Goal: Book appointment/travel/reservation

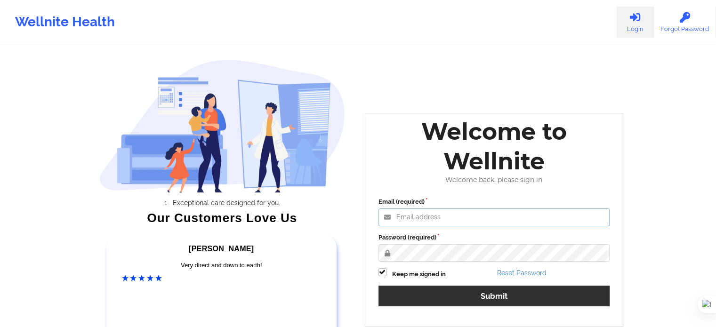
type input "[EMAIL_ADDRESS][DOMAIN_NAME]"
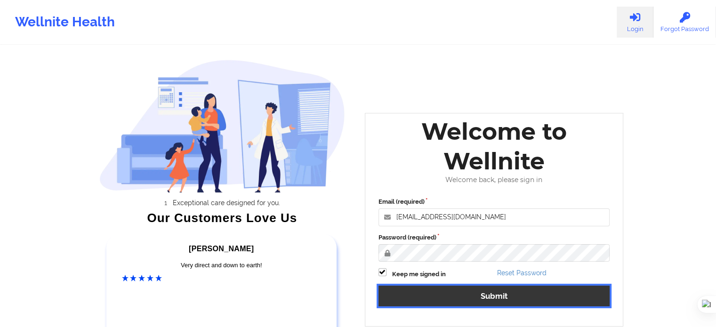
click at [524, 288] on button "Submit" at bounding box center [495, 296] width 232 height 20
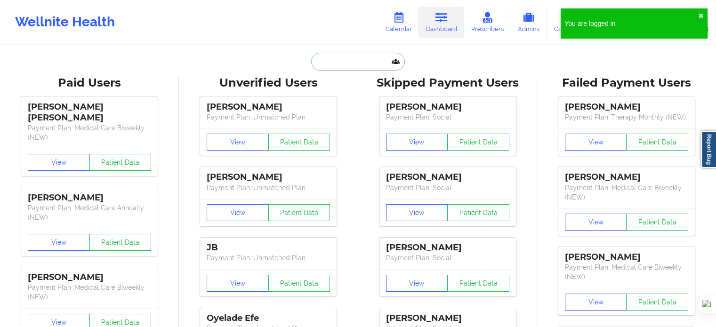
click at [351, 70] on input "text" at bounding box center [357, 62] width 93 height 18
paste input "[PERSON_NAME]"
type input "[PERSON_NAME]"
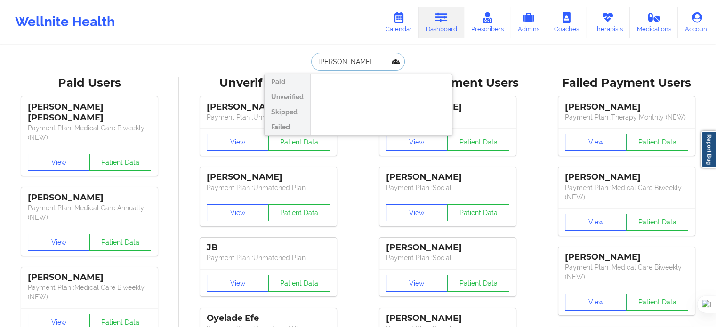
drag, startPoint x: 371, startPoint y: 66, endPoint x: 271, endPoint y: 66, distance: 99.8
click at [271, 66] on div "Karyll Honeycutt Paid Unverified Skipped Failed" at bounding box center [358, 62] width 188 height 18
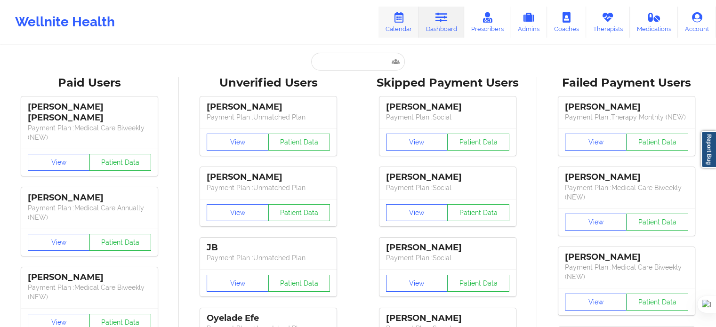
click at [410, 16] on link "Calendar" at bounding box center [399, 22] width 40 height 31
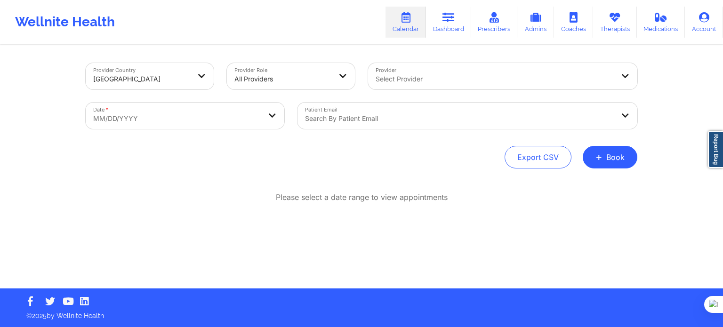
click at [268, 77] on div at bounding box center [283, 78] width 97 height 11
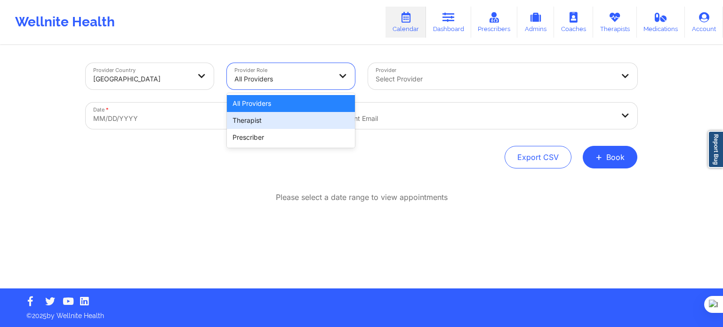
click at [260, 114] on div "Therapist" at bounding box center [291, 120] width 128 height 17
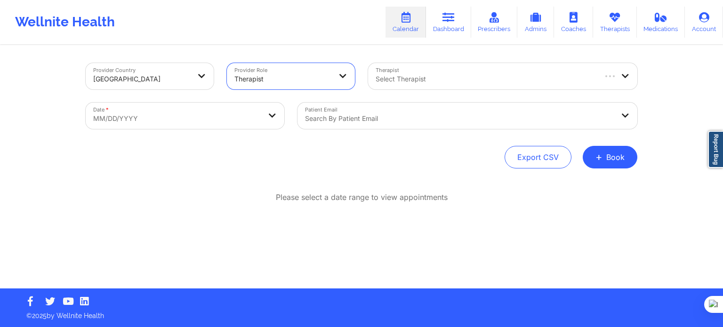
click at [387, 85] on div "Select Therapist" at bounding box center [482, 76] width 228 height 26
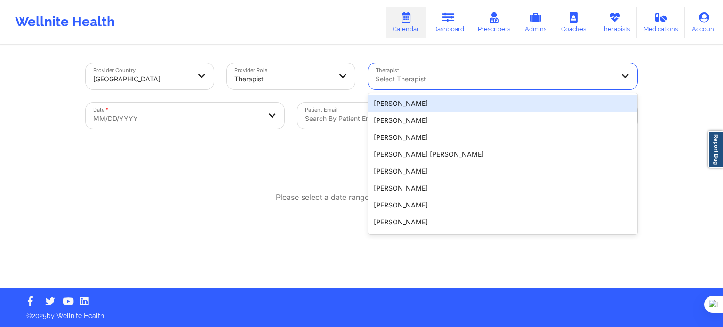
paste input "[PERSON_NAME]"
type input "[PERSON_NAME]"
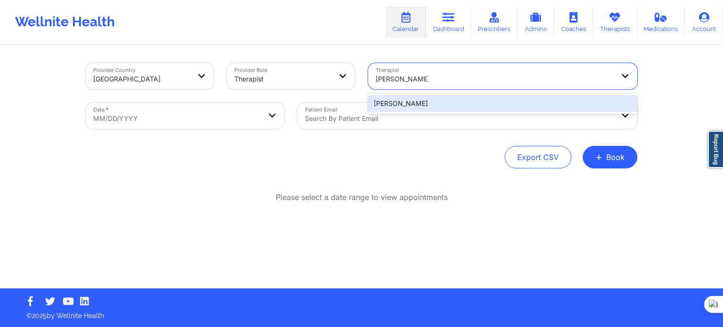
click at [437, 105] on div "[PERSON_NAME]" at bounding box center [502, 103] width 269 height 17
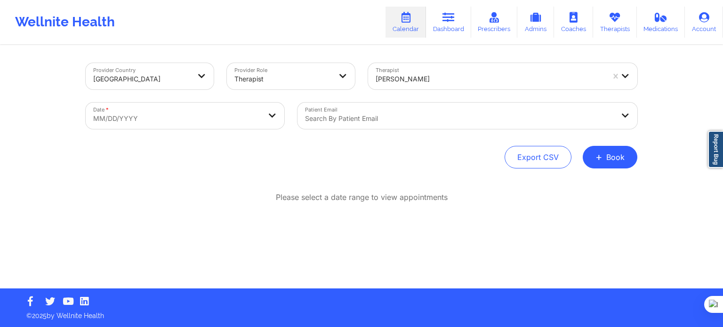
click at [163, 173] on div "Provider Country United States Provider Role Therapist Therapist Karyll Honeycu…" at bounding box center [361, 167] width 565 height 243
click at [190, 116] on body "Wellnite Health Calendar Dashboard Prescribers Admins Coaches Therapists Medica…" at bounding box center [361, 163] width 723 height 327
select select "2025-8"
select select "2025-9"
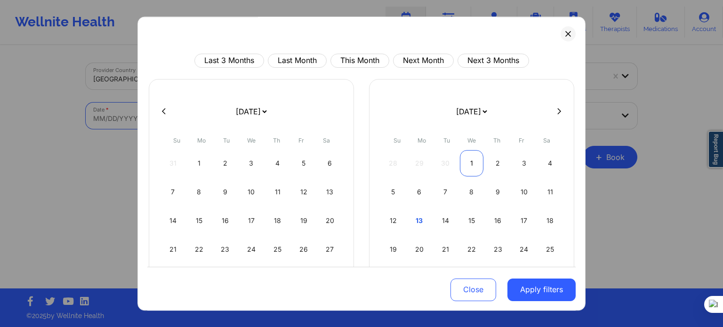
click at [466, 158] on div "1" at bounding box center [472, 163] width 24 height 26
select select "2025-9"
select select "2025-10"
select select "2025-9"
select select "2025-10"
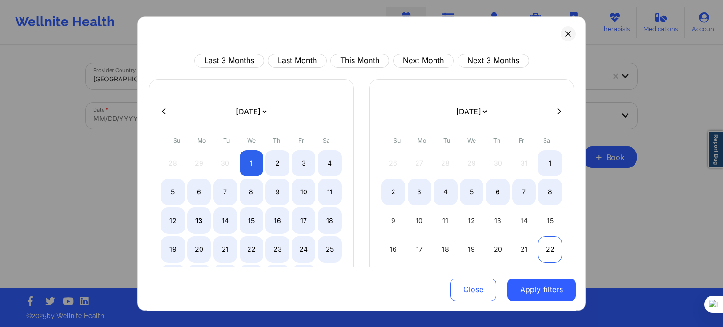
select select "2025-9"
select select "2025-10"
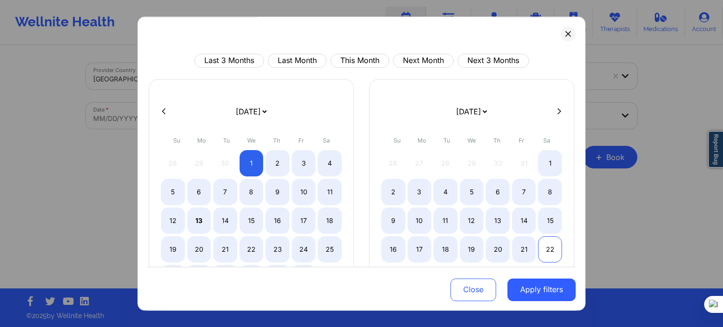
click at [547, 250] on div "22" at bounding box center [550, 249] width 24 height 26
select select "2025-9"
select select "2025-10"
click at [329, 248] on div "25" at bounding box center [330, 249] width 24 height 26
select select "2025-9"
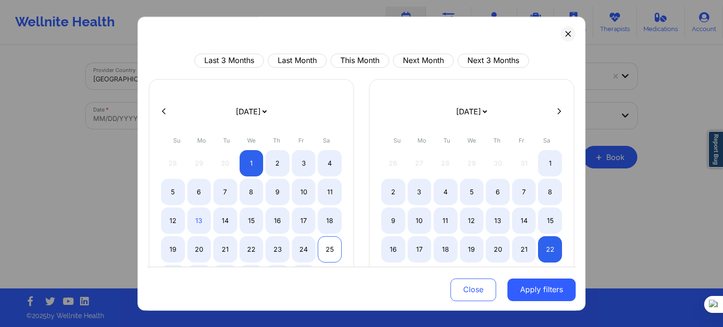
select select "2025-10"
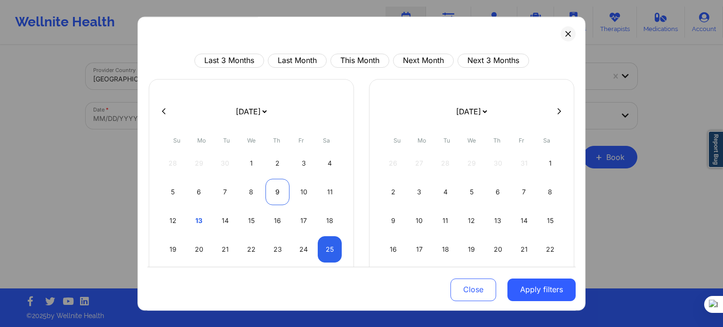
select select "2025-9"
select select "2025-10"
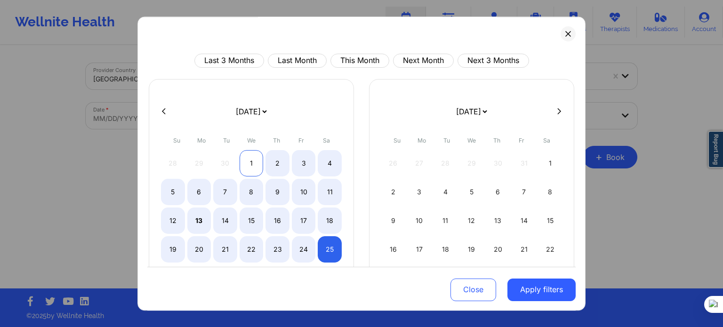
click at [251, 162] on div "1" at bounding box center [252, 163] width 24 height 26
select select "2025-9"
select select "2025-10"
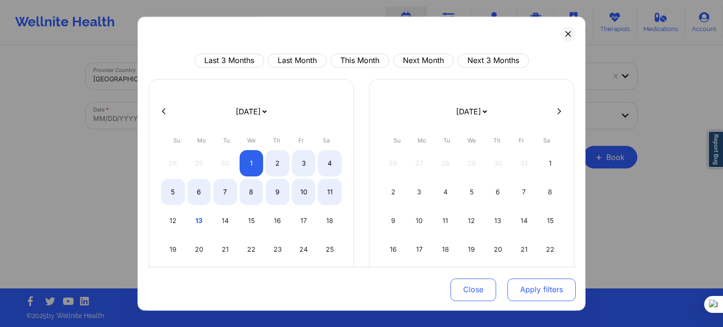
select select "2025-9"
select select "2025-10"
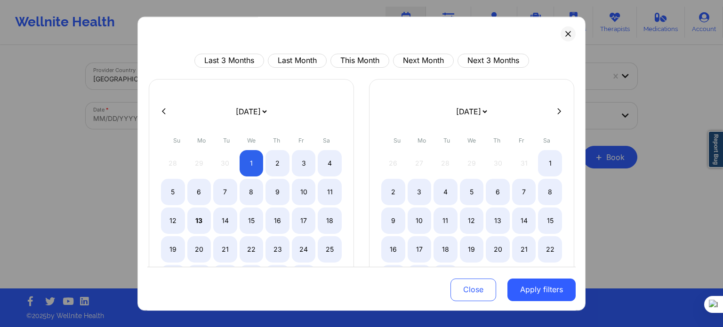
select select "2025-9"
select select "2025-10"
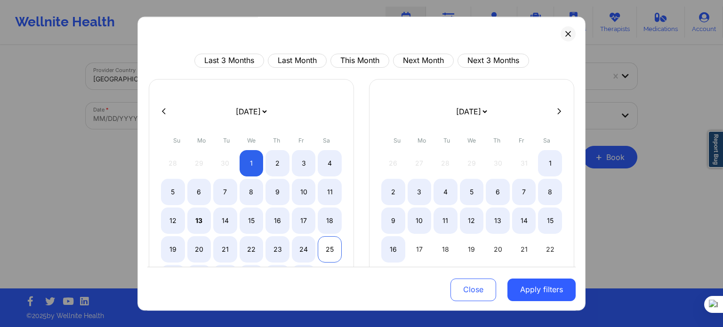
select select "2025-9"
select select "2025-10"
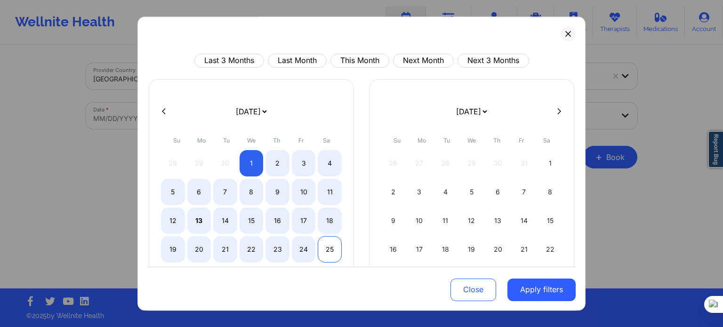
click at [321, 249] on div "25" at bounding box center [330, 249] width 24 height 26
select select "2025-9"
select select "2025-10"
click at [321, 251] on div "25" at bounding box center [330, 249] width 24 height 26
select select "2025-9"
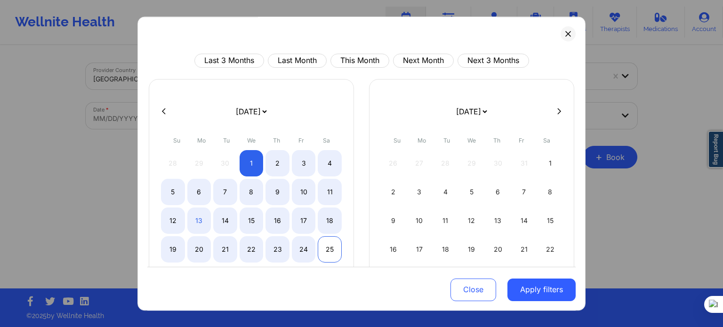
select select "2025-10"
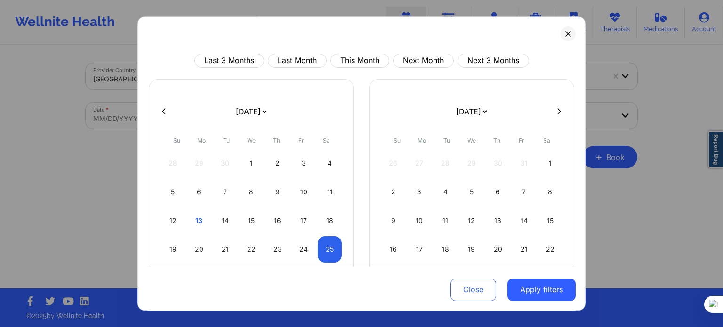
select select "2025-9"
select select "2025-10"
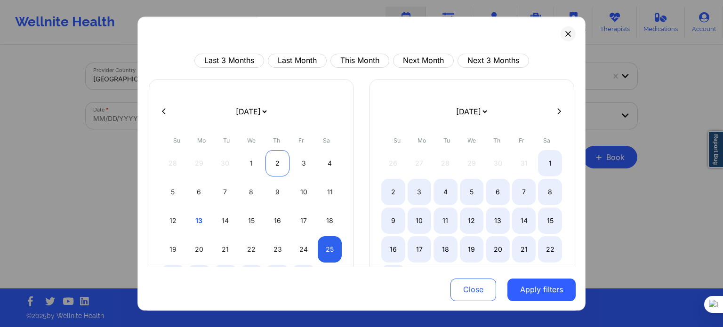
select select "2025-9"
select select "2025-10"
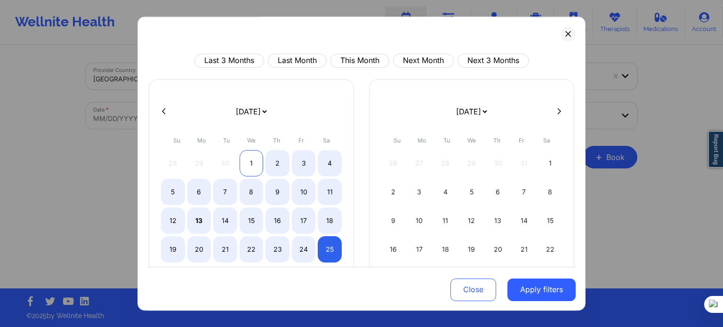
select select "2025-9"
select select "2025-10"
click at [247, 162] on div "1" at bounding box center [252, 163] width 24 height 26
select select "2025-9"
select select "2025-10"
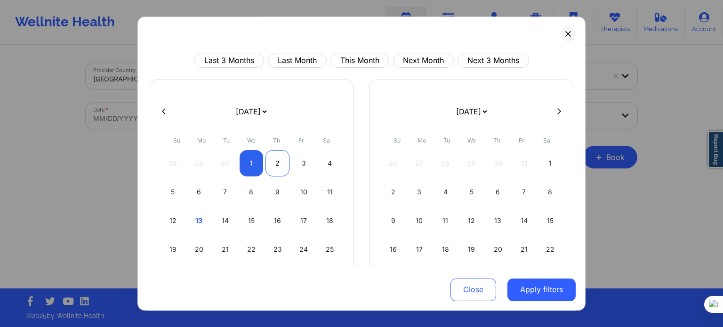
select select "2025-9"
select select "2025-10"
select select "2025-9"
select select "2025-10"
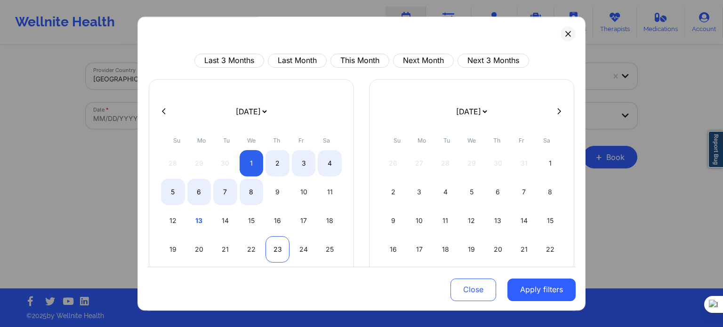
select select "2025-9"
select select "2025-10"
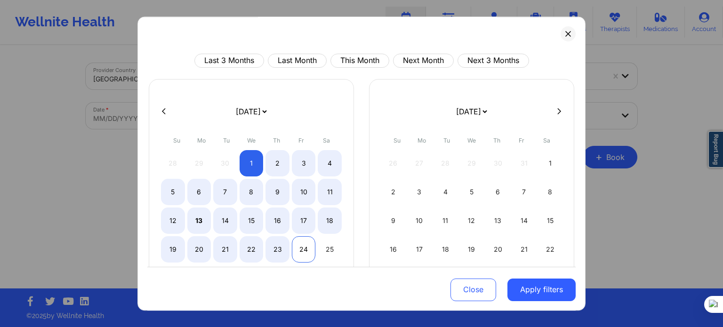
select select "2025-9"
select select "2025-10"
click at [304, 249] on div "24" at bounding box center [304, 249] width 24 height 26
select select "2025-9"
select select "2025-10"
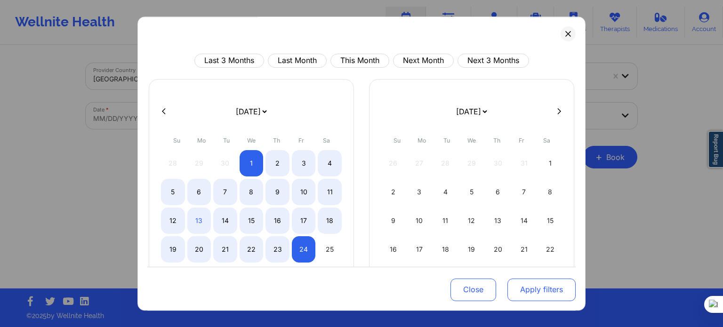
click at [546, 295] on button "Apply filters" at bounding box center [542, 289] width 68 height 23
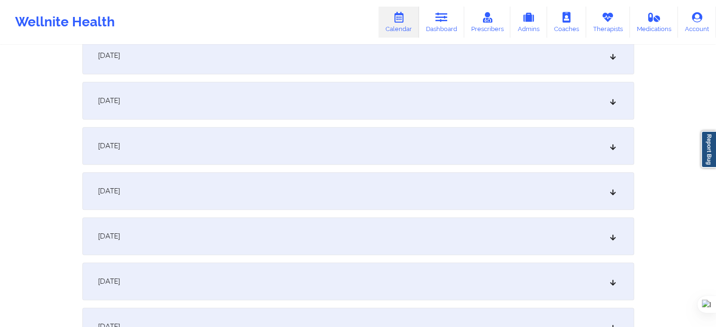
scroll to position [424, 0]
click at [136, 260] on div "October 1, 2025 No appointments October 2, 2025 No appointments October 3, 2025…" at bounding box center [358, 302] width 552 height 1077
click at [151, 232] on div "October 11, 2025" at bounding box center [358, 235] width 552 height 38
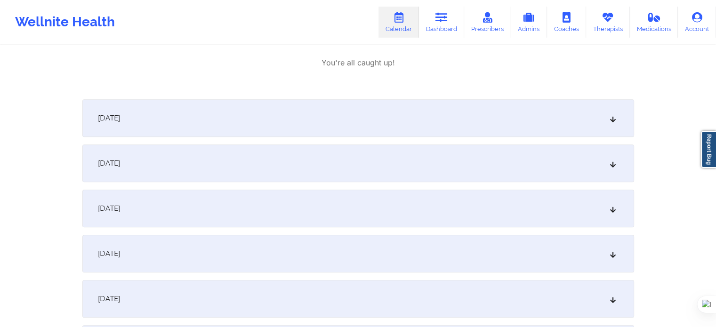
scroll to position [895, 0]
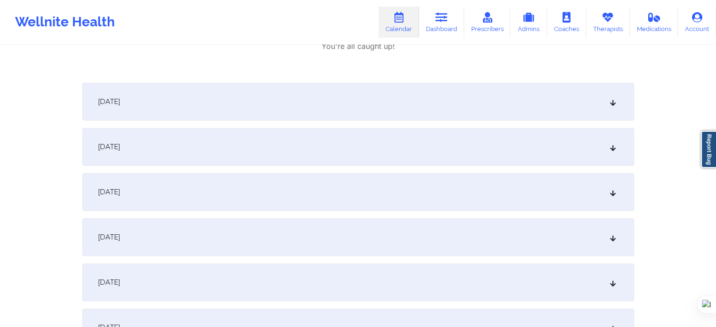
click at [167, 281] on div "October 16, 2025" at bounding box center [358, 283] width 552 height 38
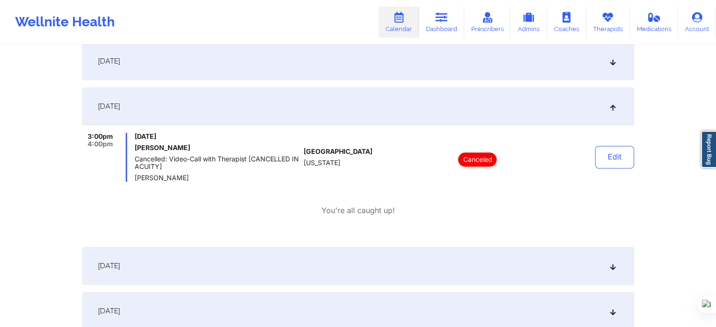
scroll to position [1130, 0]
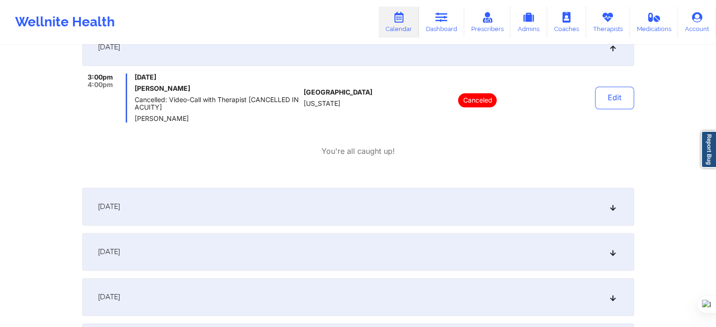
click at [211, 255] on div "October 18, 2025" at bounding box center [358, 252] width 552 height 38
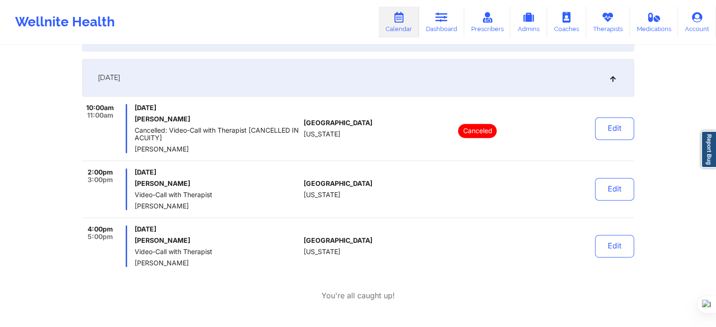
scroll to position [1366, 0]
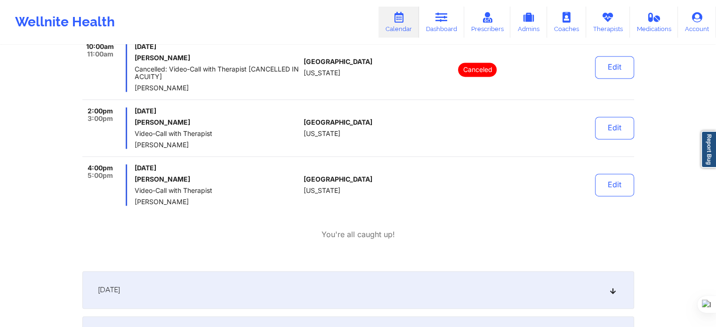
click at [404, 29] on link "Calendar" at bounding box center [399, 22] width 40 height 31
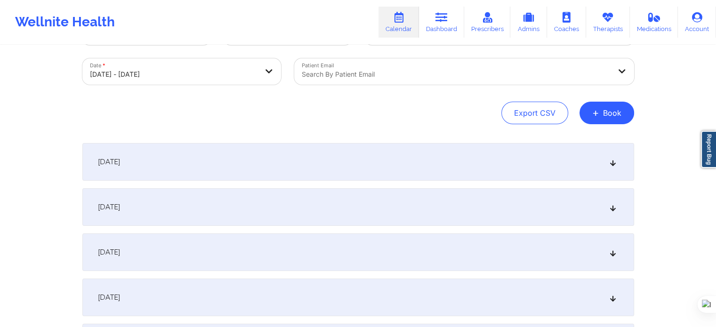
scroll to position [0, 0]
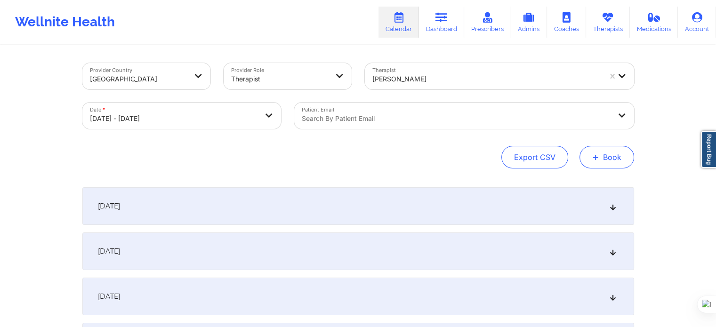
click at [595, 160] on span "+" at bounding box center [595, 156] width 7 height 5
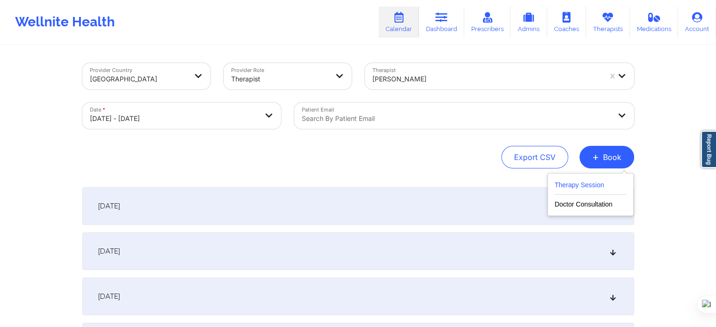
click at [580, 184] on button "Therapy Session" at bounding box center [591, 187] width 72 height 16
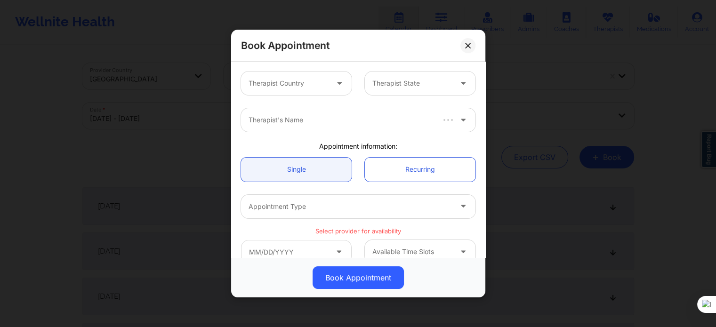
click at [297, 86] on div at bounding box center [289, 83] width 80 height 11
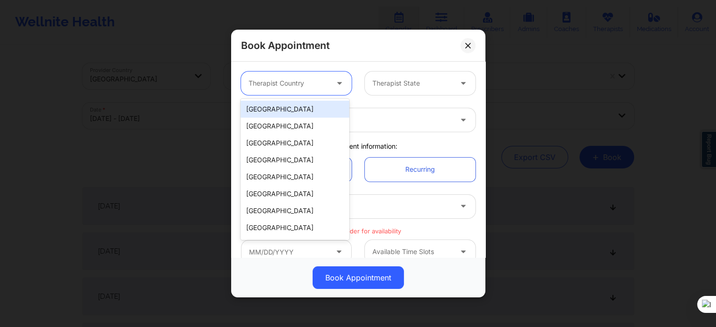
click at [290, 109] on div "[GEOGRAPHIC_DATA]" at bounding box center [295, 109] width 108 height 17
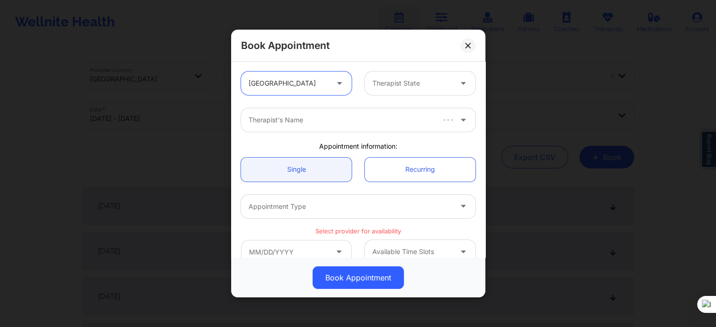
click at [384, 88] on div at bounding box center [412, 83] width 80 height 11
paste input "[PERSON_NAME]"
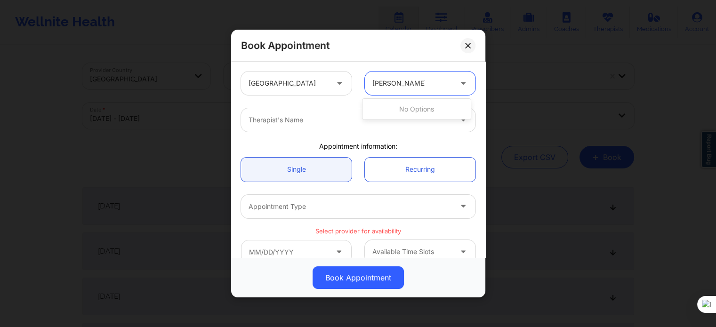
click at [389, 83] on input "[PERSON_NAME]" at bounding box center [398, 83] width 53 height 9
drag, startPoint x: 389, startPoint y: 83, endPoint x: 434, endPoint y: 82, distance: 44.7
click at [434, 83] on div "[PERSON_NAME]" at bounding box center [412, 83] width 80 height 11
type input "Karyl"
click at [337, 120] on div at bounding box center [350, 119] width 203 height 11
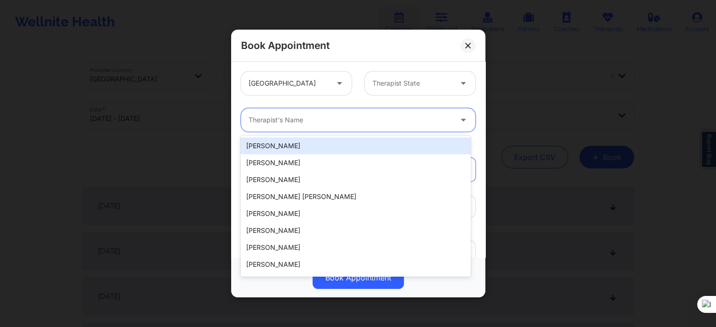
paste input "Karyll Honeycutt"
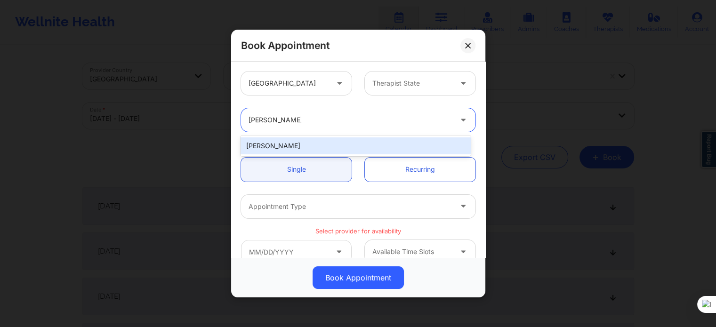
type input "Karyll Honeycutt"
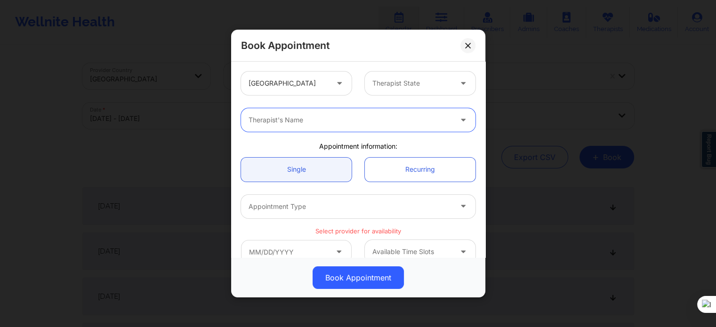
click at [406, 86] on div at bounding box center [412, 83] width 80 height 11
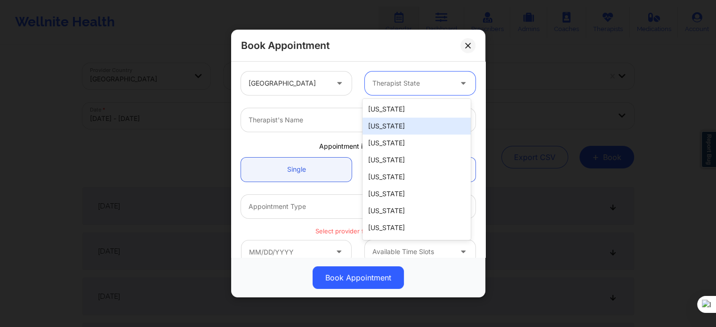
click at [473, 132] on div "Therapist's Name" at bounding box center [359, 120] width 248 height 37
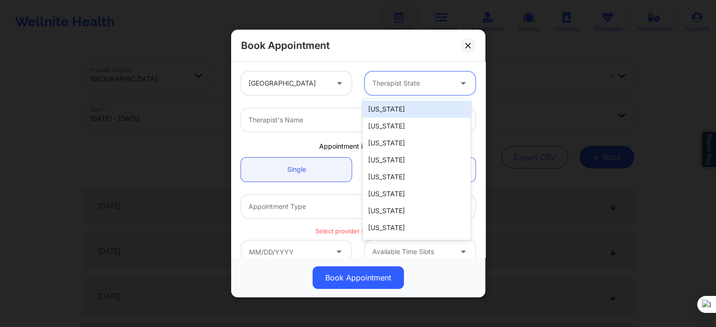
click at [395, 91] on div "Therapist State" at bounding box center [409, 84] width 88 height 24
type input "f"
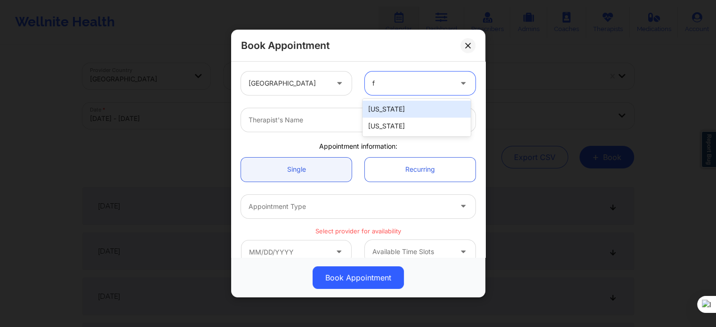
click at [392, 130] on div "Florida" at bounding box center [417, 126] width 108 height 17
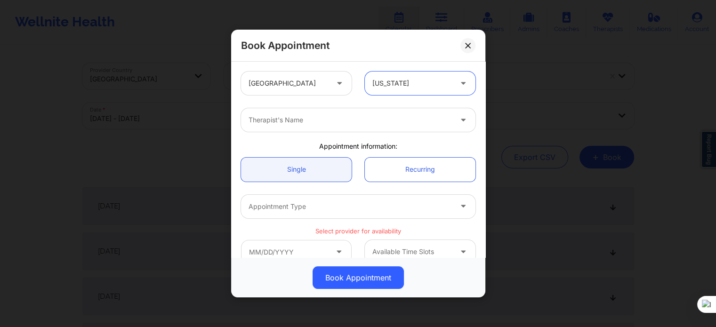
click at [321, 127] on div "Therapist's Name" at bounding box center [347, 120] width 212 height 24
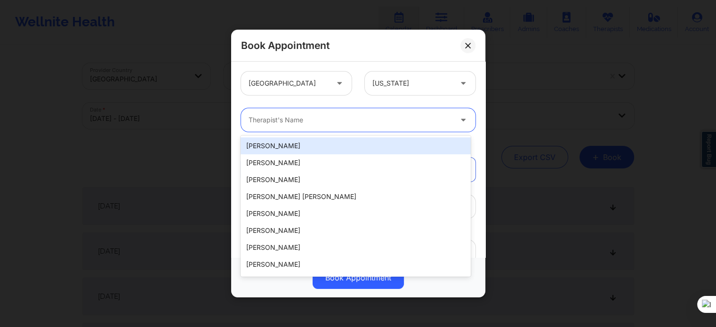
paste input "Karyll Honeycutt"
type input "Karyll Honeycutt"
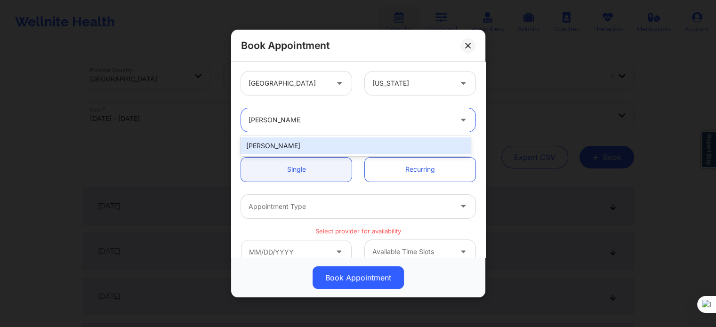
click at [364, 146] on div "Karyll Honeycutt" at bounding box center [356, 145] width 230 height 17
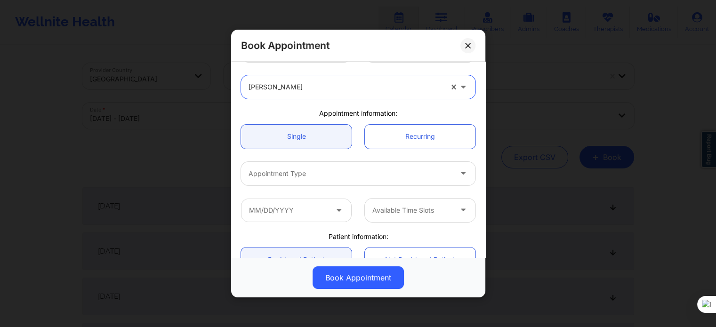
scroll to position [47, 0]
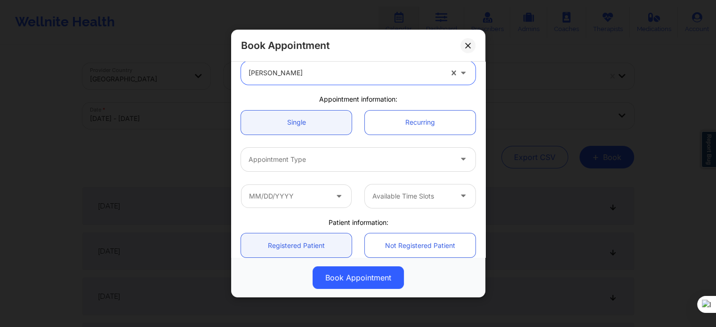
click at [314, 163] on div at bounding box center [350, 159] width 203 height 11
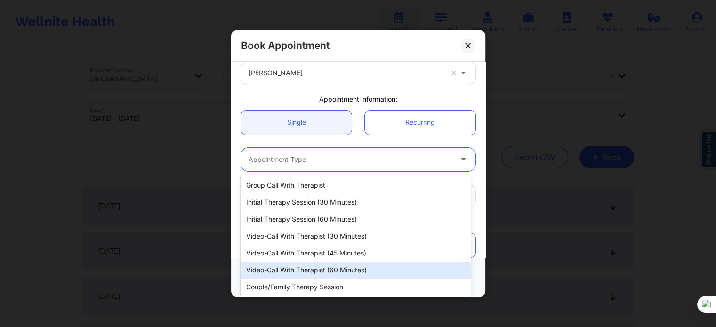
click at [311, 269] on div "Video-Call with Therapist (60 minutes)" at bounding box center [356, 270] width 230 height 17
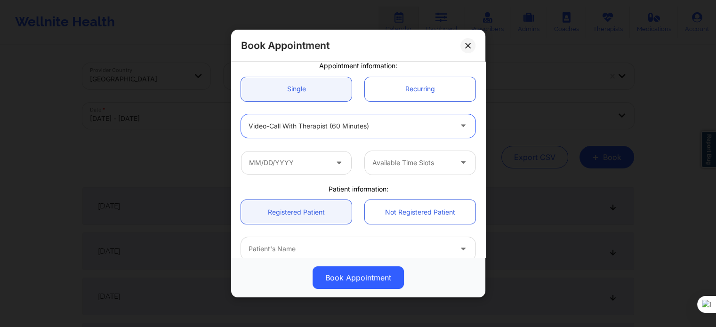
scroll to position [94, 0]
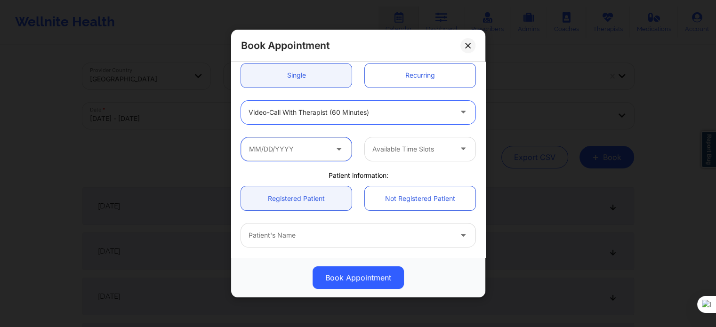
click at [303, 150] on input "text" at bounding box center [296, 149] width 111 height 24
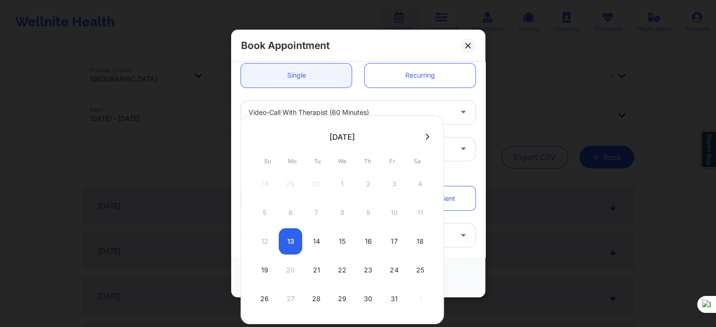
click at [426, 135] on icon at bounding box center [428, 136] width 4 height 7
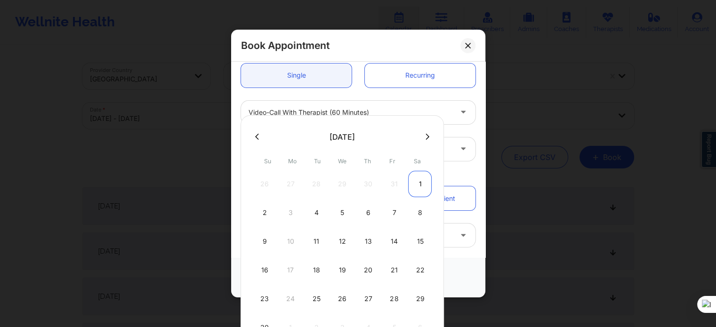
click at [420, 181] on div "1" at bounding box center [420, 184] width 24 height 26
type input "11/01/2025"
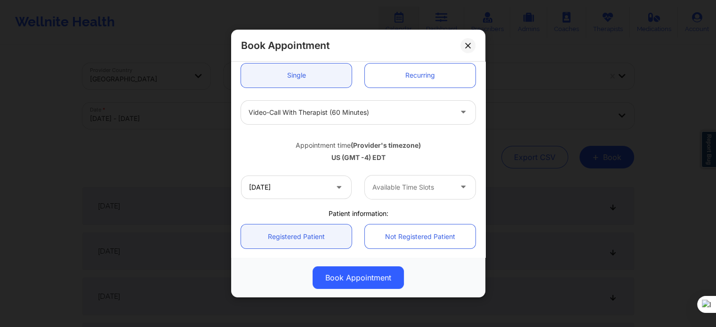
click at [407, 188] on div at bounding box center [412, 187] width 80 height 11
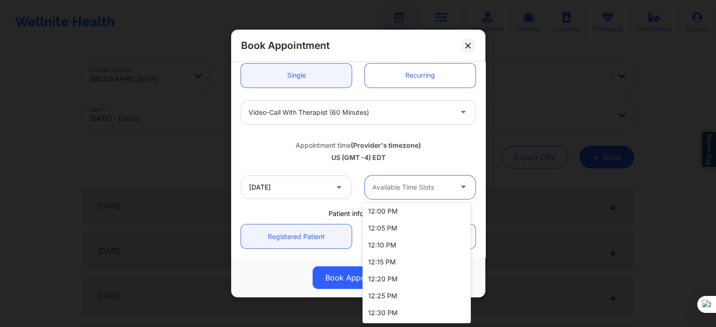
scroll to position [731, 0]
click at [292, 211] on div "Patient information:" at bounding box center [359, 213] width 248 height 9
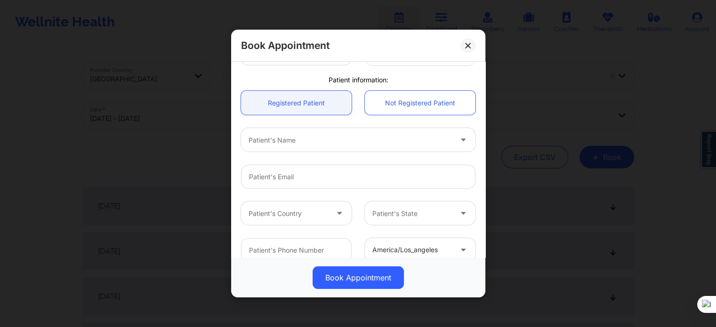
scroll to position [235, 0]
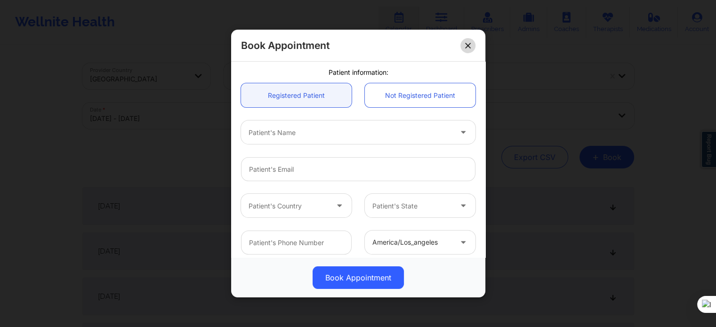
click at [463, 43] on button at bounding box center [468, 45] width 15 height 15
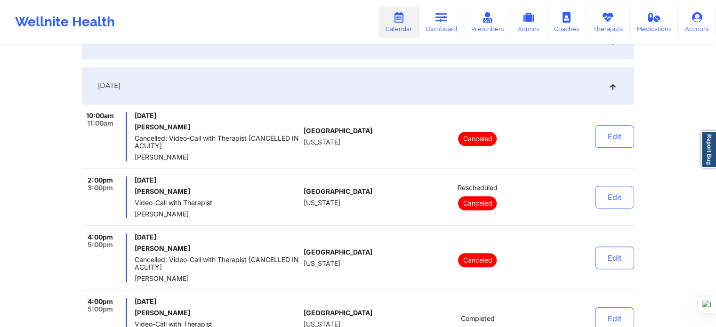
scroll to position [565, 0]
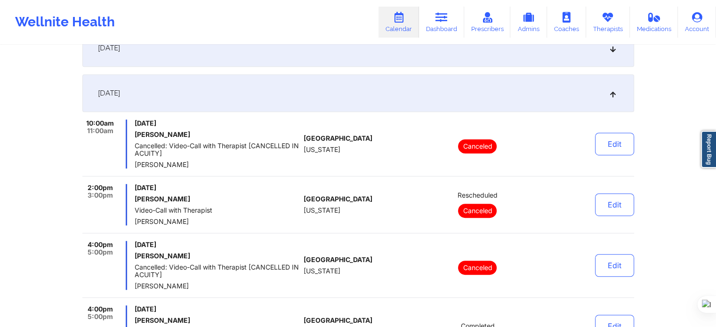
click at [396, 23] on link "Calendar" at bounding box center [399, 22] width 40 height 31
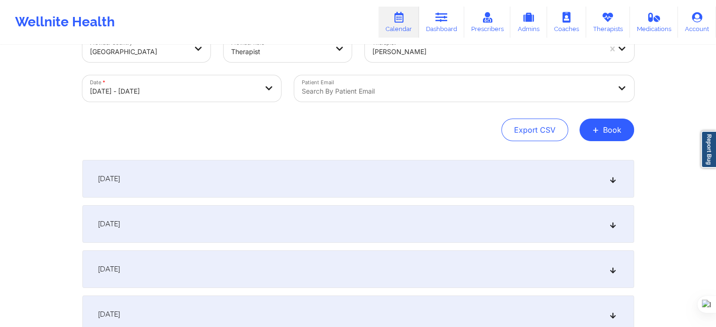
scroll to position [0, 0]
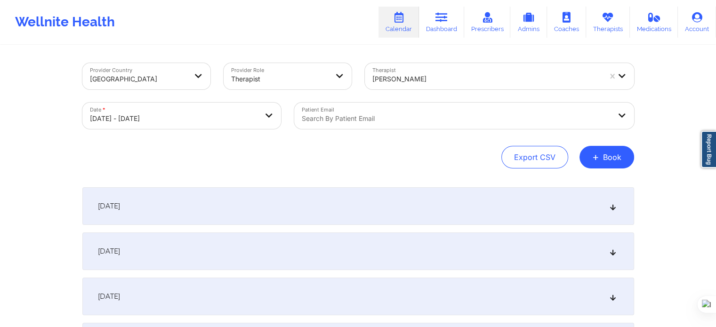
click at [267, 91] on div "Provider Role Therapist" at bounding box center [287, 77] width 141 height 40
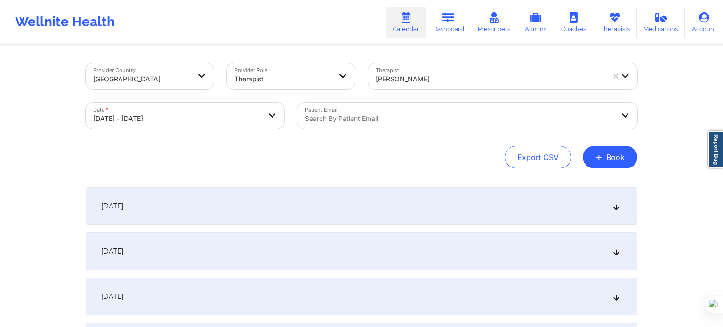
select select "2025-9"
select select "2025-10"
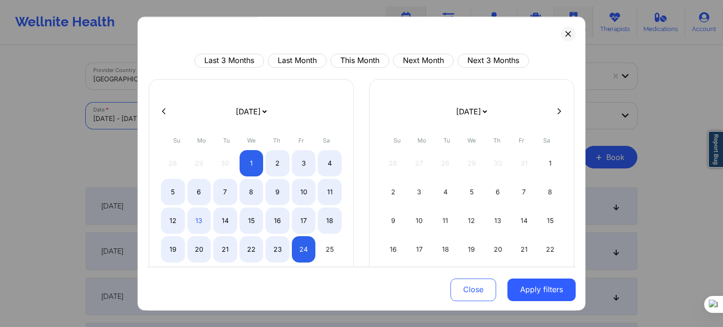
click at [566, 35] on icon at bounding box center [568, 33] width 5 height 5
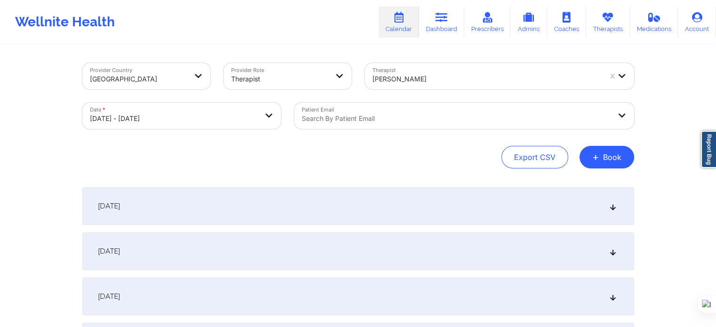
select select "2025-9"
select select "2025-10"
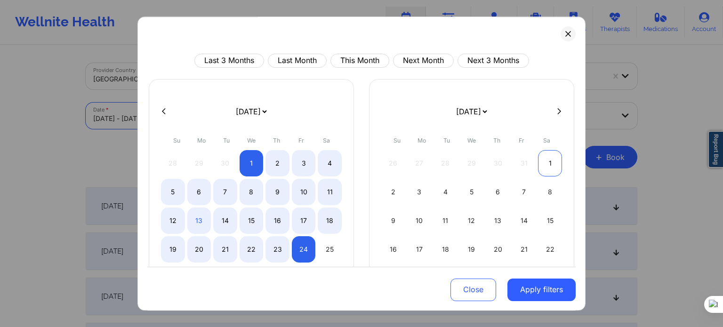
click at [550, 158] on div "1" at bounding box center [550, 163] width 24 height 26
select select "2025-10"
select select "2025-11"
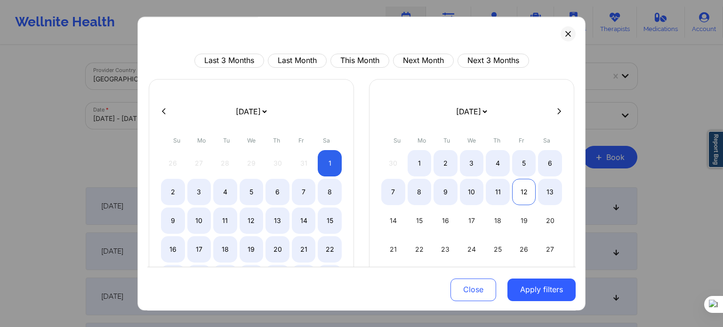
select select "2025-10"
select select "2025-11"
select select "2025-10"
select select "2025-11"
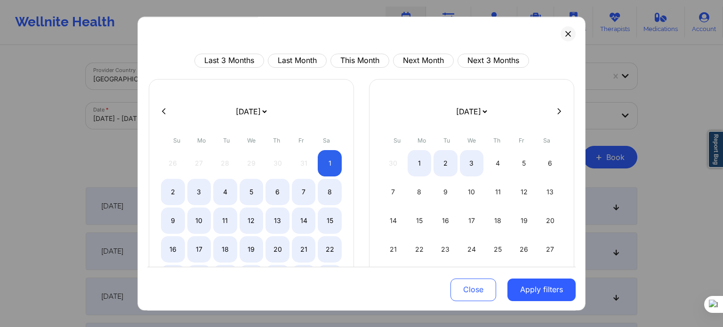
select select "2025-10"
select select "2025-11"
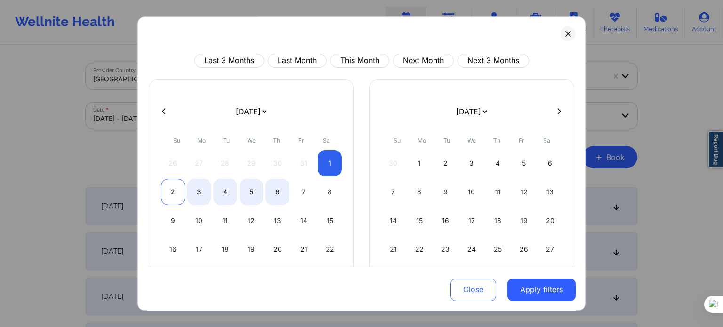
select select "2025-10"
select select "2025-11"
click at [164, 188] on div "2" at bounding box center [173, 192] width 24 height 26
select select "2025-10"
select select "2025-11"
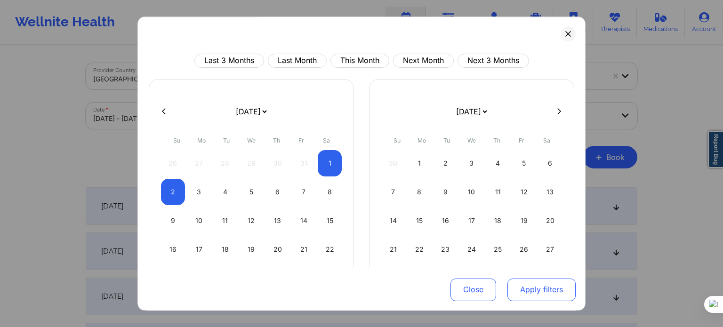
click at [522, 291] on button "Apply filters" at bounding box center [542, 289] width 68 height 23
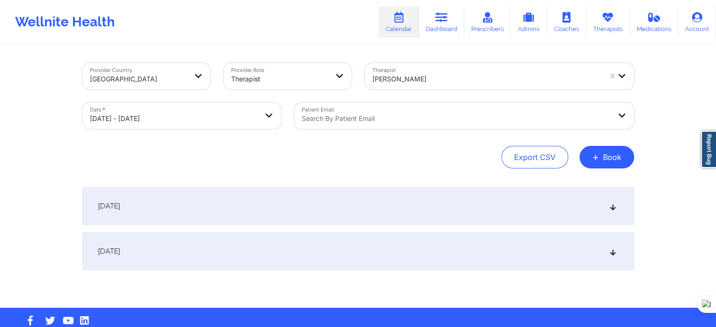
click at [231, 214] on div "November 1, 2025" at bounding box center [358, 206] width 552 height 38
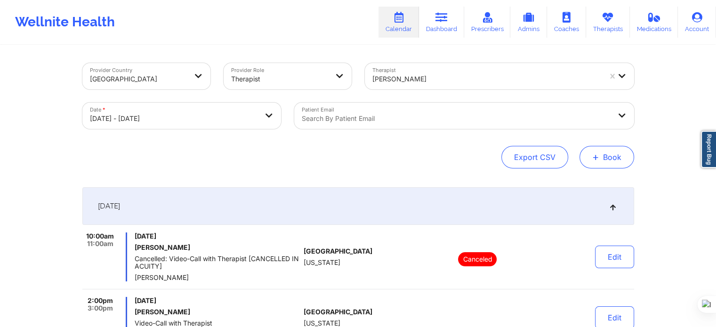
click at [602, 152] on button "+ Book" at bounding box center [607, 157] width 55 height 23
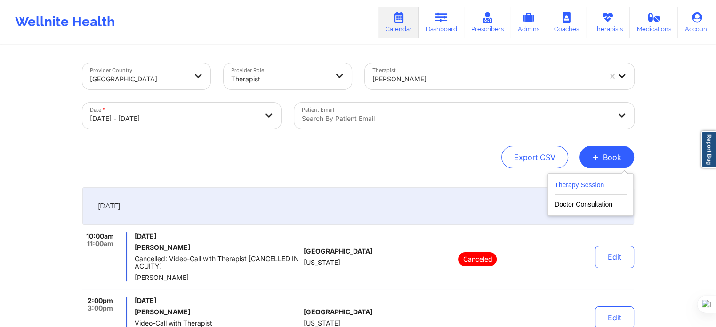
click at [599, 187] on button "Therapy Session" at bounding box center [591, 187] width 72 height 16
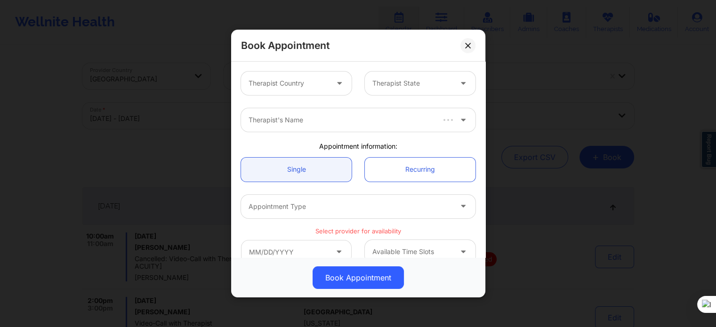
click at [316, 92] on div "Therapist Country" at bounding box center [285, 84] width 88 height 24
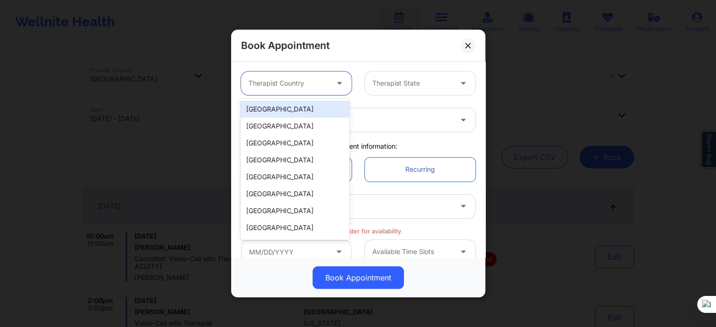
click at [315, 109] on div "[GEOGRAPHIC_DATA]" at bounding box center [295, 109] width 108 height 17
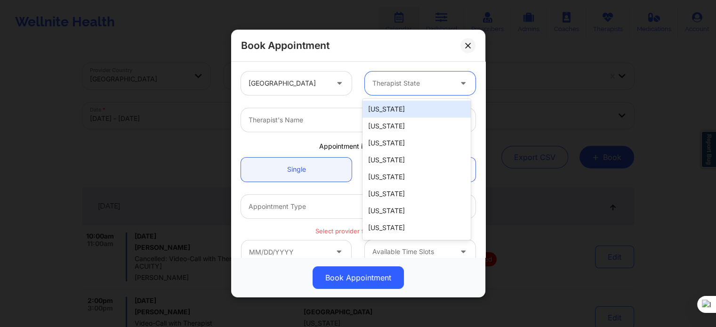
click at [386, 88] on div at bounding box center [412, 83] width 80 height 11
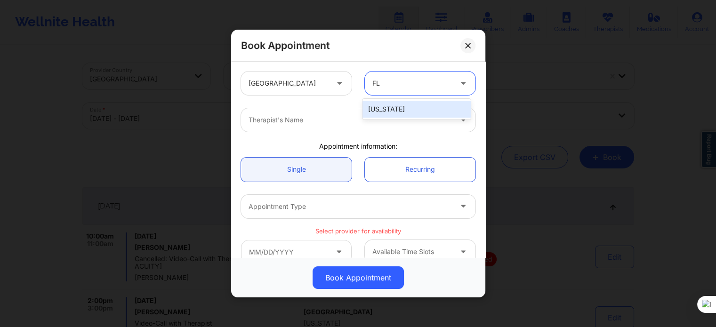
type input "FLO"
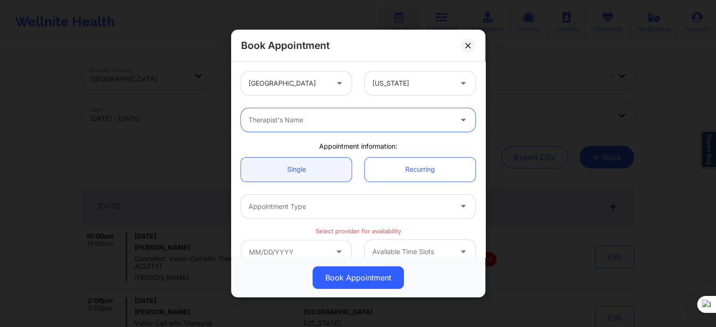
paste input "11/1/2025"
type input "11/1/2025"
drag, startPoint x: 314, startPoint y: 119, endPoint x: 177, endPoint y: 118, distance: 136.6
click at [178, 119] on div "Book Appointment United States Florida Therapist's Name Appointment information…" at bounding box center [358, 163] width 716 height 327
paste input "Karyll Honeycutt"
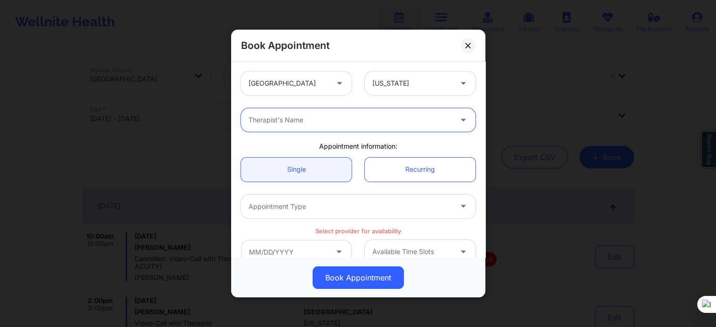
type input "Karyll Honeycutt"
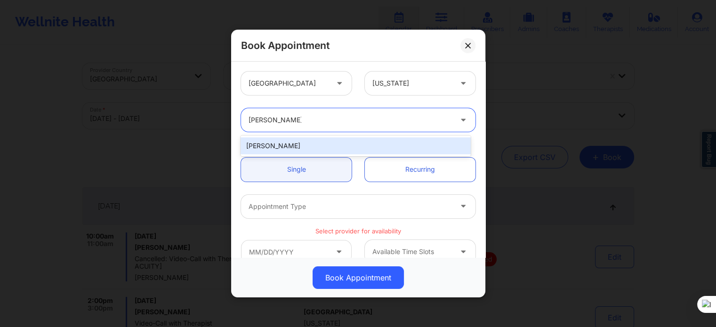
click at [331, 141] on div "Karyll Honeycutt" at bounding box center [356, 145] width 230 height 17
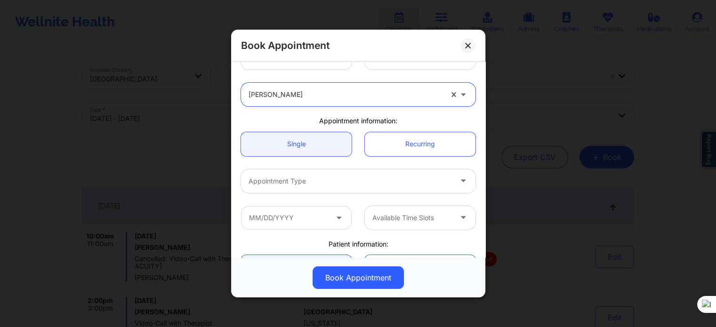
scroll to position [47, 0]
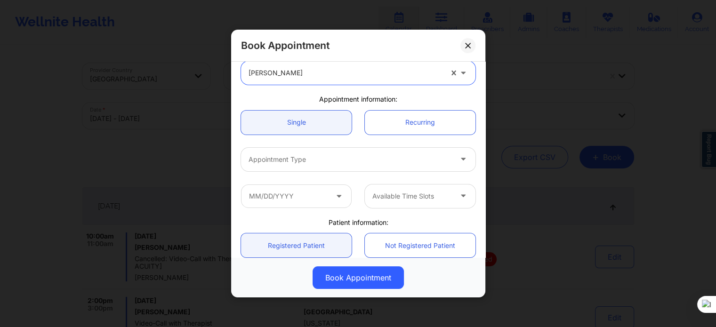
click at [294, 140] on div "Single Recurring" at bounding box center [359, 122] width 248 height 37
click at [294, 162] on div at bounding box center [350, 159] width 203 height 11
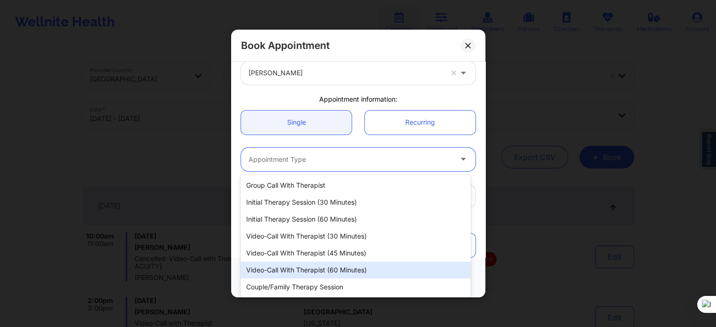
click at [342, 268] on div "Video-Call with Therapist (60 minutes)" at bounding box center [356, 270] width 230 height 17
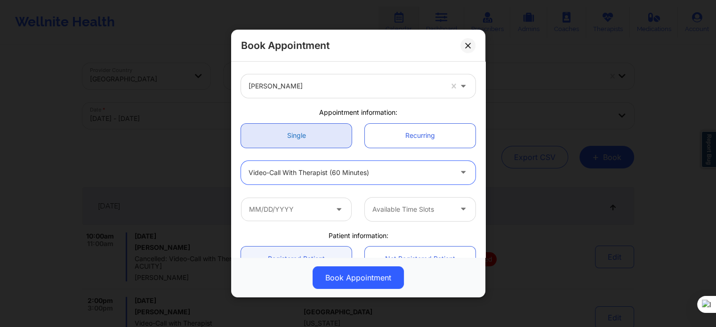
scroll to position [94, 0]
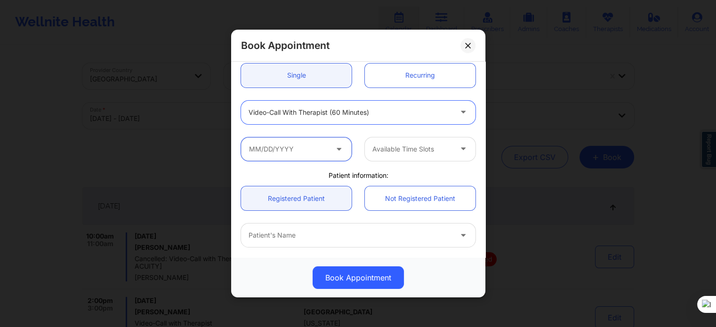
click at [300, 155] on input "text" at bounding box center [296, 149] width 111 height 24
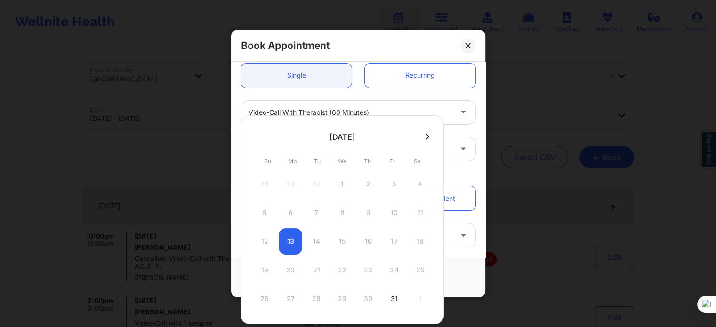
click at [429, 137] on div at bounding box center [342, 136] width 203 height 14
click at [426, 137] on icon at bounding box center [428, 136] width 4 height 7
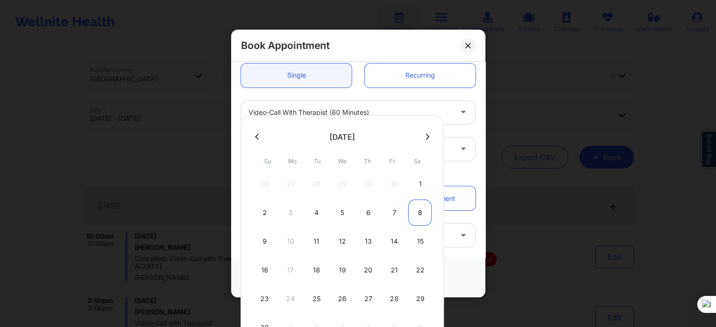
click at [416, 210] on div "8" at bounding box center [420, 213] width 24 height 26
type input "11/08/2025"
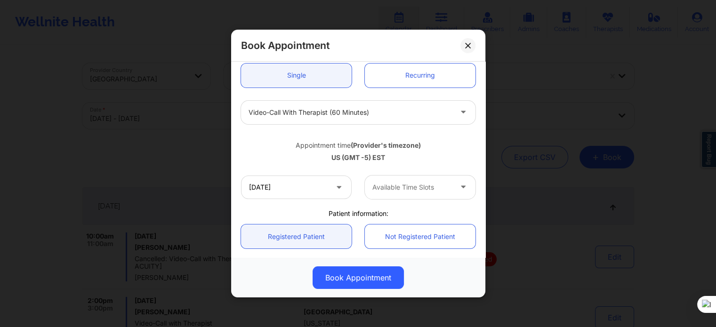
click at [389, 188] on div at bounding box center [412, 187] width 80 height 11
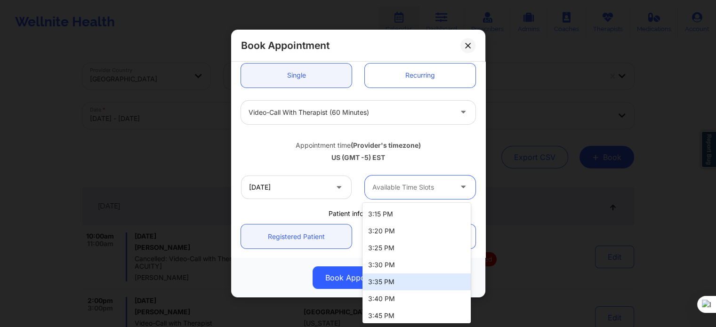
scroll to position [934, 0]
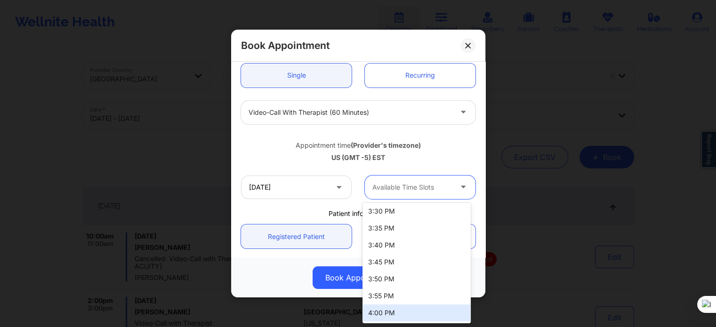
click at [396, 314] on div "4:00 PM" at bounding box center [417, 313] width 108 height 17
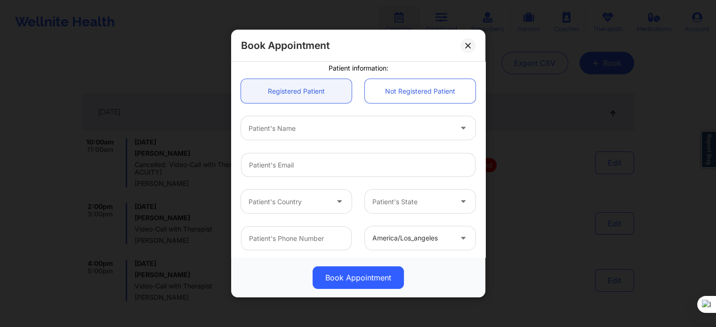
scroll to position [283, 0]
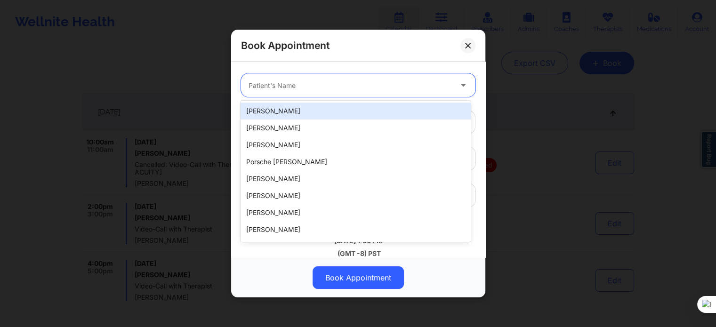
click at [286, 83] on div at bounding box center [350, 85] width 203 height 11
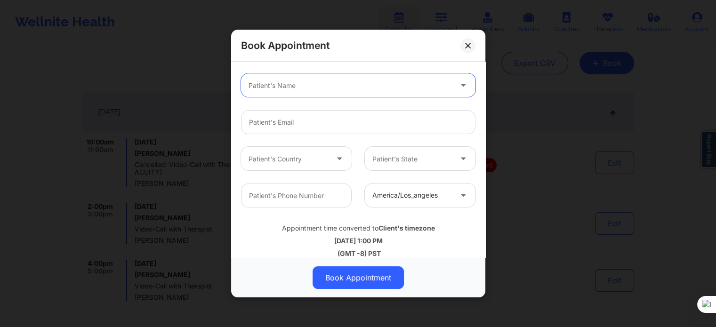
paste input "SOPHIE SOIUS"
click at [273, 85] on input "SOPHIE SOIUS" at bounding box center [274, 85] width 50 height 9
type input "SOPHIESOIUS"
click at [299, 118] on input "Patient Email" at bounding box center [358, 122] width 235 height 24
paste input "soiussophie@gmail.com"
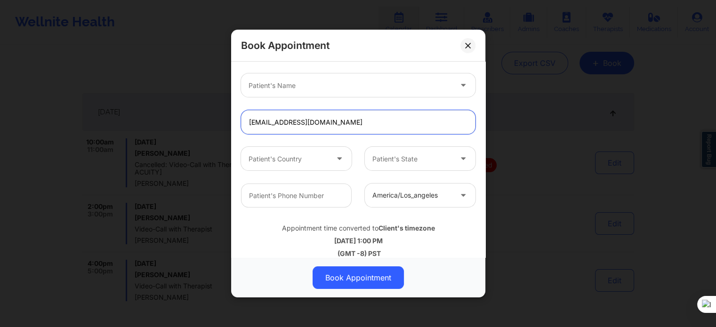
type input "soiussophie@gmail.com"
click at [285, 84] on div at bounding box center [350, 85] width 203 height 11
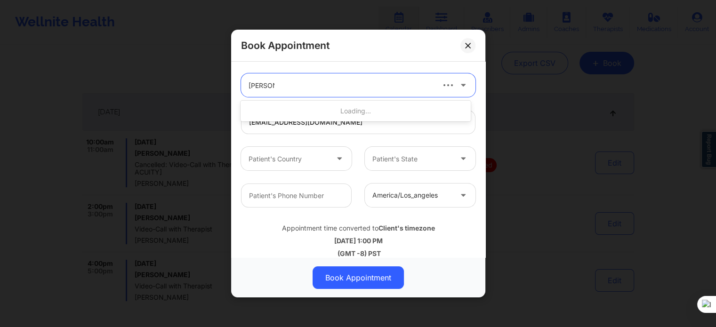
type input "SOPHIE S"
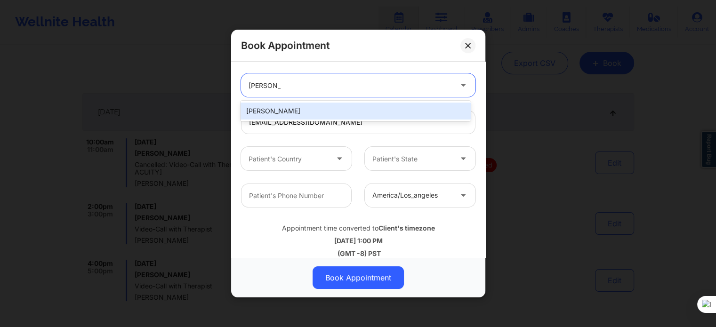
click at [274, 108] on div "Sophie Soius" at bounding box center [356, 111] width 230 height 17
type input "+1407-807-2025"
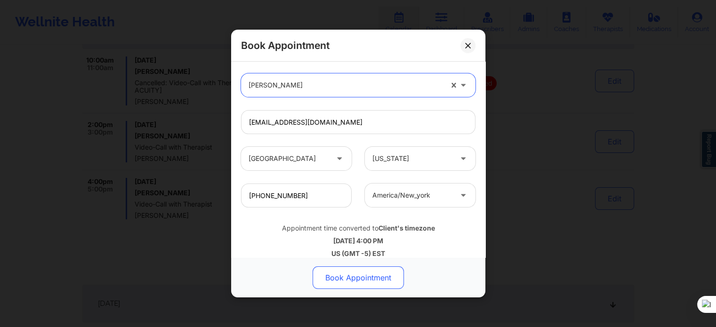
scroll to position [188, 0]
click at [365, 280] on button "Book Appointment" at bounding box center [358, 278] width 91 height 23
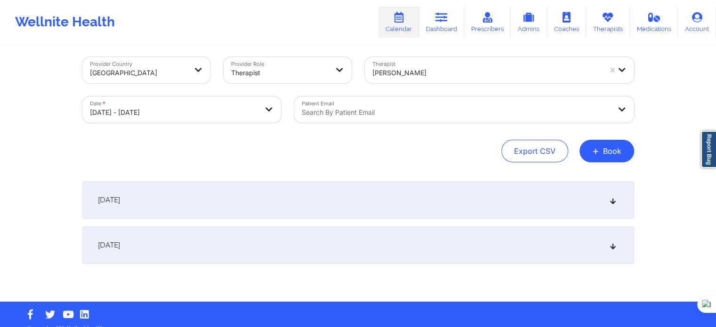
scroll to position [0, 0]
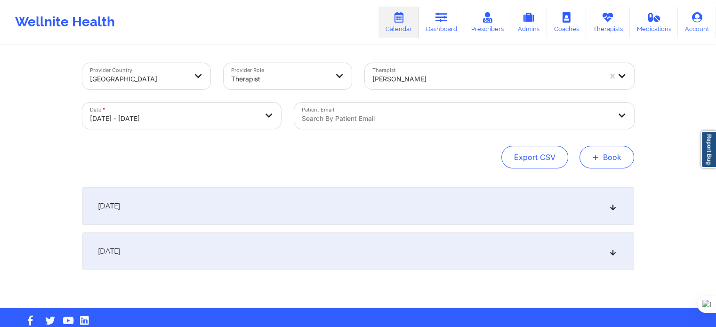
drag, startPoint x: 627, startPoint y: 171, endPoint x: 610, endPoint y: 164, distance: 18.2
click at [626, 170] on div "Provider Country United States Provider Role Therapist Therapist Karyll Honeycu…" at bounding box center [358, 177] width 565 height 262
click at [609, 164] on button "+ Book" at bounding box center [607, 157] width 55 height 23
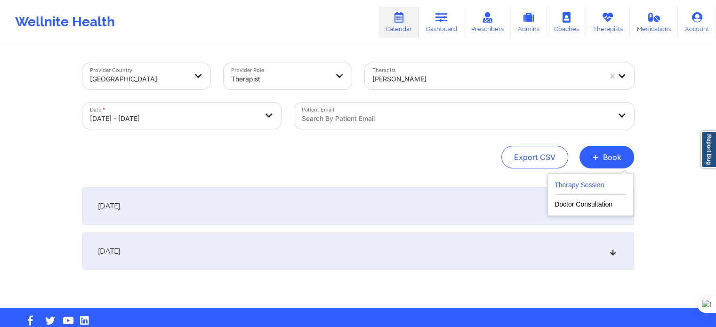
click at [568, 185] on button "Therapy Session" at bounding box center [591, 187] width 72 height 16
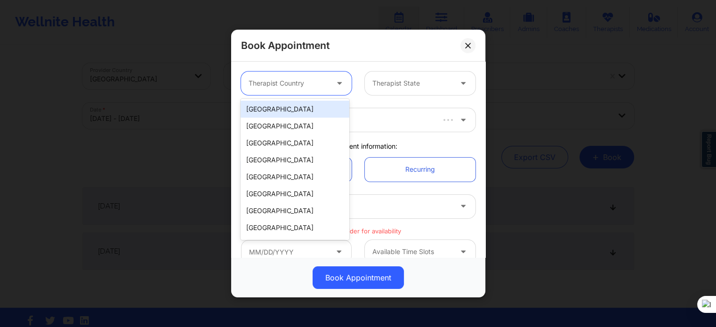
click at [291, 89] on div "Therapist Country" at bounding box center [285, 84] width 88 height 24
click at [286, 108] on div "[GEOGRAPHIC_DATA]" at bounding box center [295, 109] width 108 height 17
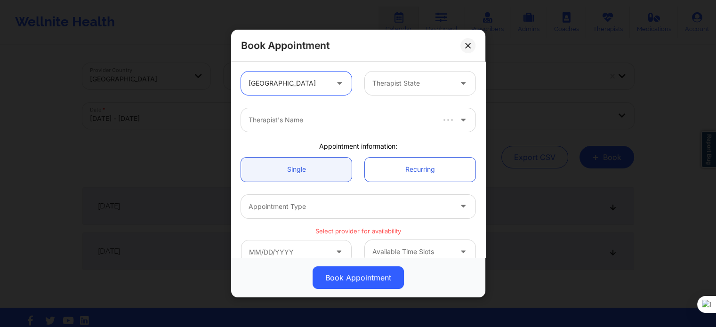
click at [381, 80] on div at bounding box center [412, 83] width 80 height 11
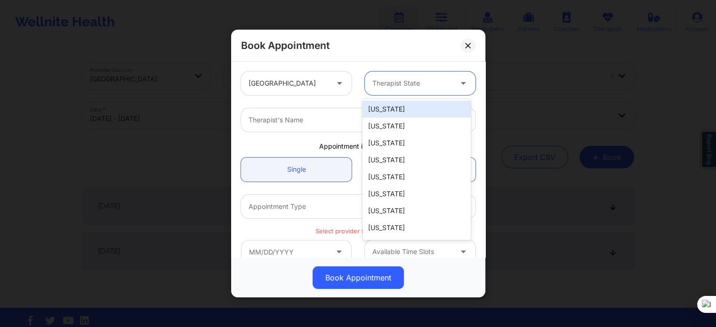
type input "F"
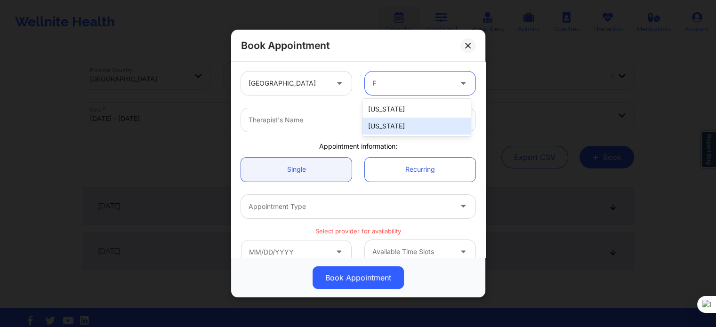
click at [373, 126] on div "[US_STATE]" at bounding box center [417, 126] width 108 height 17
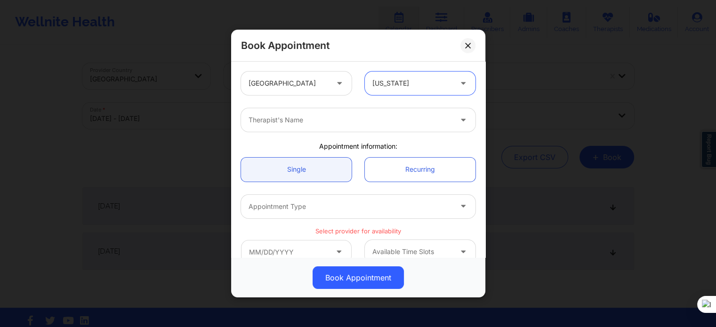
click at [327, 118] on div at bounding box center [350, 119] width 203 height 11
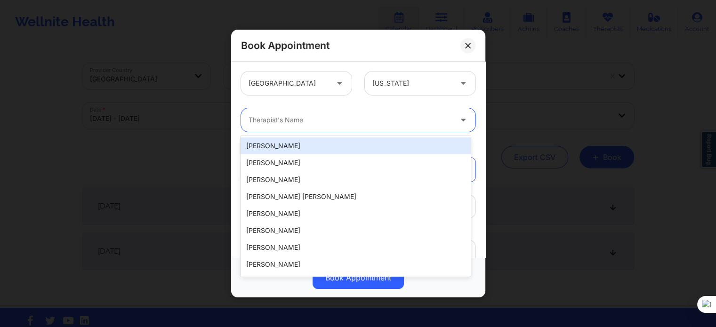
paste input "soiussophie@gmail.com"
type input "soiussophie@gmail.com"
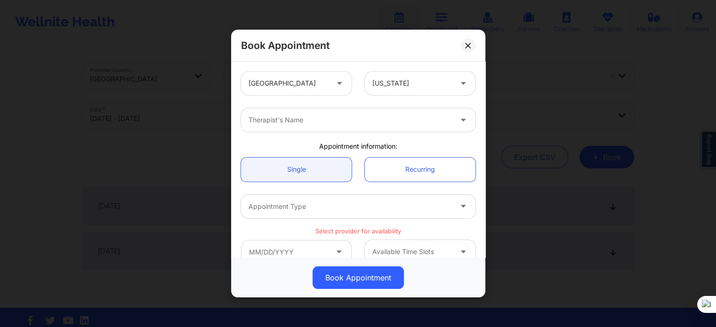
click at [302, 125] on div at bounding box center [350, 119] width 203 height 11
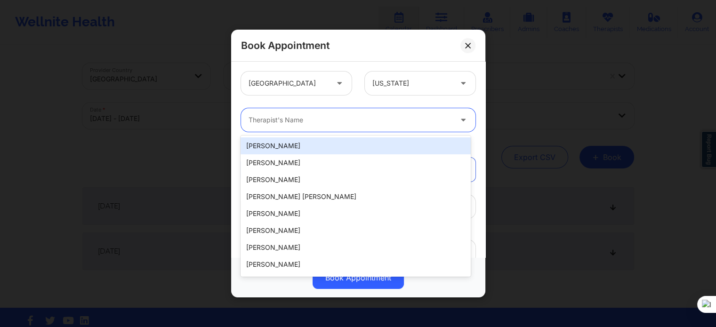
paste input "Karyll Honeycutt"
type input "Karyll Honeycutt"
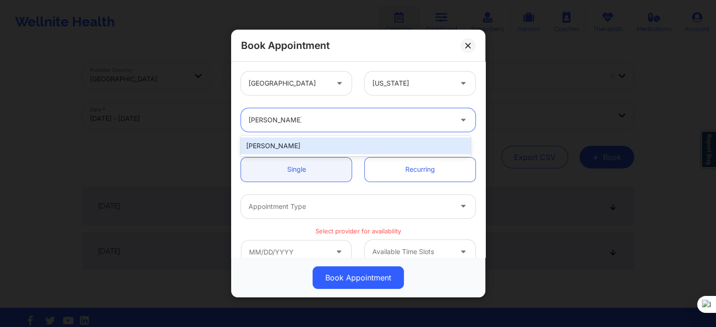
click at [298, 149] on div "Karyll Honeycutt" at bounding box center [356, 145] width 230 height 17
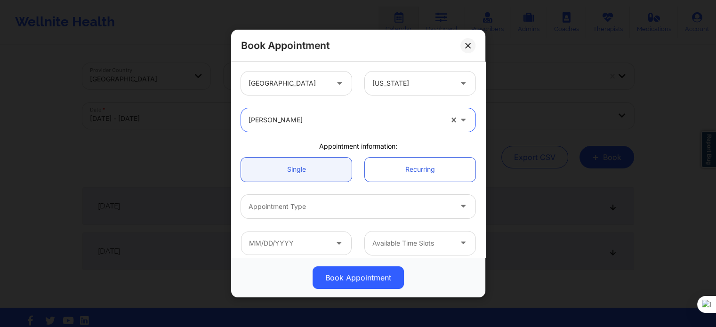
click at [284, 210] on div at bounding box center [350, 206] width 203 height 11
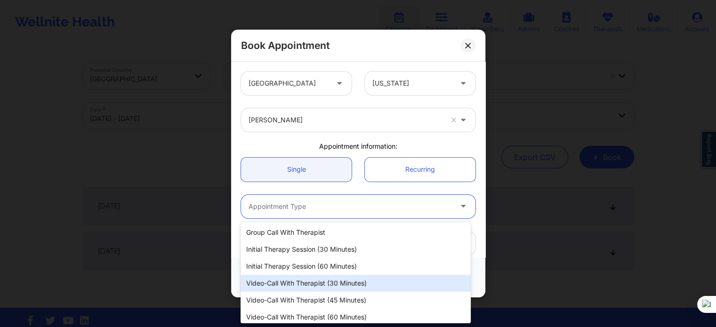
scroll to position [21, 0]
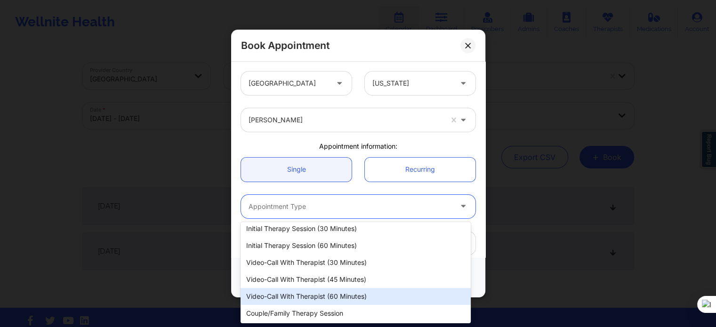
click at [315, 293] on div "Video-Call with Therapist (60 minutes)" at bounding box center [356, 296] width 230 height 17
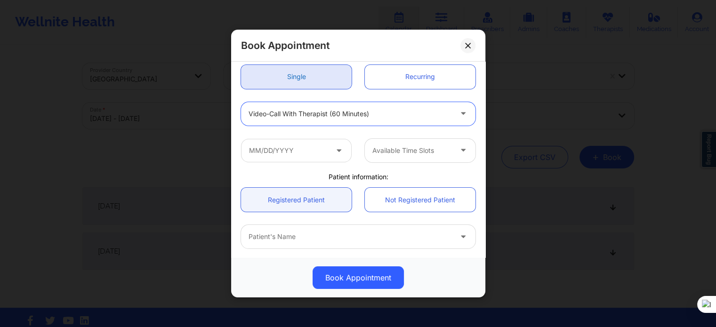
scroll to position [94, 0]
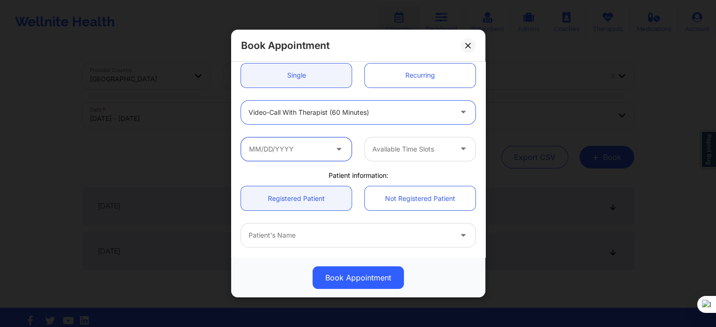
click at [320, 151] on input "text" at bounding box center [296, 149] width 111 height 24
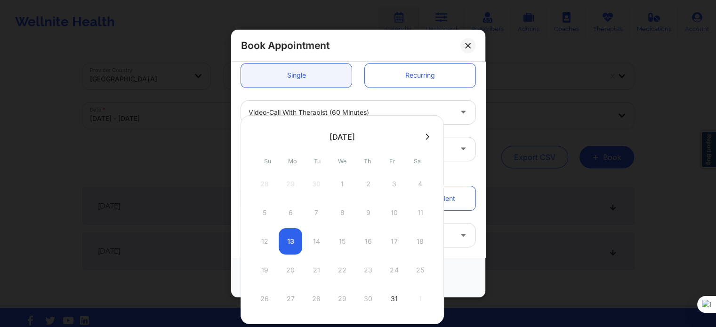
click at [426, 137] on icon at bounding box center [428, 136] width 4 height 7
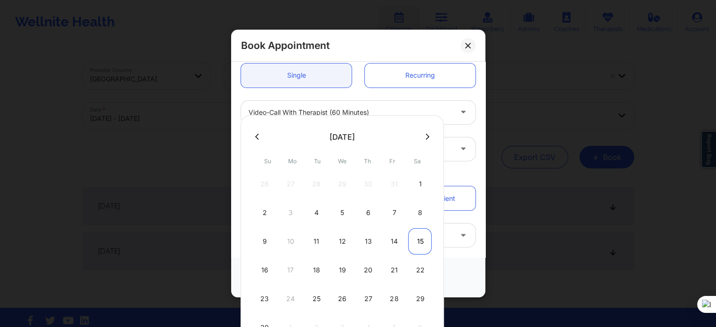
click at [415, 241] on div "15" at bounding box center [420, 241] width 24 height 26
type input "11/15/2025"
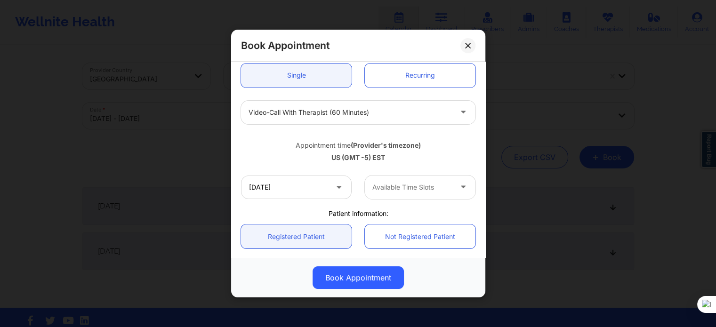
click at [379, 188] on div at bounding box center [412, 187] width 80 height 11
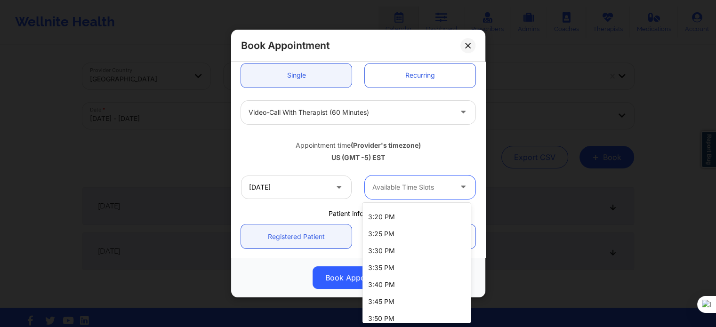
scroll to position [934, 0]
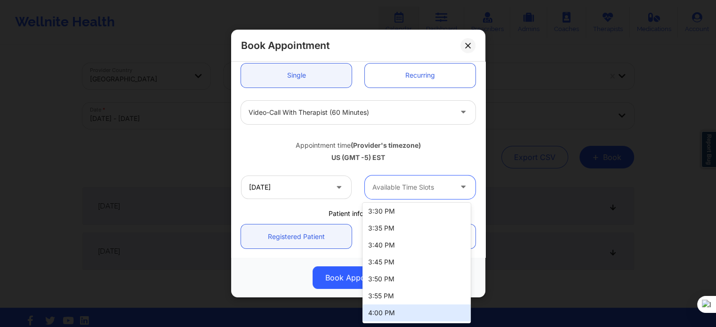
click at [394, 308] on div "4:00 PM" at bounding box center [417, 313] width 108 height 17
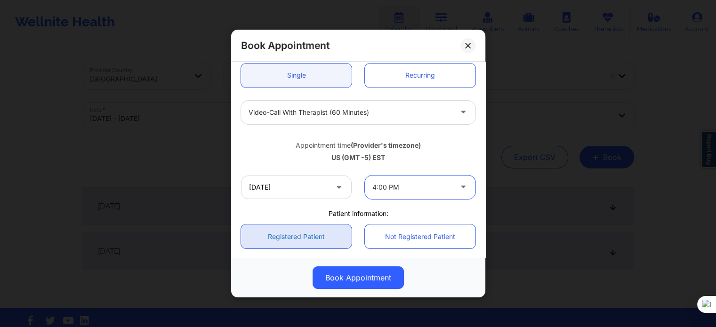
scroll to position [235, 0]
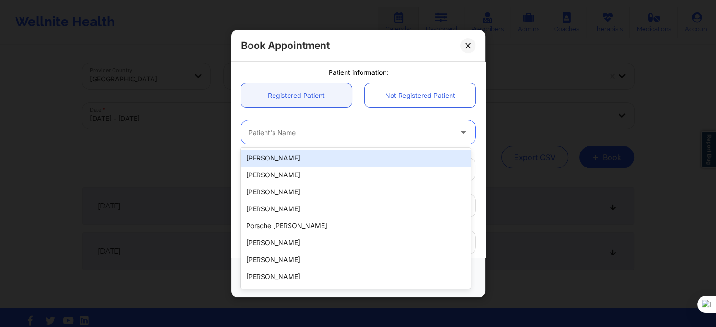
click at [290, 133] on div at bounding box center [350, 132] width 203 height 11
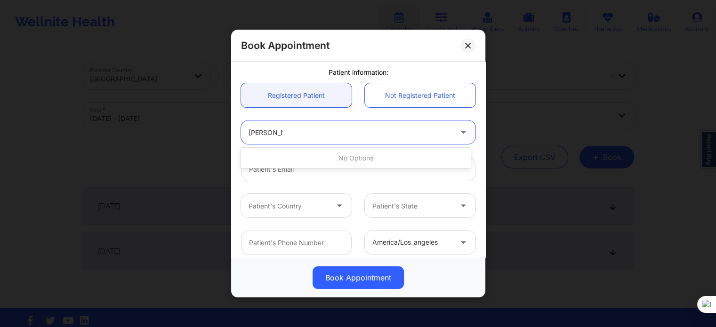
type input "SOPHIE S"
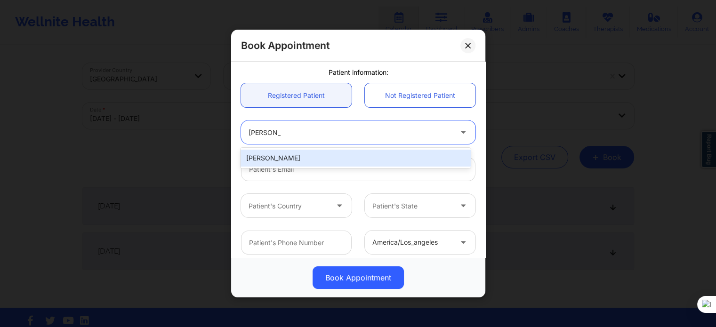
click at [328, 162] on div "Sophie Soius" at bounding box center [356, 158] width 230 height 17
type input "soiussophie@gmail.com"
type input "+1407-807-2025"
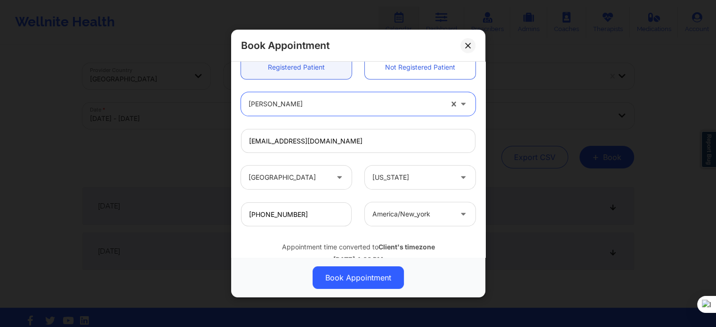
scroll to position [293, 0]
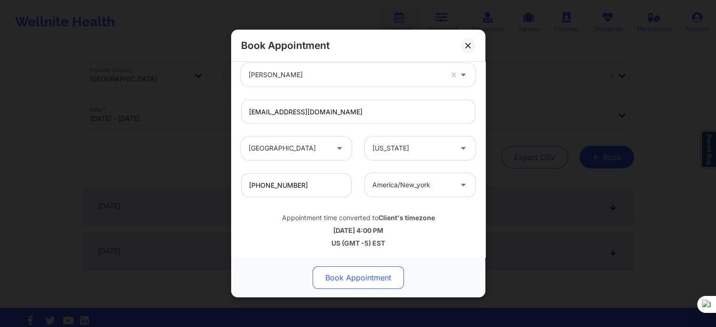
click at [352, 282] on button "Book Appointment" at bounding box center [358, 278] width 91 height 23
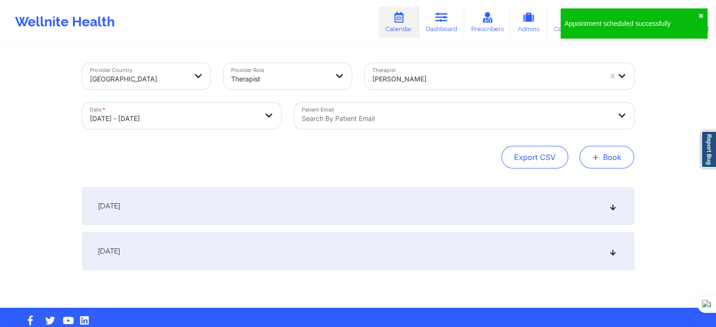
click at [589, 150] on button "+ Book" at bounding box center [607, 157] width 55 height 23
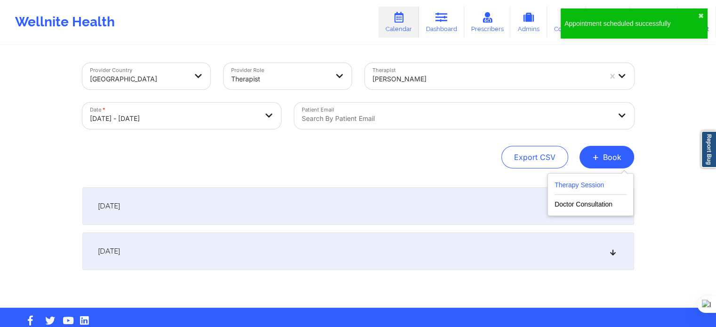
click at [589, 186] on button "Therapy Session" at bounding box center [591, 187] width 72 height 16
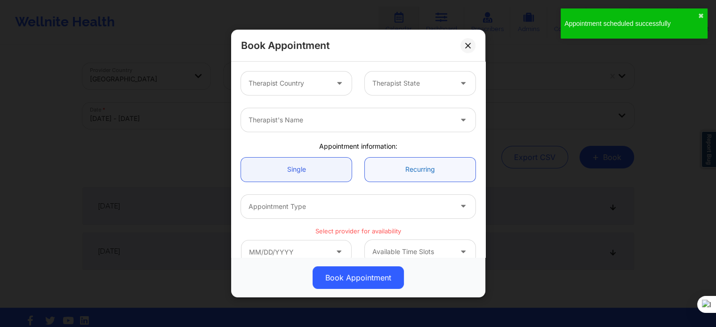
click at [426, 166] on link "Recurring" at bounding box center [420, 170] width 111 height 24
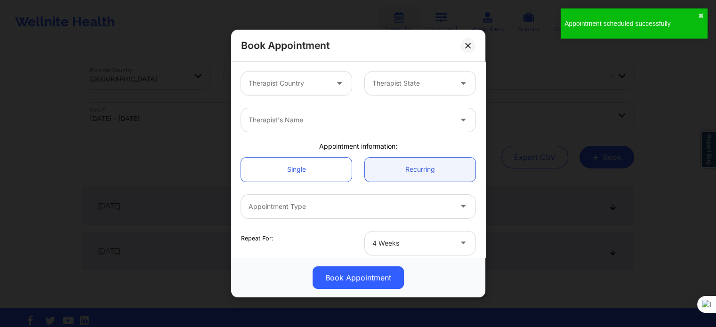
click at [283, 65] on div "Therapist Country Therapist State" at bounding box center [359, 83] width 248 height 37
click at [286, 81] on div at bounding box center [289, 83] width 80 height 11
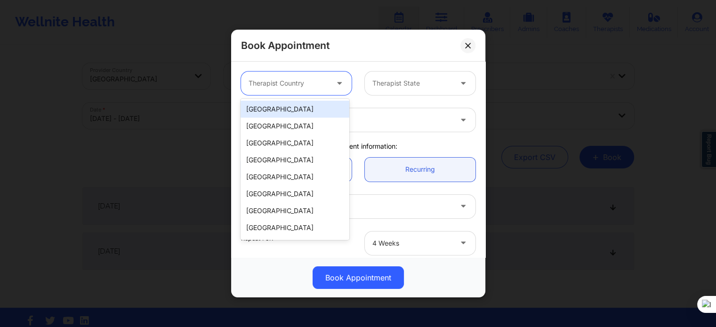
click at [288, 109] on div "[GEOGRAPHIC_DATA]" at bounding box center [295, 109] width 108 height 17
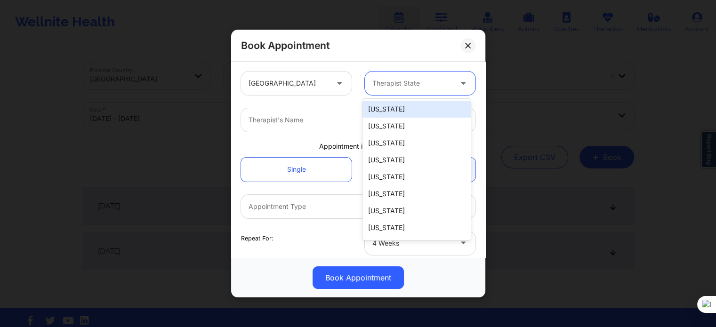
click at [375, 94] on div "Therapist State" at bounding box center [409, 84] width 88 height 24
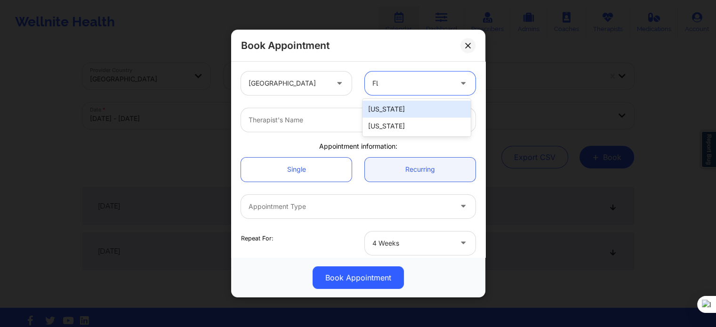
type input "FLO"
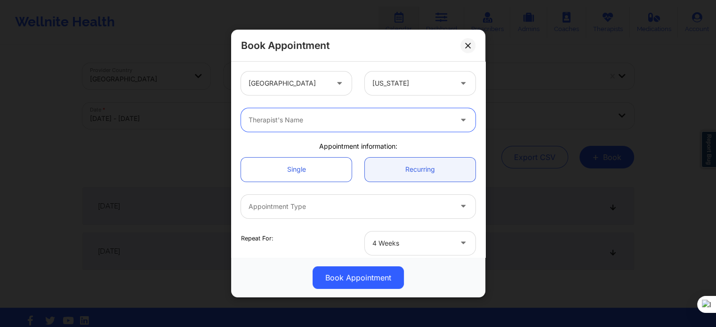
paste input "Karyll Honeycutt"
type input "Karyll Honeycutt"
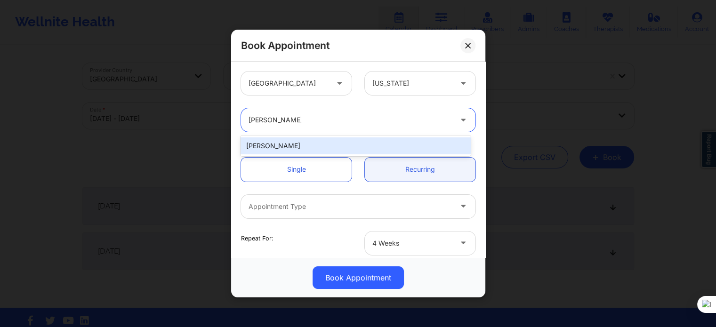
click at [318, 147] on div "Karyll Honeycutt" at bounding box center [356, 145] width 230 height 17
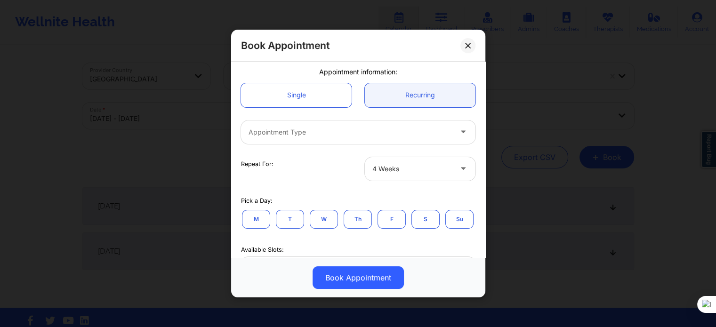
scroll to position [94, 0]
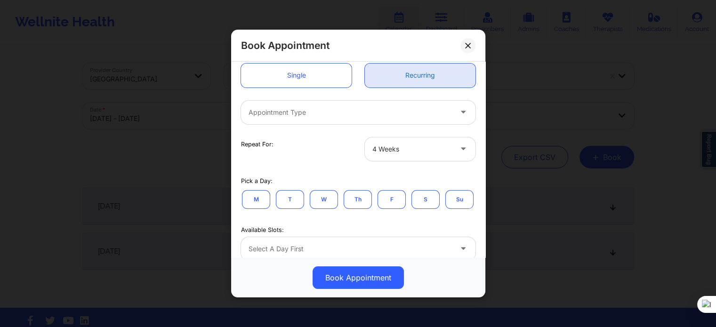
click at [416, 81] on link "Recurring" at bounding box center [420, 76] width 111 height 24
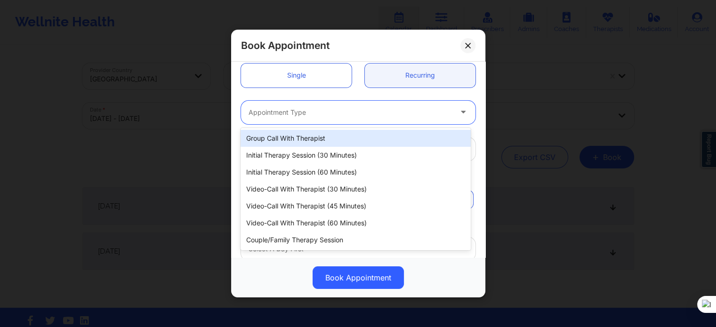
click at [382, 116] on div at bounding box center [350, 112] width 203 height 11
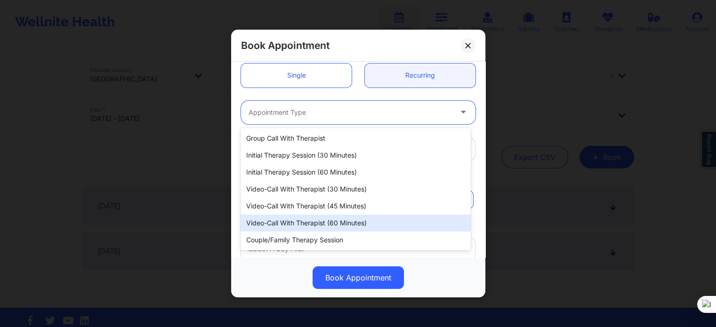
click at [342, 222] on div "Video-Call with Therapist (60 minutes)" at bounding box center [356, 223] width 230 height 17
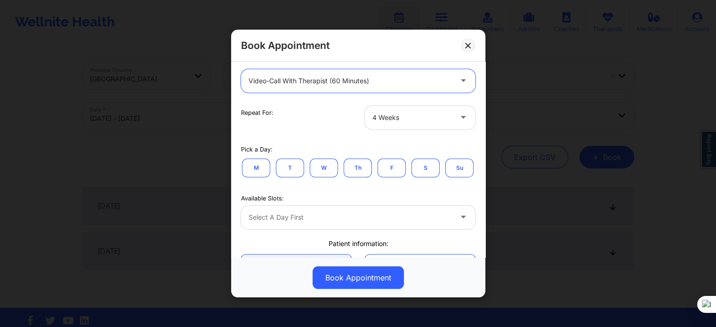
scroll to position [141, 0]
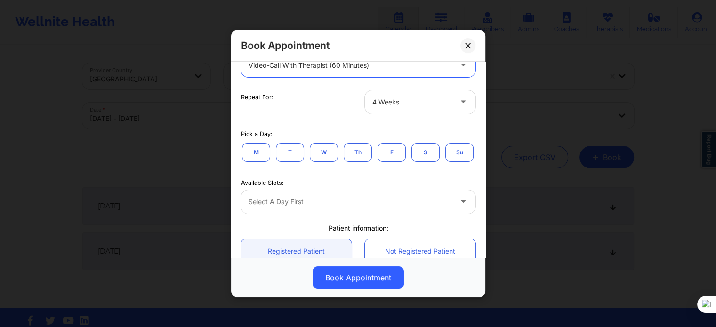
click at [413, 106] on div at bounding box center [412, 102] width 80 height 11
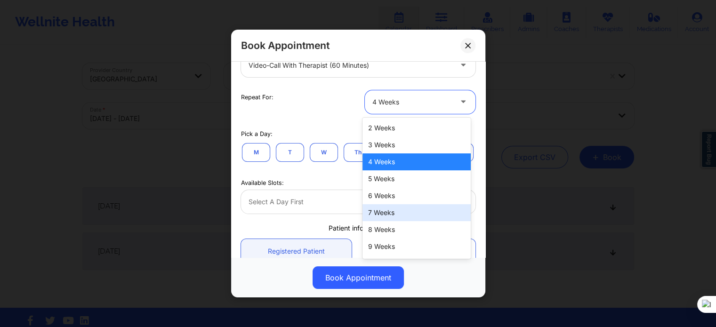
click at [387, 214] on div "7 Weeks" at bounding box center [417, 212] width 108 height 17
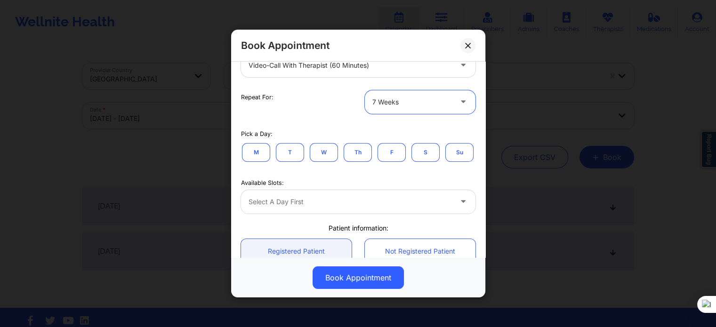
click at [399, 86] on div "Repeat For: option 7 Weeks, selected. 7 Weeks" at bounding box center [359, 102] width 248 height 37
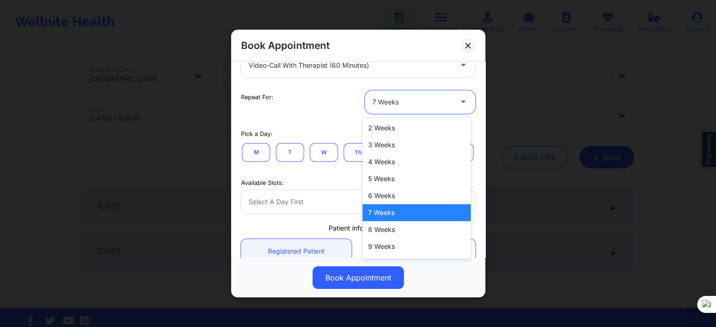
click at [407, 113] on div "7 Weeks" at bounding box center [412, 102] width 80 height 24
click at [394, 241] on div "9 Weeks" at bounding box center [417, 246] width 108 height 17
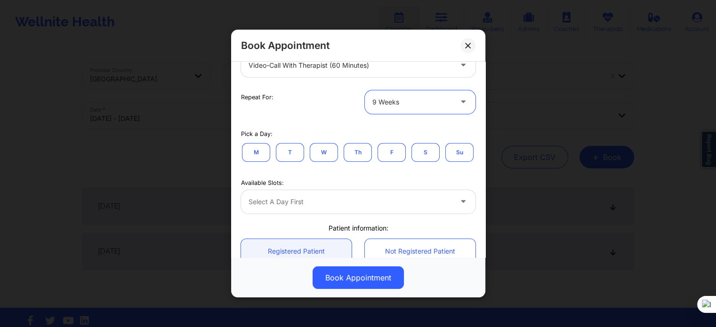
click at [419, 153] on button "S" at bounding box center [426, 152] width 28 height 19
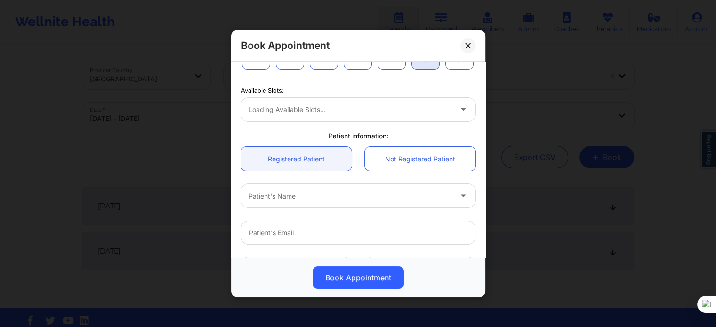
scroll to position [235, 0]
click at [320, 113] on div at bounding box center [350, 107] width 203 height 11
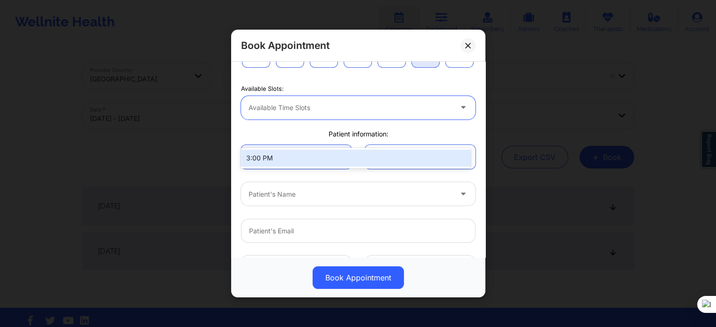
click at [354, 93] on div "Available Slots:" at bounding box center [358, 89] width 235 height 8
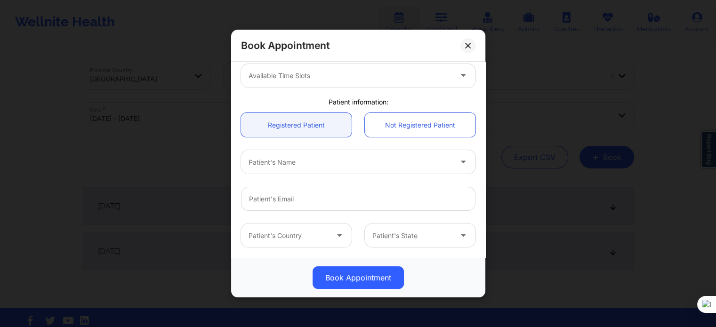
scroll to position [283, 0]
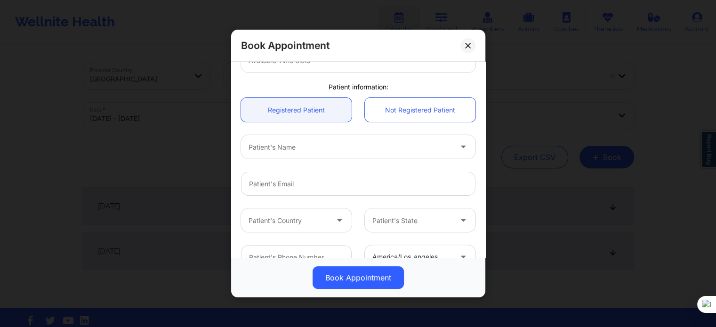
click at [374, 79] on div "Available Slots: Available Time Slots" at bounding box center [359, 53] width 248 height 51
click at [374, 73] on div "Available Time Slots" at bounding box center [347, 61] width 212 height 24
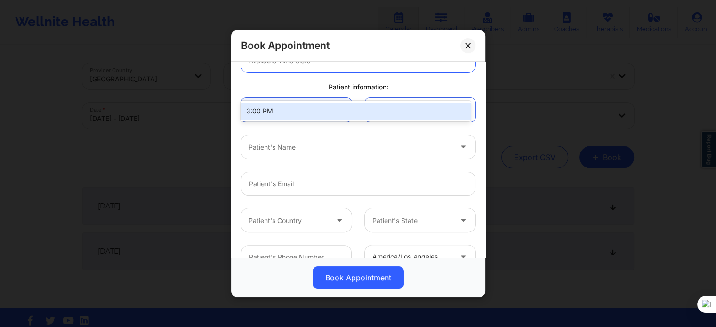
click at [396, 73] on div "Available Time Slots" at bounding box center [347, 61] width 212 height 24
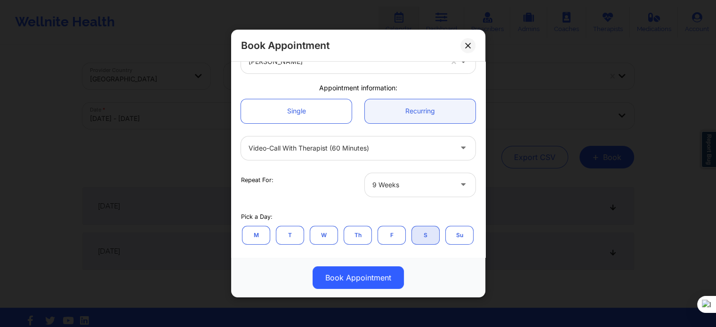
scroll to position [47, 0]
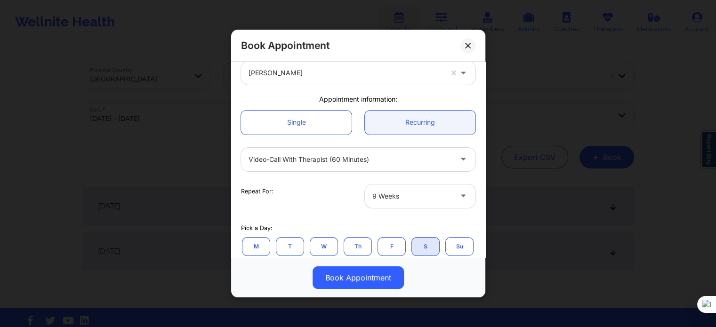
click at [405, 199] on div at bounding box center [412, 196] width 80 height 11
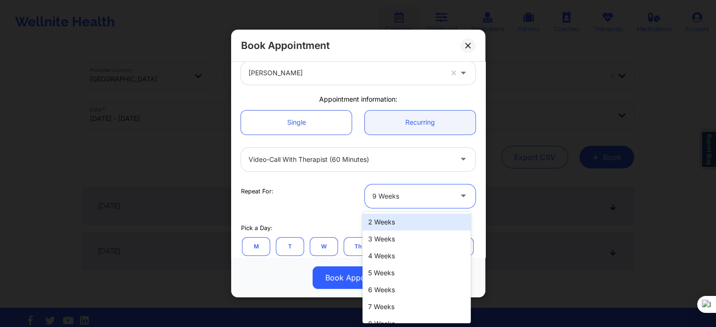
click at [400, 224] on div "2 Weeks" at bounding box center [417, 222] width 108 height 17
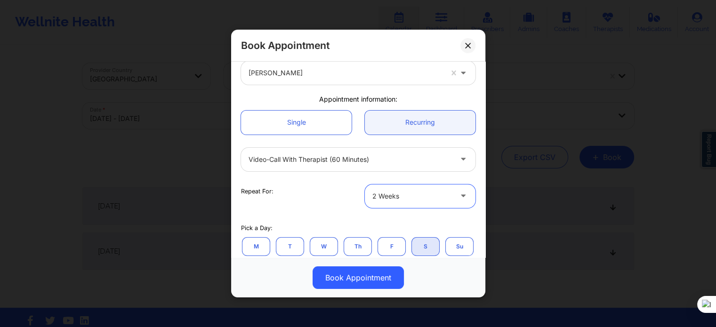
click at [298, 194] on div "Repeat For:" at bounding box center [296, 191] width 111 height 8
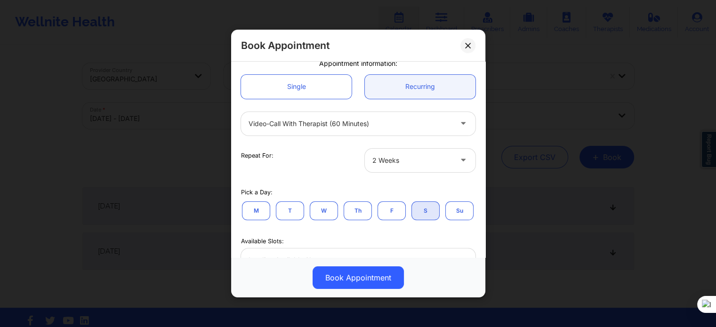
scroll to position [141, 0]
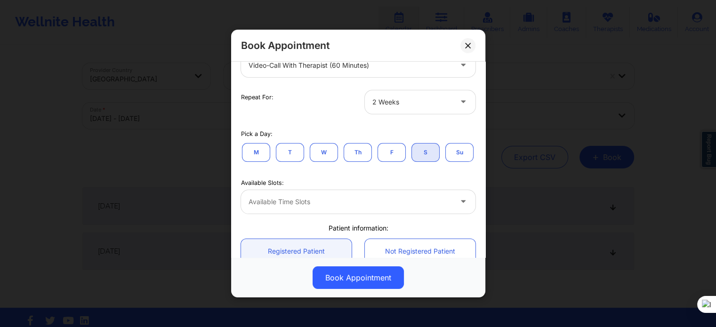
click at [356, 208] on div at bounding box center [350, 201] width 203 height 11
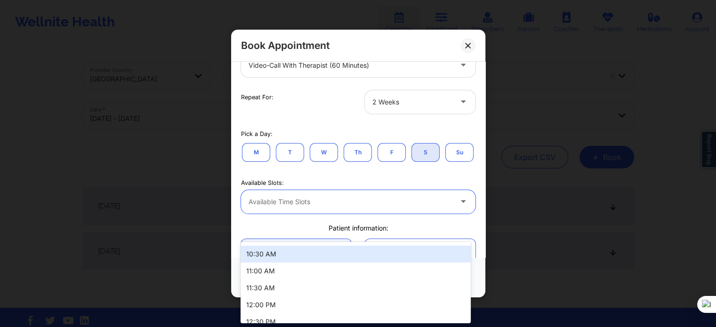
scroll to position [91, 0]
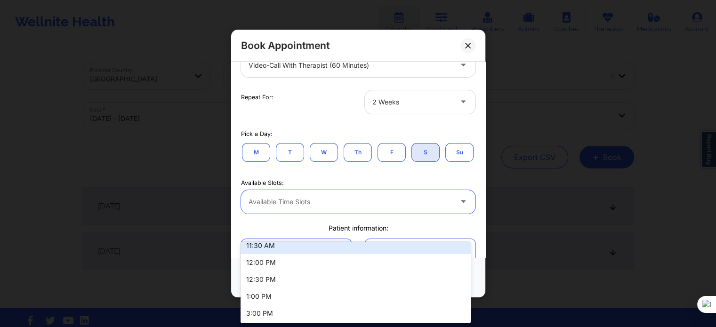
click at [380, 199] on div "Available Slots: 10 results available. Use Up and Down to choose options, press…" at bounding box center [359, 195] width 248 height 51
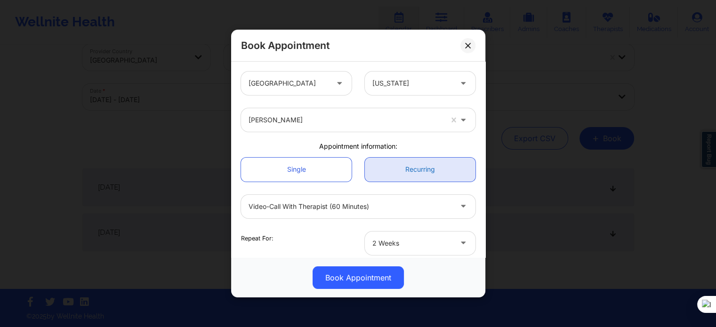
scroll to position [47, 0]
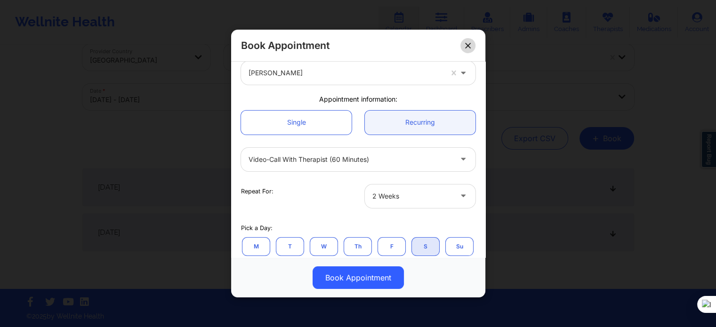
click at [466, 46] on icon at bounding box center [468, 46] width 6 height 6
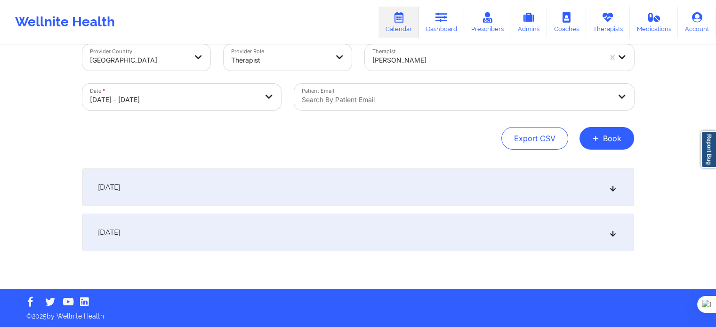
click at [614, 154] on div "Provider Country United States Provider Role Therapist Therapist Karyll Honeycu…" at bounding box center [358, 158] width 565 height 262
click at [607, 140] on button "+ Book" at bounding box center [607, 138] width 55 height 23
click at [571, 169] on button "Therapy Session" at bounding box center [591, 169] width 72 height 16
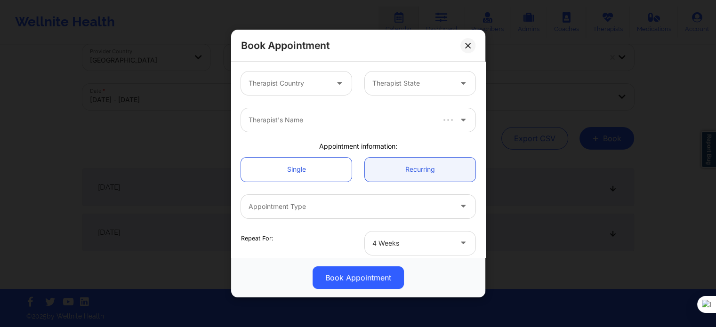
click at [307, 90] on div "Therapist Country" at bounding box center [285, 84] width 88 height 24
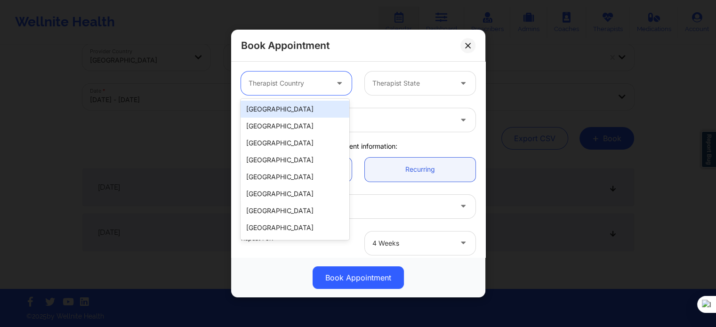
click at [301, 111] on div "[GEOGRAPHIC_DATA]" at bounding box center [295, 109] width 108 height 17
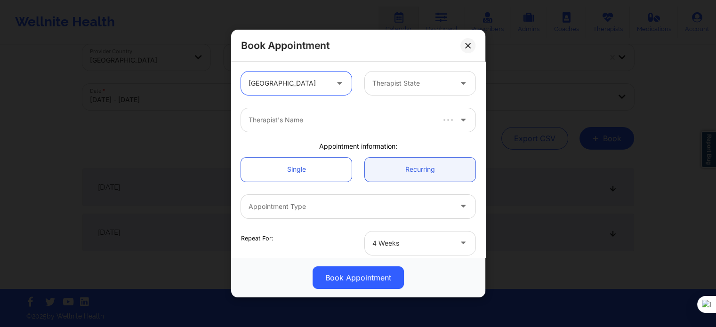
click at [383, 83] on div at bounding box center [412, 83] width 80 height 11
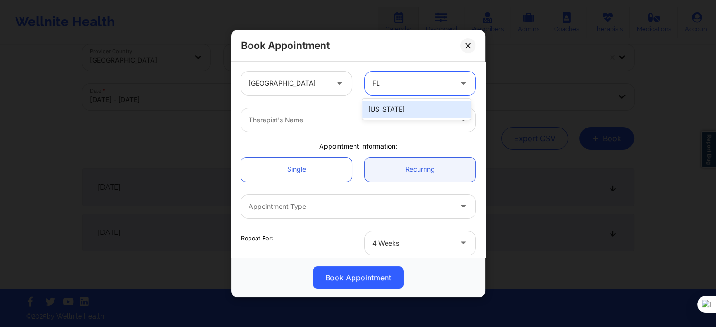
type input "FLO"
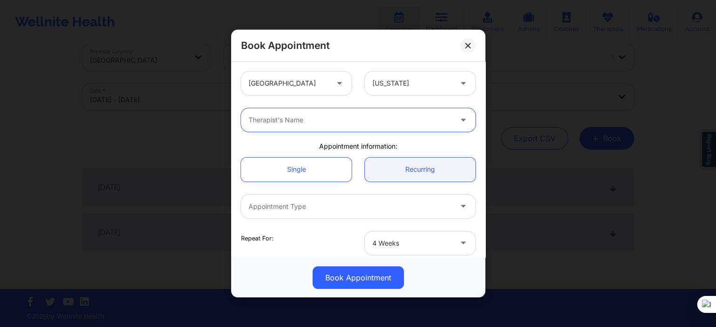
paste input "Karyll Honeycutt"
type input "Karyll Honeycutt"
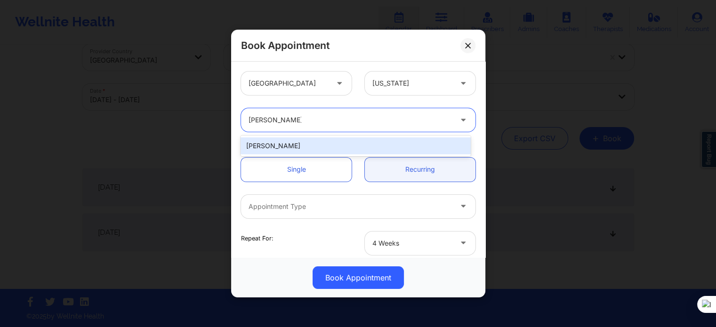
click at [331, 154] on div "Karyll Honeycutt" at bounding box center [356, 146] width 230 height 21
click at [323, 148] on div "Karyll Honeycutt" at bounding box center [356, 145] width 230 height 17
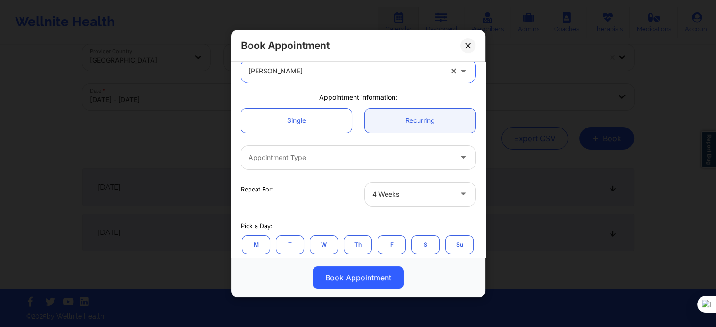
scroll to position [94, 0]
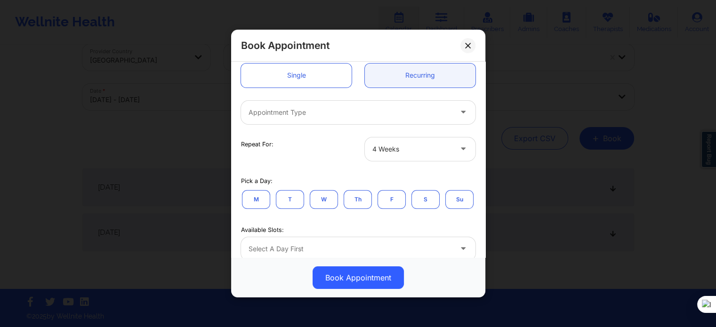
click at [310, 112] on div at bounding box center [350, 112] width 203 height 11
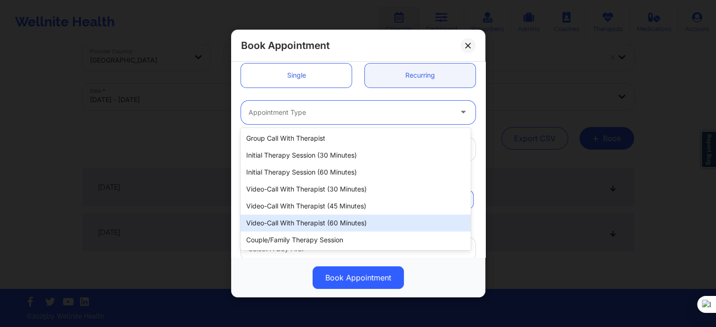
click at [322, 223] on div "Video-Call with Therapist (60 minutes)" at bounding box center [356, 223] width 230 height 17
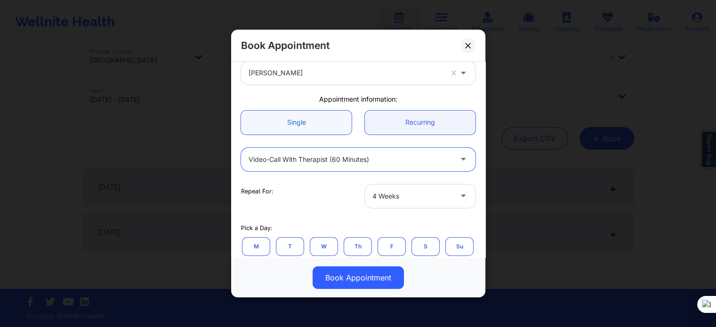
click at [304, 133] on link "Single" at bounding box center [296, 123] width 111 height 24
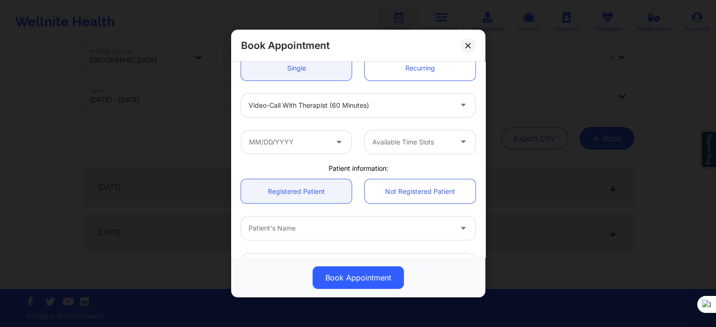
scroll to position [141, 0]
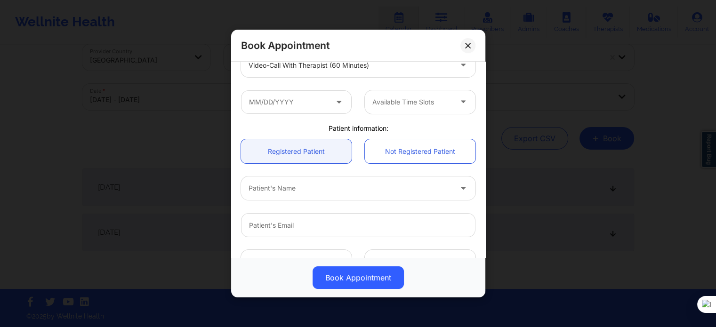
click at [301, 83] on div "Video-Call with Therapist (60 minutes)" at bounding box center [359, 65] width 248 height 37
click at [307, 107] on input "text" at bounding box center [296, 102] width 111 height 24
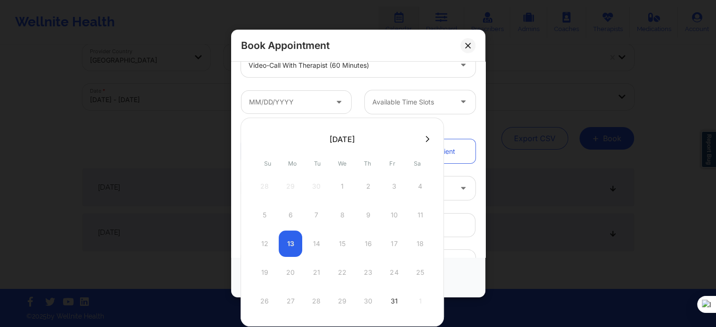
click at [426, 141] on icon at bounding box center [428, 139] width 4 height 7
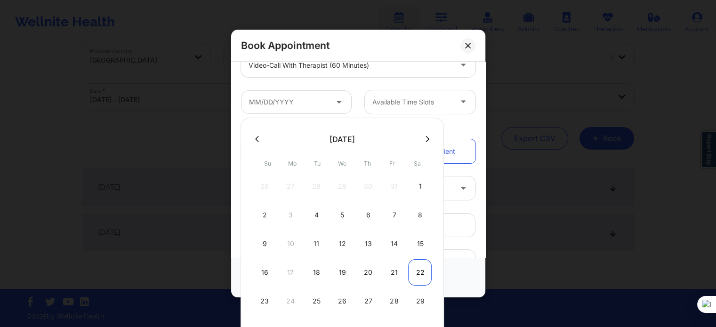
click at [415, 268] on div "22" at bounding box center [420, 272] width 24 height 26
type input "11/22/2025"
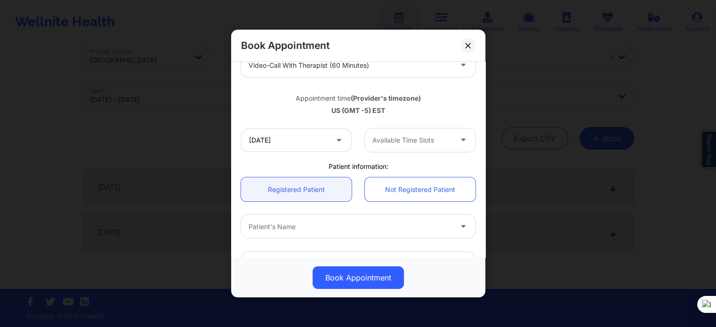
click at [392, 145] on div at bounding box center [412, 140] width 80 height 11
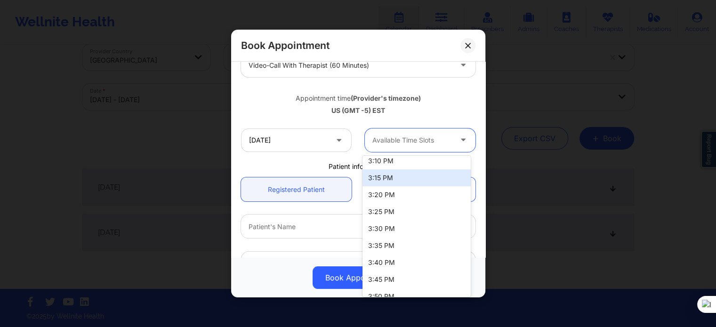
scroll to position [914, 0]
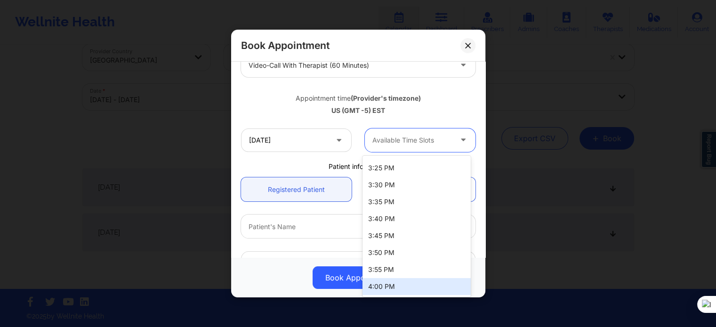
click at [393, 291] on div "4:00 PM" at bounding box center [417, 286] width 108 height 17
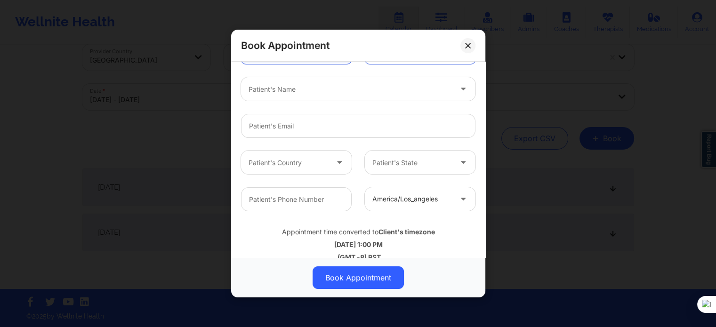
scroll to position [283, 0]
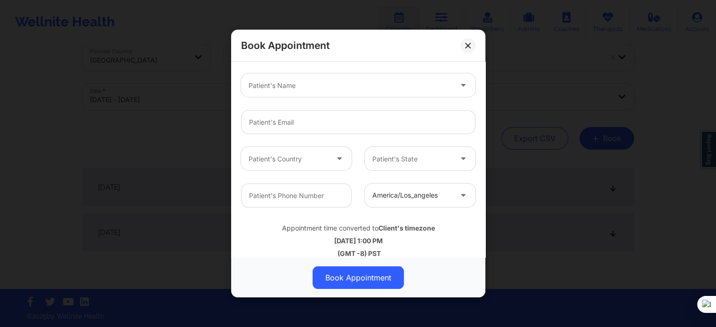
click at [300, 100] on div "Patient's Name" at bounding box center [359, 85] width 248 height 37
click at [300, 89] on div at bounding box center [350, 85] width 203 height 11
type input "SOPHIE S"
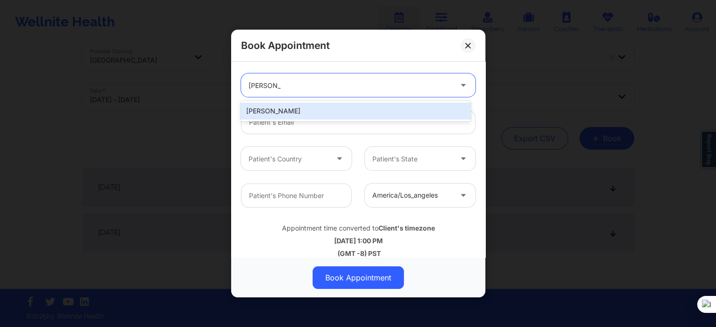
click at [300, 110] on div "Sophie Soius" at bounding box center [356, 111] width 230 height 17
type input "soiussophie@gmail.com"
type input "+1407-807-2025"
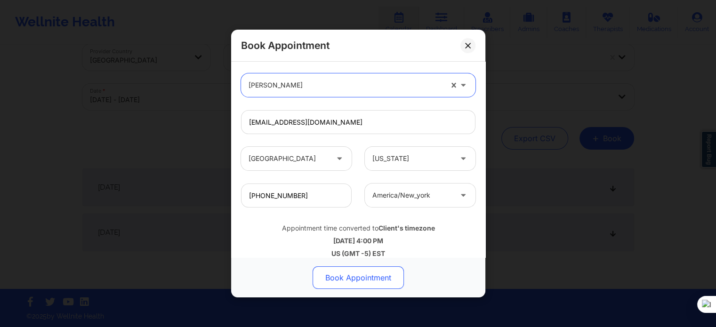
click at [346, 278] on button "Book Appointment" at bounding box center [358, 278] width 91 height 23
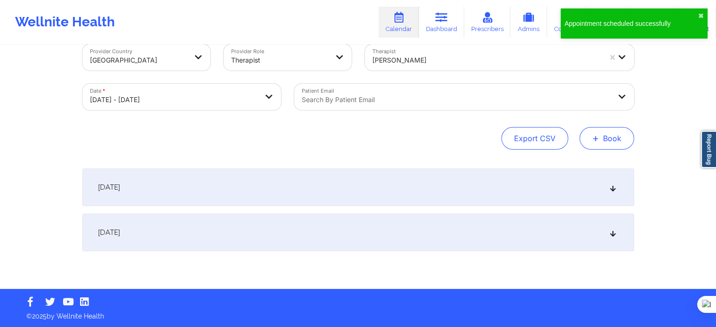
click at [607, 133] on button "+ Book" at bounding box center [607, 138] width 55 height 23
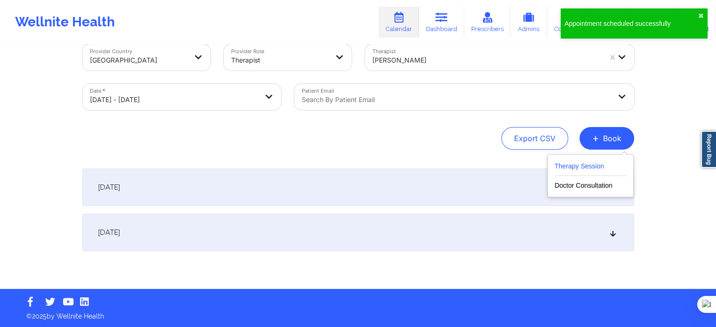
click at [582, 162] on button "Therapy Session" at bounding box center [591, 169] width 72 height 16
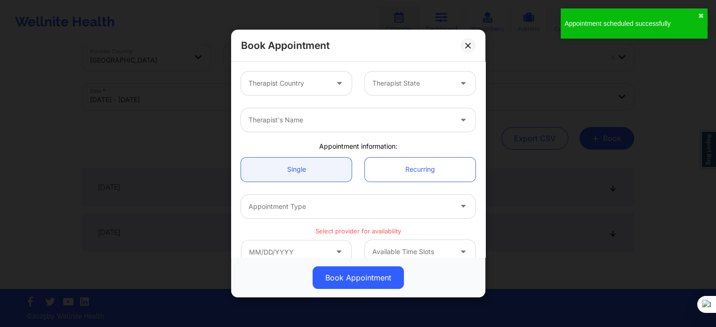
click at [291, 77] on div "Therapist Country" at bounding box center [285, 84] width 88 height 24
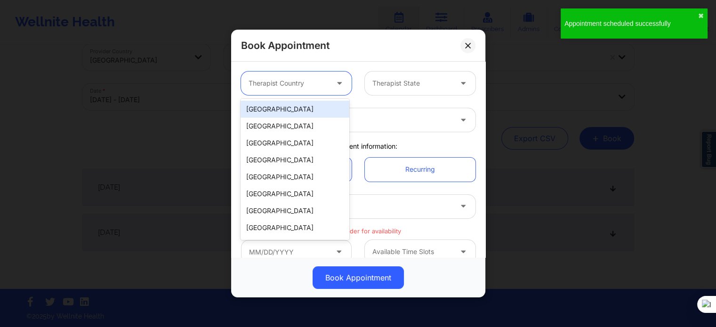
click at [304, 113] on div "[GEOGRAPHIC_DATA]" at bounding box center [295, 109] width 108 height 17
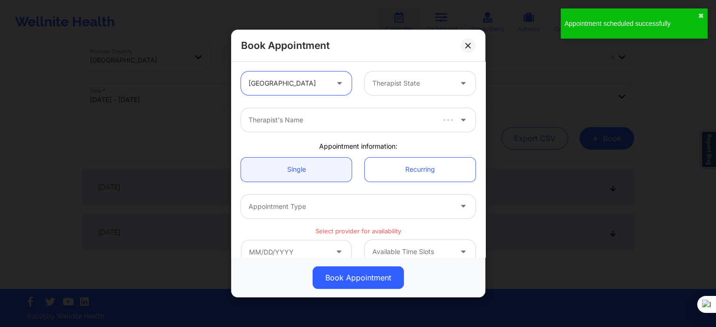
click at [378, 91] on div "Therapist State" at bounding box center [409, 84] width 88 height 24
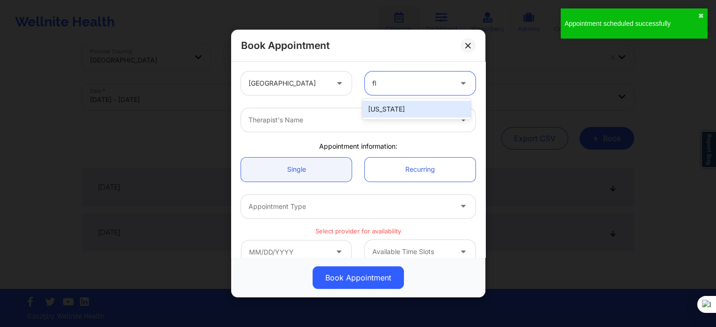
type input "flo"
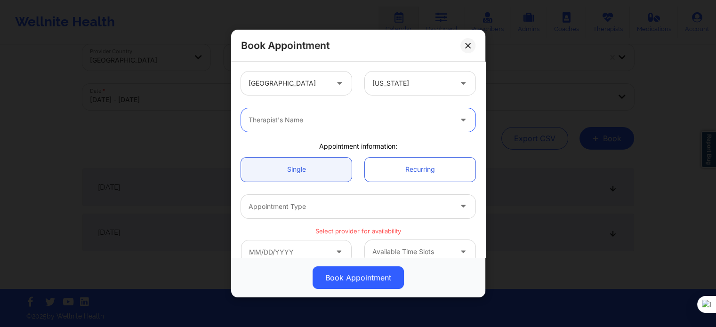
paste input "Karyll Honeycutt"
type input "Karyll Honeycutt"
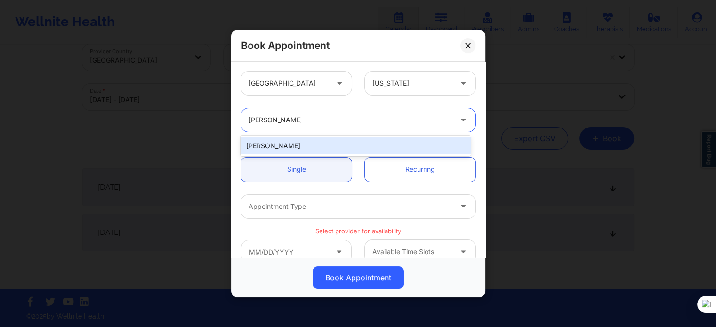
click at [339, 141] on div "Karyll Honeycutt" at bounding box center [356, 145] width 230 height 17
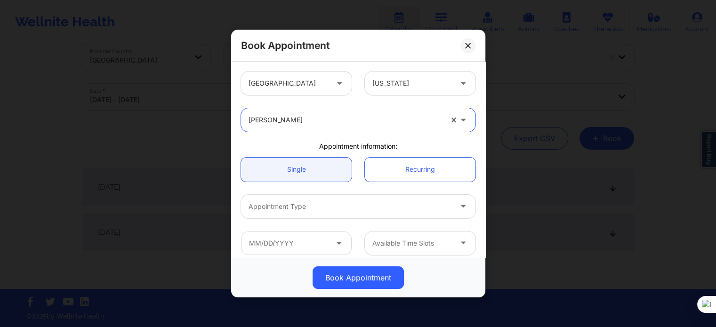
click at [322, 203] on div at bounding box center [350, 206] width 203 height 11
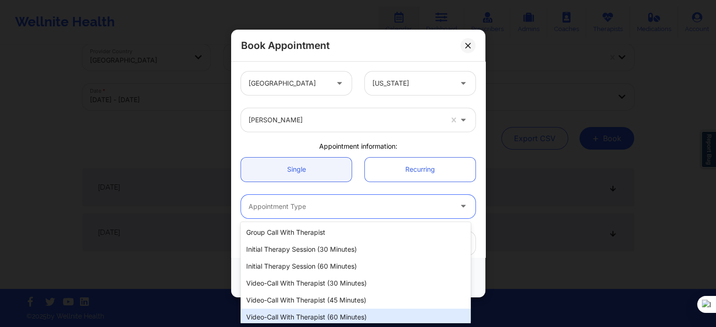
click at [320, 317] on div "Video-Call with Therapist (60 minutes)" at bounding box center [356, 317] width 230 height 17
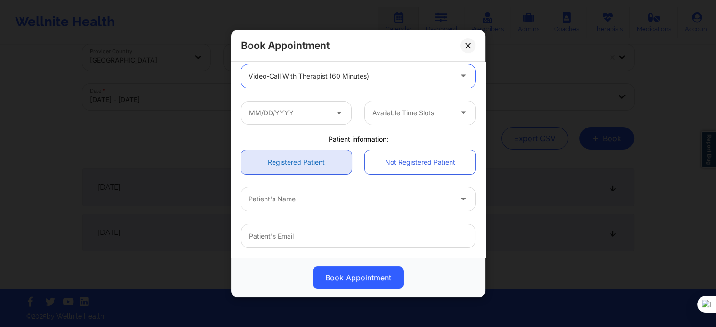
scroll to position [141, 0]
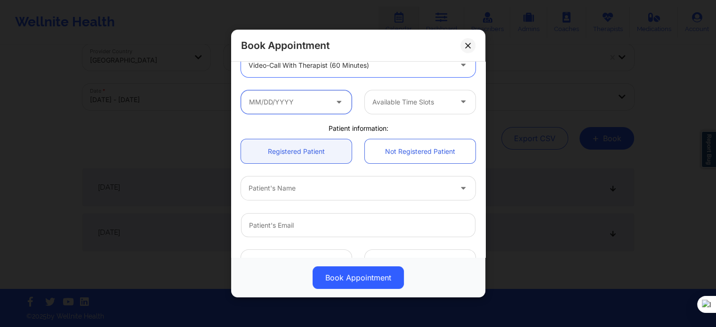
click at [304, 107] on input "text" at bounding box center [296, 102] width 111 height 24
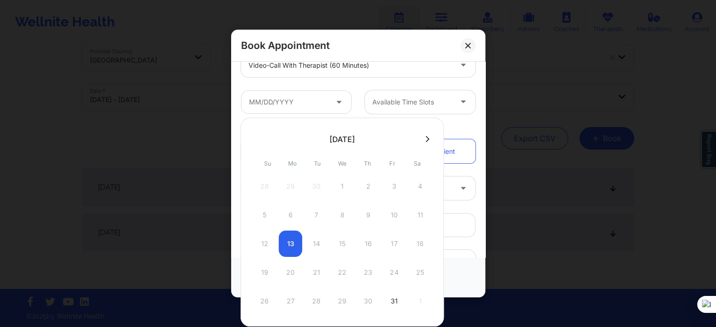
click at [423, 137] on button at bounding box center [427, 139] width 9 height 8
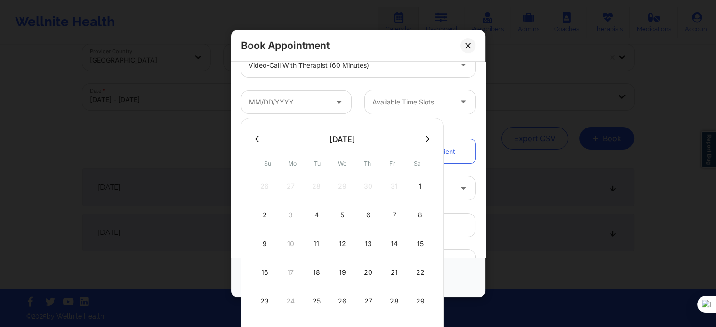
click at [420, 301] on div "29" at bounding box center [420, 301] width 24 height 26
type input "11/29/2025"
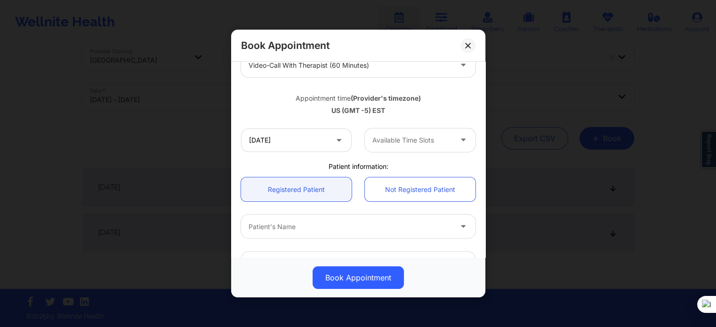
click at [390, 145] on div at bounding box center [412, 140] width 80 height 11
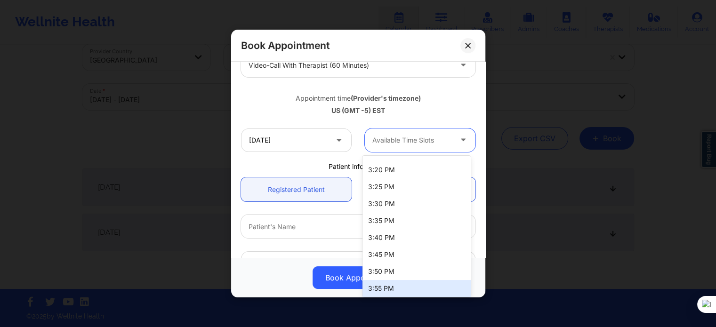
scroll to position [914, 0]
click at [388, 292] on div "4:00 PM" at bounding box center [417, 286] width 108 height 17
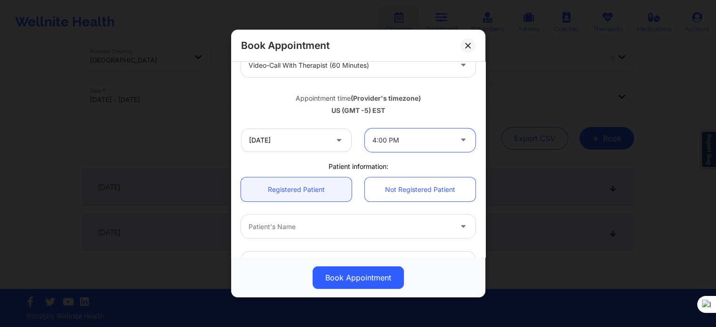
click at [298, 228] on div at bounding box center [350, 226] width 203 height 11
type input "sophie so"
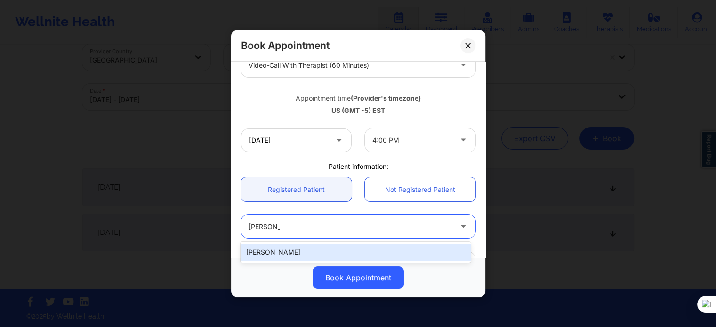
click at [304, 251] on div "Sophie Soius" at bounding box center [356, 252] width 230 height 17
type input "soiussophie@gmail.com"
type input "+1407-807-2025"
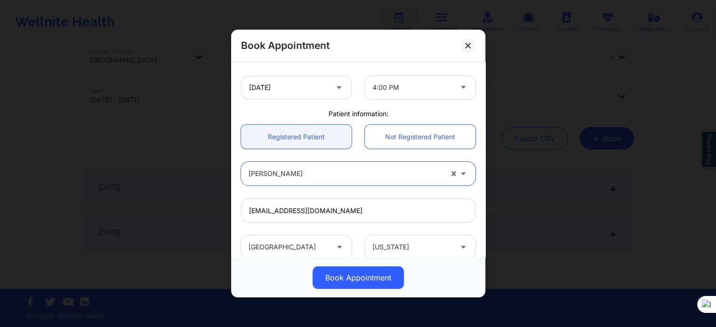
scroll to position [283, 0]
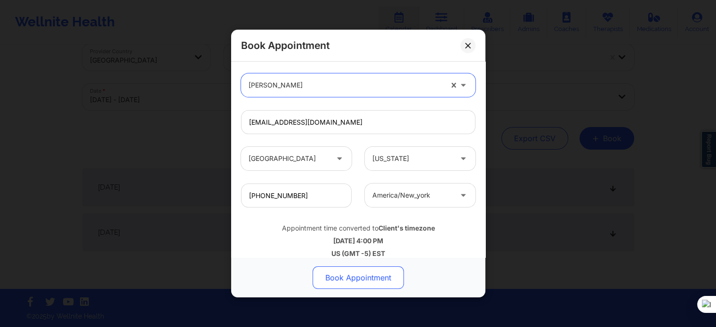
click at [364, 279] on button "Book Appointment" at bounding box center [358, 278] width 91 height 23
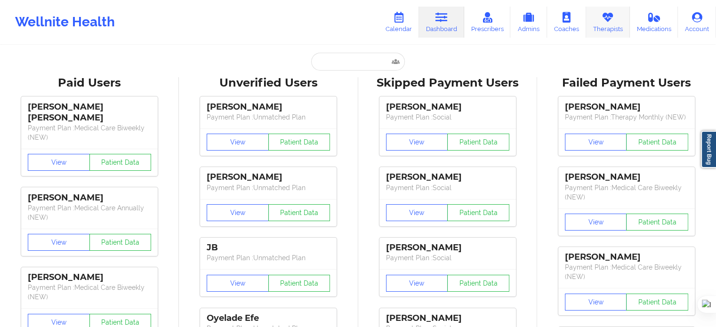
click at [602, 22] on icon at bounding box center [608, 17] width 12 height 10
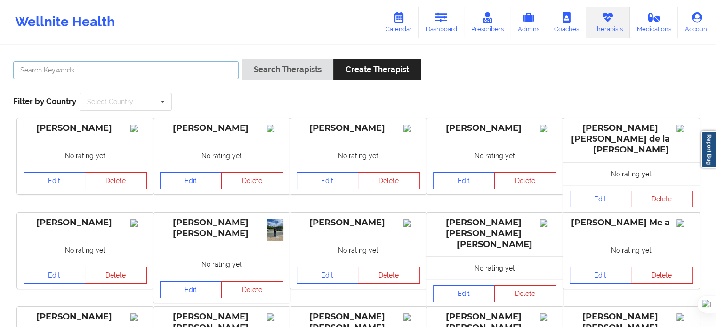
click at [220, 73] on input "text" at bounding box center [126, 70] width 226 height 18
paste input "Karyll Honeycutt"
type input "Karyll Honeycutt"
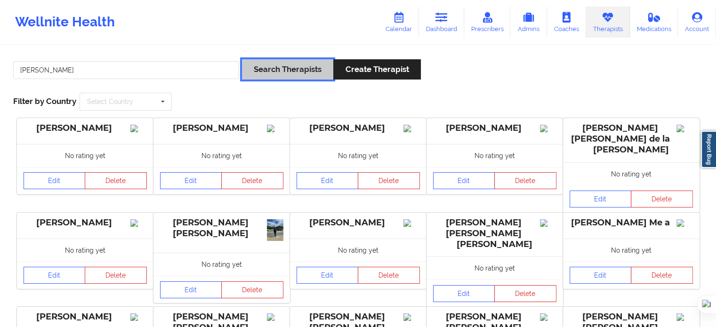
click at [279, 70] on button "Search Therapists" at bounding box center [287, 69] width 91 height 20
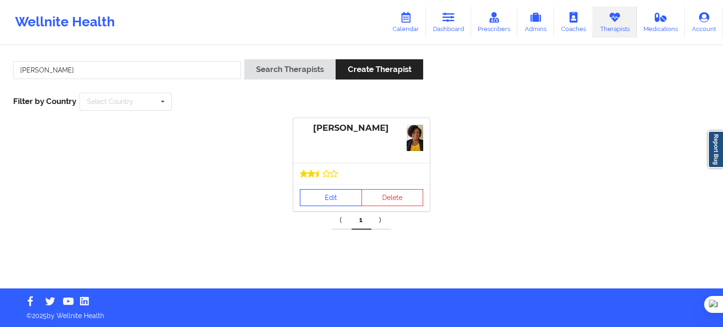
click at [336, 194] on link "Edit" at bounding box center [331, 197] width 62 height 17
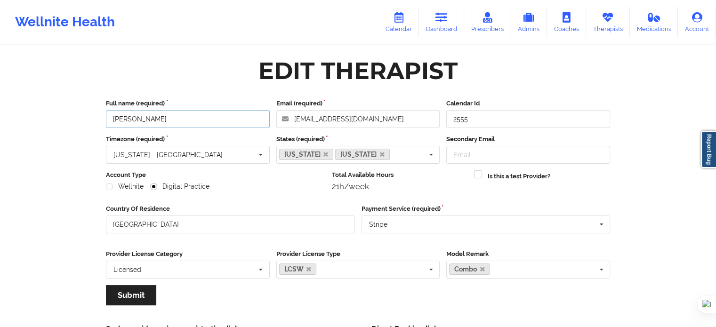
drag, startPoint x: 194, startPoint y: 115, endPoint x: 51, endPoint y: 116, distance: 142.7
click at [32, 114] on div "Wellnite Health Calendar Dashboard Prescribers Admins Coaches Therapists Medica…" at bounding box center [358, 192] width 716 height 384
click at [410, 27] on link "Calendar" at bounding box center [399, 22] width 40 height 31
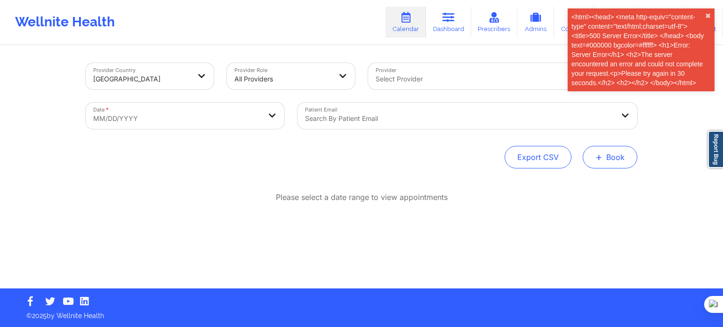
click at [605, 166] on button "+ Book" at bounding box center [610, 157] width 55 height 23
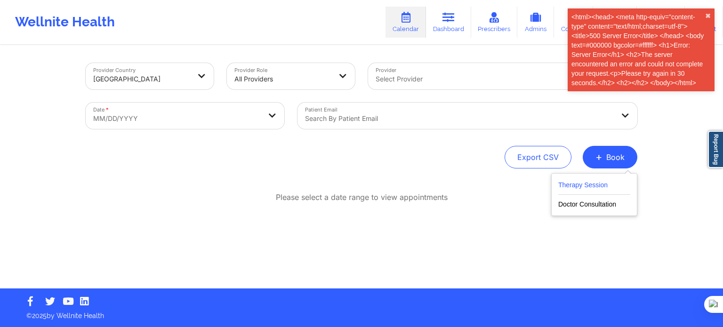
click at [559, 189] on button "Therapy Session" at bounding box center [594, 187] width 72 height 16
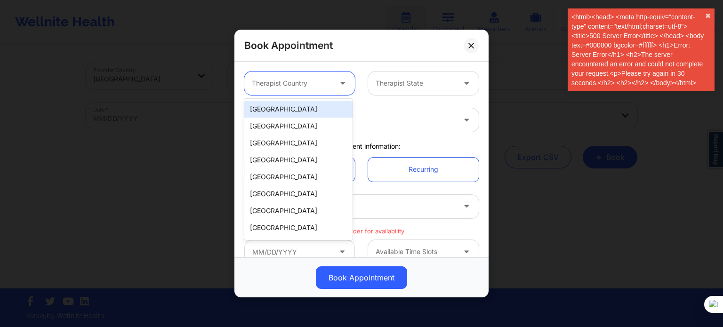
click at [295, 89] on div "Therapist Country" at bounding box center [288, 84] width 88 height 24
click at [292, 105] on div "United States" at bounding box center [298, 109] width 108 height 17
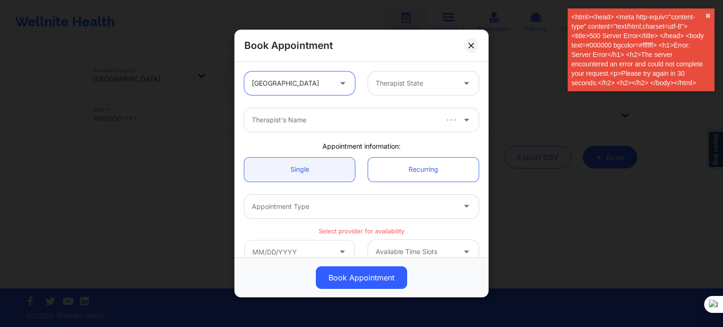
click at [408, 81] on div at bounding box center [416, 83] width 80 height 11
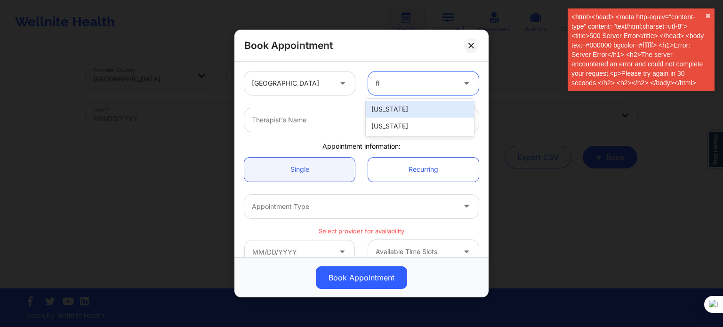
type input "flo"
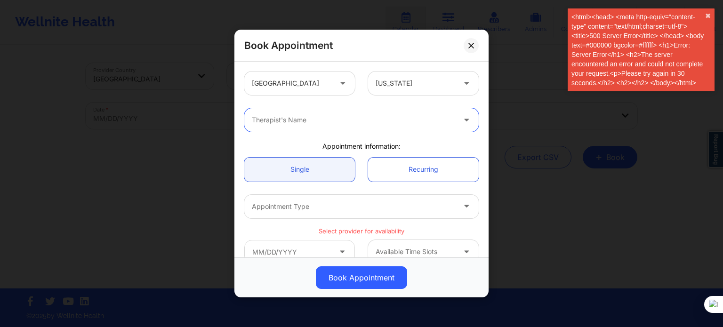
paste input "Karyll Honeycutt"
click at [355, 154] on div "Loading..." at bounding box center [359, 146] width 230 height 21
type input "Karyll Honeycutt"
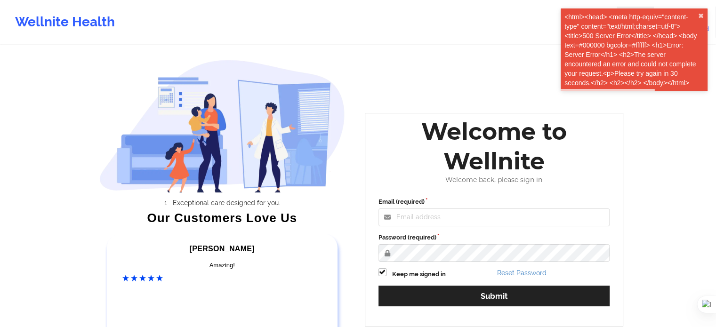
scroll to position [19, 0]
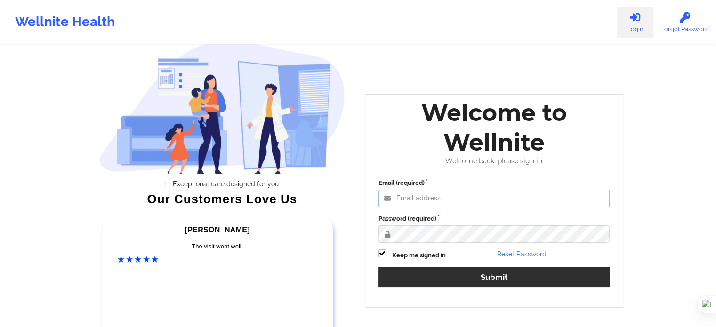
type input "wajeeha@wellnite.com"
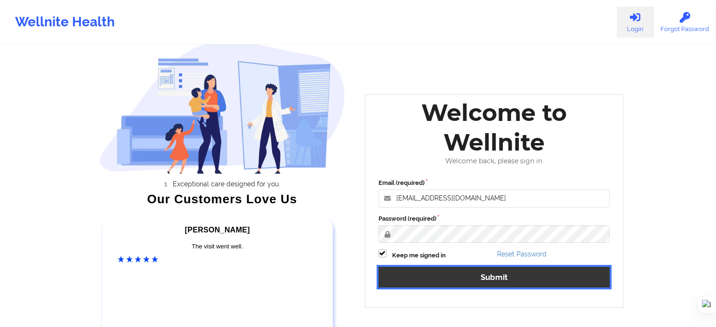
click at [450, 282] on button "Submit" at bounding box center [495, 277] width 232 height 20
click at [468, 275] on button "Submit" at bounding box center [495, 277] width 232 height 20
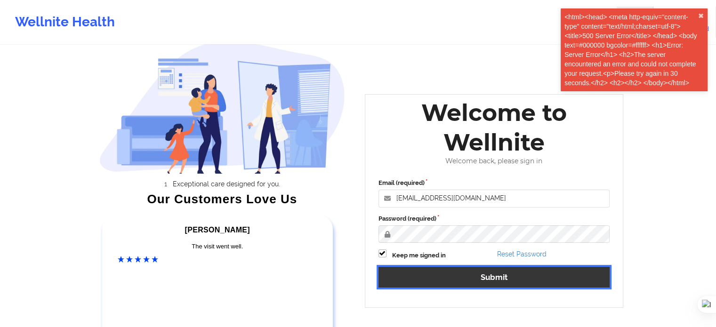
click at [462, 277] on button "Submit" at bounding box center [495, 277] width 232 height 20
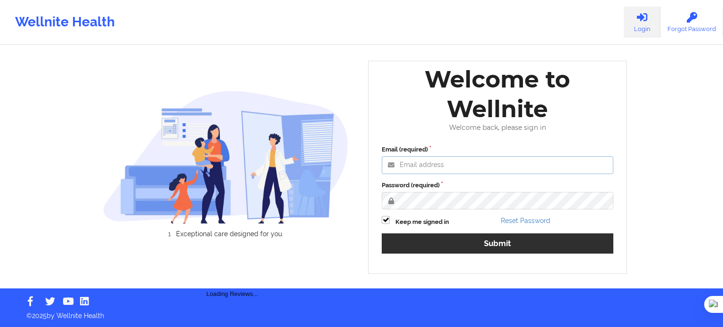
type input "[EMAIL_ADDRESS][DOMAIN_NAME]"
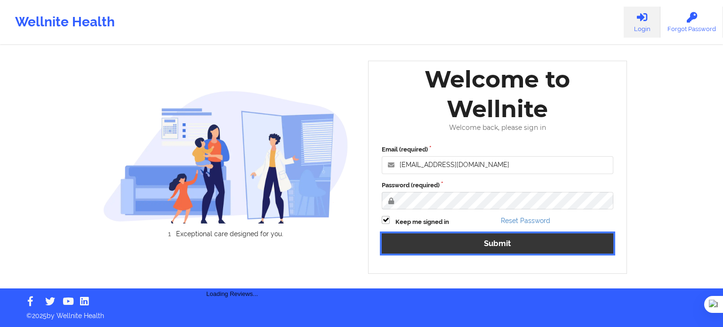
click at [478, 247] on button "Submit" at bounding box center [498, 244] width 232 height 20
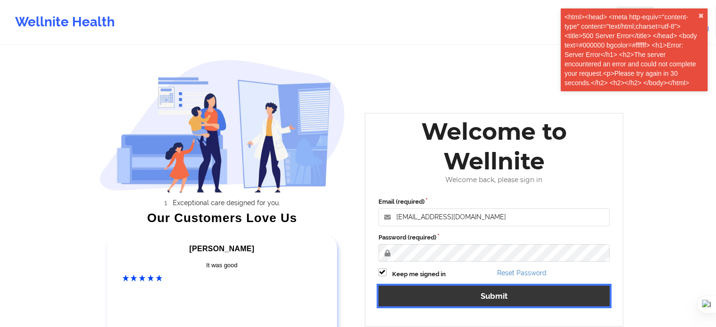
click at [488, 292] on button "Submit" at bounding box center [495, 296] width 232 height 20
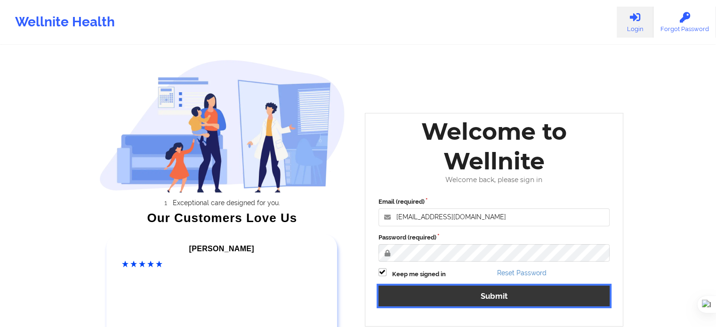
click at [488, 292] on button "Submit" at bounding box center [495, 296] width 232 height 20
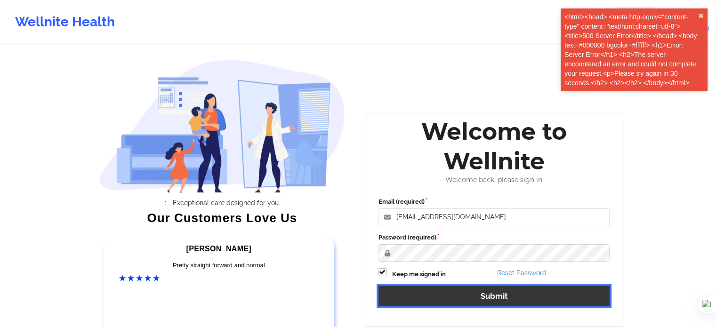
click at [486, 296] on button "Submit" at bounding box center [495, 296] width 232 height 20
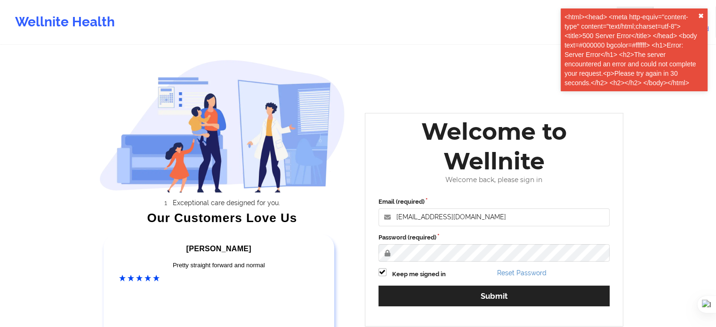
click at [700, 16] on button "✖︎" at bounding box center [701, 16] width 6 height 8
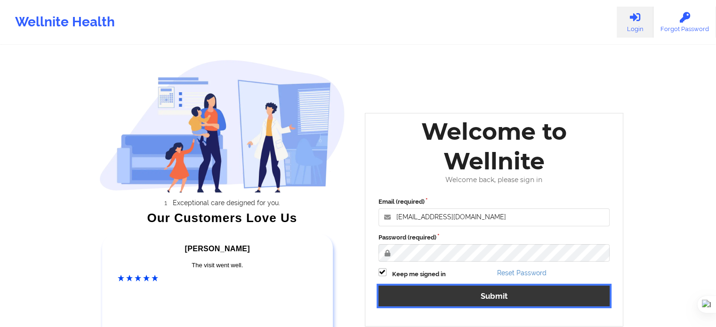
click at [507, 291] on button "Submit" at bounding box center [495, 296] width 232 height 20
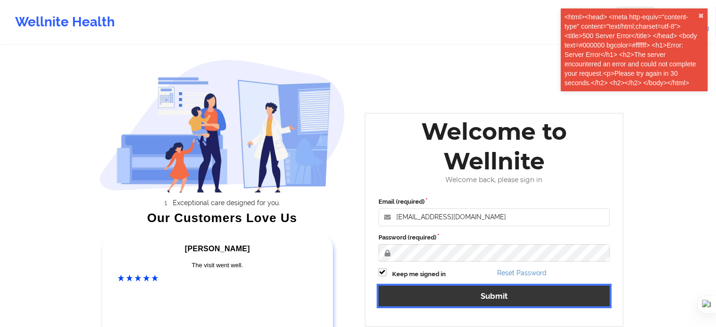
click at [445, 291] on button "Submit" at bounding box center [495, 296] width 232 height 20
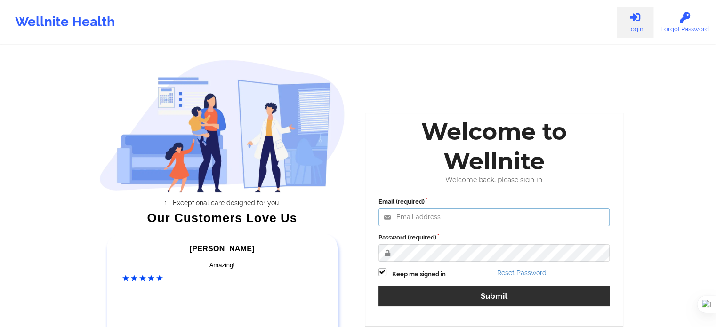
type input "[EMAIL_ADDRESS][DOMAIN_NAME]"
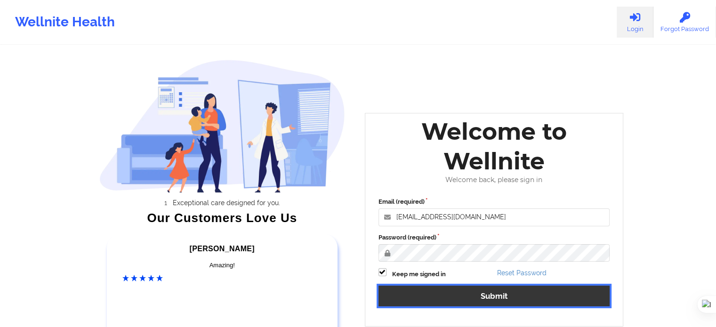
click at [445, 301] on button "Submit" at bounding box center [495, 296] width 232 height 20
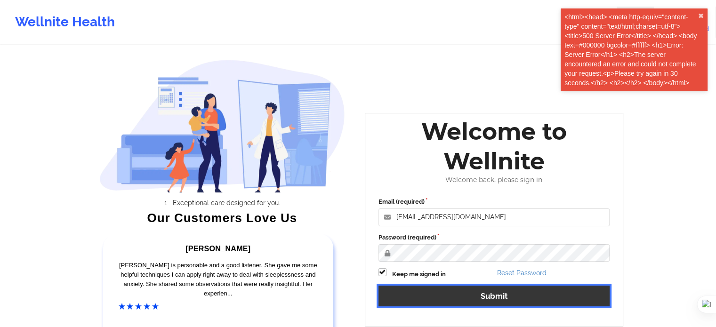
click at [489, 299] on button "Submit" at bounding box center [495, 296] width 232 height 20
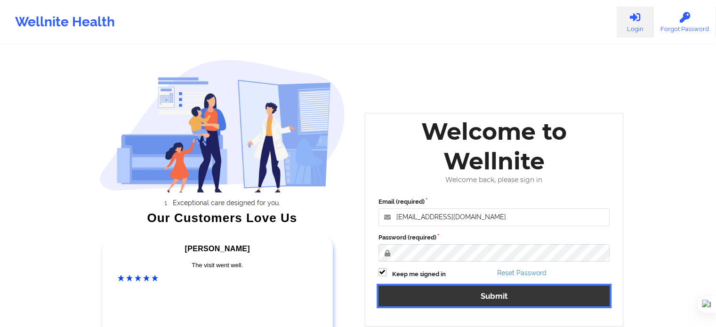
drag, startPoint x: 499, startPoint y: 295, endPoint x: 483, endPoint y: 275, distance: 26.5
click at [499, 295] on button "Submit" at bounding box center [495, 296] width 232 height 20
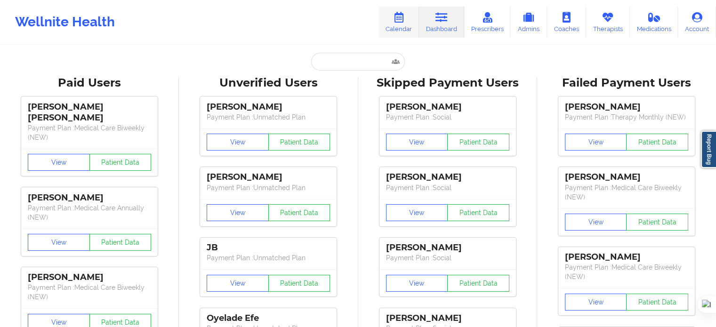
click at [397, 25] on link "Calendar" at bounding box center [399, 22] width 40 height 31
click at [398, 22] on icon at bounding box center [399, 17] width 12 height 10
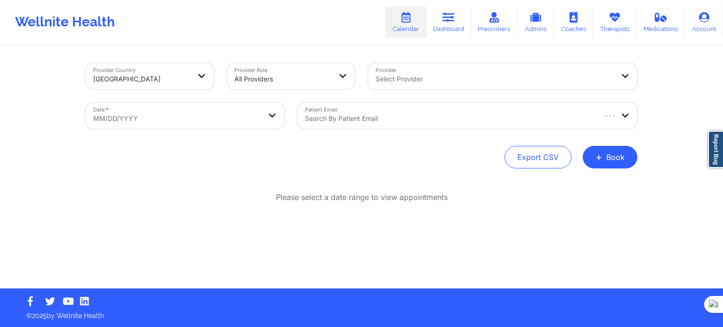
click at [272, 89] on div "All Providers" at bounding box center [283, 79] width 97 height 21
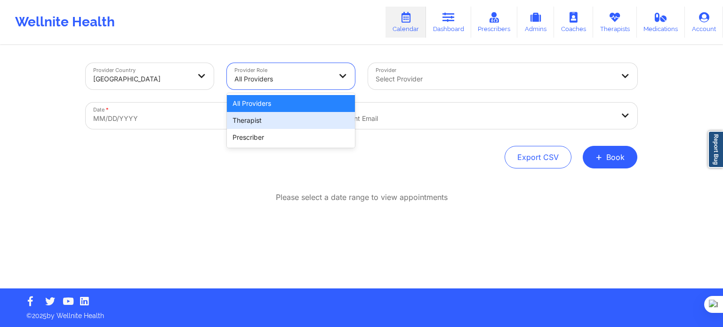
click at [267, 119] on div "Therapist" at bounding box center [291, 120] width 128 height 17
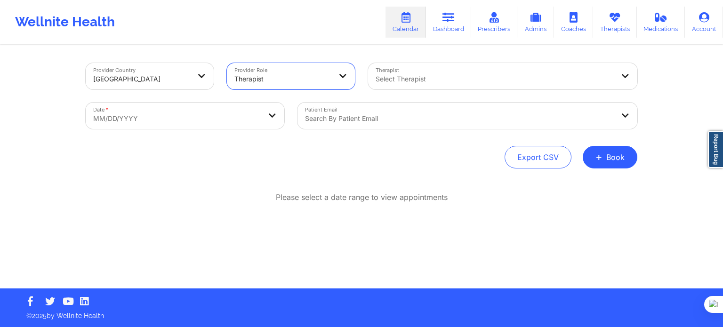
click at [423, 81] on div at bounding box center [495, 78] width 238 height 11
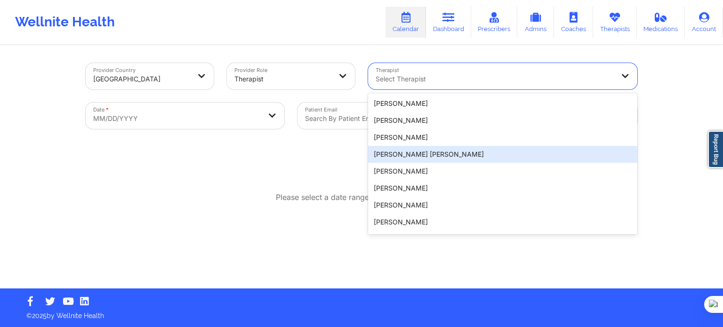
click at [313, 207] on div "Please select a date range to view appointments" at bounding box center [362, 228] width 552 height 72
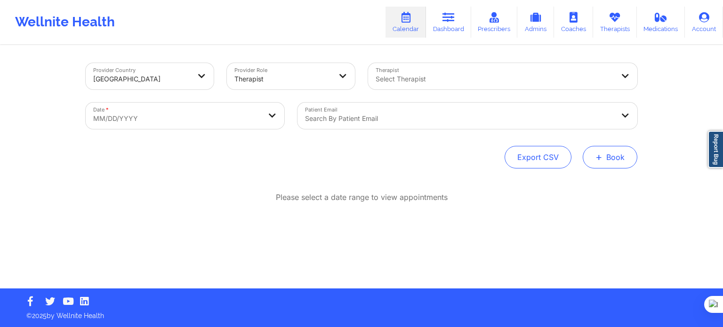
click at [612, 157] on button "+ Book" at bounding box center [610, 157] width 55 height 23
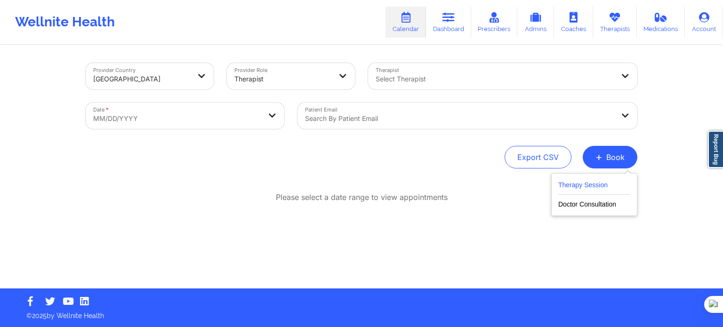
click at [587, 180] on button "Therapy Session" at bounding box center [594, 187] width 72 height 16
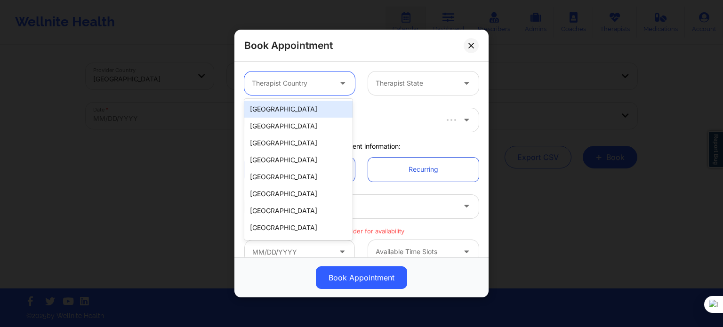
click at [302, 82] on div at bounding box center [292, 83] width 80 height 11
click at [291, 113] on div "[GEOGRAPHIC_DATA]" at bounding box center [298, 109] width 108 height 17
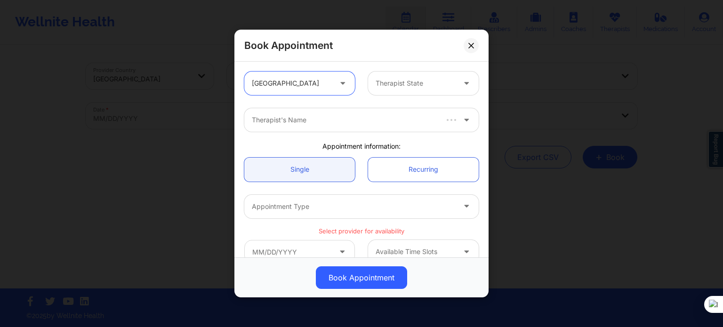
click at [383, 86] on div at bounding box center [416, 83] width 80 height 11
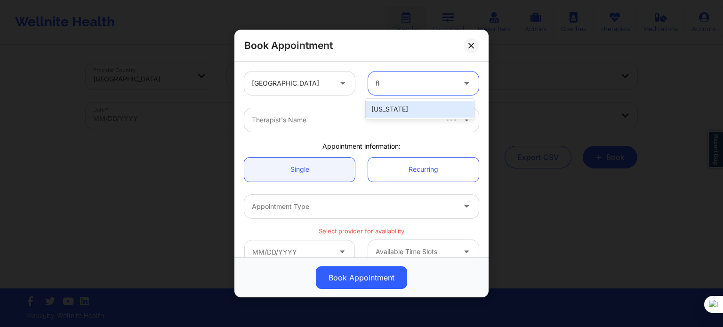
type input "flo"
click at [383, 118] on div "[US_STATE]" at bounding box center [420, 109] width 108 height 21
click at [378, 111] on div "[US_STATE]" at bounding box center [420, 109] width 108 height 17
click at [356, 125] on div at bounding box center [353, 119] width 203 height 11
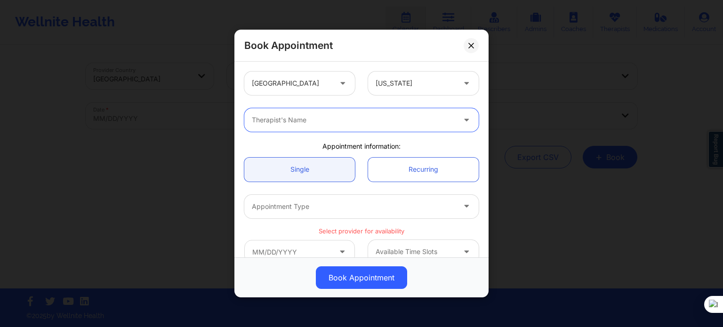
paste input "Karyll Honeycutt"
type input "Karyll Honeycutt"
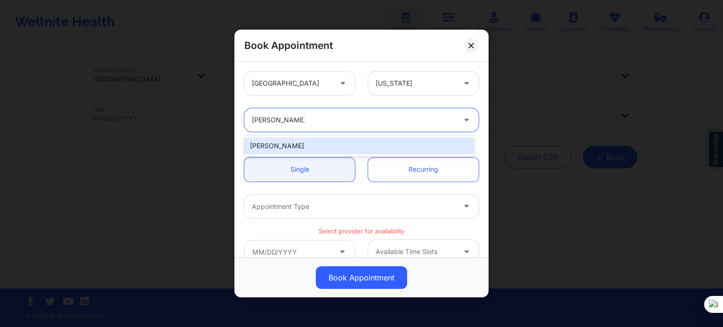
click at [316, 147] on div "Karyll Honeycutt" at bounding box center [359, 145] width 230 height 17
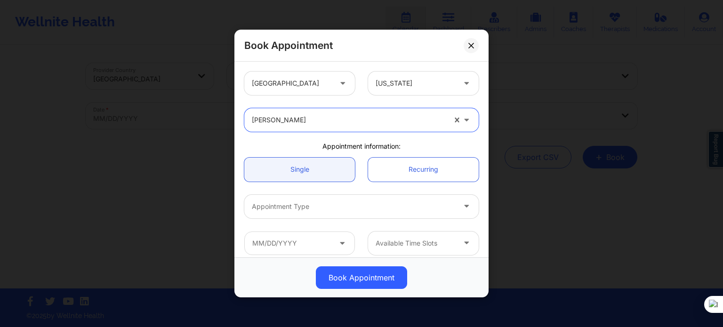
click at [298, 210] on div at bounding box center [353, 206] width 203 height 11
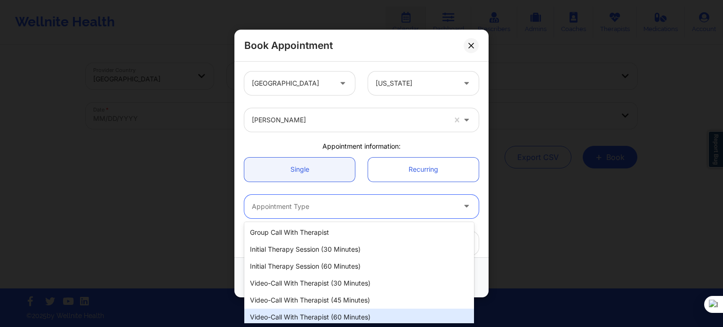
click at [327, 311] on div "Video-Call with Therapist (60 minutes)" at bounding box center [359, 317] width 230 height 17
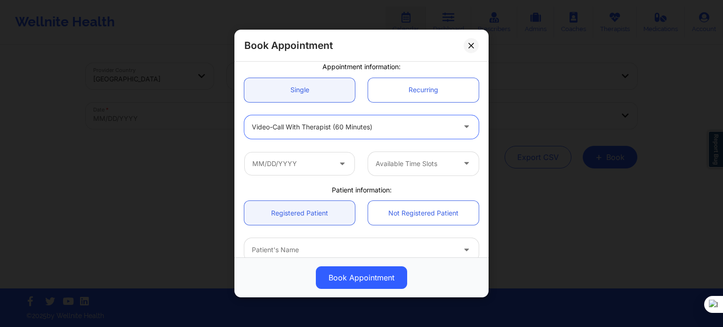
scroll to position [94, 0]
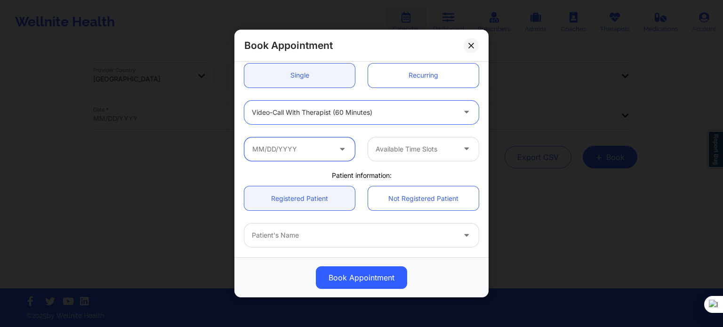
click at [321, 157] on input "text" at bounding box center [299, 149] width 111 height 24
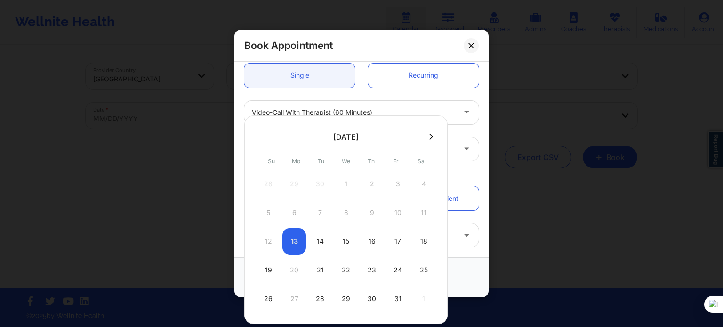
click at [429, 133] on icon at bounding box center [431, 136] width 4 height 7
click at [429, 138] on icon at bounding box center [431, 137] width 4 height 6
click at [422, 178] on div "6" at bounding box center [424, 184] width 24 height 26
type input "12/06/2025"
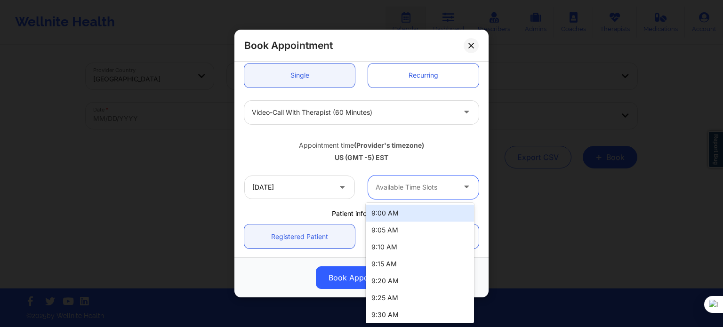
click at [401, 197] on div "Available Time Slots" at bounding box center [412, 188] width 88 height 24
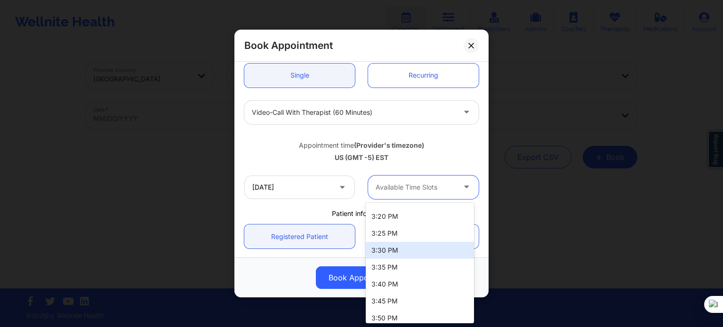
scroll to position [934, 0]
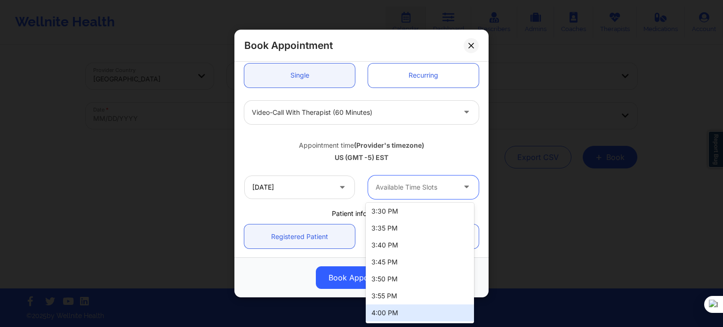
click at [401, 312] on div "4:00 PM" at bounding box center [420, 313] width 108 height 17
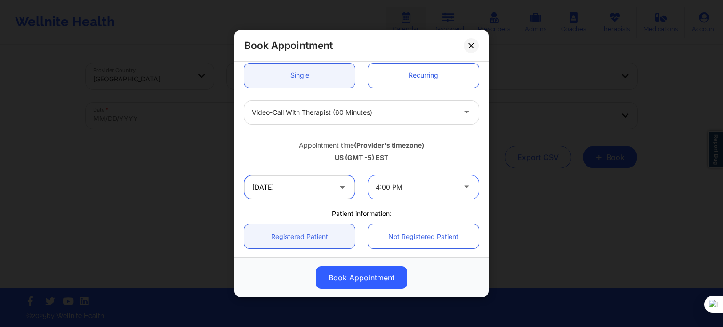
click at [332, 181] on input "12/06/2025" at bounding box center [299, 188] width 111 height 24
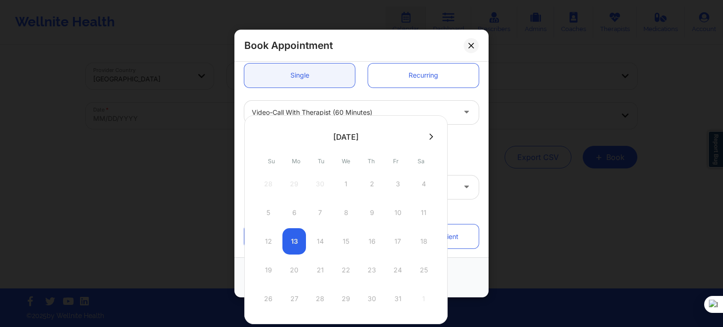
click at [427, 137] on button at bounding box center [431, 137] width 9 height 8
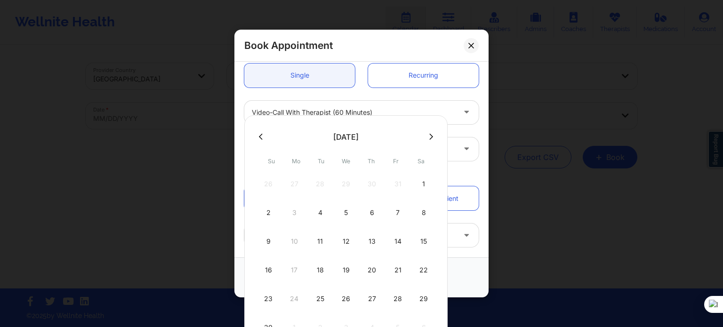
click at [427, 137] on button at bounding box center [431, 137] width 9 height 8
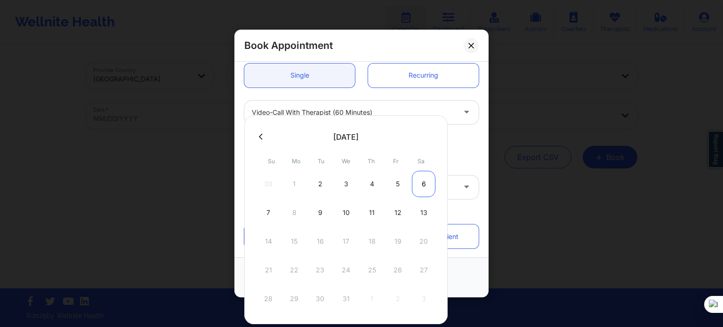
click at [422, 184] on div "6" at bounding box center [424, 184] width 24 height 26
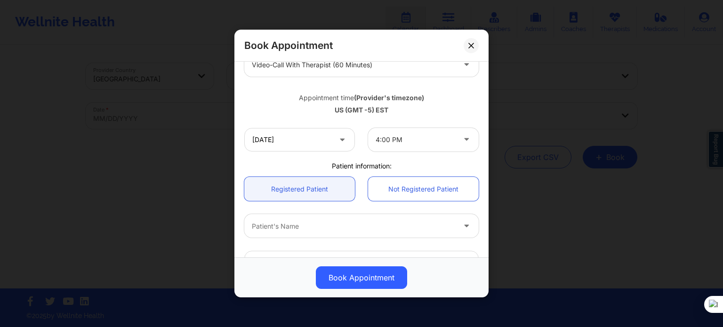
scroll to position [188, 0]
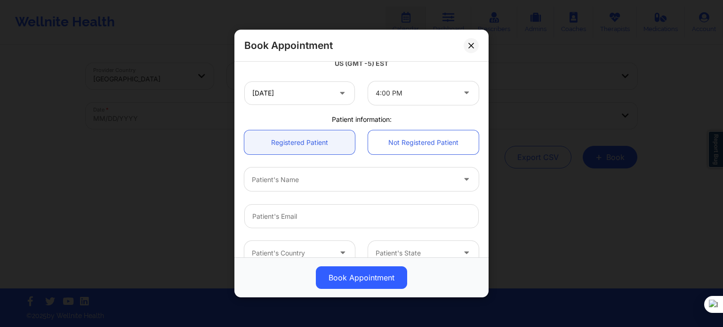
click at [305, 177] on div at bounding box center [353, 179] width 203 height 11
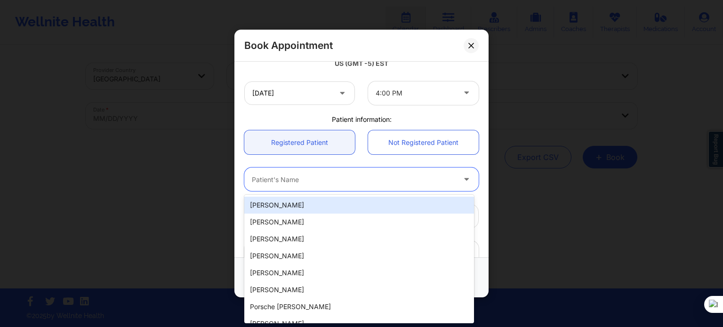
paste input "Karyll Honeycutt"
type input "Karyll Honeycutt"
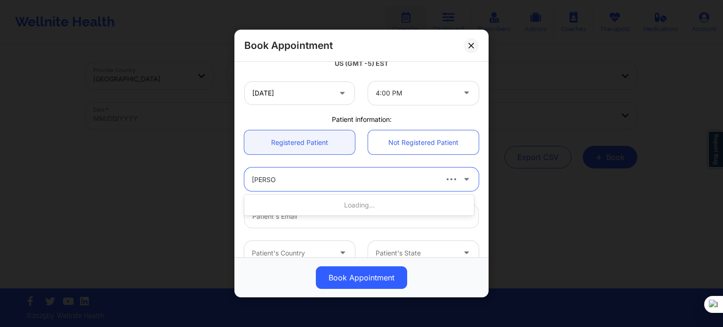
type input "sophie s"
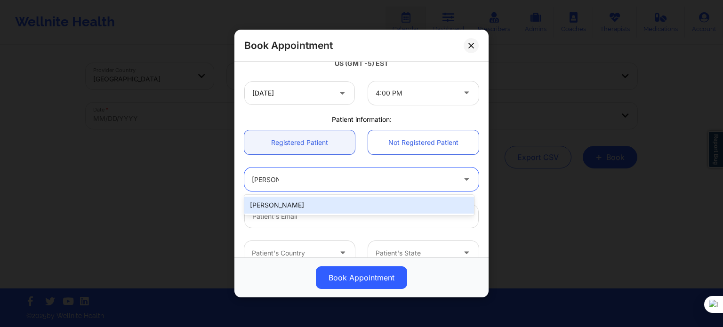
click at [305, 208] on div "Sophie Soius" at bounding box center [359, 205] width 230 height 17
type input "soiussophie@gmail.com"
type input "+1407-807-2025"
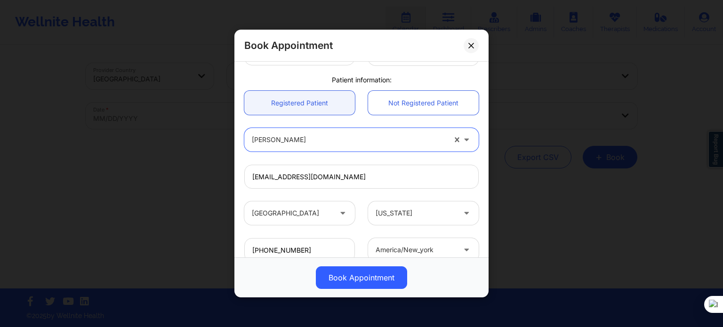
scroll to position [283, 0]
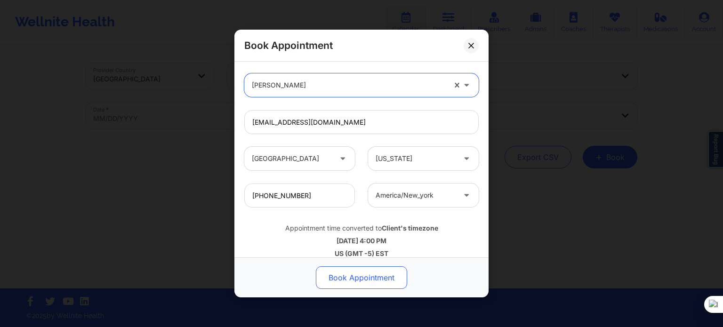
click at [364, 276] on button "Book Appointment" at bounding box center [361, 278] width 91 height 23
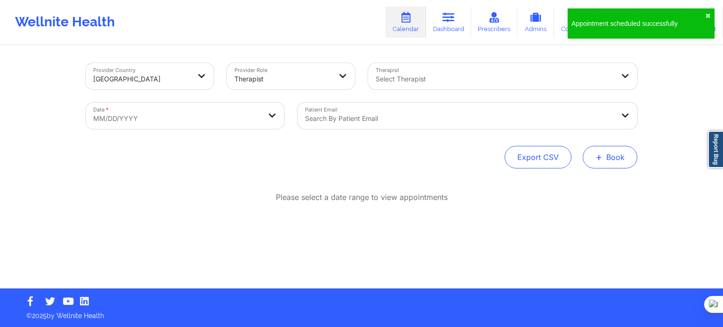
click at [607, 158] on button "+ Book" at bounding box center [610, 157] width 55 height 23
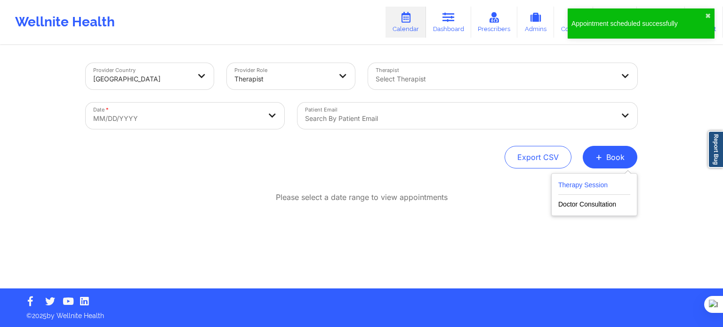
click at [568, 186] on button "Therapy Session" at bounding box center [594, 187] width 72 height 16
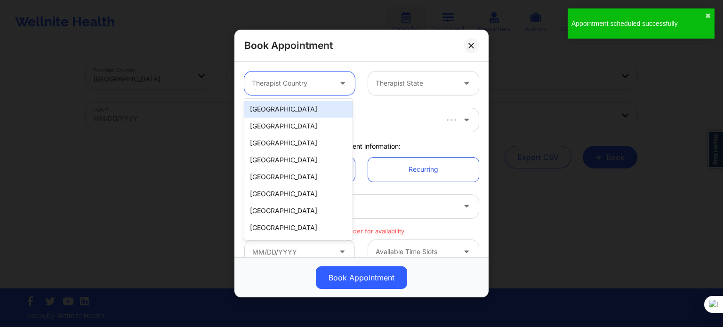
click at [292, 81] on div at bounding box center [292, 83] width 80 height 11
click at [307, 114] on div "United States" at bounding box center [298, 109] width 108 height 17
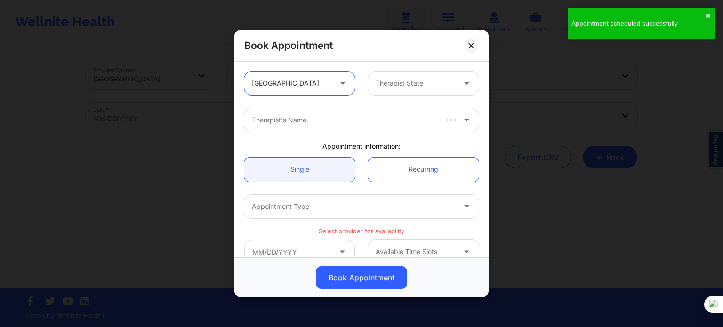
click at [400, 84] on div at bounding box center [416, 83] width 80 height 11
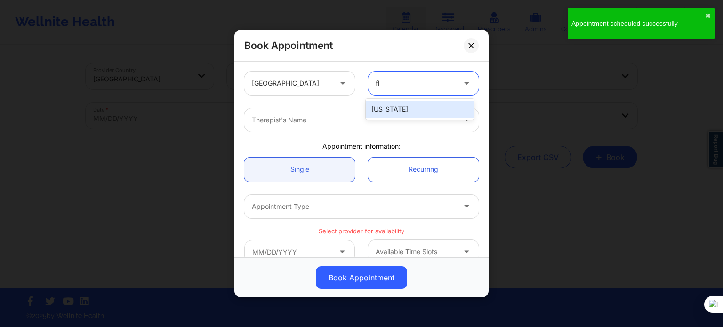
type input "flo"
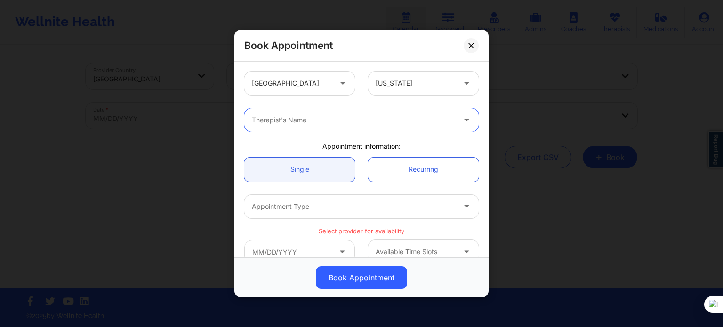
paste input "Karyll Honeycutt"
type input "Karyll Honeycutt"
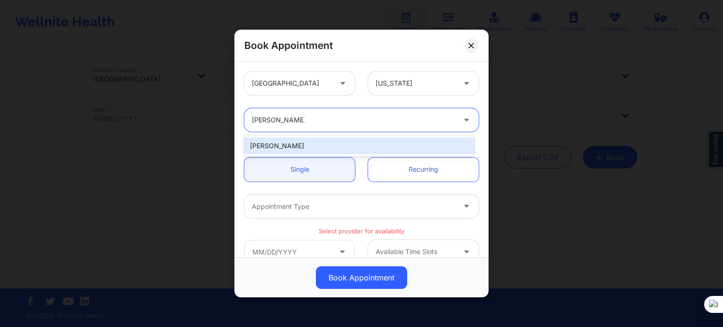
click at [323, 144] on div "Karyll Honeycutt" at bounding box center [359, 145] width 230 height 17
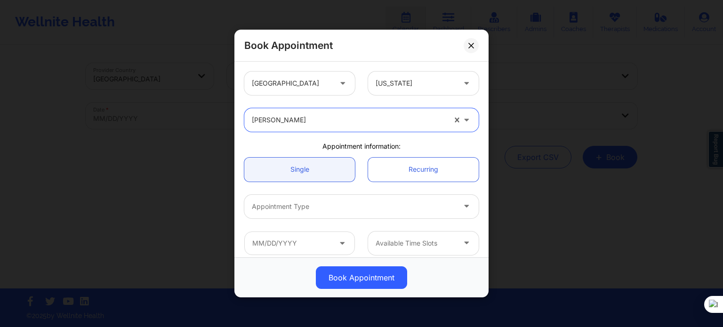
click at [307, 215] on div "Appointment Type" at bounding box center [350, 207] width 212 height 24
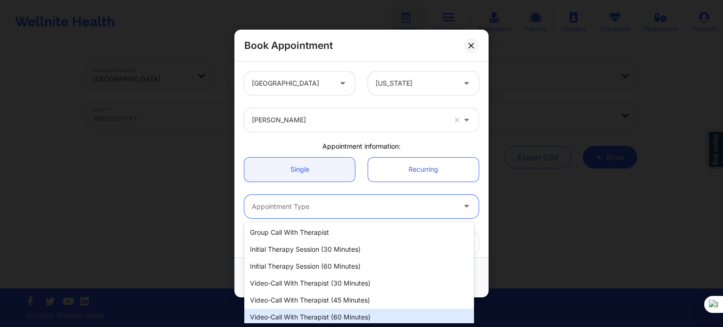
click at [330, 321] on div "Video-Call with Therapist (60 minutes)" at bounding box center [359, 317] width 230 height 17
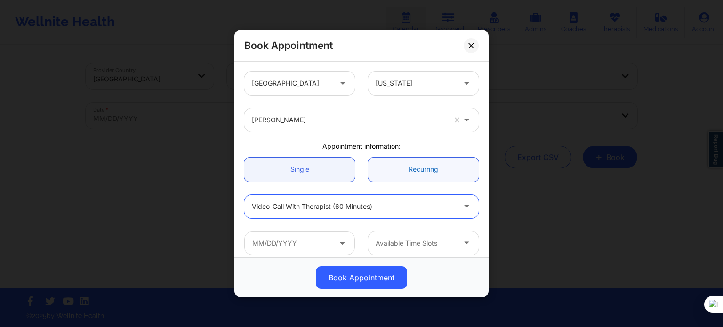
scroll to position [94, 0]
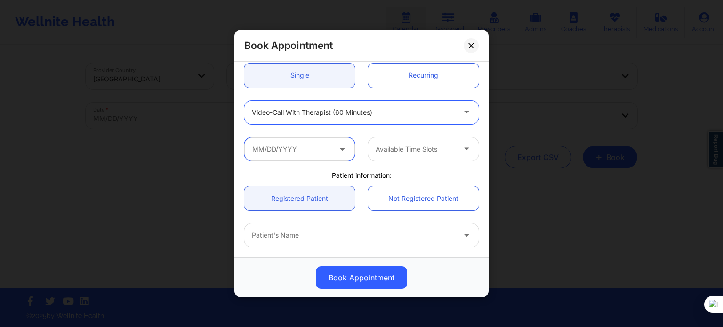
click at [321, 139] on input "text" at bounding box center [299, 149] width 111 height 24
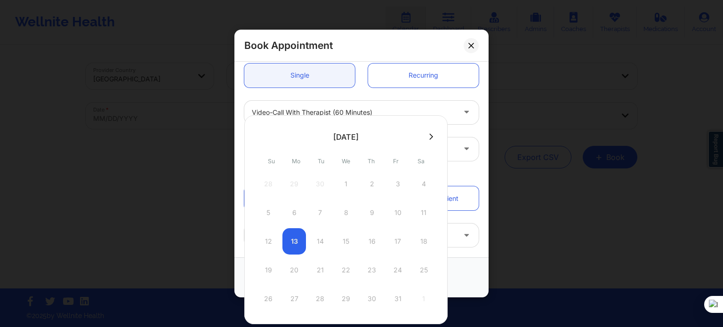
click at [429, 139] on icon at bounding box center [431, 136] width 4 height 7
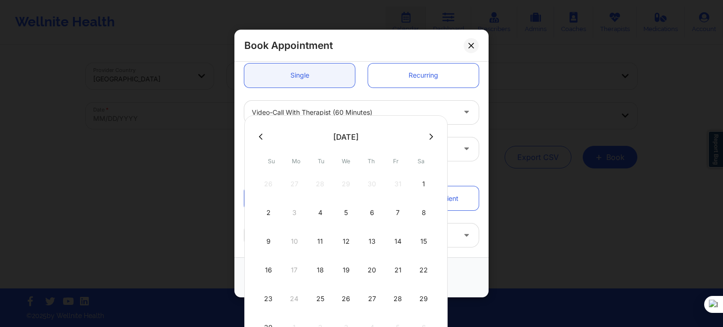
click at [427, 136] on button at bounding box center [431, 137] width 9 height 8
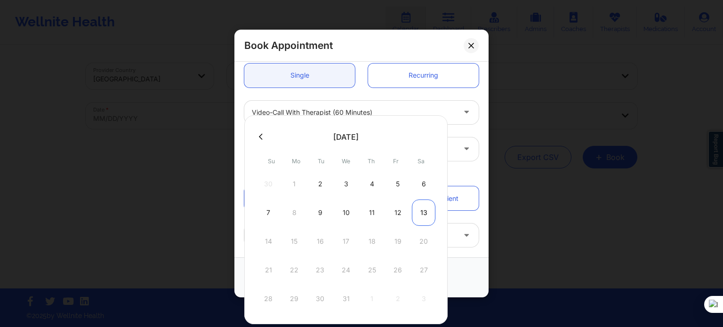
click at [426, 216] on div "13" at bounding box center [424, 213] width 24 height 26
type input "12/13/2025"
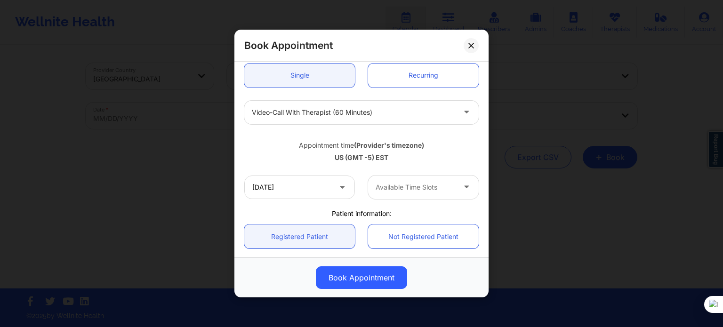
click at [402, 191] on div at bounding box center [416, 187] width 80 height 11
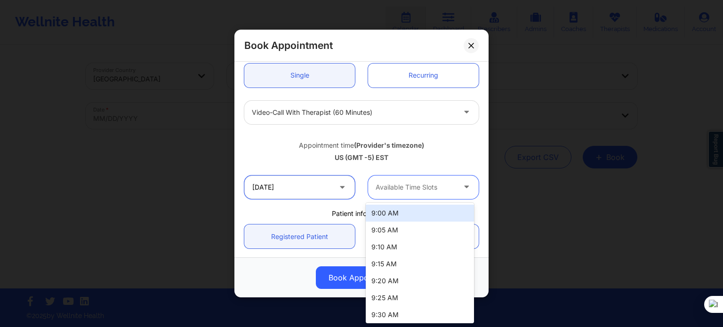
click at [304, 196] on input "12/13/2025" at bounding box center [299, 188] width 111 height 24
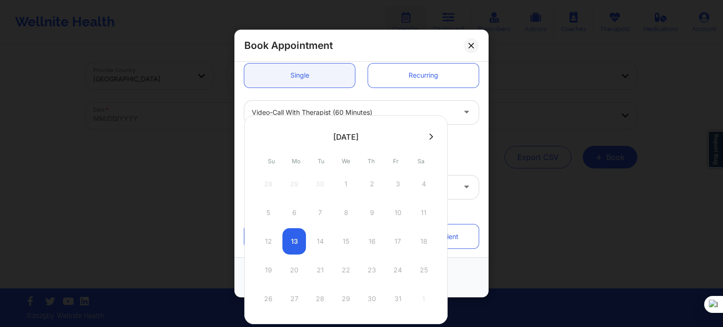
click at [420, 109] on div at bounding box center [353, 112] width 203 height 11
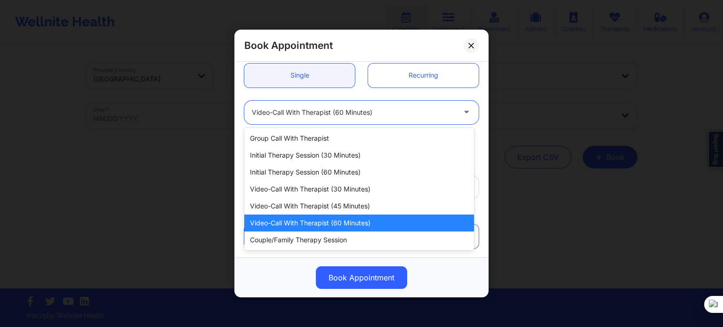
click at [348, 226] on div "Video-Call with Therapist (60 minutes)" at bounding box center [359, 223] width 230 height 17
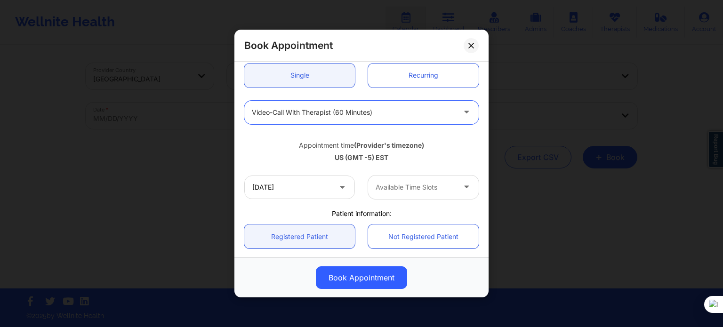
click at [439, 187] on div at bounding box center [416, 187] width 80 height 11
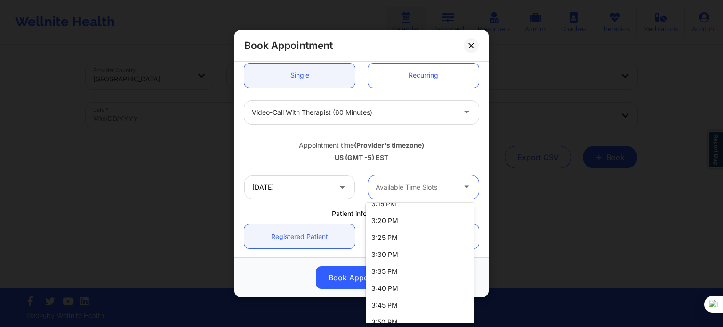
scroll to position [934, 0]
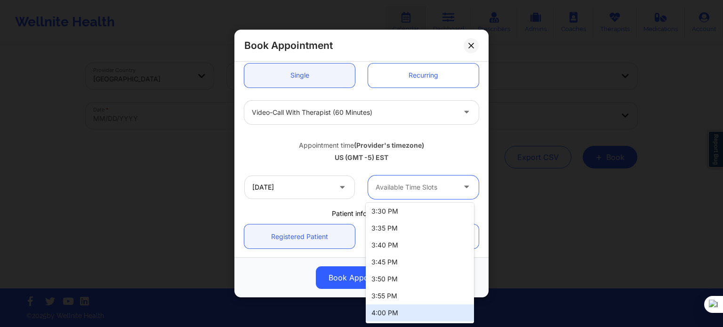
click at [399, 310] on div "4:00 PM" at bounding box center [420, 313] width 108 height 17
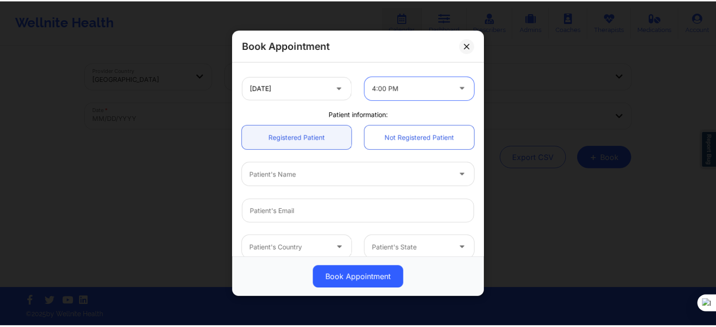
scroll to position [293, 0]
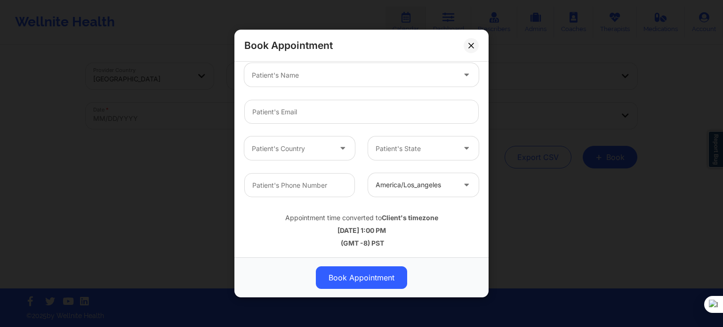
click at [308, 68] on div "Patient's Name" at bounding box center [350, 75] width 212 height 24
type input "sophie s"
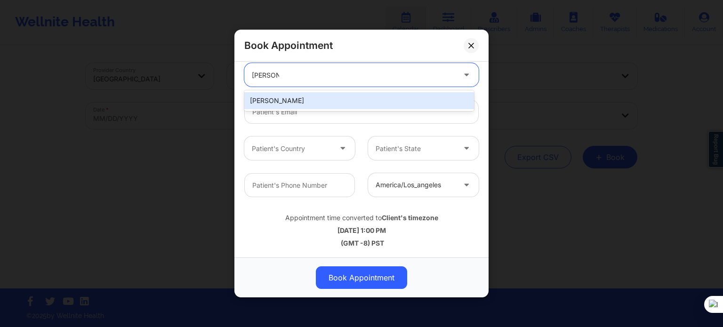
click at [315, 105] on div "Sophie Soius" at bounding box center [359, 100] width 230 height 17
type input "soiussophie@gmail.com"
type input "+1407-807-2025"
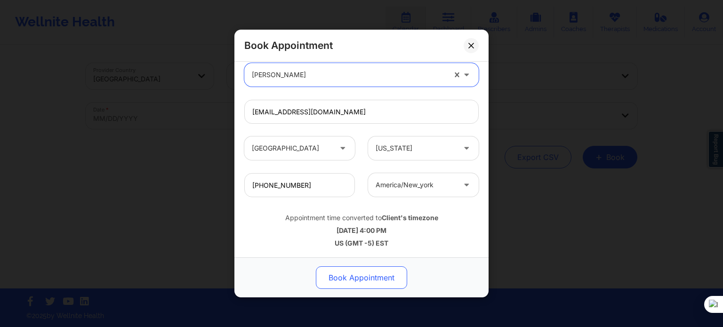
click at [358, 280] on button "Book Appointment" at bounding box center [361, 278] width 91 height 23
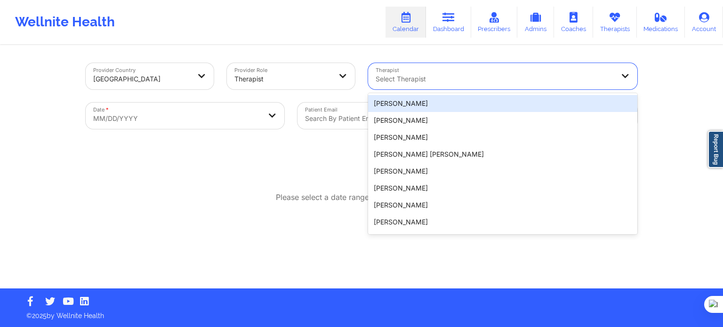
click at [404, 83] on div at bounding box center [495, 78] width 238 height 11
paste input "Gerrie Hodge"
type input "Gerrie Hodge"
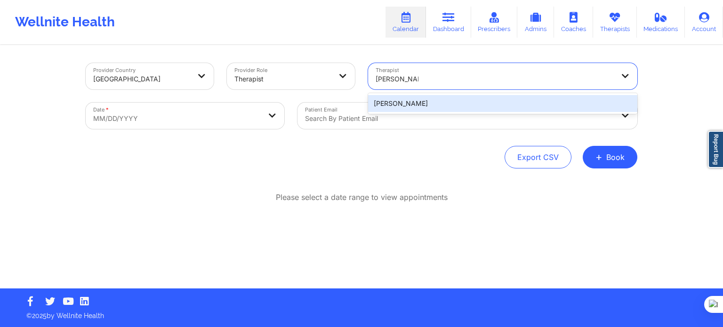
click at [412, 103] on div "Gerrie Hodge" at bounding box center [502, 103] width 269 height 17
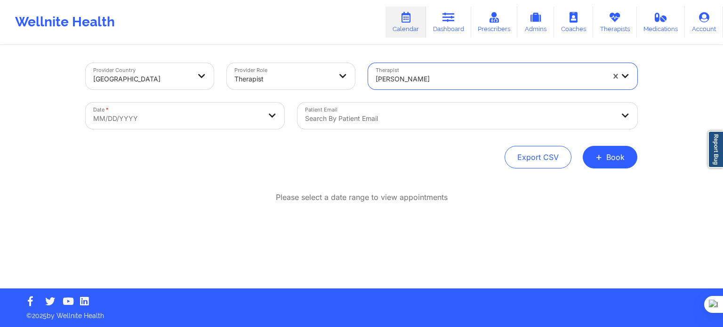
click at [229, 123] on body "Wellnite Health Calendar Dashboard Prescribers Admins Coaches Therapists Medica…" at bounding box center [361, 163] width 723 height 327
select select "2025-8"
select select "2025-9"
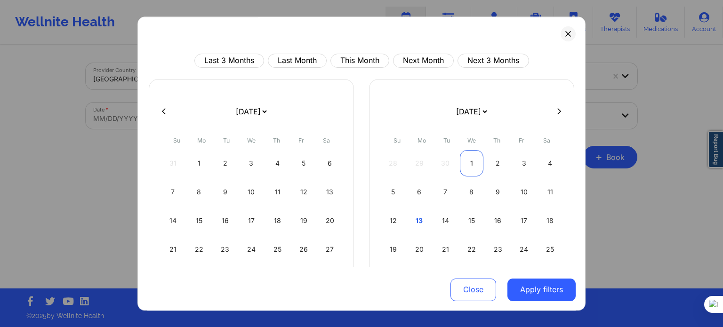
click at [467, 156] on div "1" at bounding box center [472, 163] width 24 height 26
select select "2025-9"
select select "2025-10"
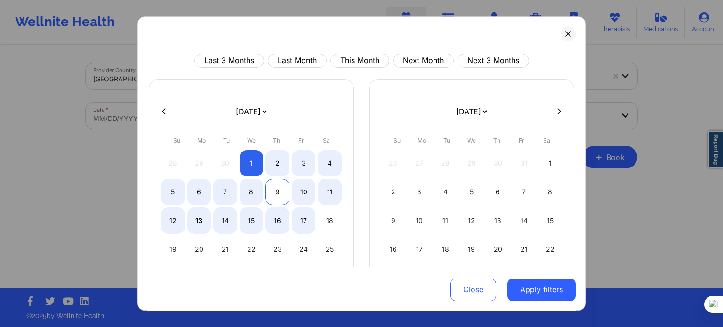
select select "2025-9"
select select "2025-10"
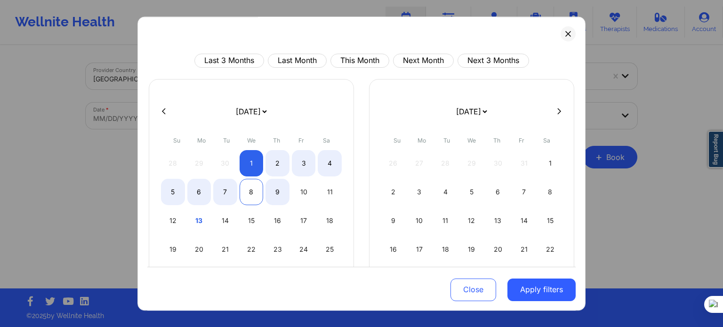
select select "2025-9"
select select "2025-10"
select select "2025-9"
select select "2025-10"
click at [270, 194] on div "9" at bounding box center [278, 192] width 24 height 26
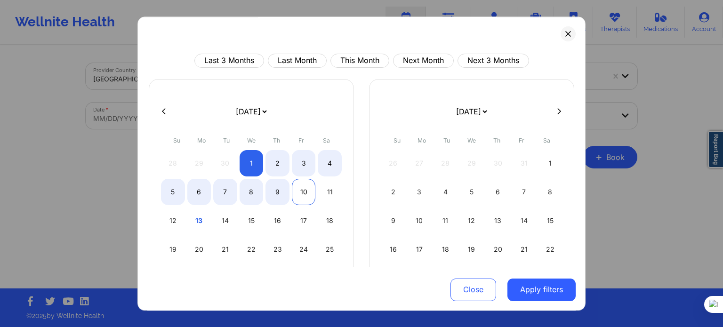
select select "2025-9"
select select "2025-10"
click at [329, 193] on div "11" at bounding box center [330, 192] width 24 height 26
select select "2025-9"
select select "2025-10"
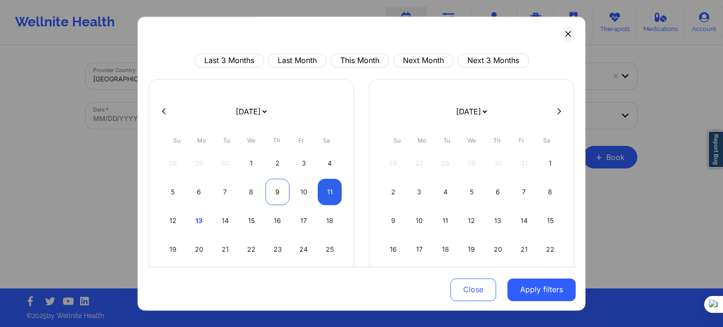
select select "2025-9"
select select "2025-10"
click at [276, 195] on div "9" at bounding box center [278, 192] width 24 height 26
select select "2025-9"
select select "2025-10"
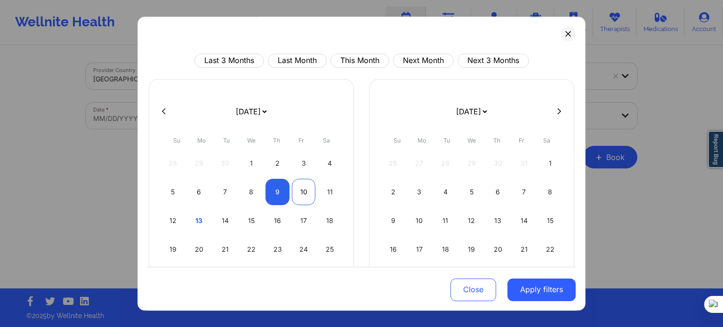
select select "2025-9"
select select "2025-10"
select select "2025-9"
select select "2025-10"
click at [333, 195] on div "11" at bounding box center [330, 192] width 24 height 26
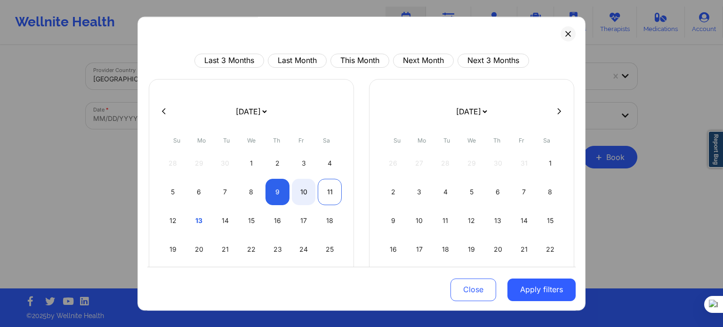
select select "2025-9"
select select "2025-10"
click at [526, 291] on button "Apply filters" at bounding box center [542, 289] width 68 height 23
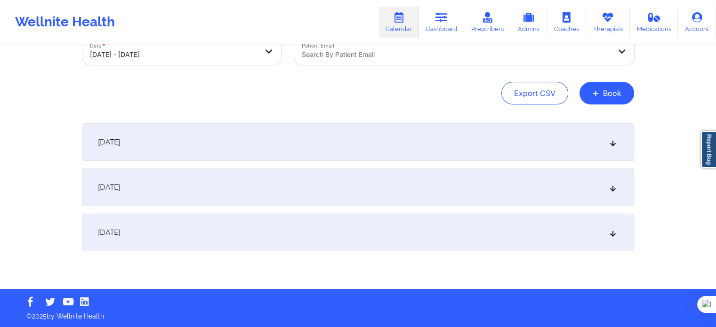
click at [186, 236] on div "October 11, 2025" at bounding box center [358, 233] width 552 height 38
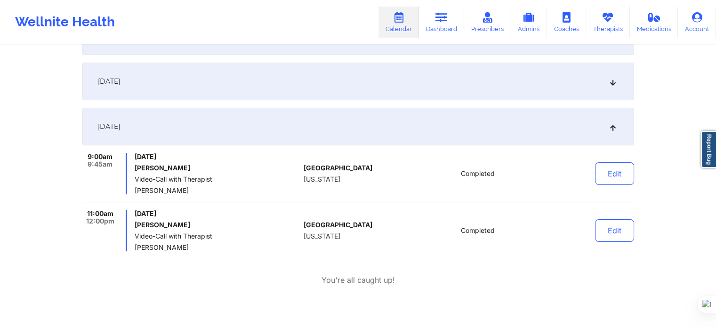
scroll to position [220, 0]
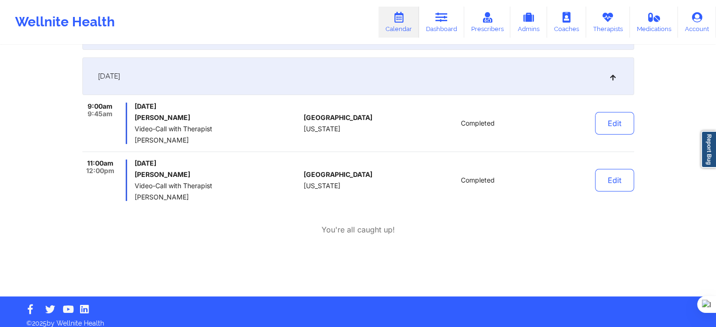
click at [405, 24] on link "Calendar" at bounding box center [399, 22] width 40 height 31
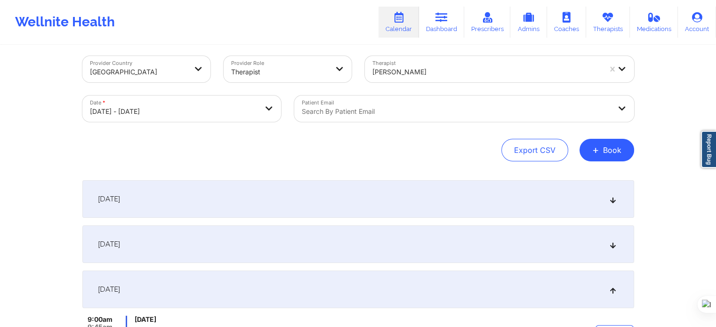
scroll to position [0, 0]
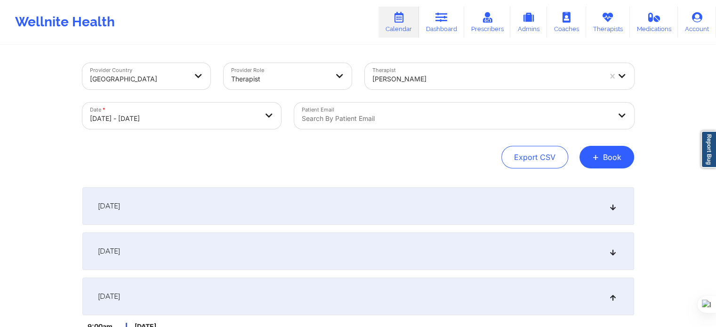
click at [419, 85] on div "Gerrie Hodge" at bounding box center [486, 79] width 229 height 21
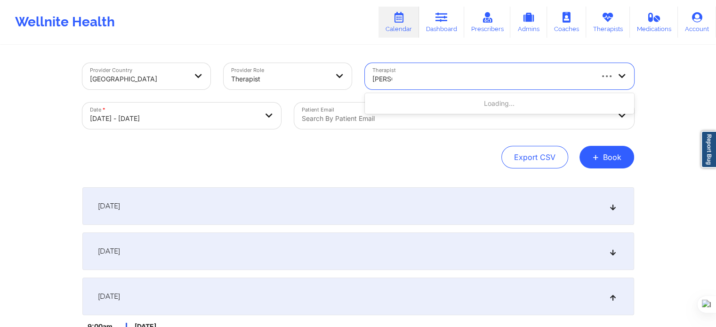
type input "[PERSON_NAME] du"
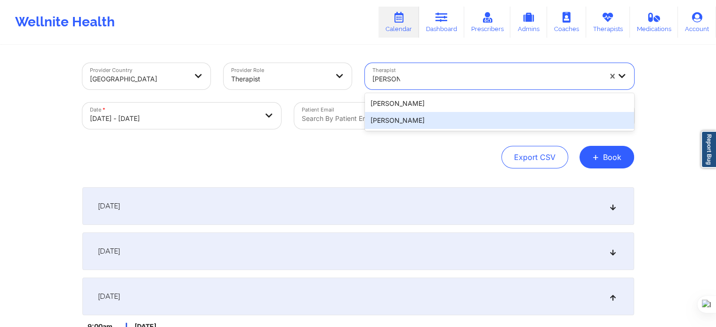
click at [417, 124] on div "[PERSON_NAME]" at bounding box center [499, 120] width 269 height 17
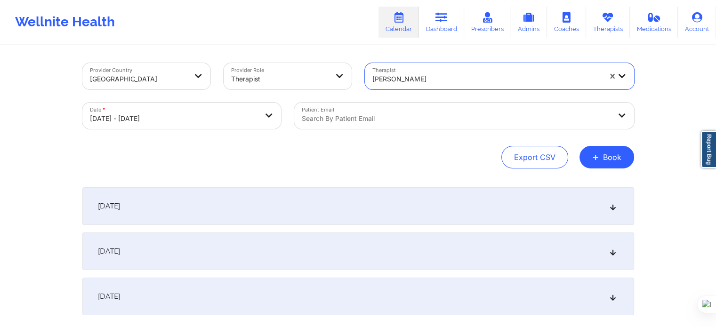
click at [231, 116] on body "Wellnite Health Calendar Dashboard Prescribers Admins Coaches Therapists Medica…" at bounding box center [358, 163] width 716 height 327
select select "2025-9"
select select "2025-10"
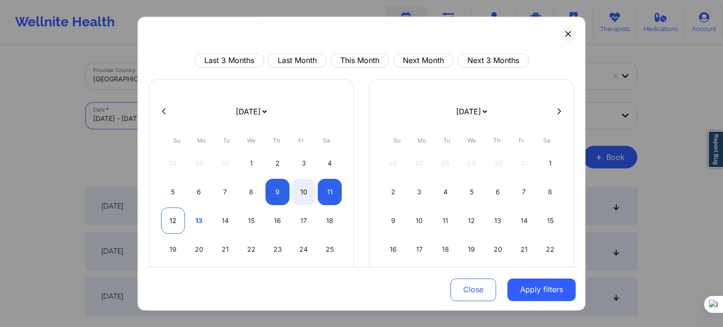
click at [172, 221] on div "12" at bounding box center [173, 221] width 24 height 26
select select "2025-9"
select select "2025-10"
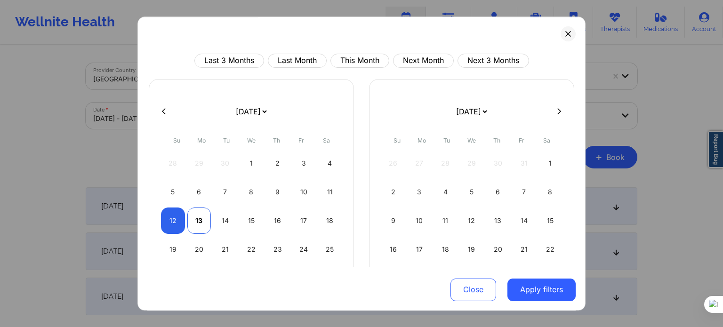
select select "2025-9"
select select "2025-10"
click at [189, 221] on div "13" at bounding box center [199, 221] width 24 height 26
select select "2025-9"
select select "2025-10"
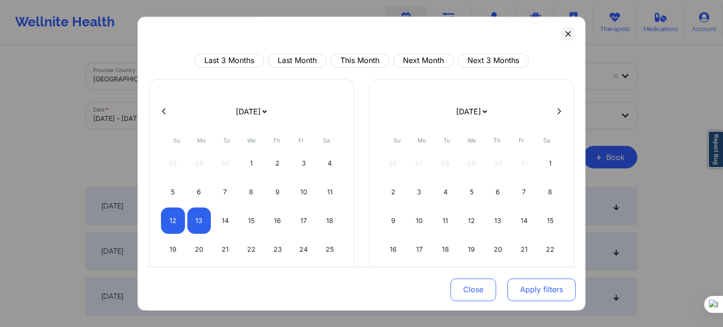
click at [534, 286] on button "Apply filters" at bounding box center [542, 289] width 68 height 23
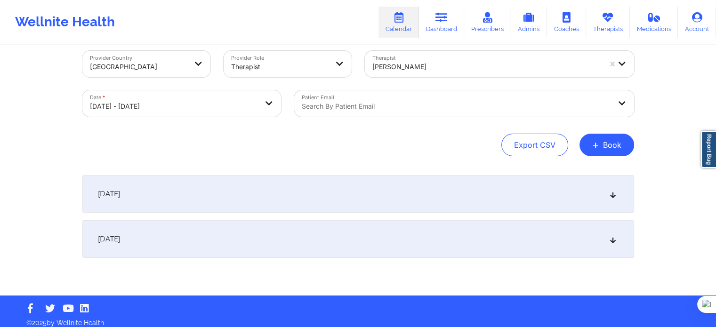
scroll to position [19, 0]
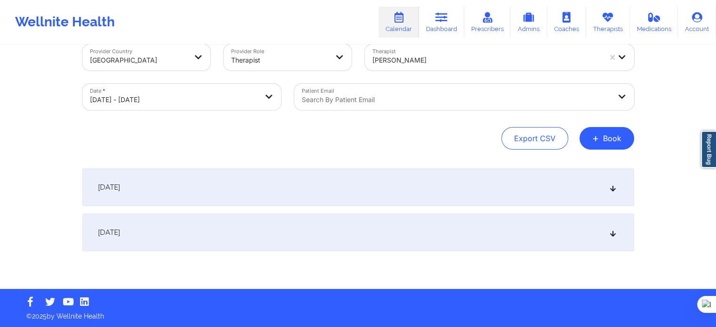
click at [212, 236] on div "October 13, 2025" at bounding box center [358, 233] width 552 height 38
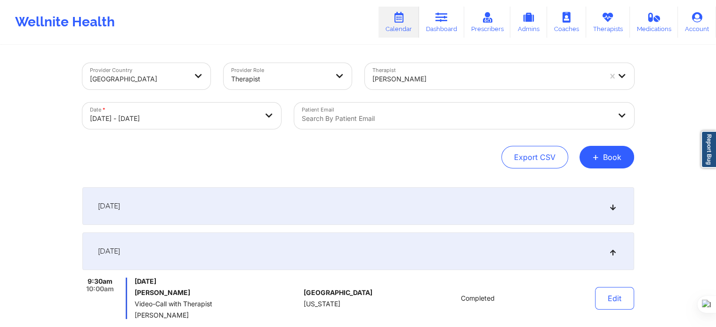
scroll to position [0, 0]
click at [600, 162] on button "+ Book" at bounding box center [607, 157] width 55 height 23
click at [567, 180] on button "Therapy Session" at bounding box center [591, 187] width 72 height 16
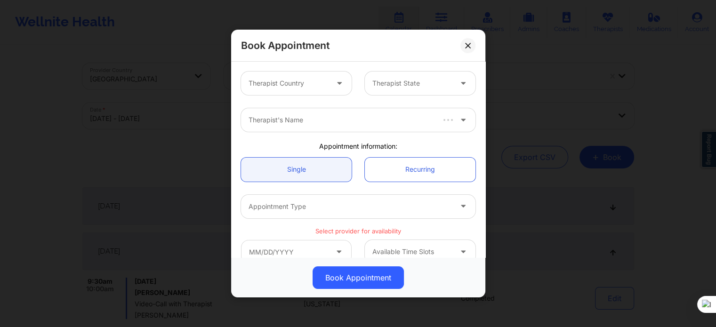
click at [294, 85] on div at bounding box center [289, 83] width 80 height 11
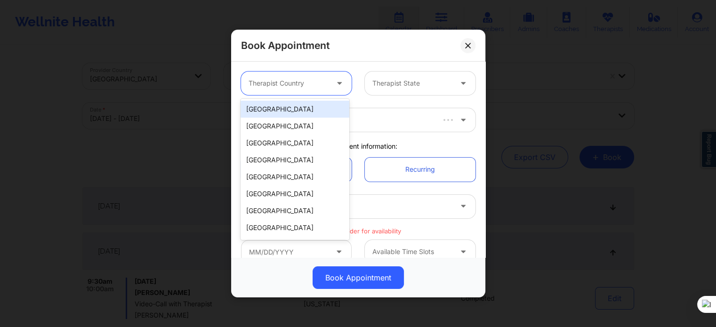
click at [293, 102] on div "[GEOGRAPHIC_DATA]" at bounding box center [295, 109] width 108 height 17
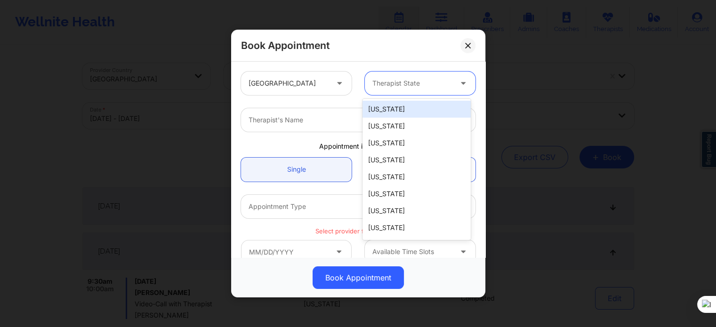
click at [372, 86] on div at bounding box center [412, 83] width 80 height 11
paste input "Shannon Pfeifle"
type input "Shannon Pfeifle"
click at [318, 113] on div "Therapist's Name" at bounding box center [347, 120] width 212 height 24
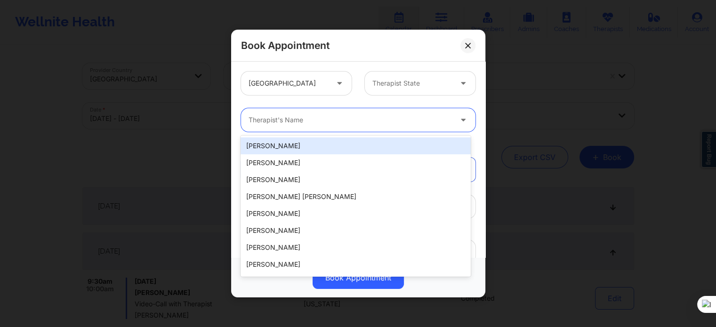
paste input "Shannon Pfeifle"
type input "Shannon Pfeifle"
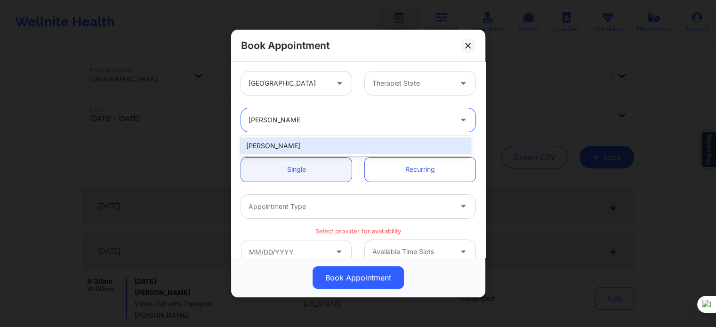
click at [322, 146] on div "Shannon Pfeifle" at bounding box center [356, 145] width 230 height 17
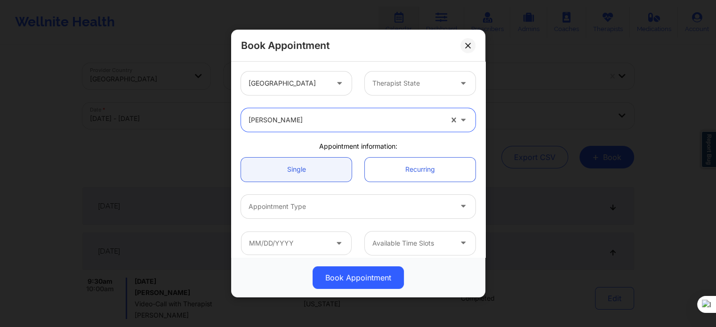
click at [412, 84] on div at bounding box center [412, 83] width 80 height 11
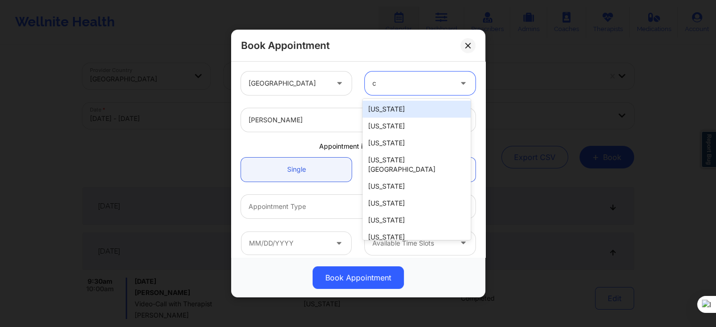
type input "ca"
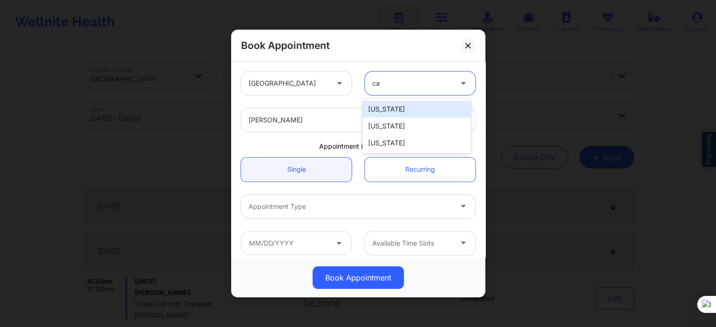
click at [399, 107] on div "[US_STATE]" at bounding box center [417, 109] width 108 height 17
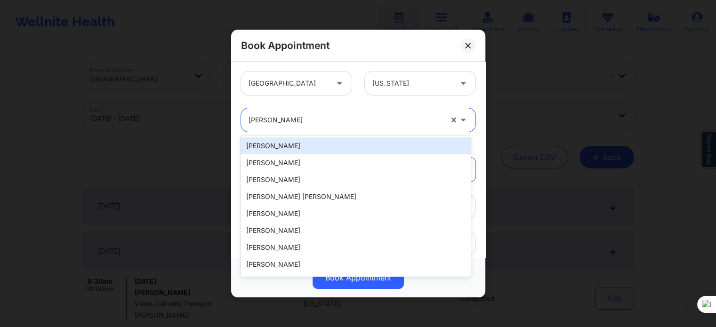
click at [355, 117] on div at bounding box center [346, 119] width 194 height 11
paste input "Shannon Pfeifle"
type input "Shannon Pfeifle"
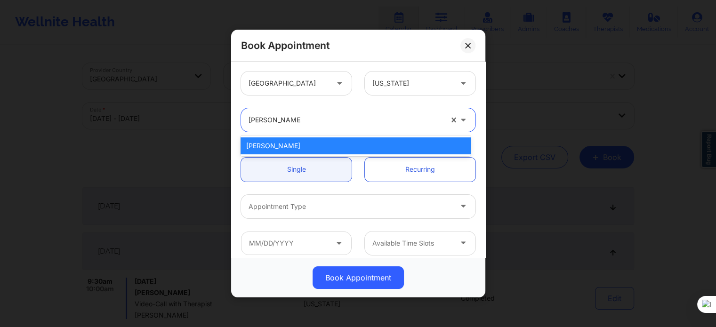
click at [323, 149] on div "Shannon Pfeifle" at bounding box center [356, 145] width 230 height 17
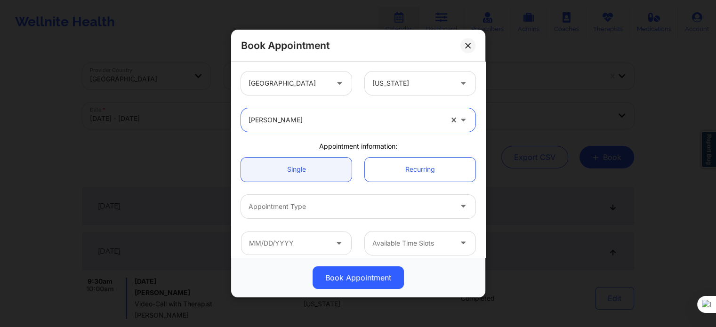
scroll to position [47, 0]
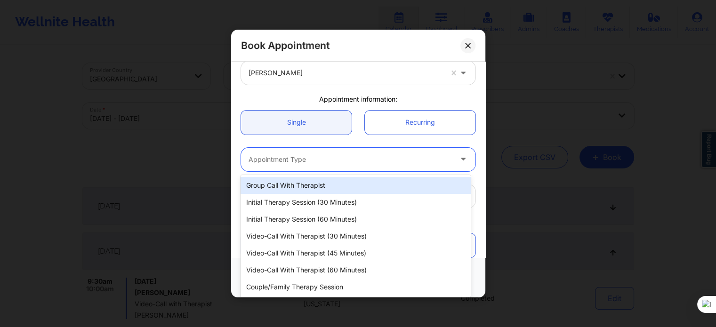
click at [310, 166] on div "Appointment Type" at bounding box center [347, 160] width 212 height 24
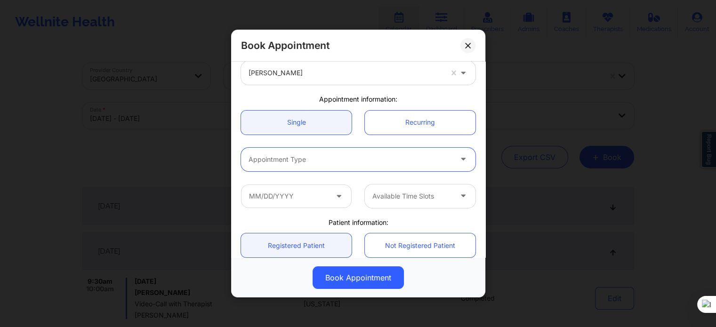
click at [317, 158] on div at bounding box center [350, 159] width 203 height 11
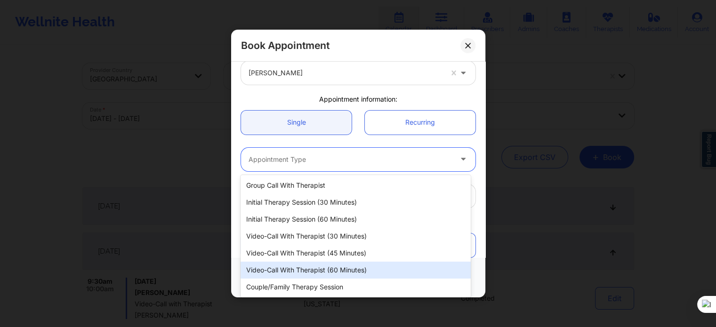
click at [337, 264] on div "Video-Call with Therapist (60 minutes)" at bounding box center [356, 270] width 230 height 17
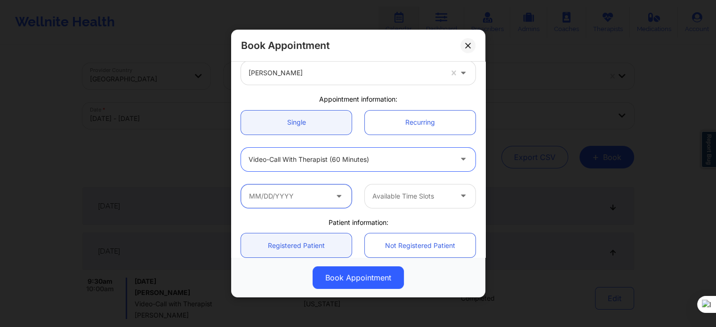
click at [294, 201] on input "text" at bounding box center [296, 197] width 111 height 24
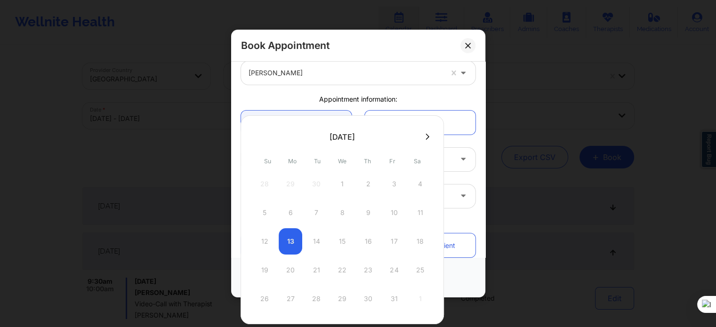
click at [433, 138] on div at bounding box center [342, 136] width 203 height 14
click at [428, 139] on button at bounding box center [427, 137] width 9 height 8
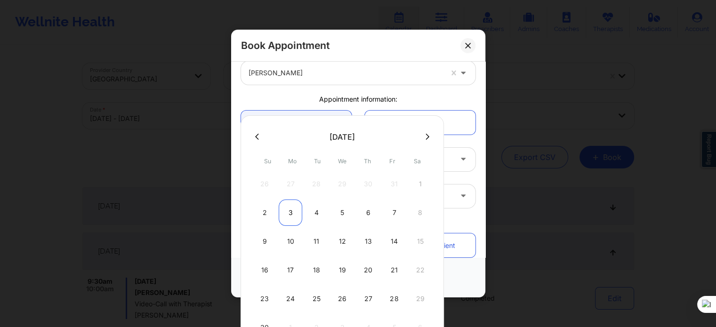
click at [289, 216] on div "3" at bounding box center [291, 213] width 24 height 26
type input "[DATE]"
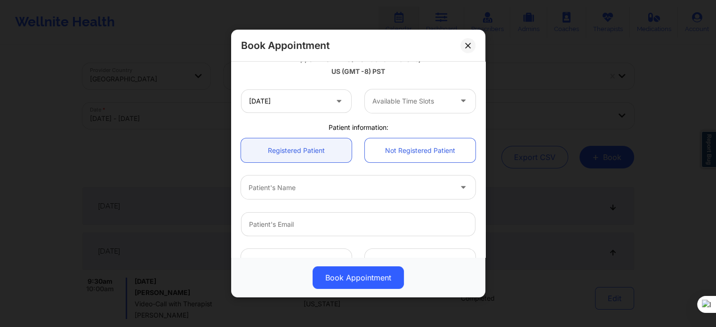
scroll to position [188, 0]
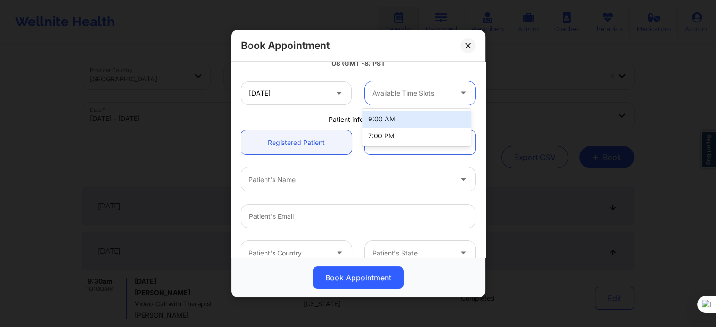
click at [400, 97] on div at bounding box center [412, 93] width 80 height 11
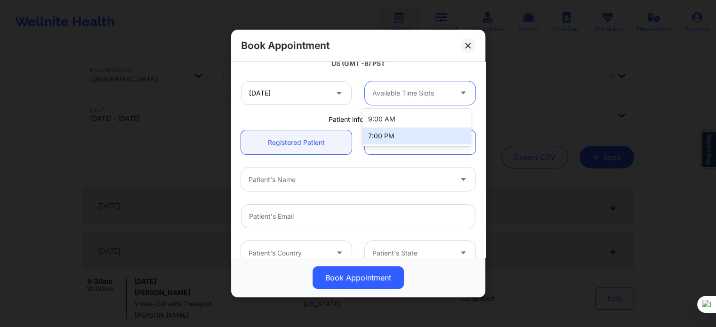
click at [395, 137] on div "7:00 PM" at bounding box center [417, 136] width 108 height 17
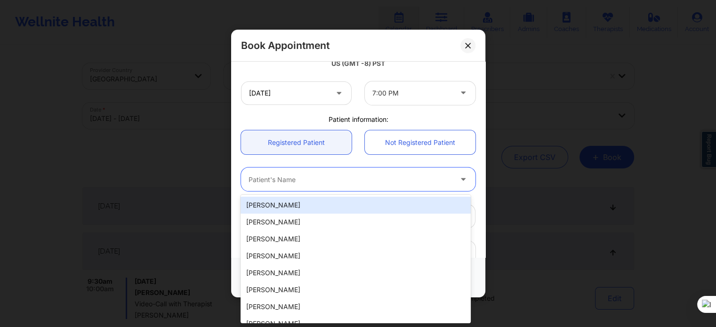
click at [299, 175] on div at bounding box center [350, 179] width 203 height 11
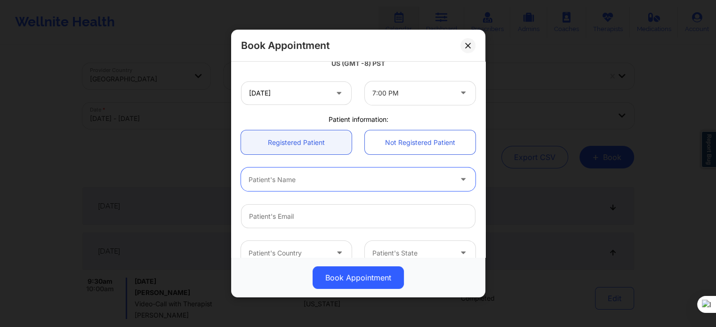
paste input "Stephanie De Wyn"
type input "Stephanie De Wyn"
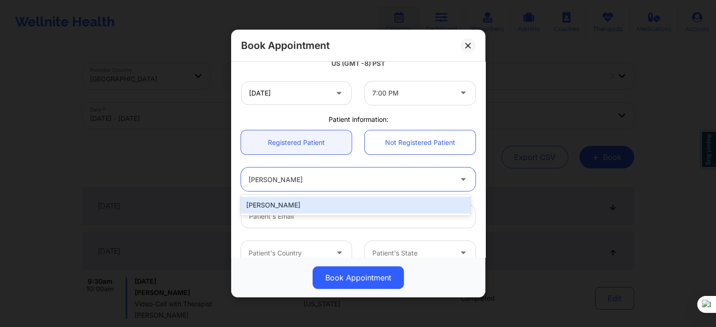
click at [315, 203] on div "Stephanie De Wyn" at bounding box center [356, 205] width 230 height 17
type input "sdewyn13@gmail.com"
type input "+1702-354-1922"
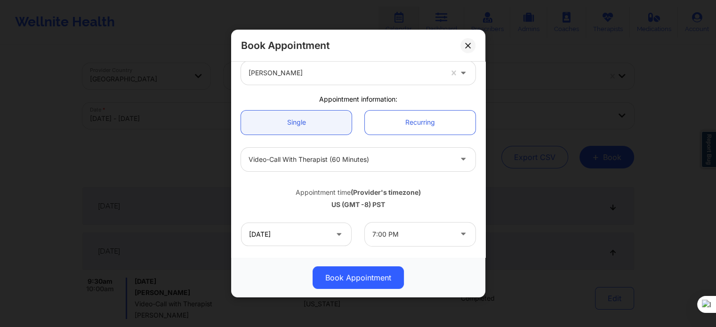
scroll to position [47, 0]
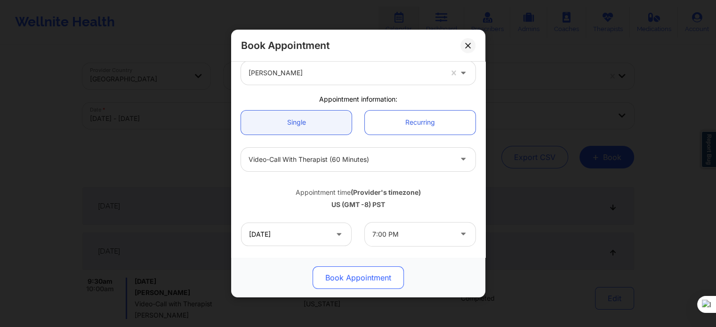
click at [360, 285] on button "Book Appointment" at bounding box center [358, 278] width 91 height 23
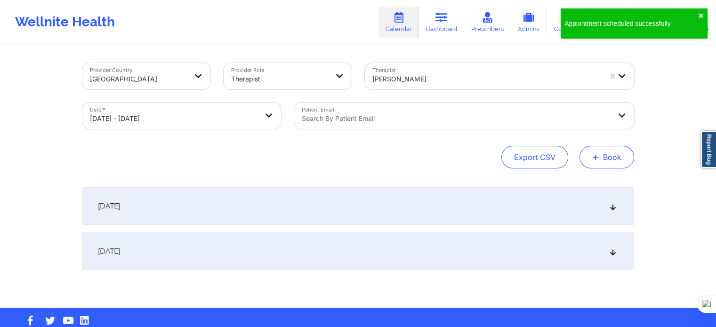
click at [608, 160] on button "+ Book" at bounding box center [607, 157] width 55 height 23
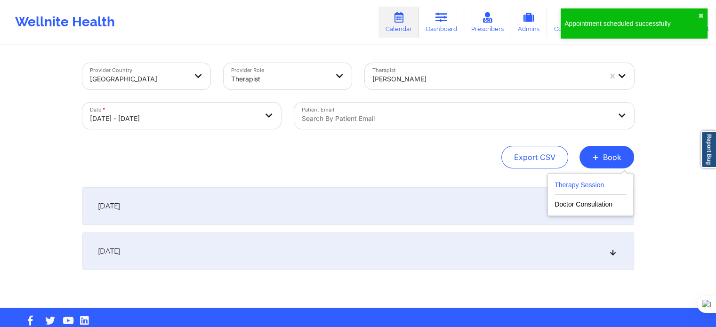
click at [561, 189] on button "Therapy Session" at bounding box center [591, 187] width 72 height 16
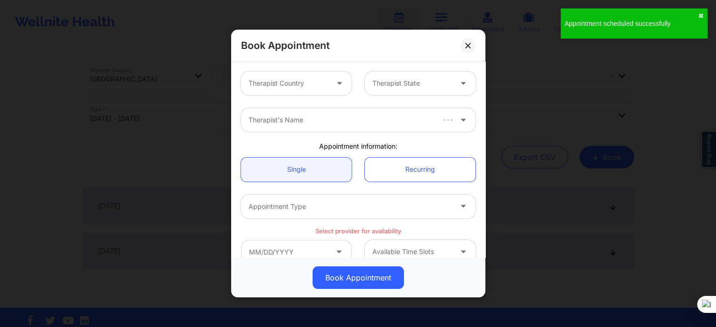
click at [260, 88] on div at bounding box center [289, 83] width 80 height 11
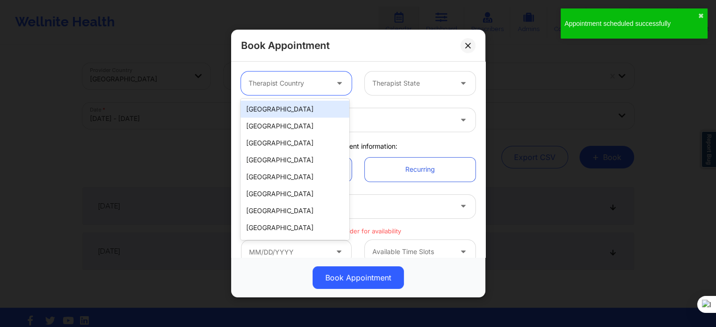
click at [275, 110] on div "[GEOGRAPHIC_DATA]" at bounding box center [295, 109] width 108 height 17
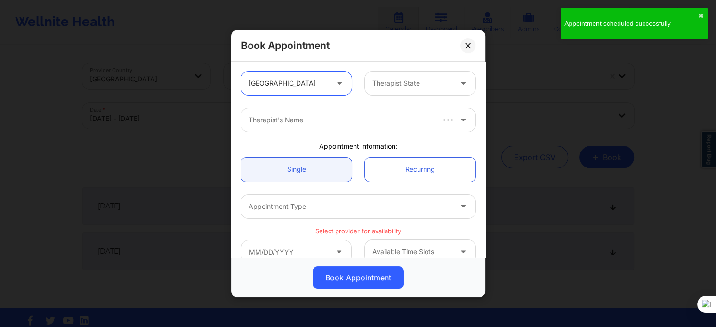
click at [381, 91] on div "Therapist State" at bounding box center [409, 84] width 88 height 24
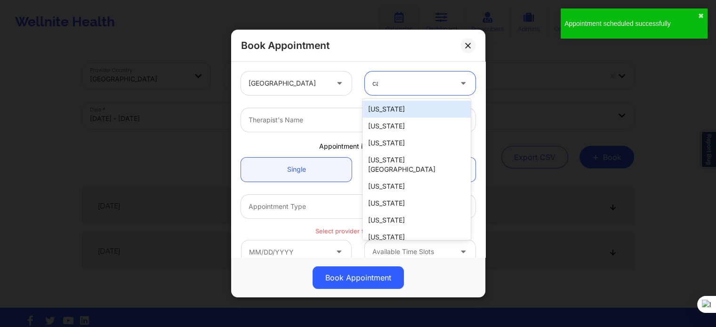
type input "cal"
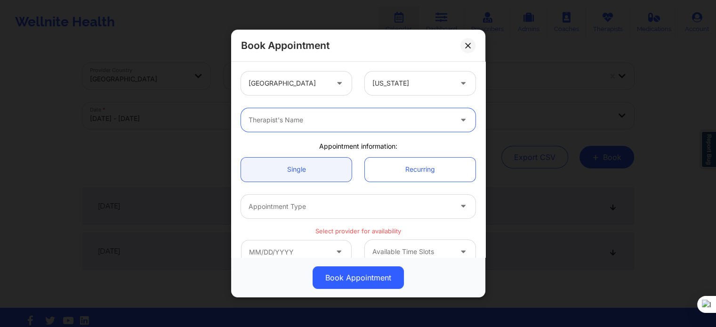
paste input "Shannon Pfeifle"
type input "Shannon Pfeifle"
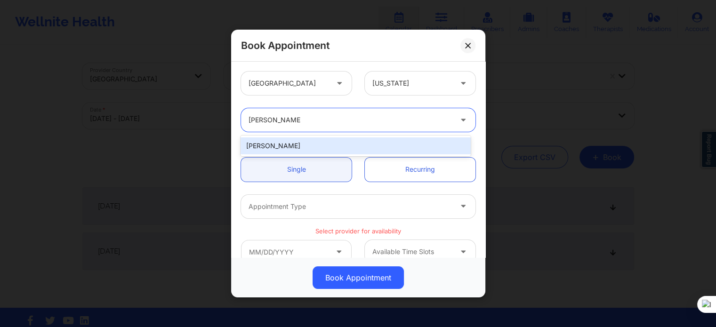
click at [314, 143] on div "Shannon Pfeifle" at bounding box center [356, 145] width 230 height 17
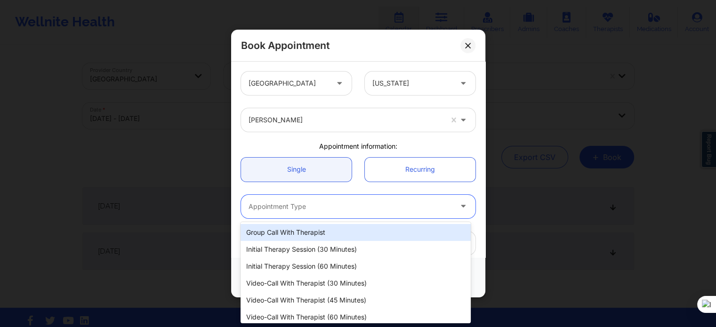
click at [301, 207] on div at bounding box center [350, 206] width 203 height 11
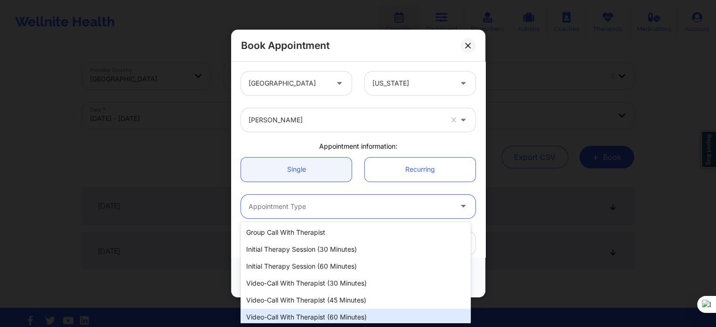
click at [324, 312] on div "Video-Call with Therapist (60 minutes)" at bounding box center [356, 317] width 230 height 17
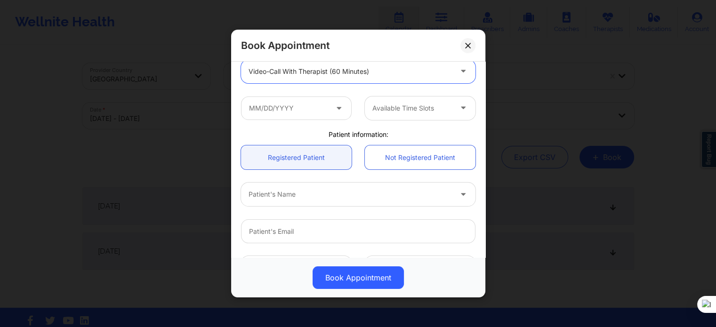
scroll to position [141, 0]
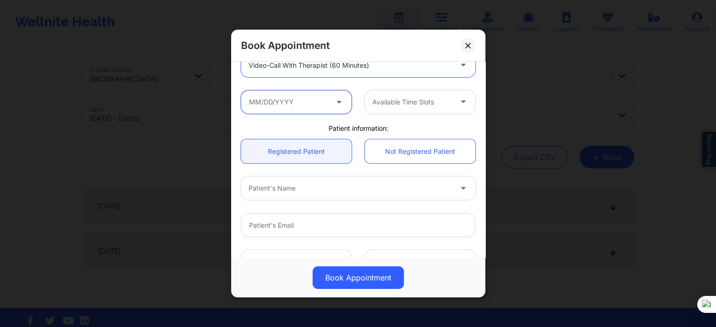
click at [307, 109] on input "text" at bounding box center [296, 102] width 111 height 24
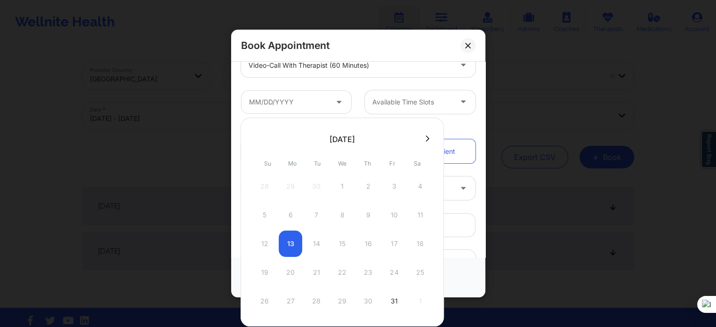
click at [426, 138] on icon at bounding box center [428, 138] width 4 height 7
click at [425, 138] on div at bounding box center [342, 237] width 203 height 238
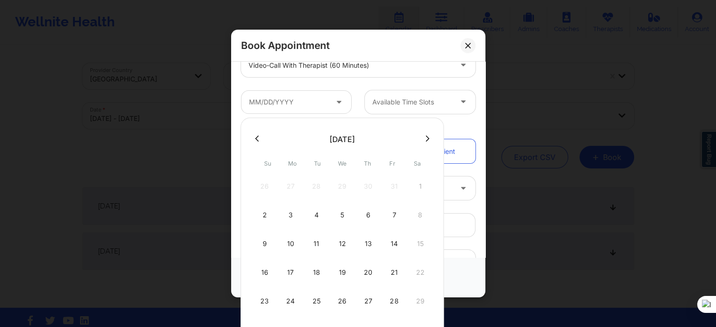
click at [426, 138] on icon at bounding box center [428, 138] width 4 height 7
click at [289, 185] on div "1" at bounding box center [291, 186] width 24 height 26
type input "[DATE]"
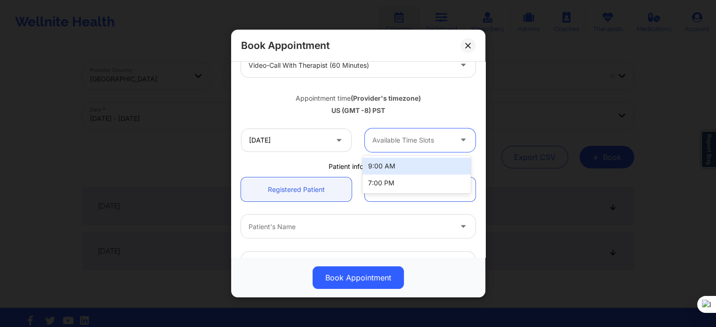
click at [380, 146] on div "Available Time Slots" at bounding box center [409, 141] width 88 height 24
click at [398, 189] on div "7:00 PM" at bounding box center [417, 183] width 108 height 17
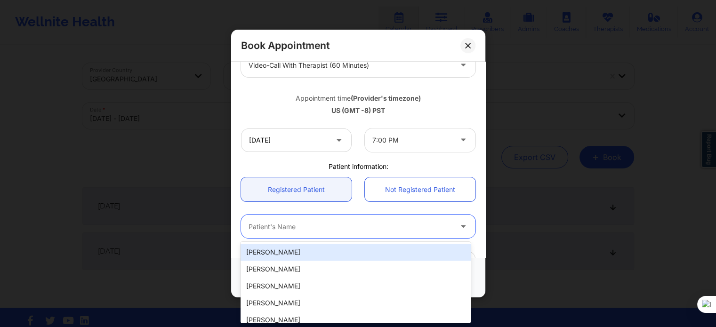
click at [317, 225] on div at bounding box center [350, 226] width 203 height 11
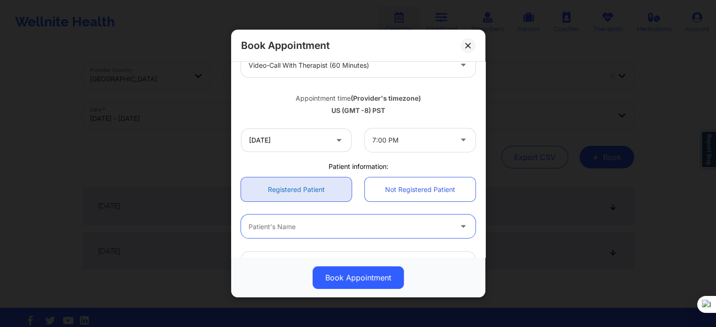
paste input "Stephanie De Wyn"
type input "Stephanie De Wyn"
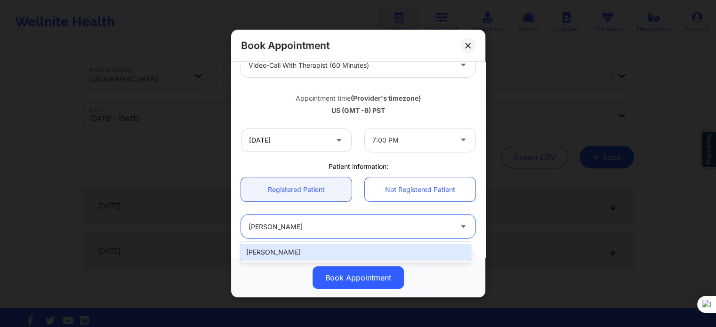
click at [329, 252] on div "Stephanie De Wyn" at bounding box center [356, 252] width 230 height 17
type input "sdewyn13@gmail.com"
type input "+1702-354-1922"
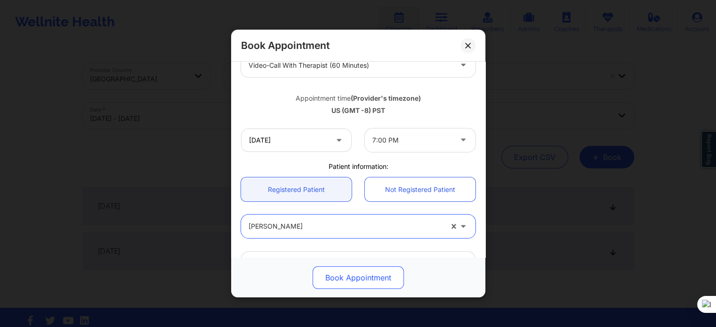
click at [337, 279] on button "Book Appointment" at bounding box center [358, 278] width 91 height 23
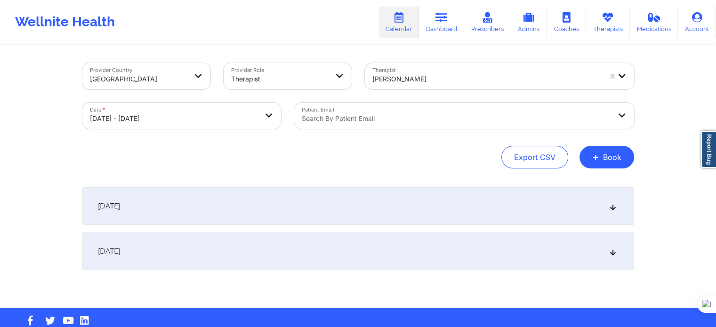
select select "2025-9"
select select "2025-10"
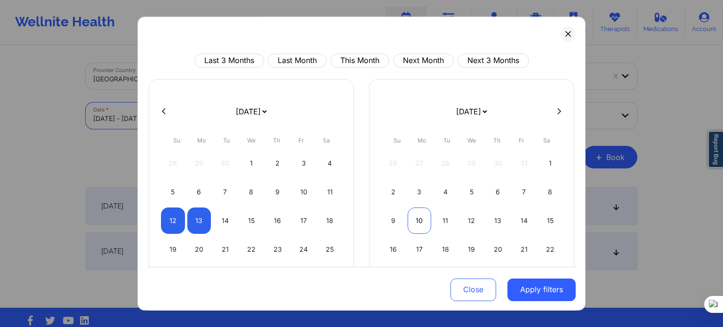
click at [426, 222] on div "10" at bounding box center [420, 221] width 24 height 26
select select "2025-10"
select select "2025-11"
select select "2025-10"
select select "2025-11"
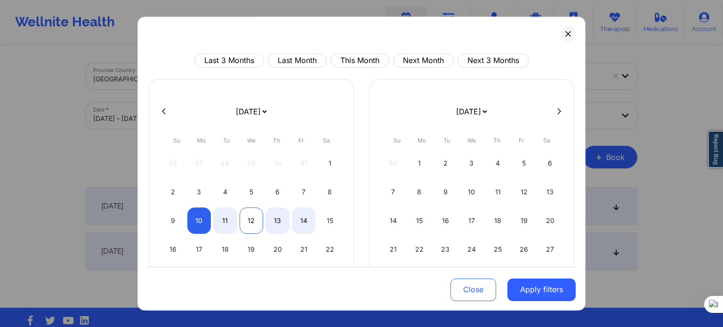
select select "2025-10"
select select "2025-11"
click at [249, 218] on div "12" at bounding box center [252, 221] width 24 height 26
select select "2025-10"
select select "2025-11"
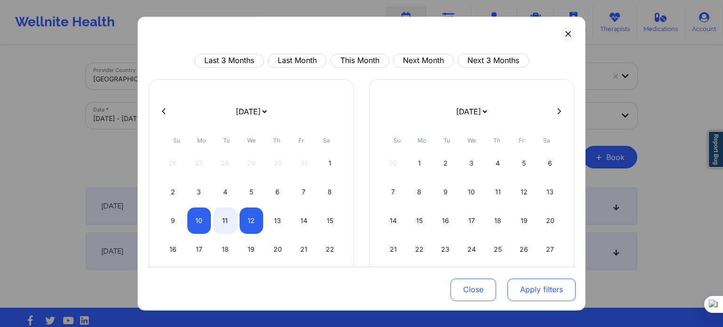
click at [531, 289] on button "Apply filters" at bounding box center [542, 289] width 68 height 23
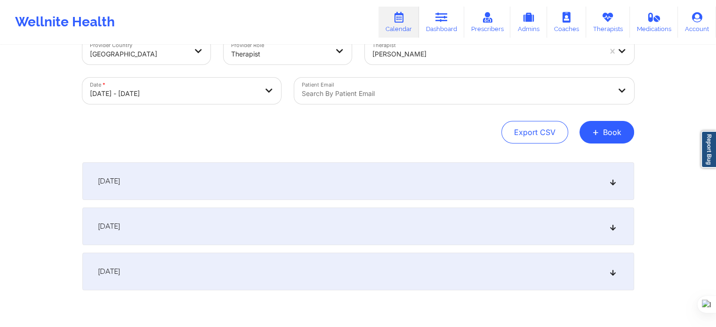
scroll to position [64, 0]
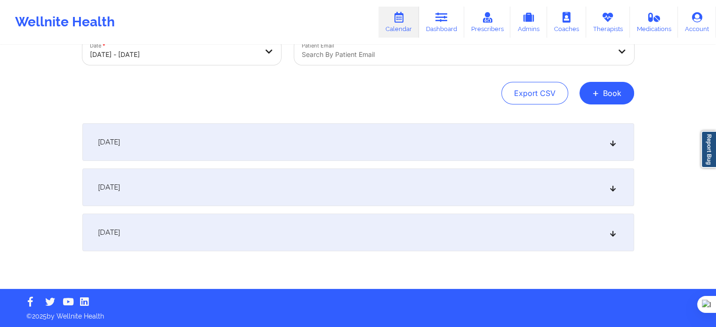
click at [171, 182] on div "November 11, 2025" at bounding box center [358, 188] width 552 height 38
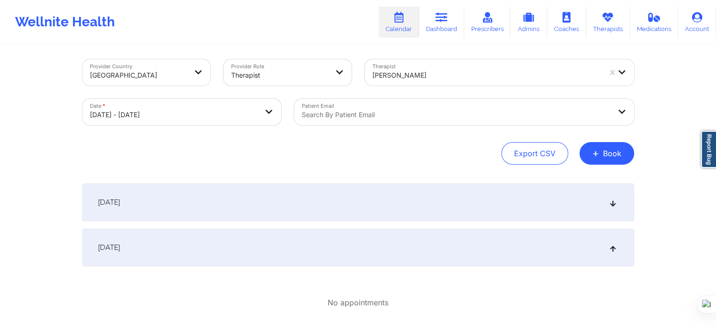
scroll to position [0, 0]
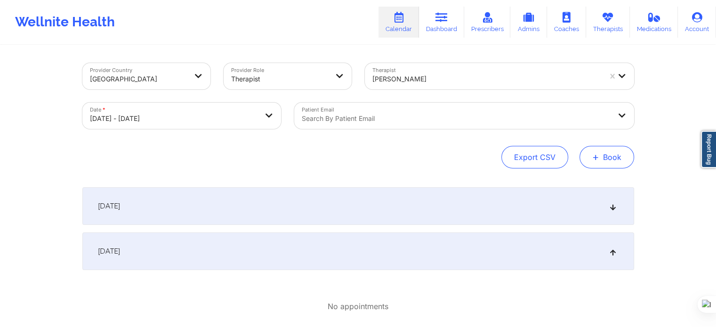
click at [602, 156] on button "+ Book" at bounding box center [607, 157] width 55 height 23
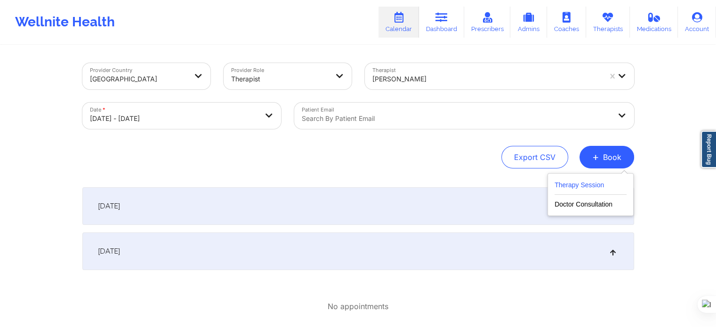
click at [602, 185] on button "Therapy Session" at bounding box center [591, 187] width 72 height 16
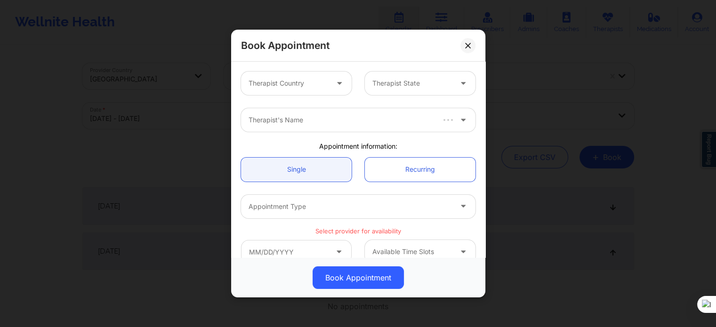
click at [299, 80] on div at bounding box center [289, 83] width 80 height 11
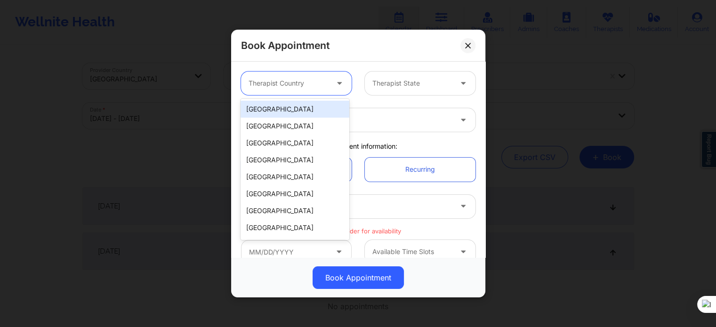
click at [305, 113] on div "[GEOGRAPHIC_DATA]" at bounding box center [295, 109] width 108 height 17
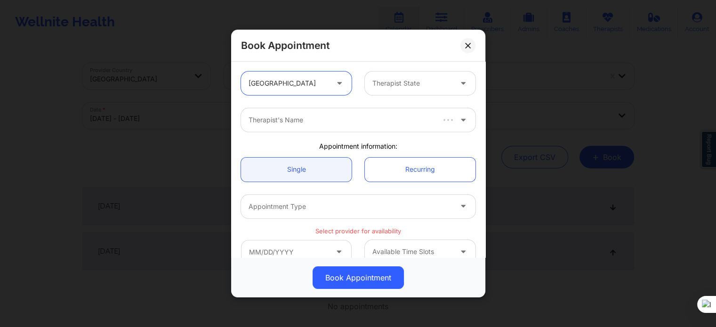
click at [395, 87] on div at bounding box center [412, 83] width 80 height 11
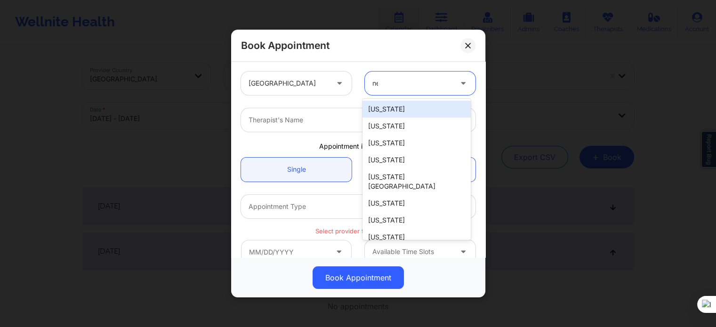
type input "new"
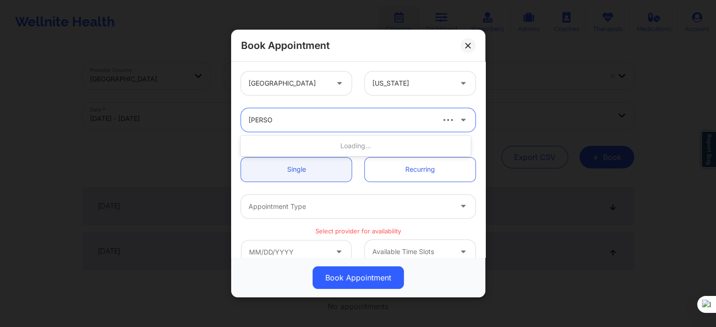
type input "emily du"
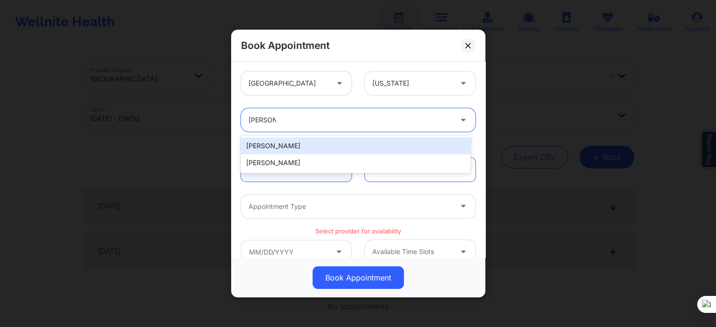
click at [343, 147] on div "Emily Dunlap" at bounding box center [356, 145] width 230 height 17
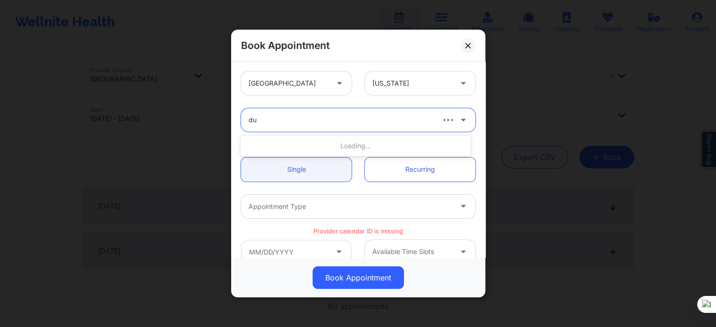
type input "d"
type input "emily du"
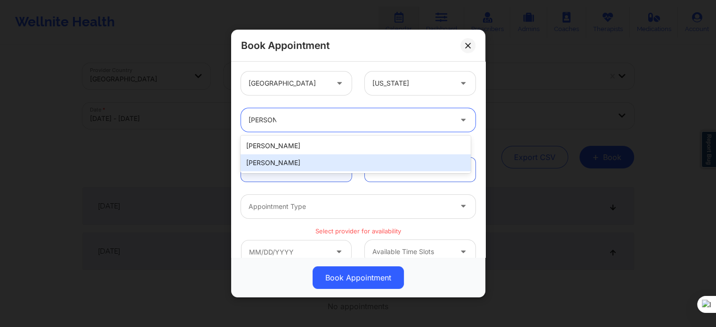
click at [294, 161] on div "emily dugan" at bounding box center [356, 162] width 230 height 17
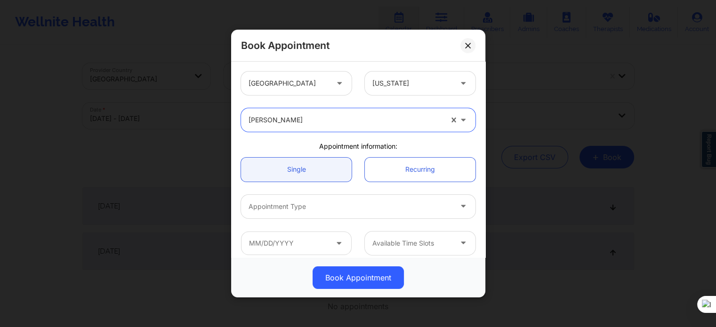
click at [323, 210] on div at bounding box center [350, 206] width 203 height 11
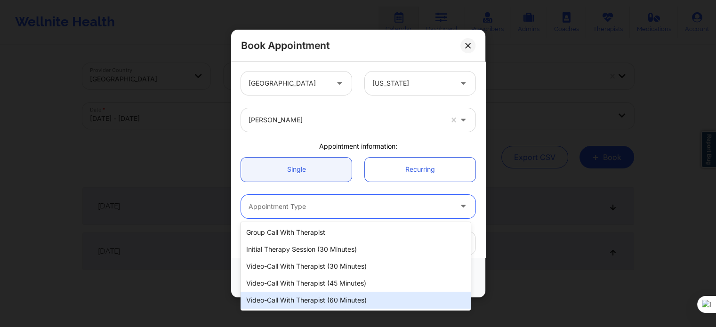
click at [335, 298] on div "Video-Call with Therapist (60 minutes)" at bounding box center [356, 300] width 230 height 17
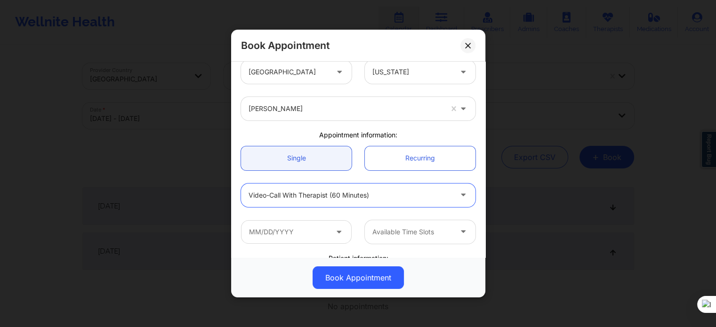
scroll to position [47, 0]
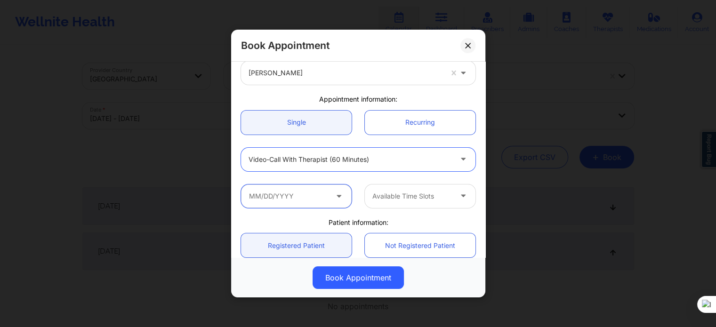
click at [323, 195] on input "text" at bounding box center [296, 197] width 111 height 24
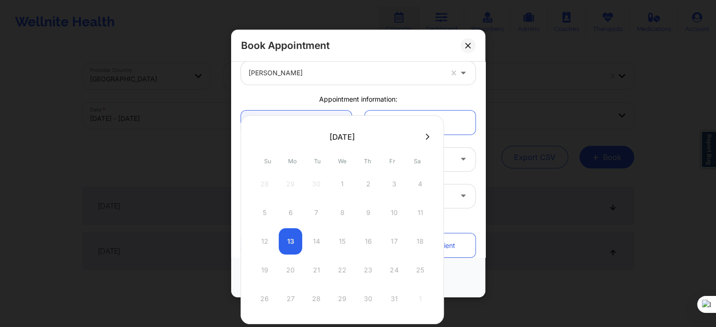
click at [424, 141] on div at bounding box center [342, 136] width 203 height 14
click at [426, 136] on icon at bounding box center [428, 136] width 4 height 7
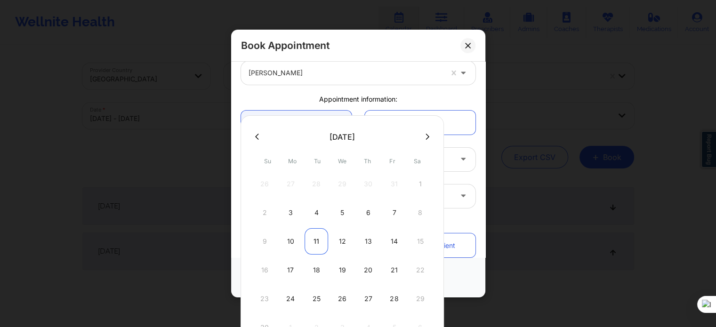
click at [315, 244] on div "11" at bounding box center [317, 241] width 24 height 26
type input "11/11/2025"
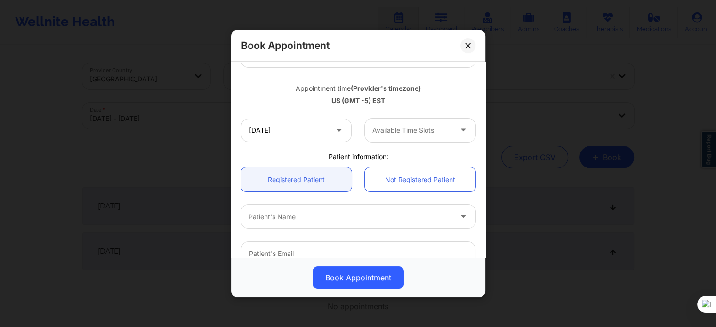
scroll to position [188, 0]
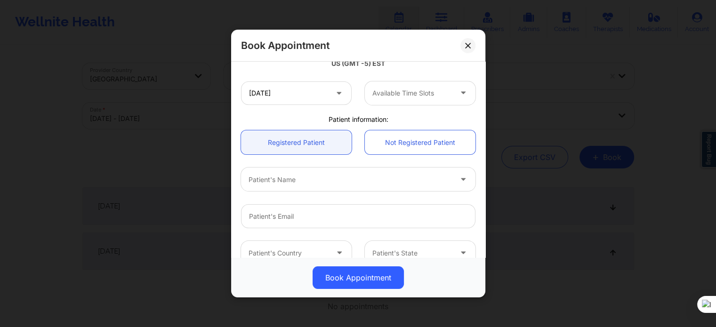
click at [398, 101] on div "Available Time Slots" at bounding box center [409, 93] width 88 height 24
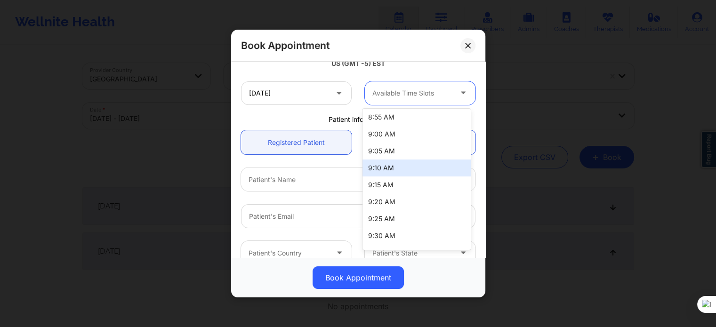
scroll to position [235, 0]
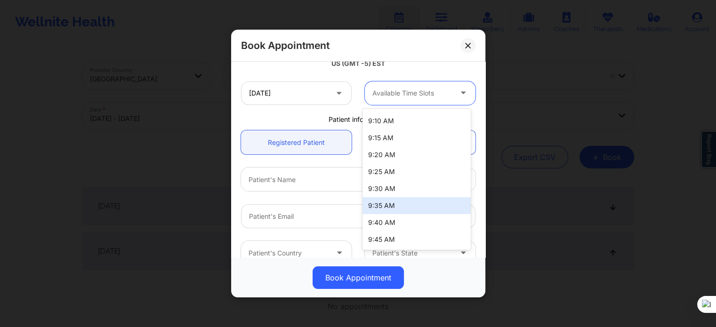
click at [392, 192] on div "9:30 AM" at bounding box center [417, 188] width 108 height 17
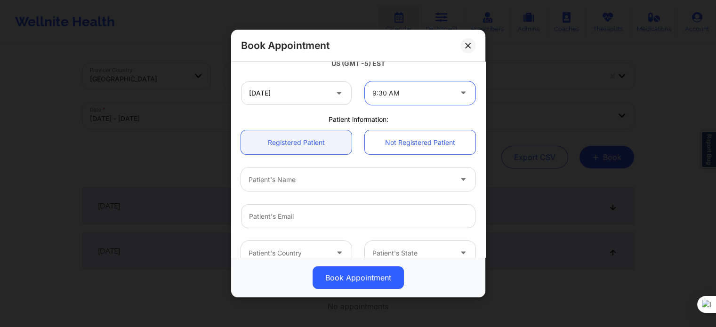
click at [306, 183] on div at bounding box center [350, 179] width 203 height 11
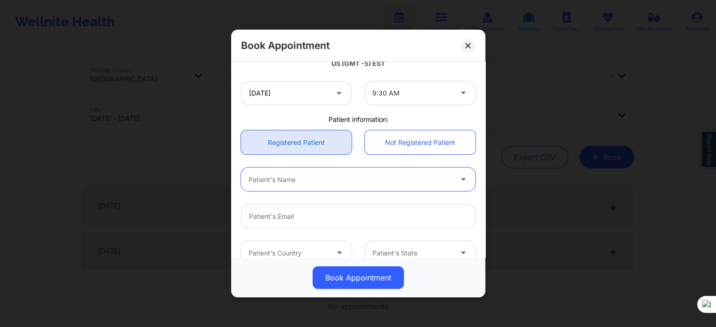
paste input "Stephanie Lettis"
click at [281, 178] on input "Stephanie Lettis" at bounding box center [276, 179] width 54 height 9
type input "Stephanie Lettis"
click at [305, 179] on div at bounding box center [350, 179] width 203 height 11
paste input "Stephanie Lettis"
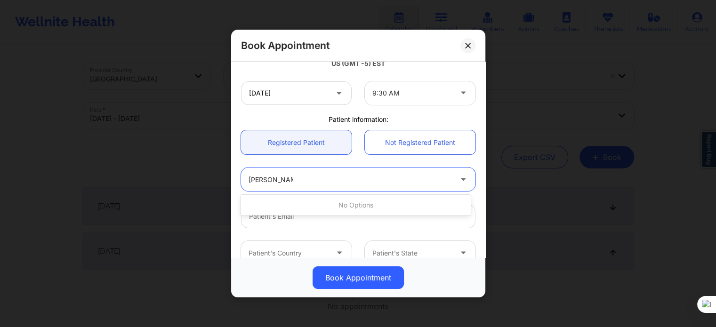
type input "Stephanie Le"
paste input "Stephanie L. Lettis"
type input "Stephanie L. Lettis"
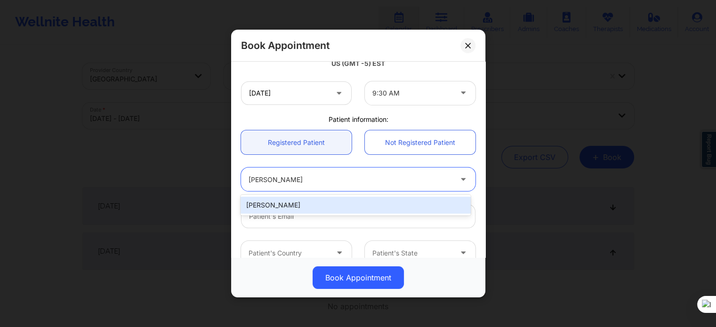
click at [303, 205] on div "Stephanie L. Lettis" at bounding box center [356, 205] width 230 height 17
type input "stephlet94@yahoo.com"
type input "+1631-897-2814"
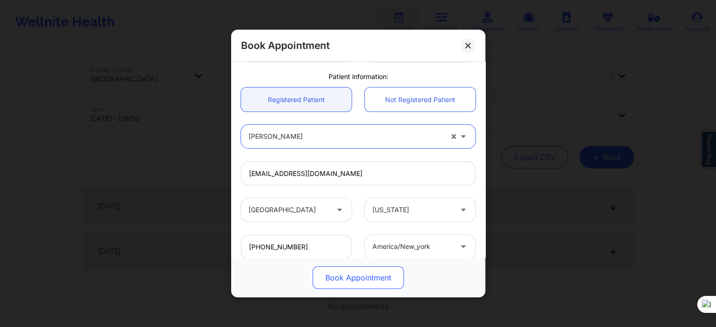
scroll to position [283, 0]
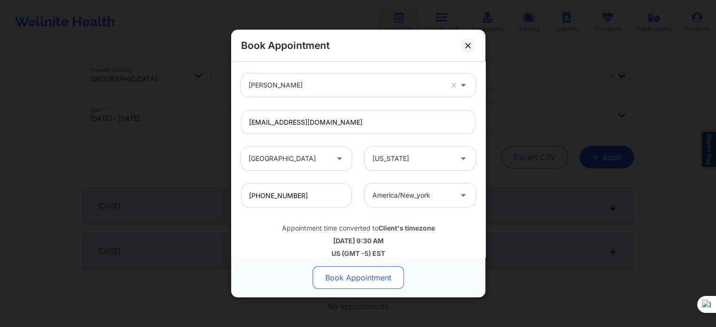
click at [364, 283] on button "Book Appointment" at bounding box center [358, 278] width 91 height 23
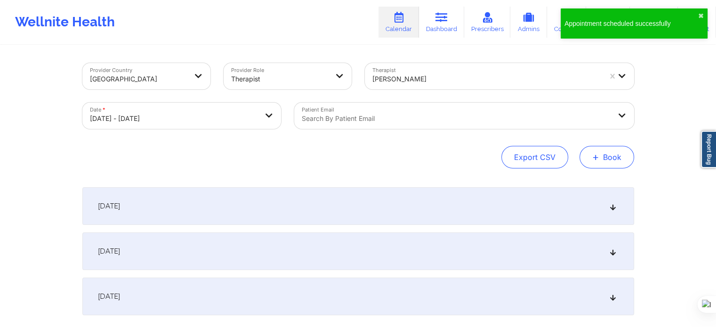
click at [599, 159] on span "+" at bounding box center [595, 156] width 7 height 5
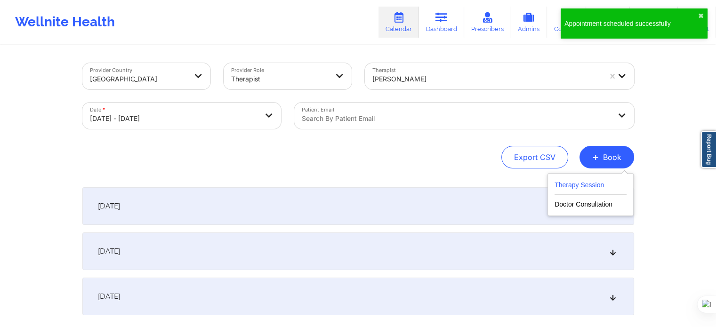
click at [572, 181] on button "Therapy Session" at bounding box center [591, 187] width 72 height 16
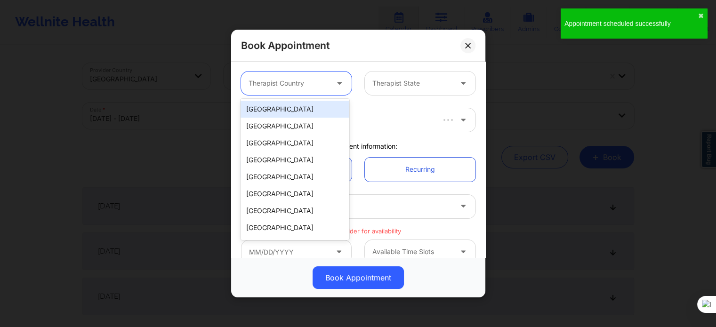
click at [290, 84] on div at bounding box center [289, 83] width 80 height 11
click at [299, 104] on div "[GEOGRAPHIC_DATA]" at bounding box center [295, 109] width 108 height 17
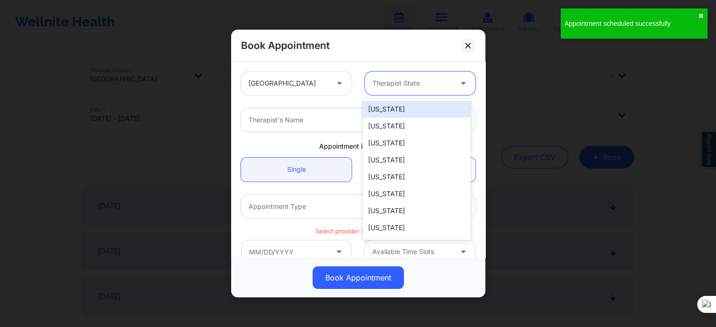
click at [375, 84] on div at bounding box center [412, 83] width 80 height 11
type input "new"
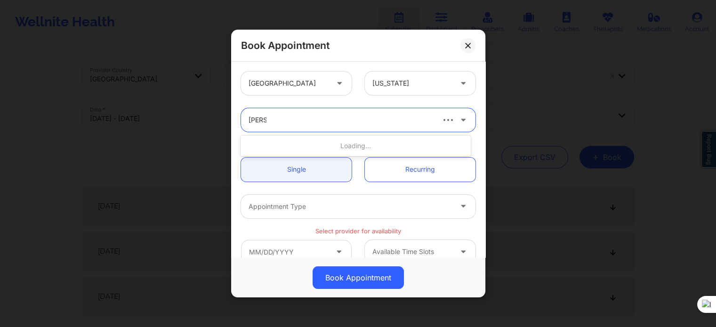
type input "emily d"
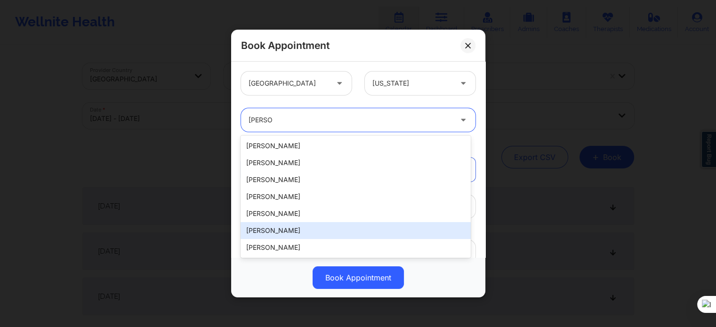
click at [298, 226] on div "emily dugan" at bounding box center [356, 230] width 230 height 17
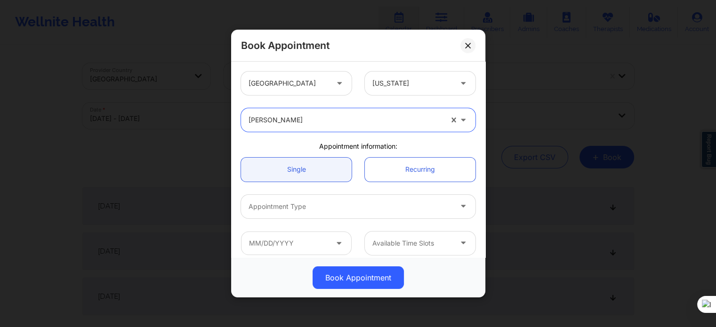
click at [303, 210] on div at bounding box center [350, 206] width 203 height 11
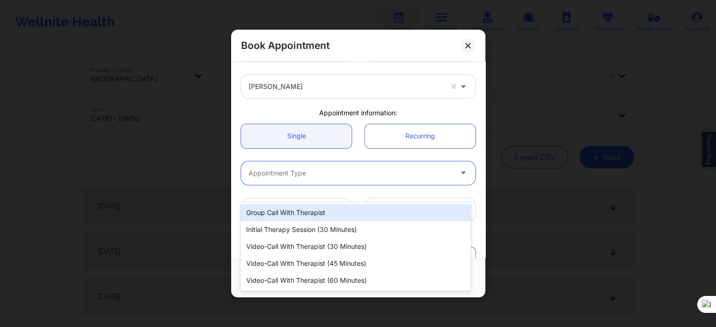
scroll to position [47, 0]
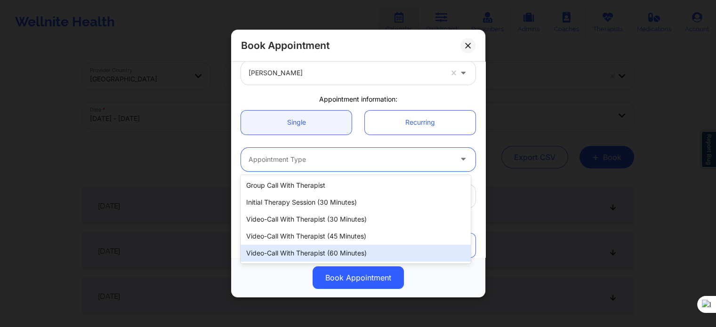
click at [329, 250] on div "Video-Call with Therapist (60 minutes)" at bounding box center [356, 253] width 230 height 17
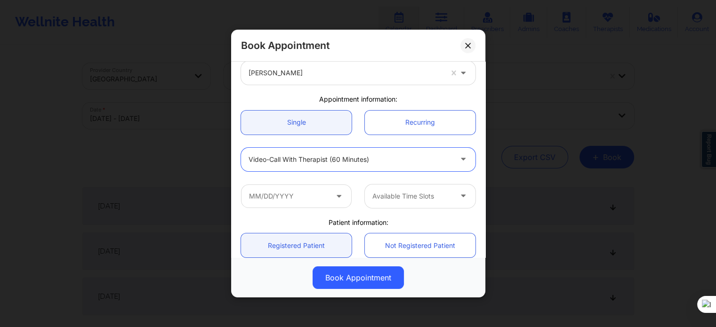
scroll to position [141, 0]
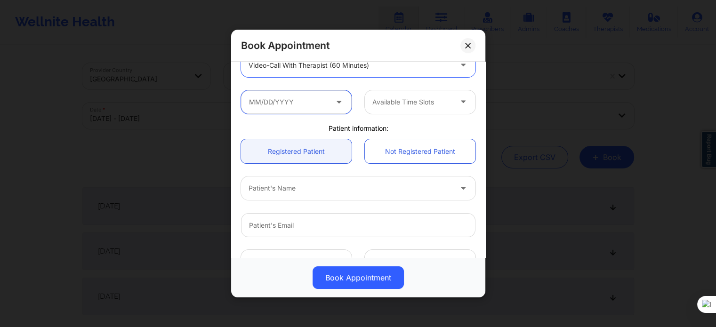
click at [322, 111] on input "text" at bounding box center [296, 102] width 111 height 24
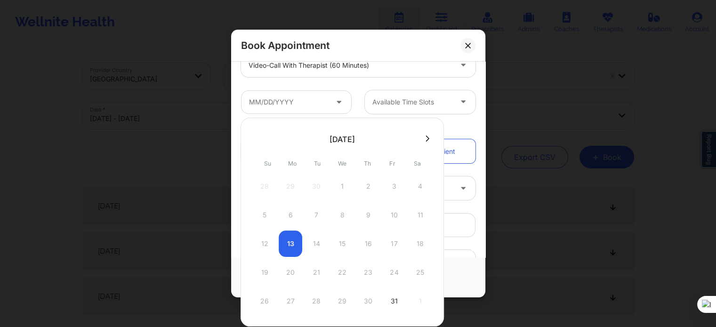
click at [423, 137] on button at bounding box center [427, 139] width 9 height 8
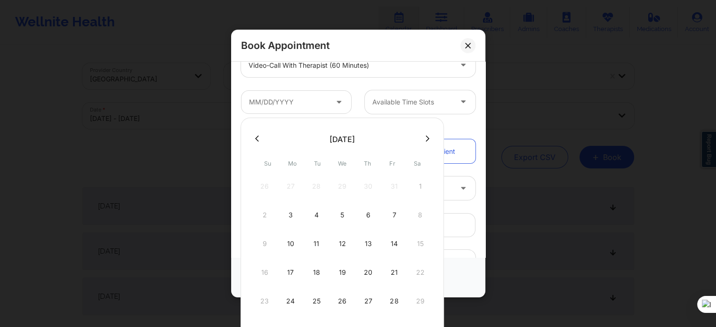
click at [426, 140] on icon at bounding box center [428, 138] width 4 height 7
click at [374, 218] on div "11" at bounding box center [368, 215] width 24 height 26
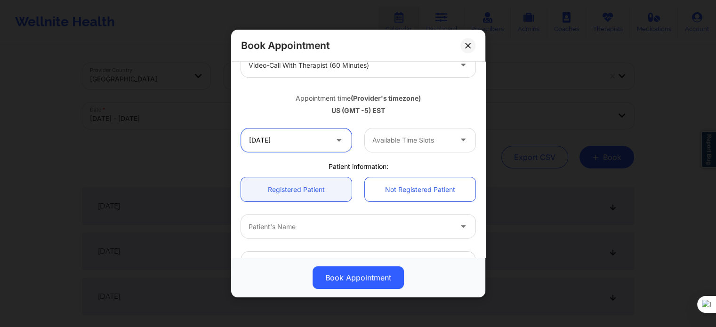
click at [301, 143] on input "12/11/2025" at bounding box center [296, 141] width 111 height 24
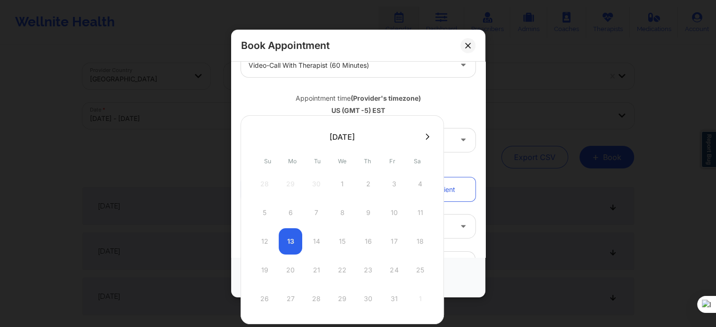
click at [430, 139] on div at bounding box center [342, 136] width 203 height 14
click at [426, 137] on icon at bounding box center [428, 137] width 4 height 6
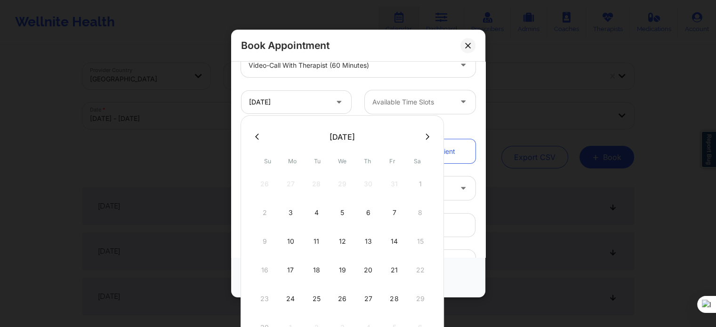
click at [426, 137] on icon at bounding box center [428, 136] width 4 height 7
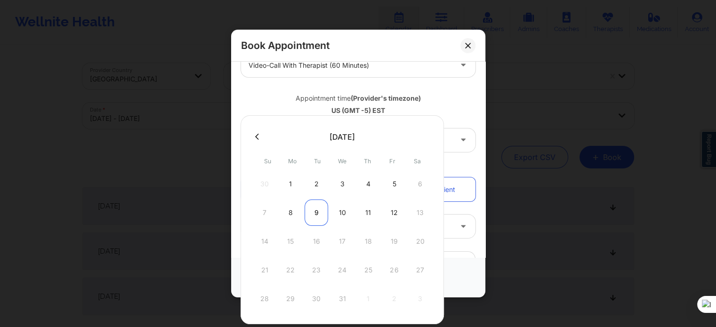
click at [310, 214] on div "9" at bounding box center [317, 213] width 24 height 26
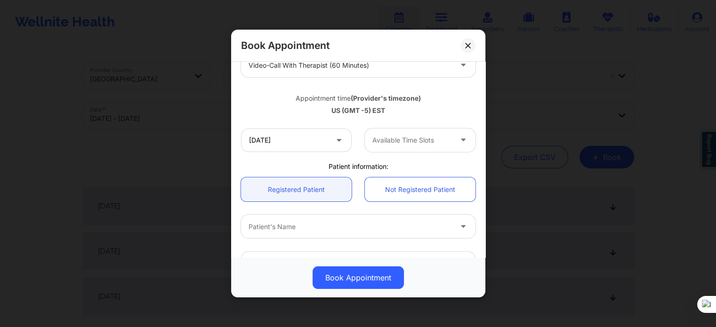
click at [399, 139] on div at bounding box center [412, 140] width 80 height 11
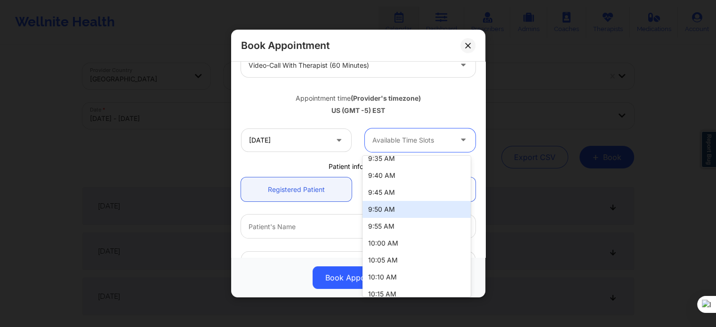
scroll to position [283, 0]
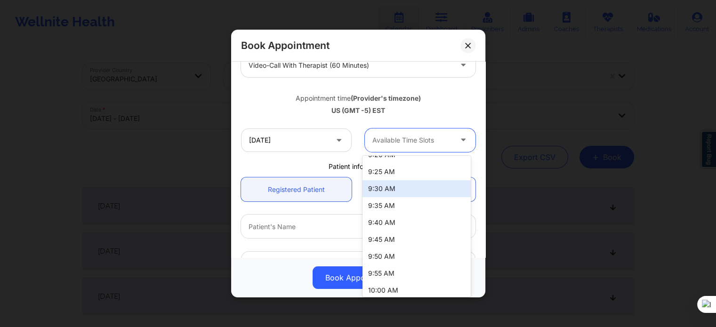
click at [390, 193] on div "9:30 AM" at bounding box center [417, 188] width 108 height 17
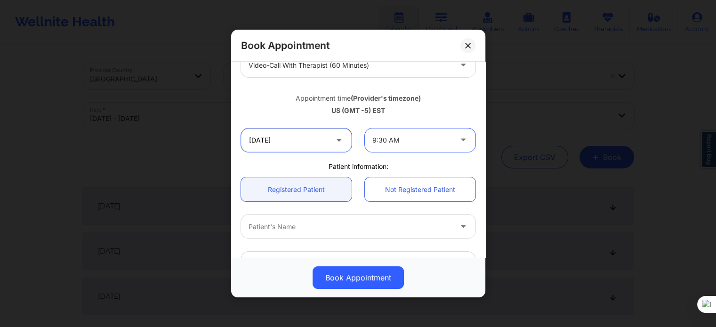
click at [295, 139] on input "12/09/2025" at bounding box center [296, 141] width 111 height 24
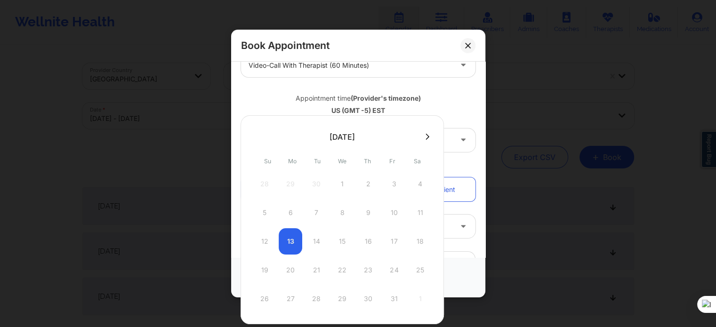
click at [425, 131] on div at bounding box center [342, 136] width 203 height 14
click at [426, 133] on icon at bounding box center [428, 136] width 4 height 7
click at [425, 133] on div at bounding box center [342, 234] width 203 height 238
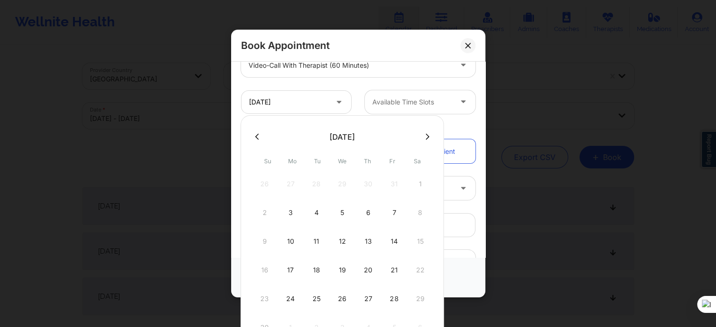
click at [426, 133] on icon at bounding box center [428, 136] width 4 height 7
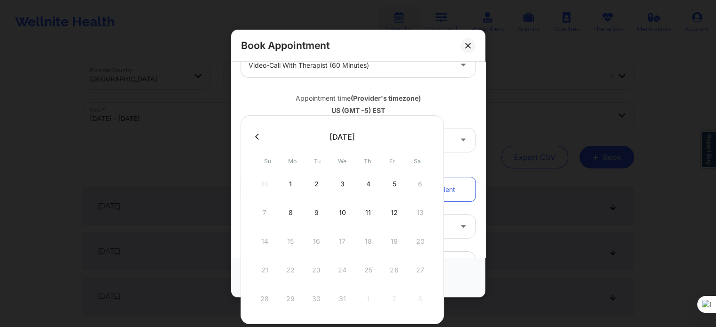
click at [365, 212] on div "11" at bounding box center [368, 213] width 24 height 26
type input "12/11/2025"
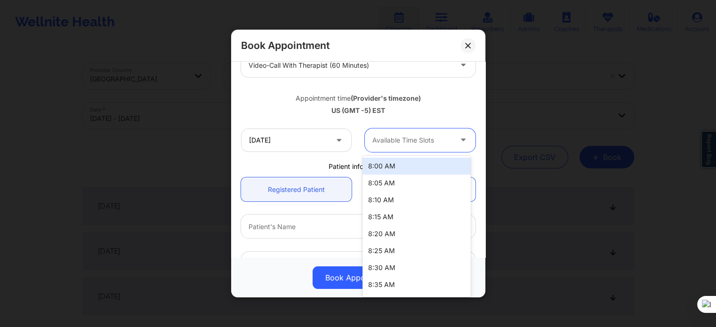
click at [402, 146] on div "Available Time Slots" at bounding box center [409, 141] width 88 height 24
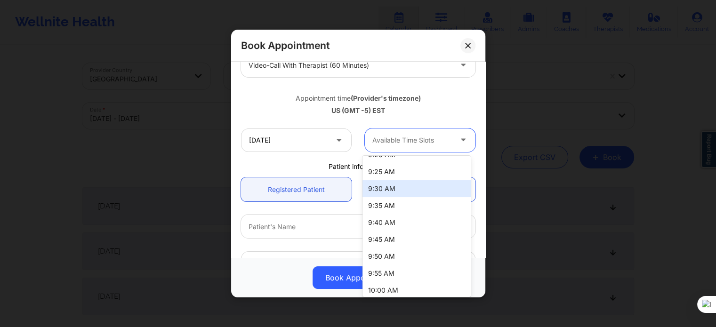
click at [397, 195] on div "9:30 AM" at bounding box center [417, 188] width 108 height 17
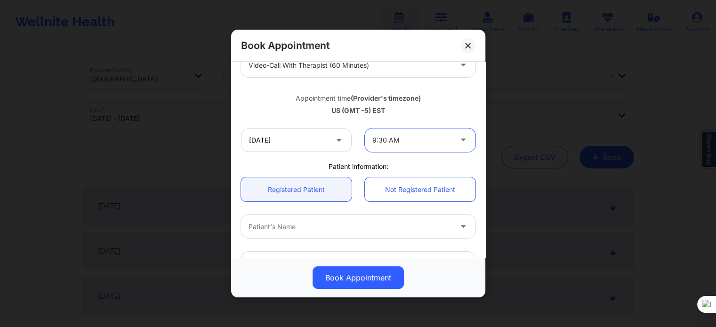
click at [329, 226] on div at bounding box center [350, 226] width 203 height 11
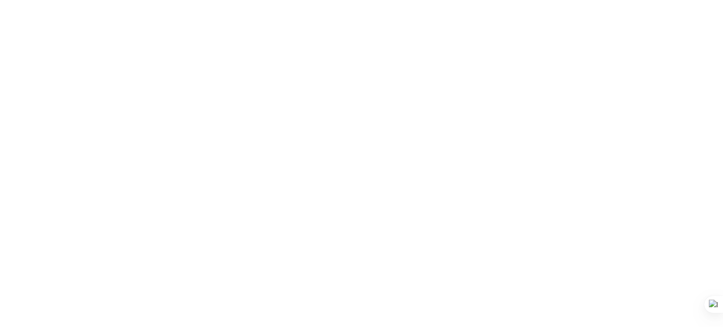
click at [310, 18] on body at bounding box center [361, 163] width 723 height 327
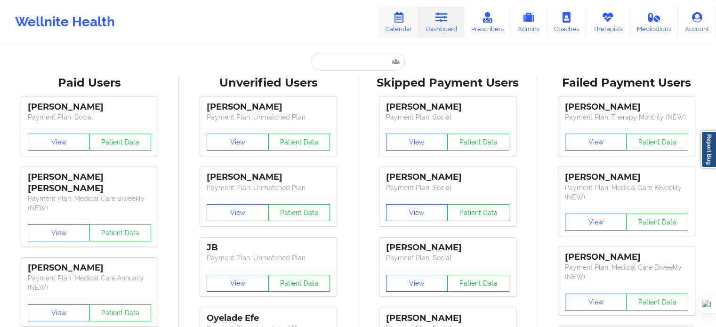
click at [389, 20] on link "Calendar" at bounding box center [399, 22] width 40 height 31
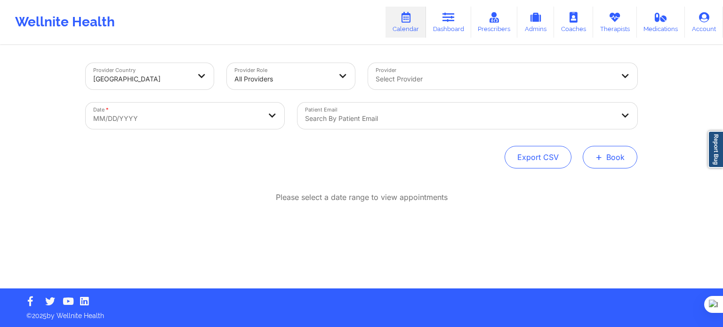
click at [613, 154] on button "+ Book" at bounding box center [610, 157] width 55 height 23
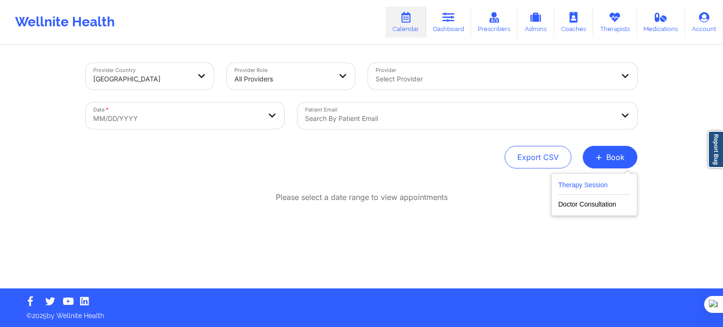
click at [579, 179] on button "Therapy Session" at bounding box center [594, 187] width 72 height 16
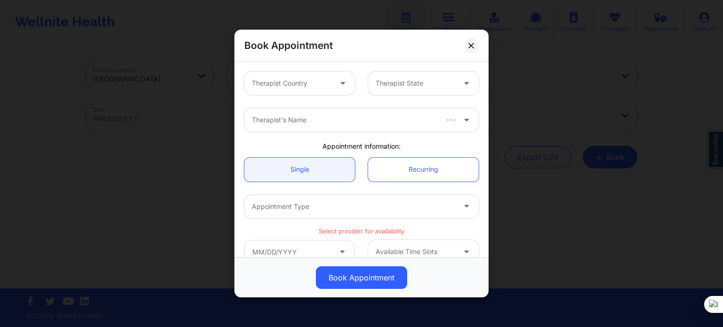
click at [286, 69] on div "Therapist Country Therapist State" at bounding box center [362, 83] width 248 height 37
click at [292, 86] on div at bounding box center [292, 83] width 80 height 11
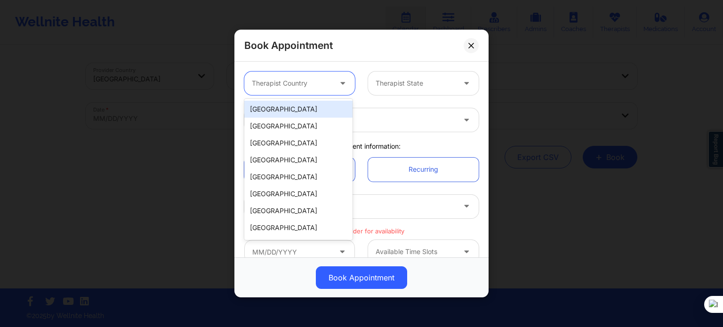
click at [299, 108] on div "[GEOGRAPHIC_DATA]" at bounding box center [298, 109] width 108 height 17
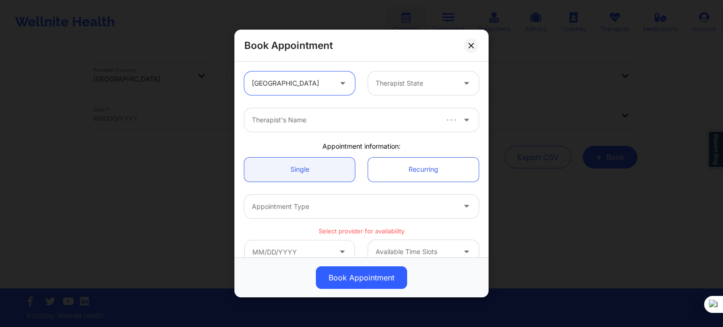
click at [396, 87] on div at bounding box center [416, 83] width 80 height 11
click at [504, 35] on div "Book Appointment [GEOGRAPHIC_DATA] Therapist State Therapist's Name Appointment…" at bounding box center [361, 163] width 723 height 327
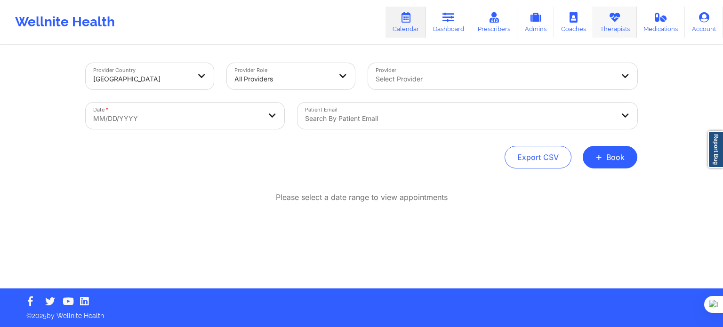
click at [597, 21] on link "Therapists" at bounding box center [615, 22] width 44 height 31
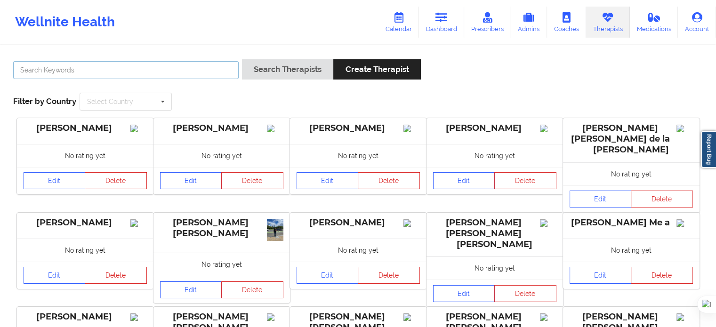
click at [138, 70] on input "text" at bounding box center [126, 70] width 226 height 18
paste input "[PERSON_NAME]"
type input "[PERSON_NAME]"
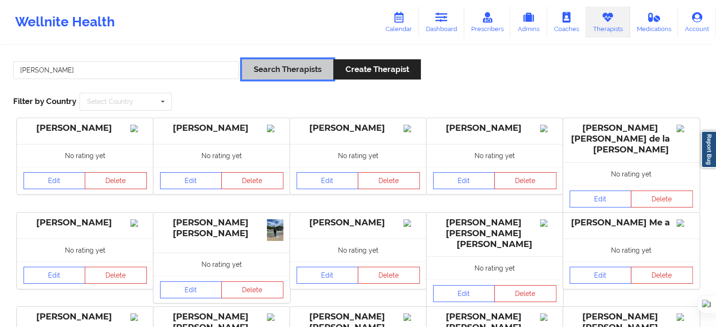
click at [292, 71] on button "Search Therapists" at bounding box center [287, 69] width 91 height 20
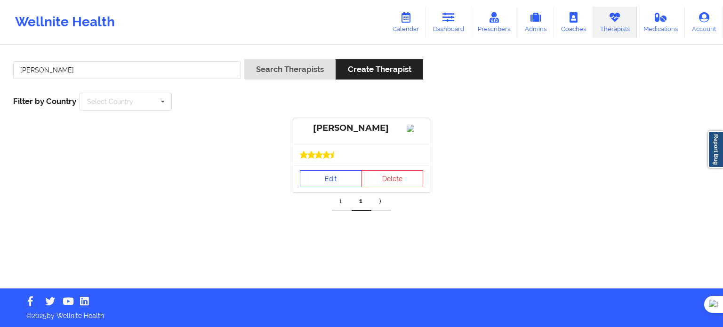
click at [333, 187] on link "Edit" at bounding box center [331, 178] width 62 height 17
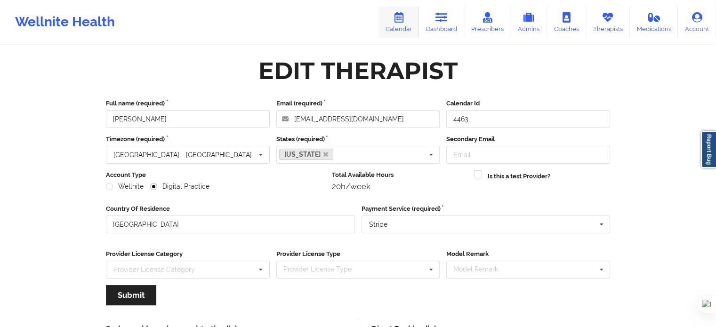
click at [393, 32] on link "Calendar" at bounding box center [399, 22] width 40 height 31
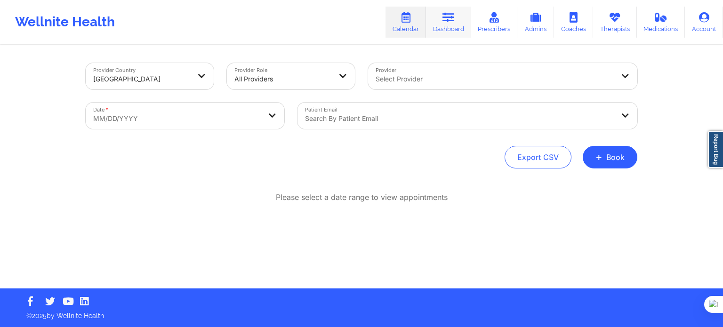
click at [452, 26] on link "Dashboard" at bounding box center [448, 22] width 45 height 31
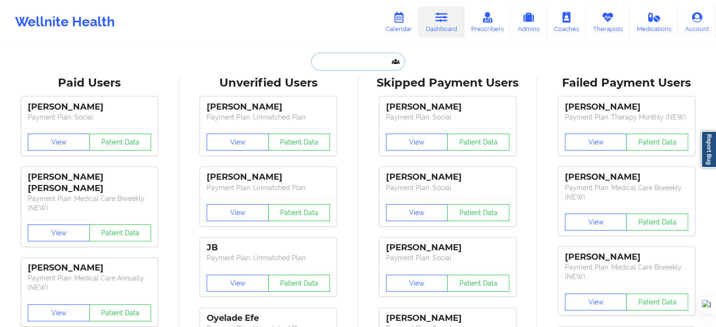
click at [342, 64] on input "text" at bounding box center [357, 62] width 93 height 18
paste input "Stephanie De Wyn"
type input "Stephanie De Wyn"
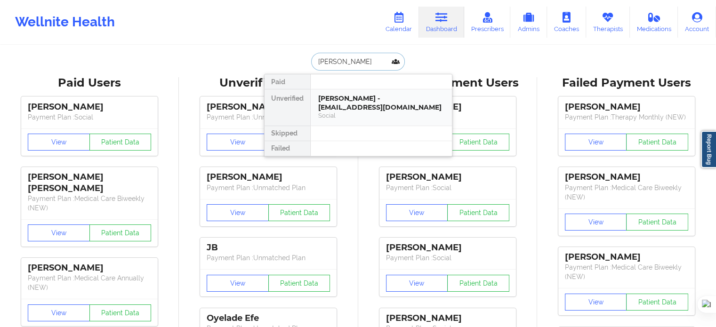
click at [348, 113] on div "Social" at bounding box center [381, 116] width 126 height 8
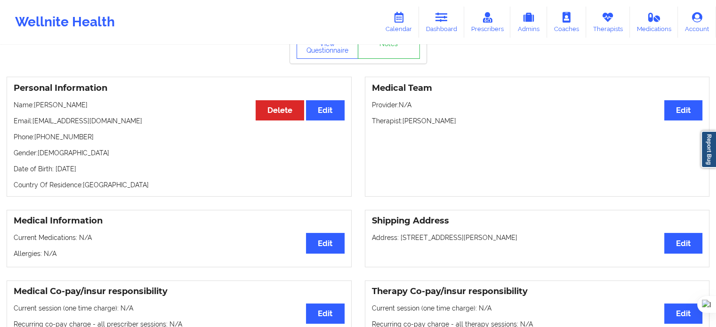
scroll to position [94, 0]
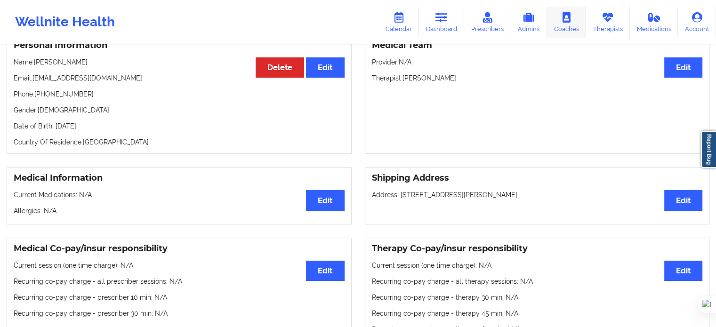
click at [585, 24] on link "Coaches" at bounding box center [566, 22] width 39 height 31
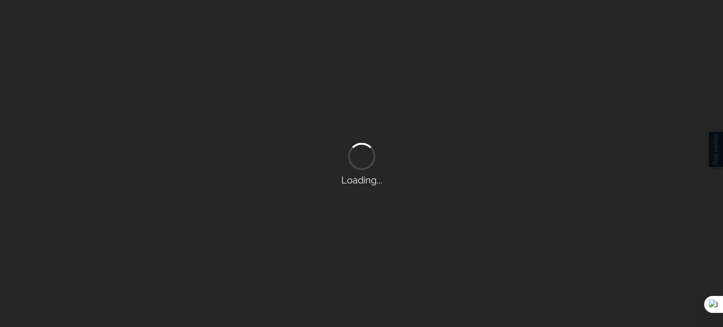
click at [606, 24] on div "Loading..." at bounding box center [361, 163] width 723 height 327
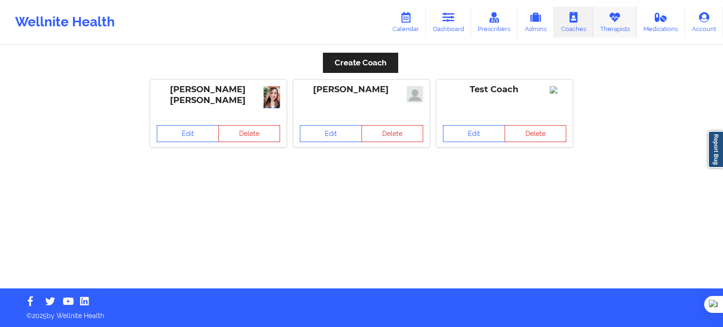
click at [608, 22] on link "Therapists" at bounding box center [615, 22] width 44 height 31
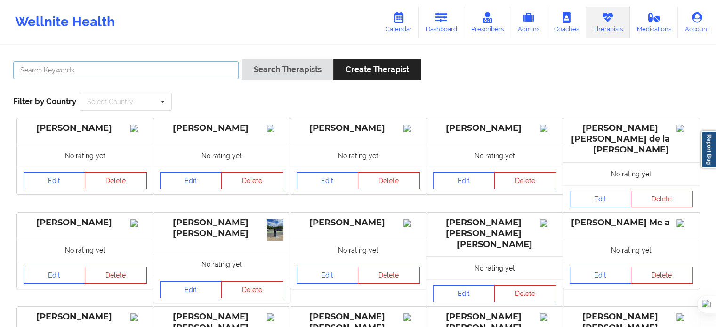
click at [192, 72] on input "text" at bounding box center [126, 70] width 226 height 18
type input "emily du"
click at [242, 59] on button "Search Therapists" at bounding box center [287, 69] width 91 height 20
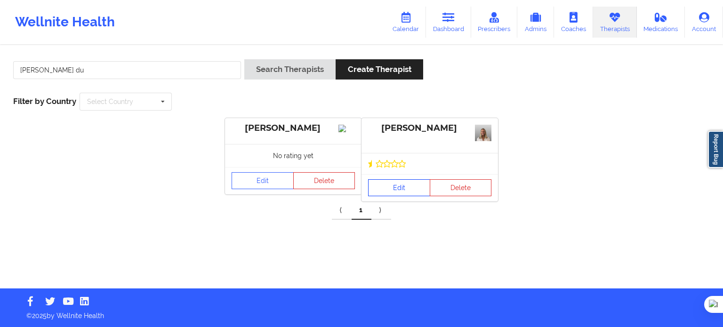
click at [405, 192] on link "Edit" at bounding box center [399, 187] width 62 height 17
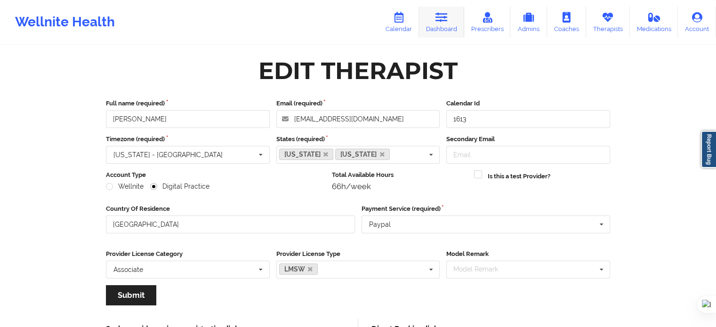
click at [444, 19] on icon at bounding box center [442, 17] width 12 height 10
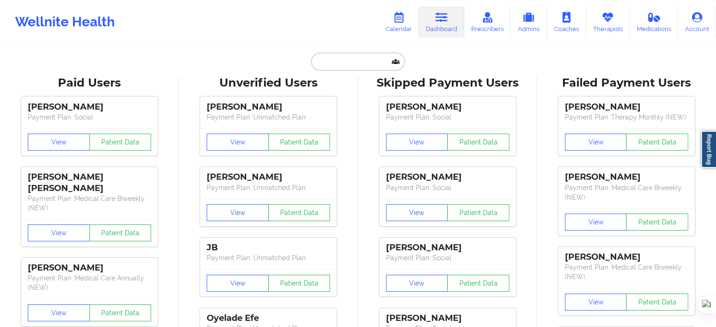
click at [364, 57] on input "text" at bounding box center [357, 62] width 93 height 18
paste input "Stephanie Lettis"
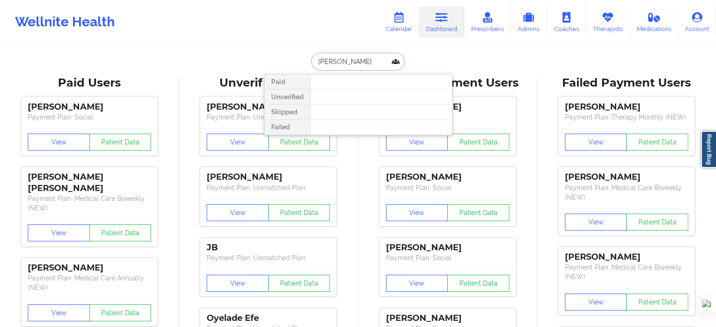
click at [346, 63] on input "Stephanie Lettis" at bounding box center [357, 62] width 93 height 18
drag, startPoint x: 376, startPoint y: 63, endPoint x: 218, endPoint y: 52, distance: 158.1
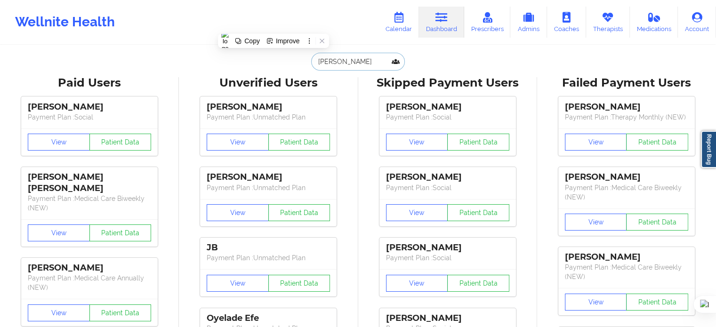
paste input "stephlet94@yahoo.com"
type input "stephlet94@yahoo.com"
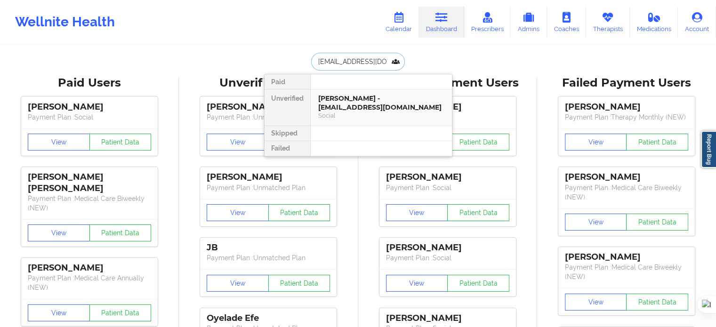
click at [379, 106] on div "Stephanie L. Lettis - stephlet94@yahoo.com" at bounding box center [381, 102] width 126 height 17
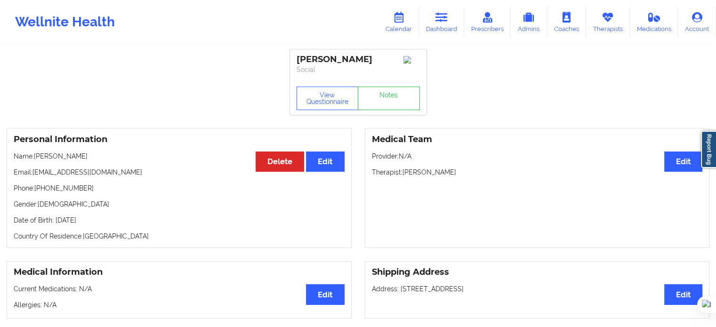
drag, startPoint x: 92, startPoint y: 158, endPoint x: 36, endPoint y: 160, distance: 56.1
click at [36, 160] on p "Name: Stephanie L. Lettis" at bounding box center [179, 156] width 331 height 9
copy p "Stephanie L. Lettis"
click at [595, 23] on link "Therapists" at bounding box center [608, 22] width 44 height 31
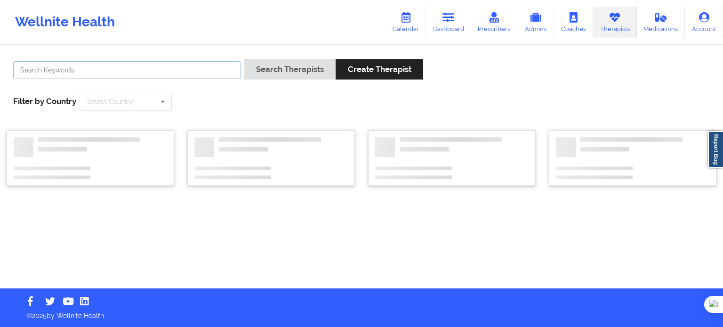
click at [227, 65] on input "text" at bounding box center [127, 70] width 228 height 18
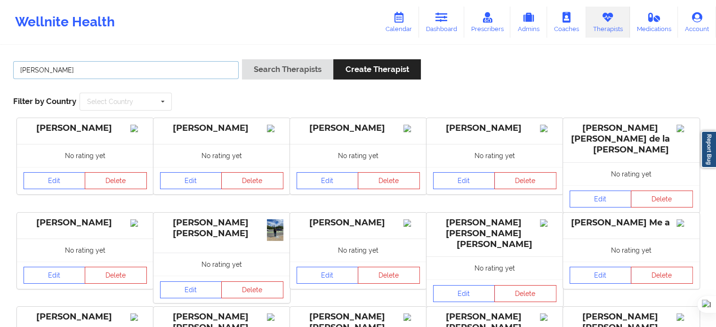
type input "rodney dunlap"
click at [242, 59] on button "Search Therapists" at bounding box center [287, 69] width 91 height 20
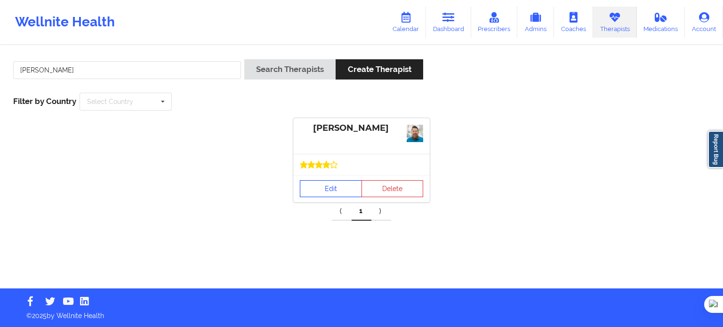
click at [341, 195] on link "Edit" at bounding box center [331, 188] width 62 height 17
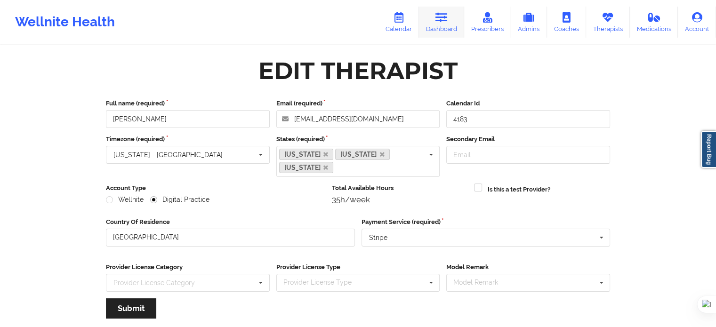
click at [448, 24] on link "Dashboard" at bounding box center [441, 22] width 45 height 31
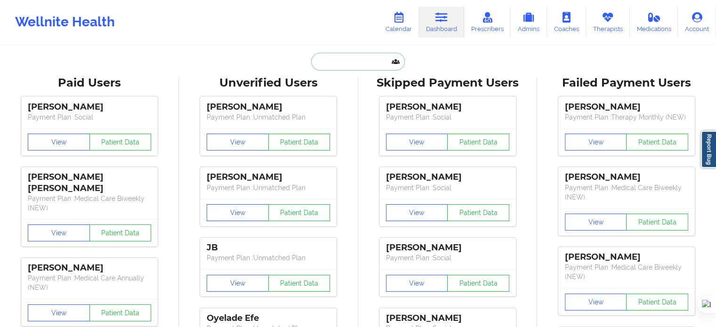
click at [374, 61] on input "text" at bounding box center [357, 62] width 93 height 18
paste input "LIZBETH RAMIREZ"
type input "LIZBETH RAMIREZ"
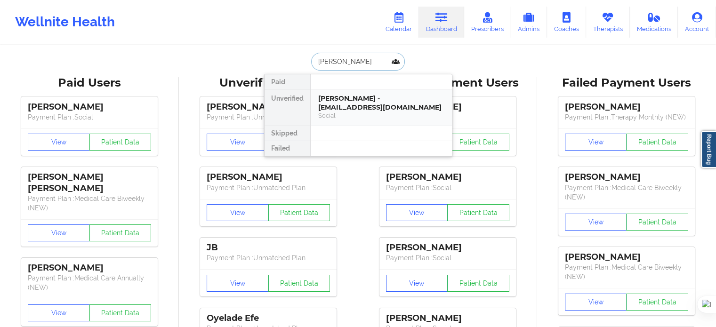
click at [364, 102] on div "Lizbeth Ramirez - lizbethramirezp6@gmail.com" at bounding box center [381, 102] width 126 height 17
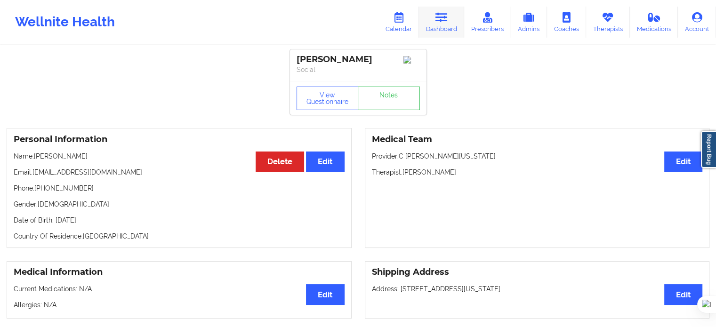
click at [453, 18] on link "Dashboard" at bounding box center [441, 22] width 45 height 31
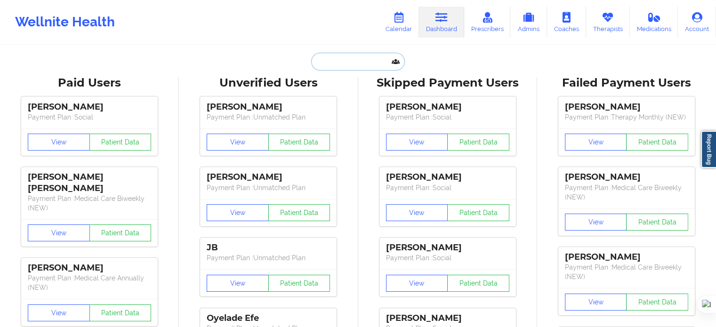
click at [348, 57] on input "text" at bounding box center [357, 62] width 93 height 18
paste input "Savitri Garcia"
type input "Savitri Garcia"
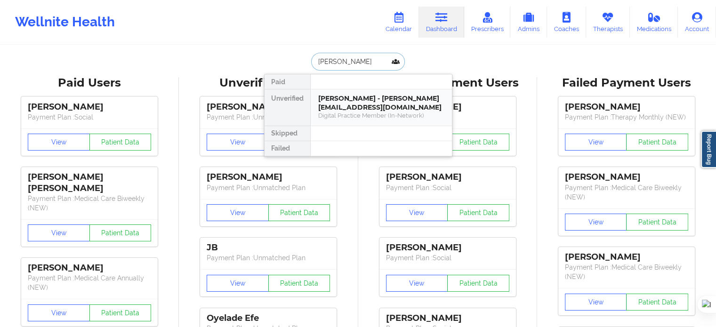
click at [373, 100] on div "Savitri Garcia - michellegarcia@bellsouth.net" at bounding box center [381, 102] width 126 height 17
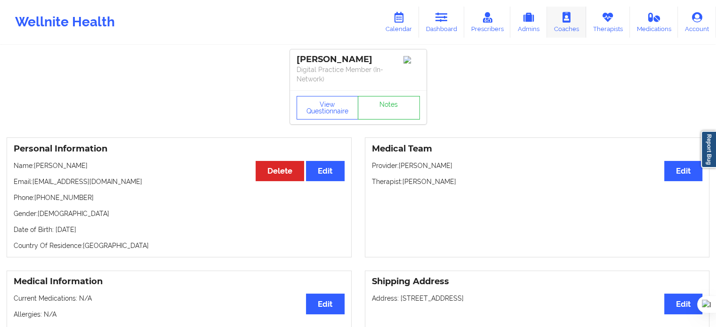
drag, startPoint x: 457, startPoint y: 18, endPoint x: 559, endPoint y: 17, distance: 102.7
click at [457, 18] on link "Dashboard" at bounding box center [441, 22] width 45 height 31
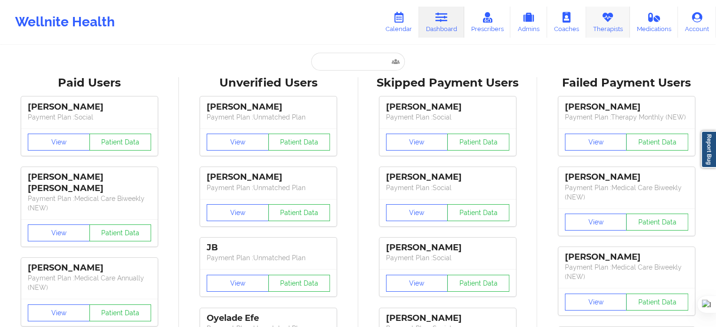
click at [615, 22] on link "Therapists" at bounding box center [608, 22] width 44 height 31
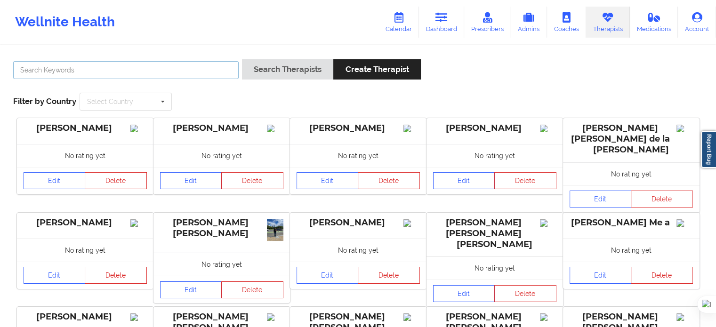
click at [219, 69] on input "text" at bounding box center [126, 70] width 226 height 18
paste input "[PERSON_NAME]"
type input "[PERSON_NAME]"
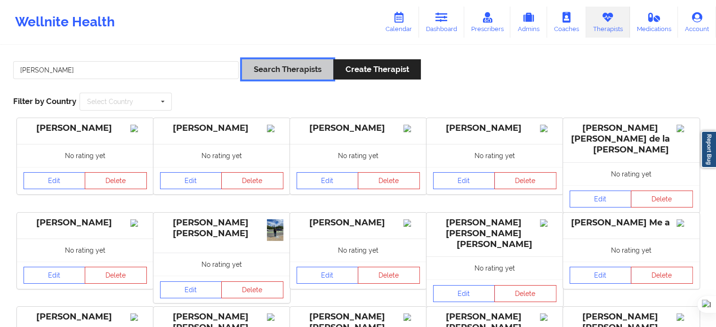
click at [258, 75] on button "Search Therapists" at bounding box center [287, 69] width 91 height 20
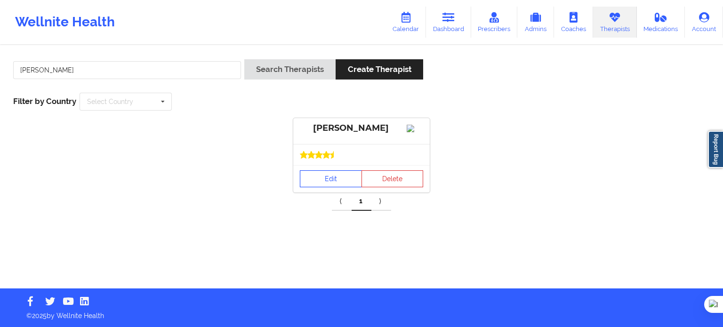
click at [323, 186] on link "Edit" at bounding box center [331, 178] width 62 height 17
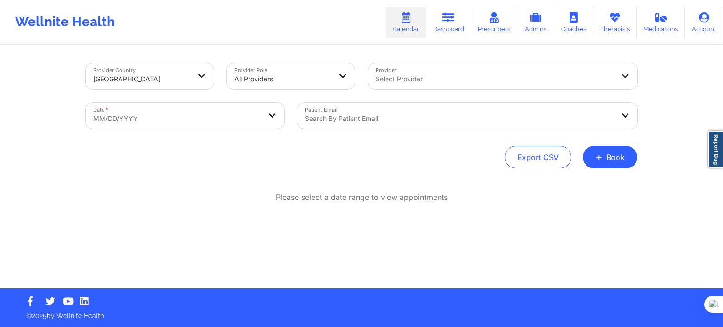
drag, startPoint x: 617, startPoint y: 164, endPoint x: 600, endPoint y: 169, distance: 17.3
click at [617, 164] on button "+ Book" at bounding box center [610, 157] width 55 height 23
click at [573, 186] on button "Therapy Session" at bounding box center [594, 187] width 72 height 16
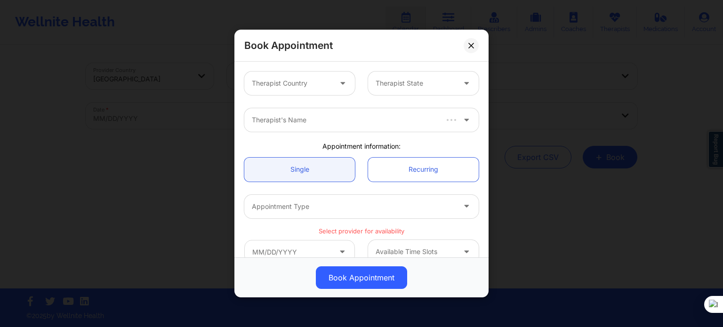
click at [309, 91] on div "Therapist Country" at bounding box center [288, 84] width 88 height 24
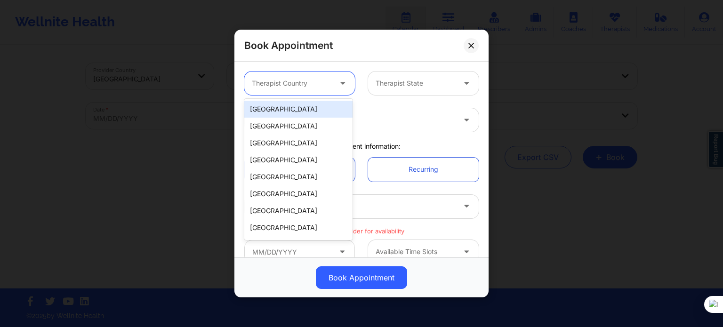
click at [301, 115] on div "[GEOGRAPHIC_DATA]" at bounding box center [298, 109] width 108 height 17
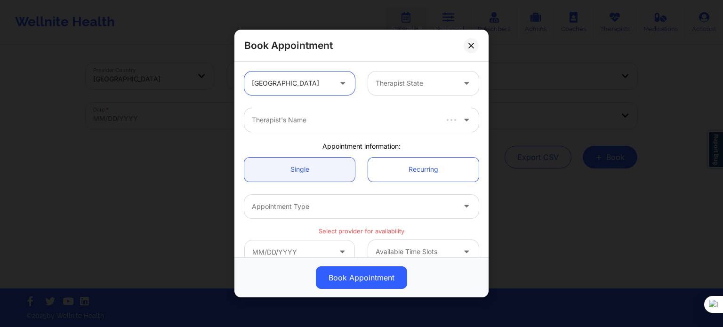
click at [397, 84] on div at bounding box center [416, 83] width 80 height 11
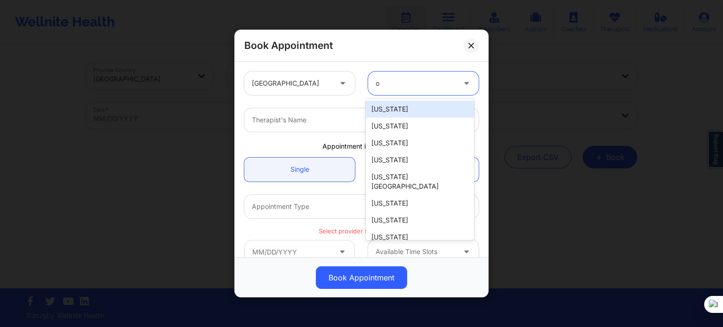
type input "oh"
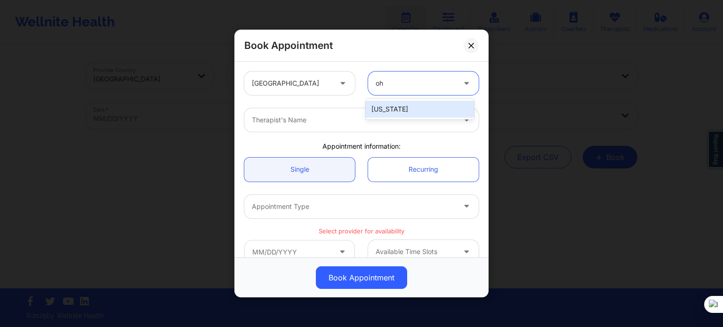
click at [394, 113] on div "[US_STATE]" at bounding box center [420, 109] width 108 height 17
click at [342, 129] on div "Therapist's Name" at bounding box center [350, 120] width 212 height 24
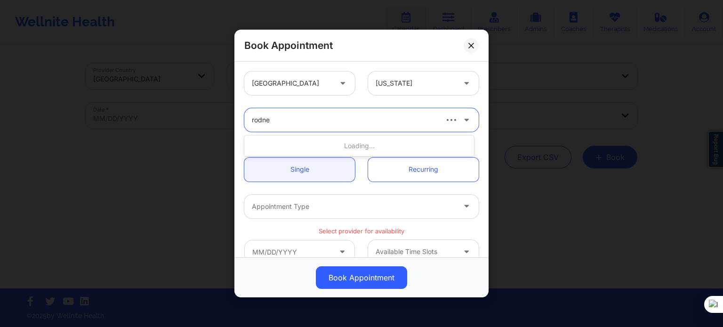
type input "[PERSON_NAME]"
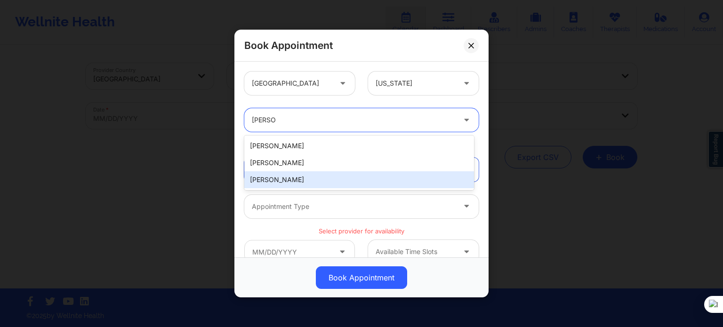
click at [307, 183] on div "[PERSON_NAME]" at bounding box center [359, 179] width 230 height 17
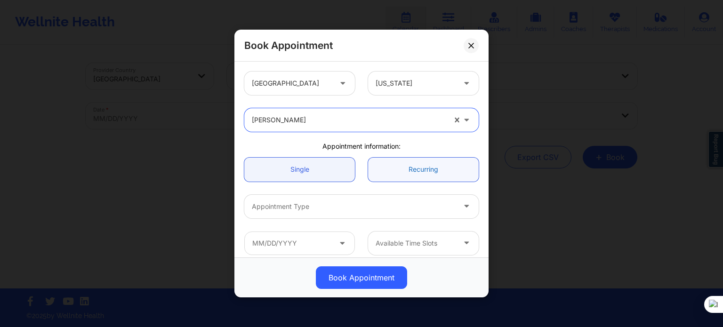
click at [412, 175] on link "Recurring" at bounding box center [423, 170] width 111 height 24
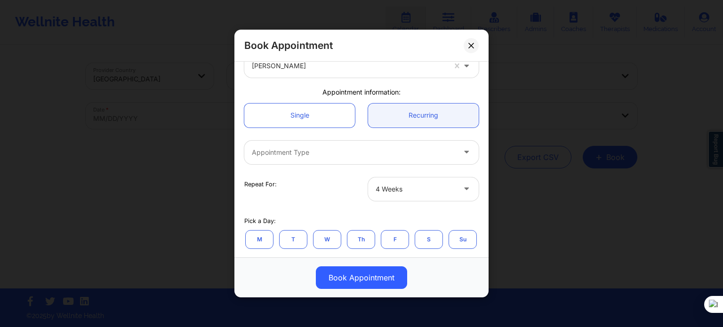
scroll to position [94, 0]
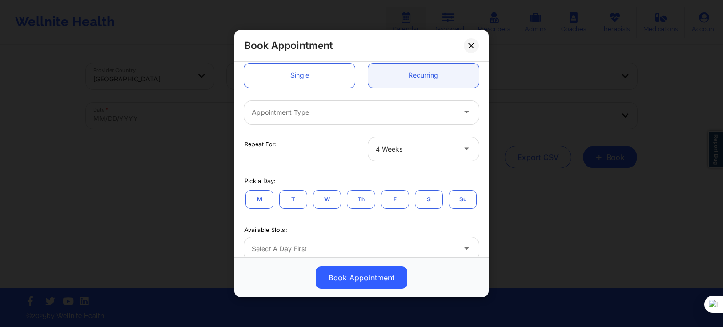
click at [318, 103] on div "Appointment Type" at bounding box center [350, 113] width 212 height 24
click at [348, 116] on div at bounding box center [353, 112] width 203 height 11
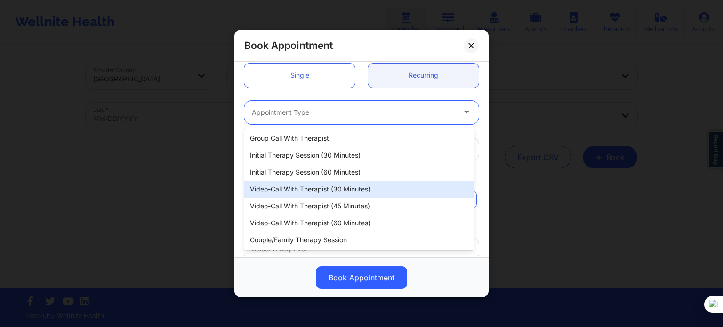
click at [348, 193] on div "Video-Call with Therapist (30 minutes)" at bounding box center [359, 189] width 230 height 17
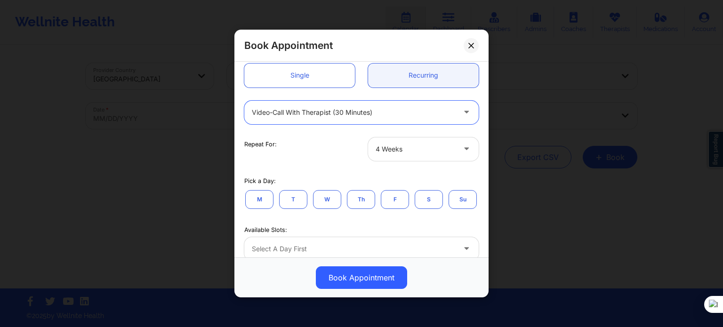
click at [414, 151] on div at bounding box center [416, 149] width 80 height 11
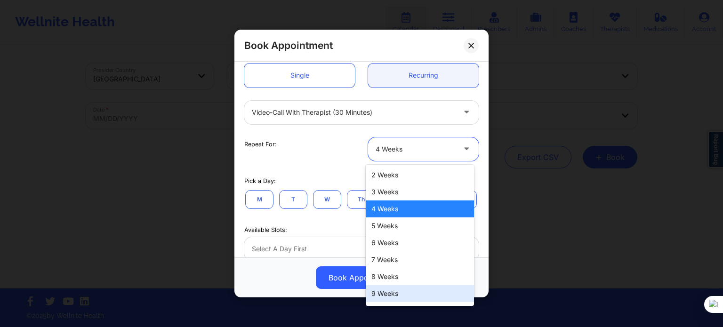
click at [385, 293] on div "9 Weeks" at bounding box center [420, 293] width 108 height 17
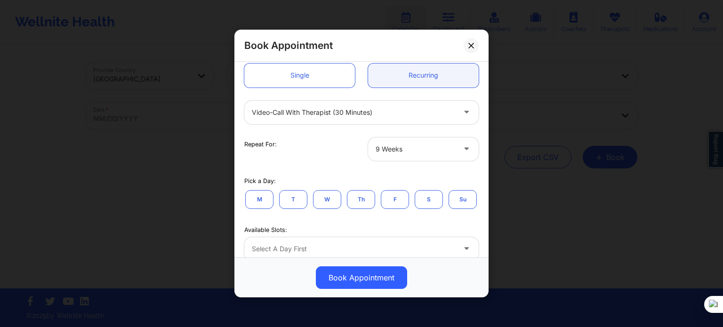
click at [266, 195] on button "M" at bounding box center [259, 199] width 28 height 19
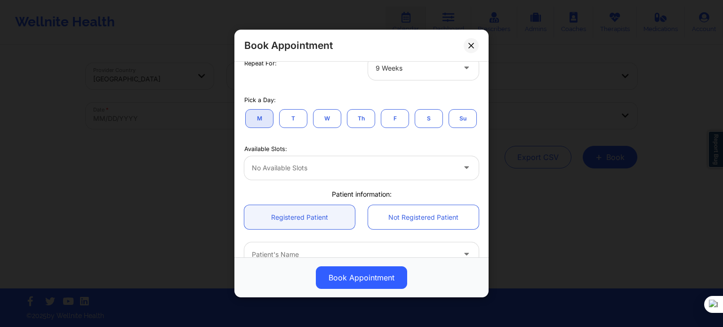
scroll to position [188, 0]
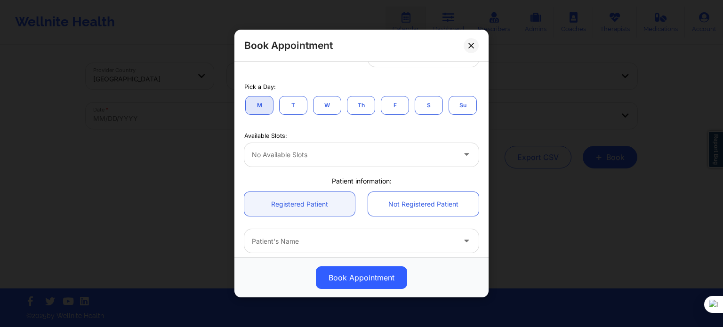
click at [299, 161] on div at bounding box center [353, 154] width 203 height 11
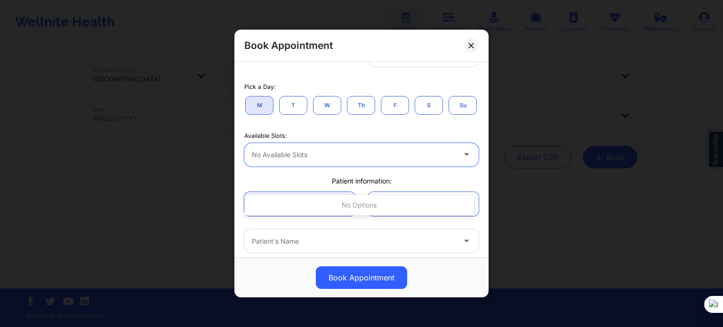
click at [311, 140] on div "Available Slots:" at bounding box center [361, 136] width 235 height 8
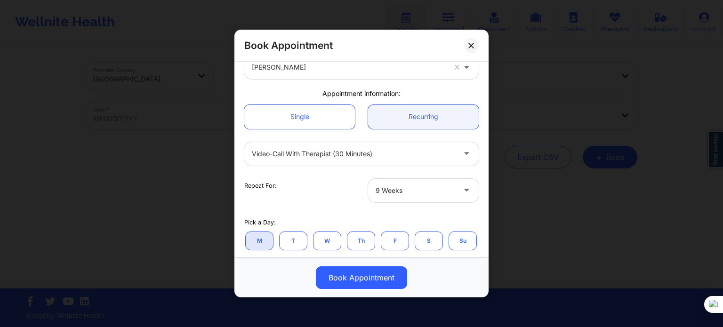
scroll to position [47, 0]
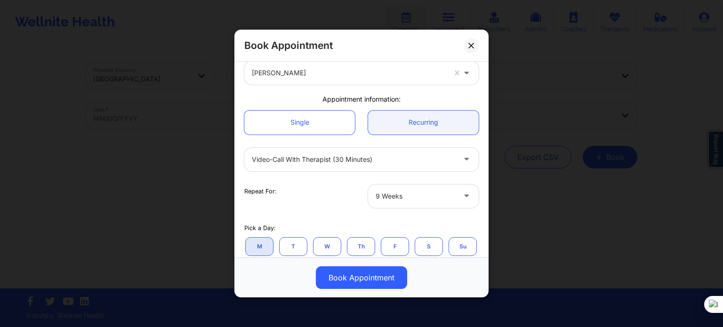
click at [319, 137] on div "Single Recurring" at bounding box center [362, 122] width 248 height 37
click at [314, 128] on link "Single" at bounding box center [299, 123] width 111 height 24
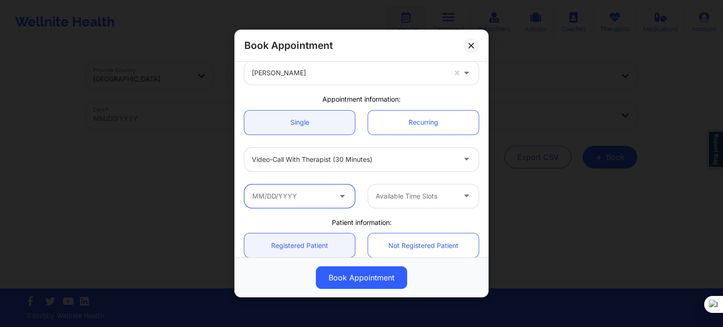
click at [325, 198] on input "text" at bounding box center [299, 197] width 111 height 24
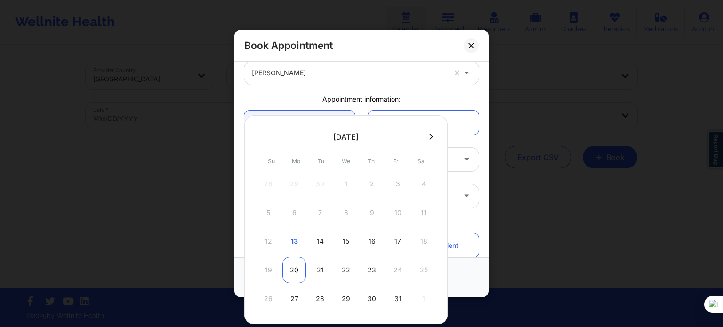
click at [291, 268] on div "20" at bounding box center [295, 270] width 24 height 26
type input "[DATE]"
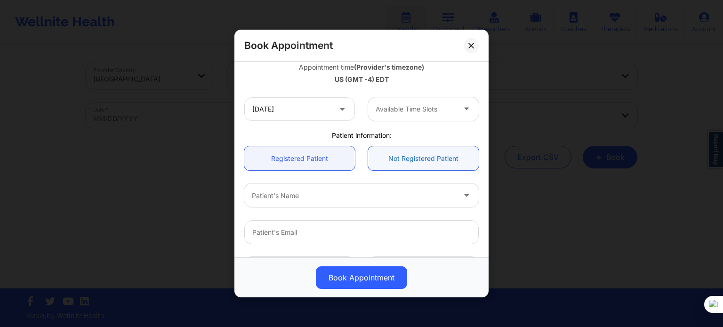
scroll to position [188, 0]
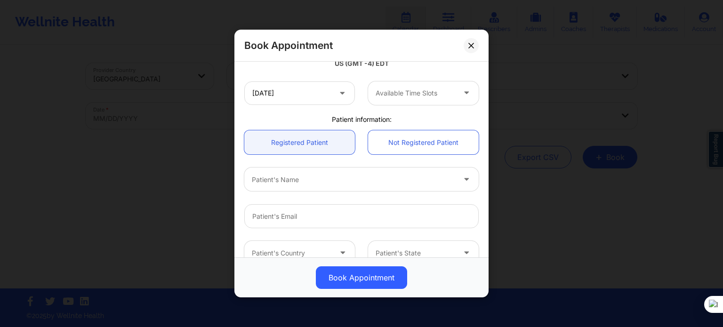
click at [413, 100] on div "Available Time Slots" at bounding box center [412, 93] width 88 height 24
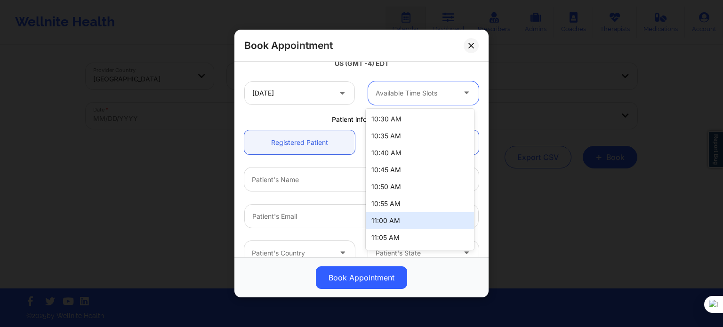
click at [410, 219] on div "11:00 AM" at bounding box center [420, 220] width 108 height 17
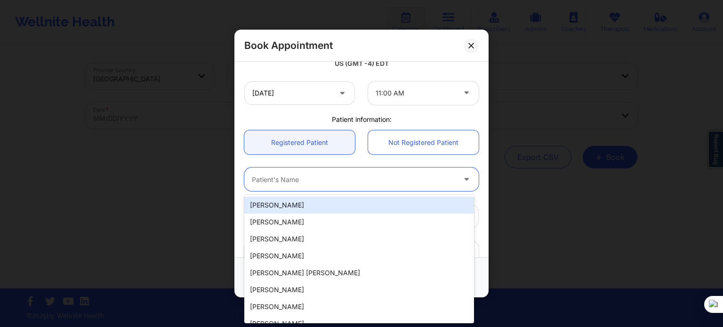
click at [349, 181] on div at bounding box center [353, 179] width 203 height 11
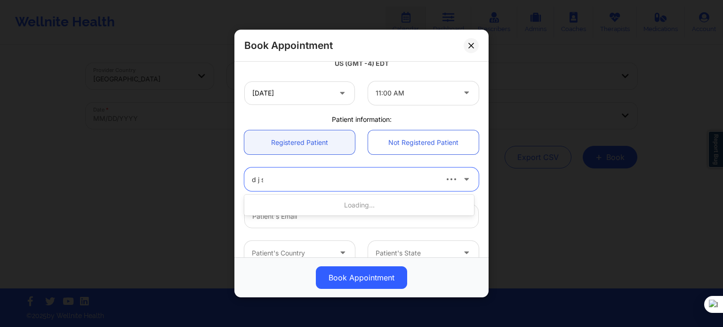
type input "d j sh"
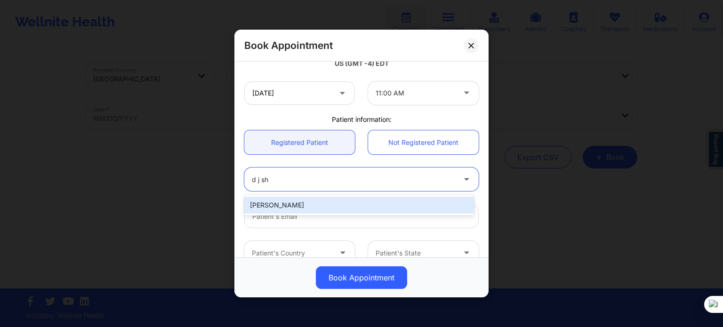
click at [286, 210] on div "[PERSON_NAME]" at bounding box center [359, 205] width 230 height 17
type input "[EMAIL_ADDRESS][DOMAIN_NAME]"
type input "[PHONE_NUMBER]"
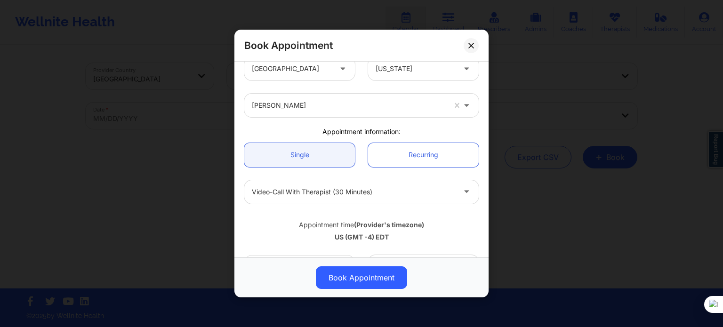
scroll to position [0, 0]
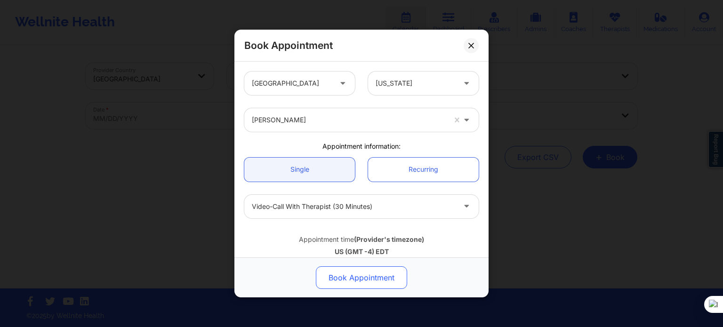
click at [367, 278] on button "Book Appointment" at bounding box center [361, 278] width 91 height 23
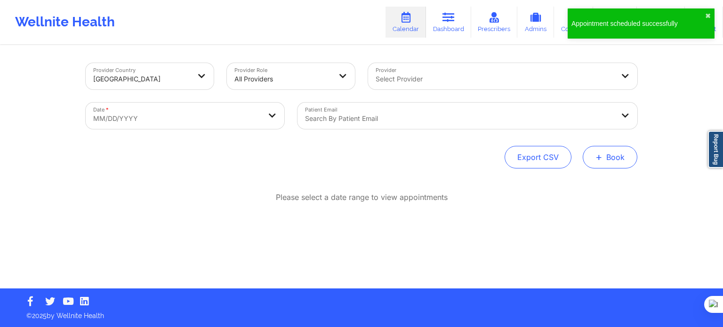
click at [615, 155] on button "+ Book" at bounding box center [610, 157] width 55 height 23
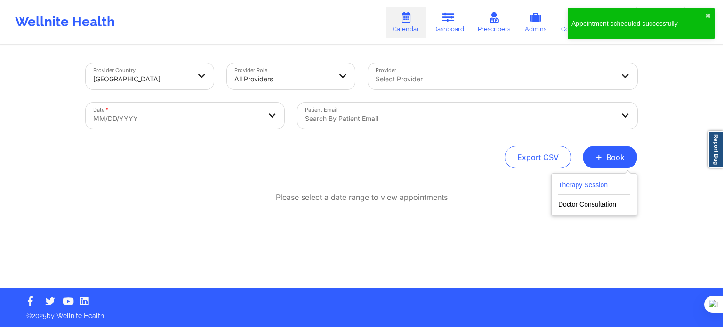
click at [577, 188] on button "Therapy Session" at bounding box center [594, 187] width 72 height 16
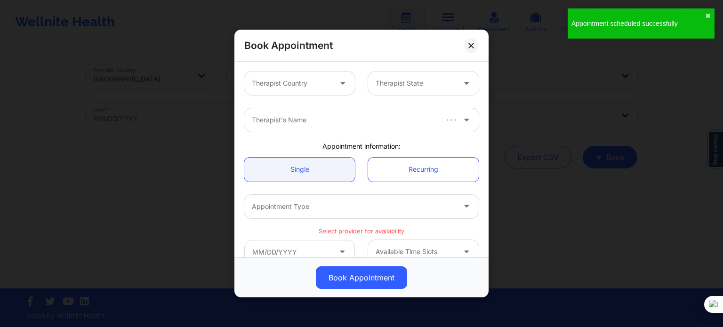
click at [289, 94] on div "Therapist Country" at bounding box center [288, 84] width 88 height 24
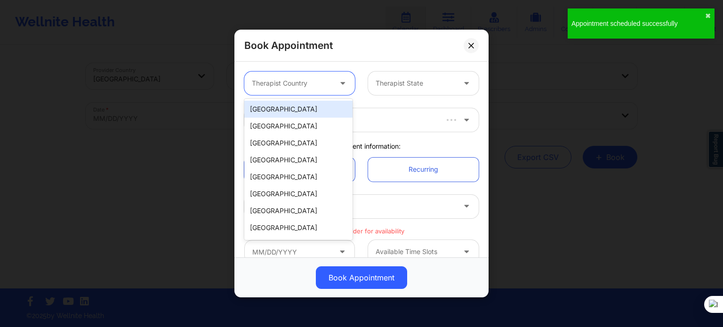
click at [287, 110] on div "[GEOGRAPHIC_DATA]" at bounding box center [298, 109] width 108 height 17
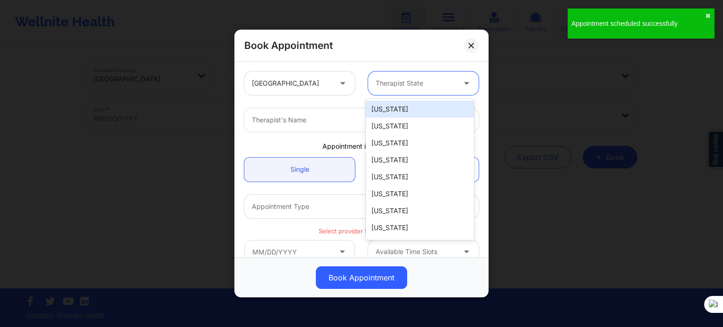
click at [415, 72] on div "Therapist State" at bounding box center [412, 84] width 88 height 24
type input "oh"
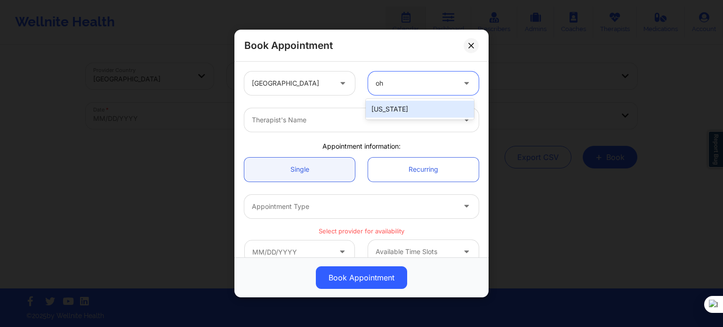
click at [379, 115] on div "[US_STATE]" at bounding box center [420, 109] width 108 height 17
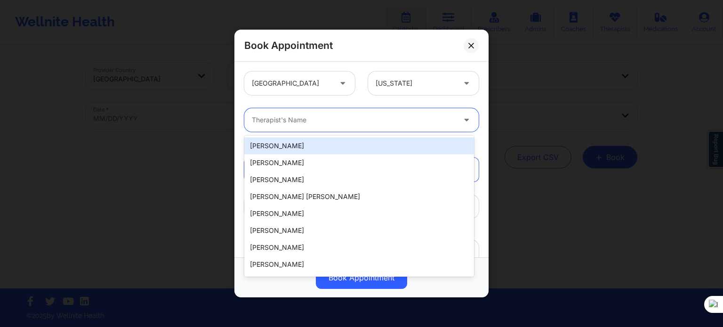
click at [370, 121] on div at bounding box center [353, 119] width 203 height 11
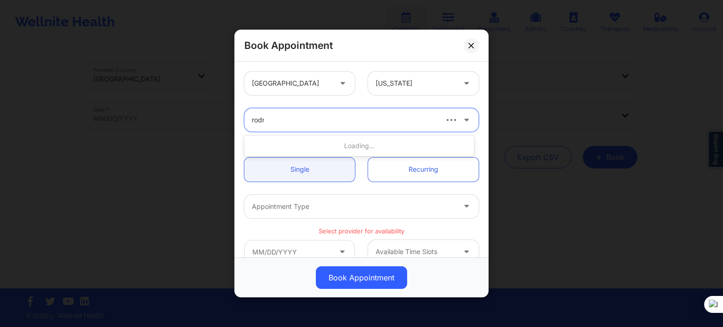
type input "rodne"
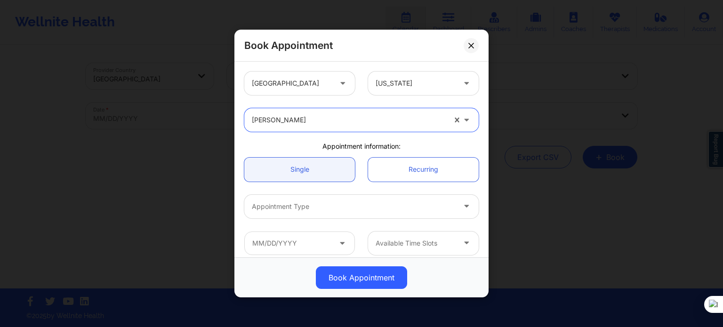
click at [305, 210] on div at bounding box center [353, 206] width 203 height 11
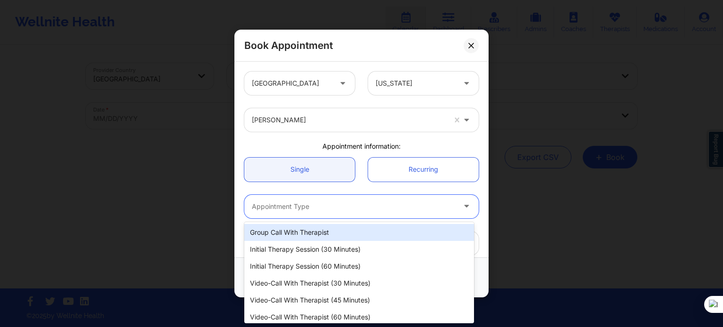
scroll to position [13, 0]
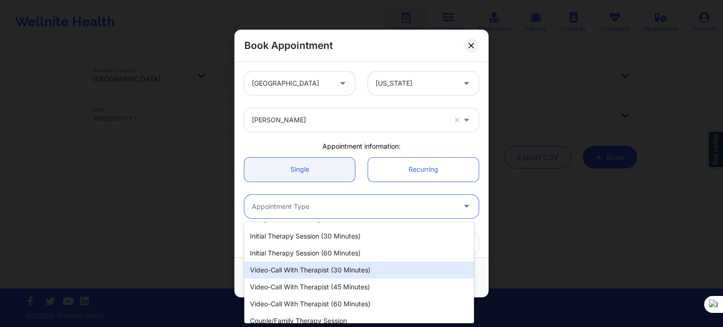
click at [357, 271] on div "Video-Call with Therapist (30 minutes)" at bounding box center [359, 270] width 230 height 17
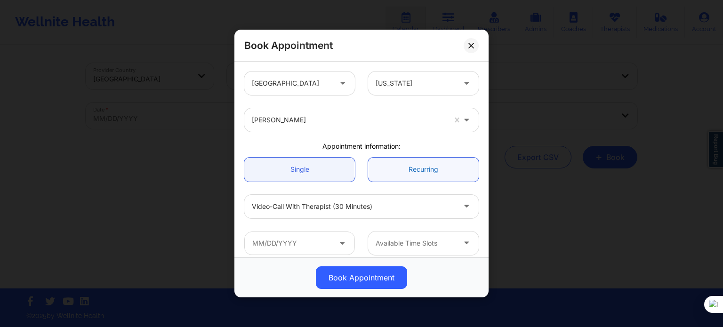
click at [404, 172] on link "Recurring" at bounding box center [423, 170] width 111 height 24
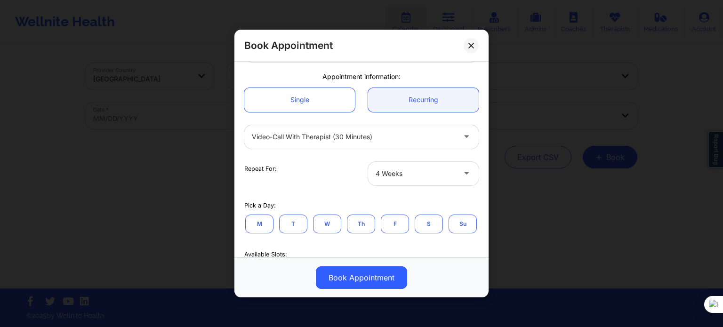
scroll to position [94, 0]
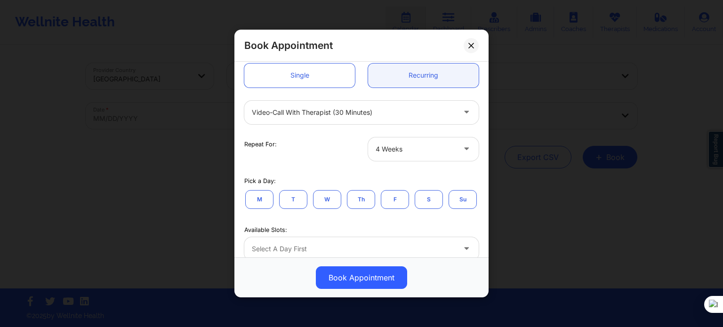
click at [396, 155] on div "4 Weeks" at bounding box center [416, 149] width 80 height 24
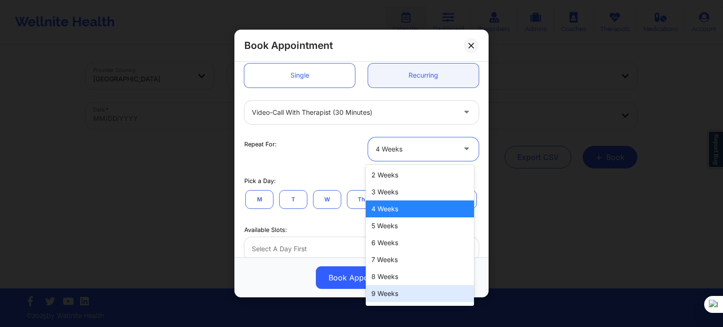
click at [413, 295] on div "9 Weeks" at bounding box center [420, 293] width 108 height 17
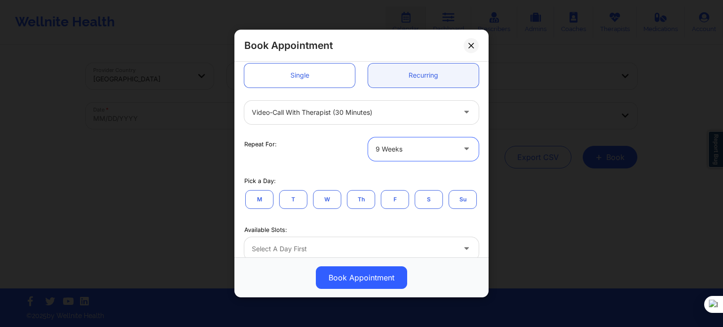
click at [388, 144] on div at bounding box center [416, 149] width 80 height 11
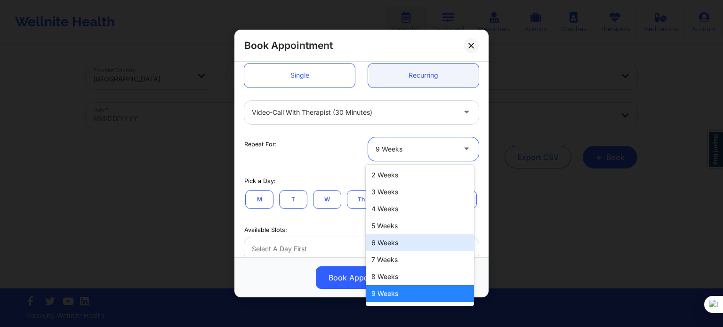
click at [390, 243] on div "6 Weeks" at bounding box center [420, 243] width 108 height 17
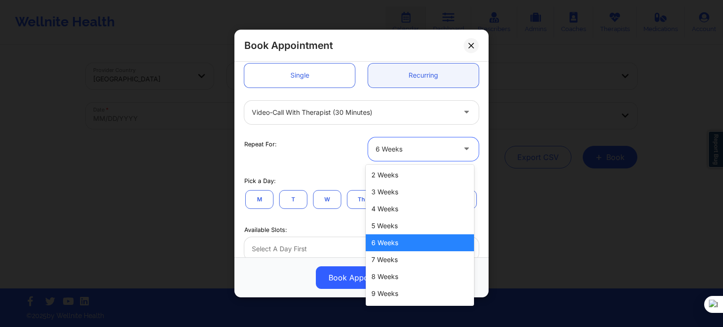
click at [450, 141] on div "6 Weeks" at bounding box center [416, 149] width 80 height 24
click at [386, 278] on div "8 Weeks" at bounding box center [420, 276] width 108 height 17
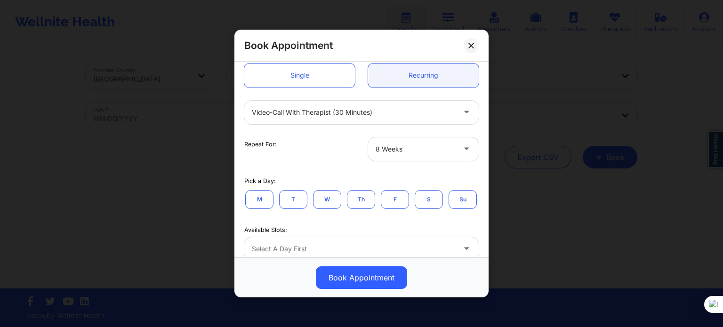
click at [264, 201] on button "M" at bounding box center [259, 199] width 28 height 19
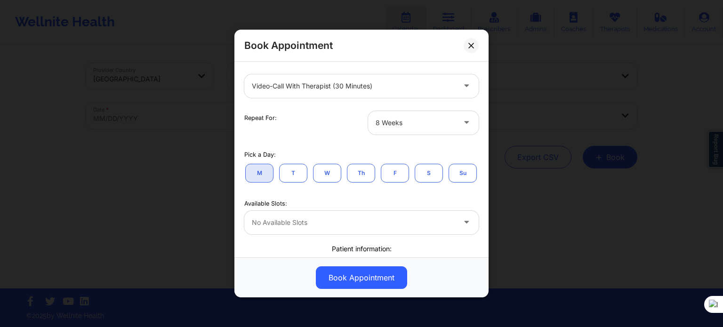
scroll to position [188, 0]
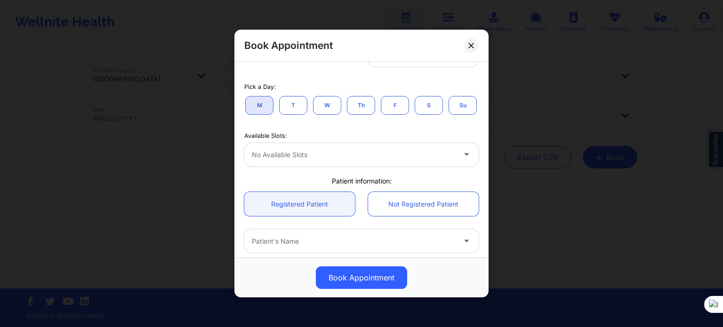
click at [378, 167] on div "No available slots" at bounding box center [350, 155] width 212 height 24
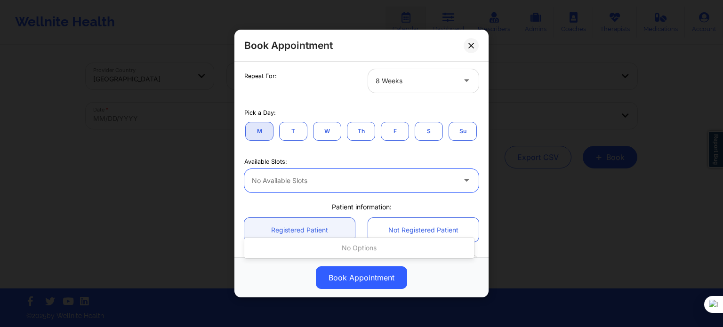
scroll to position [141, 0]
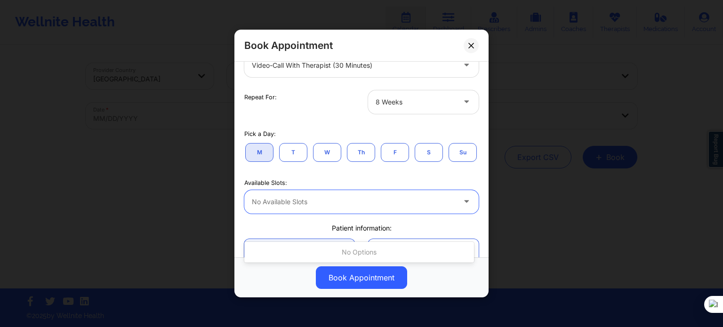
click at [391, 104] on div at bounding box center [416, 102] width 80 height 11
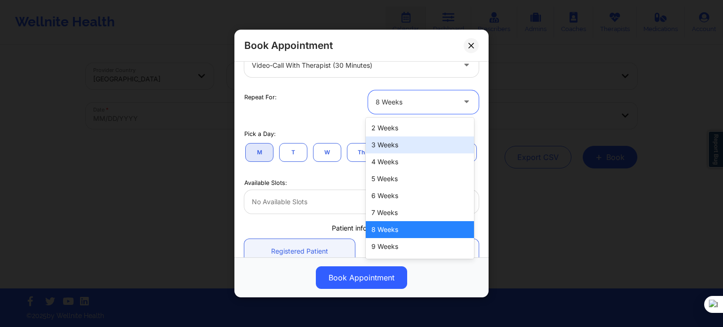
click at [381, 157] on div "4 Weeks" at bounding box center [420, 162] width 108 height 17
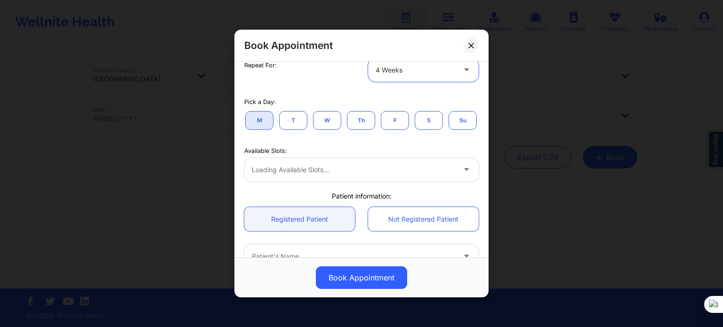
scroll to position [188, 0]
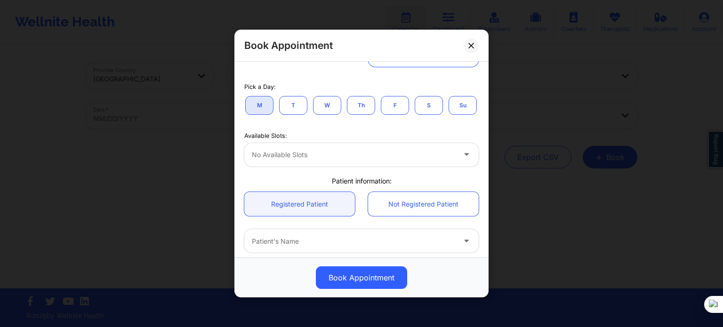
click at [350, 167] on div "No available slots" at bounding box center [350, 155] width 212 height 24
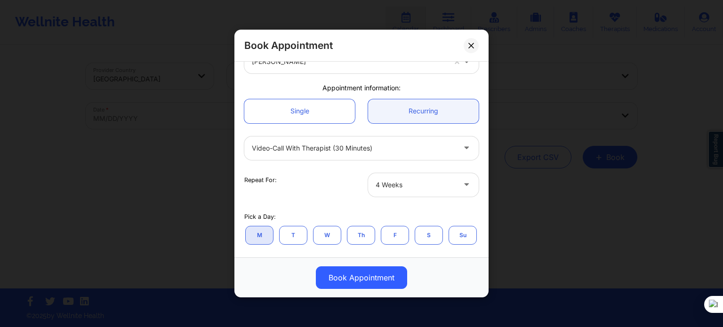
scroll to position [47, 0]
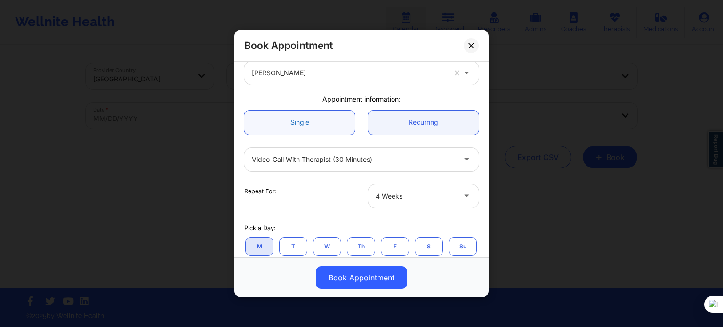
click at [324, 126] on link "Single" at bounding box center [299, 123] width 111 height 24
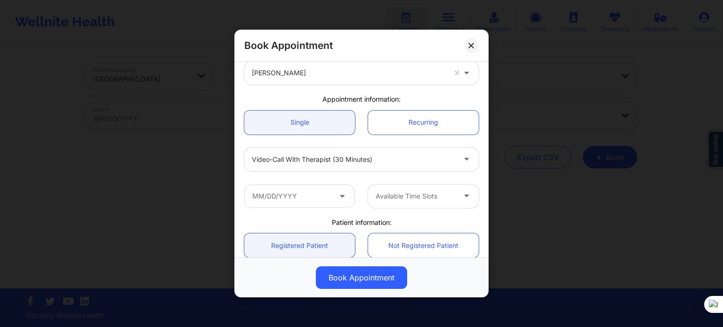
click at [304, 209] on div "Available Time Slots" at bounding box center [362, 196] width 248 height 37
click at [310, 198] on input "text" at bounding box center [299, 197] width 111 height 24
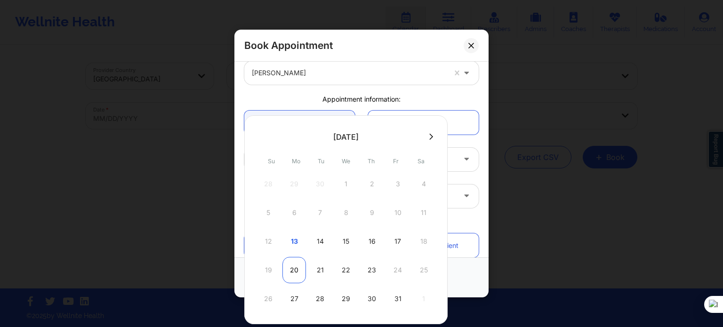
click at [294, 265] on div "20" at bounding box center [295, 270] width 24 height 26
type input "[DATE]"
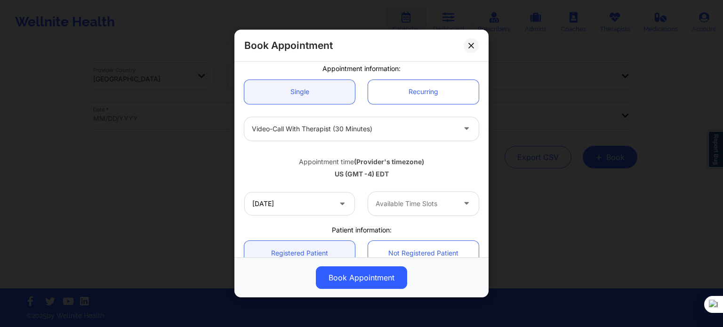
scroll to position [94, 0]
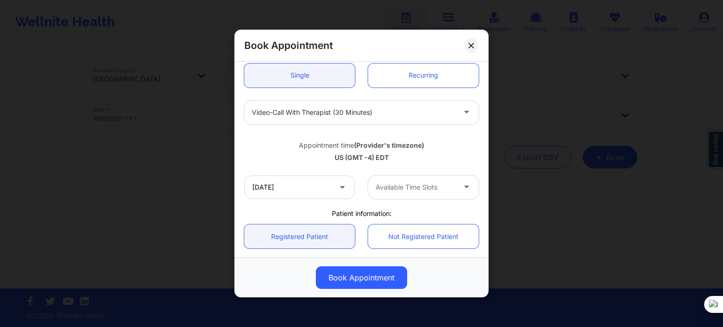
click at [403, 186] on div at bounding box center [416, 187] width 80 height 11
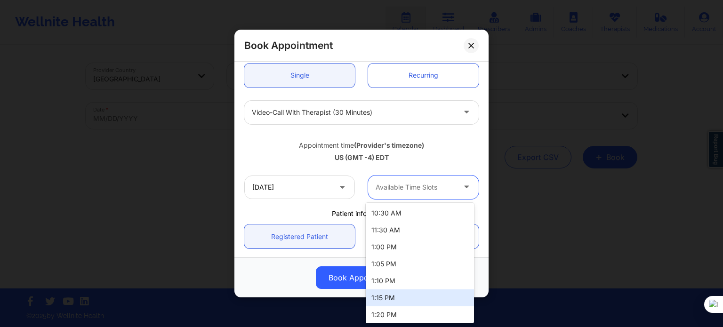
scroll to position [0, 0]
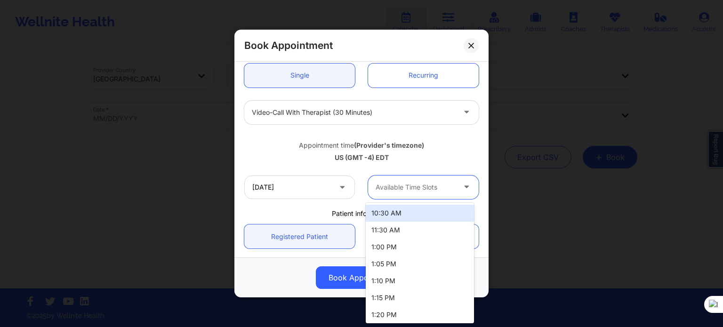
click at [292, 160] on div "US (GMT -4) EDT" at bounding box center [361, 157] width 235 height 9
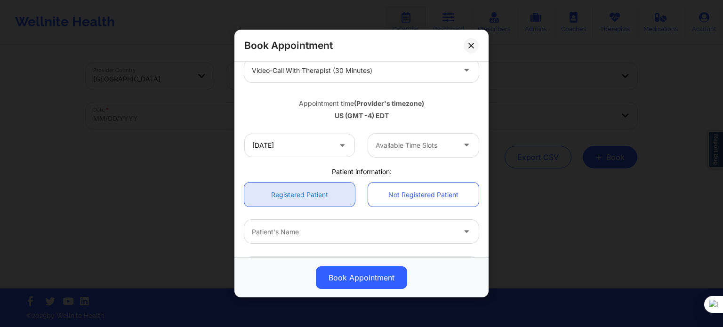
scroll to position [141, 0]
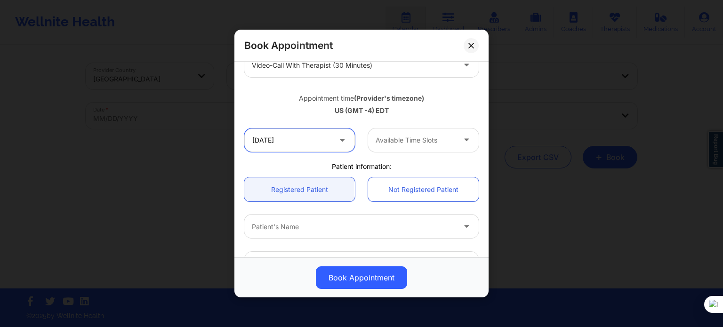
click at [290, 150] on input "[DATE]" at bounding box center [299, 141] width 111 height 24
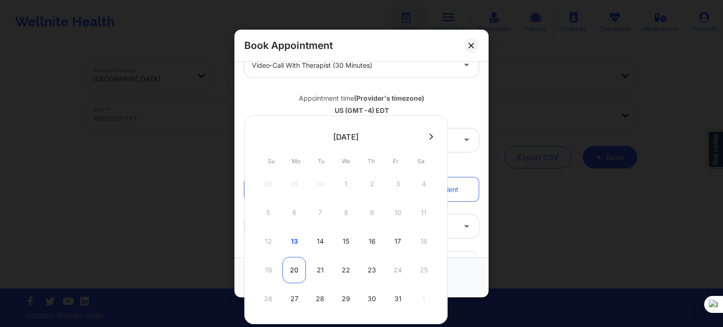
click at [292, 271] on div "20" at bounding box center [295, 270] width 24 height 26
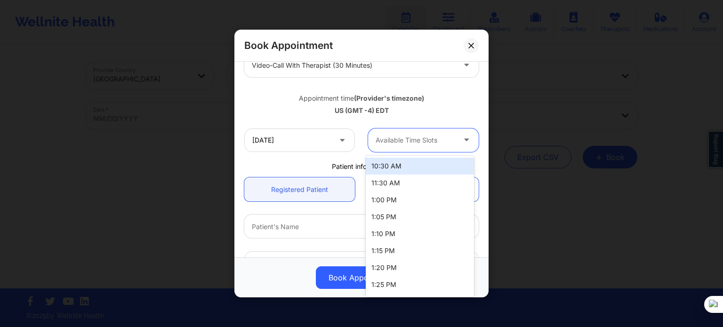
click at [392, 140] on div at bounding box center [416, 140] width 80 height 11
click at [403, 168] on div "10:30 AM" at bounding box center [420, 166] width 108 height 17
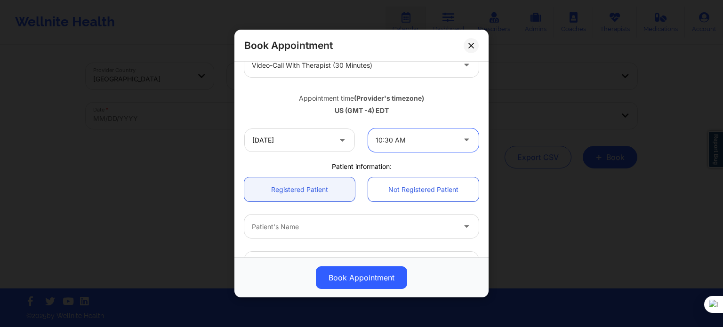
click at [291, 226] on div at bounding box center [353, 226] width 203 height 11
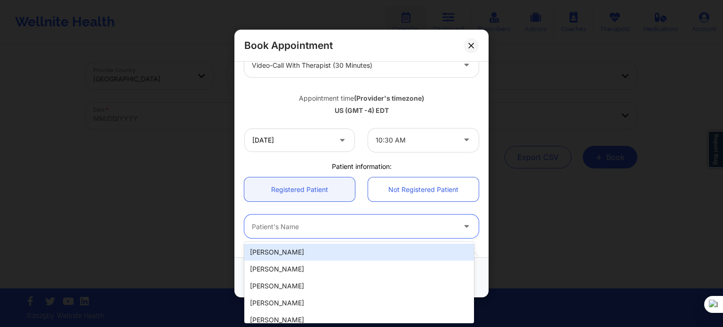
type input "[EMAIL_ADDRESS][DOMAIN_NAME]"
type input "[PHONE_NUMBER]"
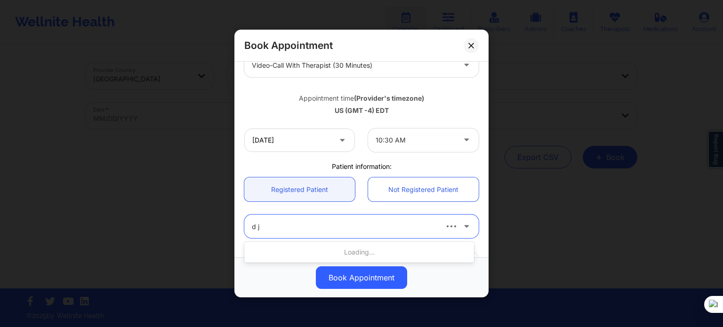
type input "d j s"
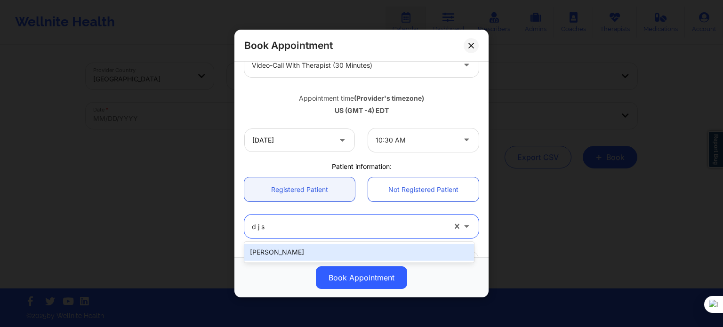
click at [283, 254] on div "[PERSON_NAME]" at bounding box center [359, 252] width 230 height 17
type input "[EMAIL_ADDRESS][DOMAIN_NAME]"
type input "[PHONE_NUMBER]"
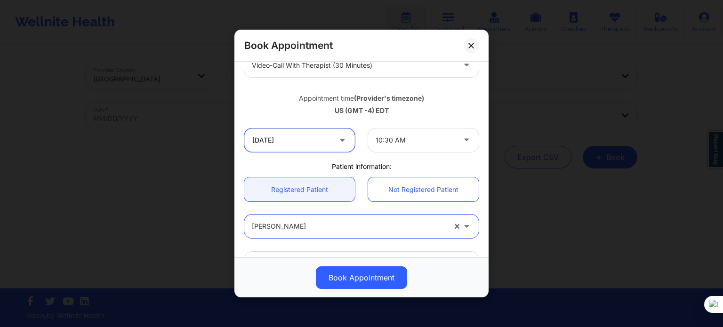
click at [299, 146] on input "[DATE]" at bounding box center [299, 141] width 111 height 24
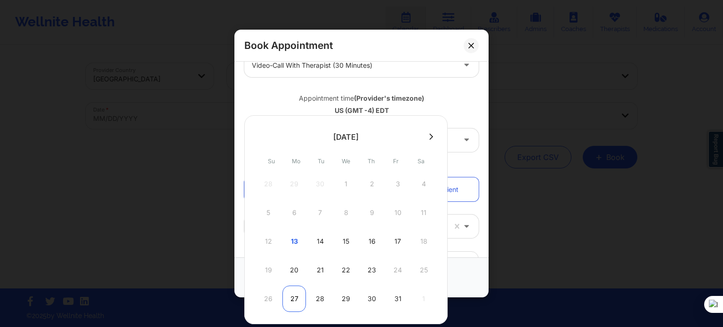
click at [288, 296] on div "27" at bounding box center [295, 299] width 24 height 26
type input "[DATE]"
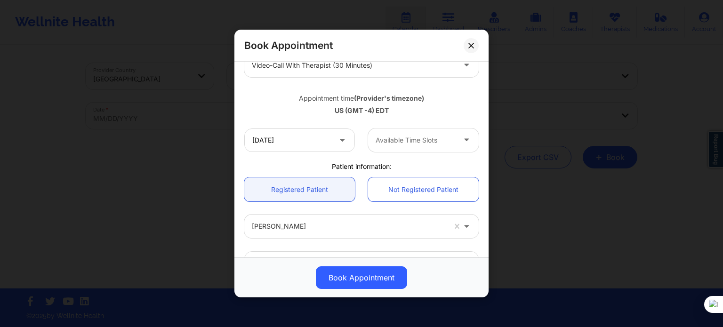
click at [400, 143] on div at bounding box center [416, 140] width 80 height 11
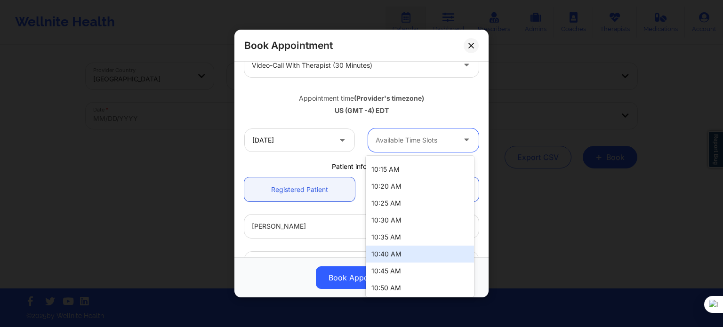
scroll to position [94, 0]
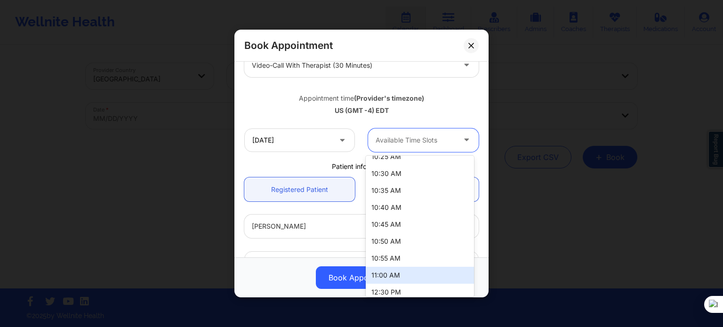
click at [395, 273] on div "11:00 AM" at bounding box center [420, 275] width 108 height 17
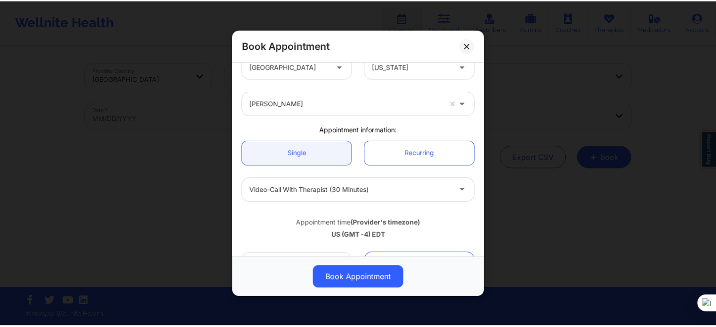
scroll to position [0, 0]
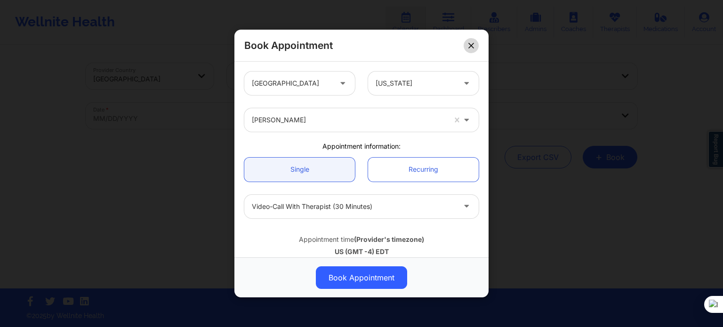
click at [477, 45] on button at bounding box center [471, 45] width 15 height 15
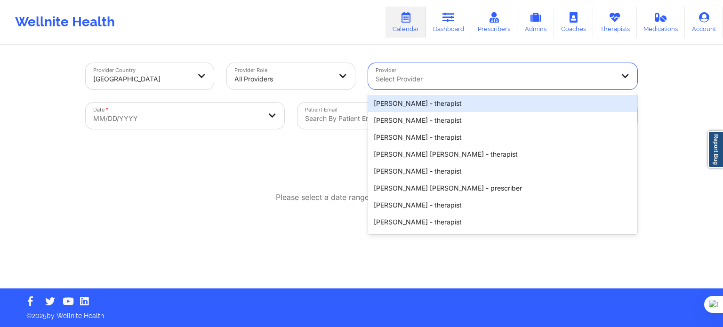
click at [386, 84] on div at bounding box center [495, 78] width 238 height 11
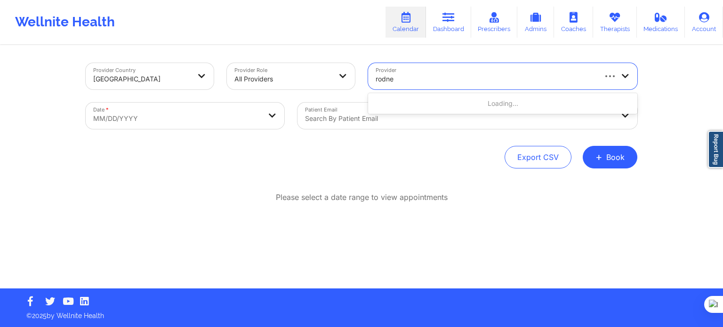
type input "rodney"
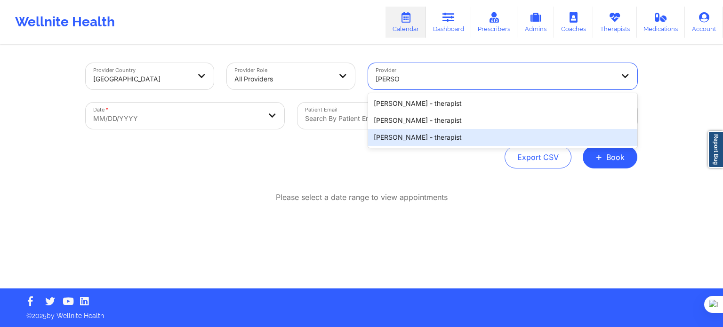
click at [419, 133] on div "Rodney Dunlap - therapist" at bounding box center [502, 137] width 269 height 17
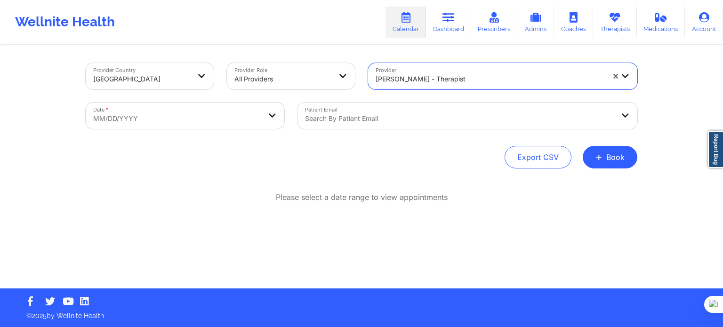
click at [248, 128] on body "Wellnite Health Calendar Dashboard Prescribers Admins Coaches Therapists Medica…" at bounding box center [361, 163] width 723 height 327
select select "2025-8"
select select "2025-9"
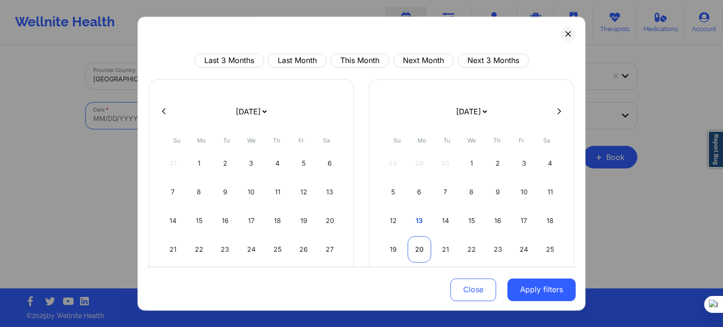
click at [416, 243] on div "20" at bounding box center [420, 249] width 24 height 26
select select "2025-9"
select select "2025-10"
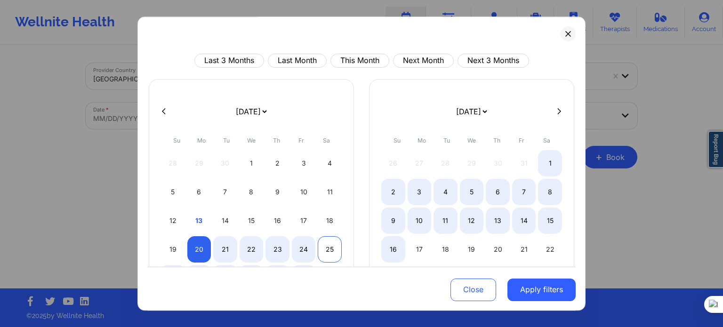
select select "2025-9"
select select "2025-10"
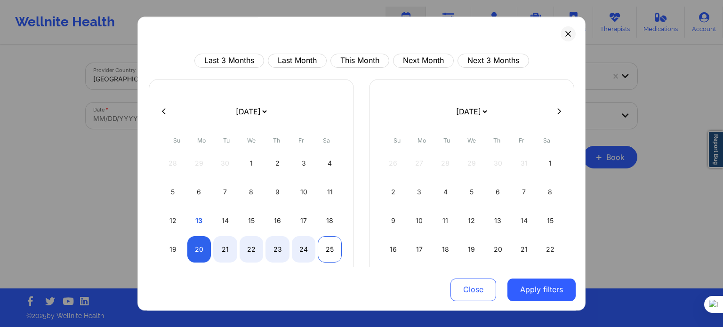
select select "2025-9"
select select "2025-10"
select select "2025-9"
select select "2025-10"
select select "2025-9"
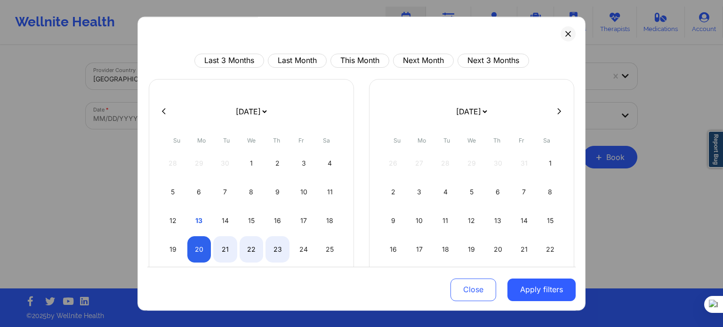
select select "2025-10"
select select "2025-9"
select select "2025-10"
select select "2025-9"
select select "2025-10"
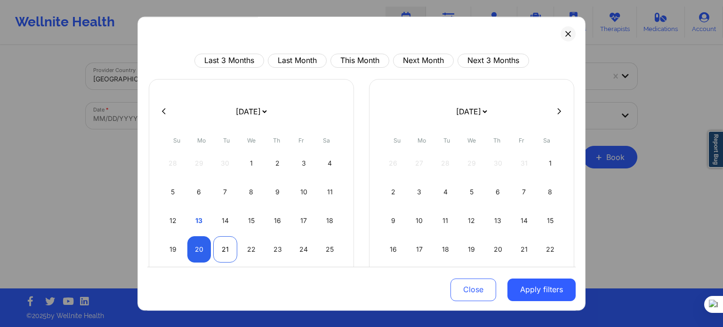
click at [224, 257] on div "21" at bounding box center [225, 249] width 24 height 26
select select "2025-9"
select select "2025-10"
click at [516, 295] on button "Apply filters" at bounding box center [542, 289] width 68 height 23
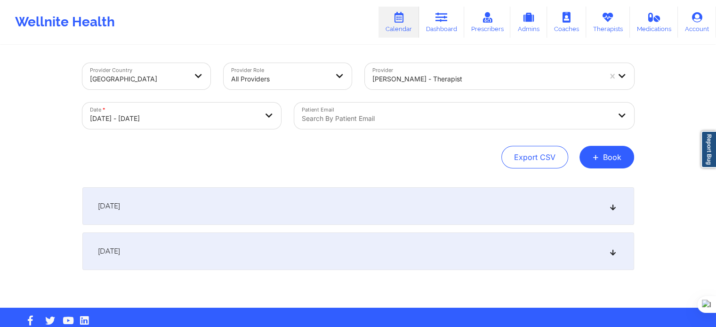
click at [165, 220] on div "October 20, 2025" at bounding box center [358, 206] width 552 height 38
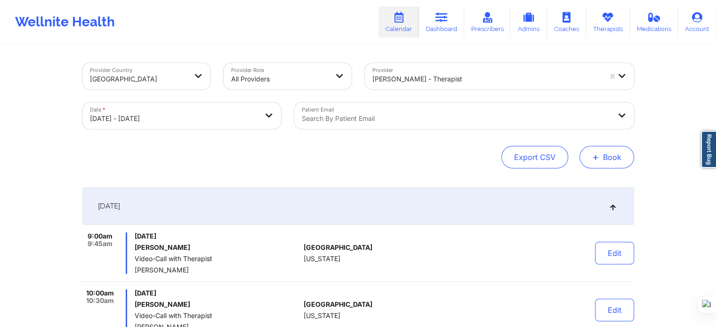
click at [604, 158] on button "+ Book" at bounding box center [607, 157] width 55 height 23
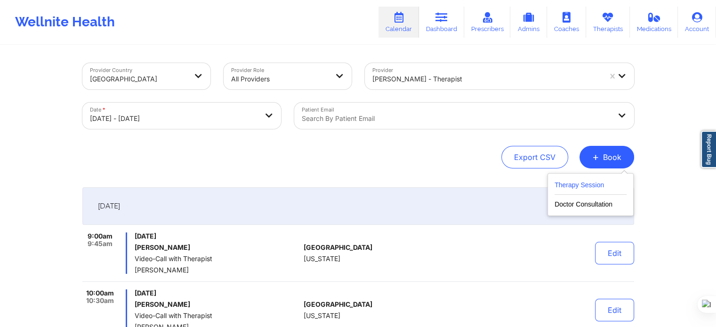
click at [580, 186] on button "Therapy Session" at bounding box center [591, 187] width 72 height 16
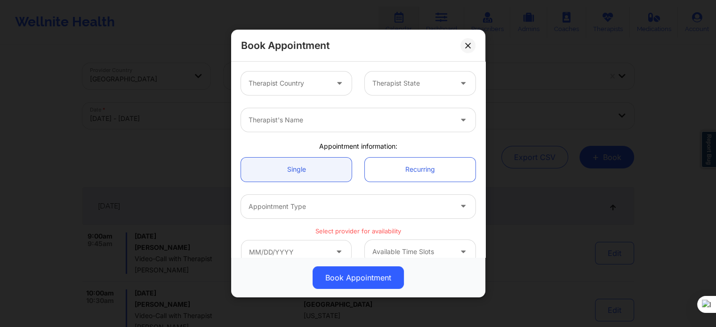
click at [263, 84] on div at bounding box center [289, 83] width 80 height 11
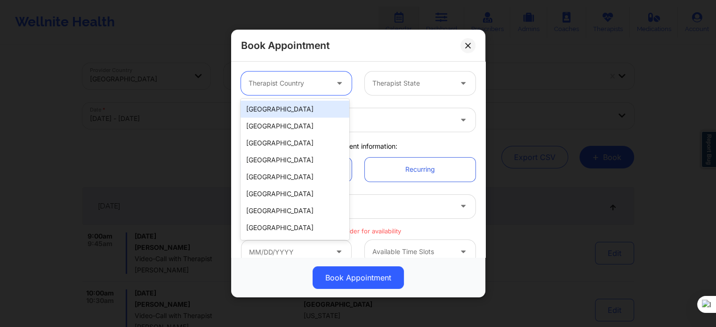
click at [287, 105] on div "[GEOGRAPHIC_DATA]" at bounding box center [295, 109] width 108 height 17
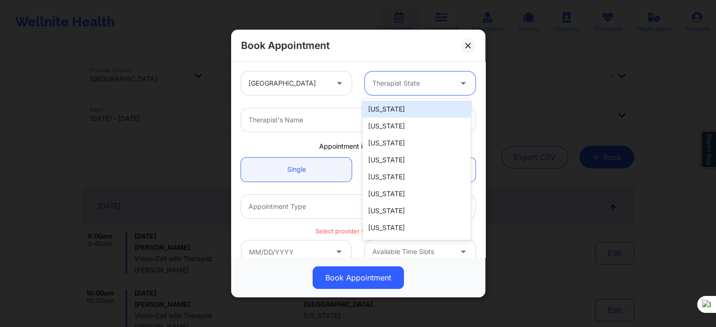
click at [393, 75] on div "Therapist State" at bounding box center [409, 84] width 88 height 24
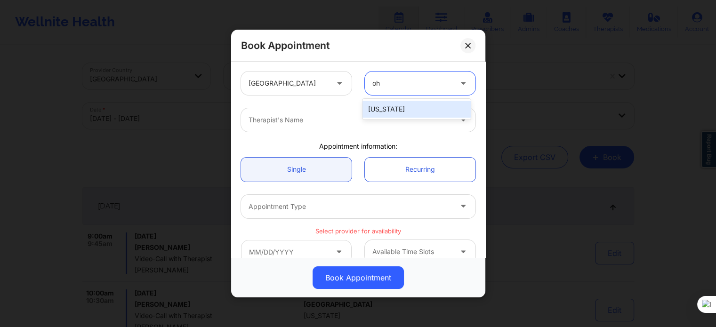
type input "ohi"
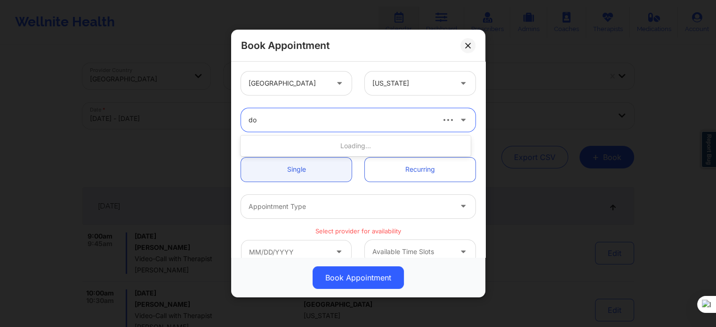
type input "d"
type input "rodn"
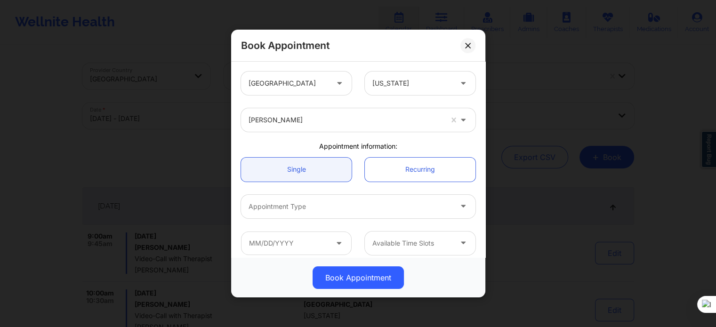
click at [339, 194] on div "Appointment Type" at bounding box center [359, 206] width 248 height 37
click at [339, 198] on div "Appointment Type" at bounding box center [347, 207] width 212 height 24
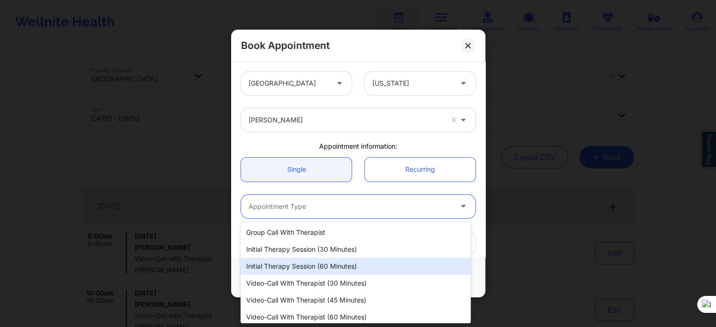
scroll to position [21, 0]
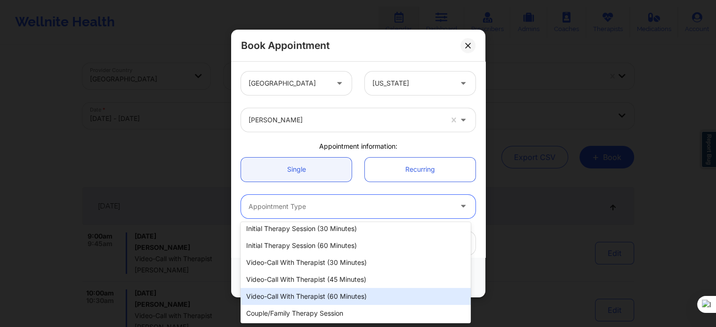
click at [335, 291] on div "Video-Call with Therapist (60 minutes)" at bounding box center [356, 296] width 230 height 17
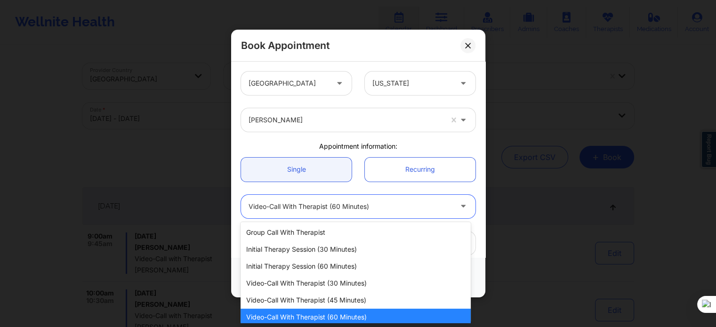
click at [335, 207] on div at bounding box center [350, 206] width 203 height 11
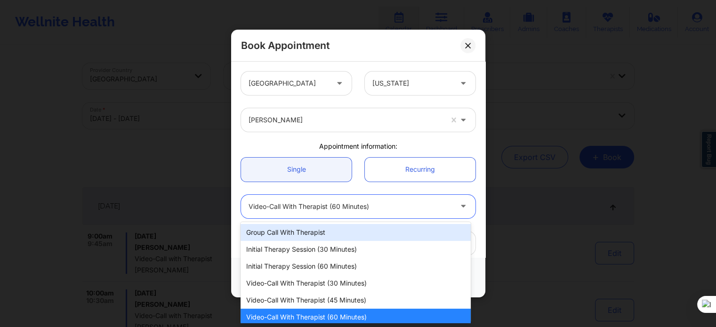
click at [344, 289] on div "Video-Call with Therapist (30 minutes)" at bounding box center [356, 283] width 230 height 17
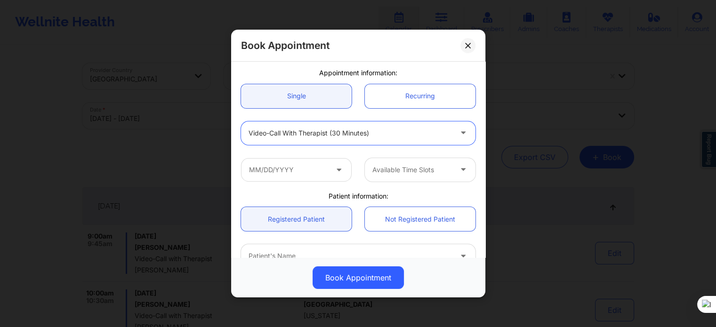
scroll to position [94, 0]
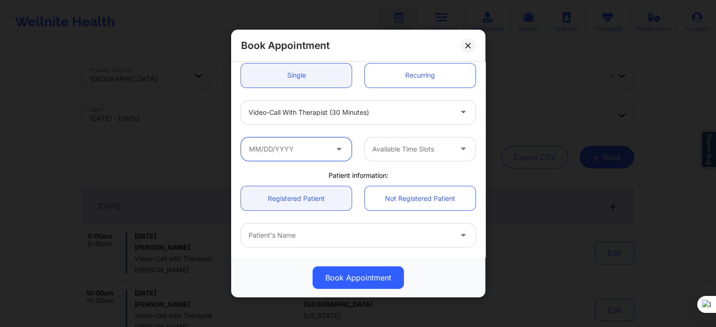
click at [283, 158] on input "text" at bounding box center [296, 149] width 111 height 24
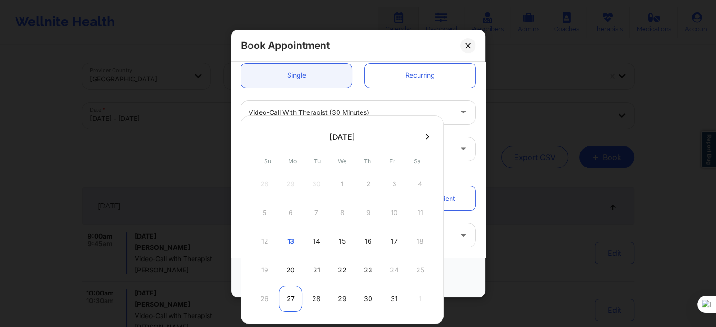
click at [293, 293] on div "27" at bounding box center [291, 299] width 24 height 26
type input "10/27/2025"
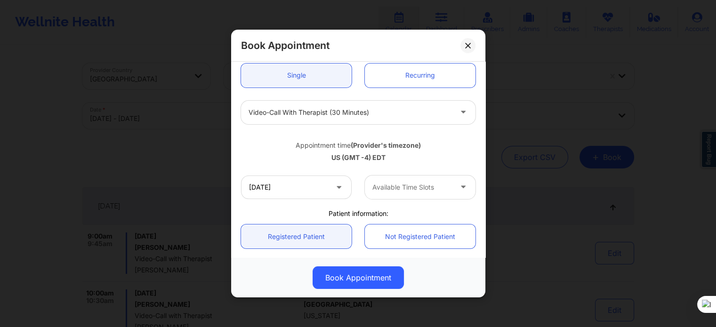
click at [399, 184] on div at bounding box center [412, 187] width 80 height 11
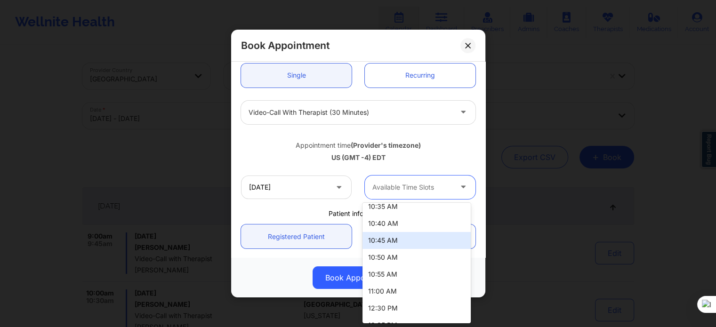
scroll to position [141, 0]
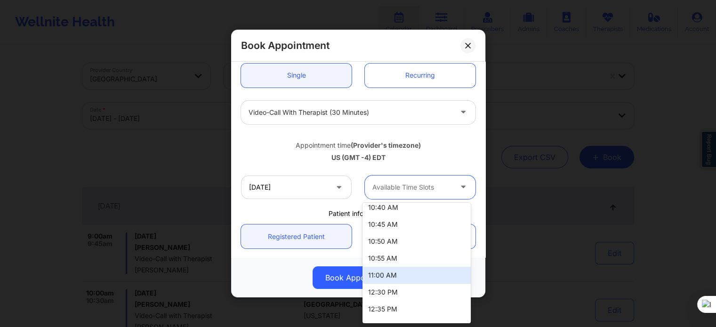
click at [396, 276] on div "11:00 AM" at bounding box center [417, 275] width 108 height 17
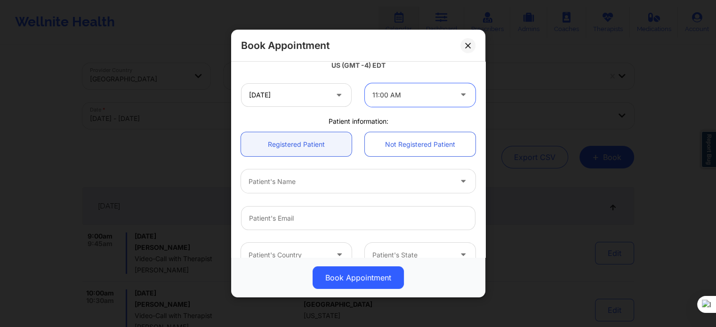
scroll to position [188, 0]
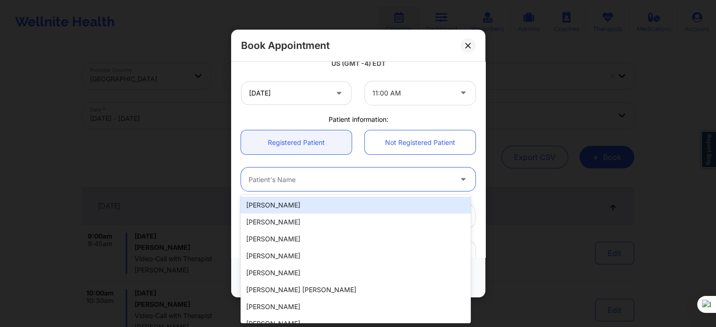
click at [301, 184] on div at bounding box center [350, 179] width 203 height 11
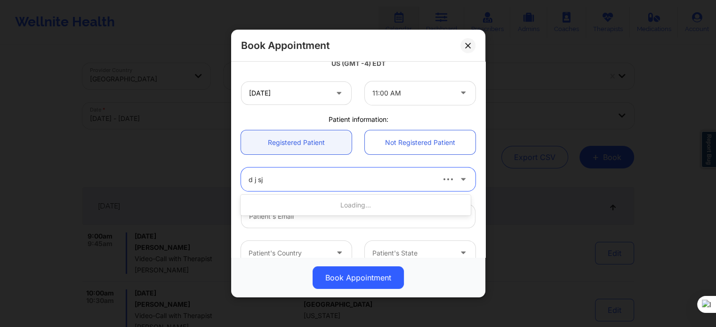
type input "d j s"
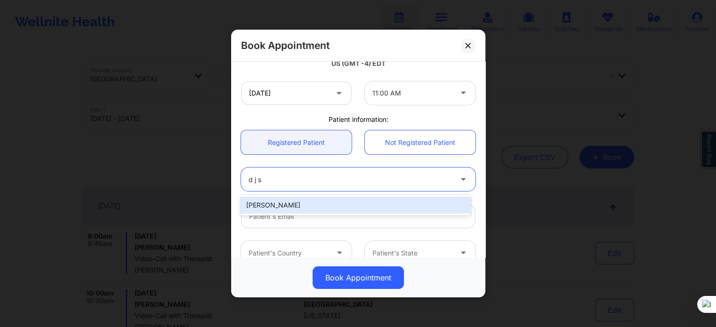
click at [317, 200] on div "D J Sharp" at bounding box center [356, 205] width 230 height 17
type input "djandtanieasharp@gmail.com"
type input "+1614-822-7077"
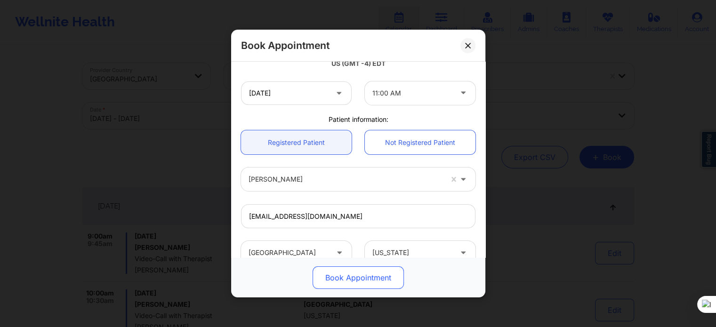
click at [332, 275] on button "Book Appointment" at bounding box center [358, 278] width 91 height 23
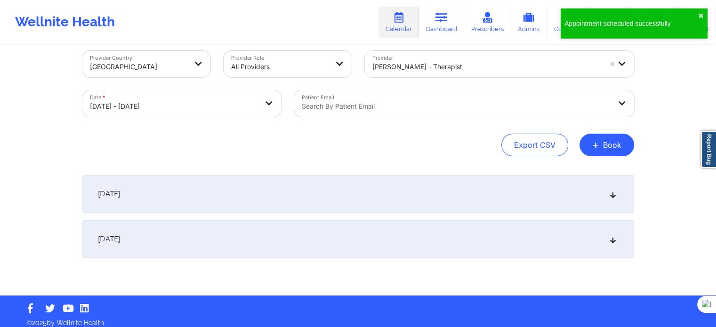
scroll to position [19, 0]
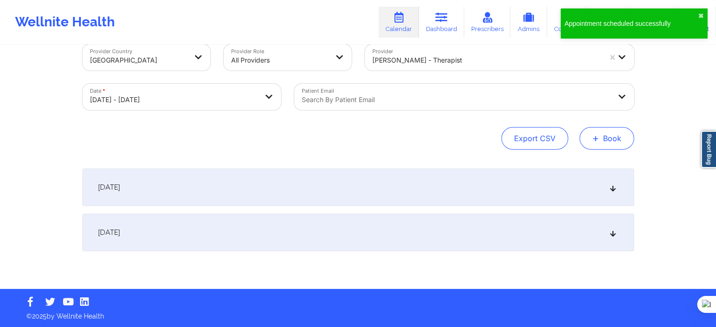
click at [597, 146] on button "+ Book" at bounding box center [607, 138] width 55 height 23
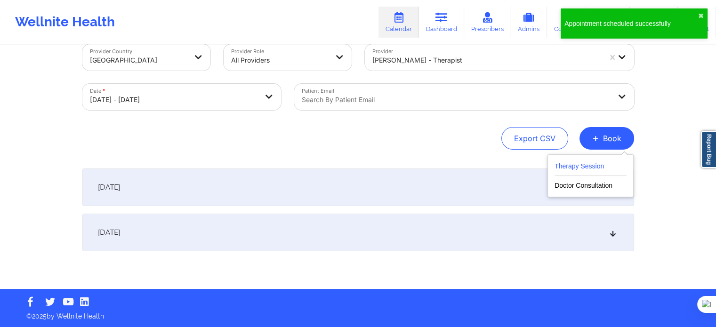
click at [580, 169] on button "Therapy Session" at bounding box center [591, 169] width 72 height 16
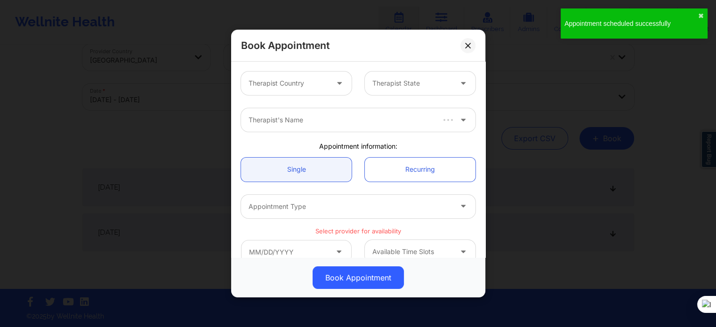
click at [307, 89] on div at bounding box center [289, 83] width 80 height 11
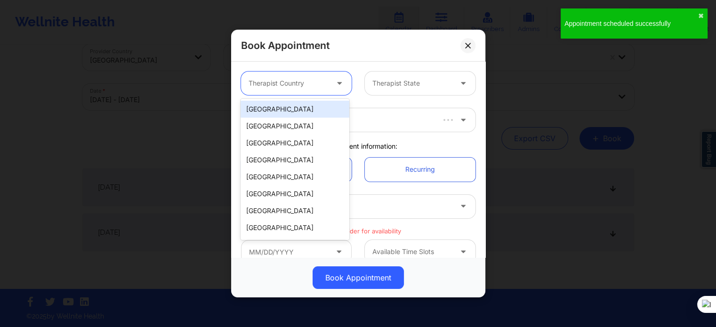
click at [303, 103] on div "[GEOGRAPHIC_DATA]" at bounding box center [295, 109] width 108 height 17
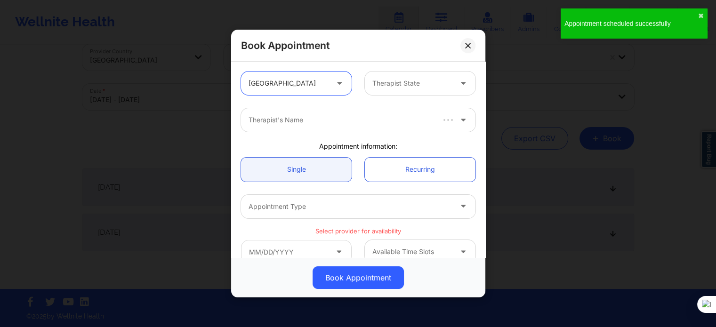
click at [382, 79] on div at bounding box center [412, 83] width 80 height 11
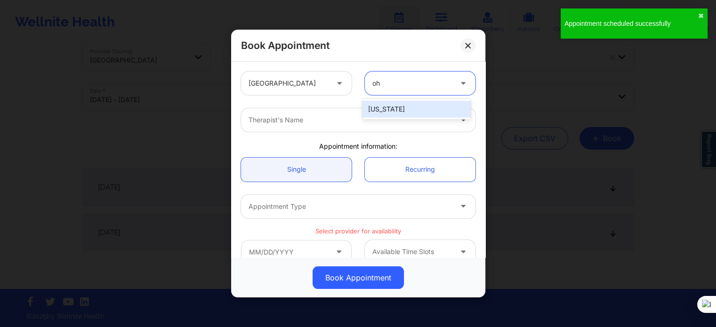
type input "ohi"
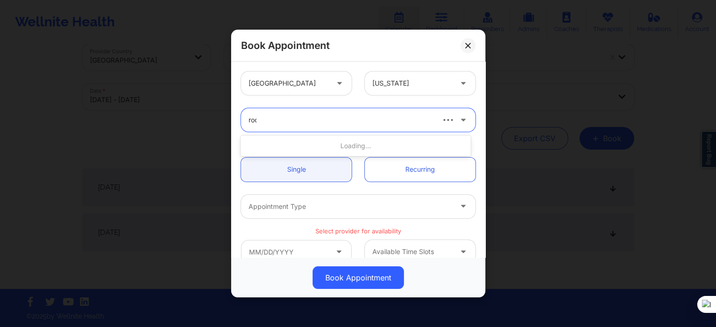
type input "rodn"
type input "rodney d"
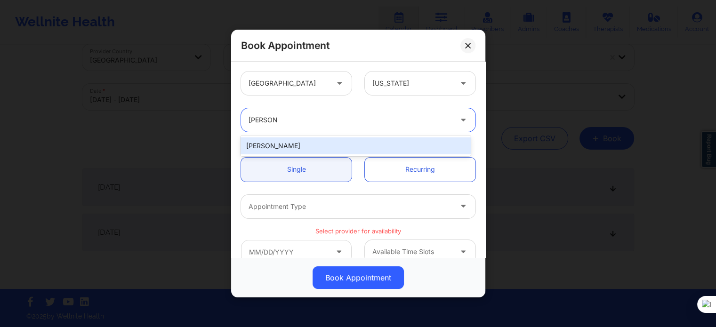
click at [344, 139] on div "Rodney Dunlap" at bounding box center [356, 145] width 230 height 17
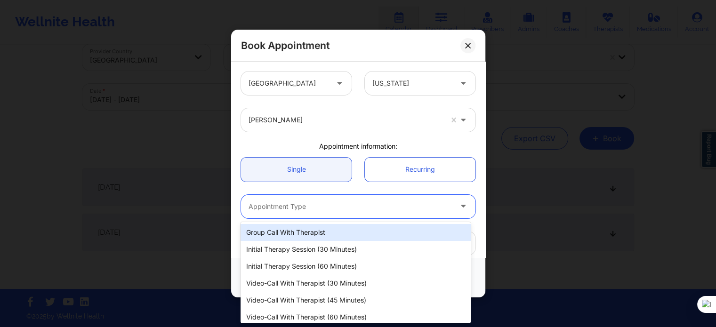
click at [314, 207] on div at bounding box center [350, 206] width 203 height 11
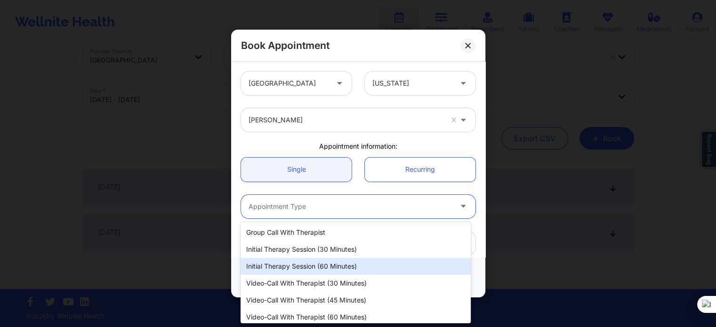
click at [330, 273] on div "Initial Therapy Session (60 minutes)" at bounding box center [356, 266] width 230 height 17
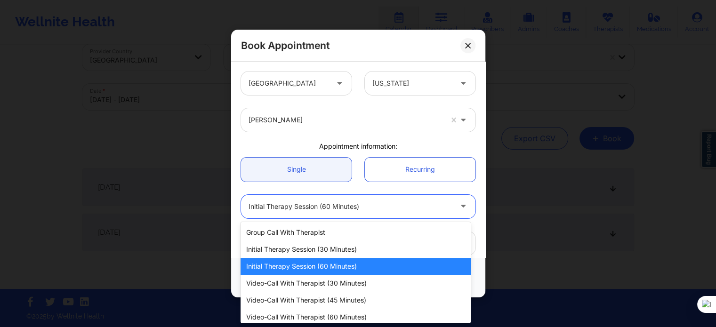
click at [339, 216] on div "Initial Therapy Session (60 minutes)" at bounding box center [350, 207] width 203 height 24
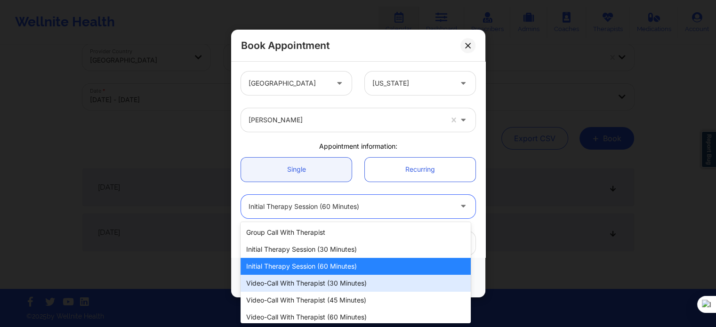
click at [328, 280] on div "Video-Call with Therapist (30 minutes)" at bounding box center [356, 283] width 230 height 17
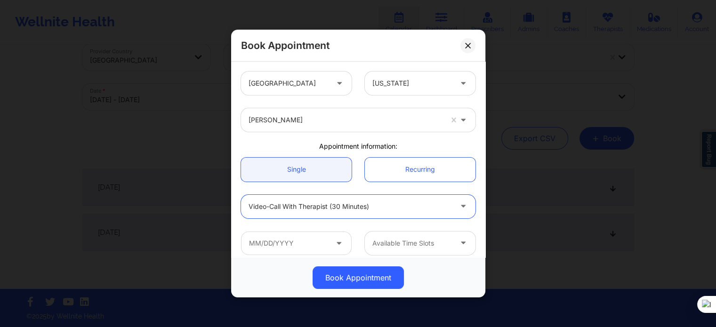
scroll to position [94, 0]
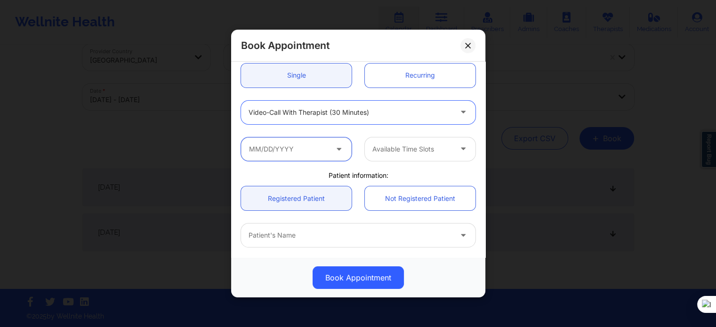
click at [301, 156] on input "text" at bounding box center [296, 149] width 111 height 24
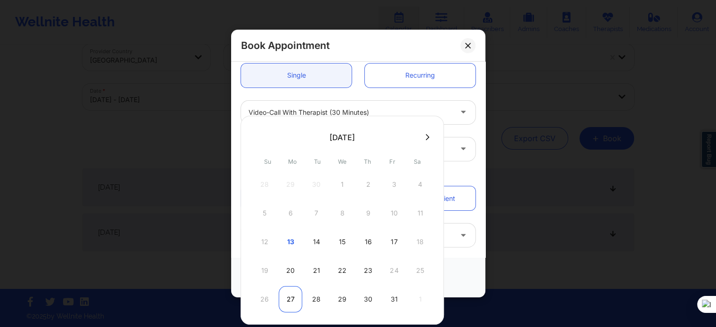
click at [297, 302] on div "27" at bounding box center [291, 299] width 24 height 26
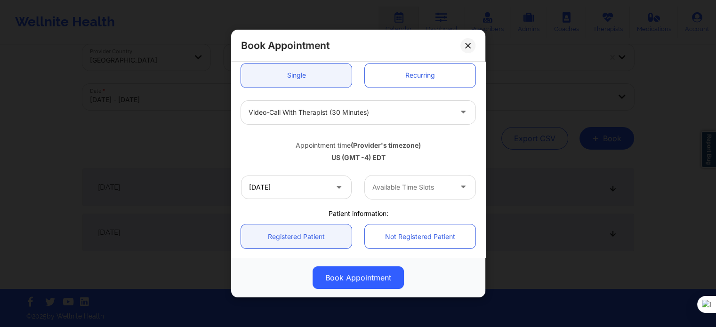
click at [416, 189] on div at bounding box center [412, 187] width 80 height 11
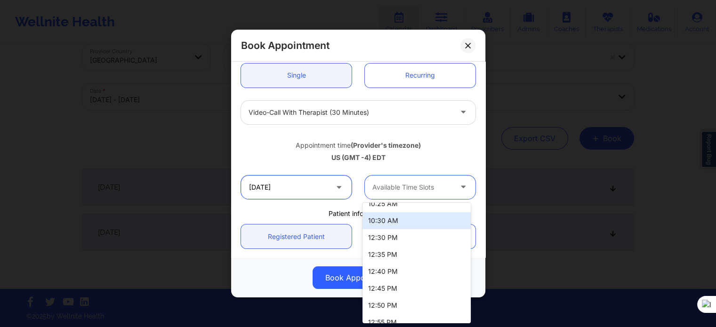
click at [306, 192] on input "10/27/2025" at bounding box center [296, 188] width 111 height 24
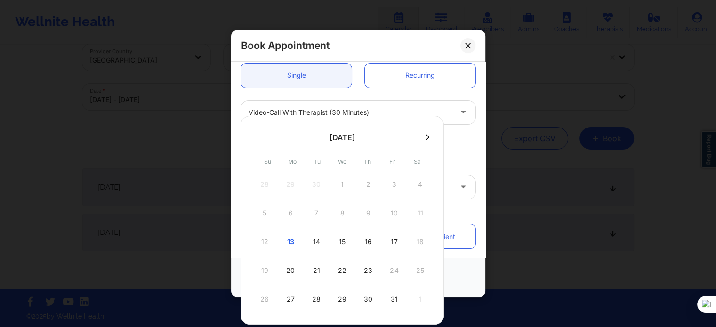
click at [426, 138] on icon at bounding box center [428, 137] width 4 height 7
click at [294, 213] on div "3" at bounding box center [291, 213] width 24 height 26
type input "11/03/2025"
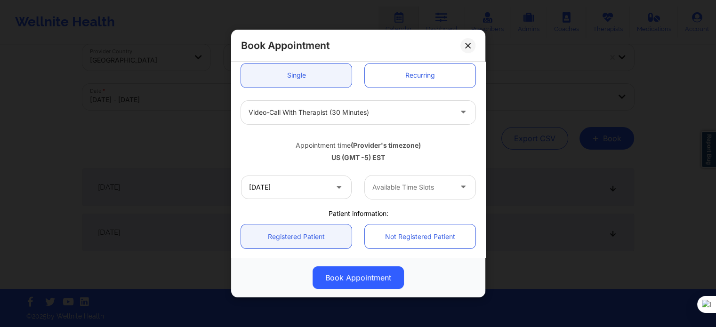
click at [394, 186] on div at bounding box center [412, 187] width 80 height 11
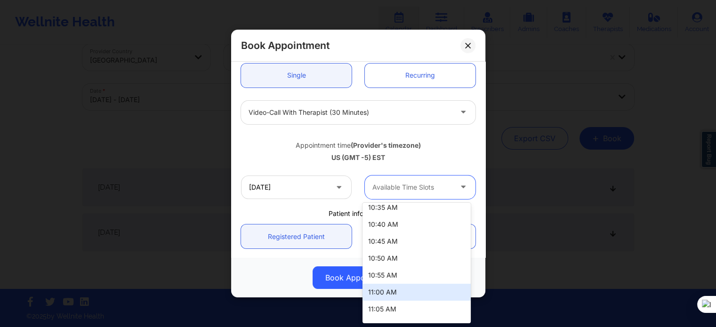
scroll to position [188, 0]
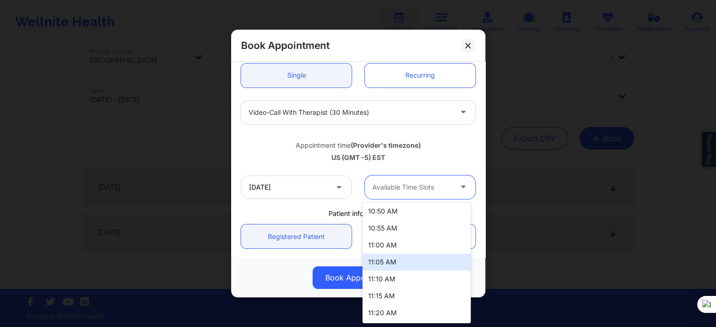
click at [392, 252] on div "11:00 AM" at bounding box center [417, 245] width 108 height 17
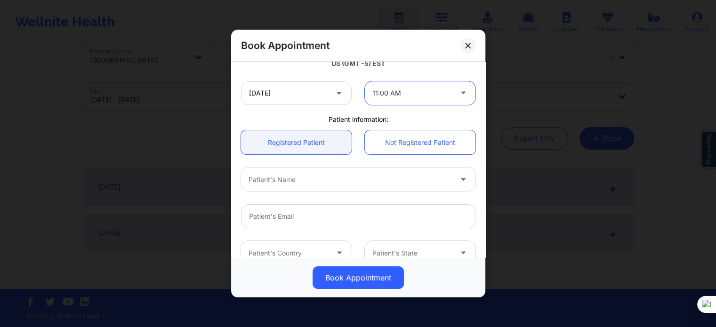
click at [295, 181] on div at bounding box center [350, 179] width 203 height 11
type input "d j s"
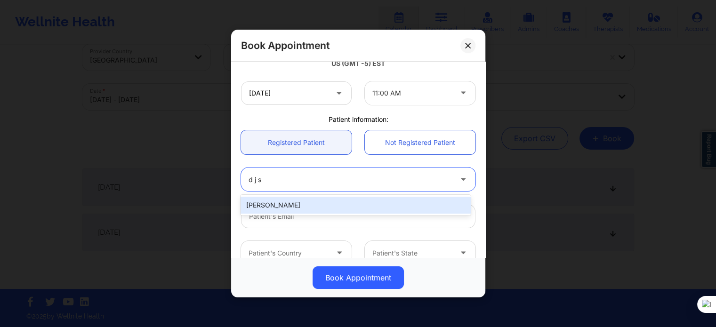
click at [296, 203] on div "D J Sharp" at bounding box center [356, 205] width 230 height 17
type input "djandtanieasharp@gmail.com"
type input "+1614-822-7077"
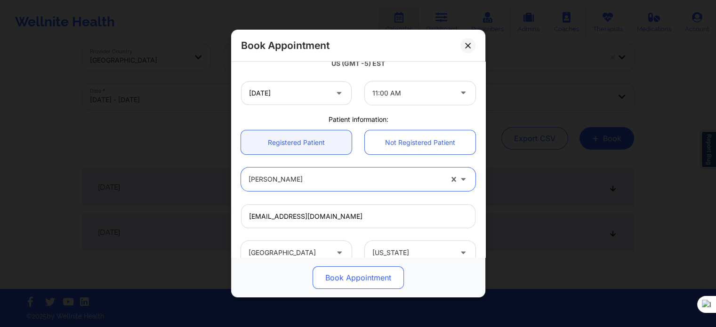
click at [324, 273] on button "Book Appointment" at bounding box center [358, 278] width 91 height 23
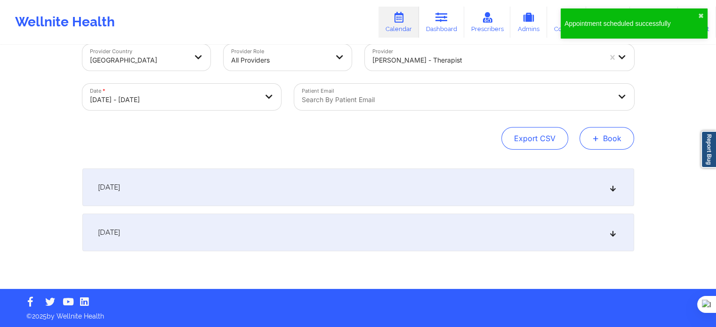
click at [618, 141] on button "+ Book" at bounding box center [607, 138] width 55 height 23
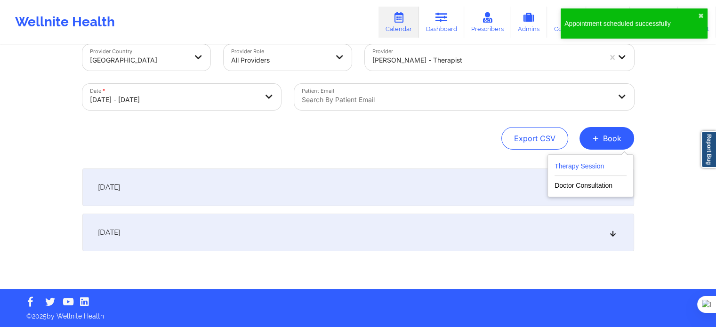
click at [581, 168] on button "Therapy Session" at bounding box center [591, 169] width 72 height 16
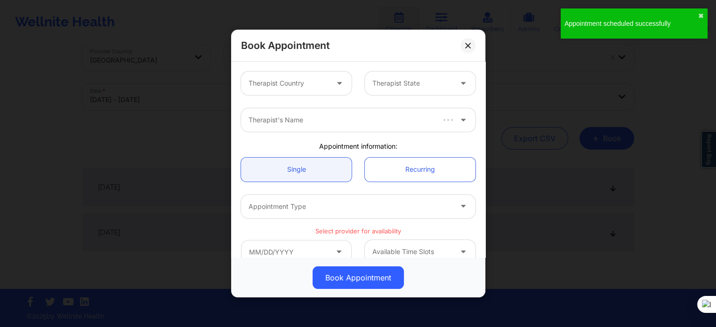
click at [248, 74] on div "Therapist Country" at bounding box center [285, 84] width 88 height 24
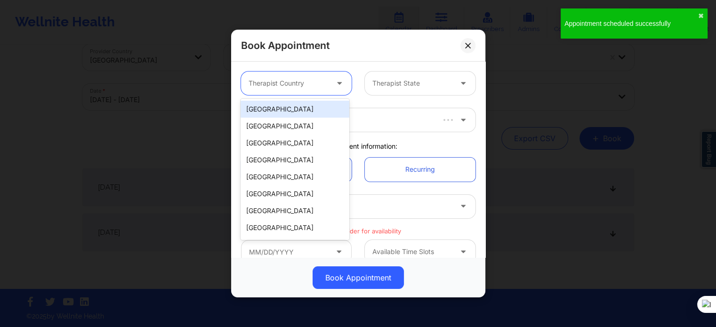
click at [286, 103] on div "[GEOGRAPHIC_DATA]" at bounding box center [295, 109] width 108 height 17
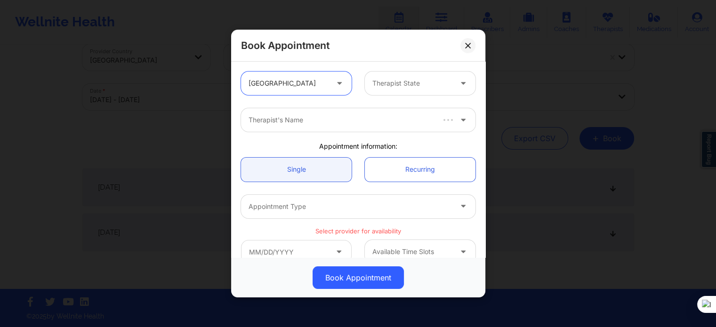
click at [382, 82] on div at bounding box center [412, 83] width 80 height 11
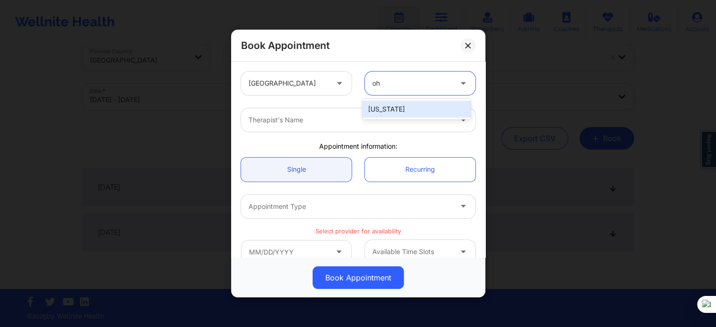
type input "ohi"
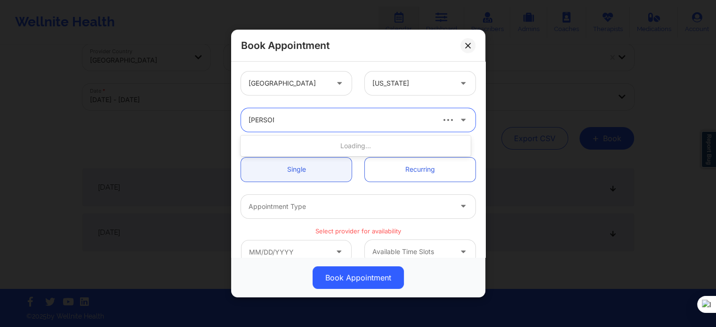
type input "rodney d"
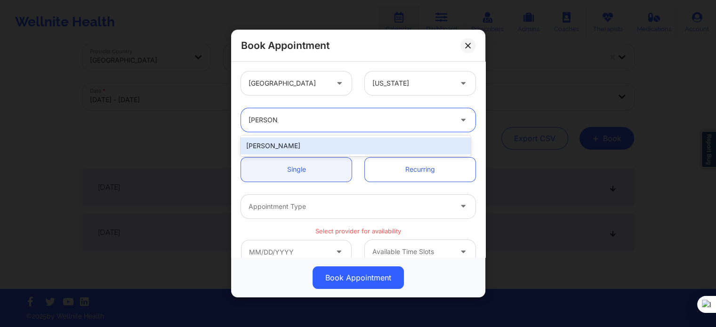
click at [328, 140] on div "Rodney Dunlap" at bounding box center [356, 145] width 230 height 17
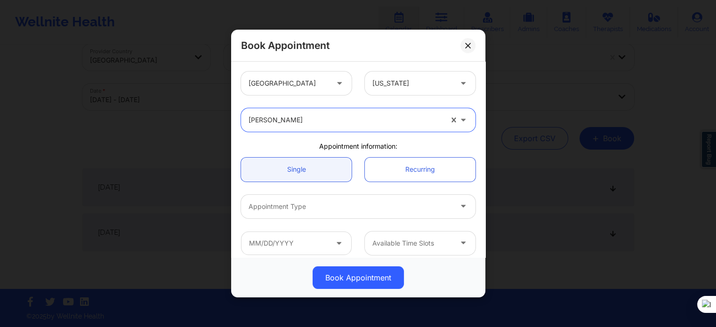
click at [333, 199] on div "Appointment Type" at bounding box center [347, 207] width 212 height 24
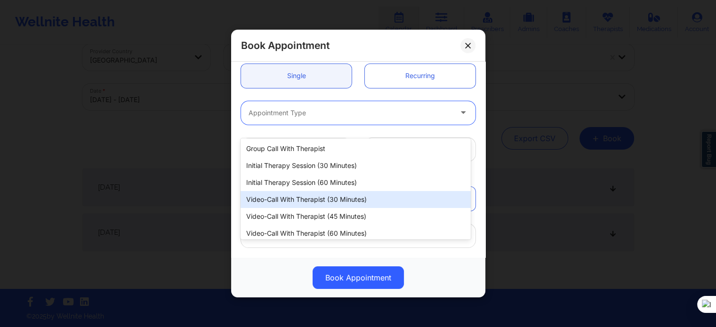
scroll to position [94, 0]
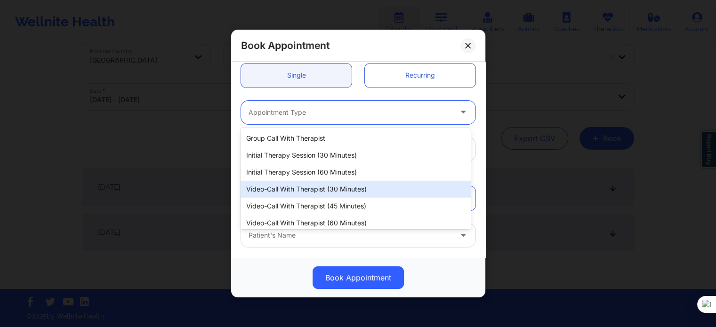
click at [337, 190] on div "Video-Call with Therapist (30 minutes)" at bounding box center [356, 189] width 230 height 17
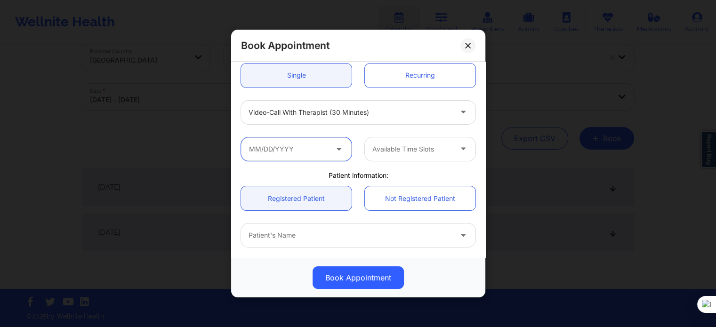
click at [290, 154] on input "text" at bounding box center [296, 149] width 111 height 24
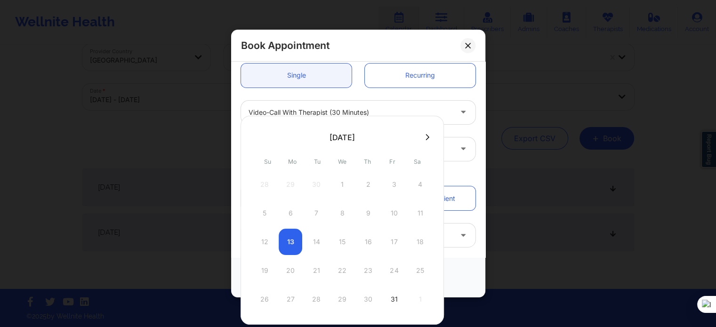
click at [428, 139] on button at bounding box center [427, 137] width 9 height 8
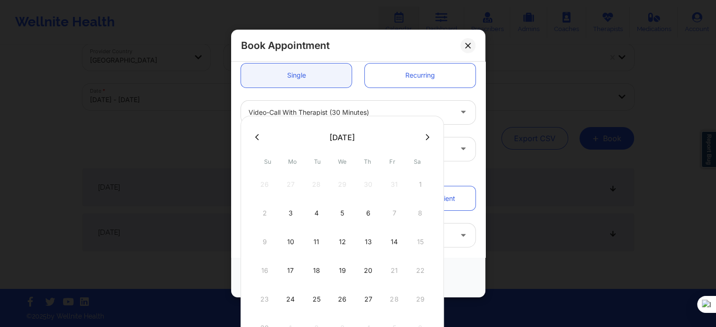
drag, startPoint x: 291, startPoint y: 235, endPoint x: 294, endPoint y: 231, distance: 5.1
click at [291, 235] on div "10" at bounding box center [291, 242] width 24 height 26
type input "11/10/2025"
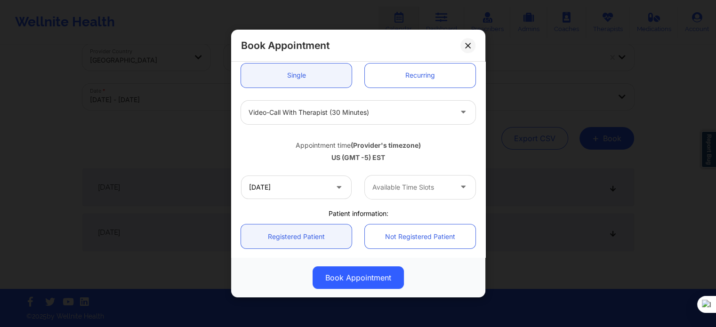
click at [307, 199] on div "11/10/2025 Available Time Slots" at bounding box center [359, 187] width 248 height 37
click at [308, 191] on input "11/10/2025" at bounding box center [296, 188] width 111 height 24
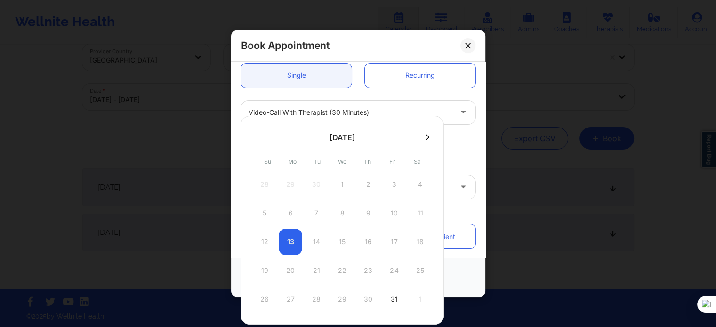
click at [299, 97] on div "Video-Call with Therapist (30 minutes)" at bounding box center [359, 112] width 248 height 37
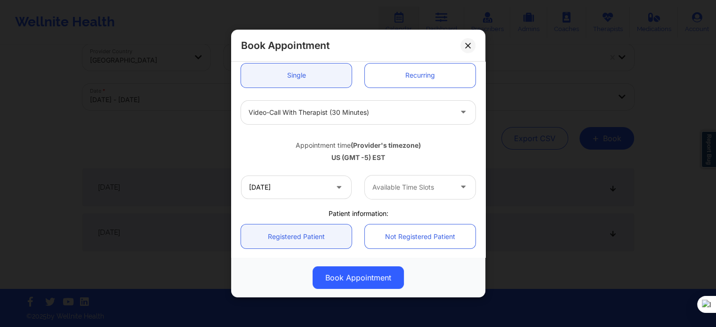
click at [382, 184] on div at bounding box center [412, 187] width 80 height 11
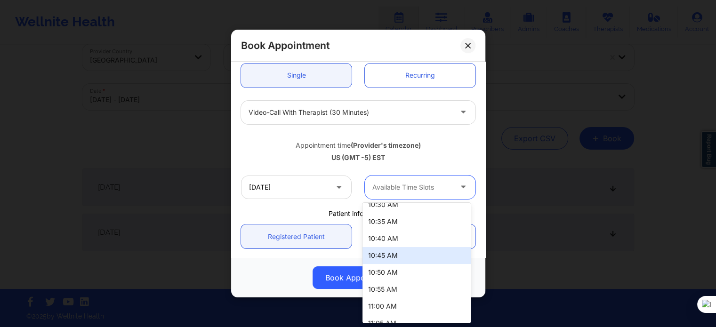
scroll to position [330, 0]
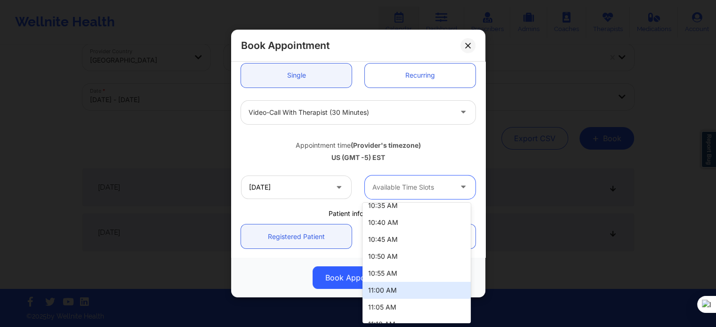
click at [397, 287] on div "11:00 AM" at bounding box center [417, 290] width 108 height 17
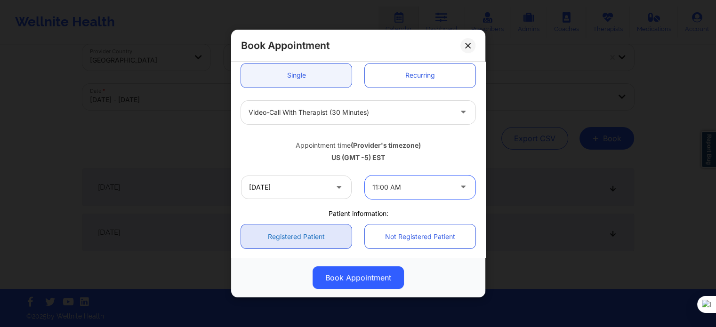
scroll to position [188, 0]
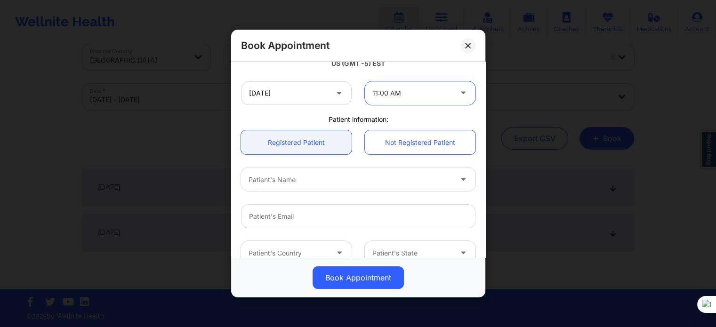
click at [296, 183] on div at bounding box center [350, 179] width 203 height 11
type input "d j sha"
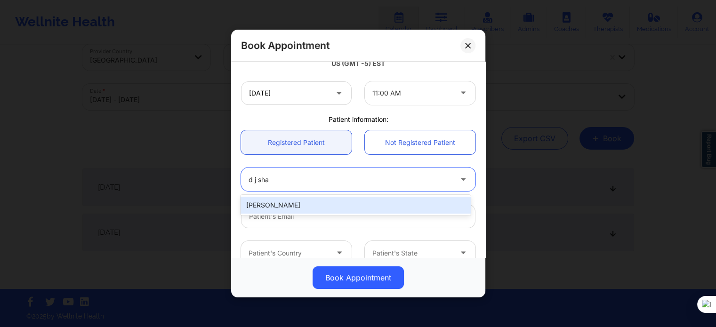
type input "djandtanieasharp@gmail.com"
type input "+1614-822-7077"
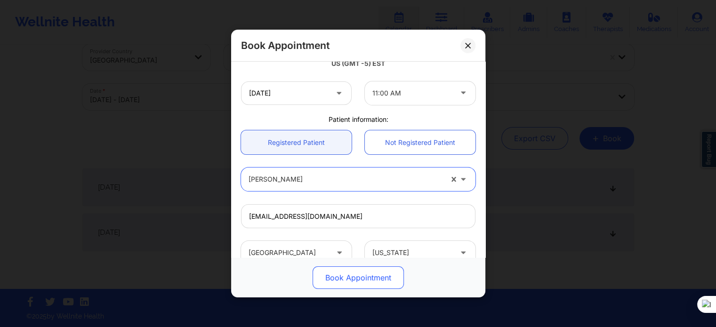
click at [335, 286] on button "Book Appointment" at bounding box center [358, 278] width 91 height 23
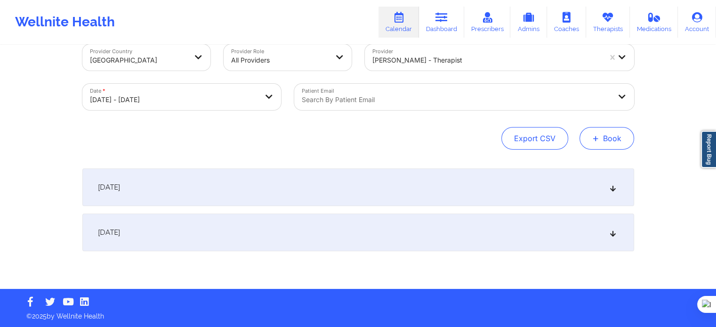
click at [622, 145] on button "+ Book" at bounding box center [607, 138] width 55 height 23
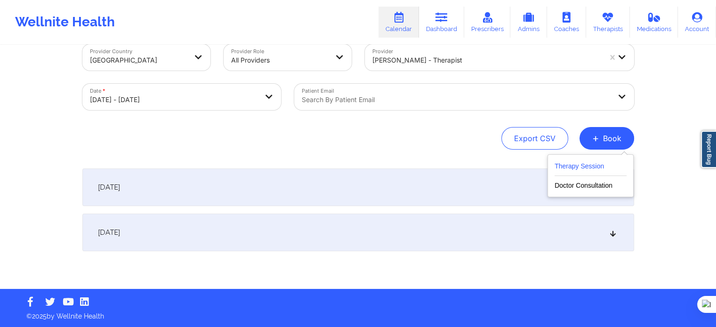
click at [599, 167] on button "Therapy Session" at bounding box center [591, 169] width 72 height 16
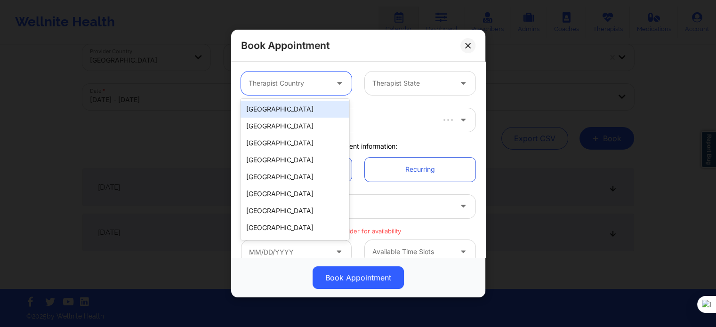
click at [294, 81] on div at bounding box center [289, 83] width 80 height 11
click at [294, 109] on div "[GEOGRAPHIC_DATA]" at bounding box center [295, 109] width 108 height 17
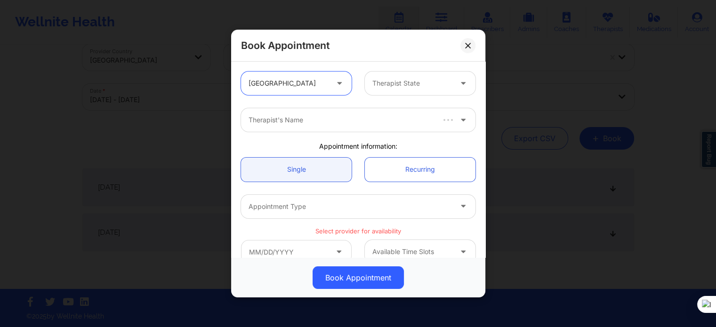
click at [383, 78] on div at bounding box center [412, 83] width 80 height 11
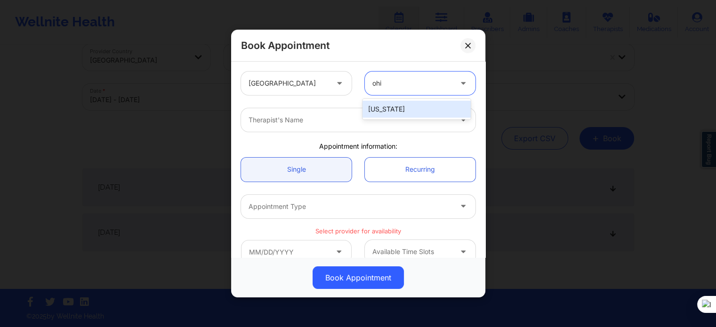
type input "ohio"
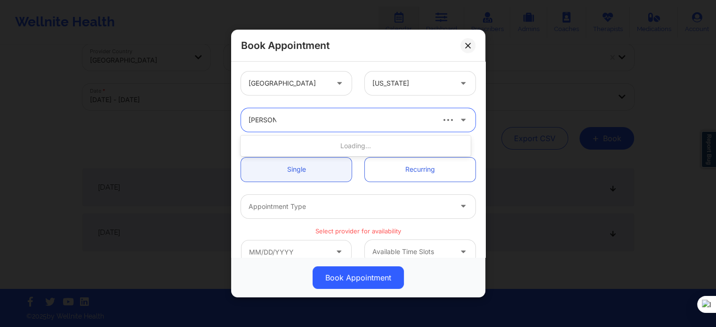
type input "rodney#"
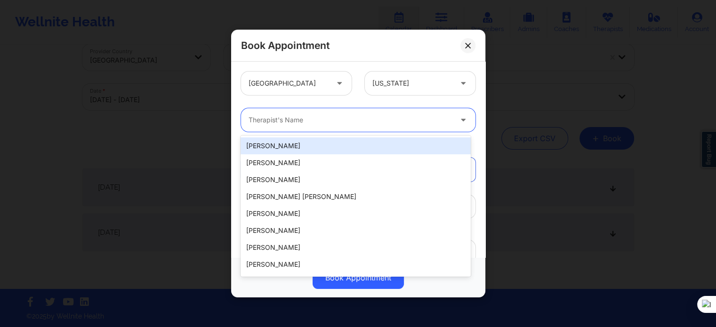
click at [356, 121] on div at bounding box center [350, 119] width 203 height 11
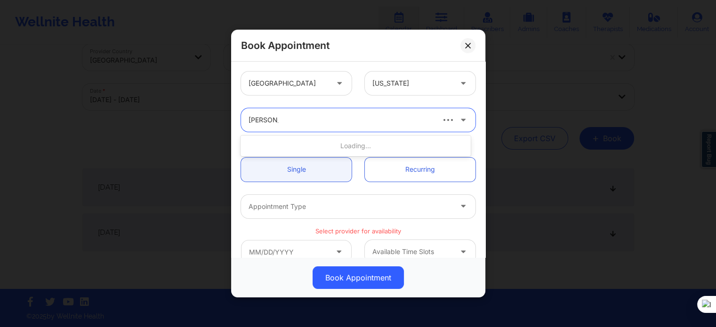
type input "rodney dun"
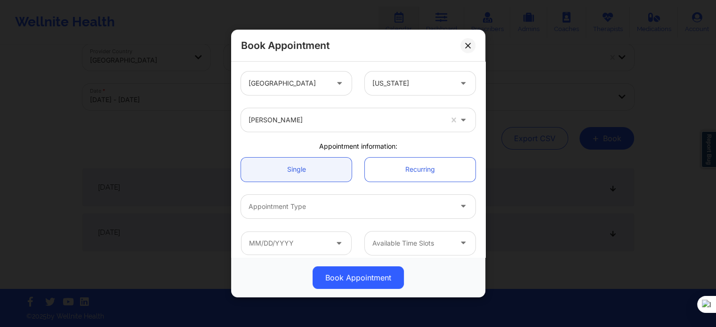
click at [341, 220] on div "Appointment Type" at bounding box center [359, 206] width 248 height 37
type input "v"
click at [337, 207] on div "v" at bounding box center [350, 206] width 203 height 11
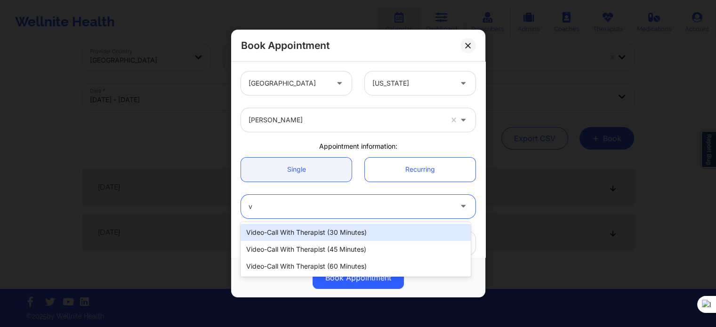
click at [328, 238] on div "Video-Call with Therapist (30 minutes)" at bounding box center [356, 232] width 230 height 17
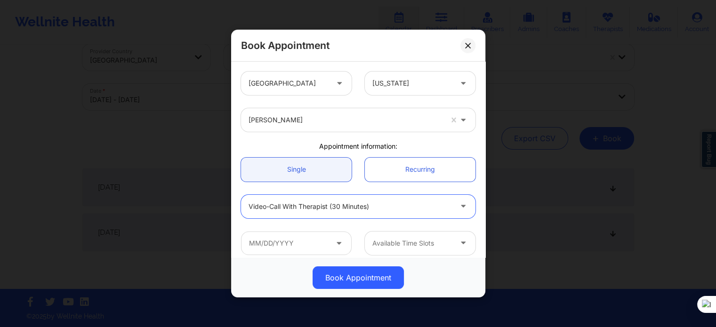
scroll to position [141, 0]
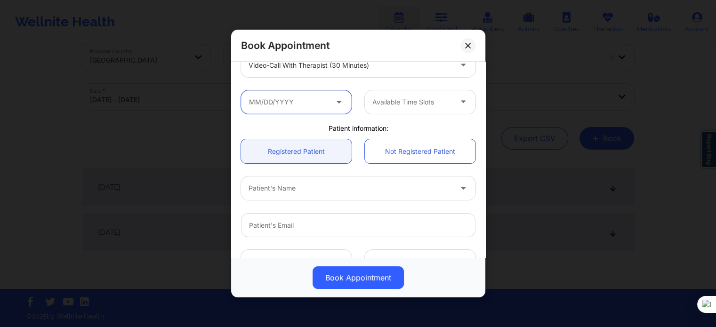
click at [308, 108] on input "text" at bounding box center [296, 102] width 111 height 24
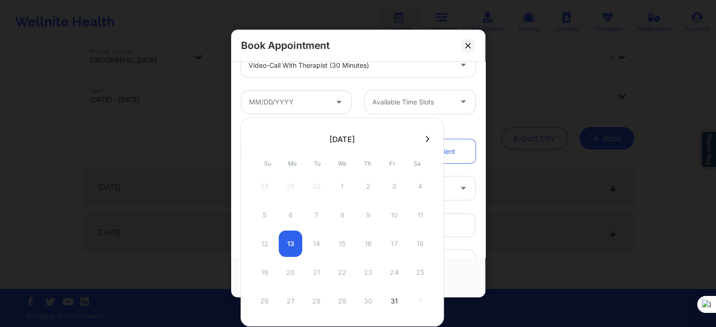
click at [426, 137] on icon at bounding box center [428, 139] width 4 height 7
click at [293, 239] on div "10" at bounding box center [291, 244] width 24 height 26
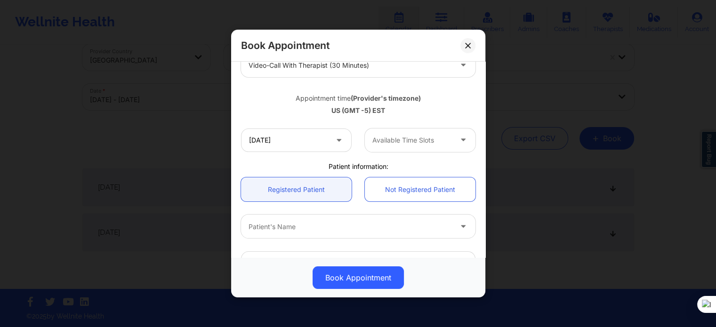
click at [393, 143] on div at bounding box center [412, 140] width 80 height 11
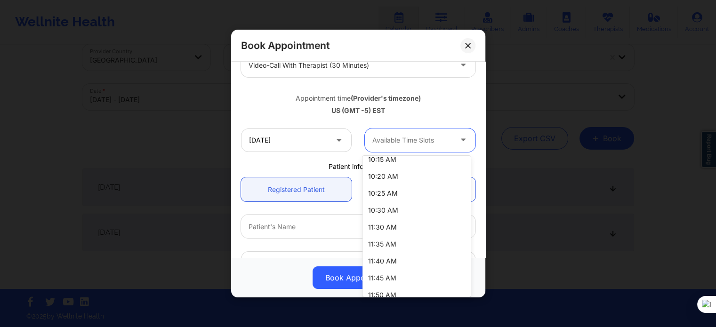
scroll to position [283, 0]
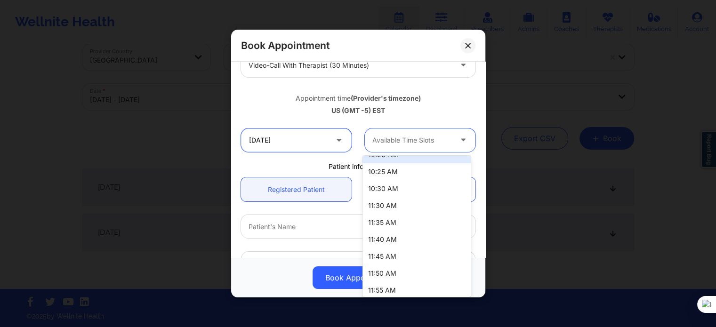
click at [324, 137] on input "11/10/2025" at bounding box center [296, 141] width 111 height 24
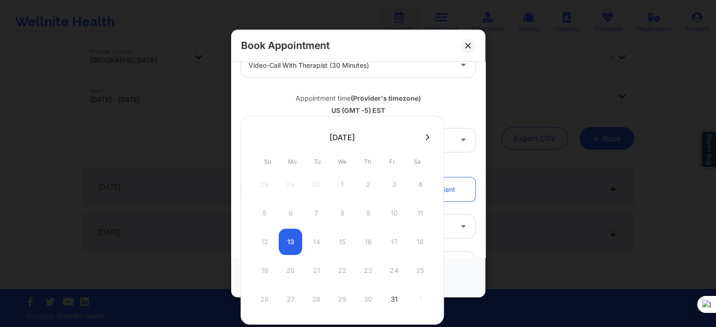
click at [421, 131] on div at bounding box center [342, 137] width 203 height 14
click at [423, 135] on button at bounding box center [427, 137] width 9 height 8
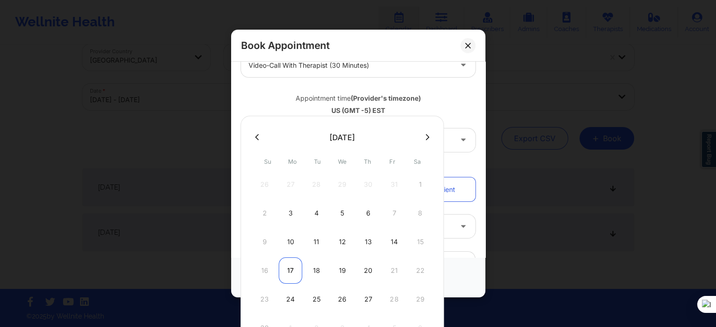
click at [290, 269] on div "17" at bounding box center [291, 271] width 24 height 26
type input "11/17/2025"
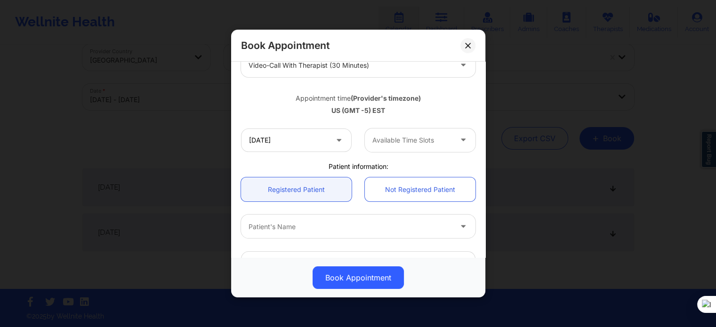
click at [404, 139] on div at bounding box center [412, 140] width 80 height 11
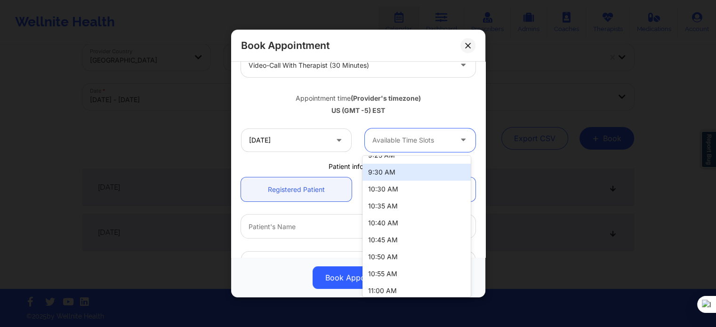
scroll to position [141, 0]
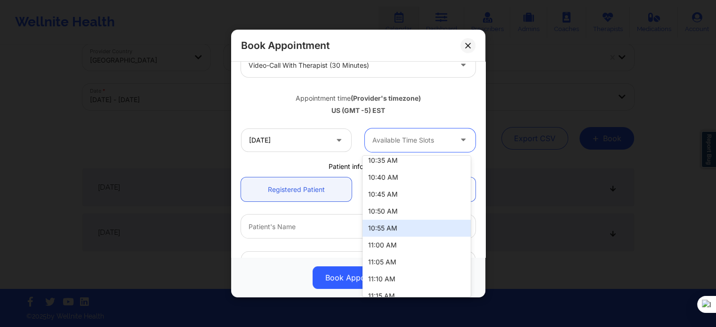
click at [397, 243] on div "11:00 AM" at bounding box center [417, 245] width 108 height 17
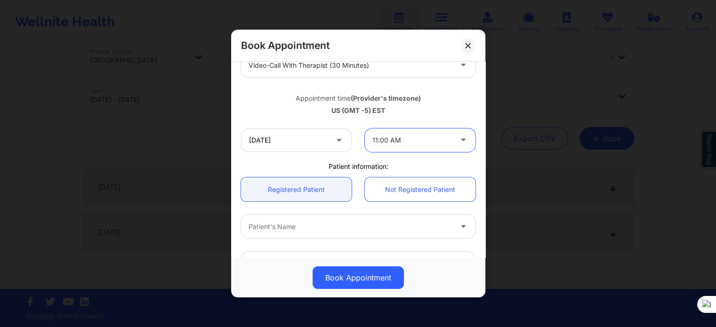
click at [320, 220] on div "Patient's Name" at bounding box center [347, 227] width 212 height 24
type input "d j sha"
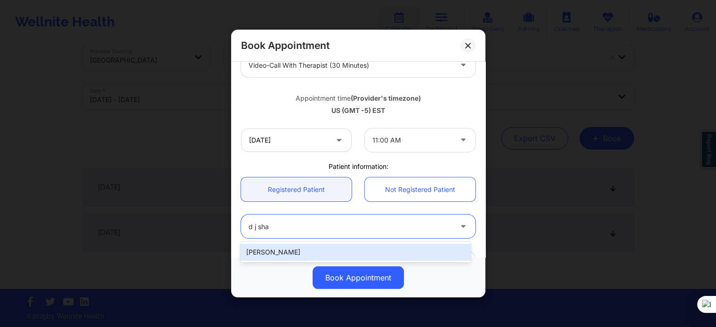
type input "djandtanieasharp@gmail.com"
type input "+1614-822-7077"
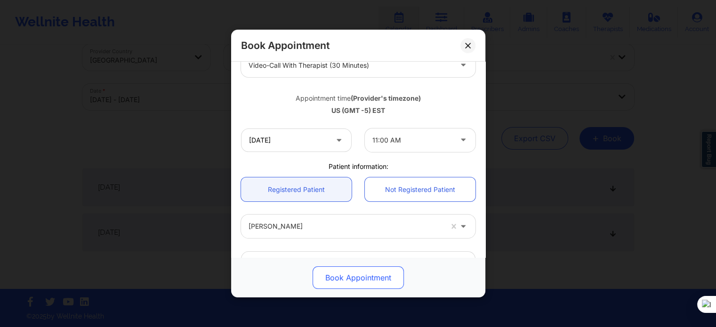
click at [333, 272] on button "Book Appointment" at bounding box center [358, 278] width 91 height 23
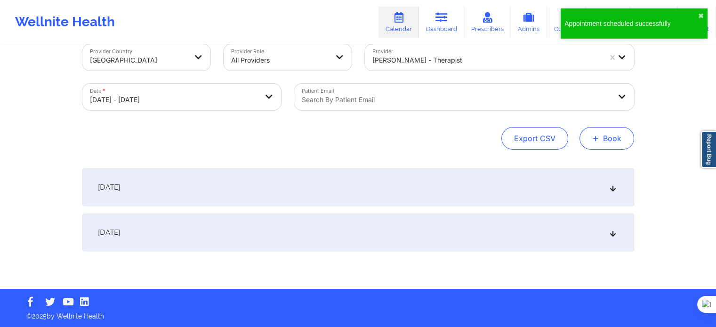
click at [598, 137] on span "+" at bounding box center [595, 138] width 7 height 5
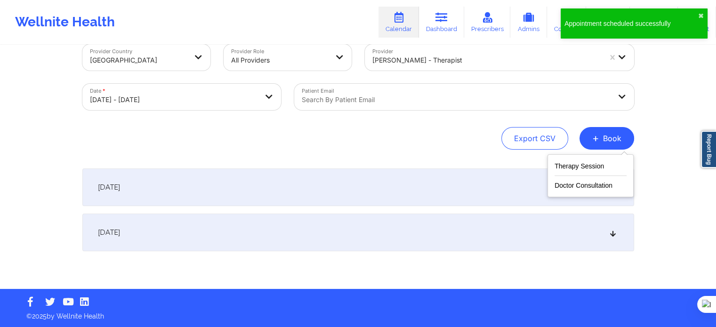
click at [576, 160] on div "Therapy Session Doctor Consultation" at bounding box center [591, 175] width 86 height 43
click at [570, 165] on button "Therapy Session" at bounding box center [591, 169] width 72 height 16
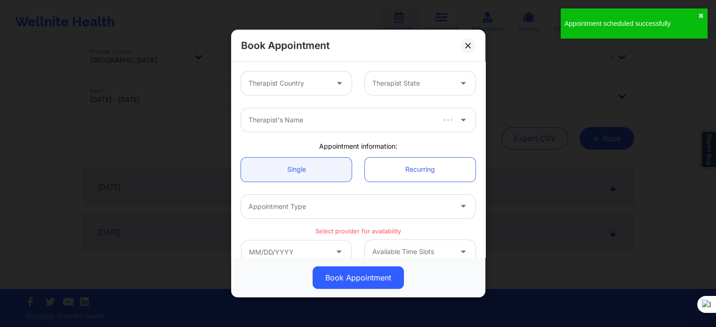
click at [301, 90] on div "Therapist Country" at bounding box center [285, 84] width 88 height 24
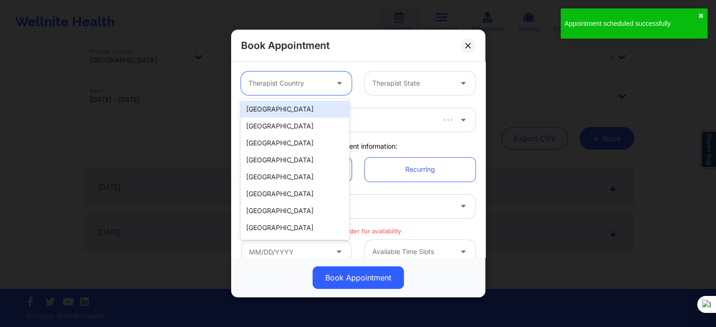
click at [296, 112] on div "[GEOGRAPHIC_DATA]" at bounding box center [295, 109] width 108 height 17
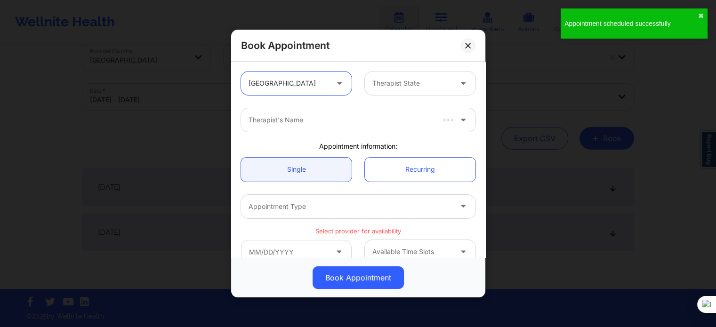
click at [354, 85] on div "option United States, selected. United States" at bounding box center [297, 84] width 124 height 24
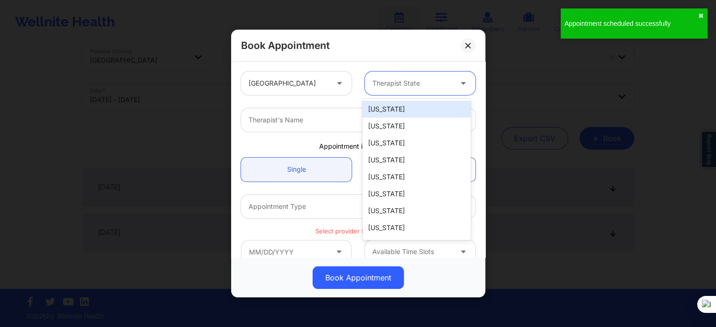
click at [368, 88] on div "Therapist State" at bounding box center [409, 84] width 88 height 24
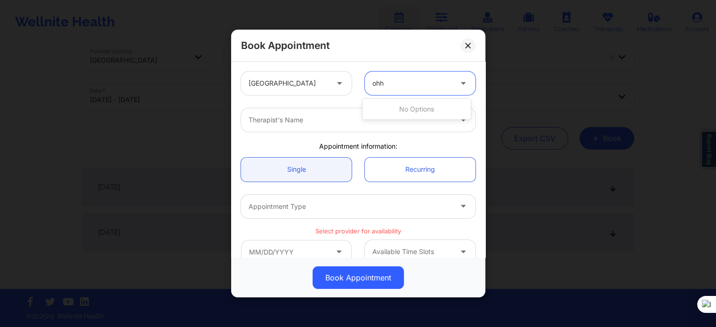
type input "oh"
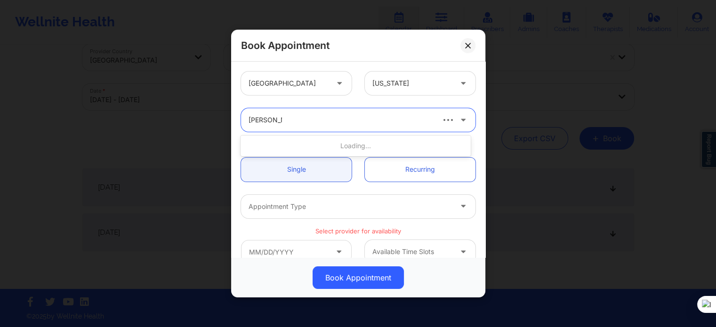
type input "rodney dun"
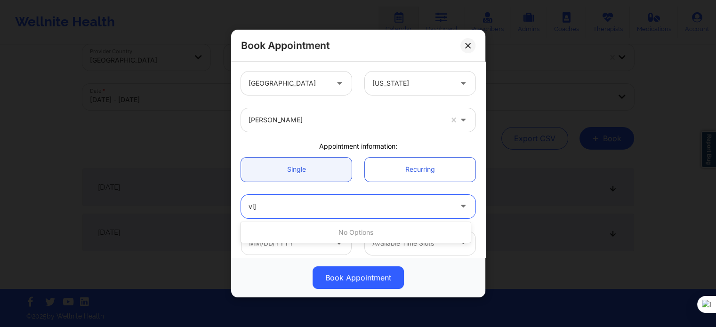
type input "vi"
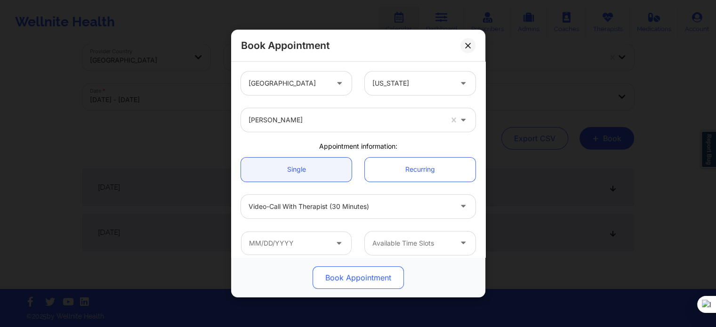
click at [315, 269] on button "Book Appointment" at bounding box center [358, 278] width 91 height 23
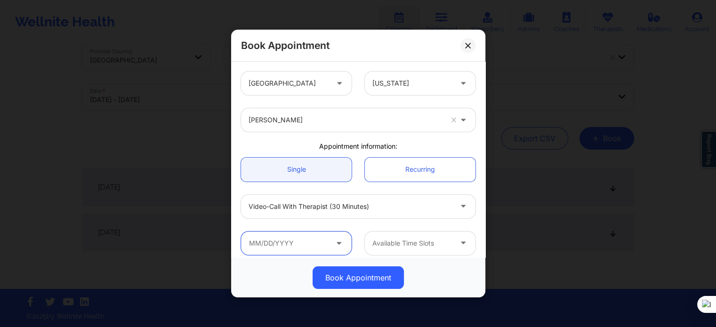
click at [317, 255] on input "text" at bounding box center [296, 244] width 111 height 24
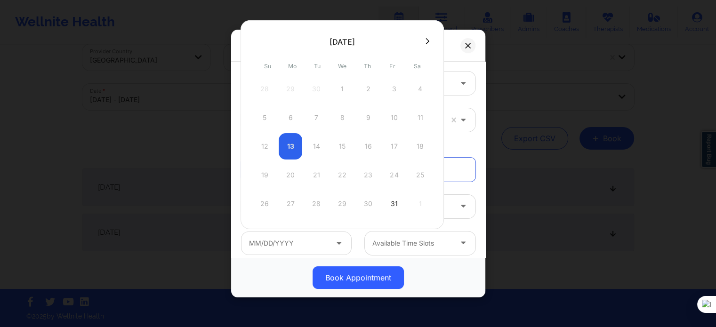
click at [423, 41] on button at bounding box center [427, 41] width 9 height 8
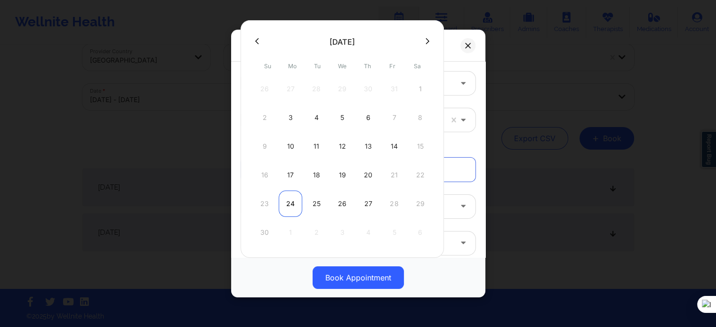
click at [290, 205] on div "24" at bounding box center [291, 204] width 24 height 26
type input "11/24/2025"
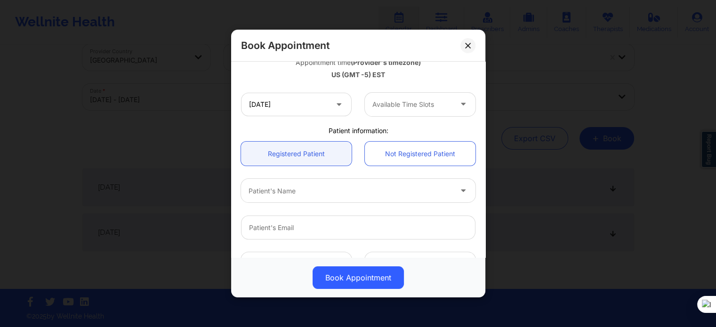
scroll to position [188, 0]
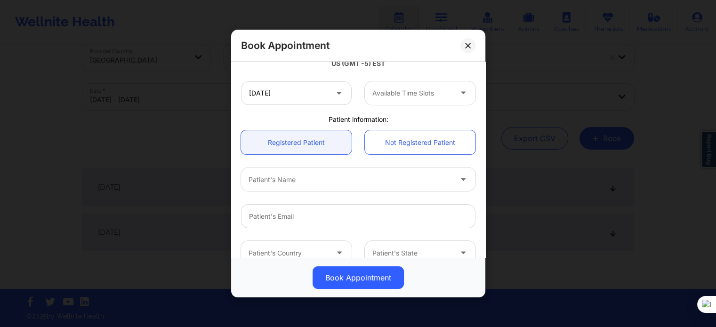
click at [414, 88] on div at bounding box center [412, 93] width 80 height 11
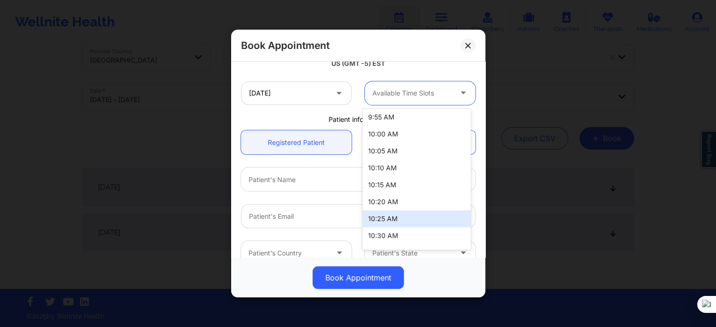
scroll to position [283, 0]
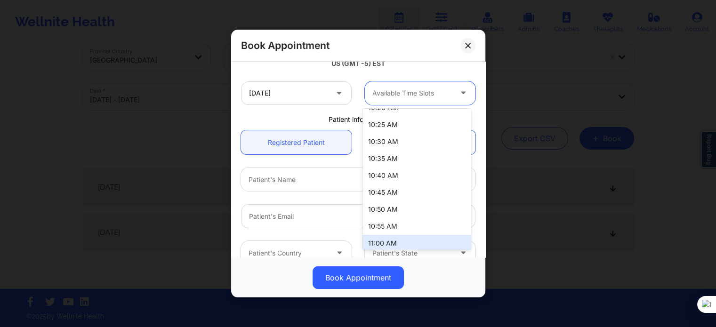
click at [383, 248] on div "11:00 AM" at bounding box center [417, 243] width 108 height 17
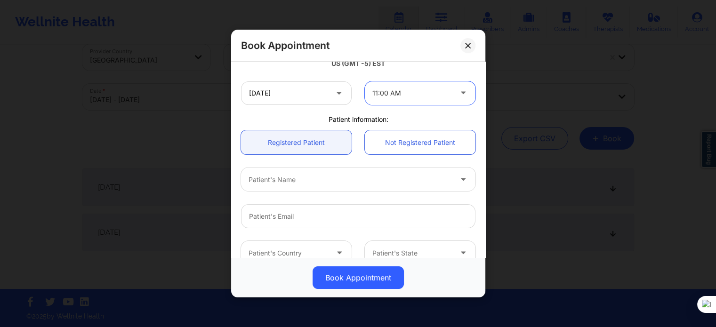
click at [272, 176] on div at bounding box center [350, 179] width 203 height 11
type input "d j s"
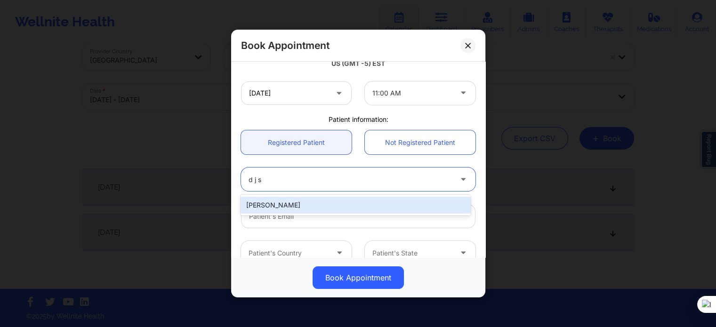
click at [297, 205] on div "D J Sharp" at bounding box center [356, 205] width 230 height 17
type input "djandtanieasharp@gmail.com"
type input "+1614-822-7077"
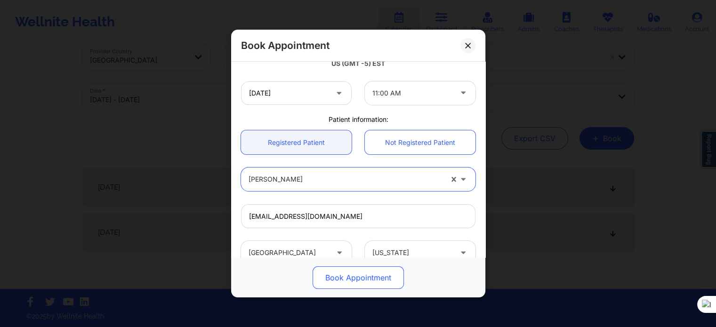
click at [326, 285] on button "Book Appointment" at bounding box center [358, 278] width 91 height 23
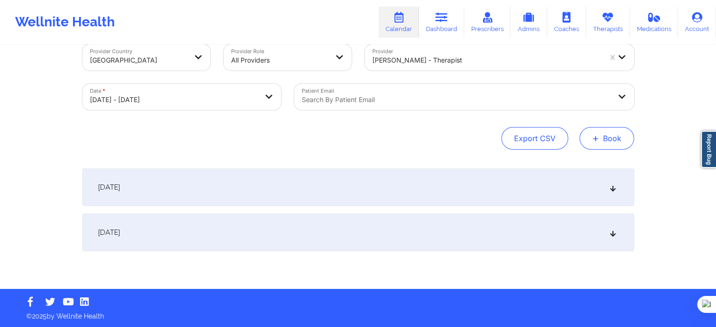
click at [625, 140] on button "+ Book" at bounding box center [607, 138] width 55 height 23
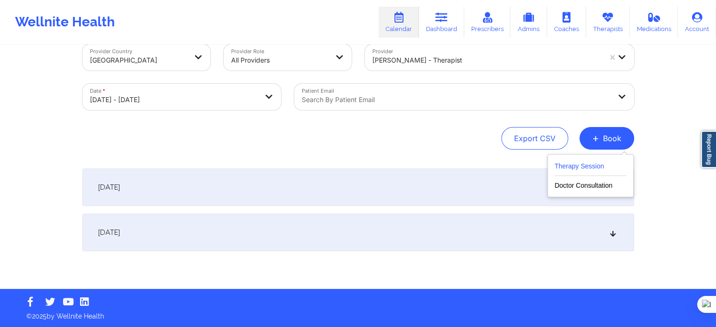
click at [588, 167] on button "Therapy Session" at bounding box center [591, 169] width 72 height 16
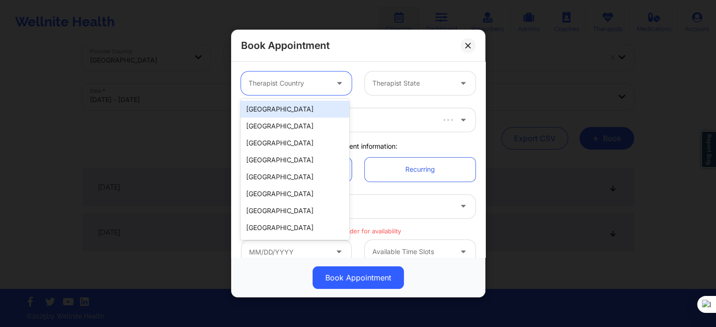
click at [272, 86] on div at bounding box center [289, 83] width 80 height 11
click at [297, 115] on div "[GEOGRAPHIC_DATA]" at bounding box center [295, 109] width 108 height 17
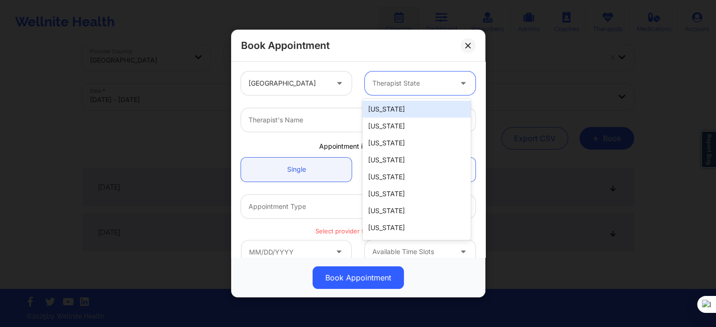
click at [377, 84] on div at bounding box center [412, 83] width 80 height 11
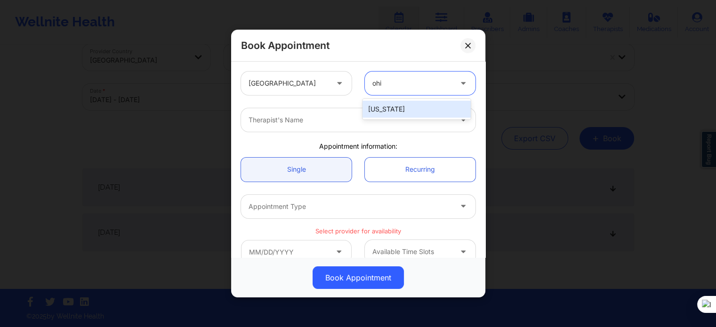
type input "ohio"
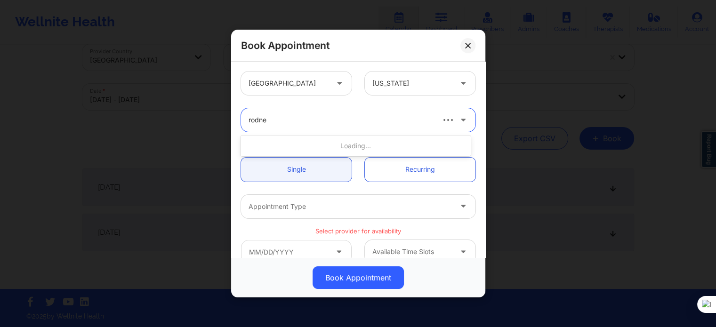
type input "rodney"
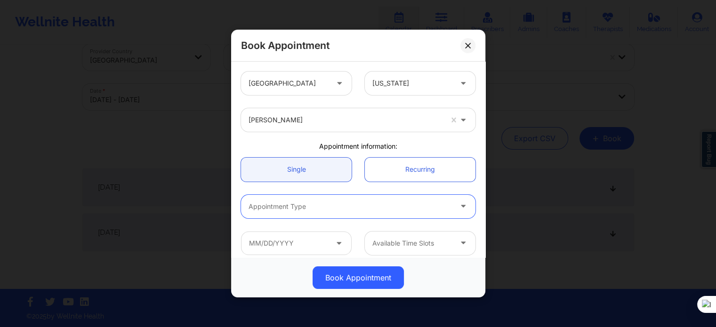
type input "v"
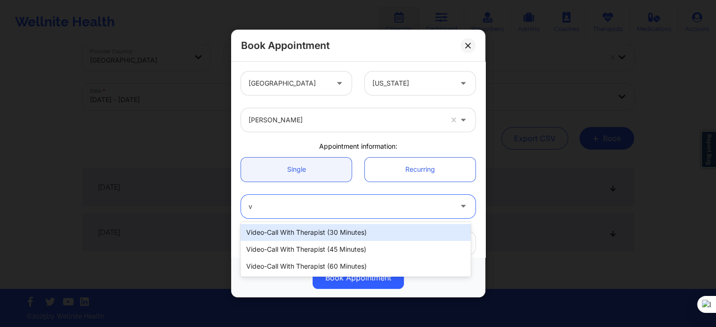
click at [296, 233] on div "Video-Call with Therapist (30 minutes)" at bounding box center [356, 232] width 230 height 17
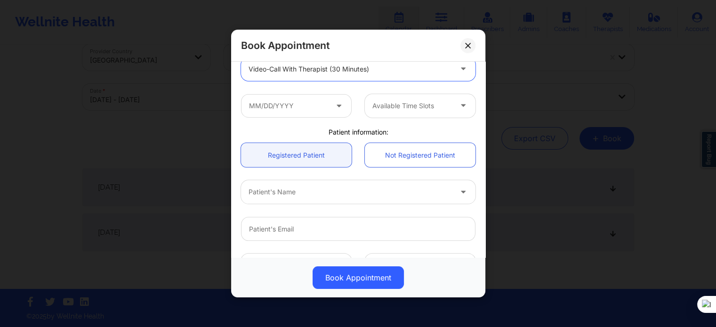
scroll to position [141, 0]
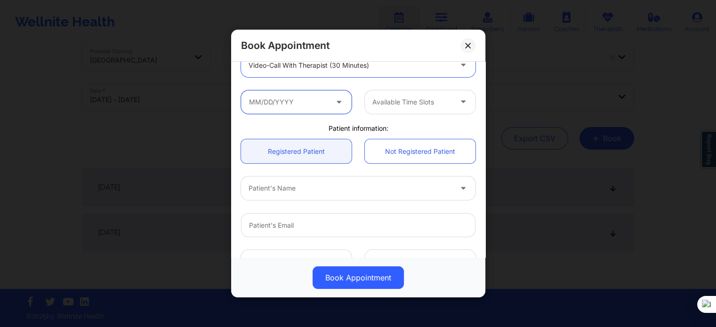
click at [295, 101] on input "text" at bounding box center [296, 102] width 111 height 24
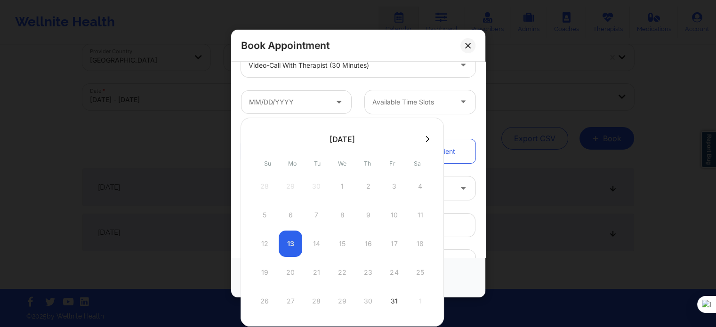
click at [428, 141] on button at bounding box center [427, 139] width 9 height 8
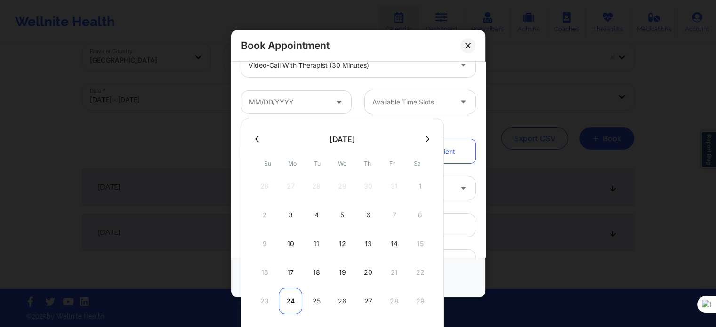
click at [295, 299] on div "24" at bounding box center [291, 301] width 24 height 26
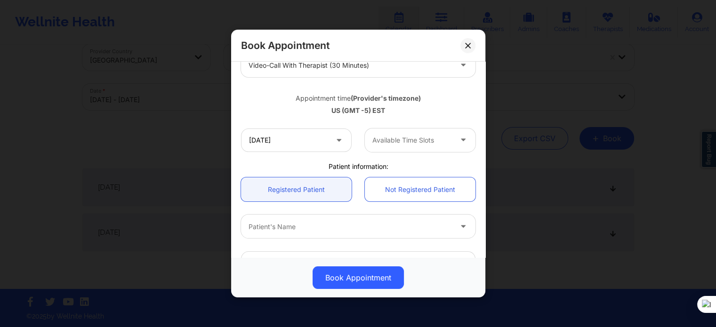
click at [393, 146] on div at bounding box center [412, 140] width 80 height 11
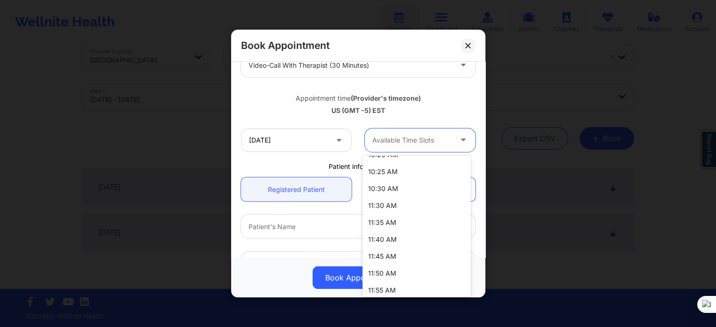
scroll to position [330, 0]
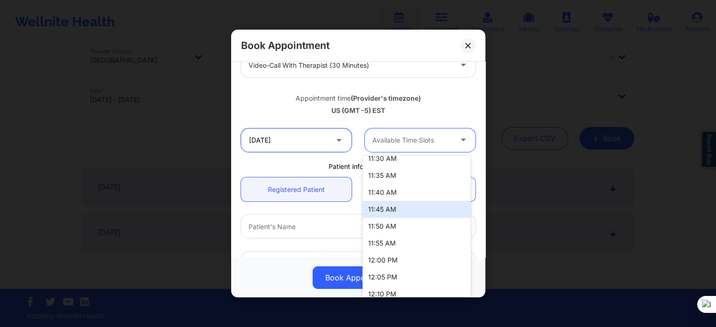
click at [314, 142] on input "11/24/2025" at bounding box center [296, 141] width 111 height 24
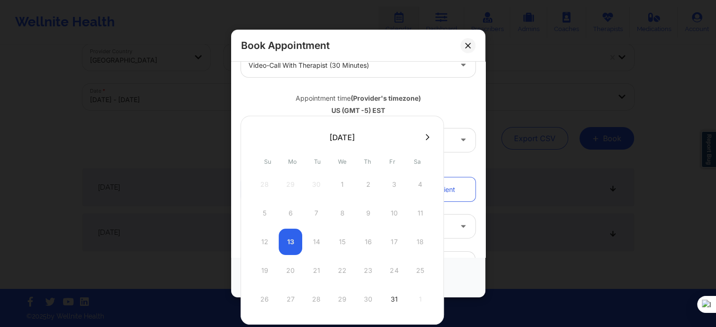
click at [423, 137] on button at bounding box center [427, 137] width 9 height 8
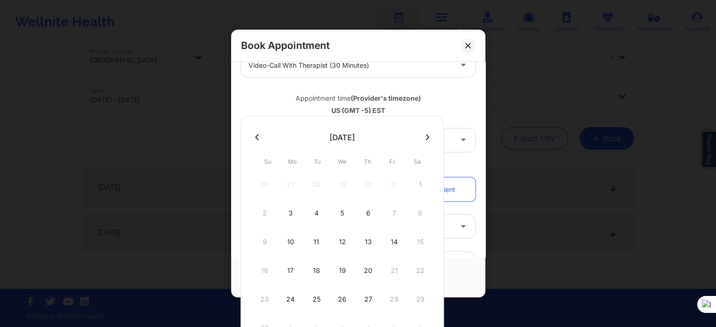
click at [423, 137] on button at bounding box center [427, 137] width 9 height 8
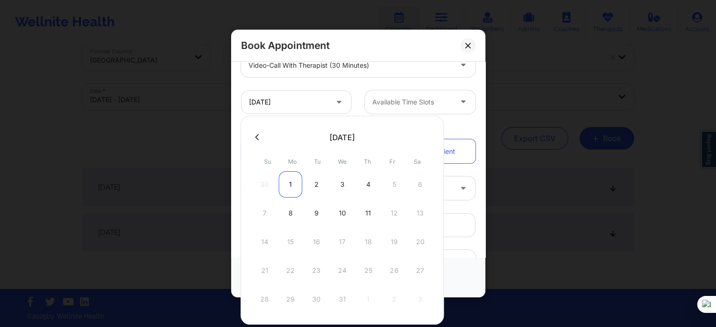
click at [289, 185] on div "1" at bounding box center [291, 184] width 24 height 26
type input "12/01/2025"
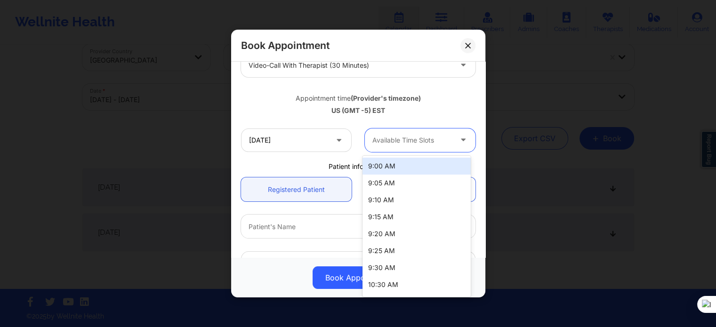
click at [401, 149] on div "Available Time Slots" at bounding box center [409, 141] width 88 height 24
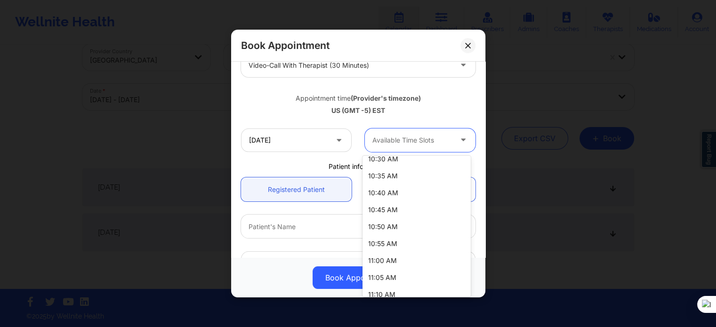
scroll to position [141, 0]
click at [399, 246] on div "11:00 AM" at bounding box center [417, 245] width 108 height 17
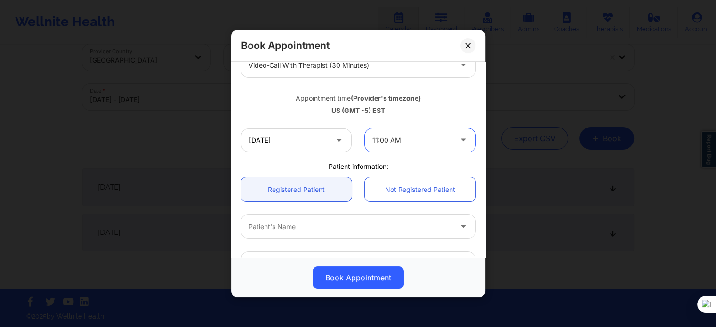
click at [290, 218] on div "Patient's Name" at bounding box center [347, 227] width 212 height 24
type input "d j s"
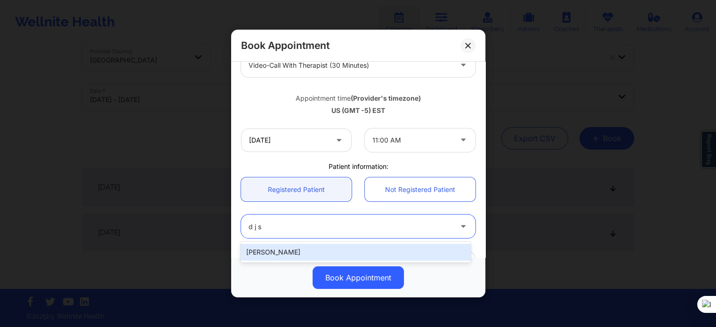
click at [296, 248] on div "D J Sharp" at bounding box center [356, 252] width 230 height 17
type input "djandtanieasharp@gmail.com"
type input "+1614-822-7077"
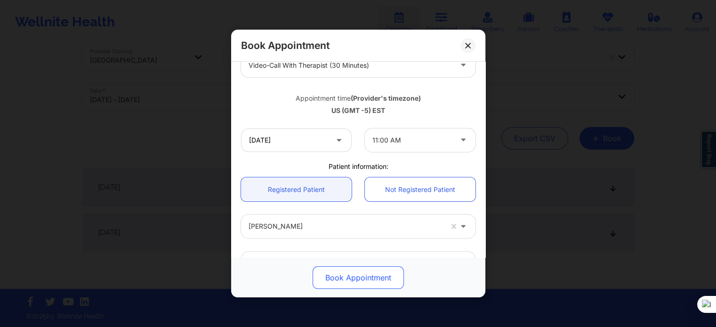
click at [334, 280] on button "Book Appointment" at bounding box center [358, 278] width 91 height 23
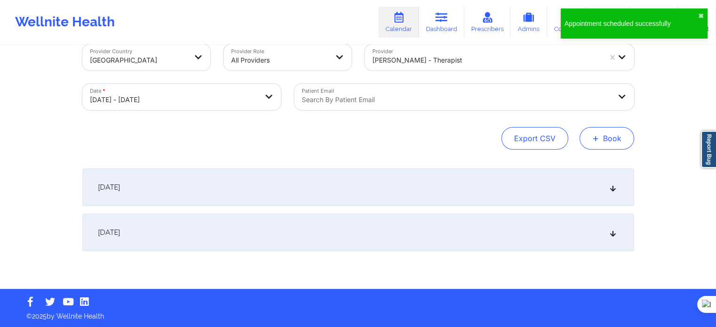
click at [604, 129] on button "+ Book" at bounding box center [607, 138] width 55 height 23
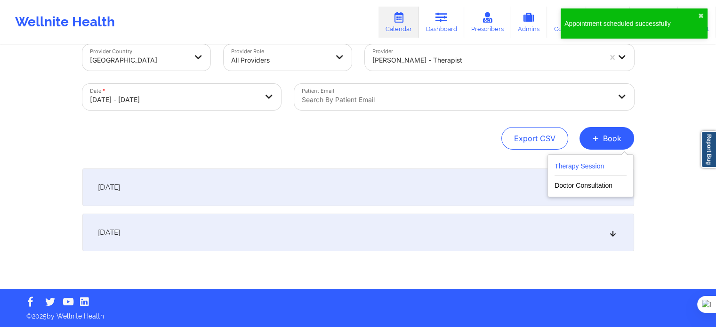
click at [590, 165] on button "Therapy Session" at bounding box center [591, 169] width 72 height 16
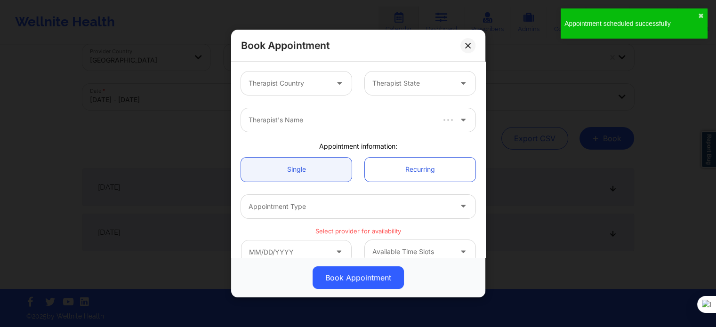
click at [316, 96] on div "Therapist Country Therapist State" at bounding box center [359, 83] width 248 height 37
click at [302, 71] on div "Therapist Country Therapist State" at bounding box center [359, 83] width 248 height 37
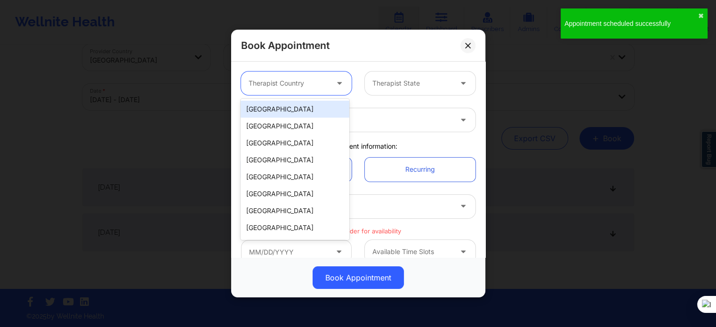
click at [289, 107] on div "[GEOGRAPHIC_DATA]" at bounding box center [295, 109] width 108 height 17
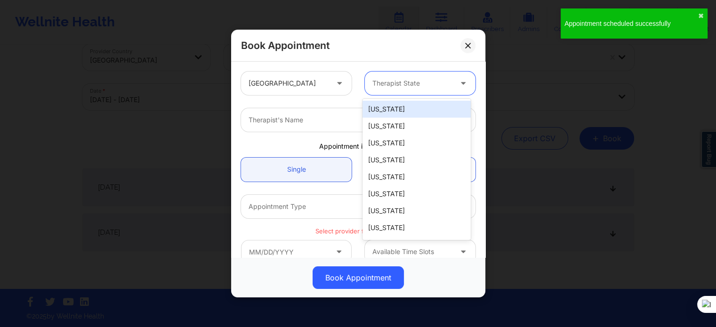
click at [374, 94] on div "Therapist State" at bounding box center [409, 84] width 88 height 24
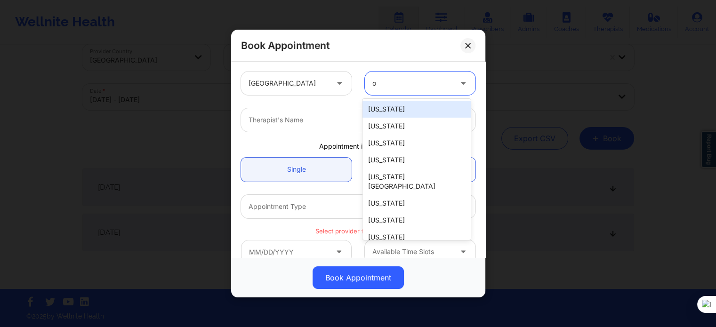
type input "oh"
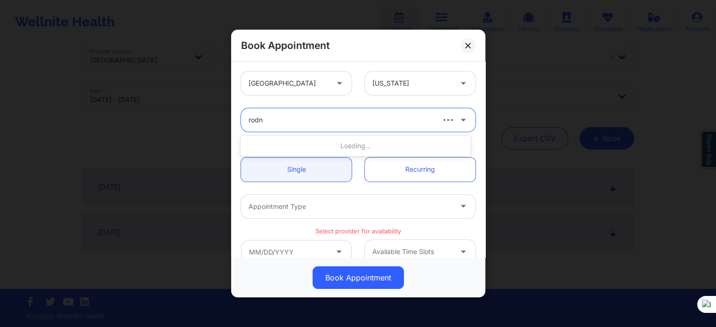
type input "rodne"
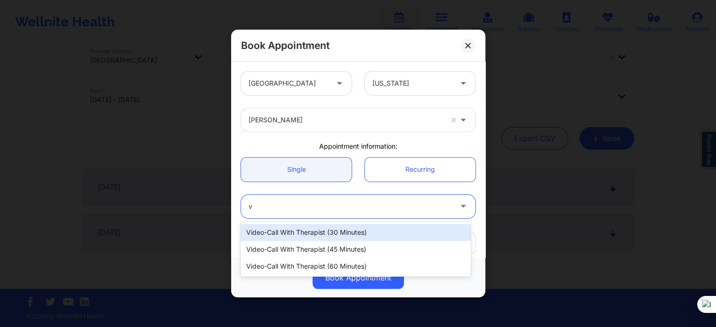
type input "vi"
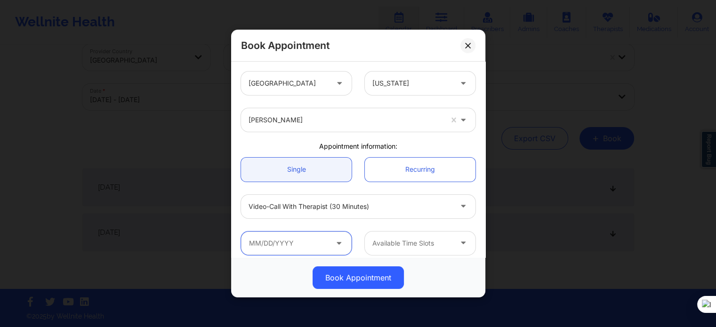
click at [301, 234] on input "text" at bounding box center [296, 244] width 111 height 24
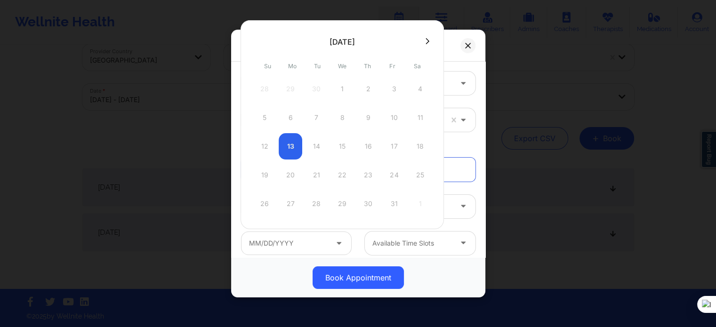
click at [426, 39] on icon at bounding box center [428, 41] width 4 height 7
click at [426, 40] on icon at bounding box center [428, 41] width 4 height 7
click at [292, 118] on div "8" at bounding box center [291, 118] width 24 height 26
type input "12/08/2025"
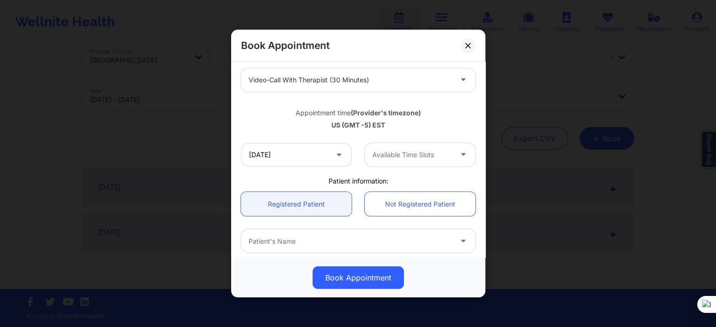
scroll to position [141, 0]
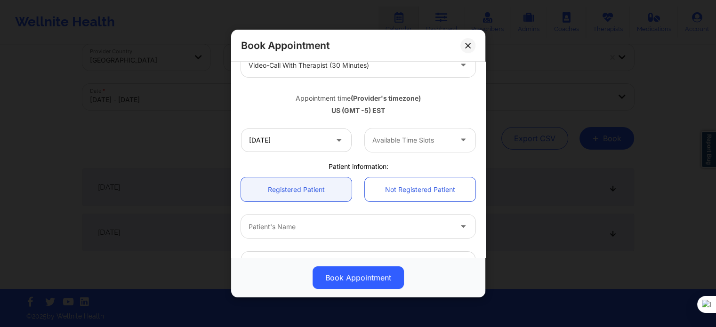
click at [399, 137] on div at bounding box center [412, 140] width 80 height 11
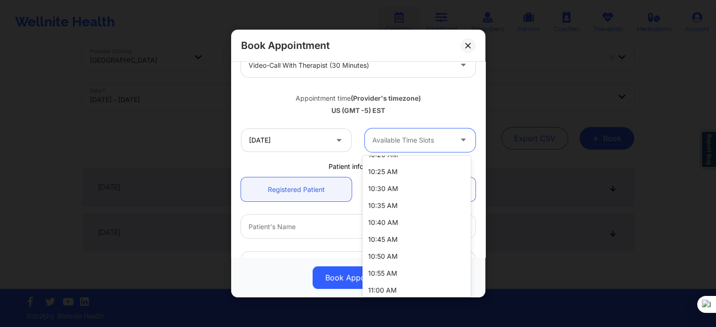
scroll to position [330, 0]
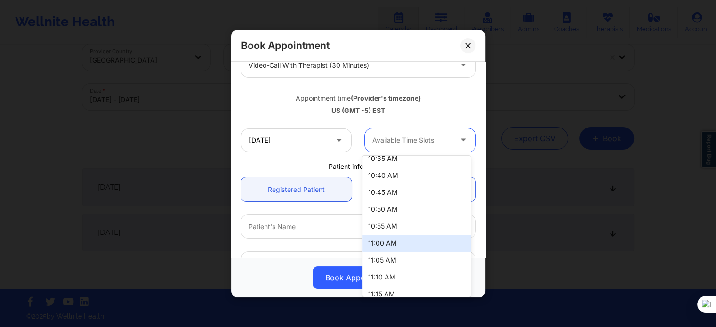
click at [408, 239] on div "11:00 AM" at bounding box center [417, 243] width 108 height 17
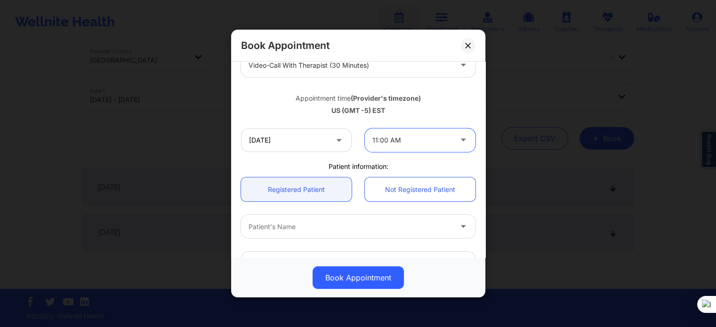
click at [311, 232] on div at bounding box center [350, 226] width 203 height 11
type input "d j s"
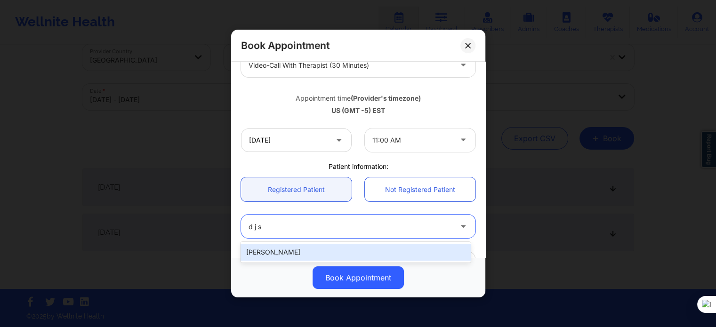
click at [295, 251] on div "D J Sharp" at bounding box center [356, 252] width 230 height 17
type input "djandtanieasharp@gmail.com"
type input "+1614-822-7077"
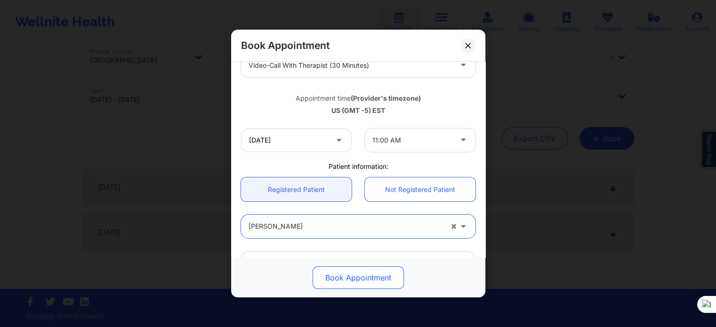
click at [347, 288] on button "Book Appointment" at bounding box center [358, 278] width 91 height 23
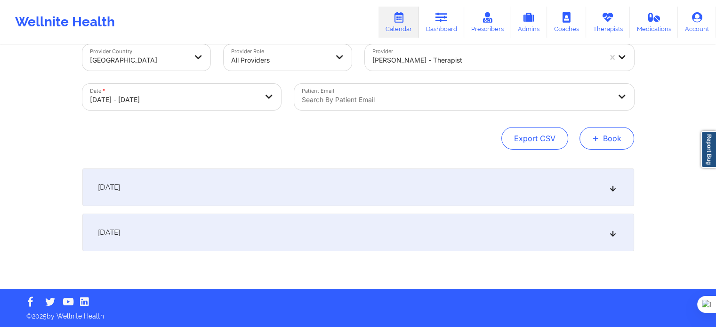
click at [599, 138] on span "+" at bounding box center [595, 138] width 7 height 5
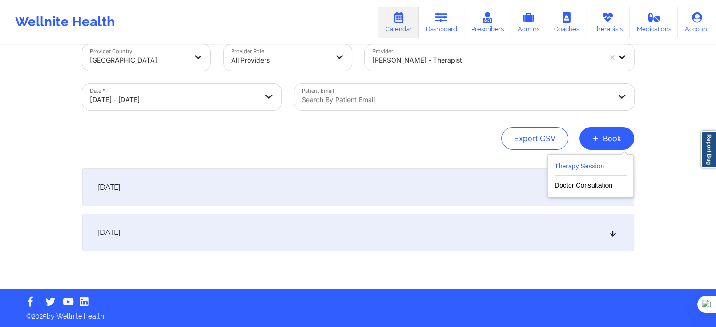
click at [577, 169] on button "Therapy Session" at bounding box center [591, 169] width 72 height 16
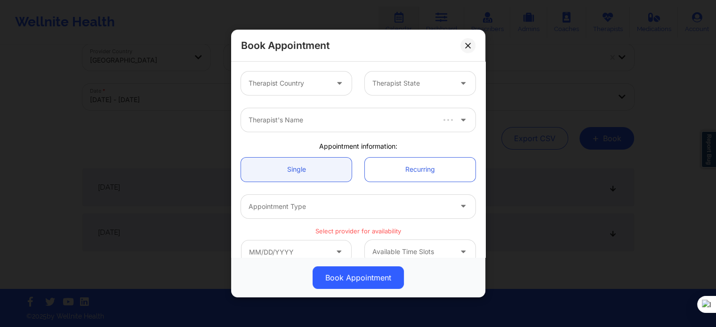
click at [299, 76] on div "Therapist Country" at bounding box center [285, 84] width 88 height 24
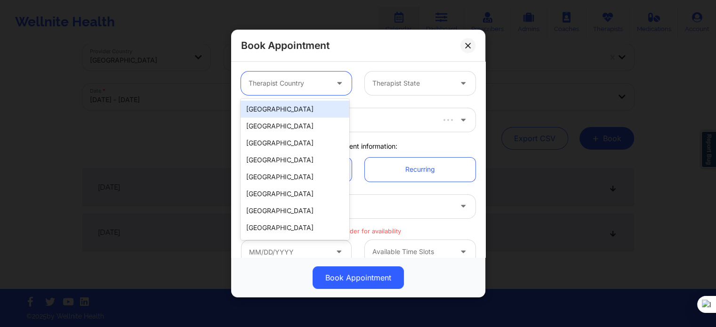
click at [309, 116] on div "[GEOGRAPHIC_DATA]" at bounding box center [295, 109] width 108 height 17
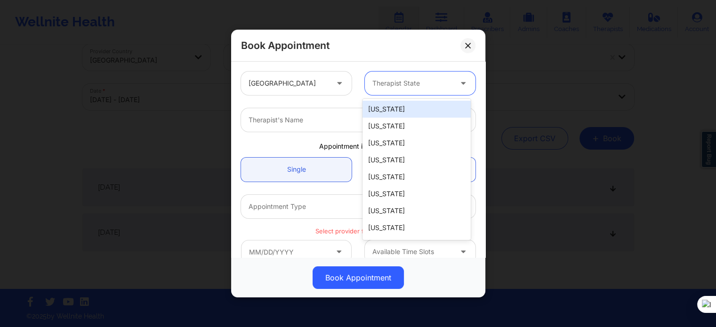
click at [366, 93] on div "Therapist State" at bounding box center [409, 84] width 88 height 24
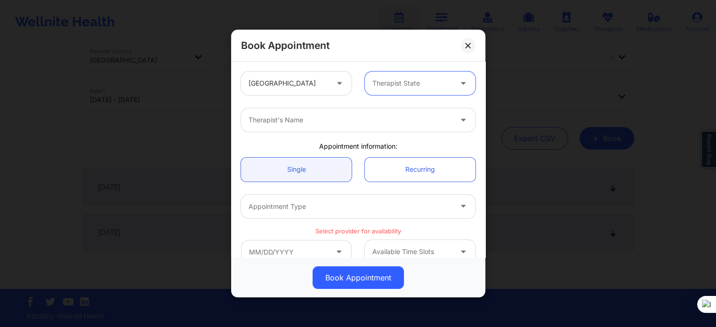
type input "f"
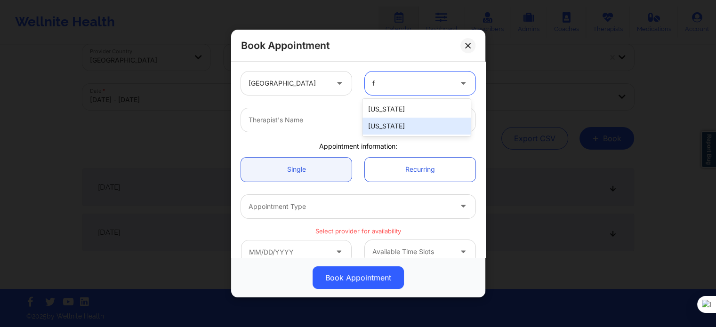
click at [400, 129] on div "[US_STATE]" at bounding box center [417, 126] width 108 height 17
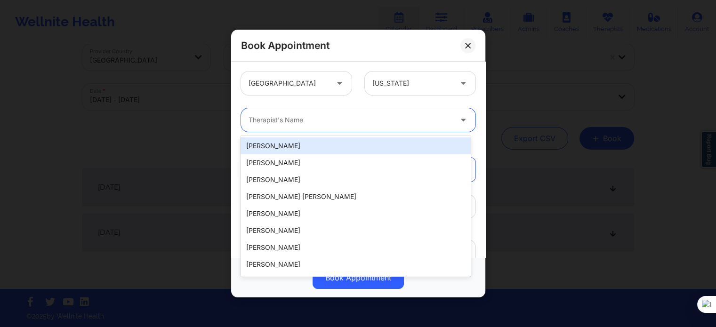
click at [387, 126] on div "Therapist's Name" at bounding box center [347, 120] width 212 height 24
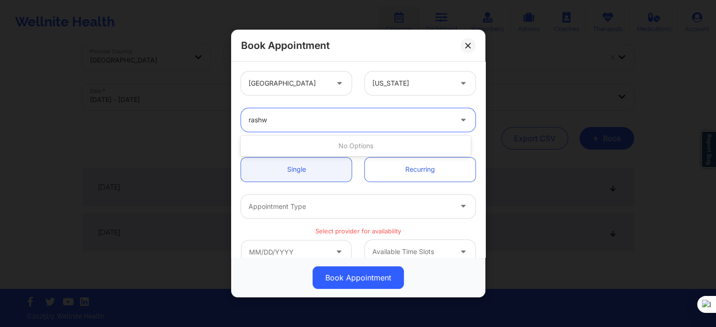
type input "rash"
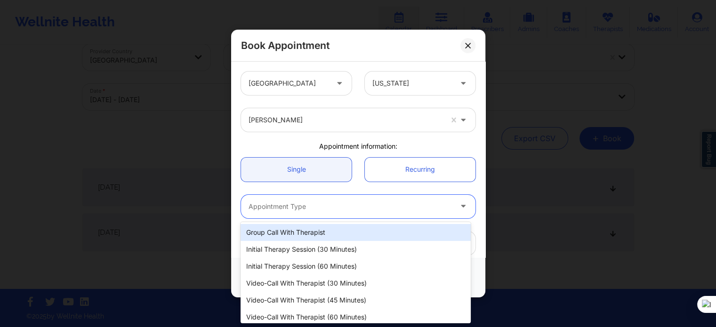
click at [335, 209] on div at bounding box center [350, 206] width 203 height 11
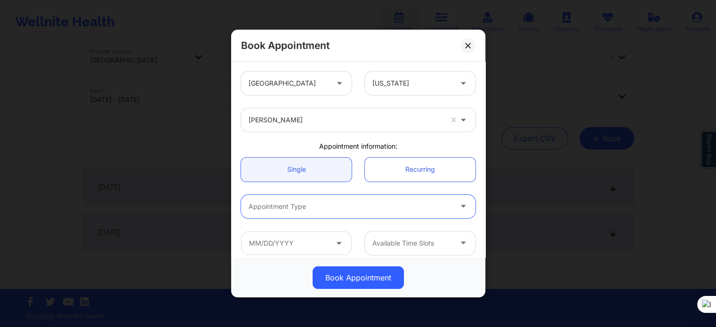
click at [303, 209] on div at bounding box center [350, 206] width 203 height 11
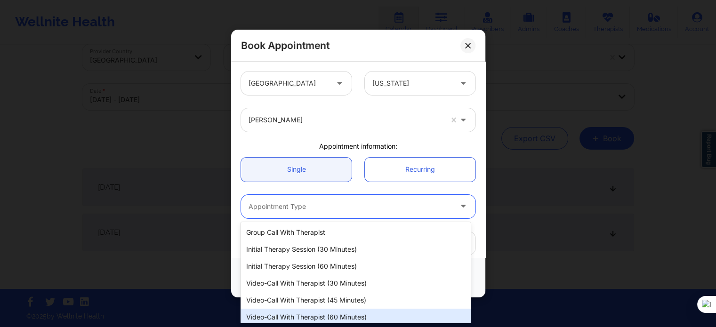
click at [323, 314] on div "Video-Call with Therapist (60 minutes)" at bounding box center [356, 317] width 230 height 17
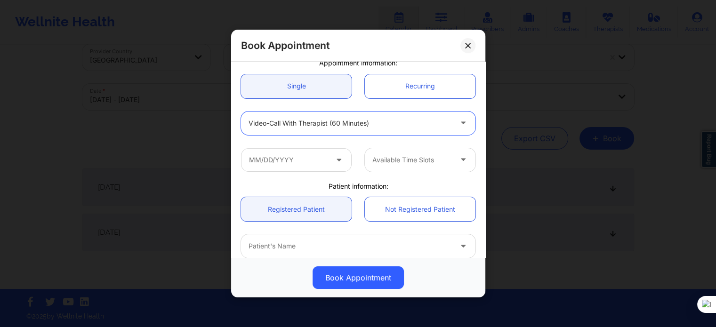
scroll to position [94, 0]
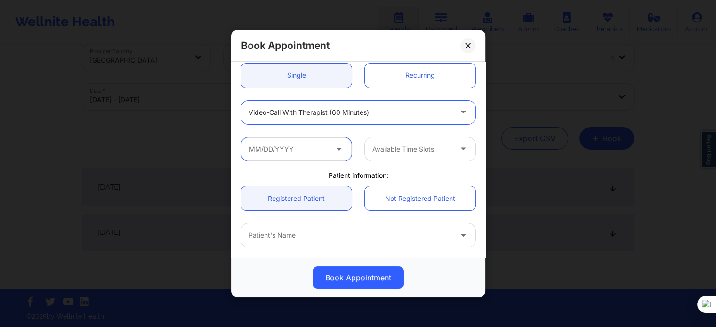
click at [281, 144] on input "text" at bounding box center [296, 149] width 111 height 24
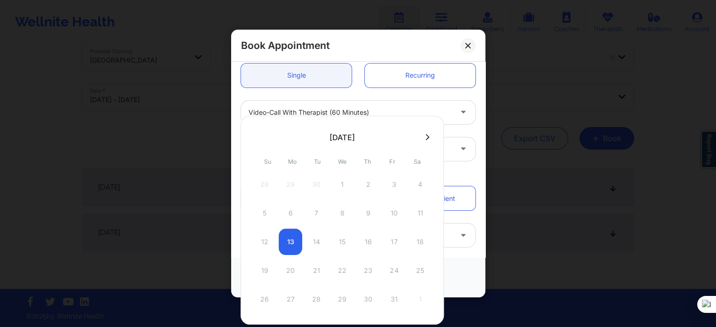
click at [426, 139] on icon at bounding box center [428, 137] width 4 height 6
click at [423, 139] on div at bounding box center [342, 235] width 203 height 238
click at [426, 139] on icon at bounding box center [428, 137] width 4 height 6
click at [471, 141] on div "Available Time Slots" at bounding box center [420, 149] width 124 height 24
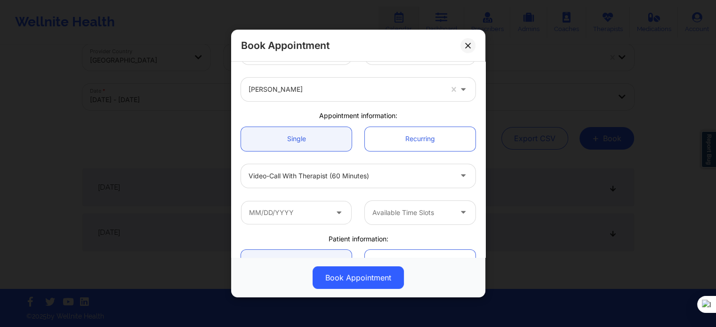
scroll to position [0, 0]
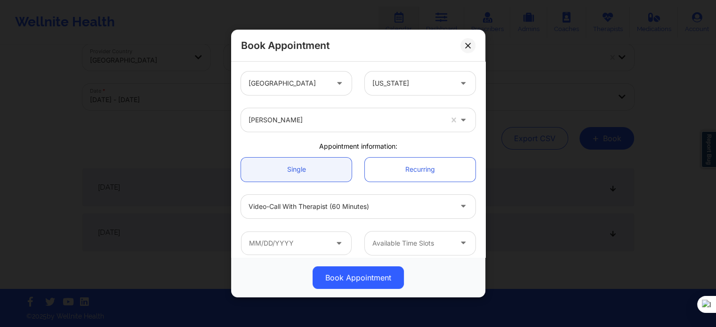
click at [399, 81] on div at bounding box center [412, 83] width 80 height 11
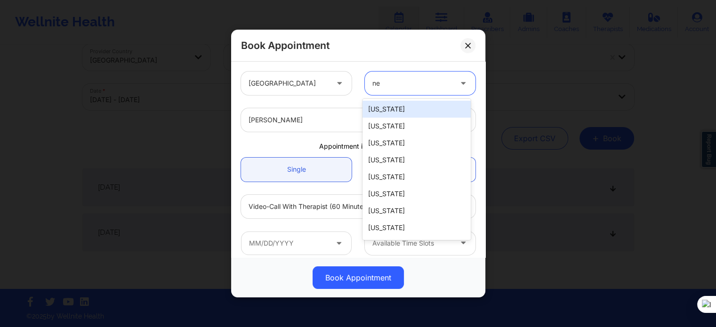
type input "new"
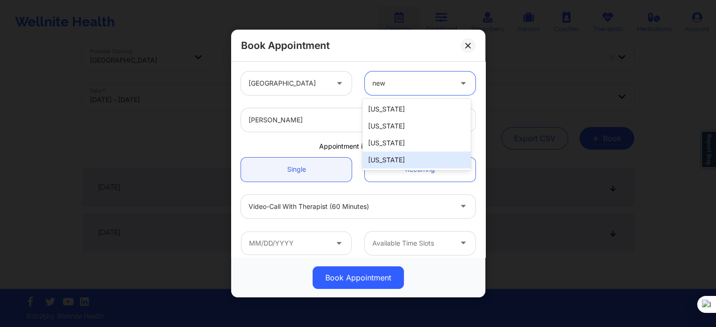
click at [392, 165] on div "[US_STATE]" at bounding box center [417, 160] width 108 height 17
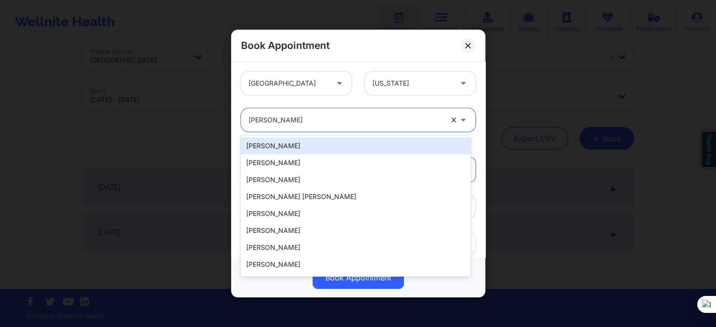
click at [317, 126] on div "Rashawnda Carey" at bounding box center [346, 120] width 194 height 24
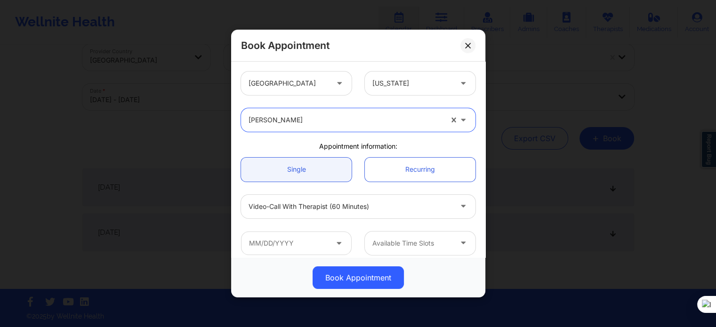
paste input "[PERSON_NAME]"
type input "[PERSON_NAME]"
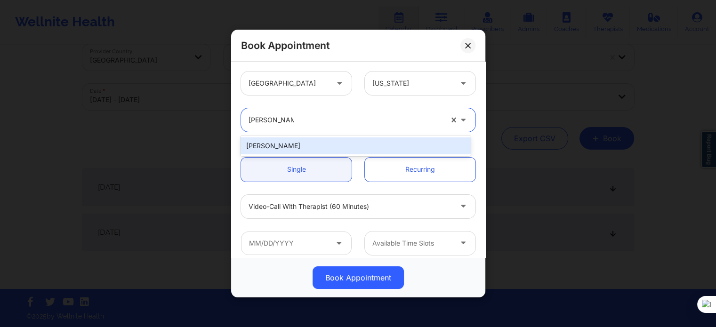
click at [332, 148] on div "[PERSON_NAME]" at bounding box center [356, 145] width 230 height 17
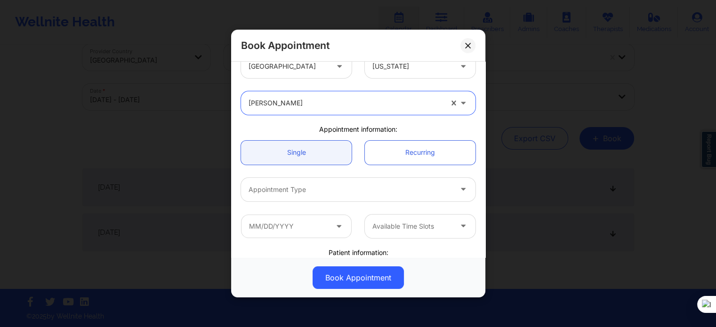
scroll to position [47, 0]
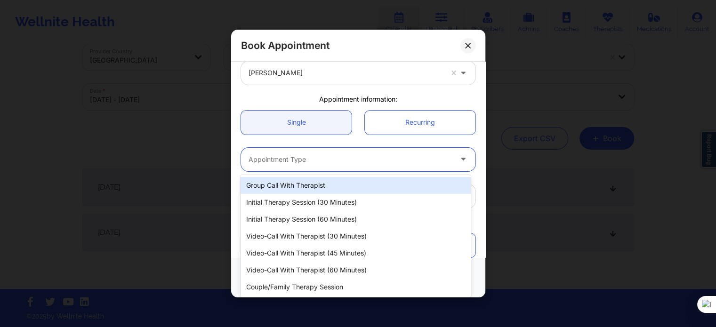
click at [320, 167] on div "Appointment Type" at bounding box center [347, 160] width 212 height 24
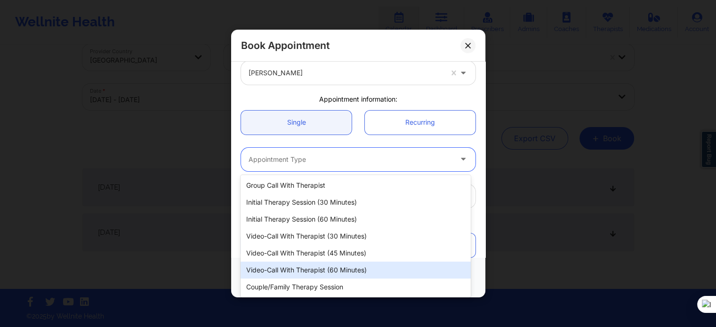
click at [320, 267] on div "Video-Call with Therapist (60 minutes)" at bounding box center [356, 270] width 230 height 17
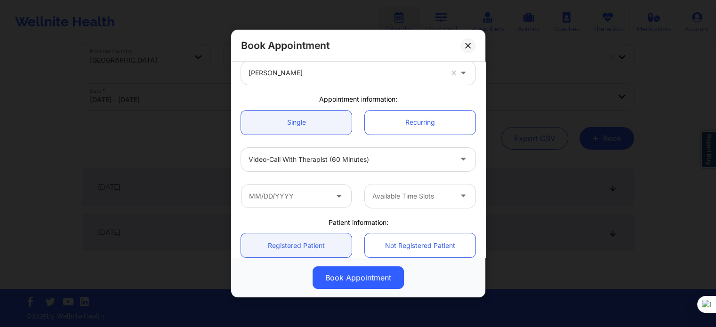
click at [527, 196] on div "Book Appointment United States New York Tyishia James Appointment information: …" at bounding box center [358, 163] width 716 height 327
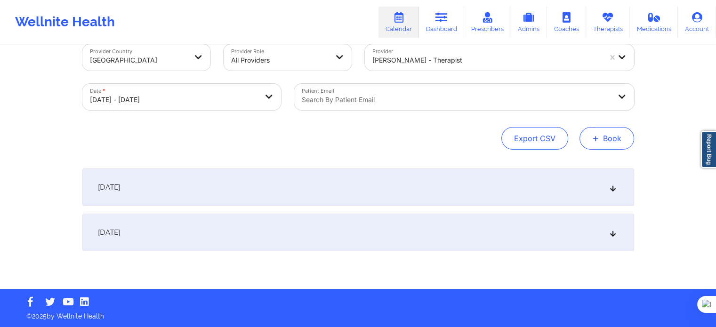
click at [601, 140] on button "+ Book" at bounding box center [607, 138] width 55 height 23
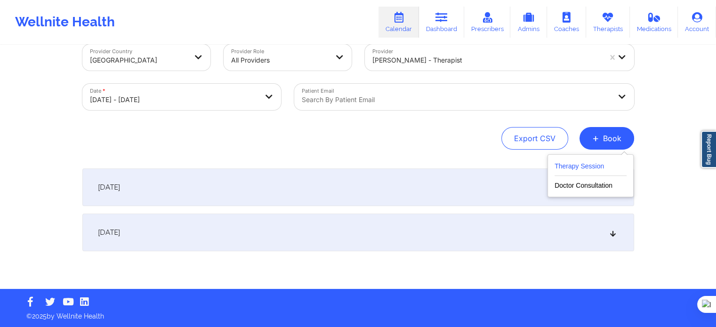
click at [559, 164] on button "Therapy Session" at bounding box center [591, 169] width 72 height 16
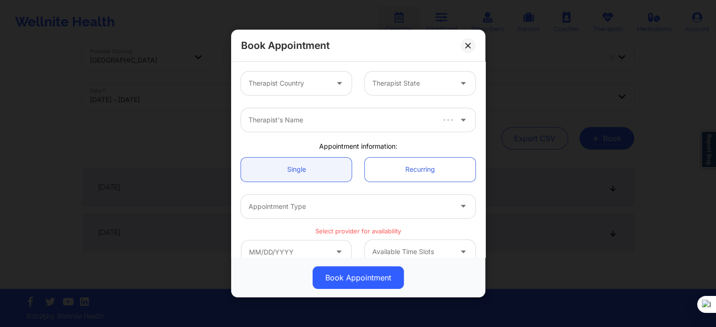
click at [304, 79] on div at bounding box center [289, 83] width 80 height 11
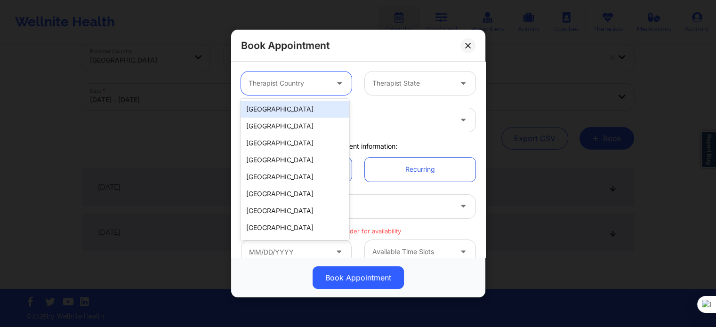
click at [292, 111] on div "[GEOGRAPHIC_DATA]" at bounding box center [295, 109] width 108 height 17
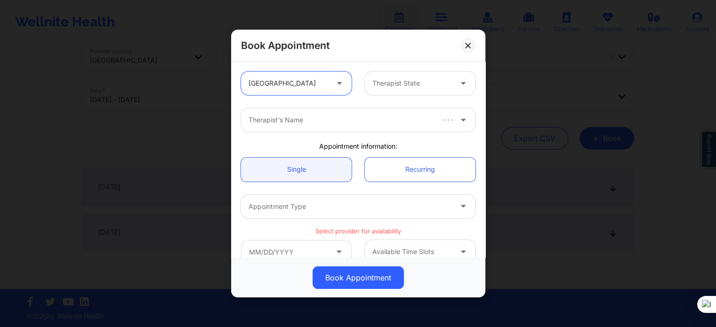
click at [388, 81] on div at bounding box center [412, 83] width 80 height 11
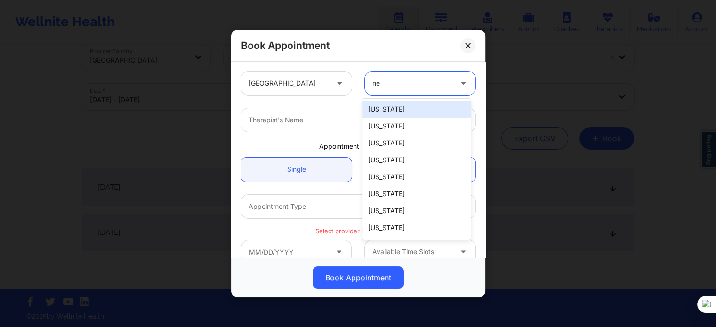
type input "new"
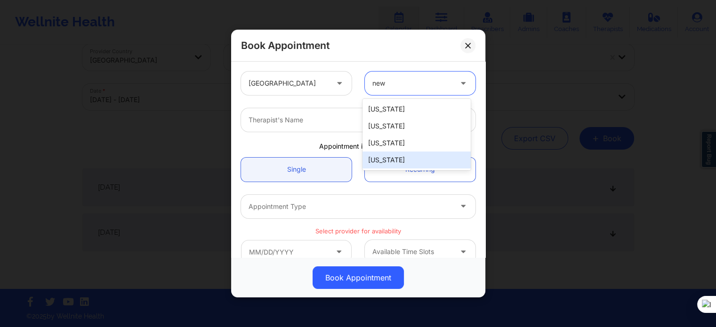
click at [387, 162] on div "[US_STATE]" at bounding box center [417, 160] width 108 height 17
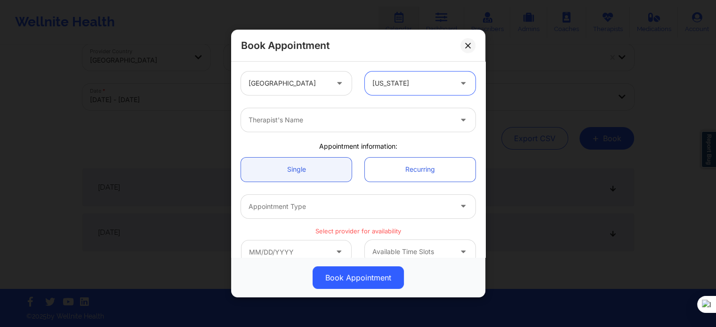
click at [308, 124] on div at bounding box center [350, 119] width 203 height 11
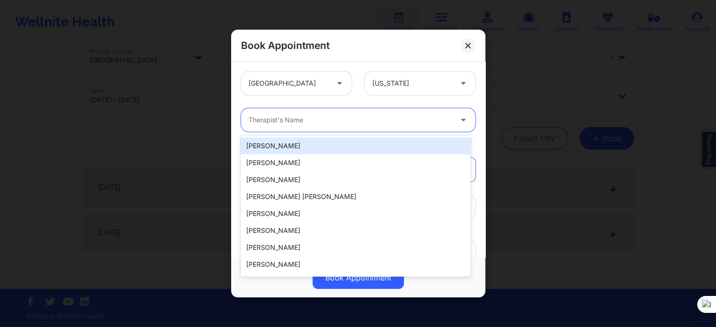
paste input "[PERSON_NAME]"
type input "[PERSON_NAME]"
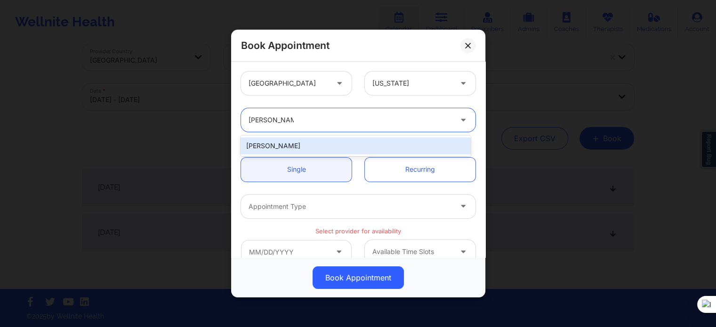
click at [313, 143] on div "[PERSON_NAME]" at bounding box center [356, 145] width 230 height 17
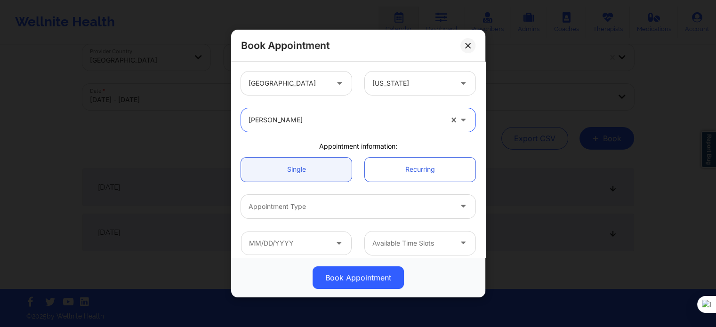
click at [290, 208] on div at bounding box center [350, 206] width 203 height 11
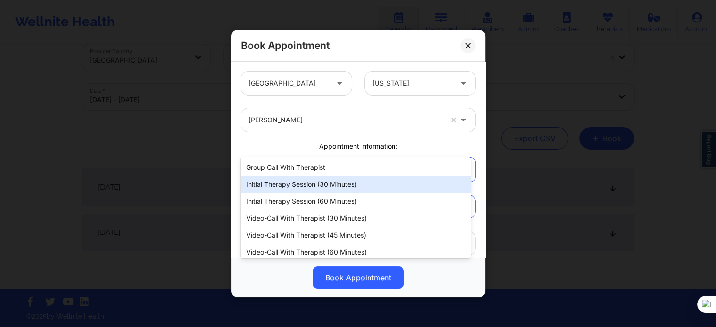
scroll to position [94, 0]
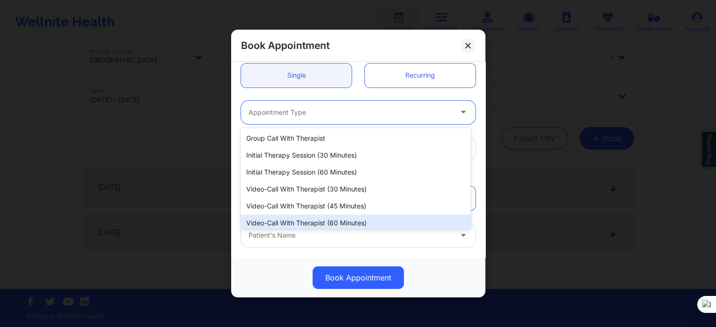
click at [343, 224] on div "Video-Call with Therapist (60 minutes)" at bounding box center [356, 223] width 230 height 17
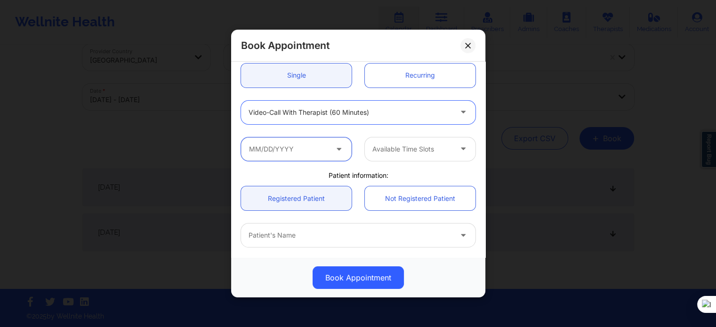
click at [323, 151] on input "text" at bounding box center [296, 149] width 111 height 24
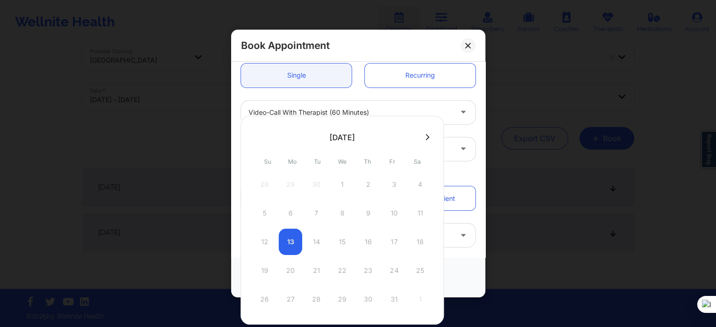
click at [462, 170] on div "United States New York Tyishia James Appointment information: Single Recurring …" at bounding box center [359, 167] width 248 height 393
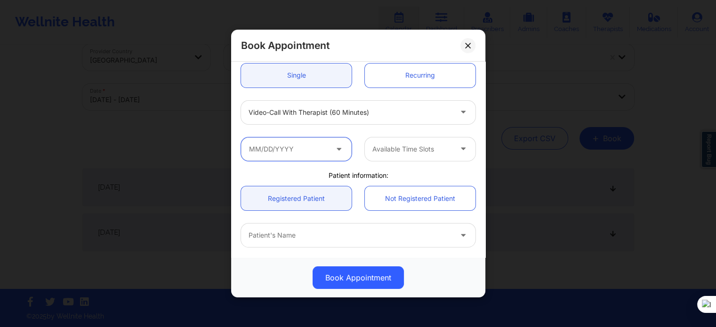
click at [288, 143] on input "text" at bounding box center [296, 149] width 111 height 24
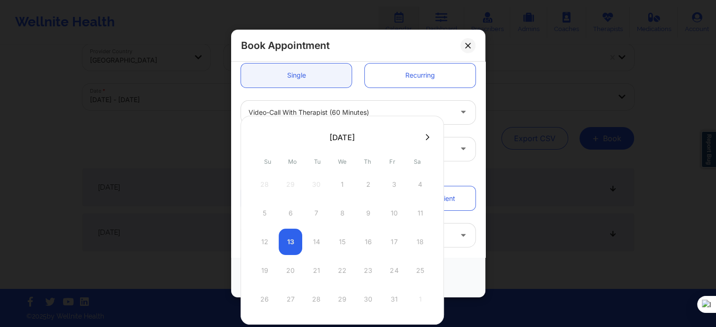
click at [421, 142] on div at bounding box center [342, 137] width 203 height 14
click at [426, 135] on icon at bounding box center [428, 137] width 4 height 7
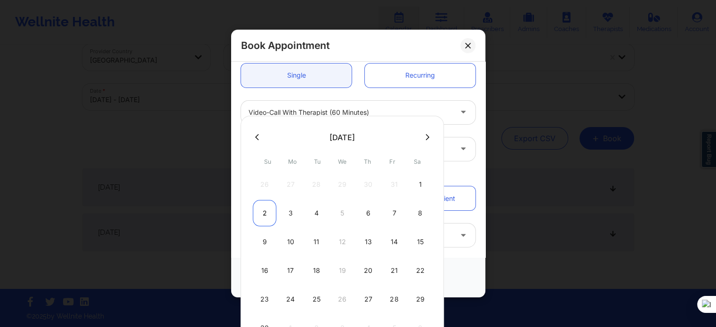
click at [271, 212] on div "2" at bounding box center [265, 213] width 24 height 26
type input "11/02/2025"
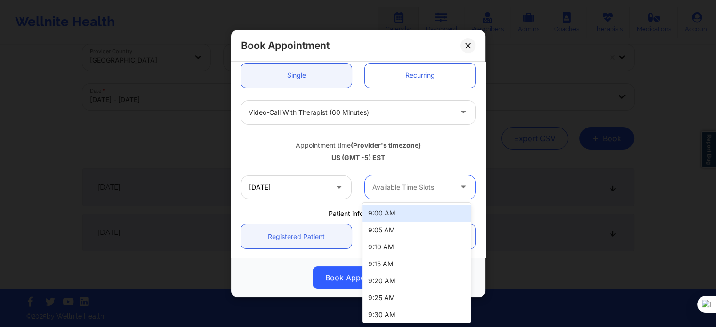
click at [381, 186] on div at bounding box center [412, 187] width 80 height 11
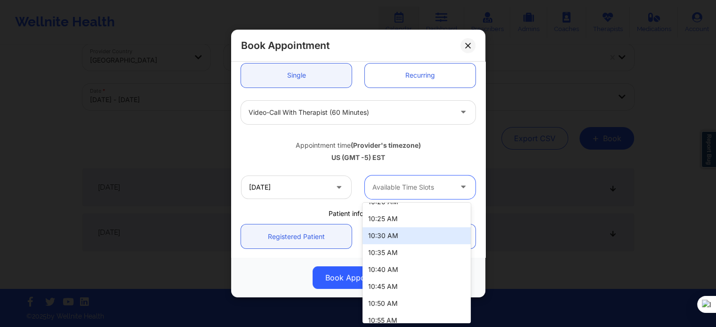
click at [401, 242] on div "10:30 AM" at bounding box center [417, 235] width 108 height 17
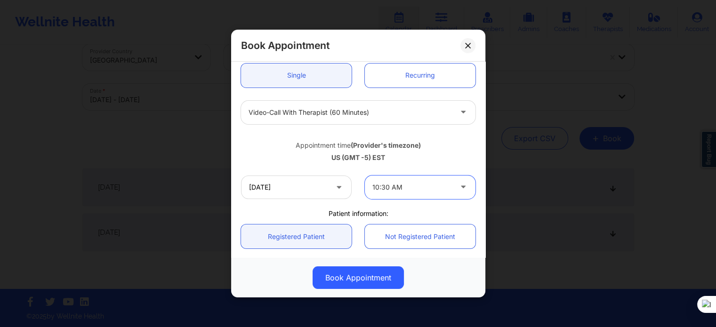
click at [418, 187] on div at bounding box center [412, 187] width 80 height 11
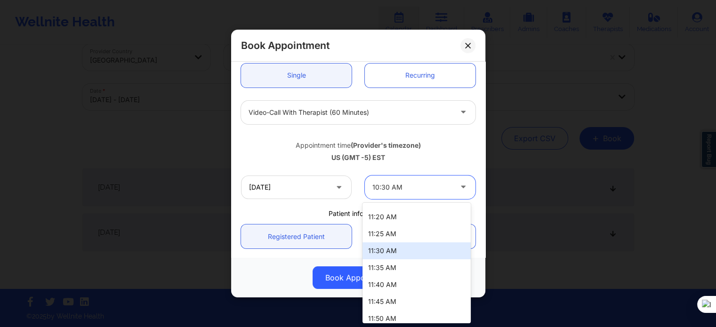
scroll to position [377, 0]
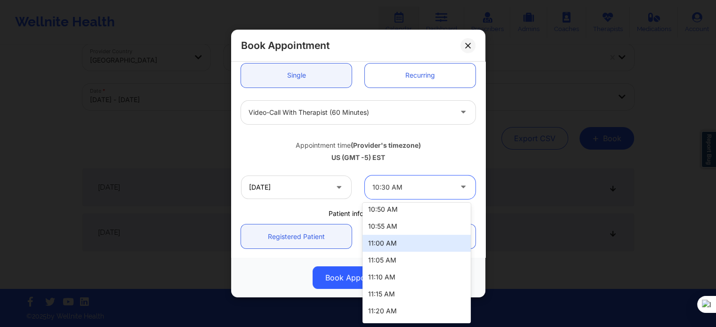
click at [399, 248] on div "11:00 AM" at bounding box center [417, 243] width 108 height 17
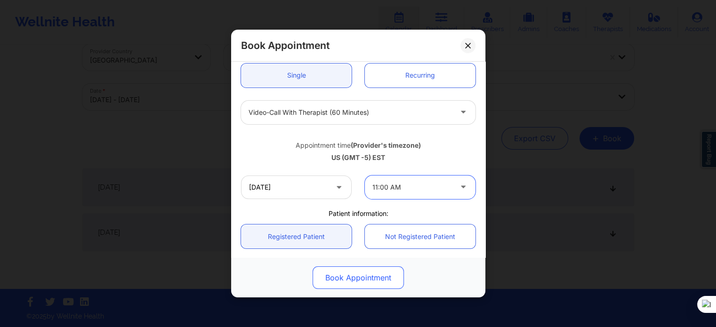
click at [363, 275] on button "Book Appointment" at bounding box center [358, 278] width 91 height 23
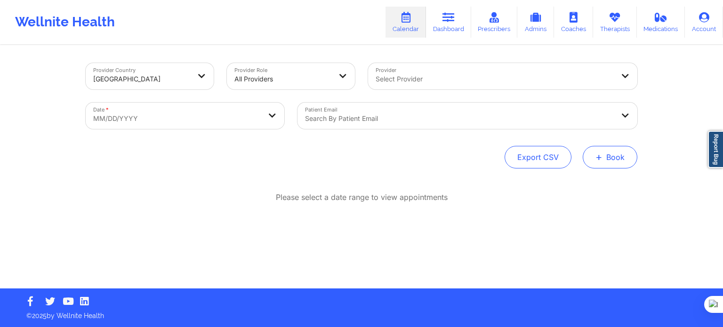
click at [587, 160] on button "+ Book" at bounding box center [610, 157] width 55 height 23
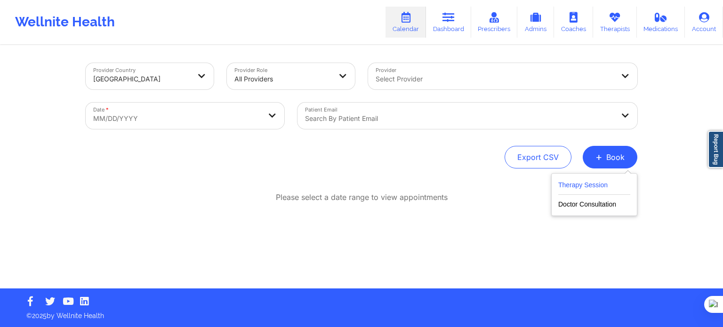
click at [583, 185] on button "Therapy Session" at bounding box center [594, 187] width 72 height 16
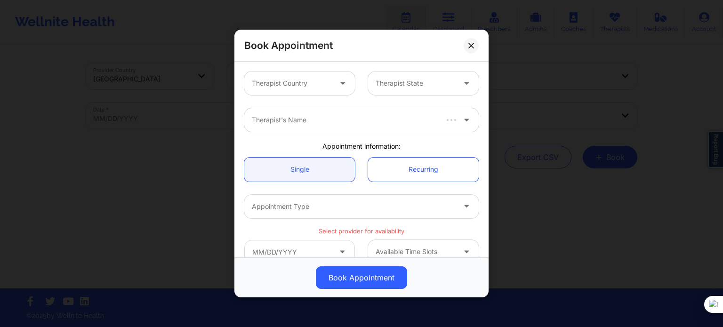
click at [323, 87] on div at bounding box center [292, 83] width 80 height 11
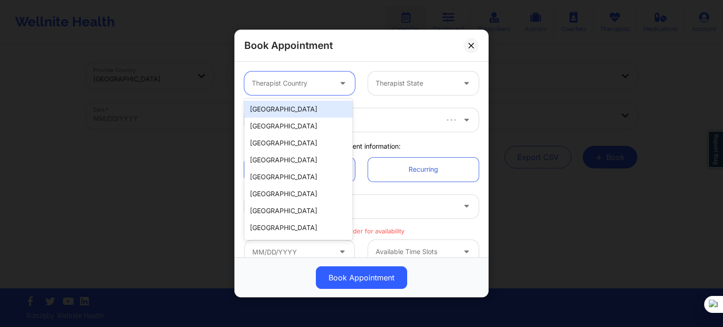
click at [305, 120] on div "[GEOGRAPHIC_DATA]" at bounding box center [298, 126] width 108 height 17
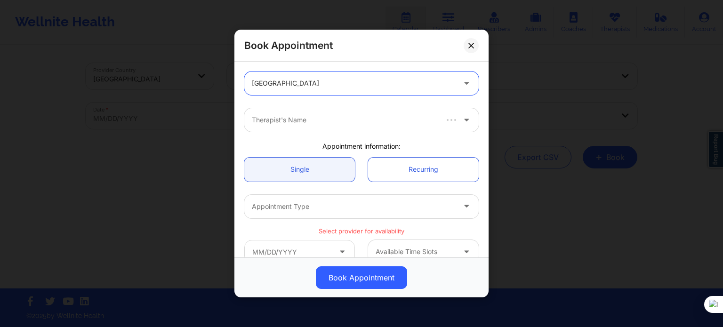
click at [317, 87] on div at bounding box center [353, 83] width 203 height 11
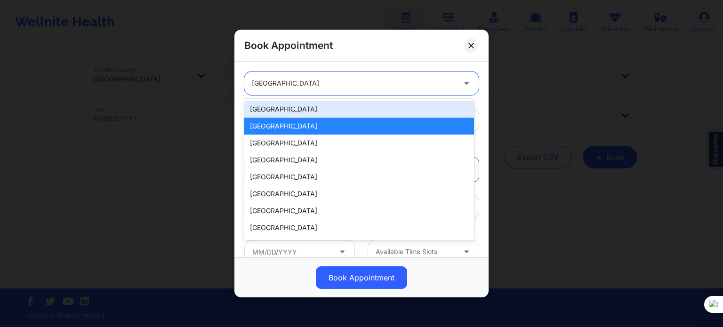
click at [306, 113] on div "[GEOGRAPHIC_DATA]" at bounding box center [359, 109] width 230 height 17
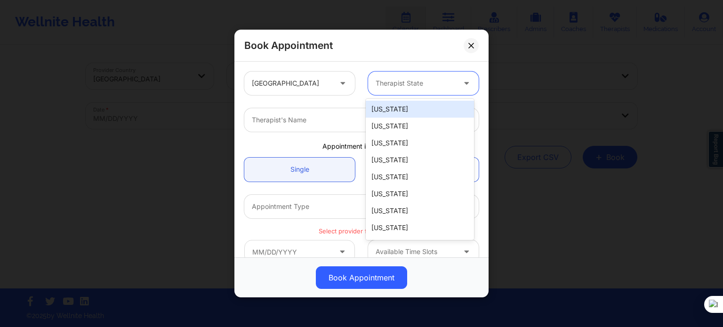
click at [382, 89] on div "Therapist State" at bounding box center [412, 84] width 88 height 24
type input "new"
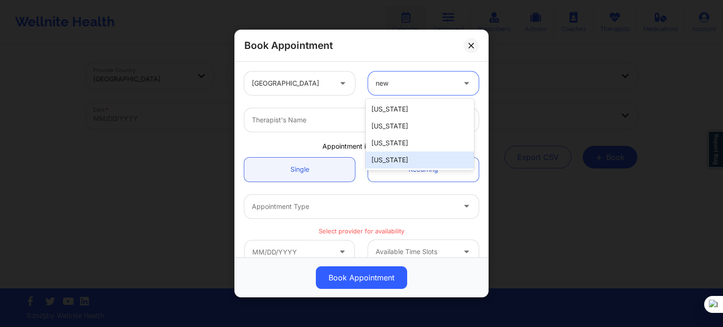
click at [388, 161] on div "[US_STATE]" at bounding box center [420, 160] width 108 height 17
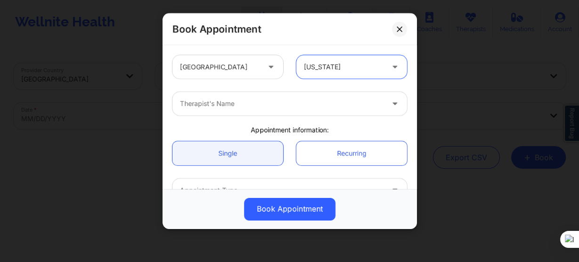
drag, startPoint x: 701, startPoint y: 0, endPoint x: 301, endPoint y: 95, distance: 410.5
click at [301, 95] on div "Therapist's Name" at bounding box center [278, 104] width 212 height 24
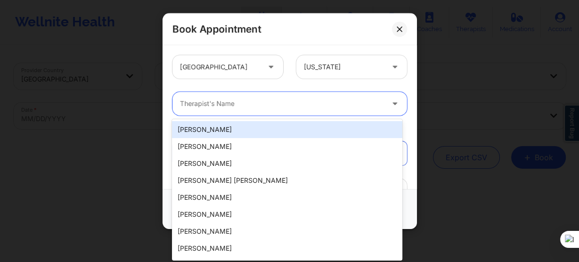
paste input "[PERSON_NAME]"
type input "[PERSON_NAME]"
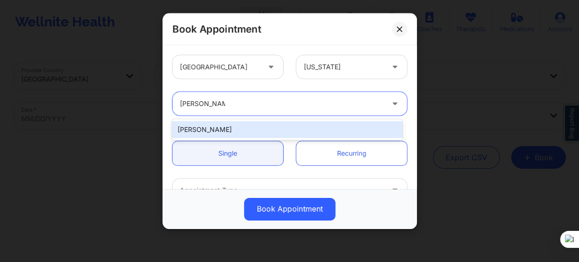
click at [281, 133] on div "[PERSON_NAME]" at bounding box center [287, 129] width 230 height 17
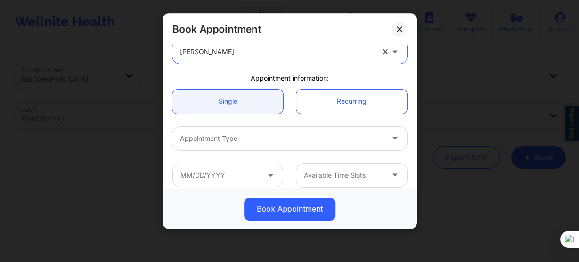
scroll to position [75, 0]
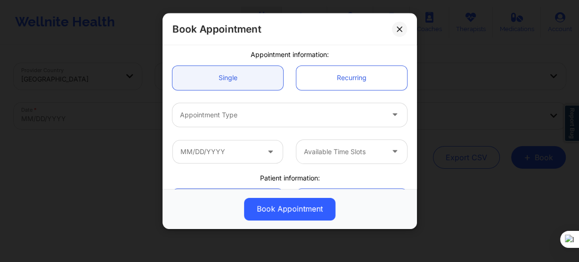
click at [245, 114] on div at bounding box center [281, 114] width 203 height 11
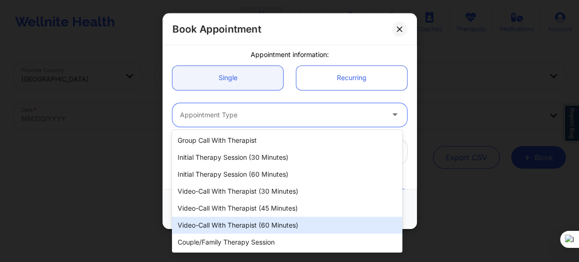
click at [265, 222] on div "Video-Call with Therapist (60 minutes)" at bounding box center [287, 225] width 230 height 17
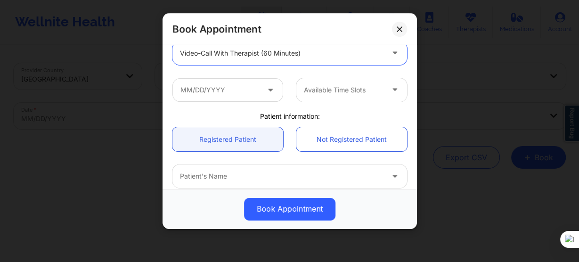
scroll to position [151, 0]
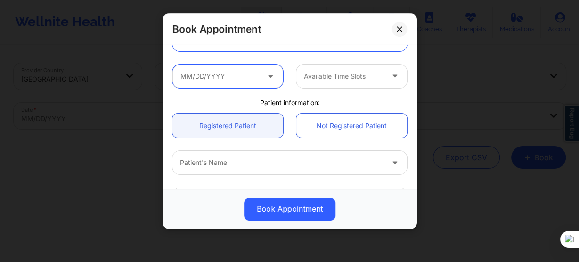
click at [240, 76] on input "text" at bounding box center [227, 77] width 111 height 24
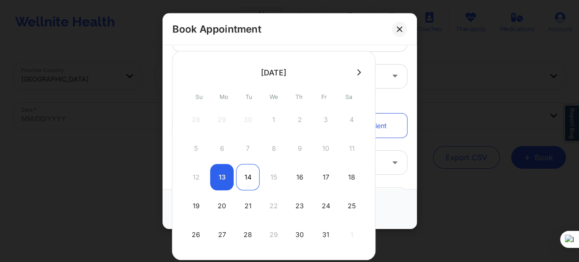
click at [250, 179] on div "14" at bounding box center [248, 177] width 24 height 26
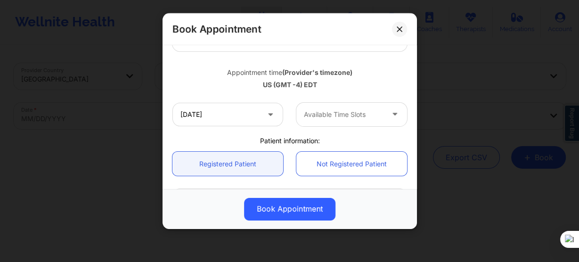
click at [332, 108] on div "Available Time Slots" at bounding box center [340, 115] width 88 height 24
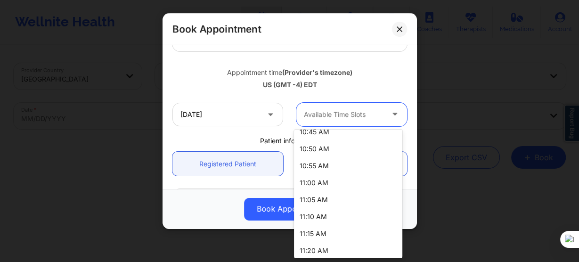
scroll to position [377, 0]
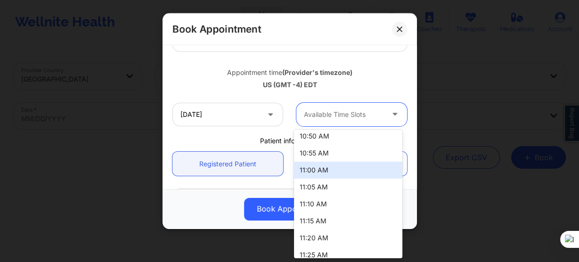
click at [330, 175] on div "11:00 AM" at bounding box center [348, 170] width 108 height 17
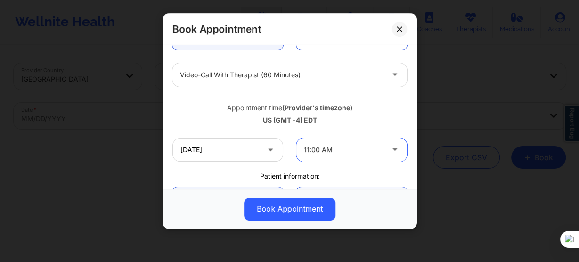
scroll to position [113, 0]
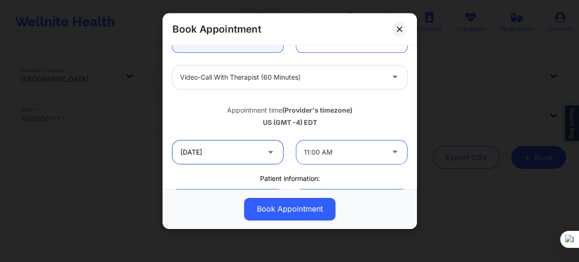
click at [243, 151] on input "[DATE]" at bounding box center [227, 152] width 111 height 24
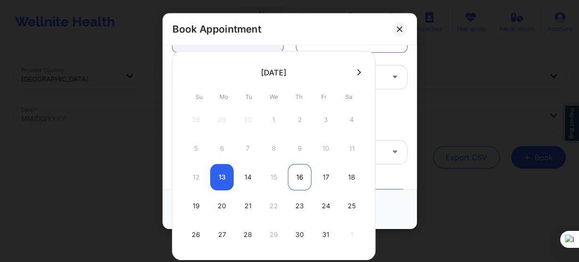
click at [294, 174] on div "16" at bounding box center [300, 177] width 24 height 26
type input "[DATE]"
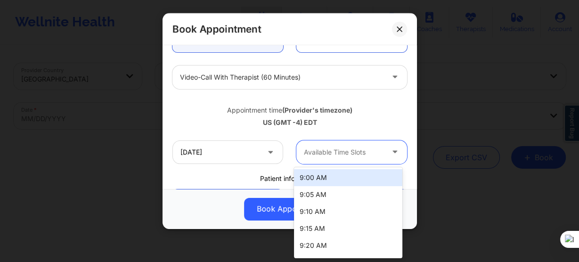
click at [339, 153] on div at bounding box center [344, 151] width 80 height 11
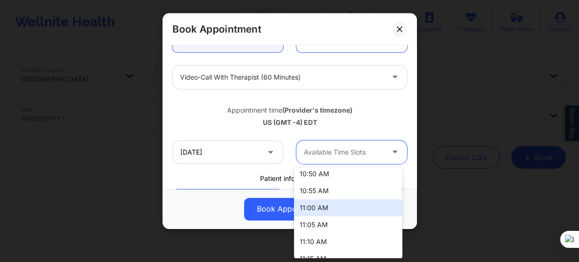
click at [328, 209] on div "11:00 AM" at bounding box center [348, 207] width 108 height 17
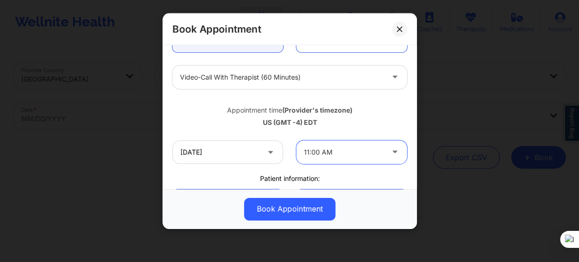
scroll to position [188, 0]
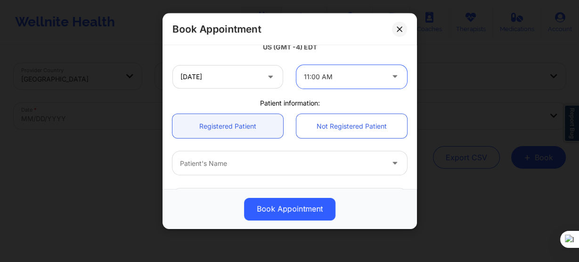
click at [230, 166] on div at bounding box center [281, 163] width 203 height 11
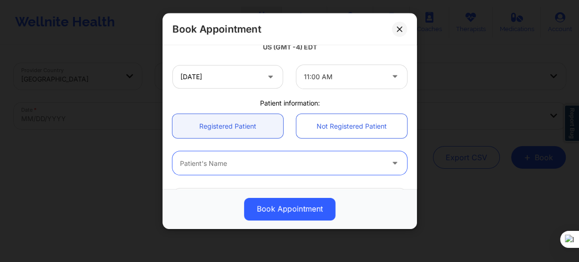
paste input "[PERSON_NAME]"
click at [207, 161] on input "[PERSON_NAME]" at bounding box center [211, 163] width 63 height 9
type input "[PERSON_NAME]"
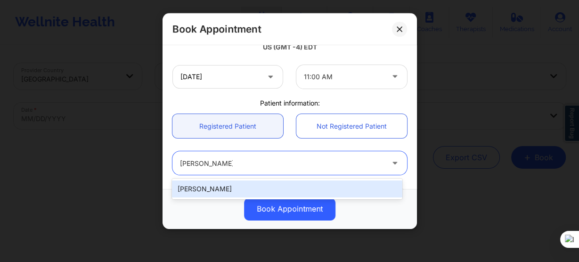
click at [237, 191] on div "[PERSON_NAME]" at bounding box center [287, 188] width 230 height 17
type input "[EMAIL_ADDRESS][DOMAIN_NAME]"
type input "[PHONE_NUMBER]"
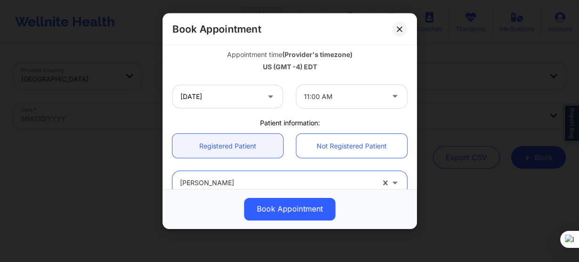
scroll to position [151, 0]
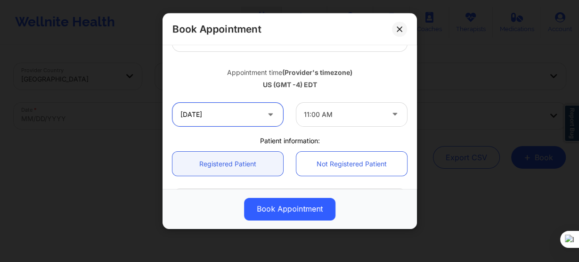
click at [259, 114] on input "[DATE]" at bounding box center [227, 115] width 111 height 24
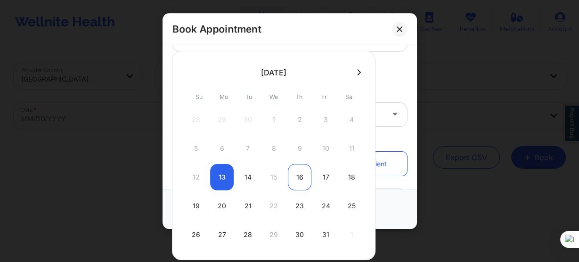
click at [293, 174] on div "16" at bounding box center [300, 177] width 24 height 26
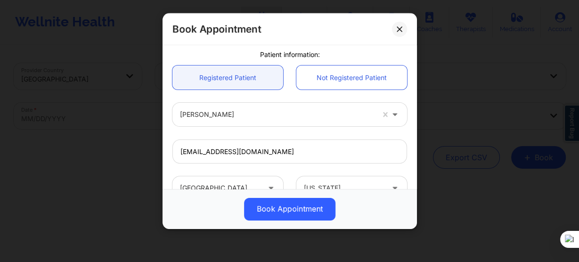
scroll to position [264, 0]
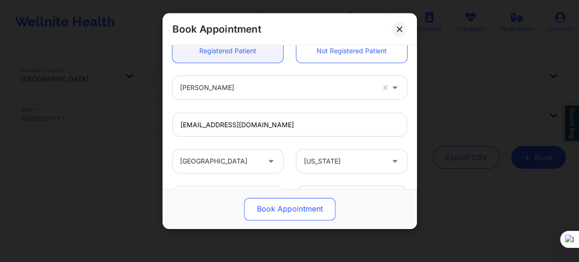
click at [278, 205] on button "Book Appointment" at bounding box center [289, 209] width 91 height 23
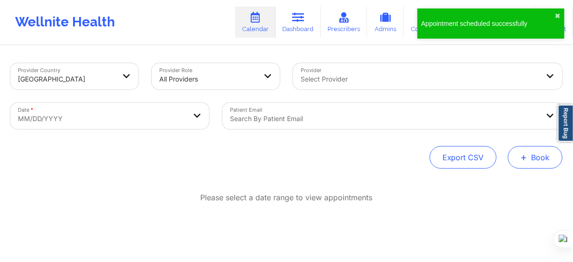
click at [534, 160] on button "+ Book" at bounding box center [535, 157] width 55 height 23
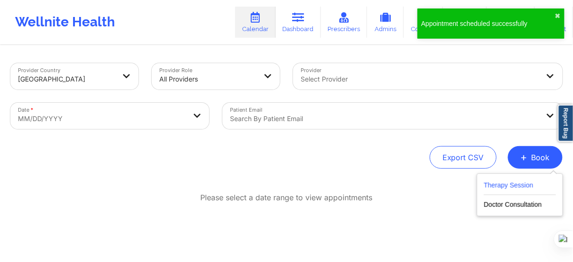
click at [499, 185] on button "Therapy Session" at bounding box center [520, 187] width 72 height 16
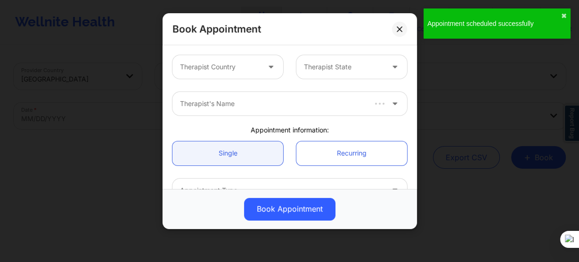
click at [200, 76] on div "Therapist Country" at bounding box center [216, 67] width 88 height 24
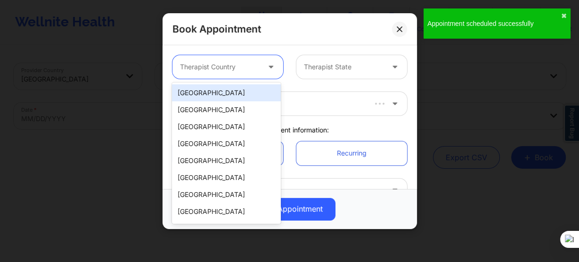
click at [224, 92] on div "[GEOGRAPHIC_DATA]" at bounding box center [226, 92] width 108 height 17
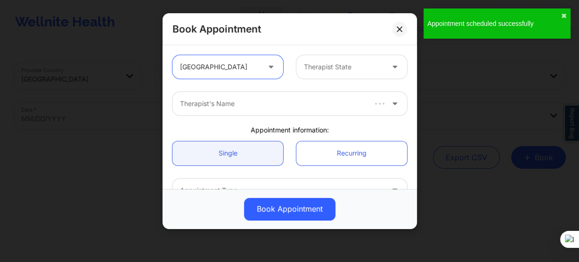
click at [326, 64] on div at bounding box center [344, 66] width 80 height 11
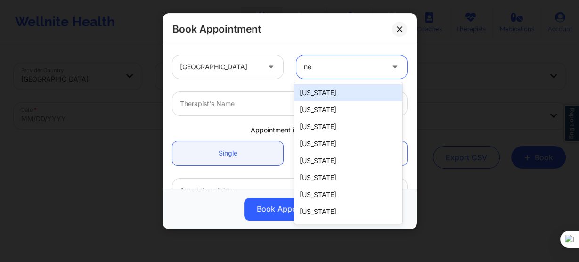
type input "new"
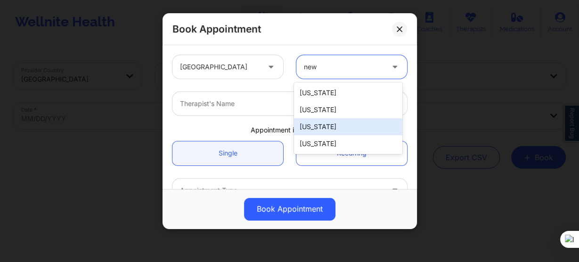
click at [318, 144] on div "[US_STATE]" at bounding box center [348, 143] width 108 height 17
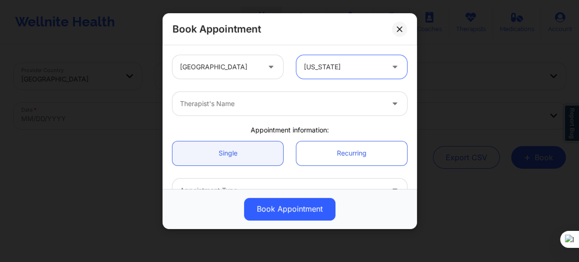
click at [238, 113] on div "Therapist's Name" at bounding box center [278, 104] width 212 height 24
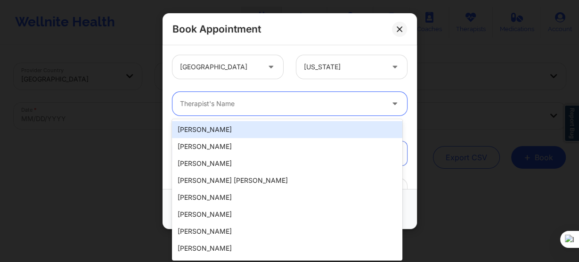
paste input "Jason V Roberts"
type input "Jason V Roberts"
type input "t"
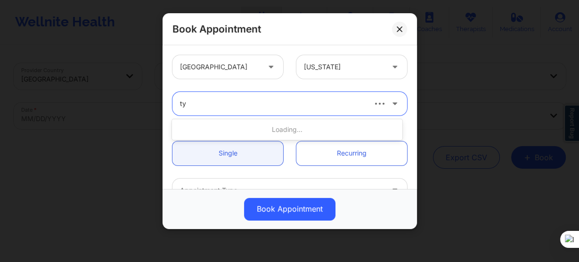
type input "tyi"
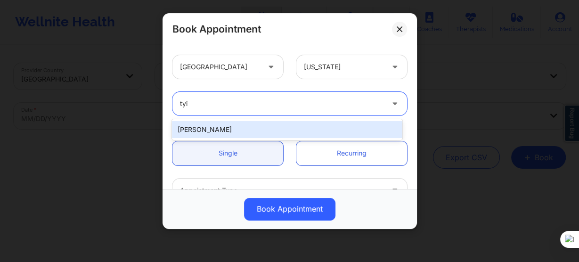
click at [225, 127] on div "[PERSON_NAME]" at bounding box center [287, 129] width 230 height 17
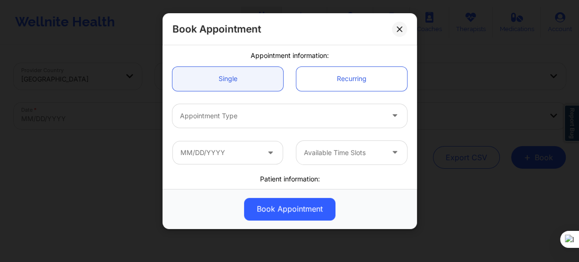
scroll to position [75, 0]
click at [219, 120] on div at bounding box center [281, 114] width 203 height 11
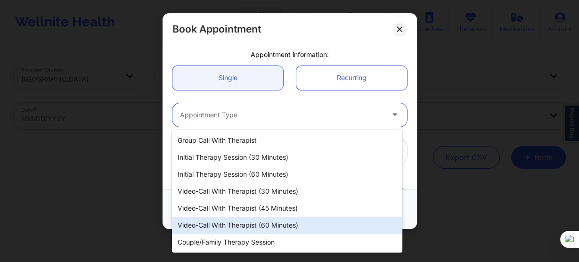
click at [243, 225] on div "Video-Call with Therapist (60 minutes)" at bounding box center [287, 225] width 230 height 17
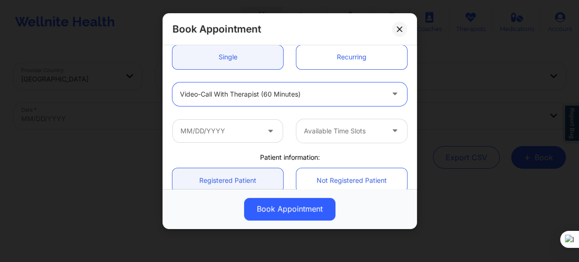
scroll to position [113, 0]
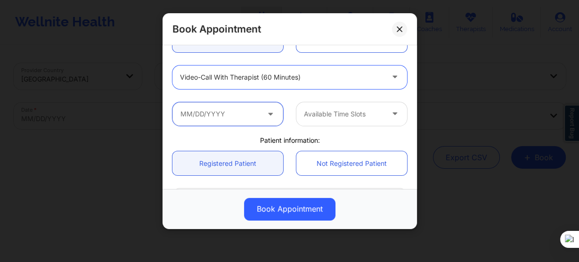
click at [223, 113] on input "text" at bounding box center [227, 114] width 111 height 24
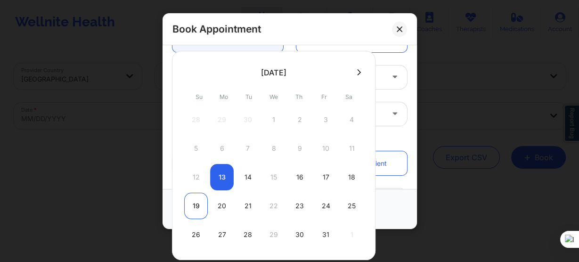
click at [201, 204] on div "19" at bounding box center [196, 206] width 24 height 26
type input "10/19/2025"
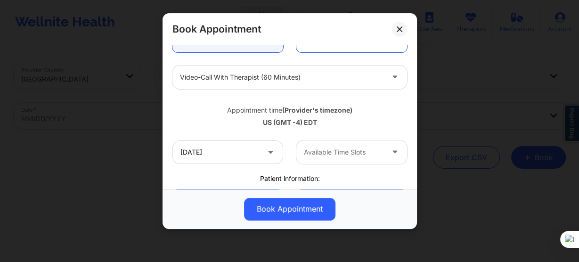
click at [299, 149] on div "Available Time Slots" at bounding box center [340, 152] width 88 height 24
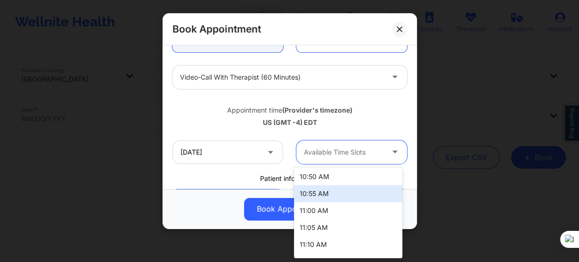
scroll to position [414, 0]
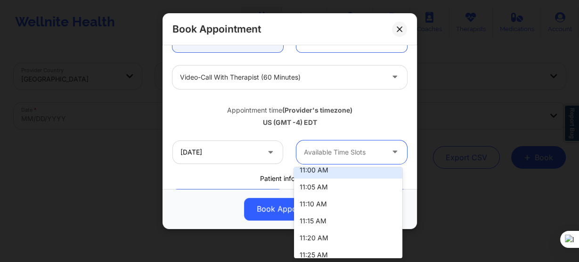
click at [320, 172] on div "11:00 AM" at bounding box center [348, 170] width 108 height 17
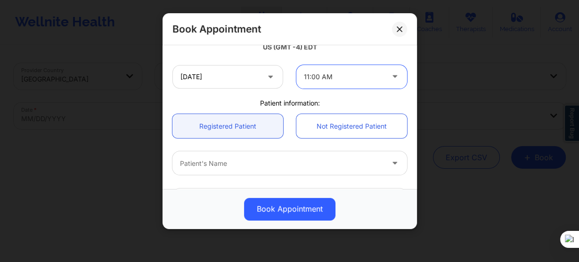
scroll to position [226, 0]
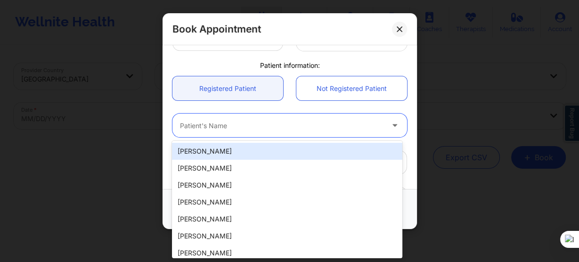
click at [218, 133] on div "Patient's Name" at bounding box center [278, 125] width 212 height 24
paste input "Jason V Roberts"
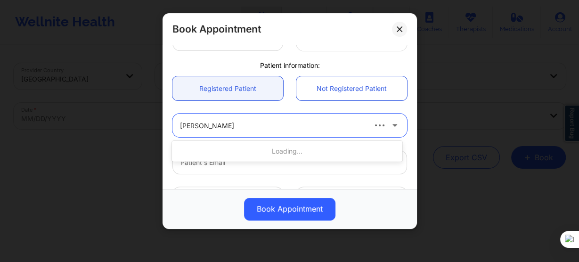
click at [209, 128] on input "Jason V Roberts" at bounding box center [211, 125] width 63 height 9
type input "Jason V Roberts"
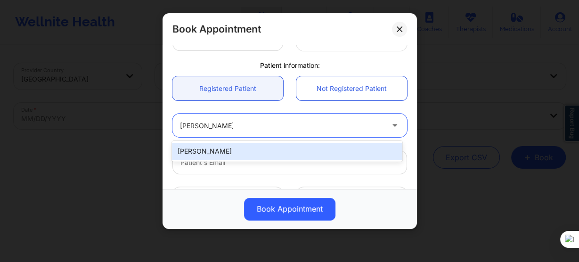
click at [209, 149] on div "Jason V Roberts" at bounding box center [287, 151] width 230 height 17
type input "jasonroberts718@gmail.com"
type input "+13474817774"
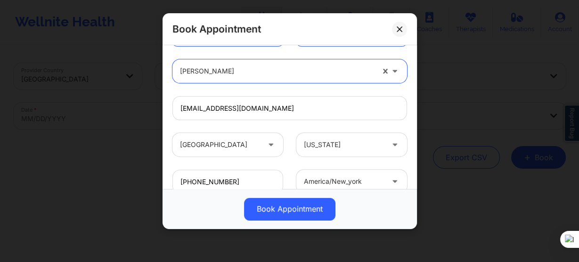
scroll to position [339, 0]
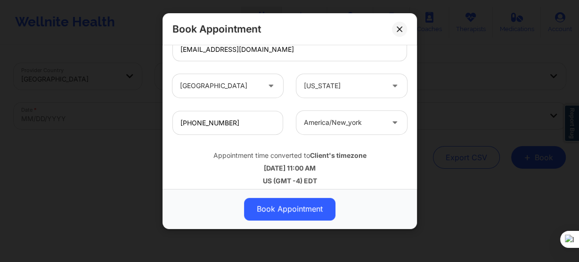
click at [288, 217] on button "Book Appointment" at bounding box center [289, 209] width 91 height 23
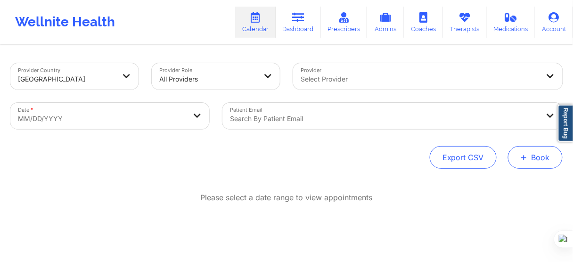
click at [531, 160] on button "+ Book" at bounding box center [535, 157] width 55 height 23
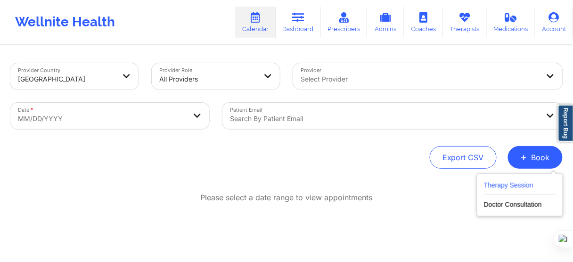
click at [502, 182] on button "Therapy Session" at bounding box center [520, 187] width 72 height 16
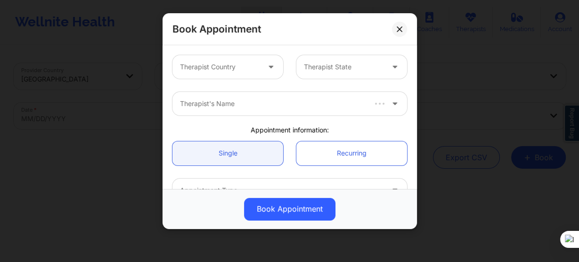
click at [226, 66] on div at bounding box center [220, 66] width 80 height 11
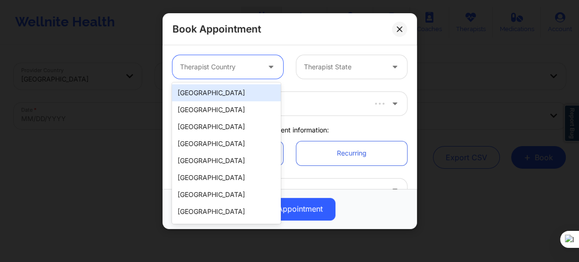
click at [226, 90] on div "[GEOGRAPHIC_DATA]" at bounding box center [226, 92] width 108 height 17
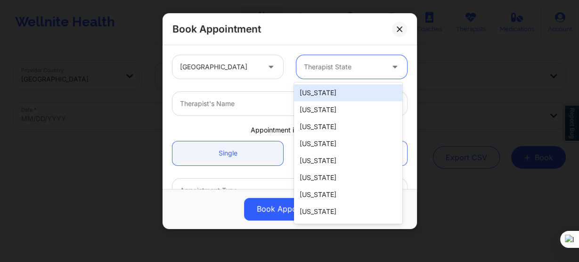
click at [305, 68] on div at bounding box center [344, 66] width 80 height 11
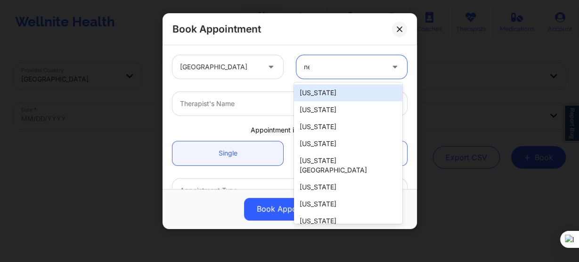
type input "new"
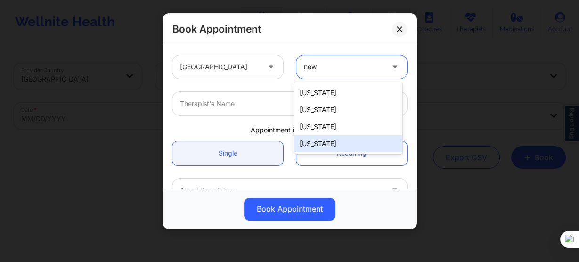
click at [311, 145] on div "[US_STATE]" at bounding box center [348, 143] width 108 height 17
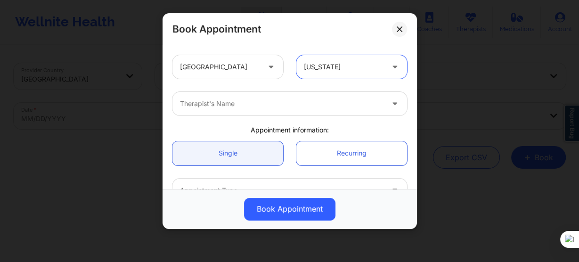
click at [239, 107] on div at bounding box center [281, 103] width 203 height 11
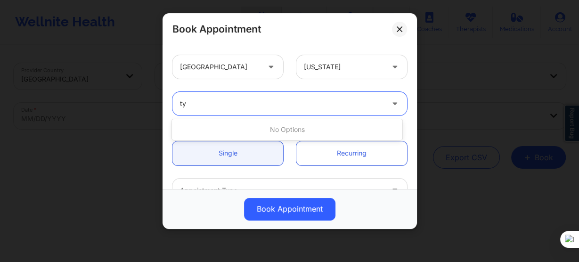
type input "tyi"
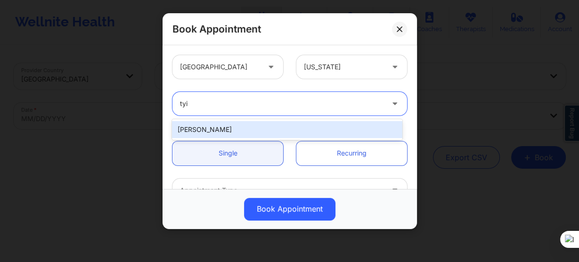
click at [219, 129] on div "[PERSON_NAME]" at bounding box center [287, 129] width 230 height 17
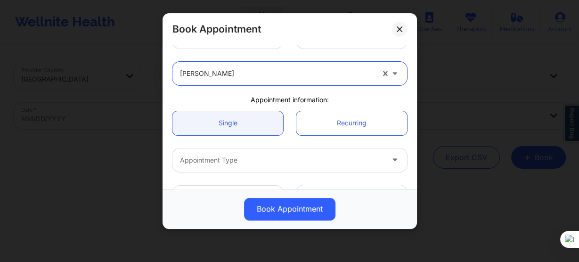
scroll to position [75, 0]
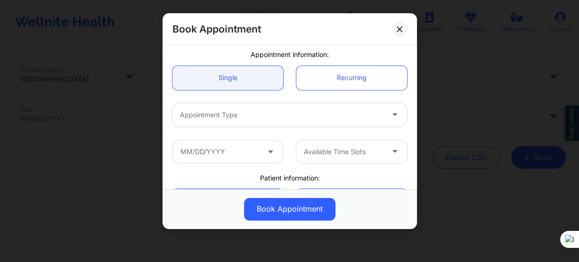
click at [222, 128] on div "Appointment Type" at bounding box center [290, 115] width 248 height 37
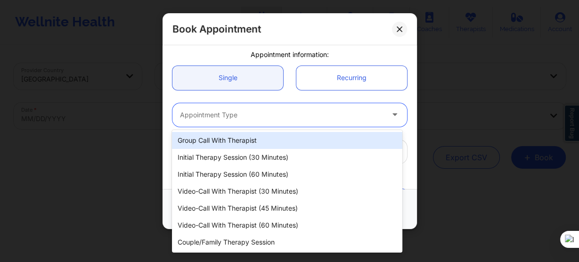
click at [227, 120] on div "Appointment Type" at bounding box center [278, 115] width 212 height 24
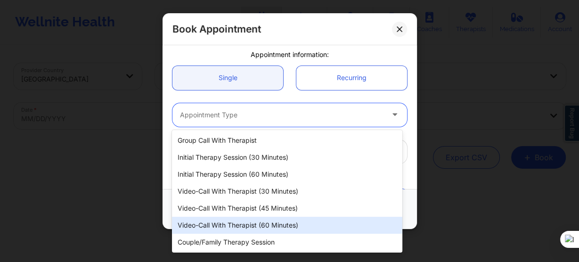
click at [247, 222] on div "Video-Call with Therapist (60 minutes)" at bounding box center [287, 225] width 230 height 17
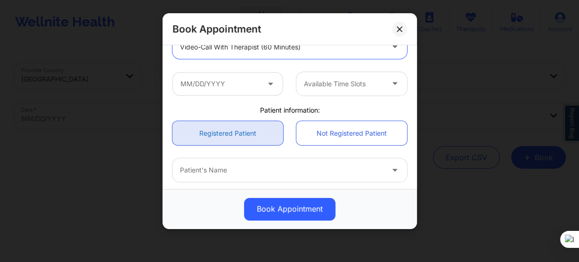
scroll to position [151, 0]
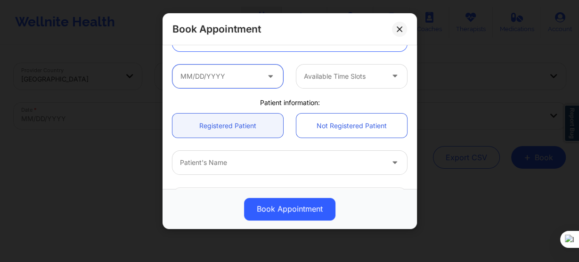
click at [225, 83] on input "text" at bounding box center [227, 77] width 111 height 24
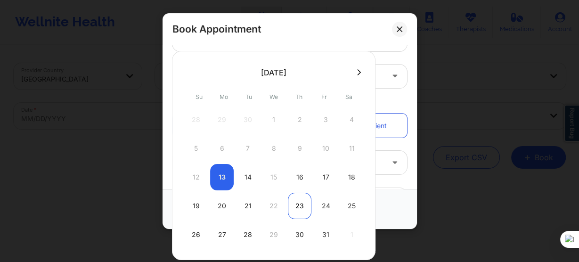
click at [297, 202] on div "23" at bounding box center [300, 206] width 24 height 26
type input "10/23/2025"
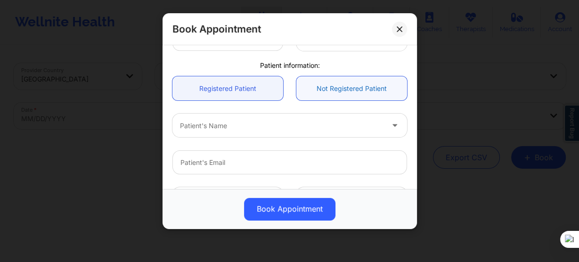
scroll to position [188, 0]
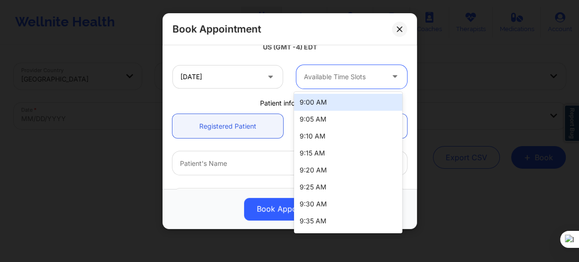
click at [321, 78] on div at bounding box center [344, 76] width 80 height 11
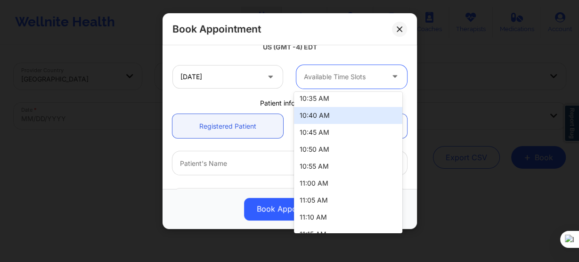
scroll to position [339, 0]
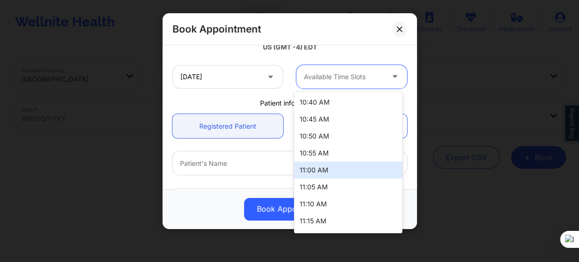
click at [322, 172] on div "11:00 AM" at bounding box center [348, 170] width 108 height 17
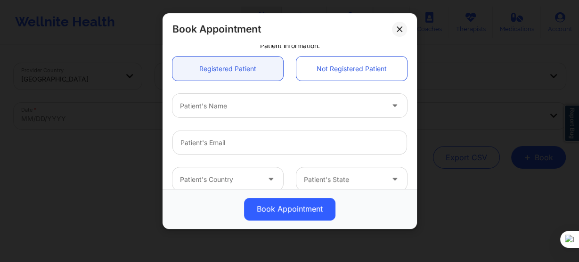
scroll to position [264, 0]
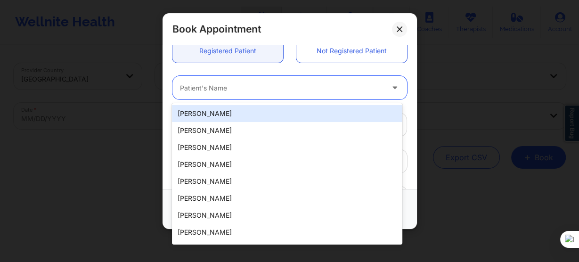
click at [220, 93] on div at bounding box center [281, 87] width 203 height 11
paste input "Jason V Roberts"
type input "Jason V Roberts"
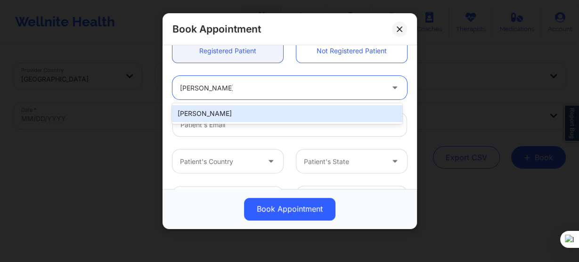
click at [234, 114] on div "Jason V Roberts" at bounding box center [287, 113] width 230 height 17
type input "jasonroberts718@gmail.com"
type input "+13474817774"
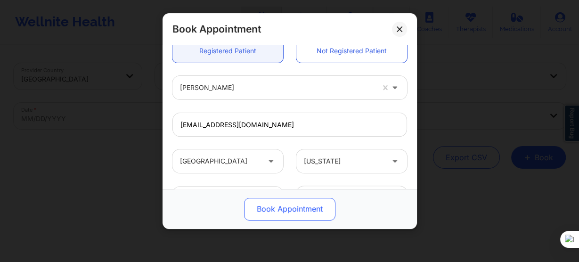
click at [270, 213] on button "Book Appointment" at bounding box center [289, 209] width 91 height 23
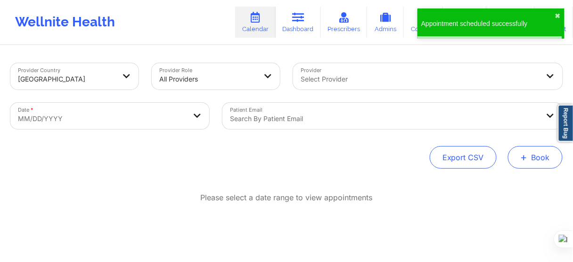
click at [530, 155] on button "+ Book" at bounding box center [535, 157] width 55 height 23
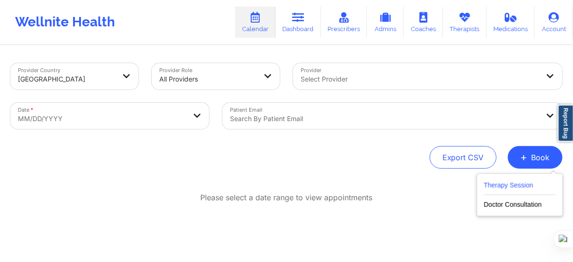
click at [514, 181] on button "Therapy Session" at bounding box center [520, 187] width 72 height 16
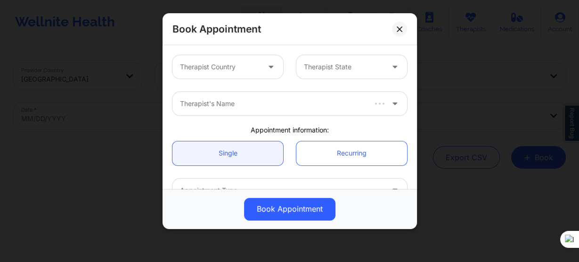
click at [237, 62] on div at bounding box center [220, 66] width 80 height 11
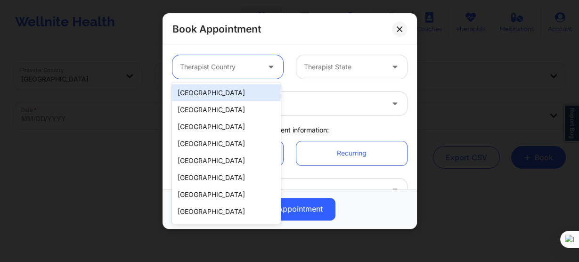
click at [229, 93] on div "[GEOGRAPHIC_DATA]" at bounding box center [226, 92] width 108 height 17
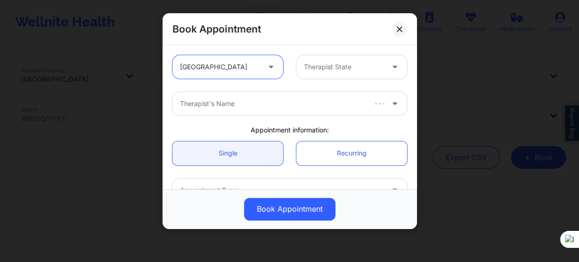
click at [309, 65] on div at bounding box center [344, 66] width 80 height 11
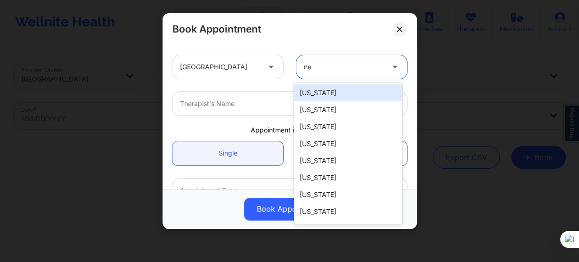
type input "new"
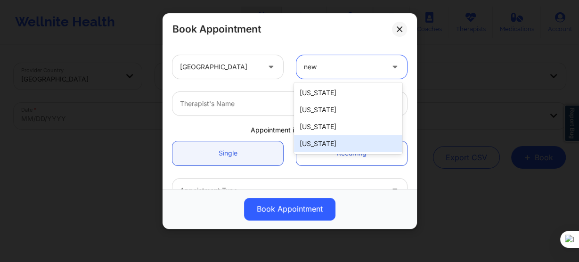
click at [318, 142] on div "[US_STATE]" at bounding box center [348, 143] width 108 height 17
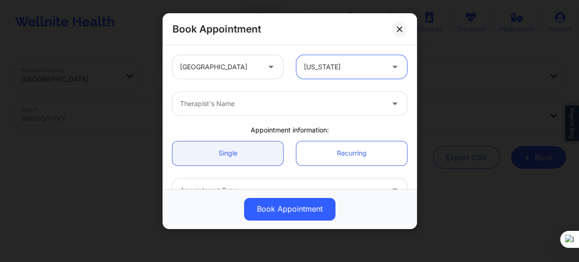
click at [231, 93] on div "Therapist's Name" at bounding box center [278, 104] width 212 height 24
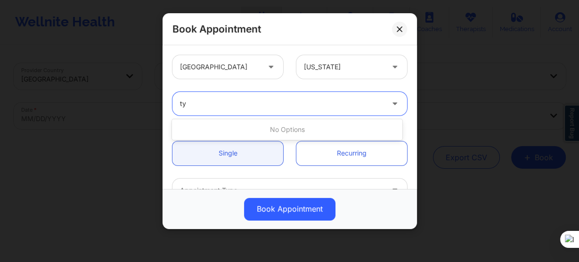
type input "tyi"
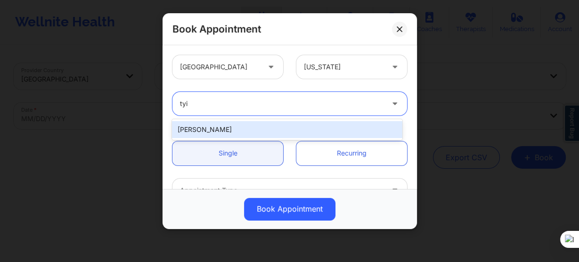
click at [233, 127] on div "[PERSON_NAME]" at bounding box center [287, 129] width 230 height 17
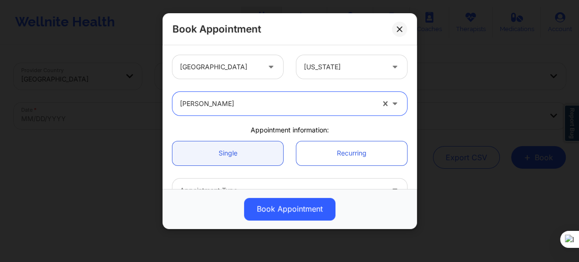
scroll to position [75, 0]
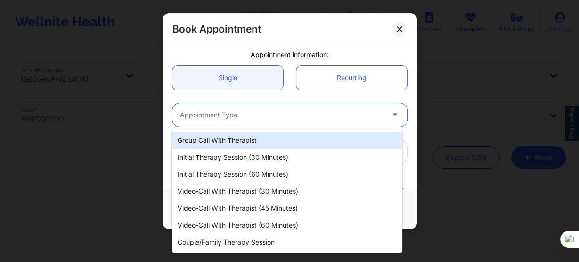
click at [219, 119] on div at bounding box center [281, 114] width 203 height 11
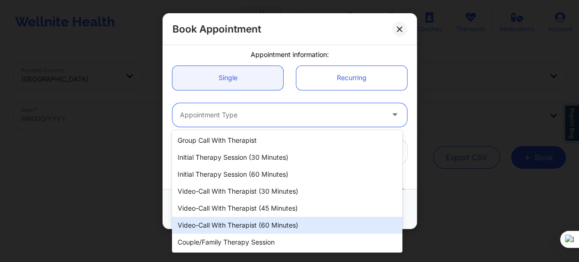
click at [234, 222] on div "Video-Call with Therapist (60 minutes)" at bounding box center [287, 225] width 230 height 17
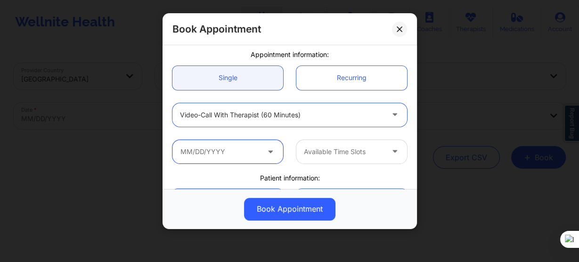
click at [234, 154] on input "text" at bounding box center [227, 152] width 111 height 24
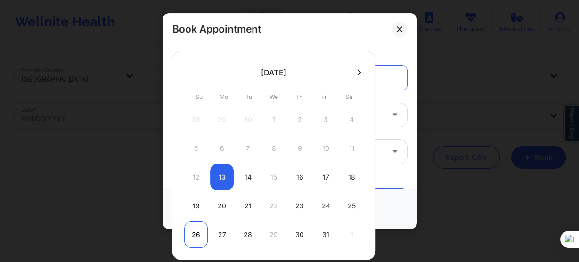
click at [191, 232] on div "26" at bounding box center [196, 234] width 24 height 26
type input "10/26/2025"
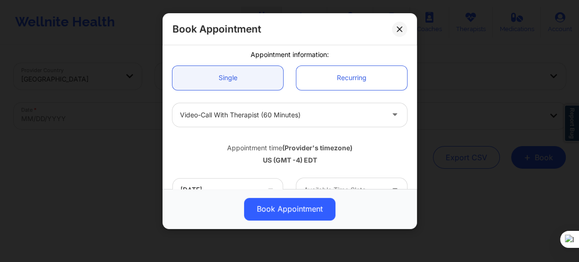
scroll to position [151, 0]
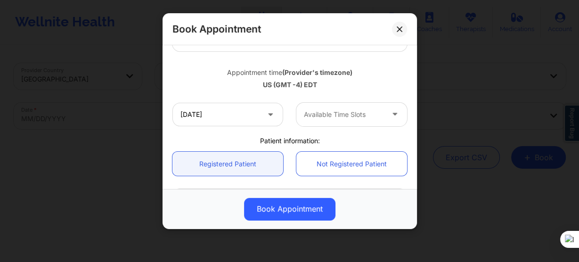
click at [321, 106] on div "Available Time Slots" at bounding box center [340, 115] width 88 height 24
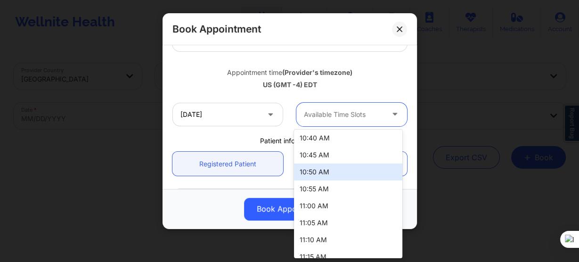
scroll to position [377, 0]
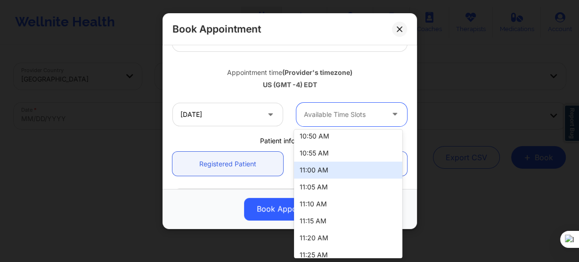
click at [317, 176] on div "11:00 AM" at bounding box center [348, 170] width 108 height 17
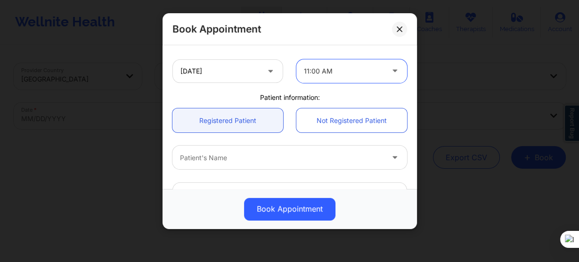
scroll to position [226, 0]
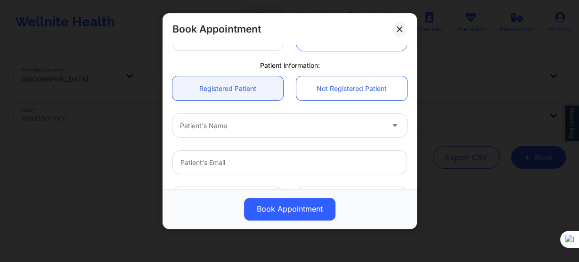
click at [238, 130] on div at bounding box center [281, 125] width 203 height 11
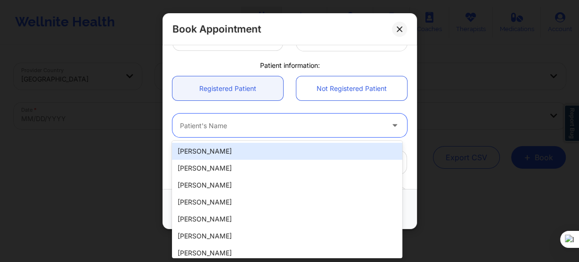
paste input "Jason V Roberts"
type input "Jason V Roberts"
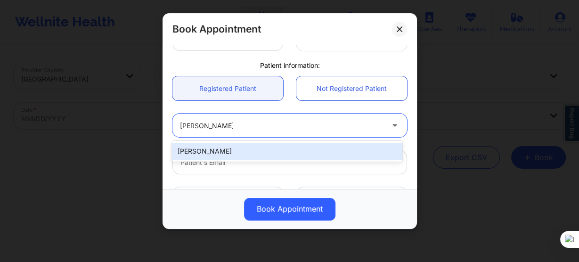
click at [250, 154] on div "Jason V Roberts" at bounding box center [287, 151] width 230 height 17
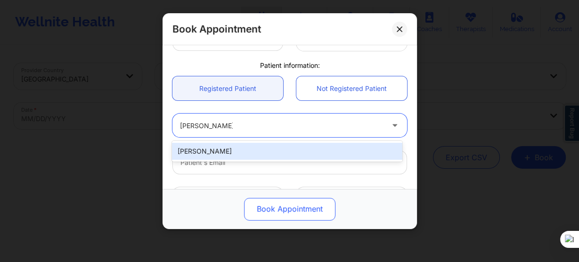
type input "jasonroberts718@gmail.com"
type input "+13474817774"
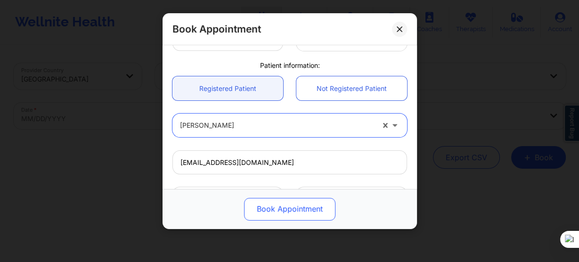
click at [279, 215] on button "Book Appointment" at bounding box center [289, 209] width 91 height 23
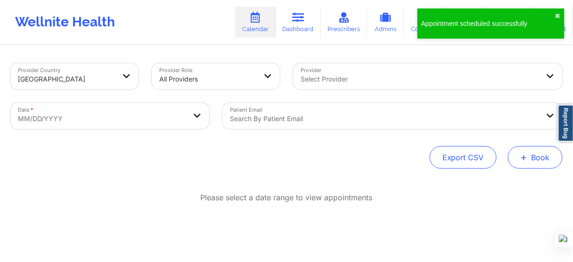
click at [543, 163] on button "+ Book" at bounding box center [535, 157] width 55 height 23
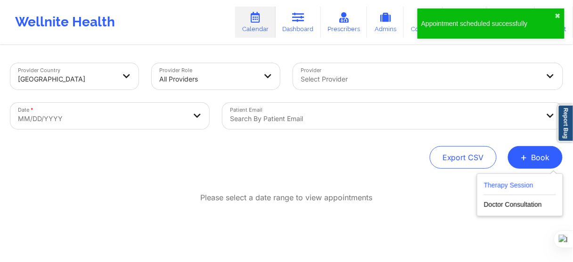
click at [502, 188] on button "Therapy Session" at bounding box center [520, 187] width 72 height 16
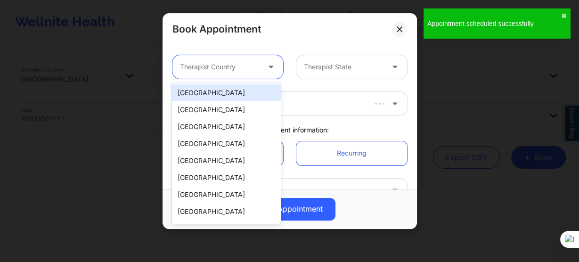
click at [213, 72] on div at bounding box center [220, 66] width 80 height 11
click at [217, 93] on div "[GEOGRAPHIC_DATA]" at bounding box center [226, 92] width 108 height 17
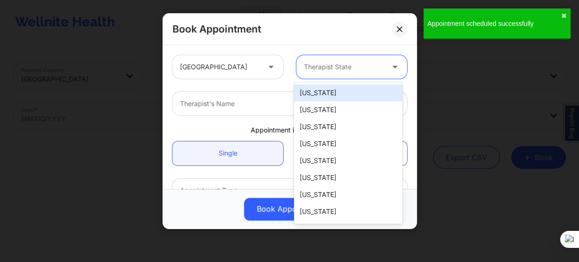
click at [339, 66] on div at bounding box center [344, 66] width 80 height 11
type input "new"
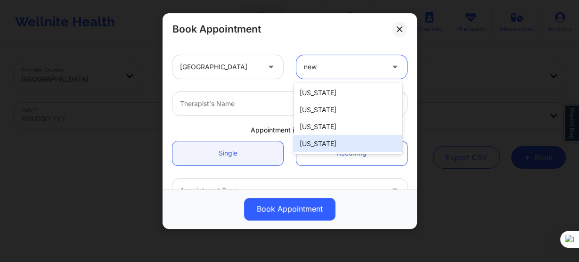
click at [317, 140] on div "[US_STATE]" at bounding box center [348, 143] width 108 height 17
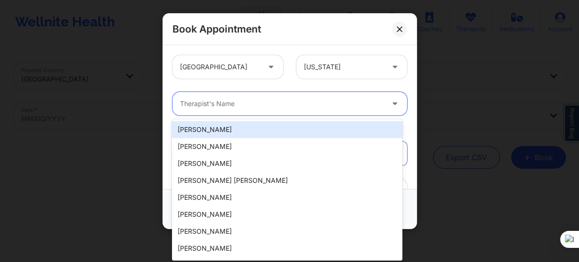
click at [244, 109] on div at bounding box center [281, 103] width 203 height 11
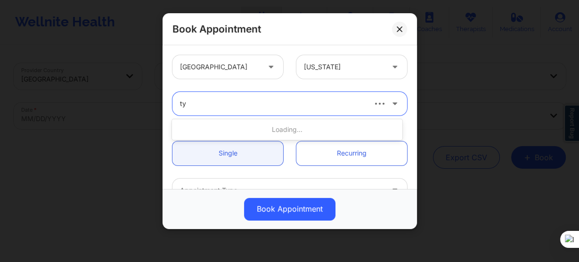
type input "tyi"
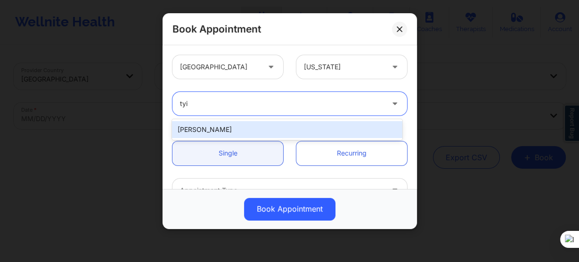
click at [242, 128] on div "[PERSON_NAME]" at bounding box center [287, 129] width 230 height 17
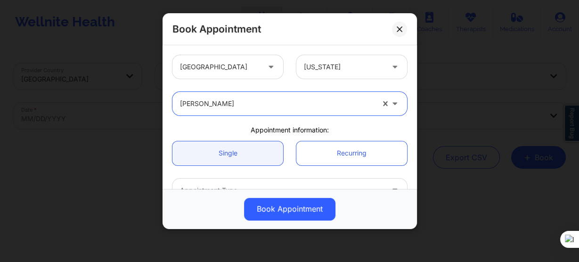
scroll to position [113, 0]
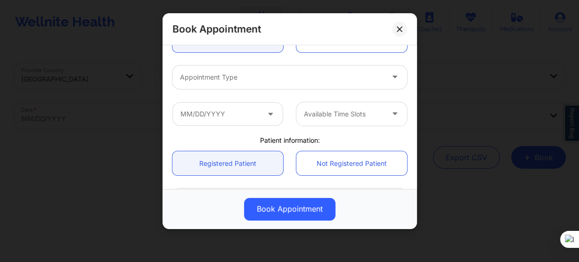
click at [243, 82] on div at bounding box center [281, 77] width 203 height 11
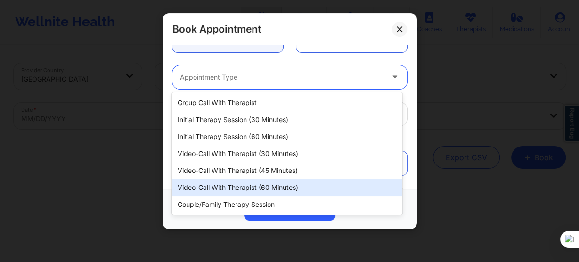
click at [272, 182] on div "Video-Call with Therapist (60 minutes)" at bounding box center [287, 187] width 230 height 17
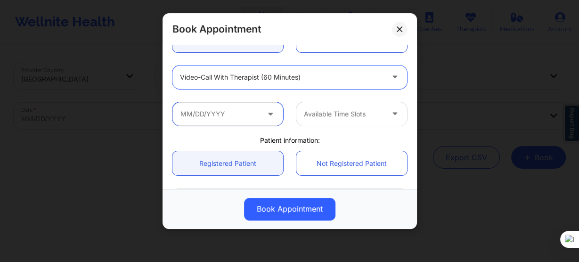
click at [228, 121] on input "text" at bounding box center [227, 114] width 111 height 24
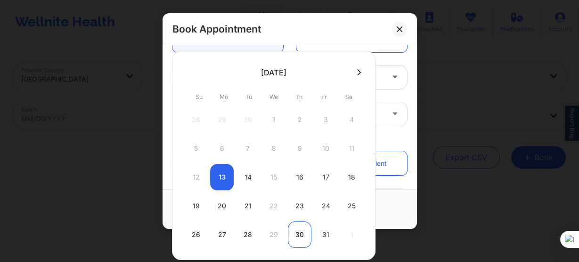
click at [295, 233] on div "30" at bounding box center [300, 234] width 24 height 26
type input "10/30/2025"
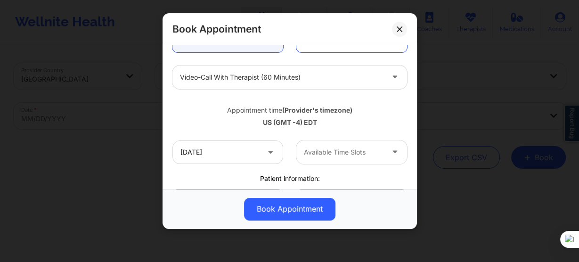
click at [313, 155] on div at bounding box center [344, 151] width 80 height 11
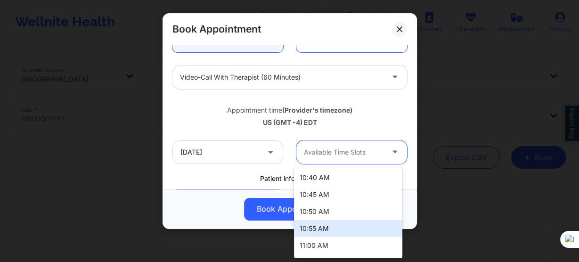
scroll to position [377, 0]
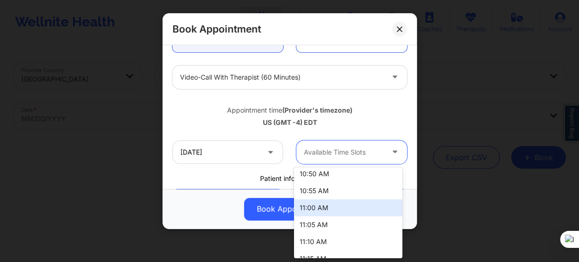
click at [316, 211] on div "11:00 AM" at bounding box center [348, 207] width 108 height 17
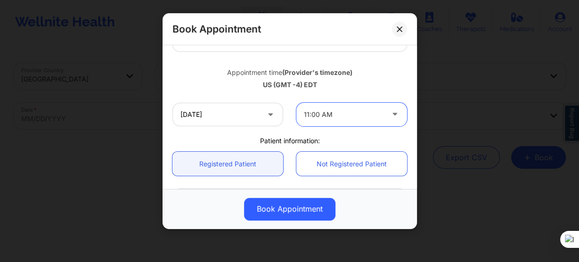
scroll to position [188, 0]
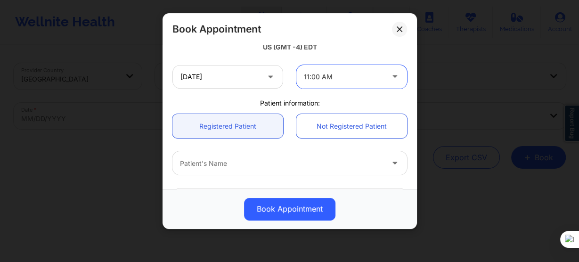
click at [240, 164] on div at bounding box center [281, 163] width 203 height 11
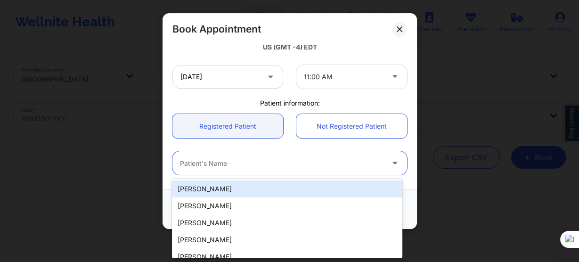
paste input "Jason V Roberts"
type input "Jason V Roberts"
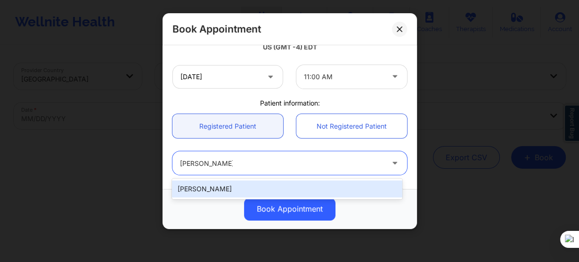
click at [250, 186] on div "Jason V Roberts" at bounding box center [287, 188] width 230 height 17
type input "jasonroberts718@gmail.com"
type input "+13474817774"
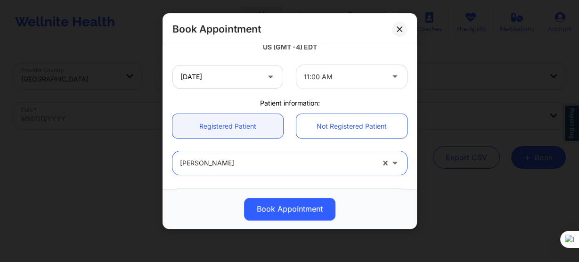
click at [280, 210] on button "Book Appointment" at bounding box center [289, 209] width 91 height 23
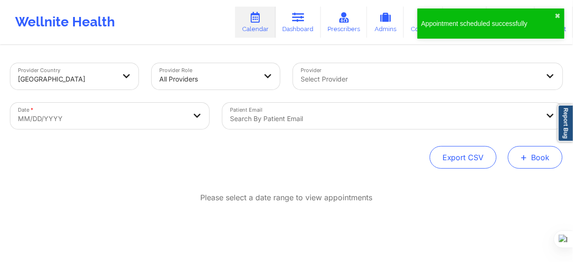
click at [553, 158] on button "+ Book" at bounding box center [535, 157] width 55 height 23
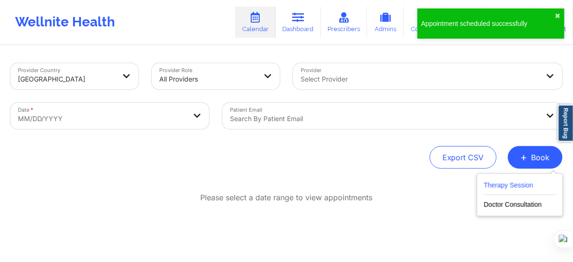
click at [514, 181] on button "Therapy Session" at bounding box center [520, 187] width 72 height 16
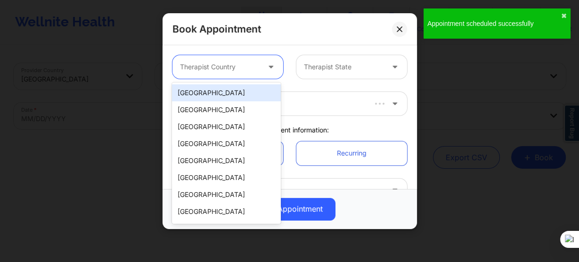
click at [228, 76] on div "Therapist Country" at bounding box center [216, 67] width 88 height 24
click at [226, 95] on div "[GEOGRAPHIC_DATA]" at bounding box center [226, 92] width 108 height 17
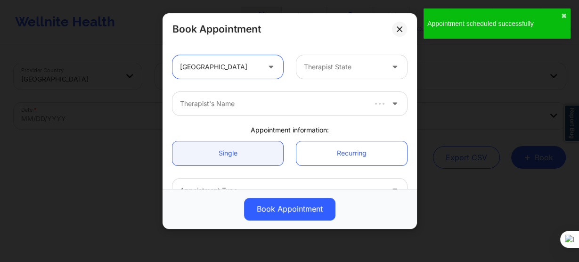
click at [322, 72] on div at bounding box center [344, 66] width 80 height 11
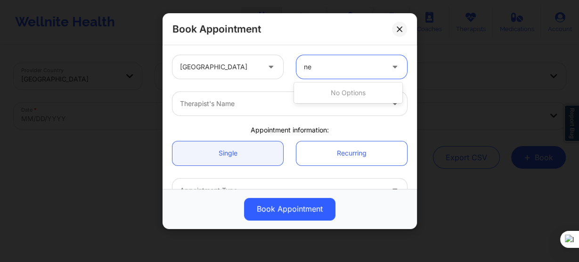
type input "new"
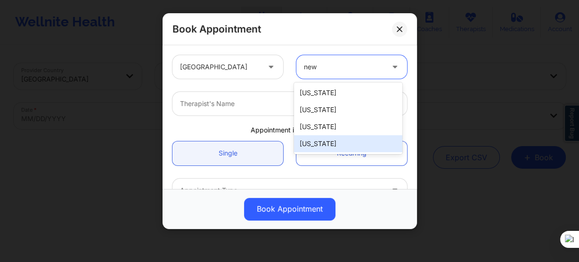
click at [320, 141] on div "[US_STATE]" at bounding box center [348, 143] width 108 height 17
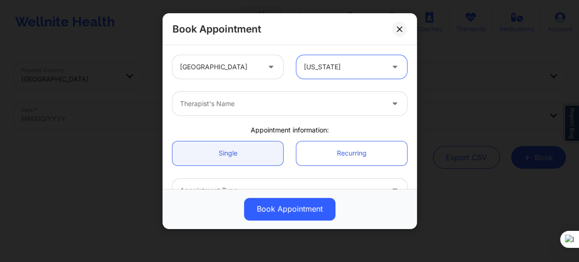
click at [219, 106] on div at bounding box center [281, 103] width 203 height 11
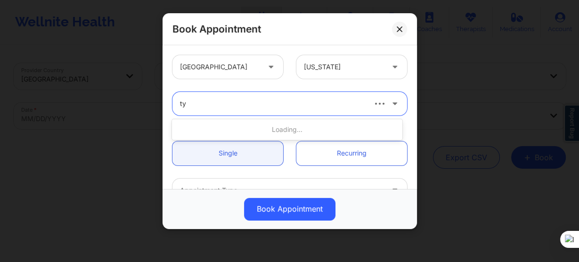
type input "tyi"
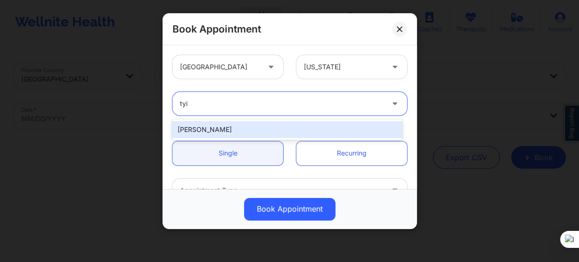
click at [220, 124] on div "[PERSON_NAME]" at bounding box center [287, 129] width 230 height 17
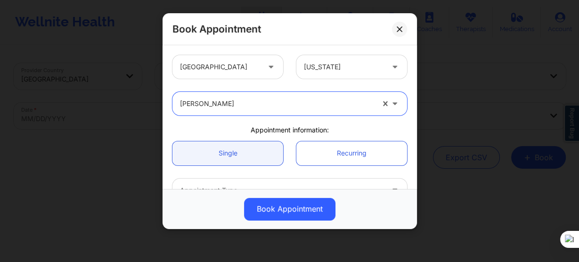
scroll to position [75, 0]
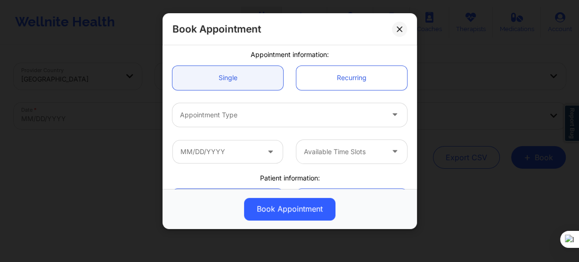
click at [222, 125] on div "Appointment Type" at bounding box center [278, 115] width 212 height 24
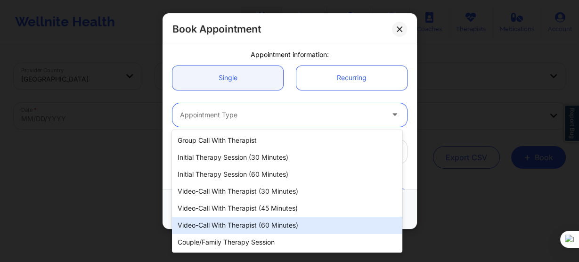
click at [246, 222] on div "Video-Call with Therapist (60 minutes)" at bounding box center [287, 225] width 230 height 17
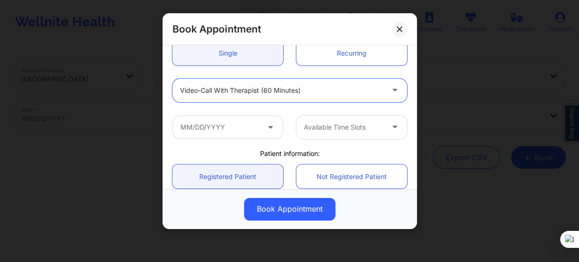
scroll to position [113, 0]
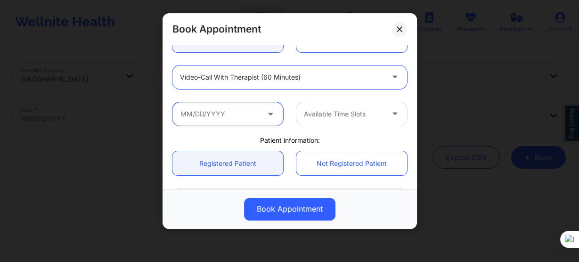
click at [239, 112] on input "text" at bounding box center [227, 114] width 111 height 24
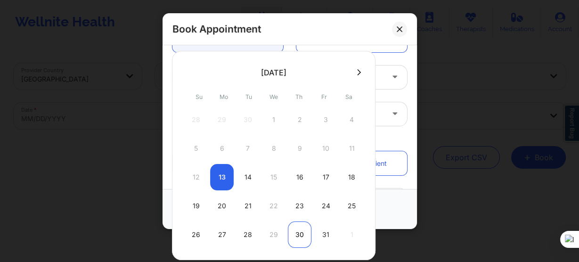
click at [302, 237] on div "30" at bounding box center [300, 234] width 24 height 26
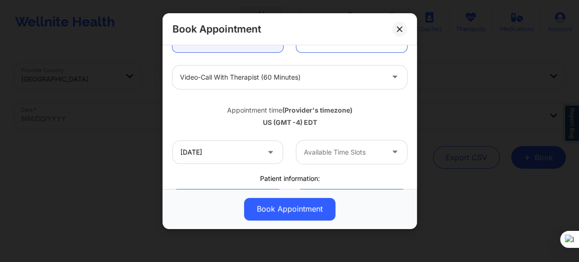
click at [324, 165] on div "10/30/2025 Available Time Slots" at bounding box center [290, 152] width 248 height 37
click at [333, 154] on div at bounding box center [344, 151] width 80 height 11
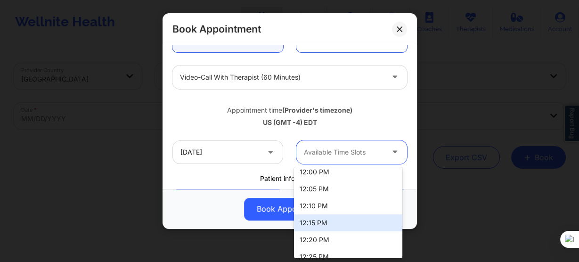
scroll to position [188, 0]
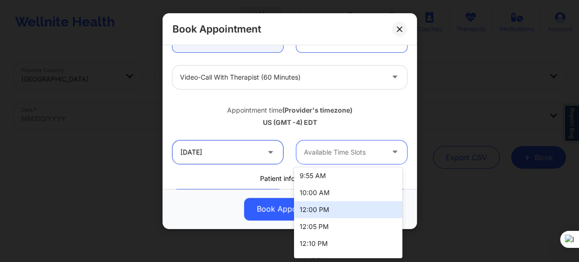
click at [236, 155] on input "10/30/2025" at bounding box center [227, 152] width 111 height 24
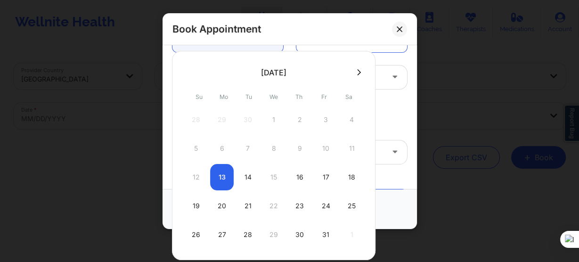
click at [354, 70] on button at bounding box center [358, 72] width 9 height 8
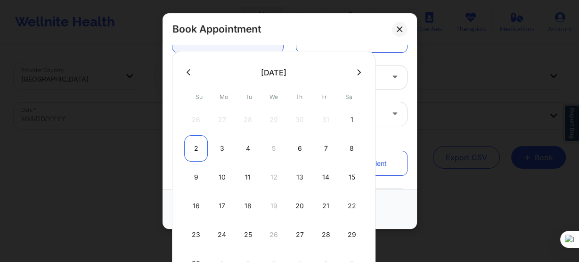
click at [199, 149] on div "2" at bounding box center [196, 148] width 24 height 26
type input "11/02/2025"
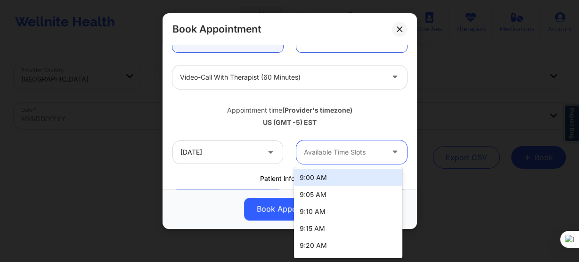
click at [320, 157] on div "Available Time Slots" at bounding box center [340, 152] width 88 height 24
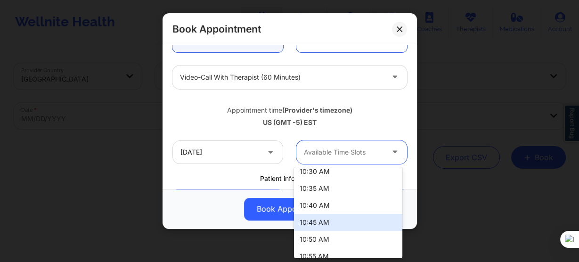
scroll to position [339, 0]
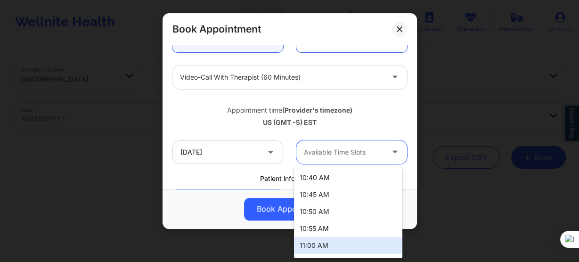
click at [318, 243] on div "11:00 AM" at bounding box center [348, 245] width 108 height 17
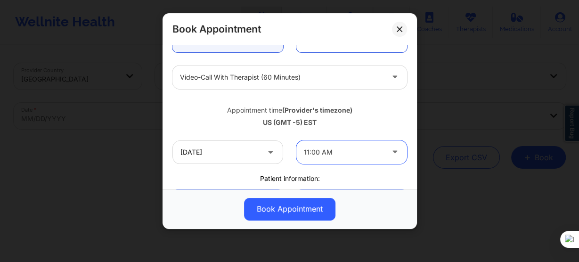
scroll to position [188, 0]
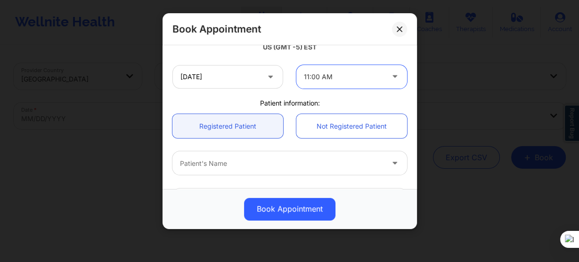
click at [218, 162] on div at bounding box center [281, 163] width 203 height 11
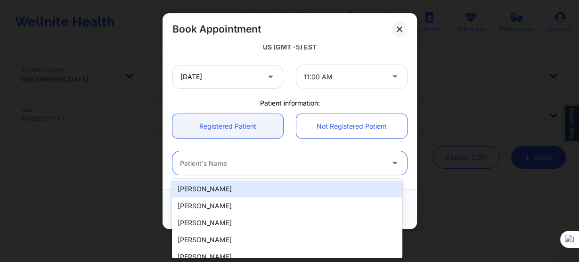
paste input "Jason V Roberts"
type input "Jason V Roberts"
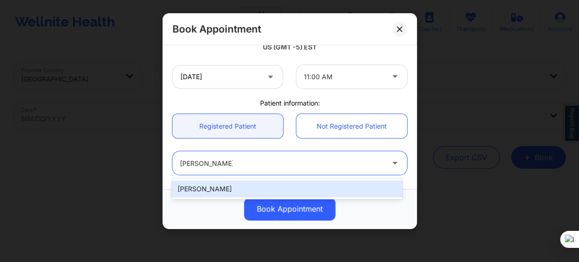
click at [262, 185] on div "Jason V Roberts" at bounding box center [287, 188] width 230 height 17
type input "jasonroberts718@gmail.com"
type input "+13474817774"
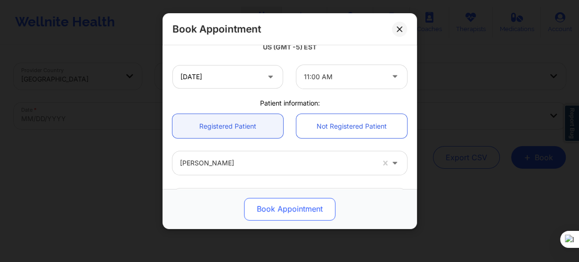
click at [269, 215] on button "Book Appointment" at bounding box center [289, 209] width 91 height 23
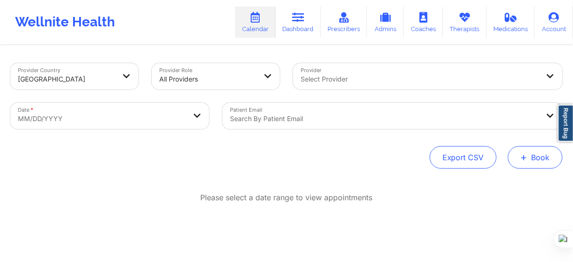
click at [514, 153] on button "+ Book" at bounding box center [535, 157] width 55 height 23
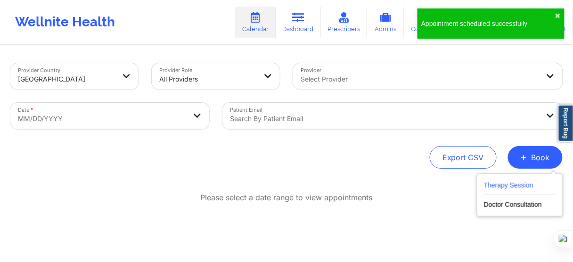
click at [497, 185] on button "Therapy Session" at bounding box center [520, 187] width 72 height 16
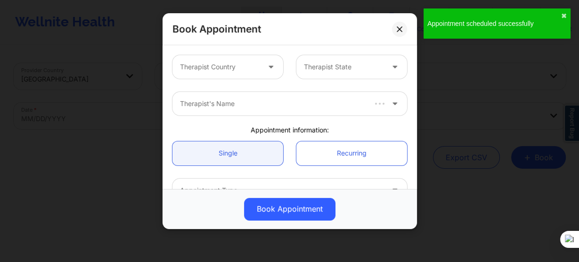
click at [218, 72] on div at bounding box center [220, 66] width 80 height 11
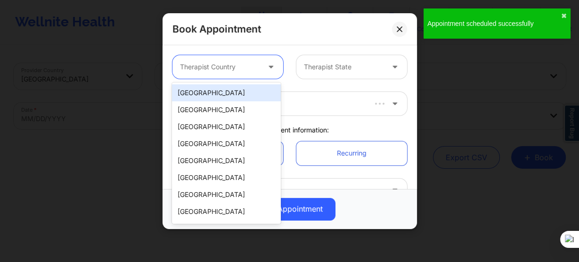
click at [217, 99] on div "[GEOGRAPHIC_DATA]" at bounding box center [226, 92] width 108 height 17
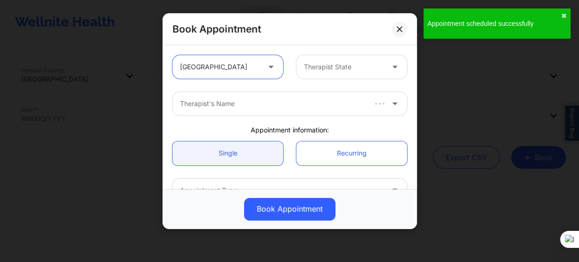
click at [308, 71] on div at bounding box center [344, 66] width 80 height 11
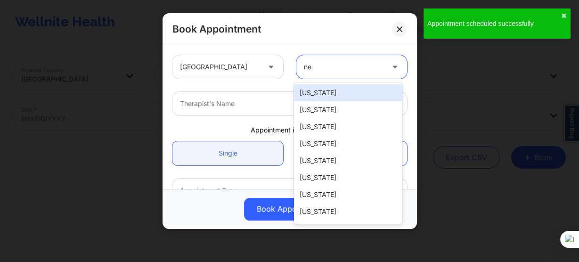
type input "new"
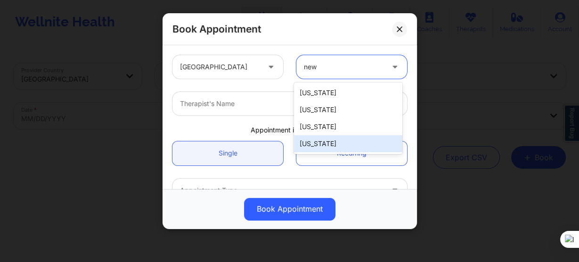
click at [318, 142] on div "[US_STATE]" at bounding box center [348, 143] width 108 height 17
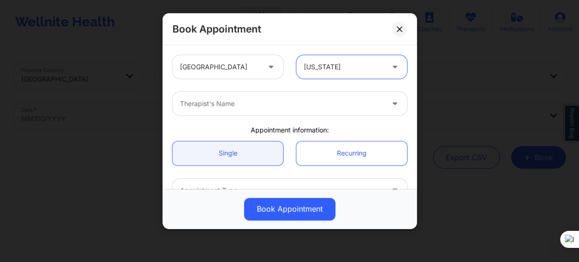
click at [242, 105] on div at bounding box center [281, 103] width 203 height 11
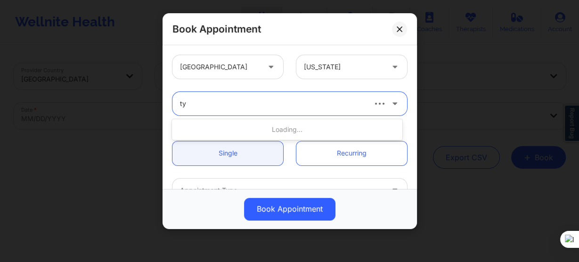
type input "tyi"
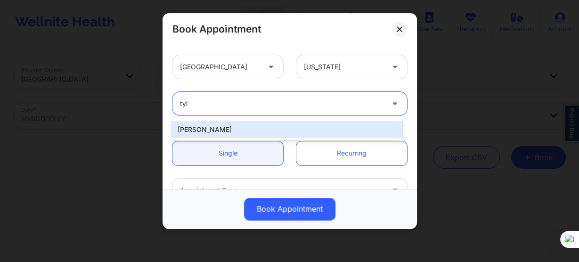
click at [268, 131] on div "[PERSON_NAME]" at bounding box center [287, 129] width 230 height 17
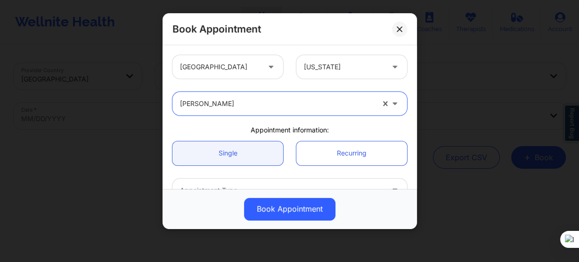
scroll to position [75, 0]
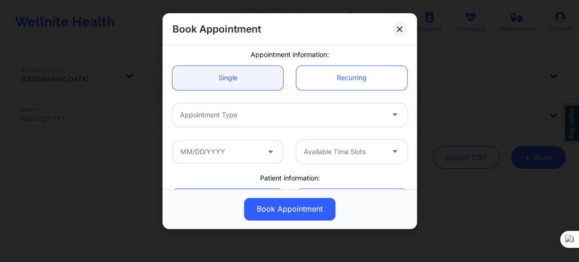
click at [234, 120] on div at bounding box center [281, 114] width 203 height 11
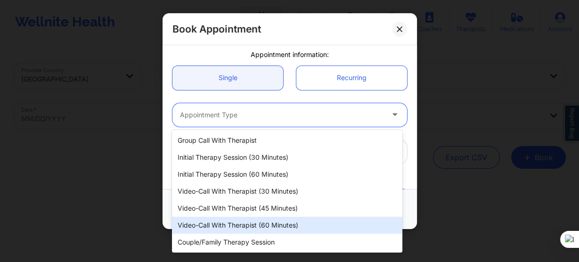
click at [263, 226] on div "Video-Call with Therapist (60 minutes)" at bounding box center [287, 225] width 230 height 17
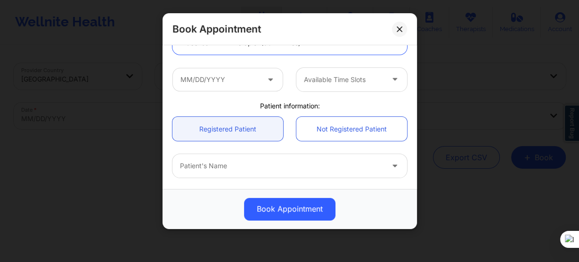
scroll to position [151, 0]
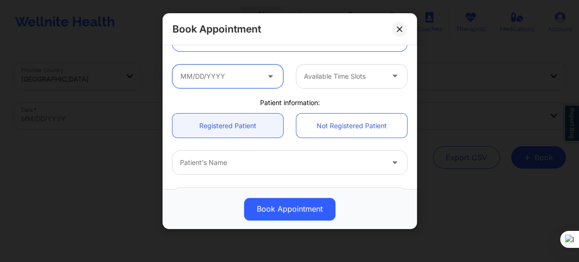
click at [223, 81] on input "text" at bounding box center [227, 77] width 111 height 24
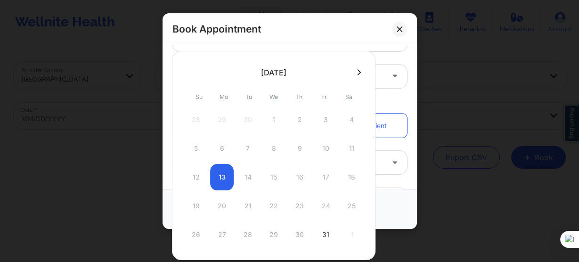
click at [357, 73] on icon at bounding box center [359, 72] width 4 height 7
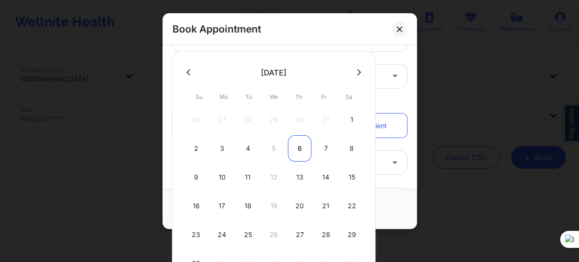
click at [300, 147] on div "6" at bounding box center [300, 148] width 24 height 26
type input "11/06/2025"
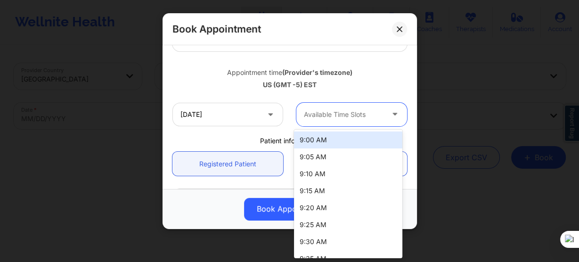
click at [320, 117] on div at bounding box center [344, 114] width 80 height 11
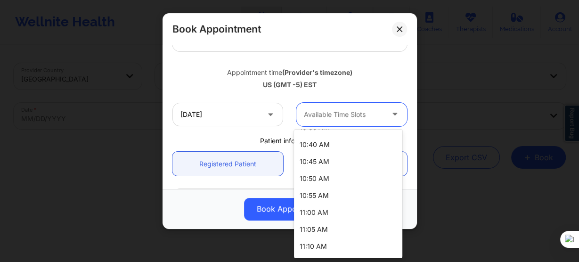
scroll to position [339, 0]
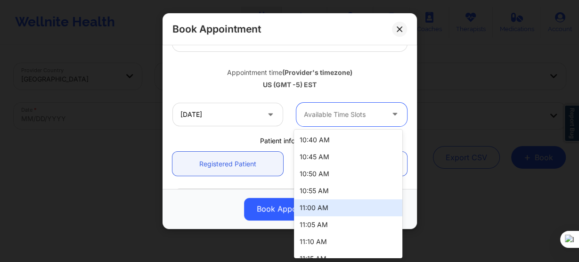
click at [325, 210] on div "11:00 AM" at bounding box center [348, 207] width 108 height 17
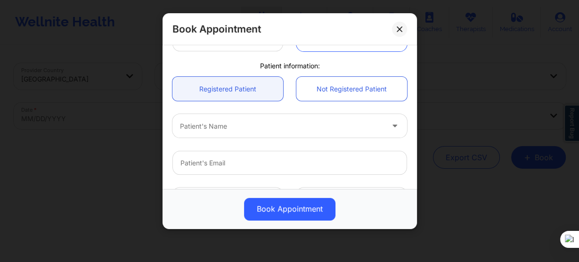
scroll to position [226, 0]
click at [221, 135] on div "Patient's Name" at bounding box center [278, 125] width 212 height 24
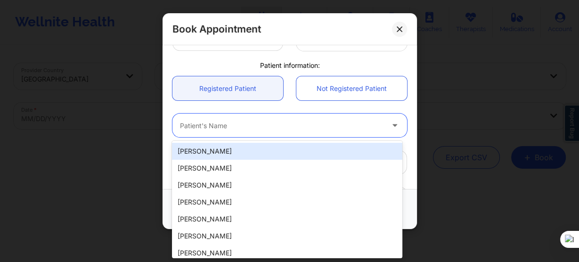
paste input "Jason V Roberts"
type input "Jason V Roberts"
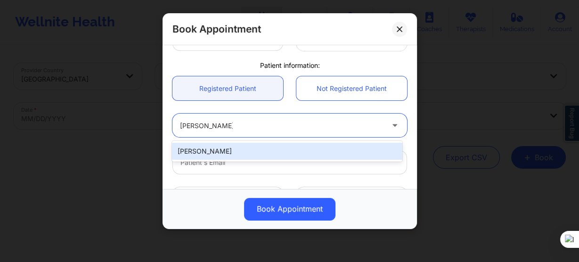
click at [278, 156] on div "Jason V Roberts" at bounding box center [287, 151] width 230 height 17
type input "jasonroberts718@gmail.com"
type input "+13474817774"
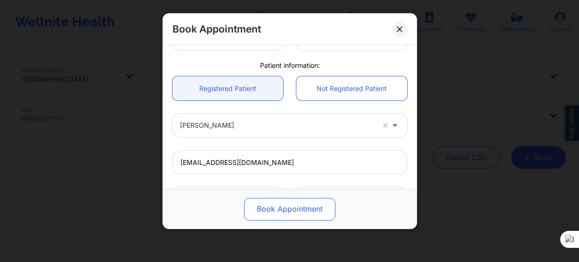
click at [279, 218] on button "Book Appointment" at bounding box center [289, 209] width 91 height 23
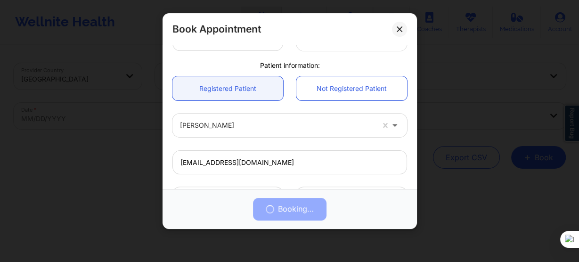
click at [281, 212] on div "Booking…" at bounding box center [289, 209] width 241 height 23
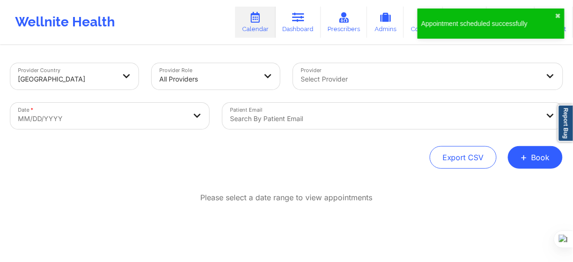
click at [527, 157] on span "+" at bounding box center [523, 156] width 7 height 5
click at [505, 186] on button "Therapy Session" at bounding box center [520, 187] width 72 height 16
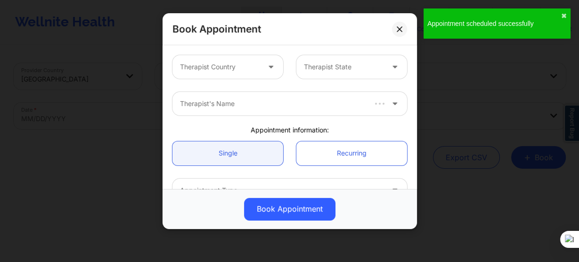
click at [256, 72] on div at bounding box center [220, 66] width 80 height 11
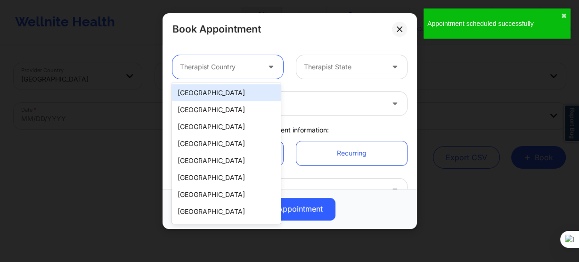
click at [251, 89] on div "[GEOGRAPHIC_DATA]" at bounding box center [226, 92] width 108 height 17
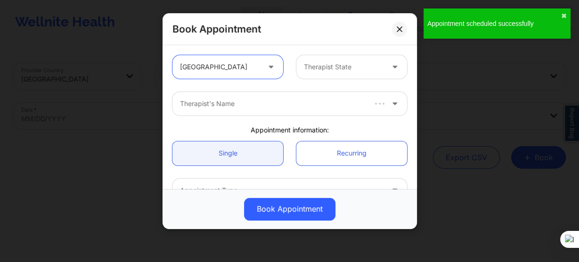
click at [312, 70] on div at bounding box center [344, 66] width 80 height 11
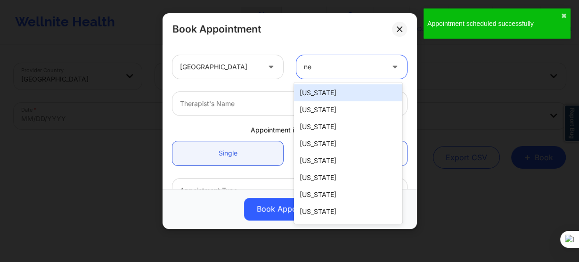
type input "new"
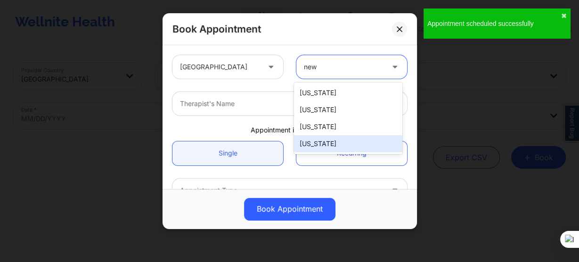
click at [322, 152] on div "[US_STATE]" at bounding box center [348, 143] width 108 height 17
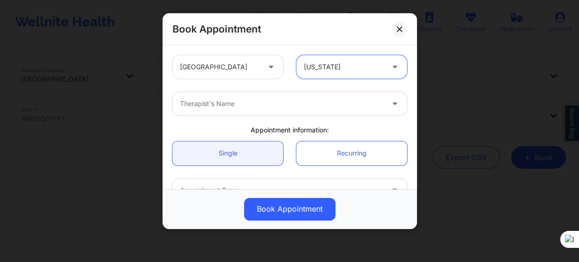
click at [260, 108] on div at bounding box center [281, 103] width 203 height 11
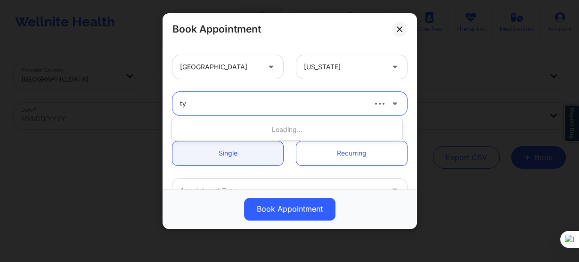
type input "tyi"
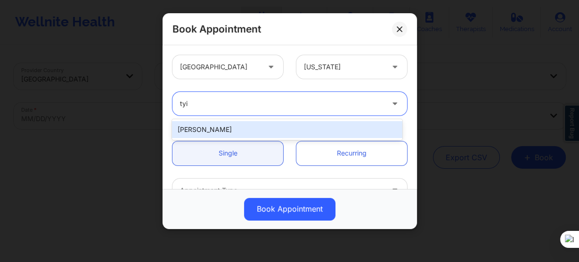
click at [247, 131] on div "[PERSON_NAME]" at bounding box center [287, 129] width 230 height 17
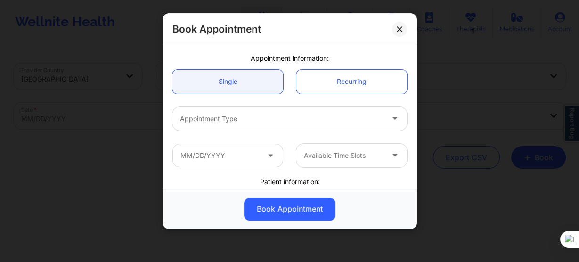
scroll to position [75, 0]
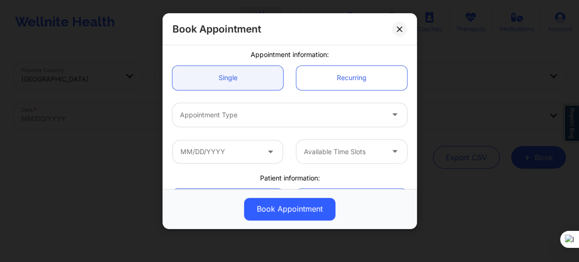
click at [240, 116] on div at bounding box center [281, 114] width 203 height 11
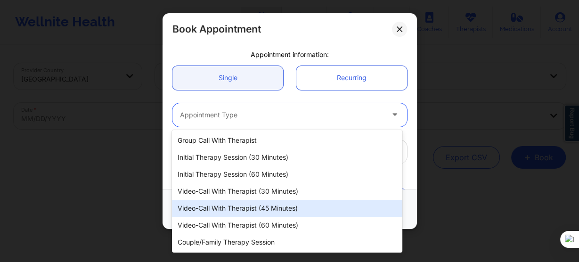
click at [259, 216] on div "Video-Call with Therapist (45 minutes)" at bounding box center [287, 208] width 230 height 17
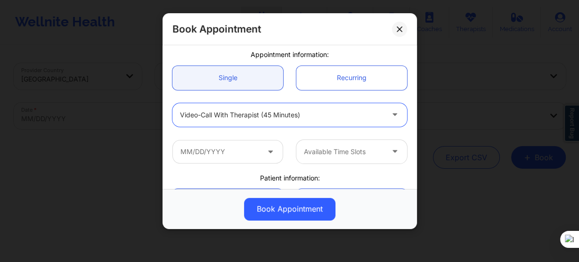
click at [241, 117] on div at bounding box center [281, 114] width 203 height 11
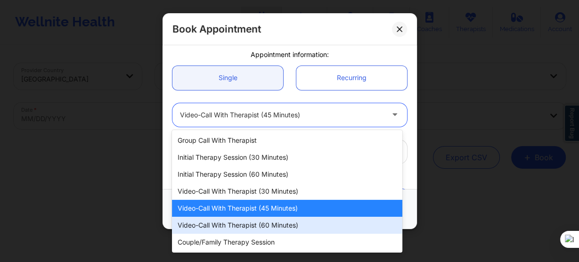
click at [251, 231] on div "Video-Call with Therapist (60 minutes)" at bounding box center [287, 225] width 230 height 17
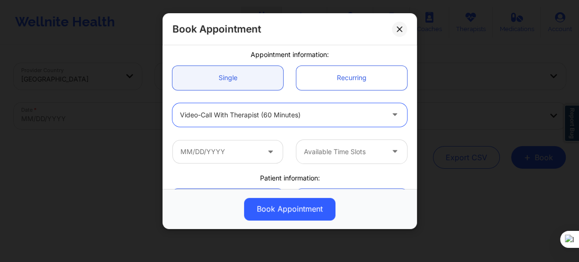
scroll to position [113, 0]
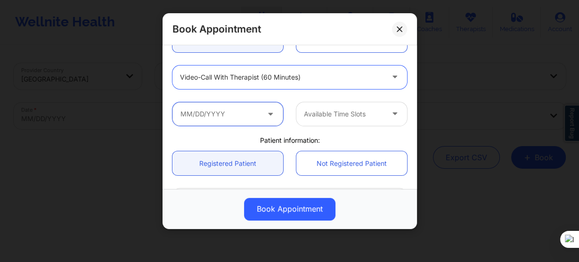
click at [238, 107] on input "text" at bounding box center [227, 114] width 111 height 24
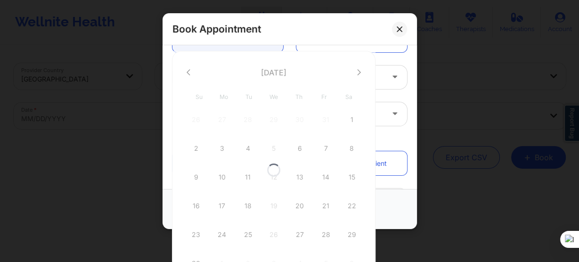
click at [198, 175] on div "9" at bounding box center [196, 177] width 24 height 26
type input "11/09/2025"
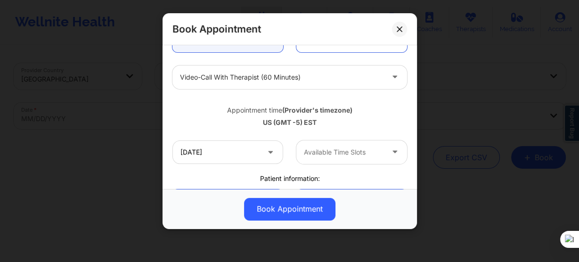
click at [326, 154] on div at bounding box center [344, 151] width 80 height 11
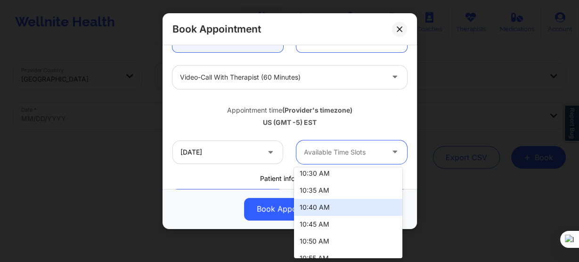
scroll to position [339, 0]
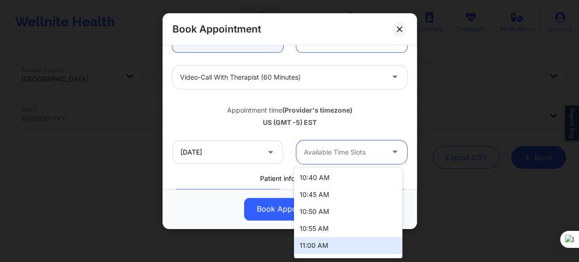
click at [324, 245] on div "11:00 AM" at bounding box center [348, 245] width 108 height 17
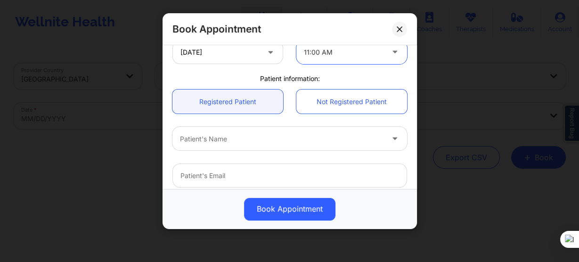
scroll to position [226, 0]
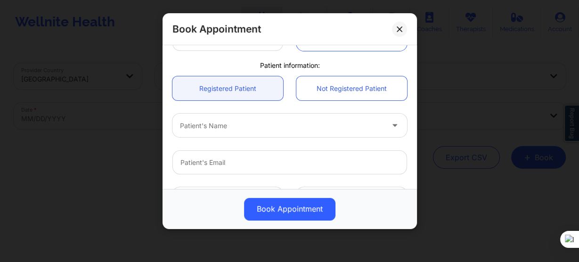
click at [208, 124] on div at bounding box center [281, 125] width 203 height 11
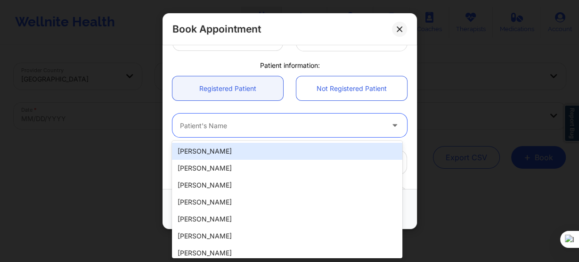
paste input "Jason V Roberts"
type input "Jason V Roberts"
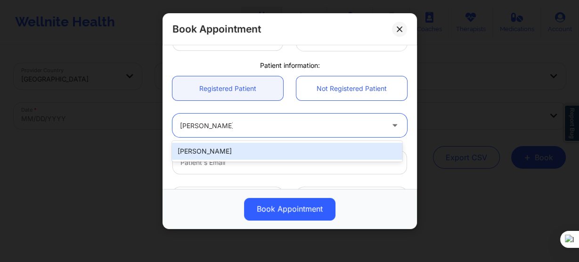
click at [246, 150] on div "Jason V Roberts" at bounding box center [287, 151] width 230 height 17
type input "jasonroberts718@gmail.com"
type input "+13474817774"
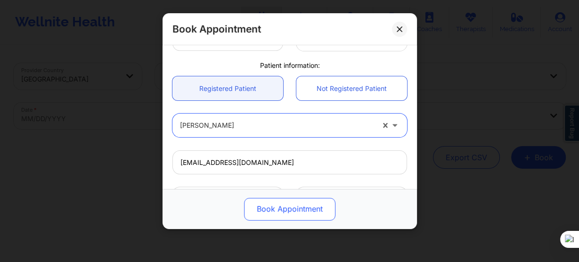
click at [271, 216] on button "Book Appointment" at bounding box center [289, 209] width 91 height 23
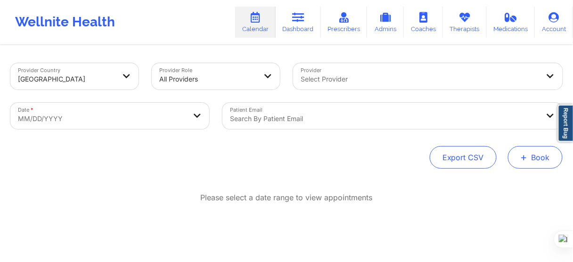
click at [523, 160] on span "+" at bounding box center [523, 156] width 7 height 5
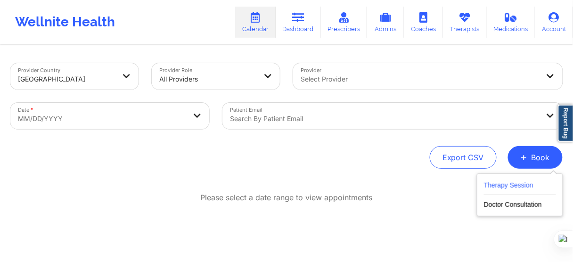
click at [486, 183] on button "Therapy Session" at bounding box center [520, 187] width 72 height 16
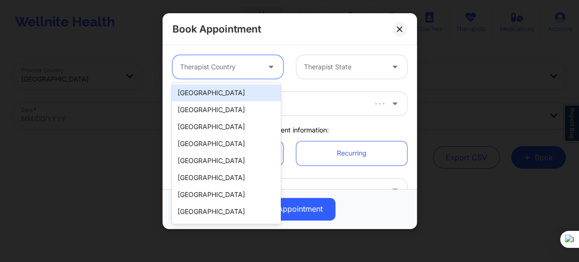
click at [251, 66] on div at bounding box center [220, 66] width 80 height 11
click at [244, 97] on div "[GEOGRAPHIC_DATA]" at bounding box center [226, 92] width 108 height 17
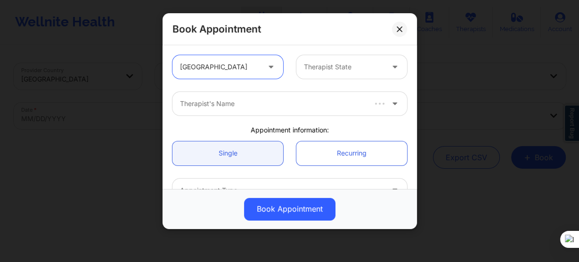
click at [322, 67] on div at bounding box center [344, 66] width 80 height 11
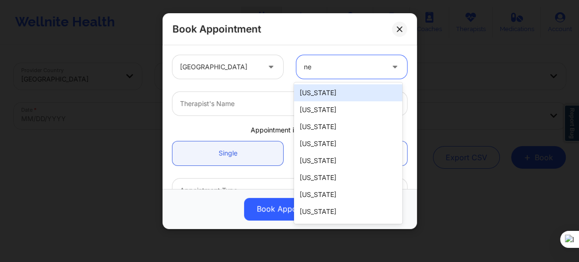
type input "new"
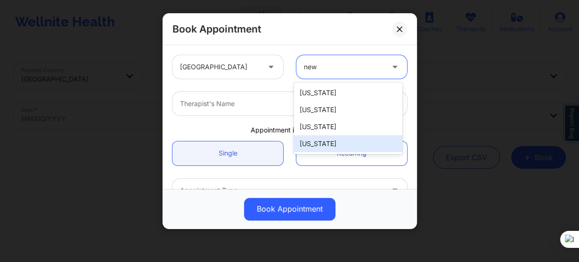
click at [330, 150] on div "[US_STATE]" at bounding box center [348, 143] width 108 height 17
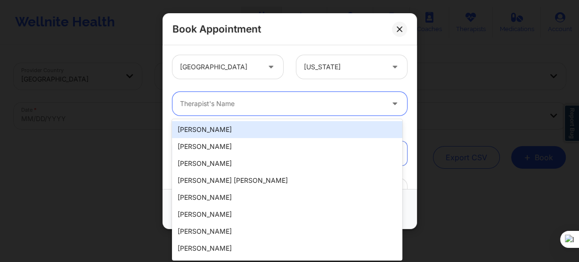
click at [229, 109] on div "Therapist's Name" at bounding box center [278, 104] width 212 height 24
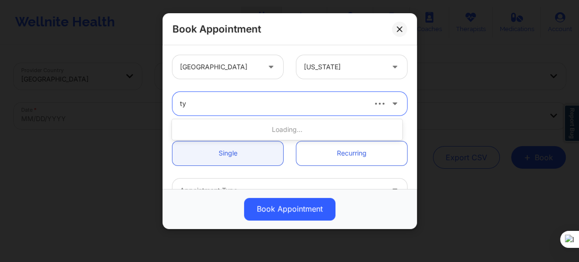
type input "tyi"
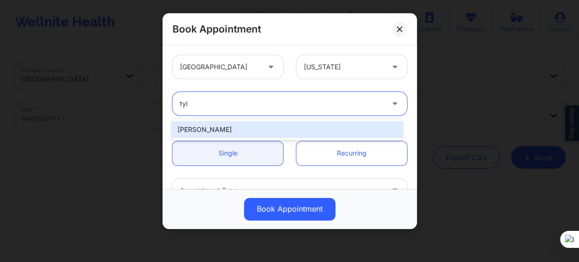
click at [239, 132] on div "[PERSON_NAME]" at bounding box center [287, 129] width 230 height 17
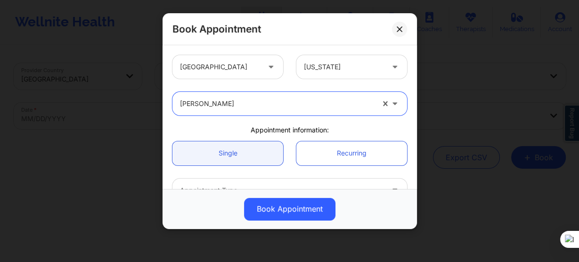
scroll to position [75, 0]
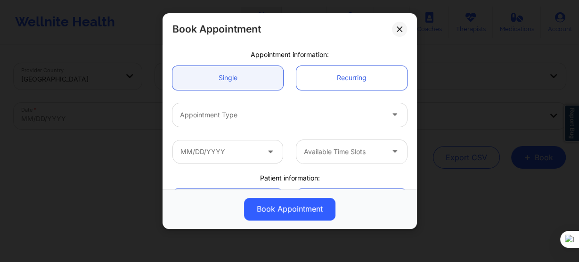
click at [222, 120] on div at bounding box center [281, 114] width 203 height 11
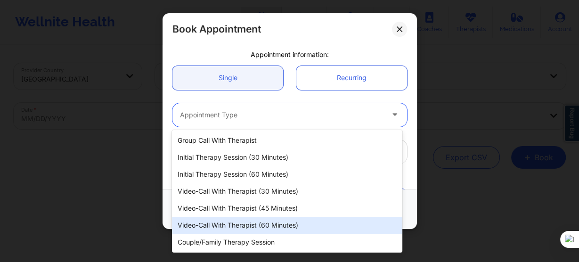
click at [259, 228] on div "Video-Call with Therapist (60 minutes)" at bounding box center [287, 225] width 230 height 17
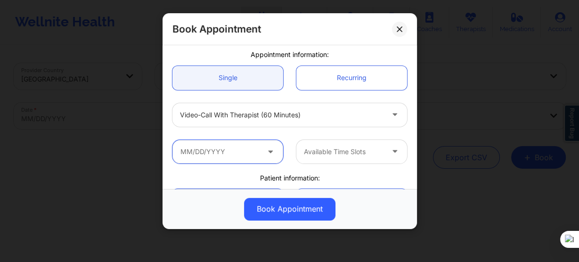
click at [225, 159] on input "text" at bounding box center [227, 152] width 111 height 24
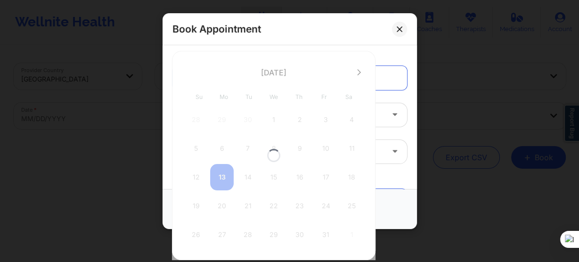
click at [353, 71] on div at bounding box center [273, 155] width 203 height 209
click at [358, 70] on button at bounding box center [358, 72] width 9 height 8
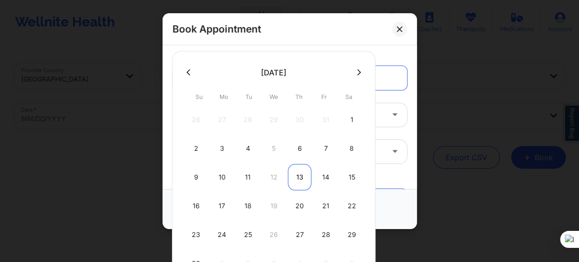
click at [293, 175] on div "13" at bounding box center [300, 177] width 24 height 26
type input "11/13/2025"
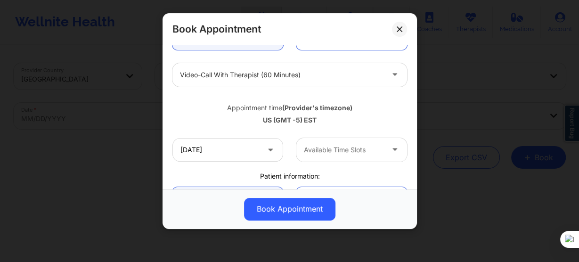
scroll to position [151, 0]
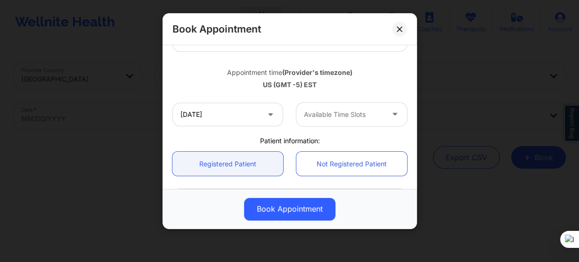
click at [350, 109] on div at bounding box center [344, 114] width 80 height 11
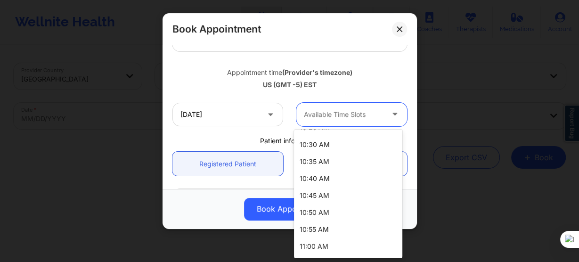
scroll to position [377, 0]
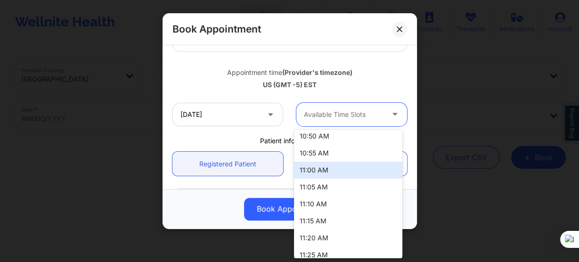
click at [334, 172] on div "11:00 AM" at bounding box center [348, 170] width 108 height 17
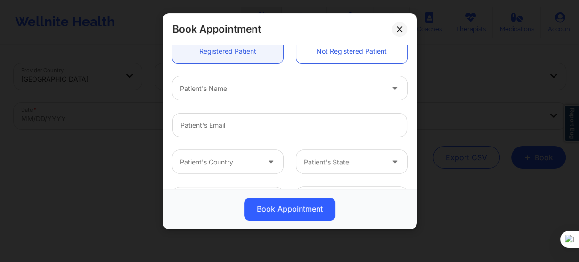
scroll to position [264, 0]
click at [226, 99] on div "Patient's Name" at bounding box center [278, 88] width 212 height 24
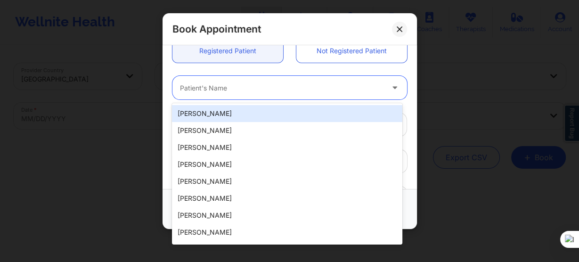
paste input "Jason V Roberts"
type input "Jason V Roberts"
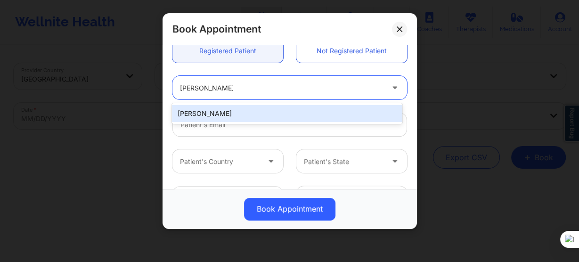
click at [237, 110] on div "Jason V Roberts" at bounding box center [287, 113] width 230 height 17
type input "jasonroberts718@gmail.com"
type input "+13474817774"
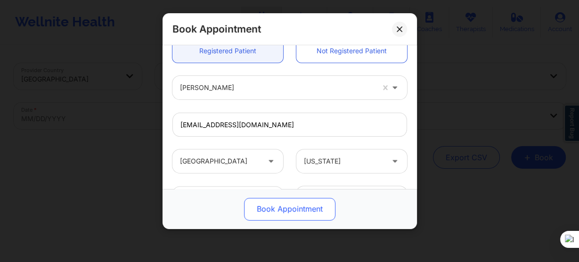
click at [275, 210] on button "Book Appointment" at bounding box center [289, 209] width 91 height 23
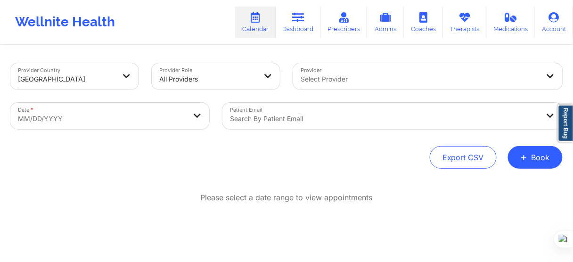
click at [526, 158] on span "+" at bounding box center [523, 156] width 7 height 5
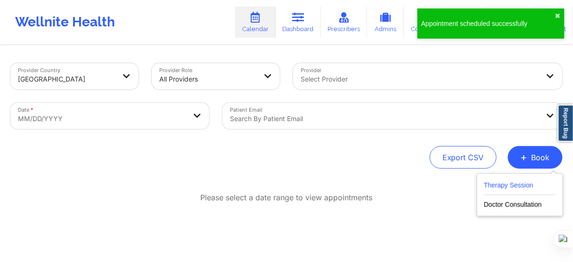
click at [503, 183] on button "Therapy Session" at bounding box center [520, 187] width 72 height 16
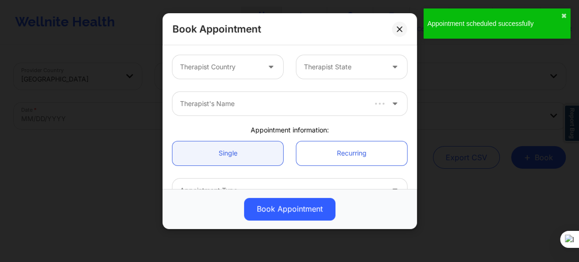
click at [222, 73] on div "Therapist Country" at bounding box center [216, 67] width 88 height 24
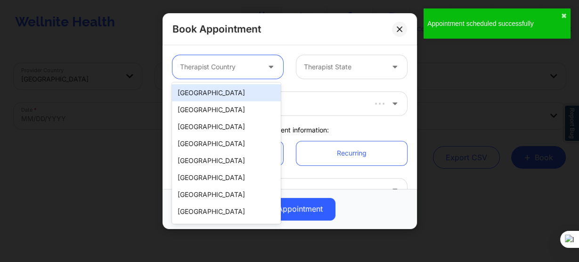
click at [222, 93] on div "[GEOGRAPHIC_DATA]" at bounding box center [226, 92] width 108 height 17
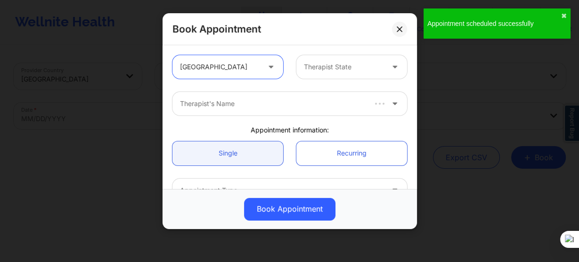
click at [307, 73] on div "Therapist State" at bounding box center [340, 67] width 88 height 24
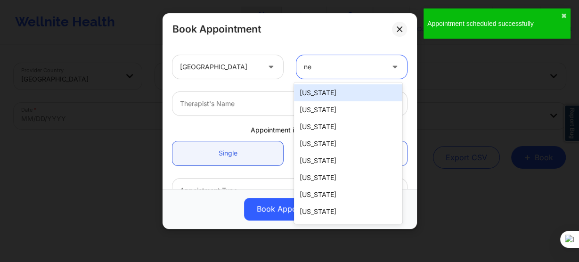
type input "new"
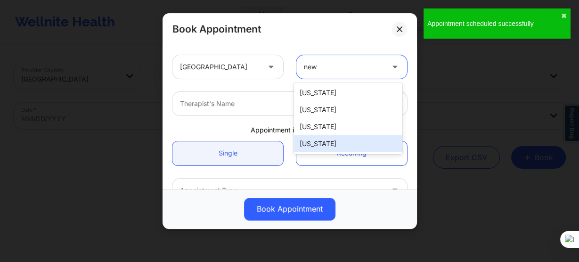
click at [327, 137] on div "[US_STATE]" at bounding box center [348, 143] width 108 height 17
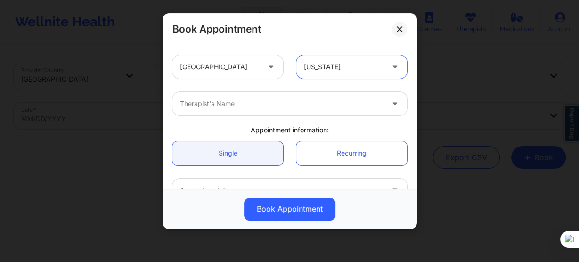
click at [212, 93] on div "Therapist's Name" at bounding box center [278, 104] width 212 height 24
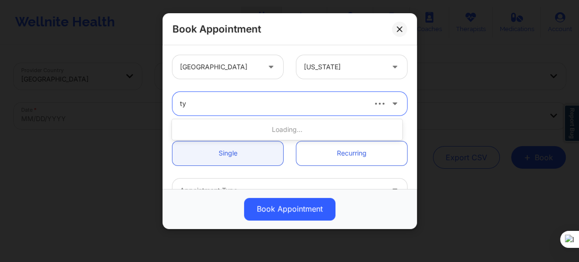
type input "tyi"
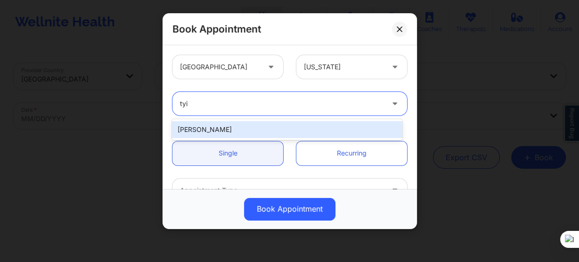
click at [248, 131] on div "[PERSON_NAME]" at bounding box center [287, 129] width 230 height 17
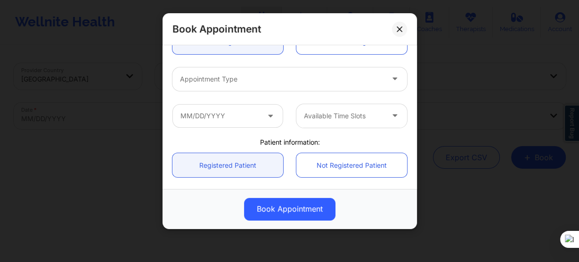
scroll to position [113, 0]
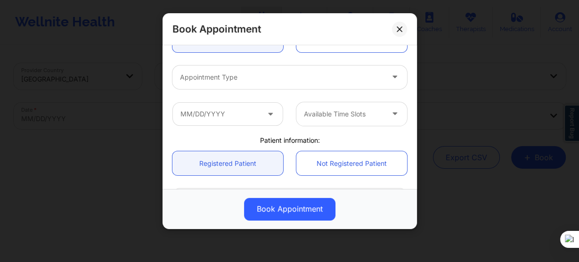
click at [231, 80] on div at bounding box center [281, 77] width 203 height 11
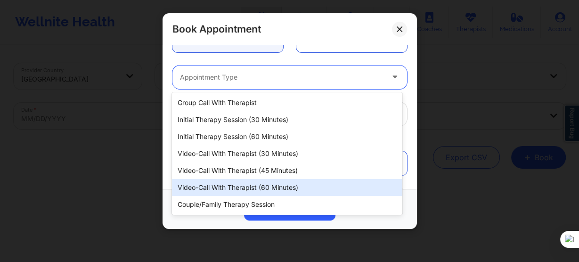
click at [252, 185] on div "Video-Call with Therapist (60 minutes)" at bounding box center [287, 187] width 230 height 17
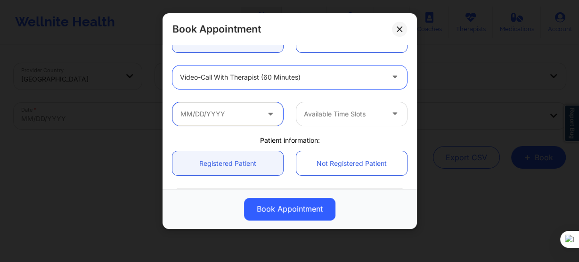
click at [226, 121] on input "text" at bounding box center [227, 114] width 111 height 24
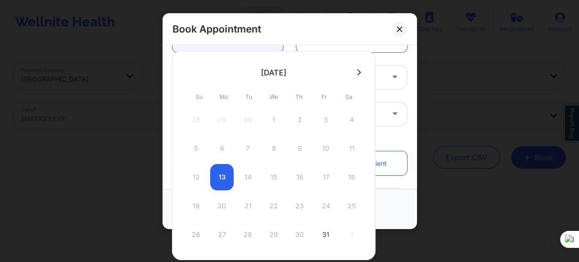
click at [354, 71] on button at bounding box center [358, 72] width 9 height 8
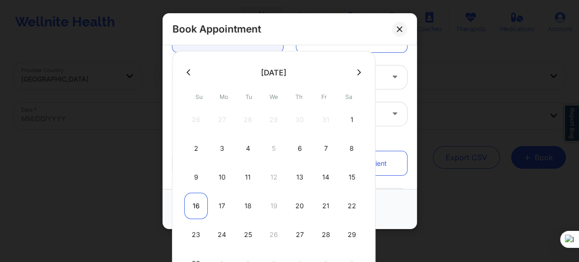
click at [197, 200] on div "16" at bounding box center [196, 206] width 24 height 26
type input "11/16/2025"
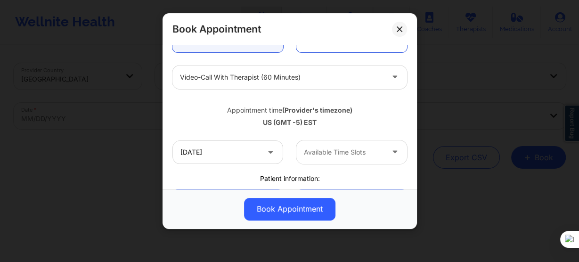
click at [318, 167] on div "11/16/2025 Available Time Slots" at bounding box center [290, 152] width 248 height 37
click at [323, 158] on div "Available Time Slots" at bounding box center [340, 152] width 88 height 24
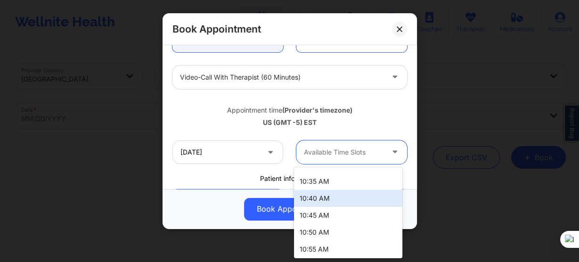
scroll to position [339, 0]
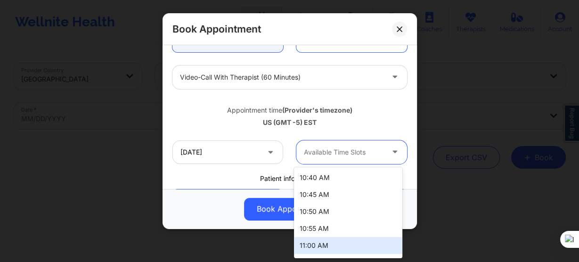
click at [321, 242] on div "11:00 AM" at bounding box center [348, 245] width 108 height 17
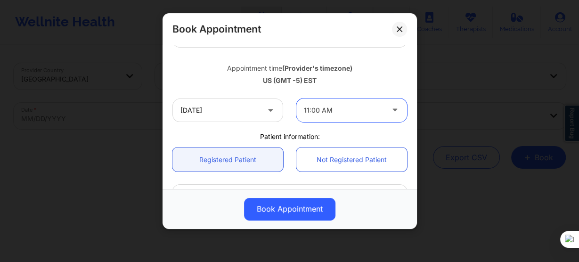
scroll to position [226, 0]
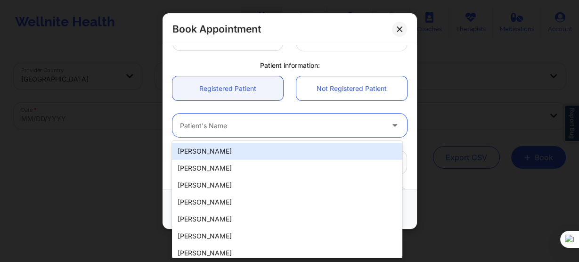
click at [209, 119] on div "Patient's Name" at bounding box center [278, 125] width 212 height 24
paste input "Jason V Roberts"
type input "Jason V Roberts"
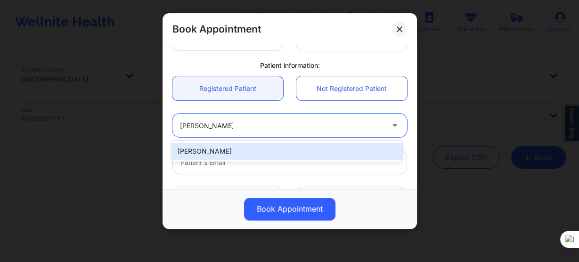
click at [241, 150] on div "Jason V Roberts" at bounding box center [287, 151] width 230 height 17
type input "jasonroberts718@gmail.com"
type input "+13474817774"
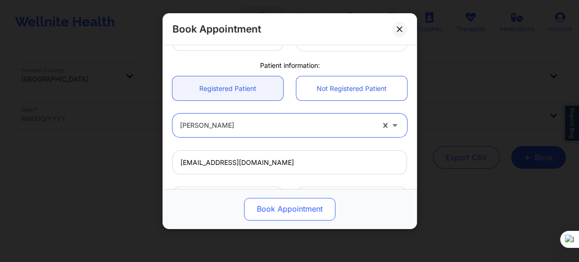
click at [273, 218] on button "Book Appointment" at bounding box center [289, 209] width 91 height 23
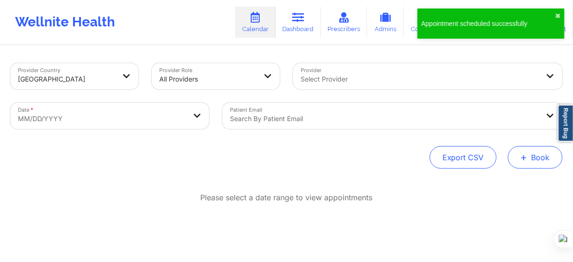
click at [535, 155] on button "+ Book" at bounding box center [535, 157] width 55 height 23
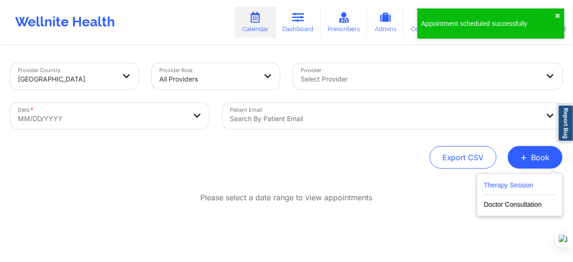
click at [498, 185] on button "Therapy Session" at bounding box center [520, 187] width 72 height 16
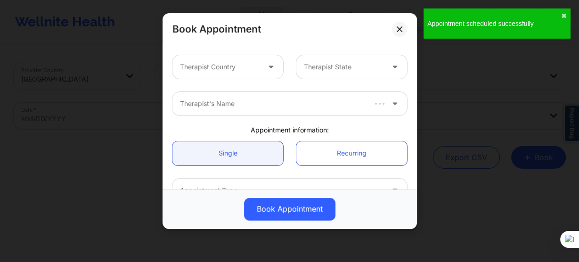
click at [249, 69] on div at bounding box center [220, 66] width 80 height 11
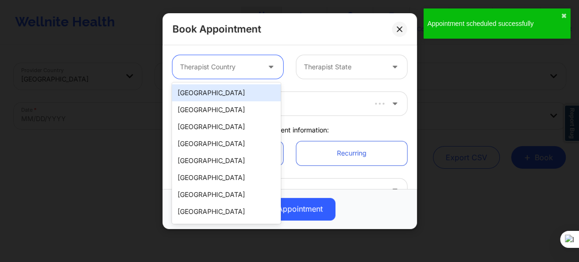
click at [249, 97] on div "[GEOGRAPHIC_DATA]" at bounding box center [226, 92] width 108 height 17
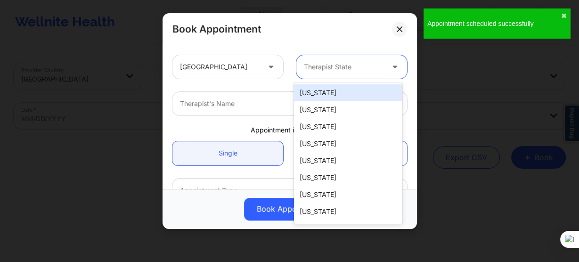
click at [314, 74] on div "Therapist State" at bounding box center [340, 67] width 88 height 24
type input "new"
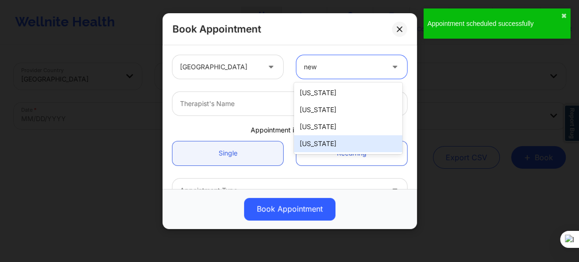
click at [331, 147] on div "[US_STATE]" at bounding box center [348, 143] width 108 height 17
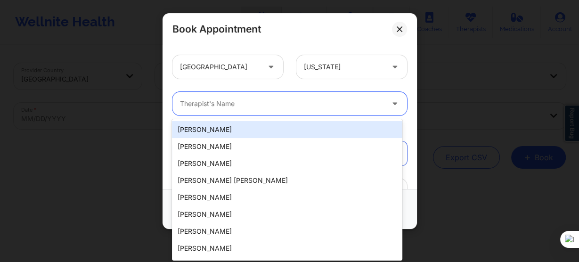
click at [233, 102] on div at bounding box center [281, 103] width 203 height 11
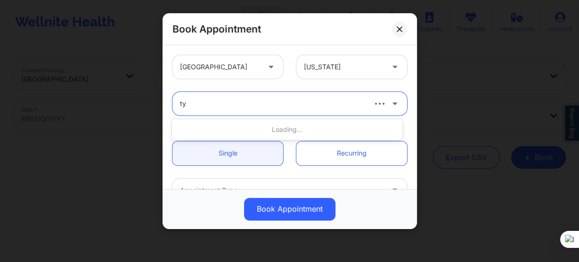
type input "tyi"
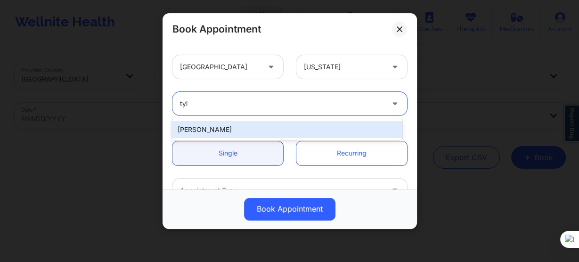
click at [256, 129] on div "[PERSON_NAME]" at bounding box center [287, 129] width 230 height 17
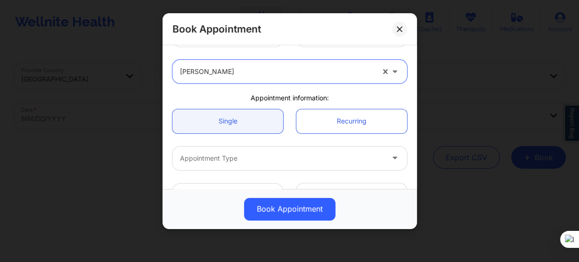
scroll to position [75, 0]
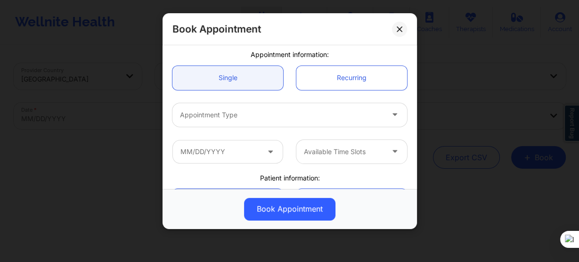
click at [247, 122] on div "Appointment Type" at bounding box center [278, 115] width 212 height 24
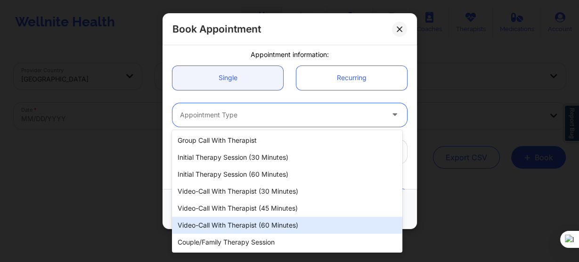
click at [267, 220] on div "Video-Call with Therapist (60 minutes)" at bounding box center [287, 225] width 230 height 17
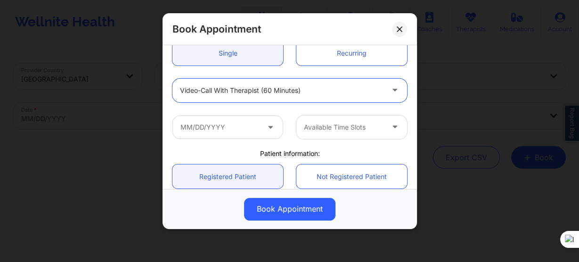
scroll to position [113, 0]
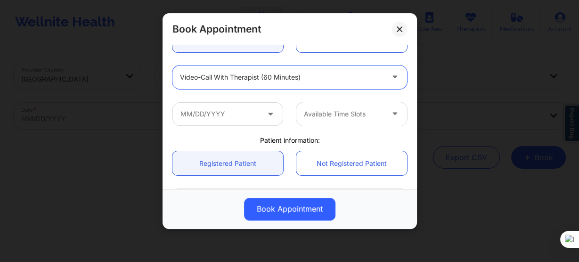
click at [251, 129] on div "Available Time Slots" at bounding box center [290, 114] width 248 height 37
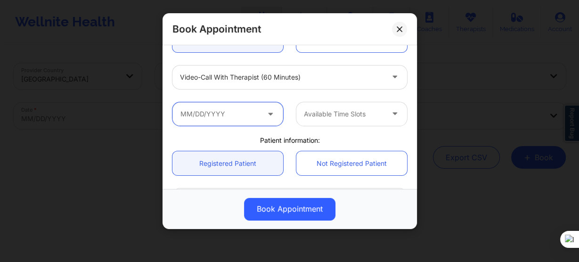
click at [250, 116] on input "text" at bounding box center [227, 114] width 111 height 24
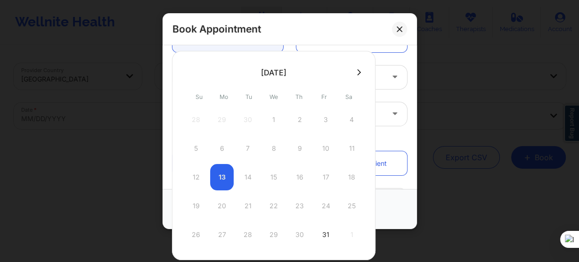
click at [357, 71] on icon at bounding box center [359, 72] width 4 height 7
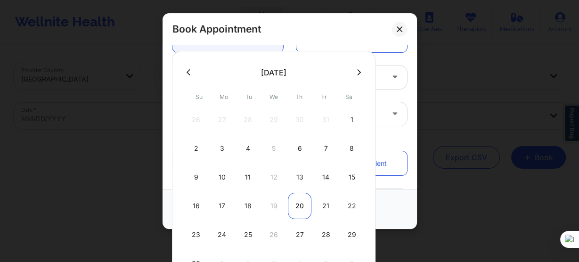
click at [294, 203] on div "20" at bounding box center [300, 206] width 24 height 26
type input "11/20/2025"
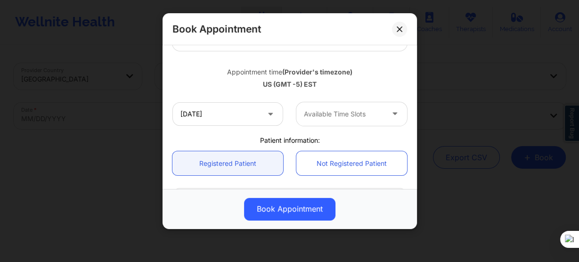
scroll to position [151, 0]
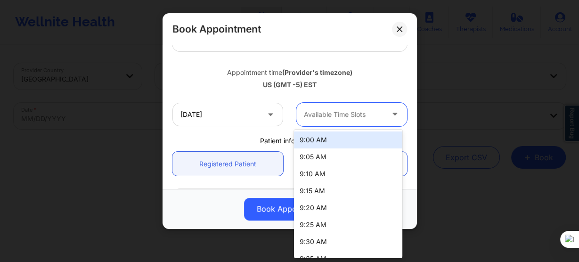
click at [315, 116] on div at bounding box center [344, 114] width 80 height 11
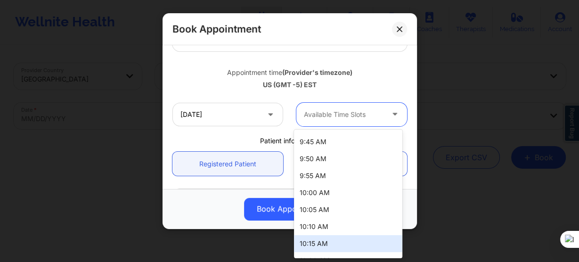
scroll to position [339, 0]
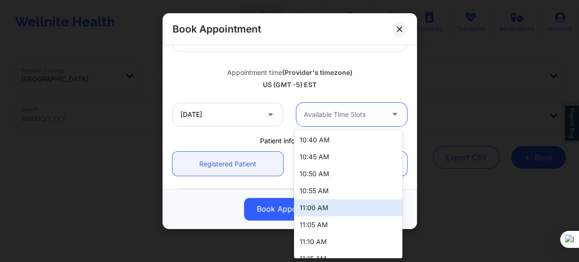
click at [319, 206] on div "11:00 AM" at bounding box center [348, 207] width 108 height 17
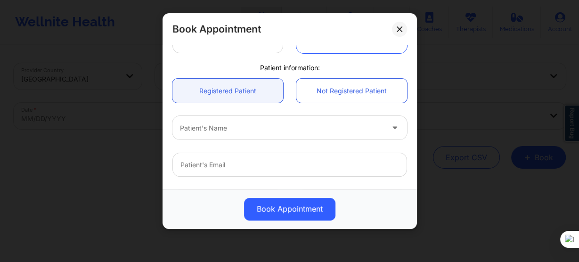
scroll to position [226, 0]
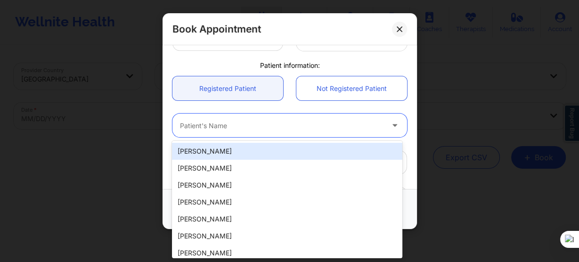
click at [237, 124] on div at bounding box center [281, 125] width 203 height 11
paste input "Jason V Roberts"
type input "Jason V Roberts"
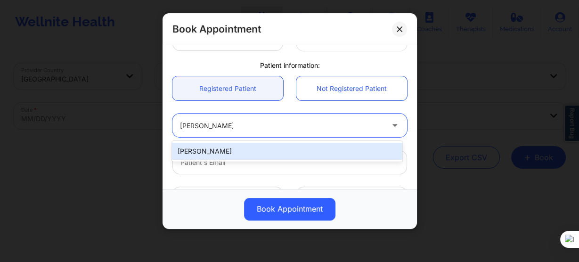
click at [242, 149] on div "Jason V Roberts" at bounding box center [287, 151] width 230 height 17
type input "jasonroberts718@gmail.com"
type input "+13474817774"
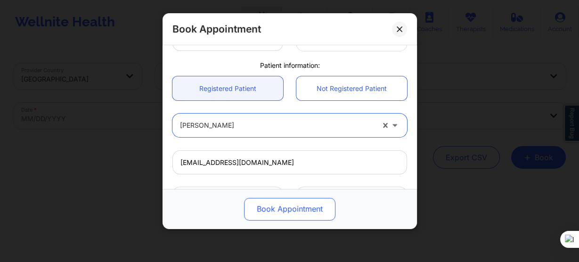
click at [279, 219] on button "Book Appointment" at bounding box center [289, 209] width 91 height 23
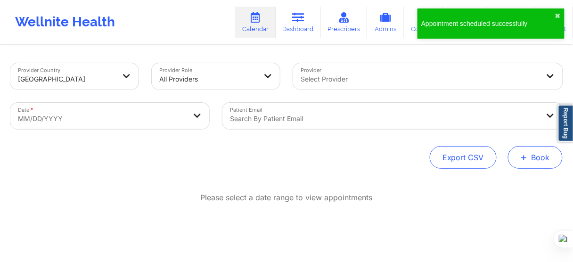
click at [555, 159] on button "+ Book" at bounding box center [535, 157] width 55 height 23
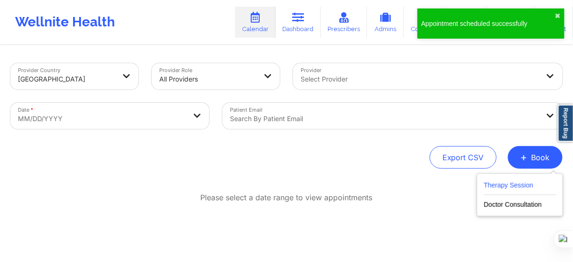
click at [496, 188] on button "Therapy Session" at bounding box center [520, 187] width 72 height 16
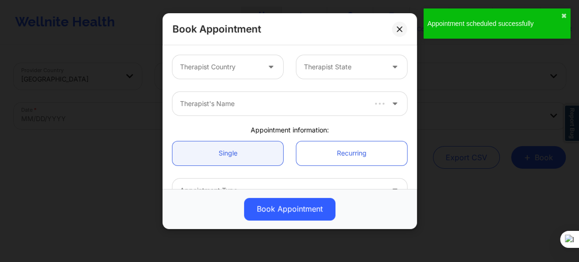
click at [216, 72] on div at bounding box center [220, 66] width 80 height 11
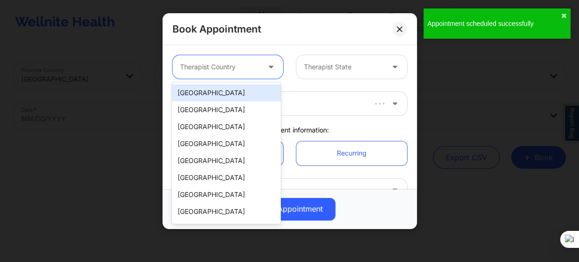
click at [217, 97] on div "[GEOGRAPHIC_DATA]" at bounding box center [226, 92] width 108 height 17
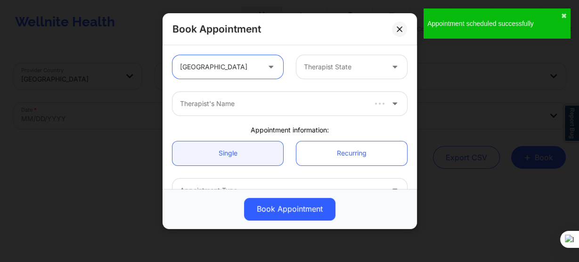
click at [304, 70] on div at bounding box center [344, 66] width 80 height 11
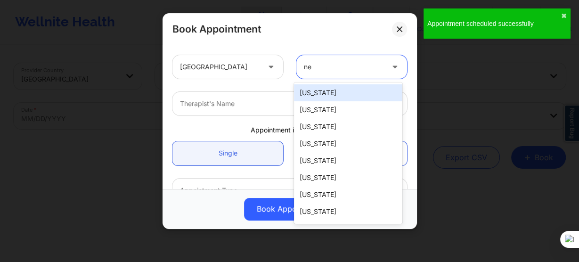
type input "new"
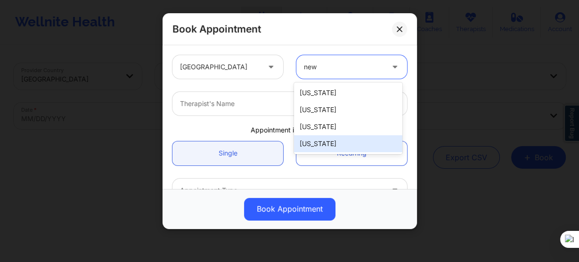
click at [328, 149] on div "[US_STATE]" at bounding box center [348, 143] width 108 height 17
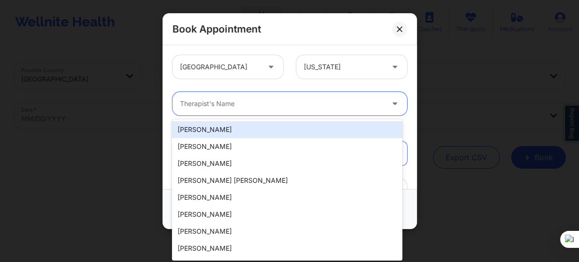
click at [228, 113] on div "Therapist's Name" at bounding box center [278, 104] width 212 height 24
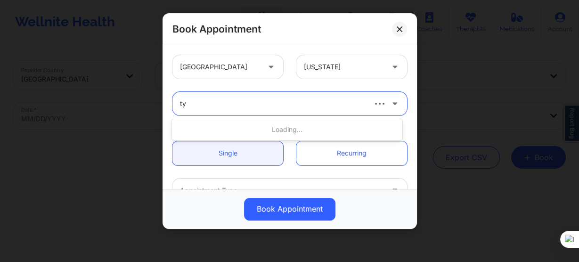
type input "tyi"
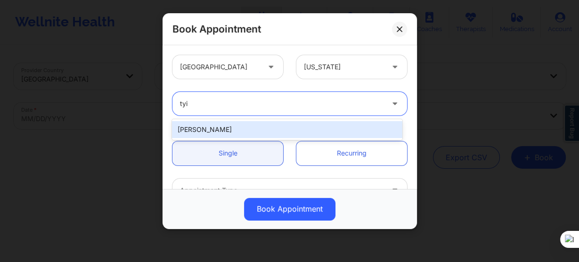
click at [231, 130] on div "[PERSON_NAME]" at bounding box center [287, 129] width 230 height 17
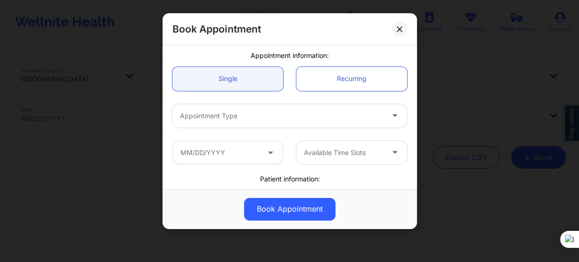
scroll to position [75, 0]
click at [236, 120] on div "Appointment Type" at bounding box center [278, 115] width 212 height 24
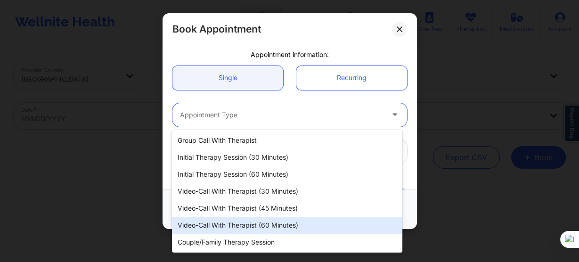
click at [248, 224] on div "Video-Call with Therapist (60 minutes)" at bounding box center [287, 225] width 230 height 17
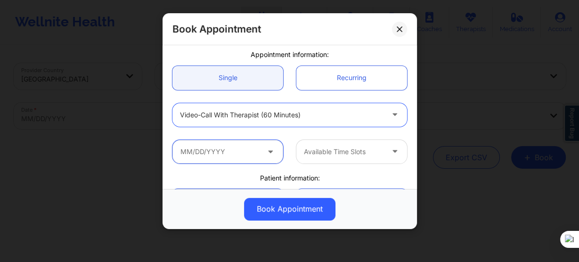
click at [224, 149] on input "text" at bounding box center [227, 152] width 111 height 24
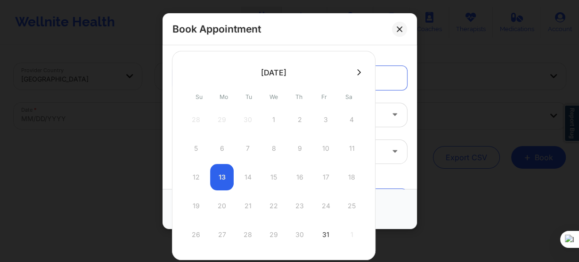
click at [357, 73] on icon at bounding box center [359, 72] width 4 height 7
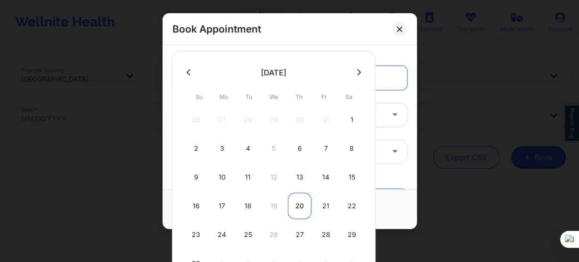
click at [297, 208] on div "20" at bounding box center [300, 206] width 24 height 26
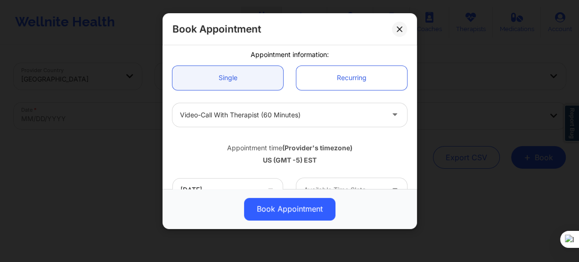
click at [295, 114] on div at bounding box center [281, 114] width 203 height 11
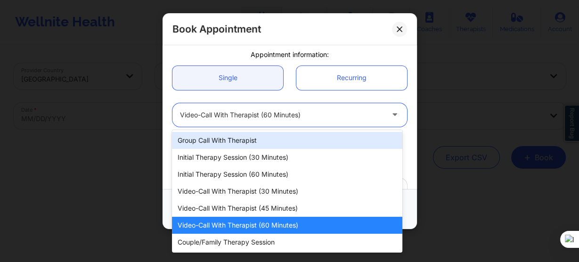
click at [263, 105] on div "Video-Call with Therapist (60 minutes)" at bounding box center [281, 115] width 203 height 24
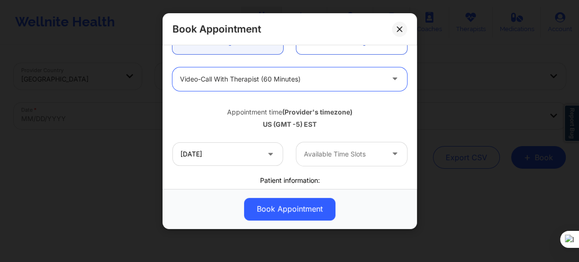
scroll to position [151, 0]
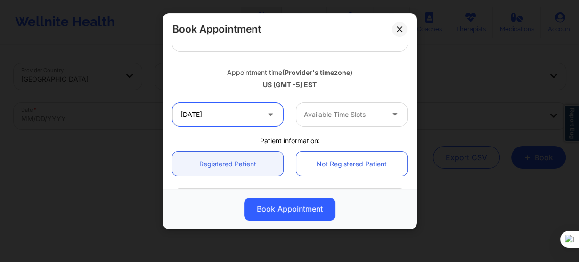
click at [236, 115] on input "11/20/2025" at bounding box center [227, 115] width 111 height 24
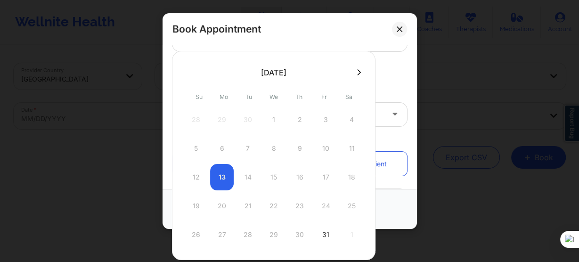
click at [357, 72] on icon at bounding box center [359, 72] width 4 height 6
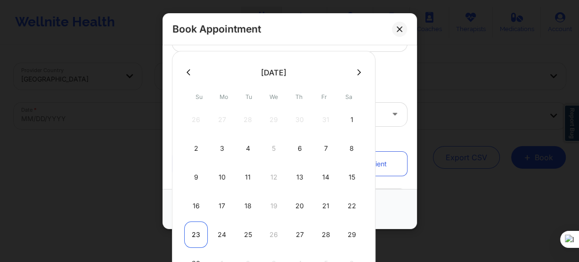
click at [196, 238] on div "23" at bounding box center [196, 234] width 24 height 26
type input "11/23/2025"
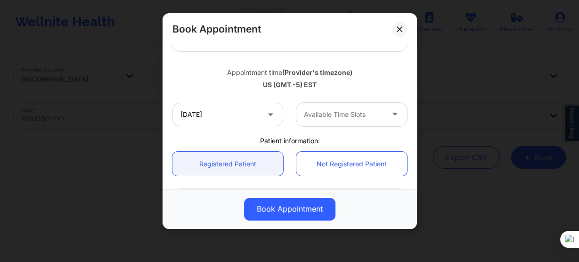
click at [324, 122] on div "Available Time Slots" at bounding box center [340, 115] width 88 height 24
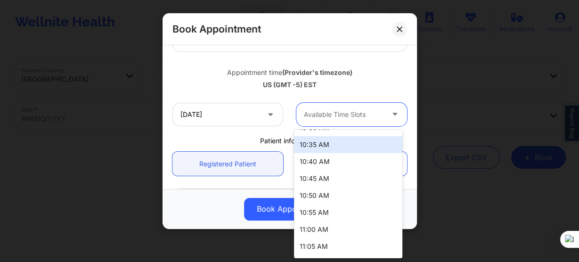
scroll to position [414, 0]
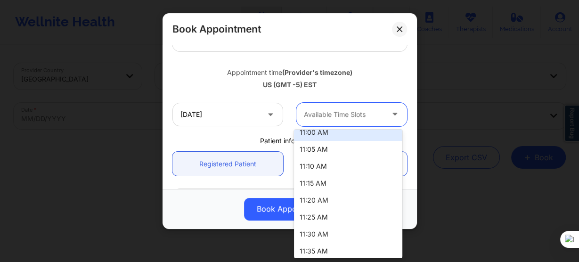
click at [338, 140] on div "11:00 AM" at bounding box center [348, 132] width 108 height 17
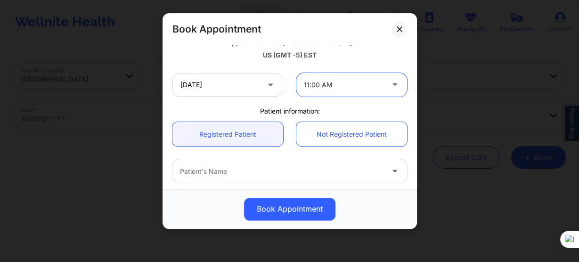
scroll to position [226, 0]
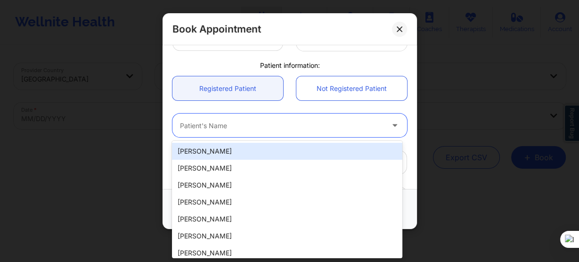
click at [234, 127] on div at bounding box center [281, 125] width 203 height 11
paste input "Jason V Roberts"
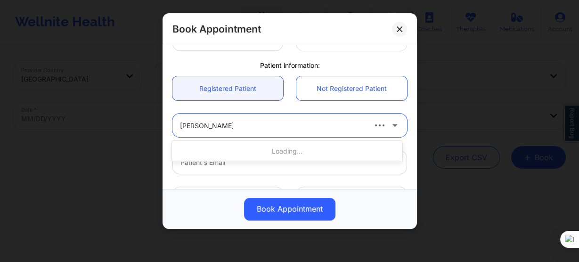
type input "Jason V Roberts"
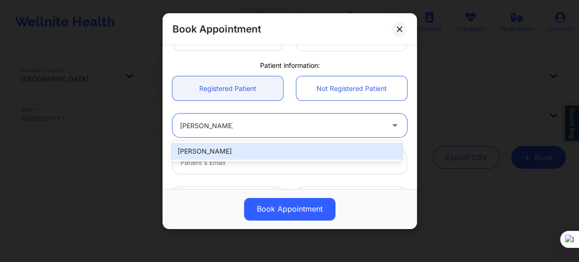
click at [262, 152] on div "Jason V Roberts" at bounding box center [287, 151] width 230 height 17
type input "jasonroberts718@gmail.com"
type input "+13474817774"
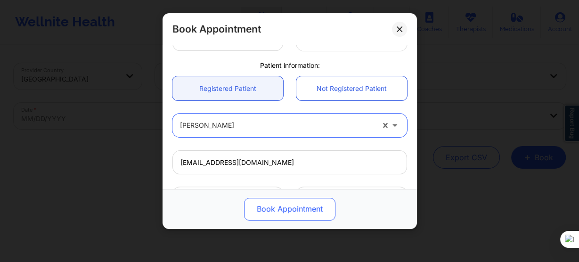
click at [284, 205] on button "Book Appointment" at bounding box center [289, 209] width 91 height 23
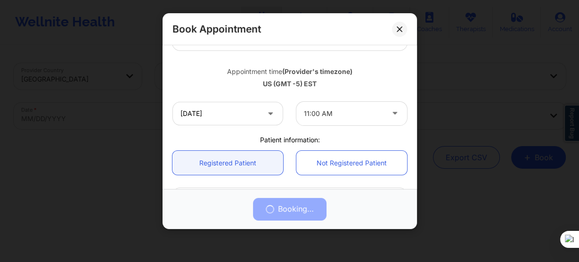
scroll to position [151, 0]
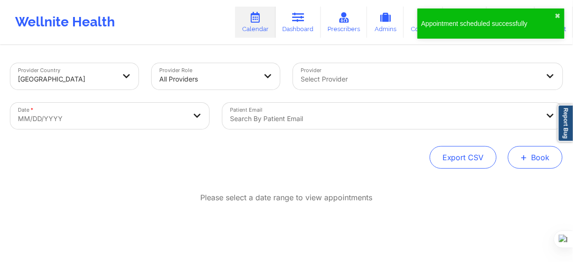
click at [539, 151] on button "+ Book" at bounding box center [535, 157] width 55 height 23
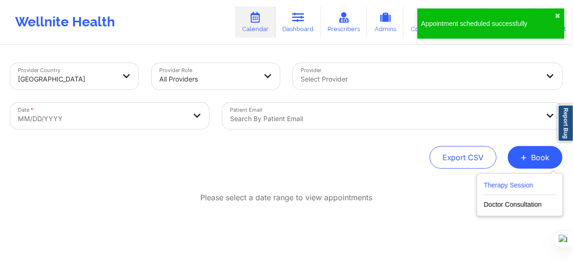
click at [515, 182] on button "Therapy Session" at bounding box center [520, 187] width 72 height 16
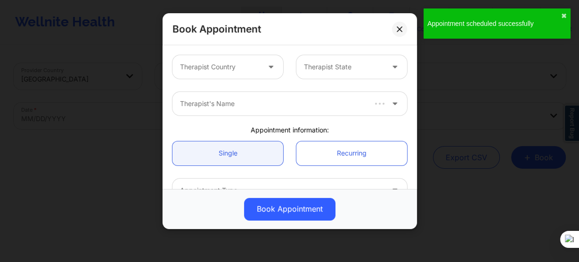
click at [239, 67] on div at bounding box center [220, 66] width 80 height 11
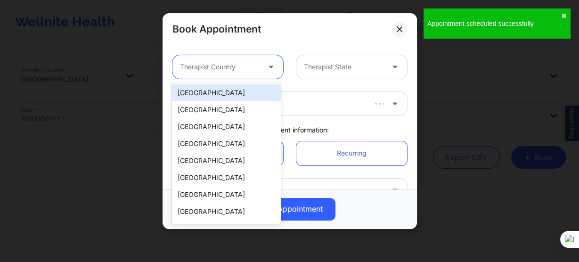
click at [231, 96] on div "[GEOGRAPHIC_DATA]" at bounding box center [226, 92] width 108 height 17
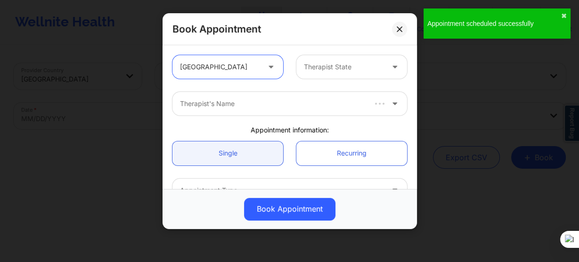
click at [296, 73] on div "Therapist State" at bounding box center [340, 67] width 88 height 24
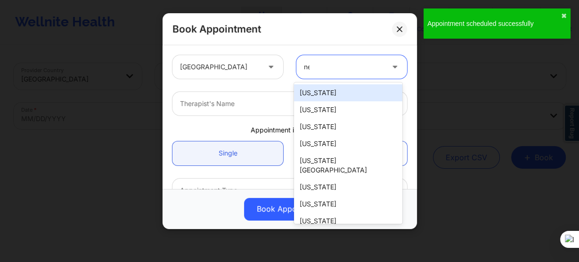
type input "new"
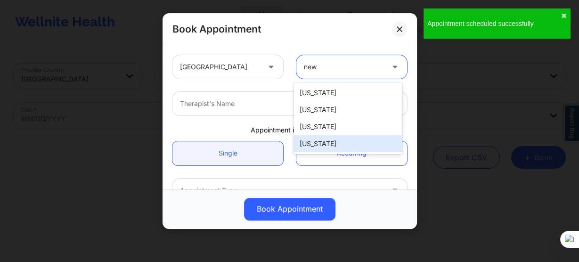
click at [322, 138] on div "[US_STATE]" at bounding box center [348, 143] width 108 height 17
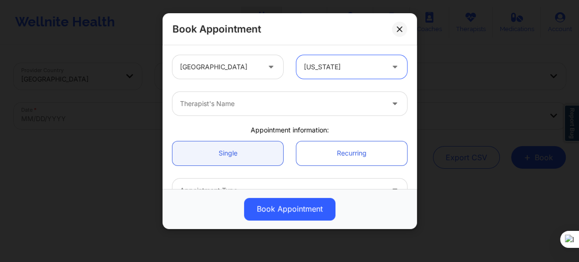
click at [244, 105] on div at bounding box center [281, 103] width 203 height 11
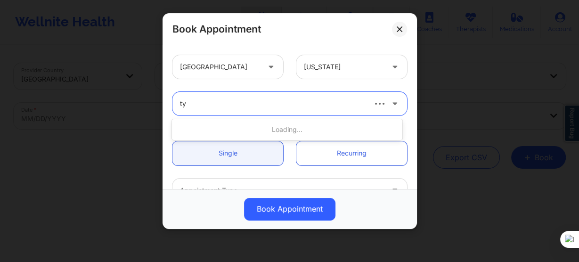
type input "tyi"
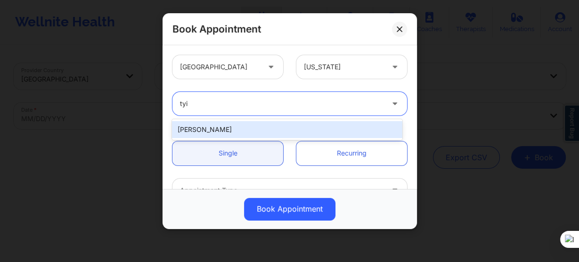
click at [241, 135] on div "[PERSON_NAME]" at bounding box center [287, 129] width 230 height 17
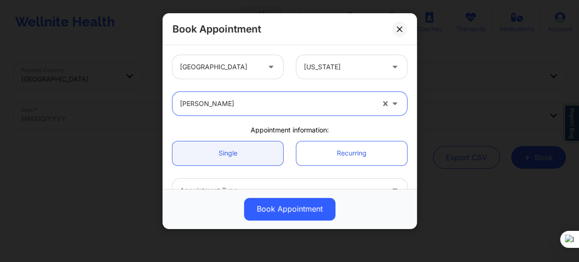
scroll to position [75, 0]
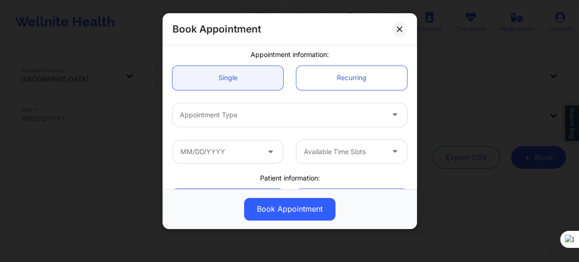
click at [232, 117] on div at bounding box center [281, 114] width 203 height 11
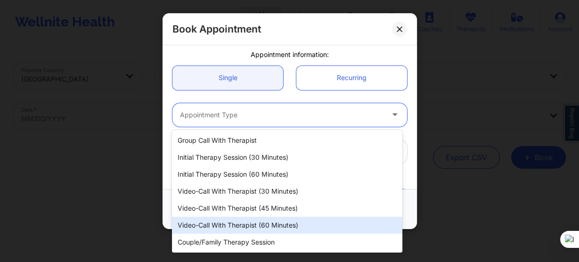
click at [266, 227] on div "Video-Call with Therapist (60 minutes)" at bounding box center [287, 225] width 230 height 17
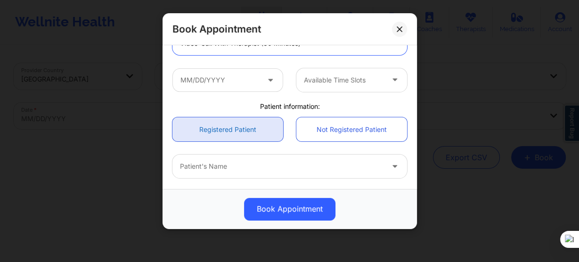
scroll to position [151, 0]
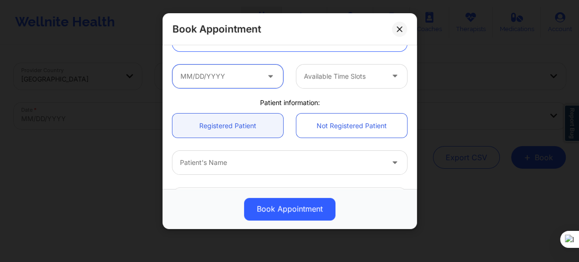
click at [237, 80] on input "text" at bounding box center [227, 77] width 111 height 24
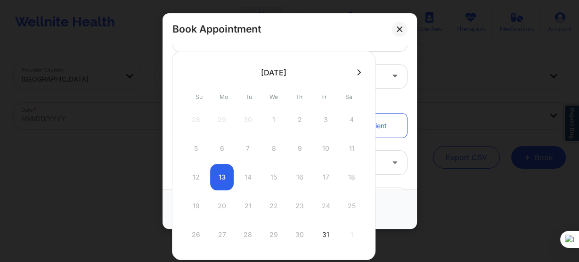
click at [357, 73] on icon at bounding box center [359, 72] width 4 height 7
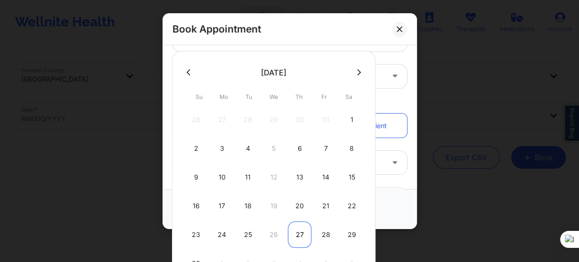
click at [297, 229] on div "27" at bounding box center [300, 234] width 24 height 26
type input "11/27/2025"
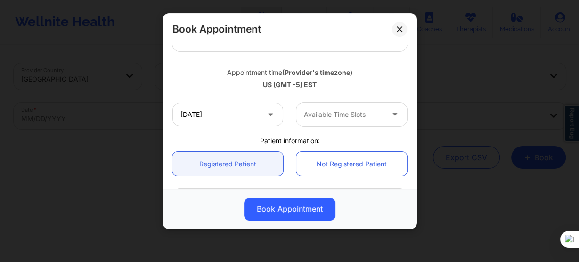
click at [328, 121] on div "Available Time Slots" at bounding box center [340, 115] width 88 height 24
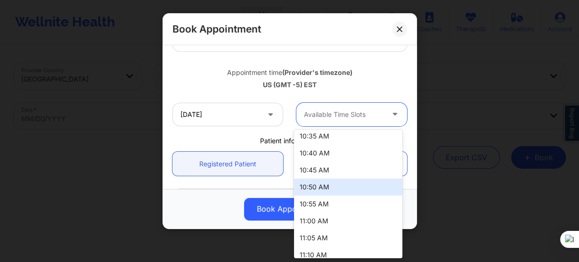
scroll to position [339, 0]
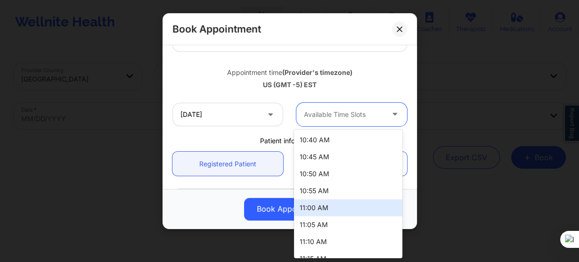
click at [326, 207] on div "11:00 AM" at bounding box center [348, 207] width 108 height 17
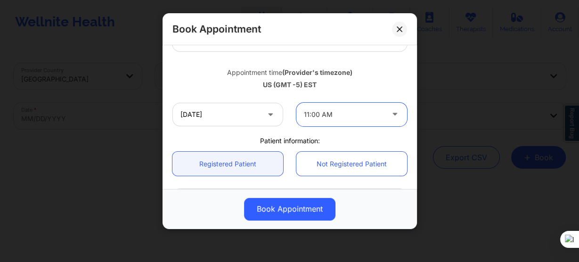
scroll to position [264, 0]
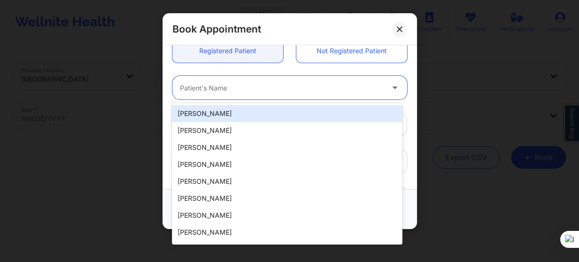
click at [227, 97] on div "Patient's Name" at bounding box center [278, 88] width 212 height 24
paste input "Jason V Roberts"
type input "Jason V Roberts"
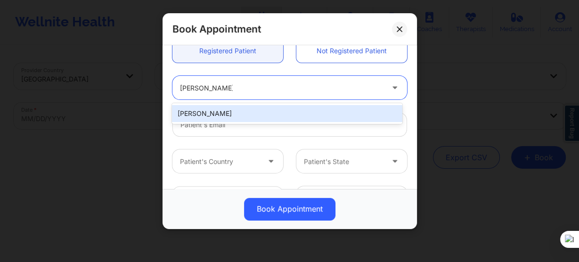
click at [240, 113] on div "Jason V Roberts" at bounding box center [287, 113] width 230 height 17
type input "jasonroberts718@gmail.com"
type input "+13474817774"
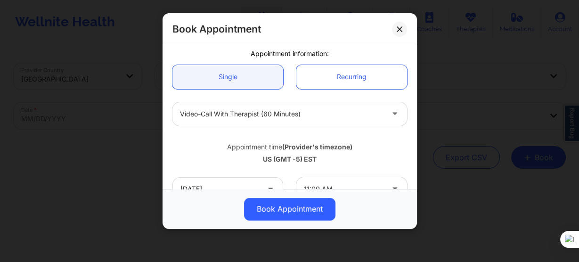
scroll to position [75, 0]
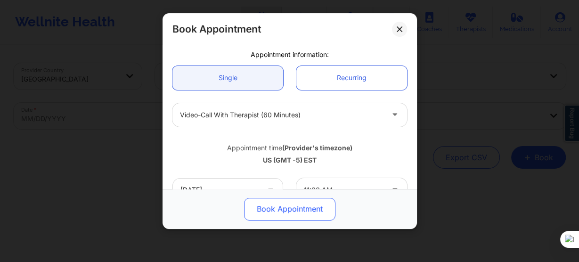
click at [281, 198] on button "Book Appointment" at bounding box center [289, 209] width 91 height 23
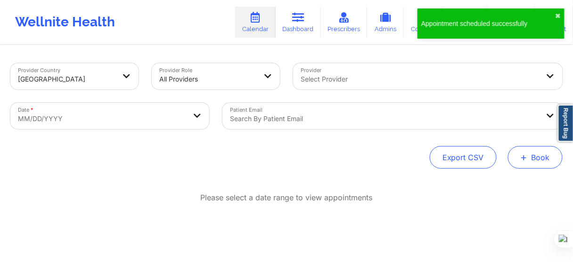
click at [525, 156] on span "+" at bounding box center [523, 156] width 7 height 5
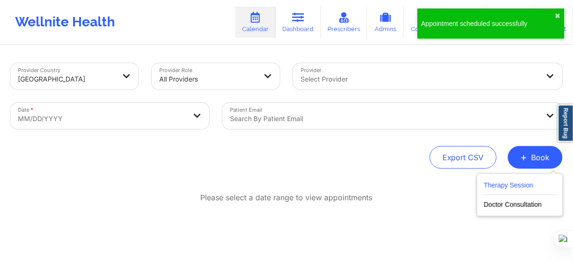
click at [503, 179] on button "Therapy Session" at bounding box center [520, 187] width 72 height 16
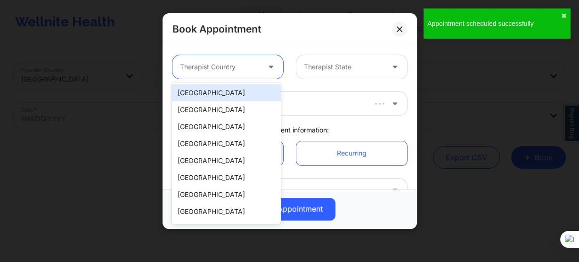
click at [226, 65] on div at bounding box center [220, 66] width 80 height 11
click at [232, 91] on div "[GEOGRAPHIC_DATA]" at bounding box center [226, 92] width 108 height 17
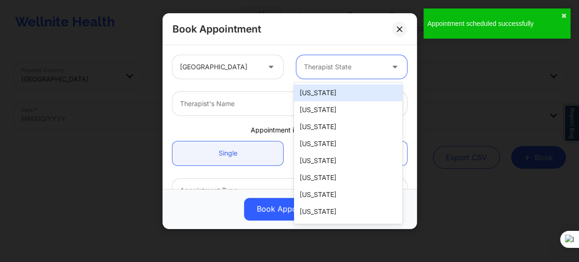
click at [316, 65] on div at bounding box center [344, 66] width 80 height 11
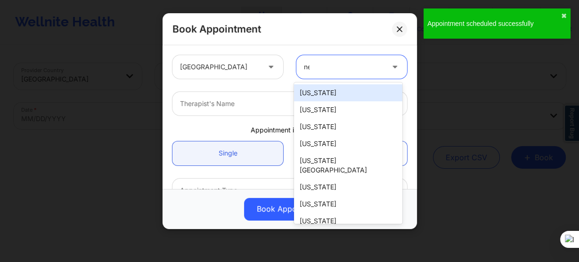
type input "new"
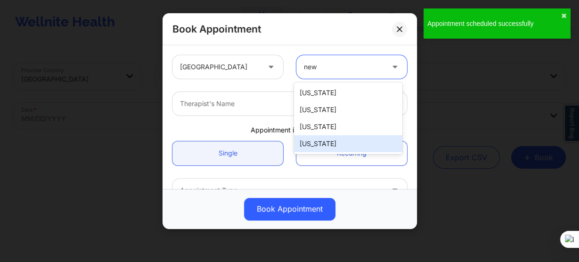
click at [320, 146] on div "[US_STATE]" at bounding box center [348, 143] width 108 height 17
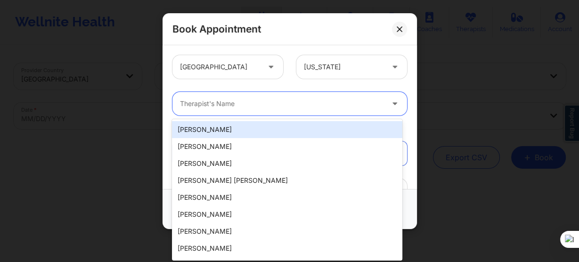
click at [238, 105] on div at bounding box center [281, 103] width 203 height 11
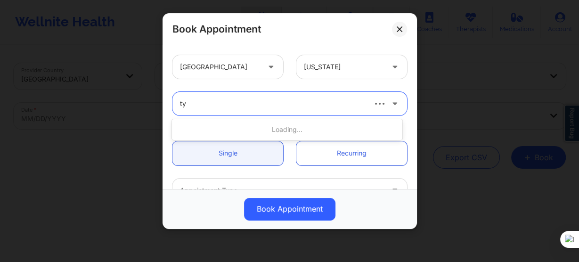
type input "tyi"
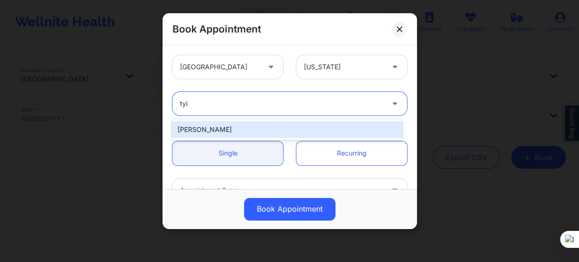
click at [237, 128] on div "[PERSON_NAME]" at bounding box center [287, 129] width 230 height 17
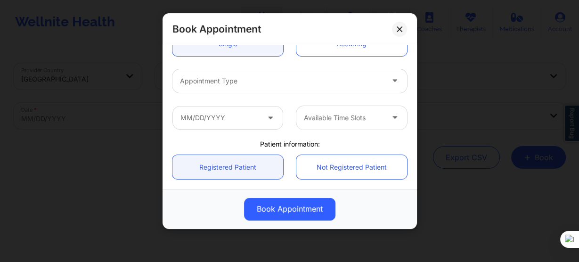
scroll to position [113, 0]
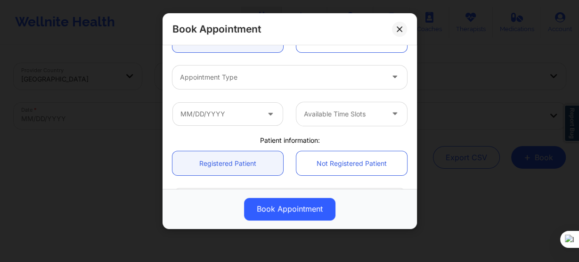
click at [218, 83] on div "Appointment Type" at bounding box center [278, 77] width 212 height 24
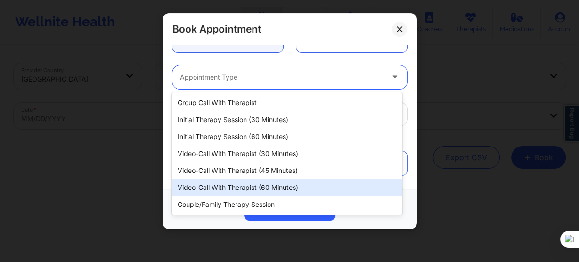
click at [244, 180] on div "Video-Call with Therapist (60 minutes)" at bounding box center [287, 187] width 230 height 17
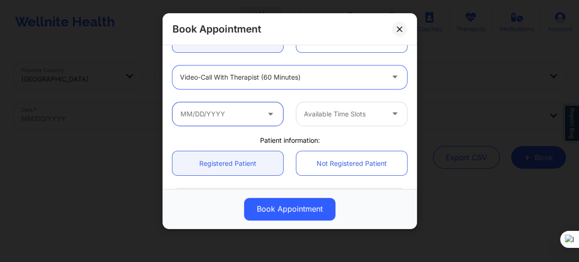
click at [222, 112] on input "text" at bounding box center [227, 114] width 111 height 24
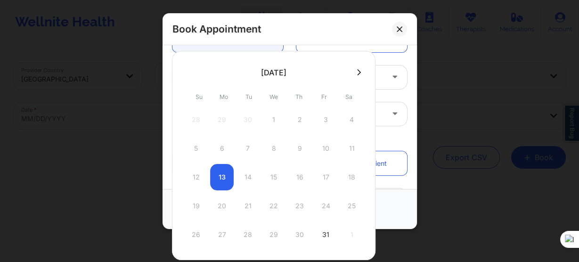
click at [357, 72] on icon at bounding box center [359, 72] width 4 height 7
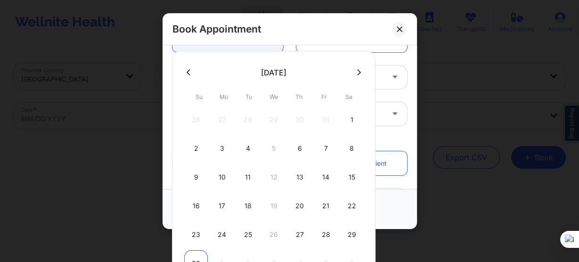
click at [190, 254] on div "30" at bounding box center [196, 263] width 24 height 26
type input "11/30/2025"
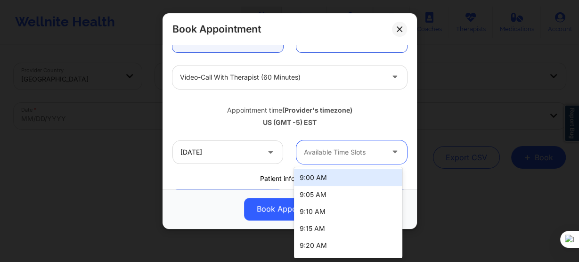
click at [312, 153] on div at bounding box center [344, 151] width 80 height 11
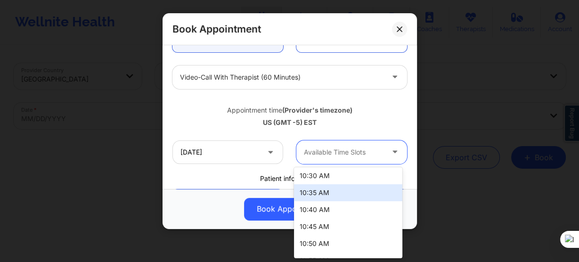
scroll to position [339, 0]
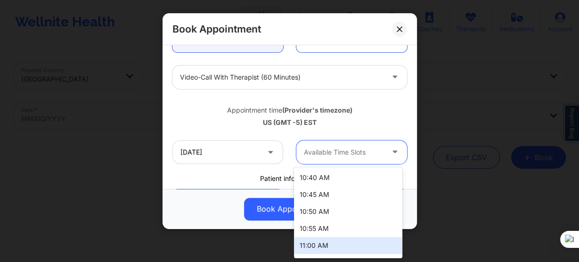
click at [315, 249] on div "11:00 AM" at bounding box center [348, 245] width 108 height 17
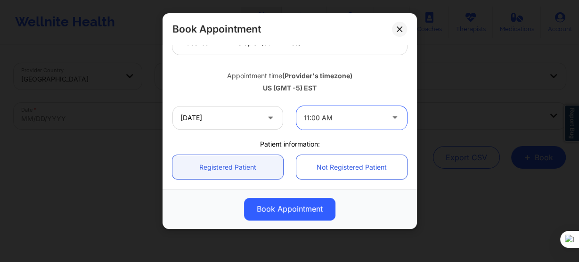
scroll to position [188, 0]
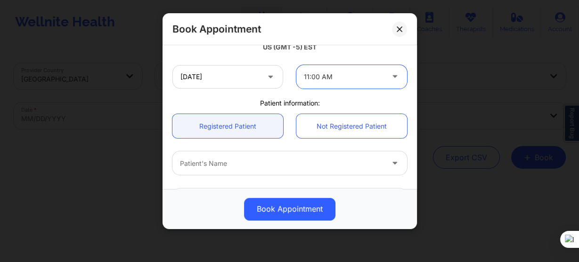
click at [218, 154] on div "Patient's Name" at bounding box center [278, 163] width 212 height 24
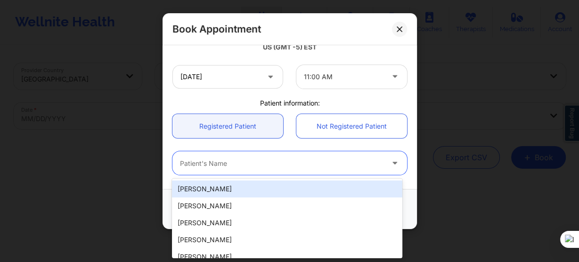
paste input "Jason V Roberts"
type input "Jason V Roberts"
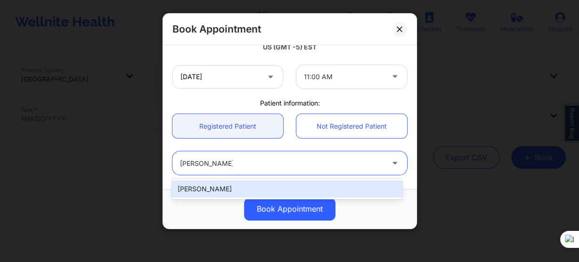
click at [254, 188] on div "Jason V Roberts" at bounding box center [287, 188] width 230 height 17
type input "jasonroberts718@gmail.com"
type input "+13474817774"
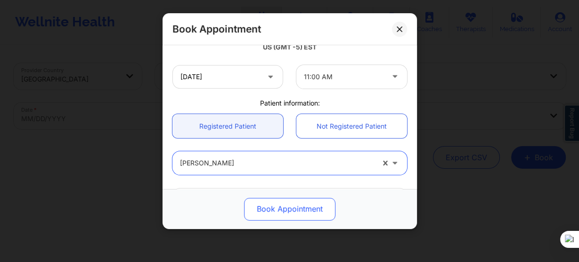
click at [267, 210] on button "Book Appointment" at bounding box center [289, 209] width 91 height 23
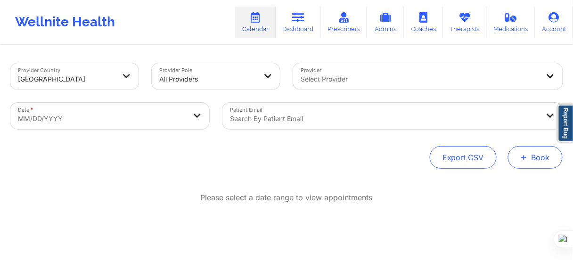
click at [545, 161] on button "+ Book" at bounding box center [535, 157] width 55 height 23
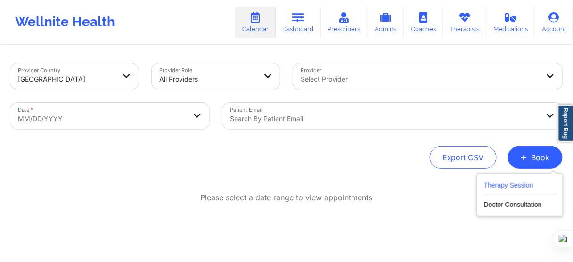
click at [509, 186] on button "Therapy Session" at bounding box center [520, 187] width 72 height 16
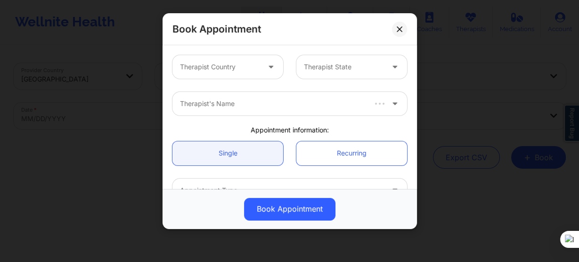
click at [206, 60] on div "Therapist Country" at bounding box center [216, 67] width 88 height 24
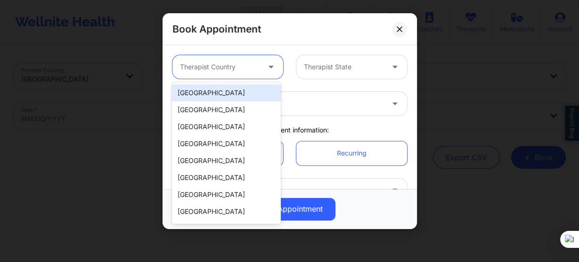
click at [231, 90] on div "[GEOGRAPHIC_DATA]" at bounding box center [226, 92] width 108 height 17
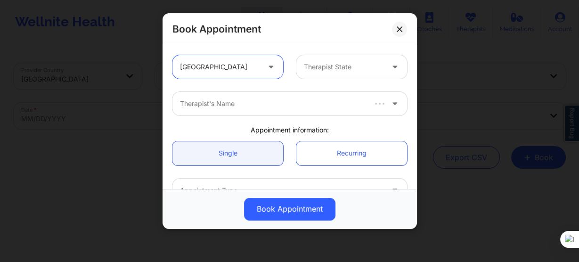
click at [341, 66] on div at bounding box center [344, 66] width 80 height 11
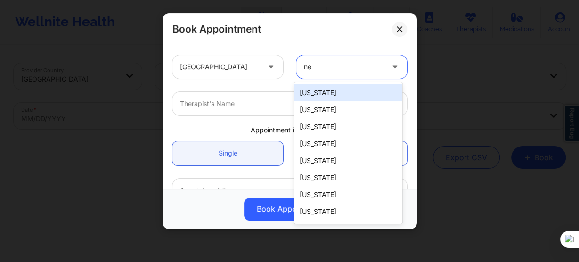
type input "new"
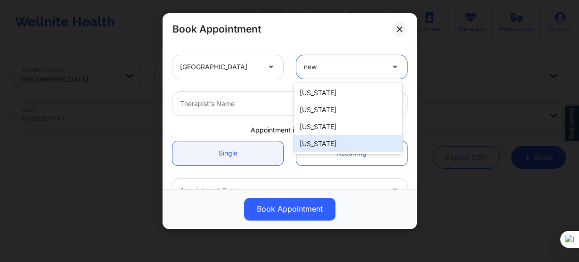
click at [331, 145] on div "[US_STATE]" at bounding box center [348, 143] width 108 height 17
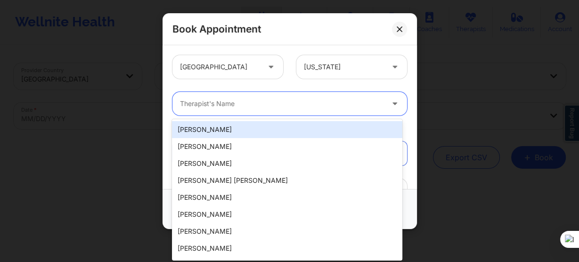
click at [217, 108] on div at bounding box center [281, 103] width 203 height 11
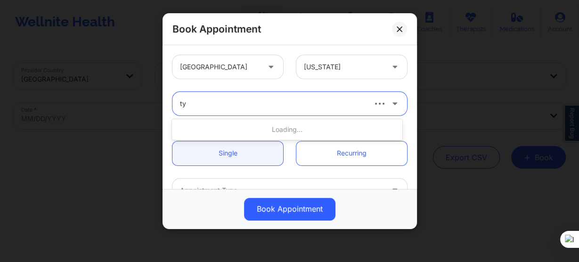
type input "tyi"
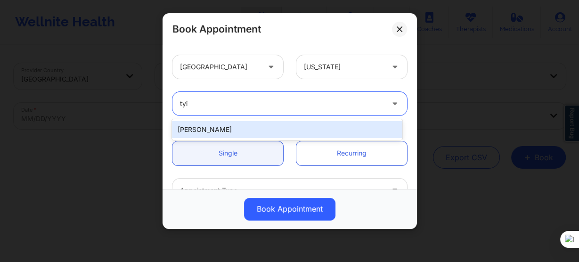
click at [231, 130] on div "[PERSON_NAME]" at bounding box center [287, 129] width 230 height 17
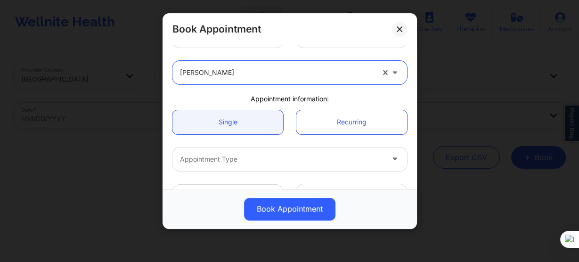
scroll to position [75, 0]
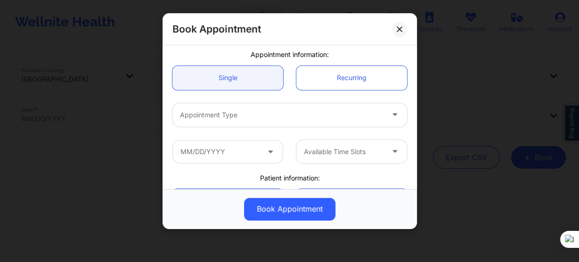
click at [229, 122] on div "Appointment Type" at bounding box center [278, 115] width 212 height 24
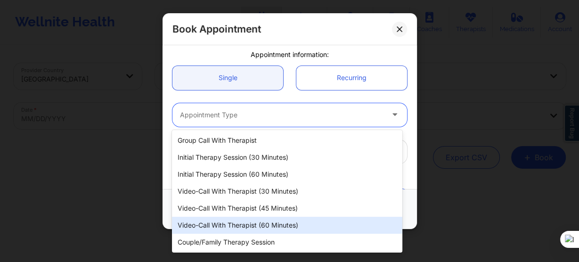
click at [250, 220] on div "Video-Call with Therapist (60 minutes)" at bounding box center [287, 225] width 230 height 17
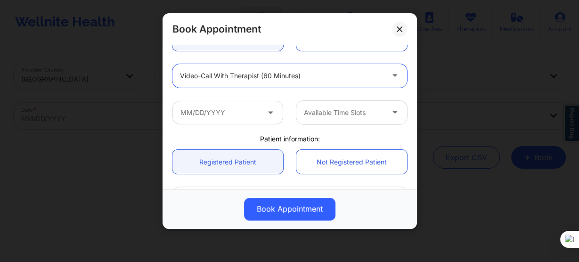
scroll to position [151, 0]
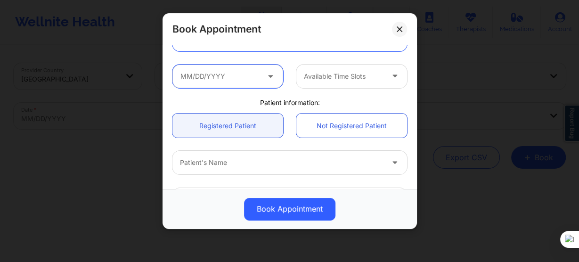
click at [223, 79] on input "text" at bounding box center [227, 77] width 111 height 24
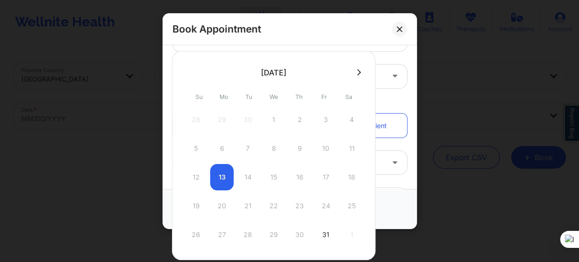
click at [357, 75] on icon at bounding box center [359, 72] width 4 height 7
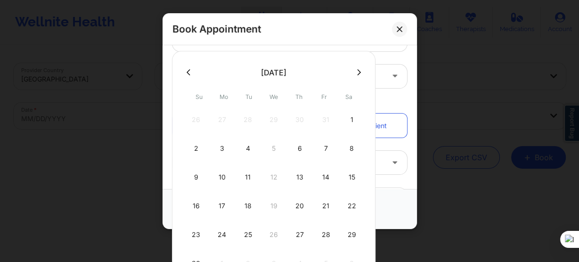
click at [357, 73] on icon at bounding box center [359, 72] width 4 height 7
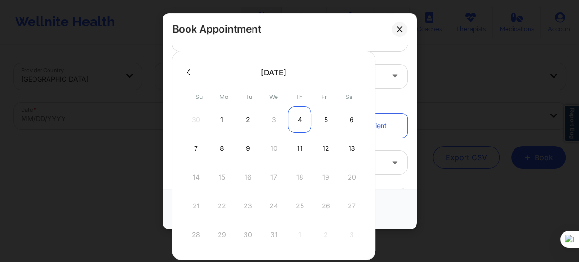
click at [298, 119] on div "4" at bounding box center [300, 119] width 24 height 26
type input "12/04/2025"
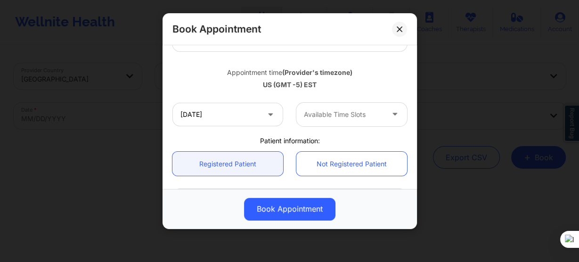
click at [343, 122] on div "Available Time Slots" at bounding box center [340, 115] width 88 height 24
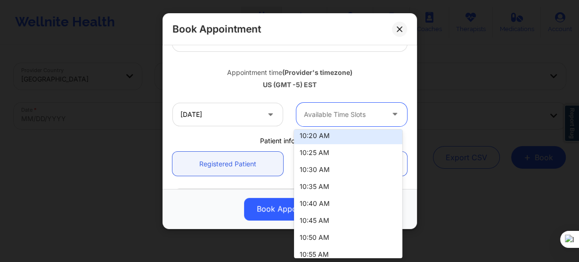
scroll to position [301, 0]
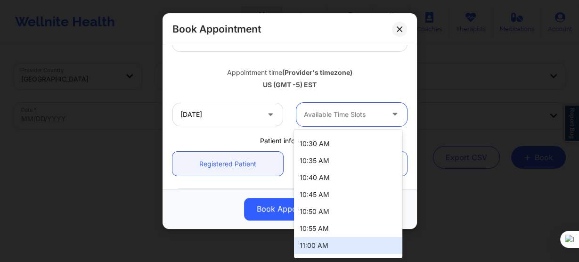
click at [333, 243] on div "11:00 AM" at bounding box center [348, 245] width 108 height 17
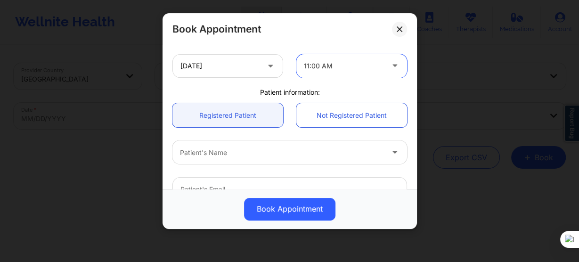
scroll to position [226, 0]
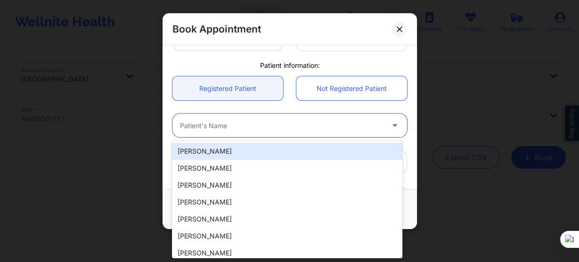
click at [235, 134] on div "Patient's Name" at bounding box center [278, 125] width 212 height 24
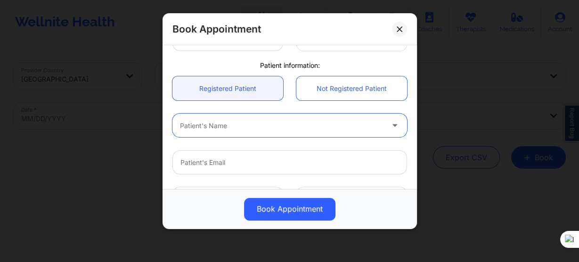
paste input "Jason V roberts"
type input "Jason V roberts"
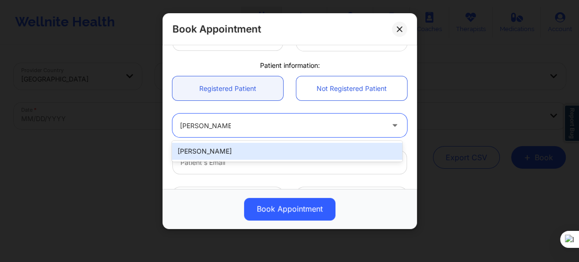
click at [266, 151] on div "Jason V Roberts" at bounding box center [287, 151] width 230 height 17
type input "jasonroberts718@gmail.com"
type input "+13474817774"
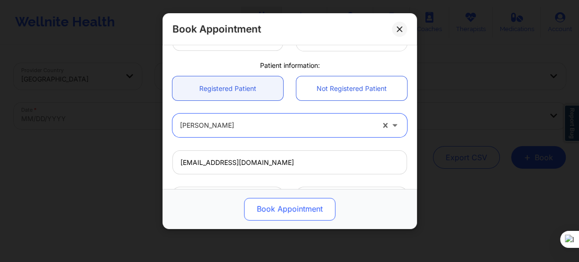
click at [289, 211] on button "Book Appointment" at bounding box center [289, 209] width 91 height 23
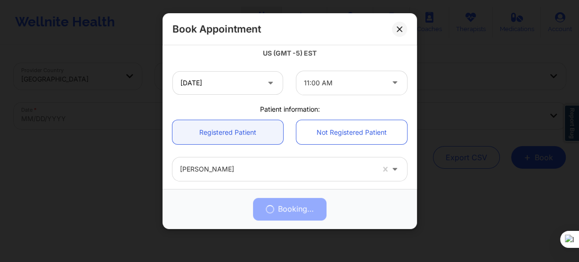
scroll to position [264, 0]
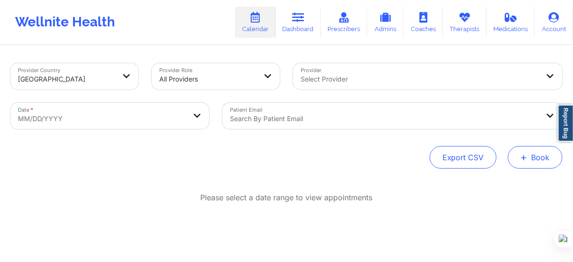
click at [517, 157] on button "+ Book" at bounding box center [535, 157] width 55 height 23
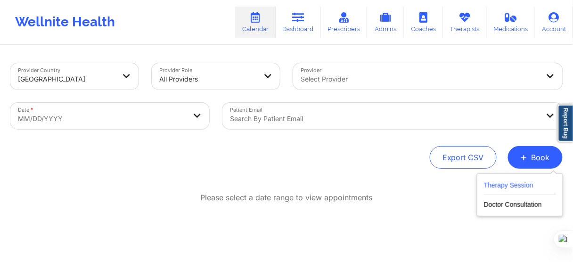
click at [505, 182] on button "Therapy Session" at bounding box center [520, 187] width 72 height 16
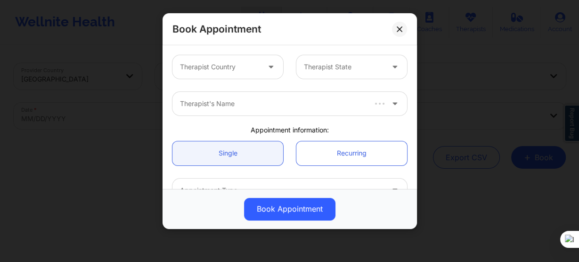
click at [237, 62] on div at bounding box center [220, 66] width 80 height 11
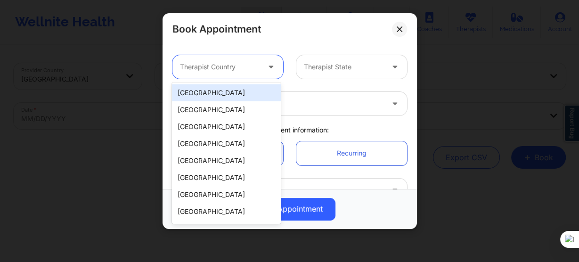
click at [234, 93] on div "[GEOGRAPHIC_DATA]" at bounding box center [226, 92] width 108 height 17
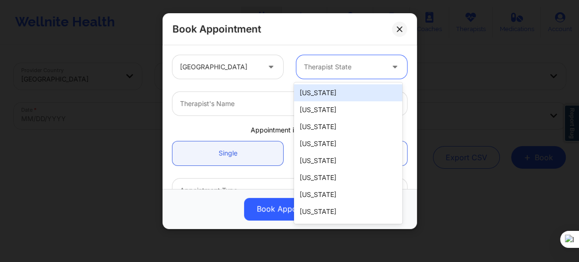
click at [319, 65] on div at bounding box center [344, 66] width 80 height 11
type input "new"
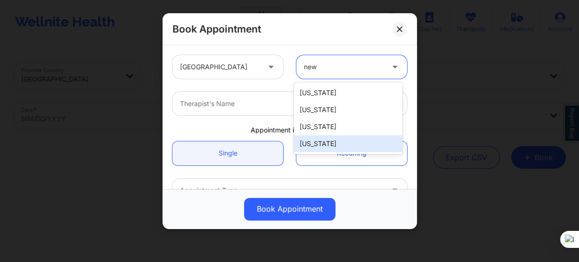
click at [318, 142] on div "[US_STATE]" at bounding box center [348, 143] width 108 height 17
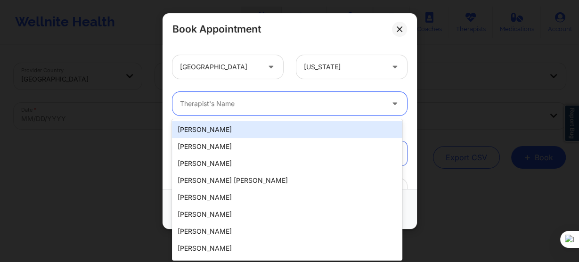
click at [265, 105] on div at bounding box center [281, 103] width 203 height 11
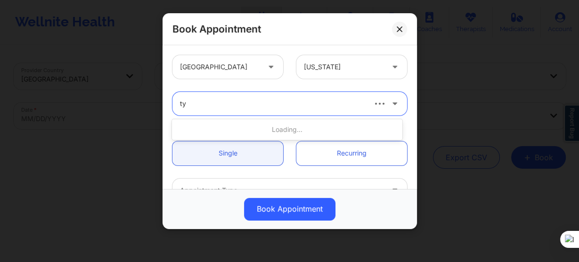
type input "tyi"
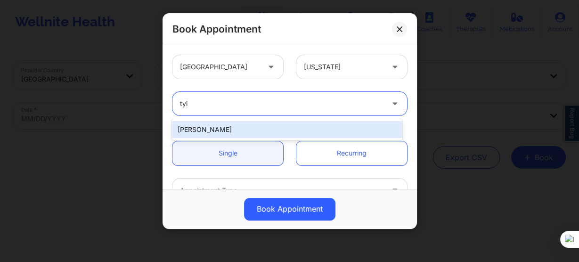
click at [249, 125] on div "[PERSON_NAME]" at bounding box center [287, 129] width 230 height 17
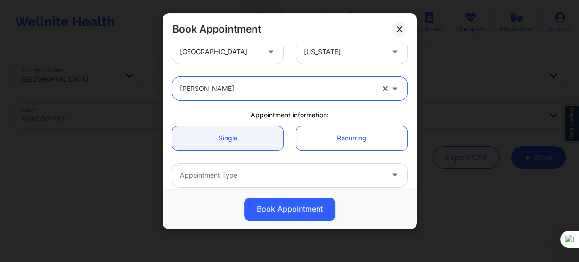
scroll to position [38, 0]
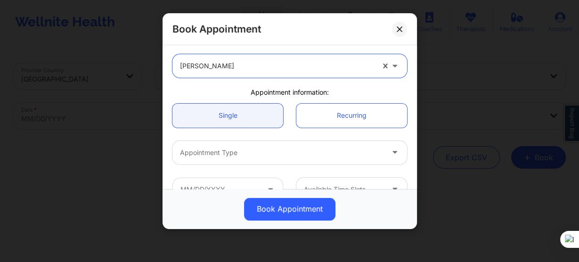
click at [240, 146] on div "Appointment Type" at bounding box center [278, 153] width 212 height 24
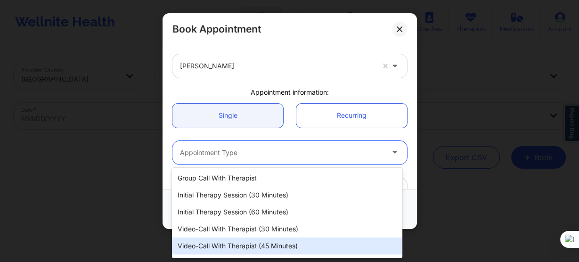
scroll to position [32, 0]
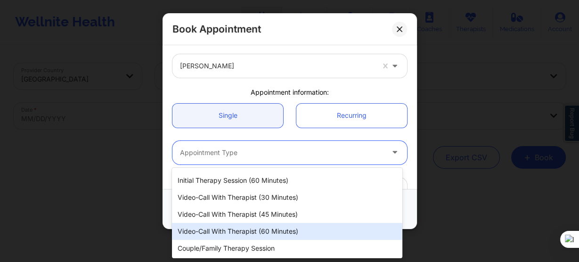
click at [270, 232] on div "Video-Call with Therapist (60 minutes)" at bounding box center [287, 231] width 230 height 17
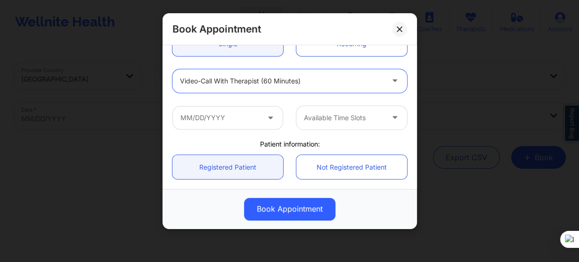
scroll to position [113, 0]
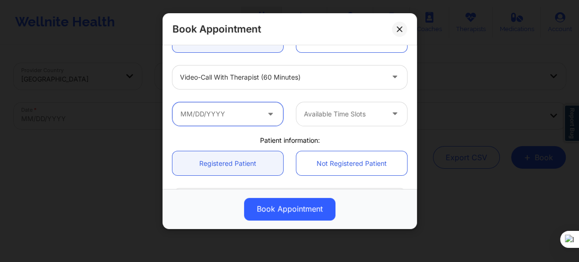
click at [239, 119] on input "text" at bounding box center [227, 114] width 111 height 24
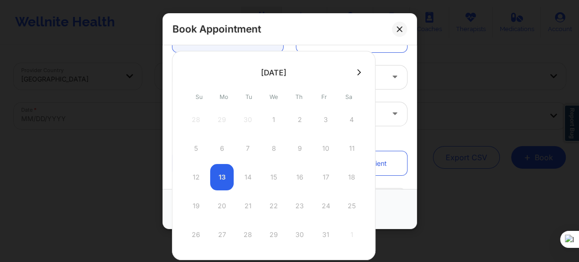
click at [357, 75] on icon at bounding box center [359, 72] width 4 height 7
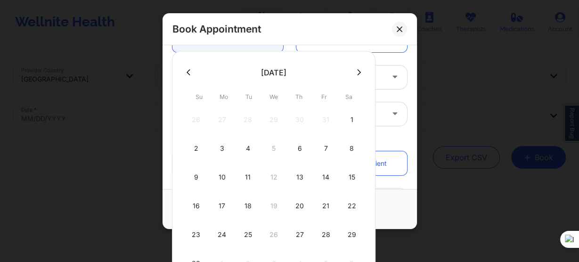
click at [357, 74] on icon at bounding box center [359, 72] width 4 height 7
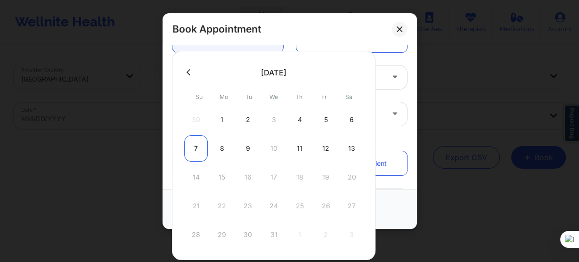
click at [196, 146] on div "7" at bounding box center [196, 148] width 24 height 26
type input "12/07/2025"
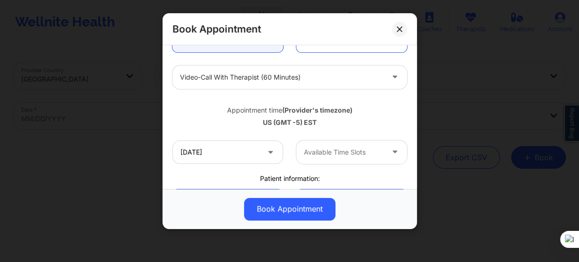
click at [335, 153] on div at bounding box center [344, 151] width 80 height 11
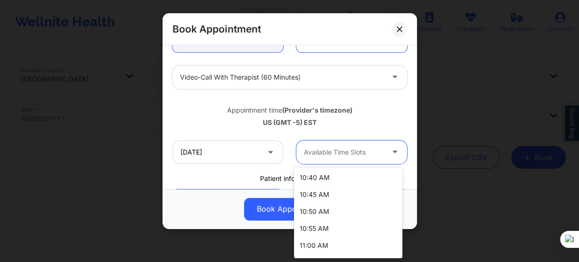
scroll to position [414, 0]
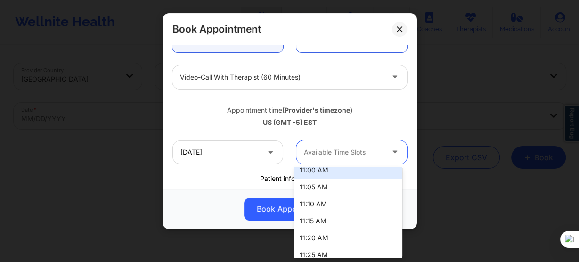
click at [328, 176] on div "11:00 AM" at bounding box center [348, 170] width 108 height 17
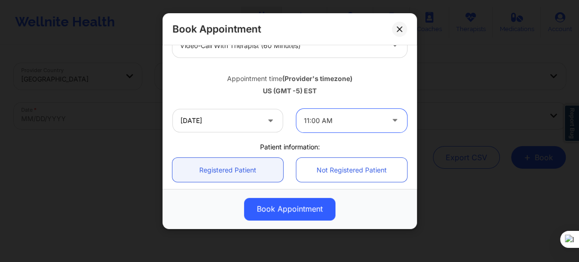
scroll to position [226, 0]
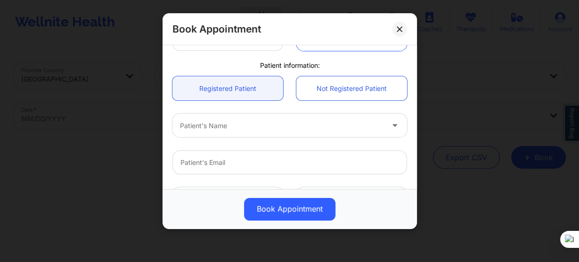
click at [231, 121] on div at bounding box center [281, 125] width 203 height 11
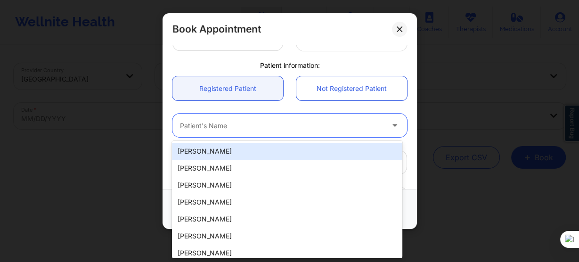
paste input "Jason V roberts"
type input "Jason V roberts"
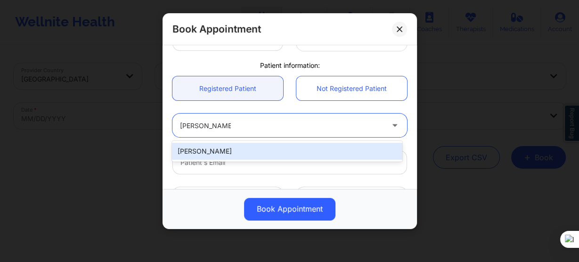
click at [252, 150] on div "Jason V Roberts" at bounding box center [287, 151] width 230 height 17
type input "jasonroberts718@gmail.com"
type input "+13474817774"
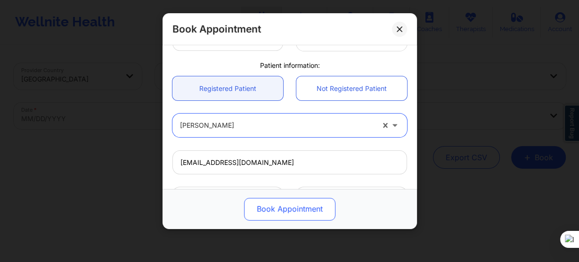
click at [273, 207] on button "Book Appointment" at bounding box center [289, 209] width 91 height 23
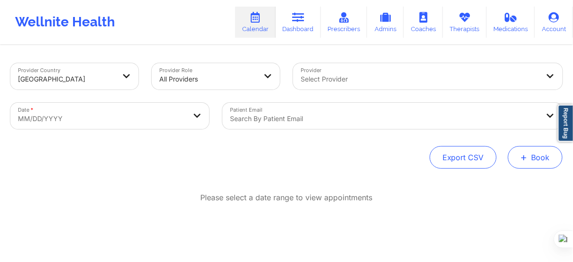
click at [524, 154] on span "+" at bounding box center [523, 156] width 7 height 5
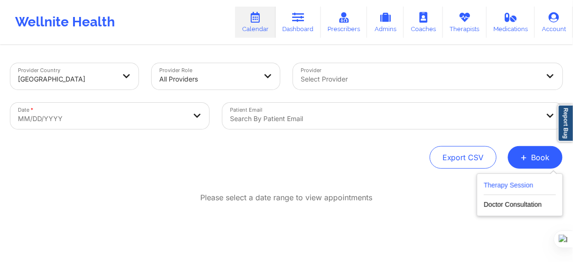
click at [501, 188] on button "Therapy Session" at bounding box center [520, 187] width 72 height 16
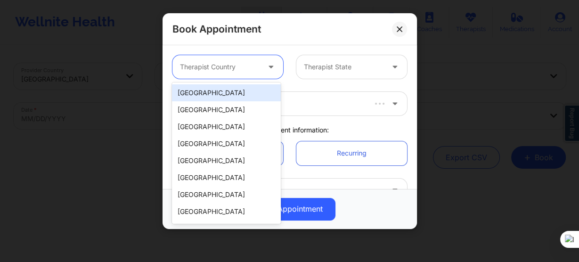
click at [235, 65] on div at bounding box center [220, 66] width 80 height 11
click at [234, 101] on div "Spain" at bounding box center [226, 109] width 108 height 17
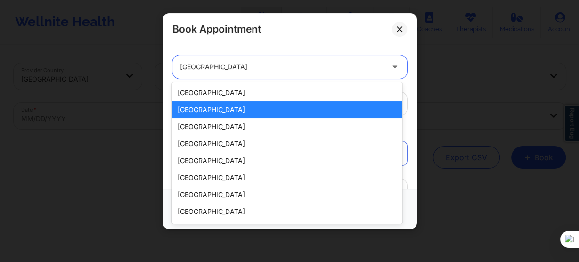
drag, startPoint x: 243, startPoint y: 67, endPoint x: 241, endPoint y: 73, distance: 5.5
click at [243, 67] on div at bounding box center [281, 66] width 203 height 11
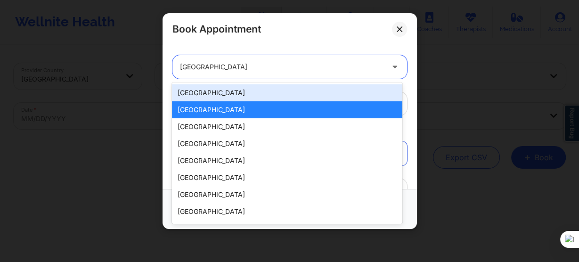
click at [226, 96] on div "[GEOGRAPHIC_DATA]" at bounding box center [287, 92] width 230 height 17
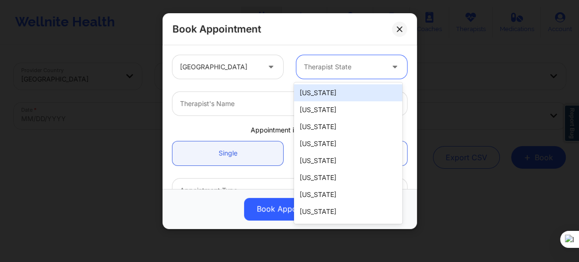
click at [304, 71] on input "text" at bounding box center [305, 66] width 2 height 9
type input "new"
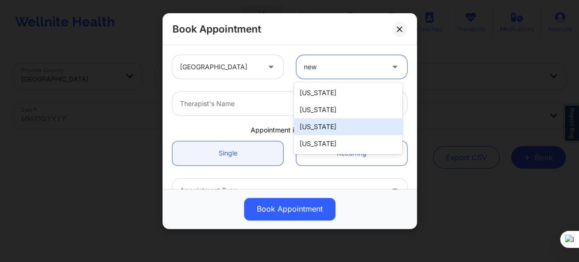
click at [327, 140] on div "[US_STATE]" at bounding box center [348, 143] width 108 height 17
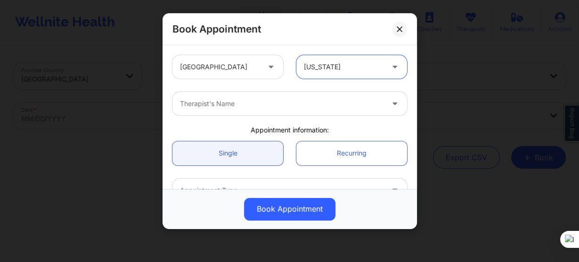
click at [256, 107] on div at bounding box center [281, 103] width 203 height 11
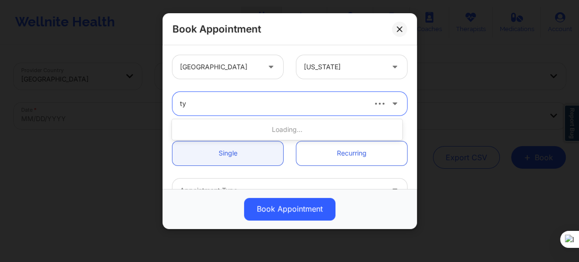
type input "tyi"
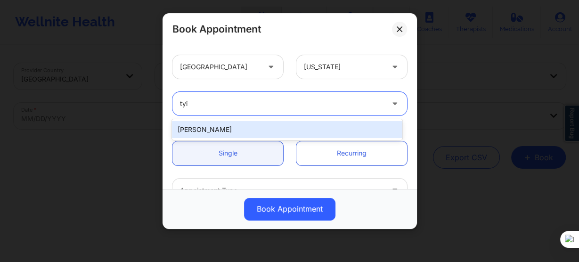
click at [256, 131] on div "[PERSON_NAME]" at bounding box center [287, 129] width 230 height 17
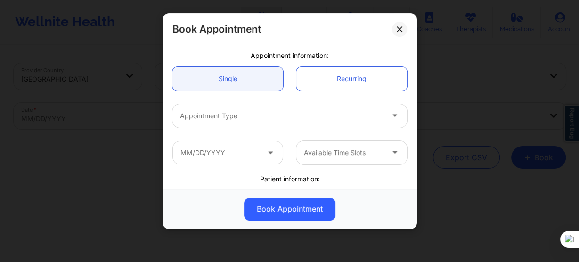
scroll to position [75, 0]
click at [236, 116] on div at bounding box center [281, 114] width 203 height 11
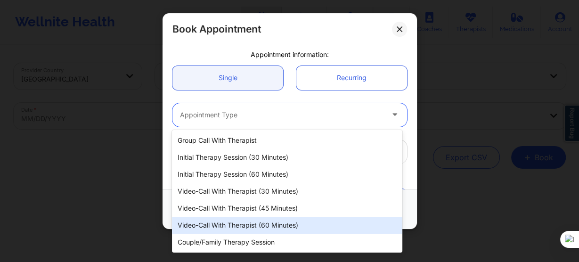
click at [271, 224] on div "Video-Call with Therapist (60 minutes)" at bounding box center [287, 225] width 230 height 17
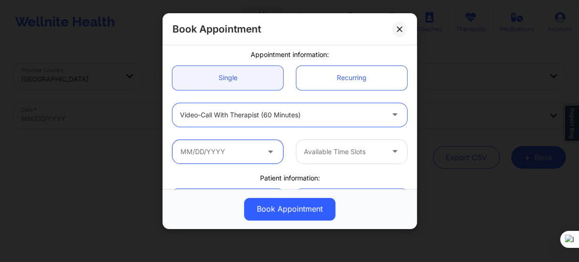
click at [235, 144] on input "text" at bounding box center [227, 152] width 111 height 24
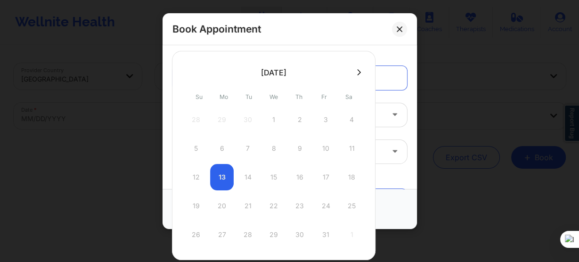
click at [357, 72] on icon at bounding box center [359, 72] width 4 height 7
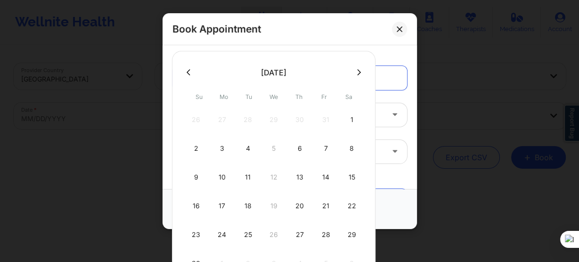
click at [357, 72] on icon at bounding box center [359, 72] width 4 height 7
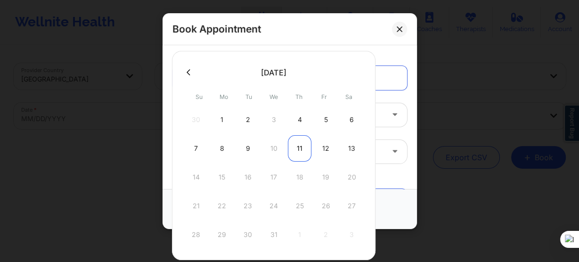
click at [291, 141] on div "11" at bounding box center [300, 148] width 24 height 26
type input "12/11/2025"
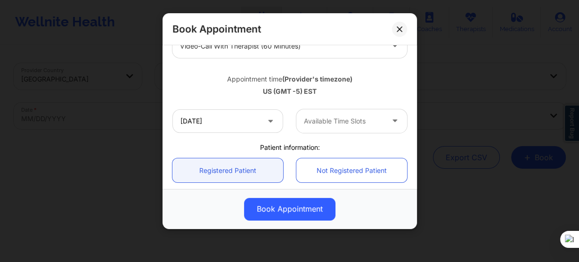
scroll to position [151, 0]
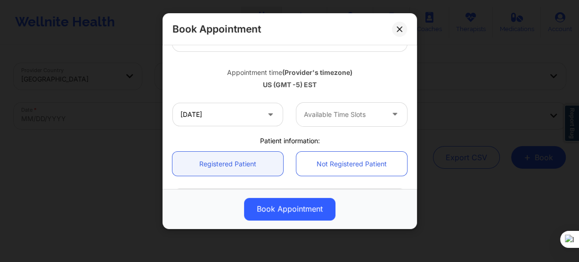
click at [327, 117] on div at bounding box center [344, 114] width 80 height 11
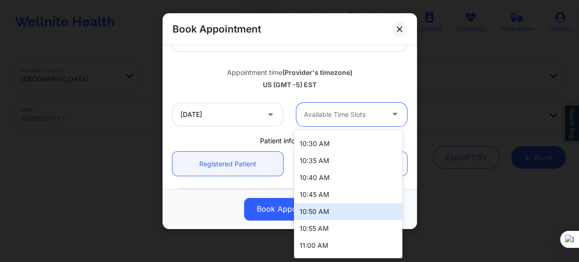
scroll to position [339, 0]
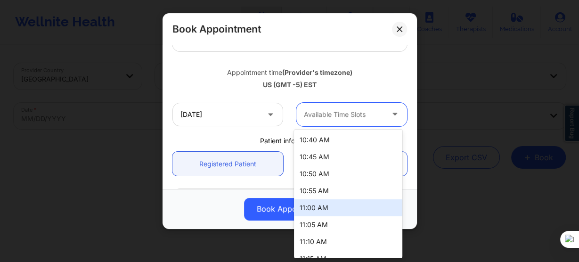
click at [331, 205] on div "11:00 AM" at bounding box center [348, 207] width 108 height 17
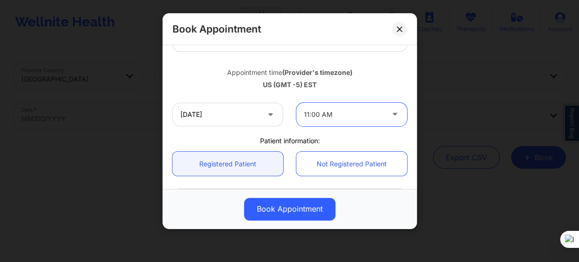
scroll to position [226, 0]
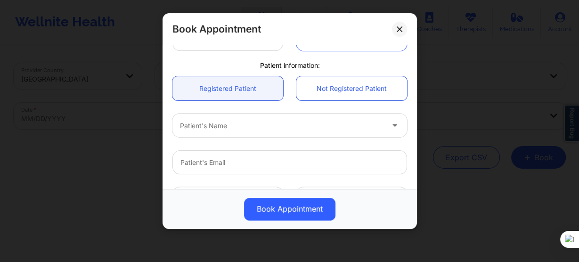
click at [243, 136] on div "Patient's Name" at bounding box center [278, 125] width 212 height 24
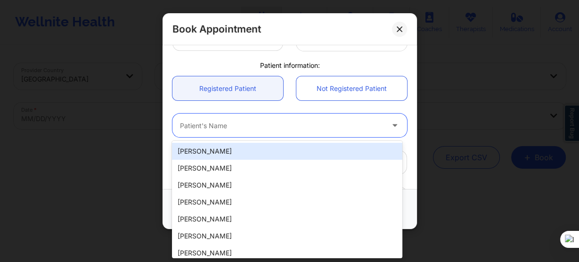
paste input "Jason V roberts"
type input "Jason V roberts"
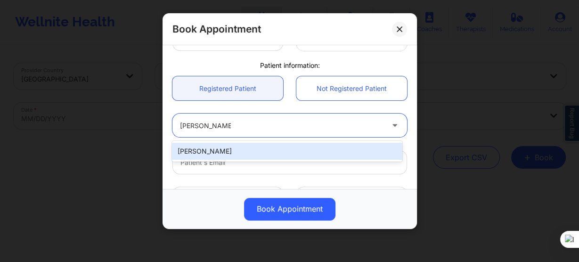
click at [267, 155] on div "Jason V Roberts" at bounding box center [287, 151] width 230 height 17
type input "jasonroberts718@gmail.com"
type input "+13474817774"
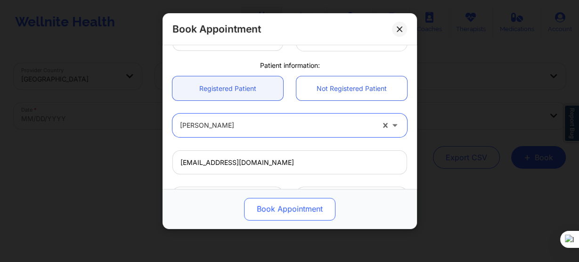
click at [280, 205] on button "Book Appointment" at bounding box center [289, 209] width 91 height 23
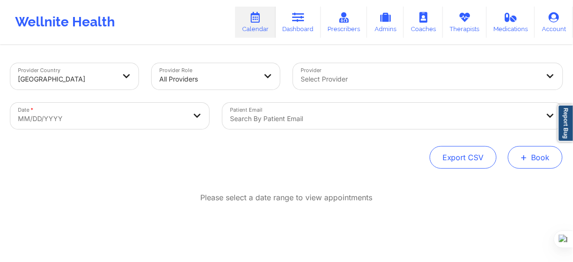
click at [518, 163] on button "+ Book" at bounding box center [535, 157] width 55 height 23
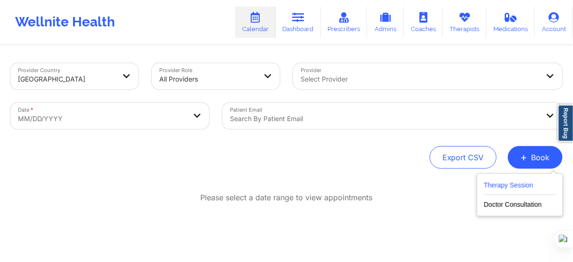
click at [484, 180] on button "Therapy Session" at bounding box center [520, 187] width 72 height 16
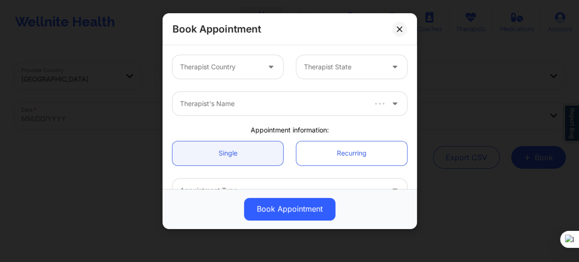
click at [241, 76] on div "Therapist Country" at bounding box center [216, 67] width 88 height 24
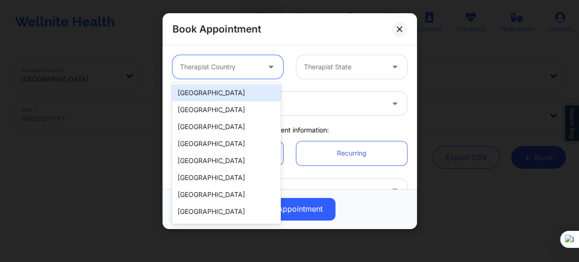
click at [236, 90] on div "[GEOGRAPHIC_DATA]" at bounding box center [226, 92] width 108 height 17
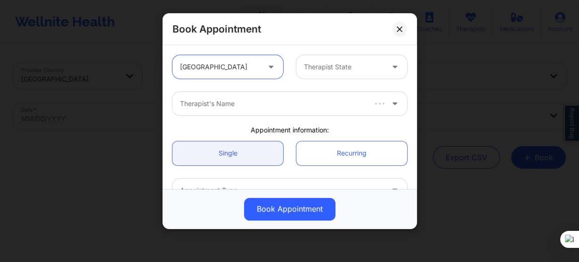
click at [348, 59] on div "Therapist State" at bounding box center [340, 67] width 88 height 24
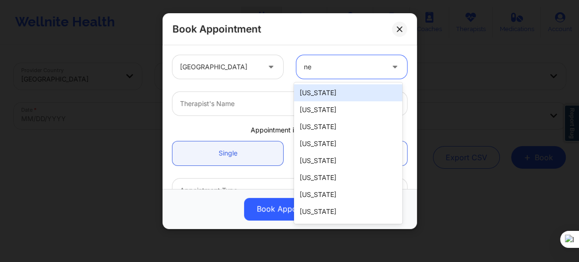
type input "new"
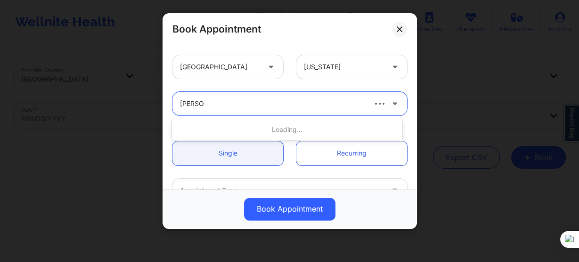
type input "richard"
click at [243, 111] on div "Therapist's Name" at bounding box center [278, 104] width 212 height 24
type input "richard r"
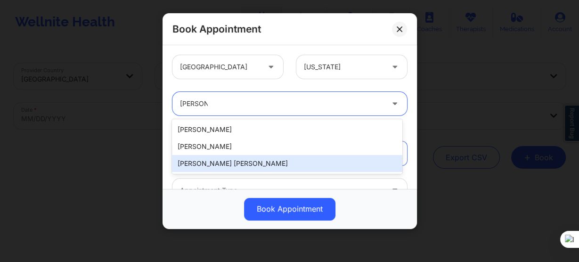
click at [230, 162] on div "[PERSON_NAME] [PERSON_NAME]" at bounding box center [287, 163] width 230 height 17
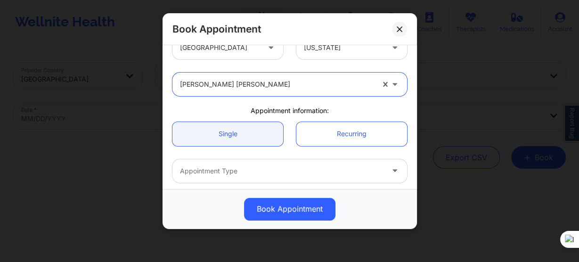
scroll to position [38, 0]
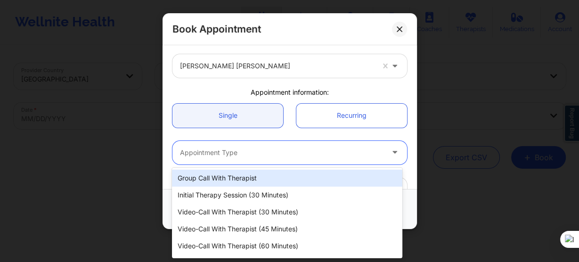
click at [244, 149] on div at bounding box center [281, 152] width 203 height 11
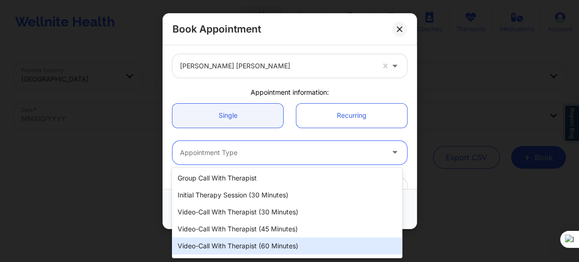
click at [266, 246] on div "Video-Call with Therapist (60 minutes)" at bounding box center [287, 245] width 230 height 17
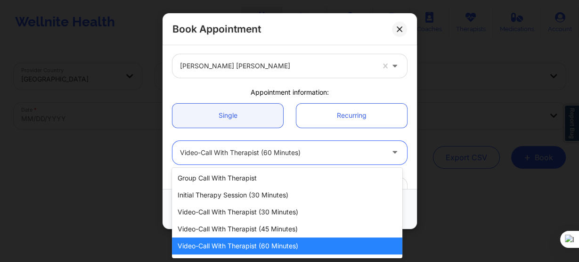
click at [285, 156] on div at bounding box center [281, 152] width 203 height 11
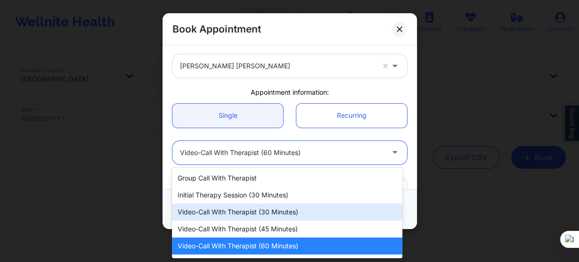
click at [281, 214] on div "Video-Call with Therapist (30 minutes)" at bounding box center [287, 211] width 230 height 17
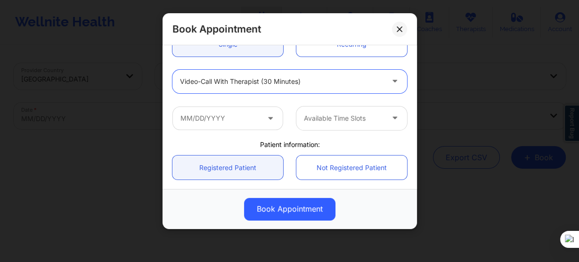
scroll to position [113, 0]
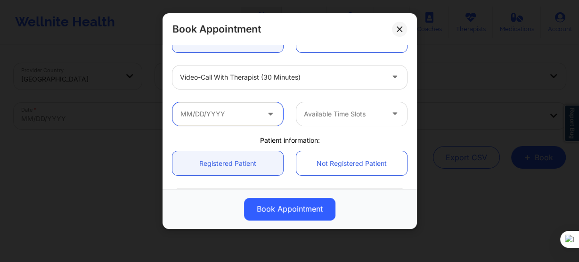
click at [247, 113] on input "text" at bounding box center [227, 114] width 111 height 24
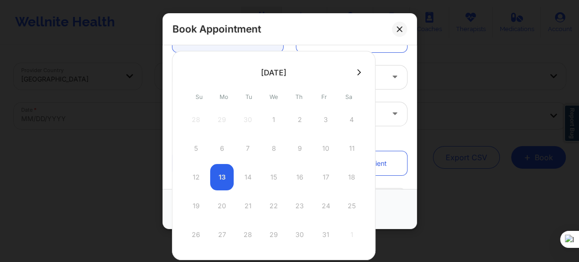
click at [354, 71] on button at bounding box center [358, 72] width 9 height 8
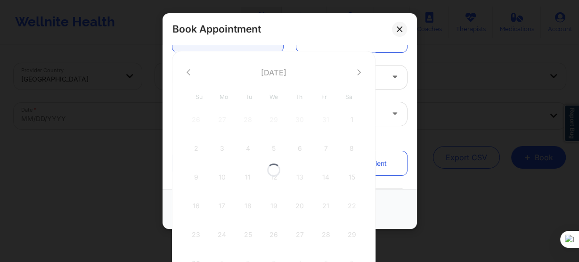
click at [184, 70] on div at bounding box center [273, 170] width 203 height 238
click at [189, 69] on icon at bounding box center [188, 72] width 4 height 7
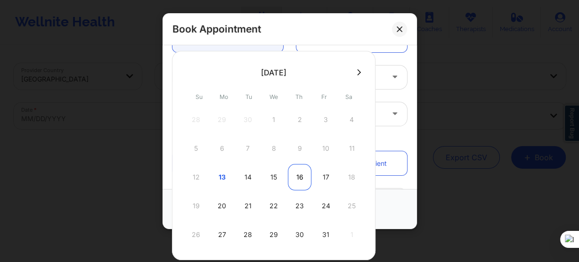
click at [295, 179] on div "16" at bounding box center [300, 177] width 24 height 26
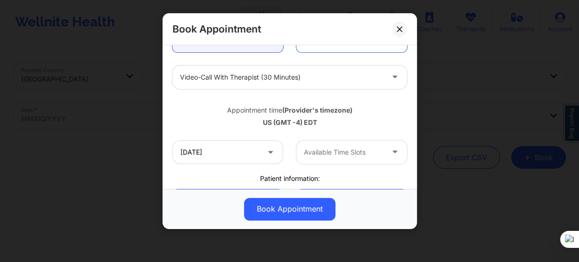
click at [338, 153] on div at bounding box center [344, 151] width 80 height 11
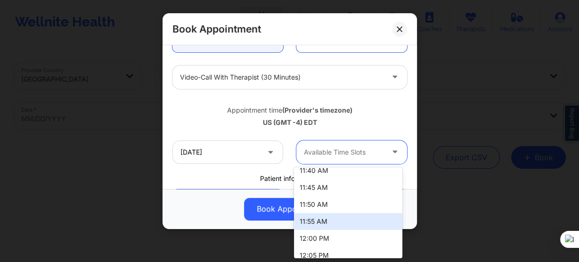
scroll to position [252, 0]
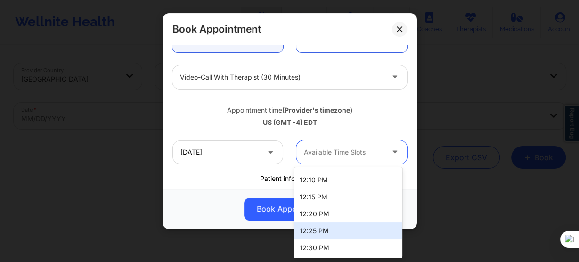
click at [215, 173] on div "United States New York Richard Ryan Kenneth Pollino Appointment information: Si…" at bounding box center [290, 150] width 248 height 431
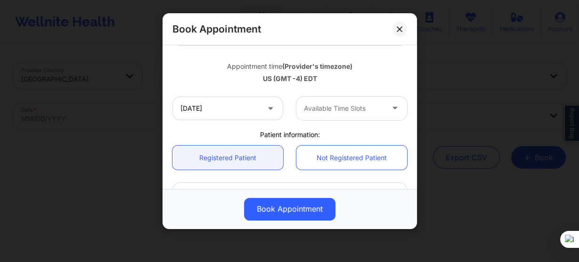
scroll to position [151, 0]
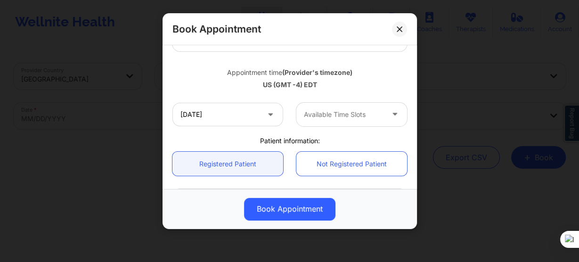
click at [332, 121] on div "Available Time Slots" at bounding box center [340, 115] width 88 height 24
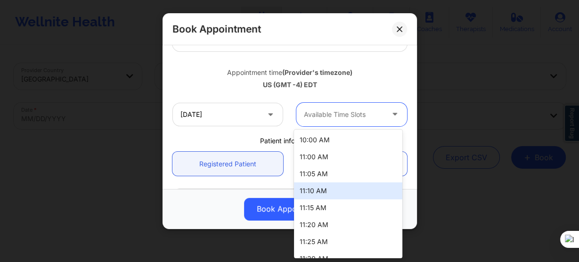
scroll to position [214, 0]
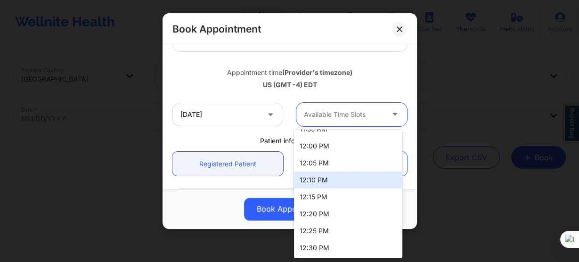
click at [205, 96] on div "10/16/2025 20 results available. Use Up and Down to choose options, press Enter…" at bounding box center [290, 114] width 248 height 37
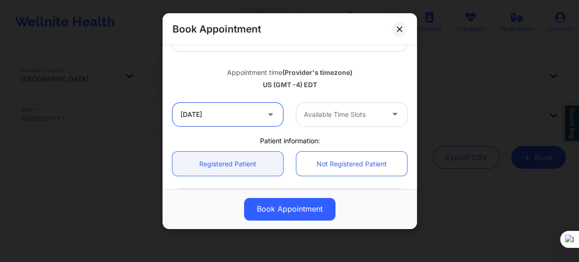
click at [259, 117] on input "10/16/2025" at bounding box center [227, 115] width 111 height 24
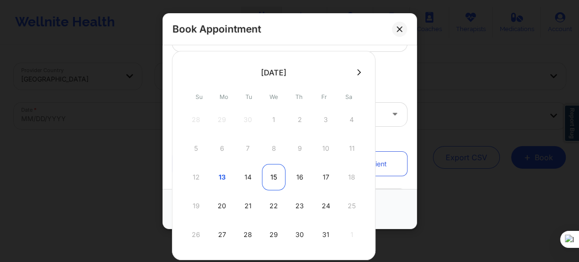
click at [276, 178] on div "15" at bounding box center [274, 177] width 24 height 26
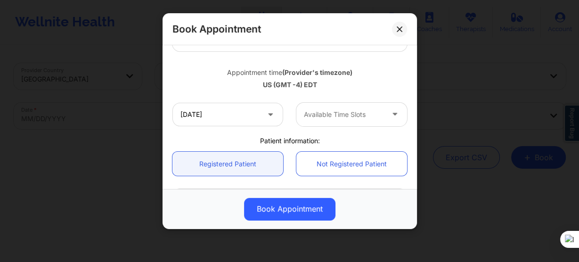
click at [344, 116] on div at bounding box center [344, 114] width 80 height 11
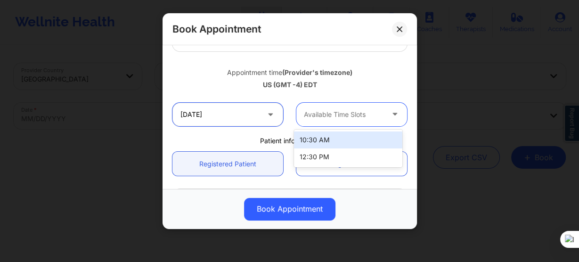
click at [245, 109] on input "10/15/2025" at bounding box center [227, 115] width 111 height 24
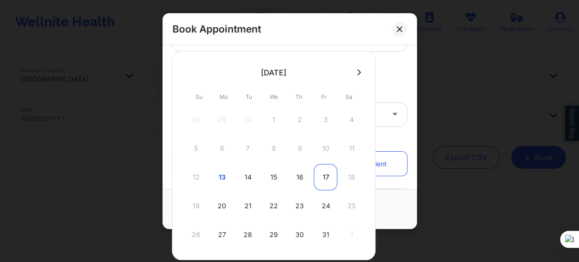
click at [327, 178] on div "17" at bounding box center [326, 177] width 24 height 26
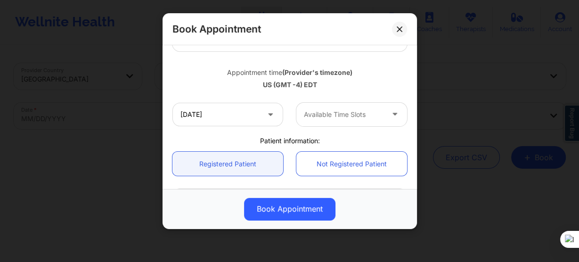
click at [343, 122] on div "Available Time Slots" at bounding box center [340, 115] width 88 height 24
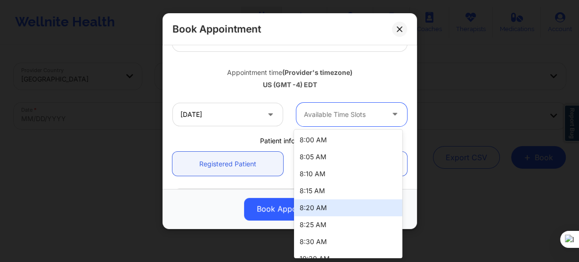
scroll to position [28, 0]
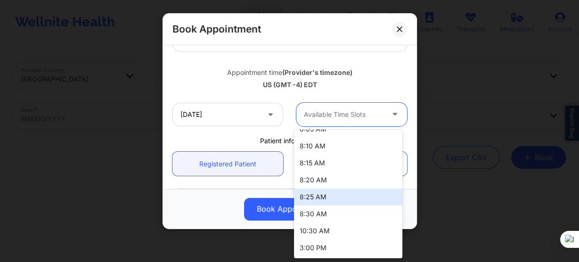
click at [231, 98] on div "10/17/2025 9 results available. Use Up and Down to choose options, press Enter …" at bounding box center [290, 114] width 248 height 37
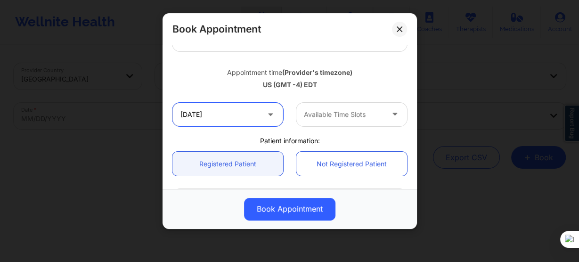
click at [256, 114] on input "10/17/2025" at bounding box center [227, 115] width 111 height 24
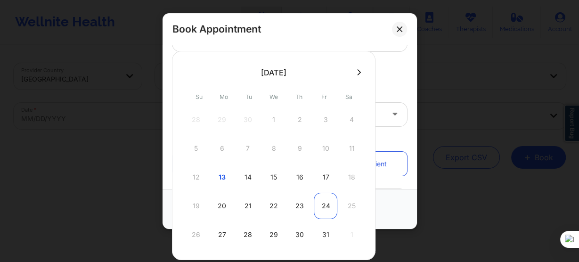
click at [323, 196] on div "24" at bounding box center [326, 206] width 24 height 26
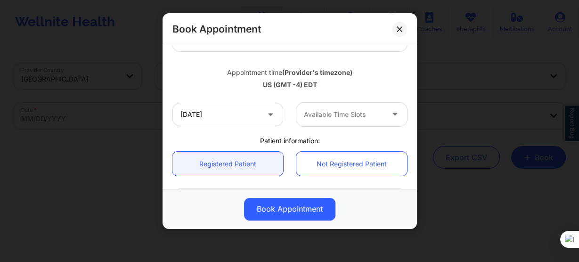
click at [349, 113] on div at bounding box center [344, 114] width 80 height 11
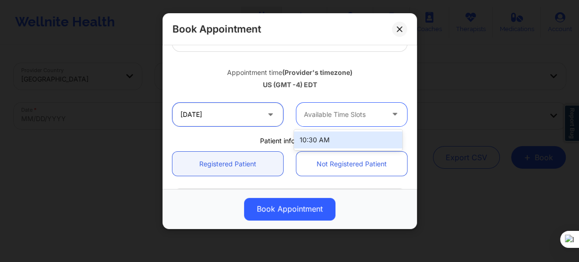
click at [241, 121] on input "10/24/2025" at bounding box center [227, 115] width 111 height 24
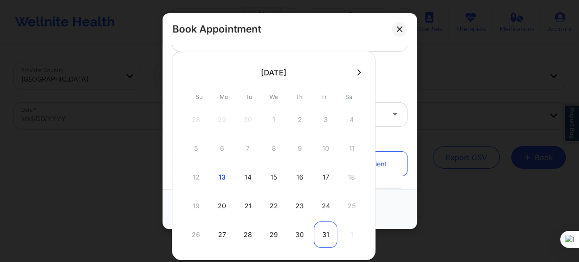
click at [329, 228] on div "31" at bounding box center [326, 234] width 24 height 26
type input "10/31/2025"
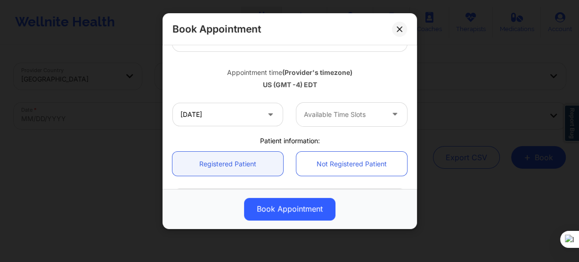
click at [335, 114] on div at bounding box center [344, 114] width 80 height 11
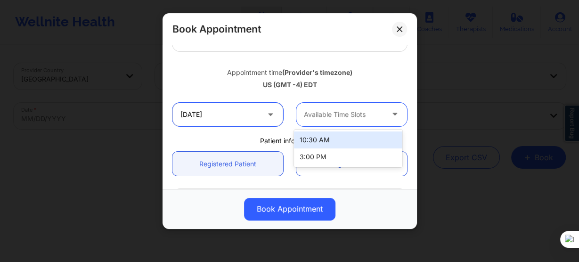
click at [246, 111] on input "10/31/2025" at bounding box center [227, 115] width 111 height 24
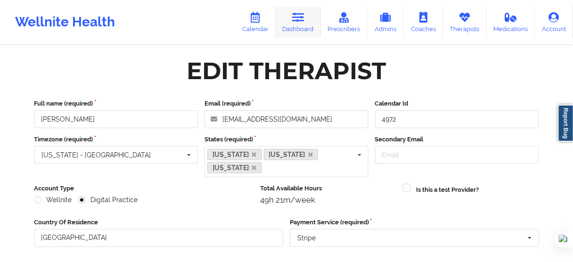
drag, startPoint x: 0, startPoint y: 0, endPoint x: 296, endPoint y: 21, distance: 296.4
click at [296, 21] on icon at bounding box center [298, 17] width 12 height 10
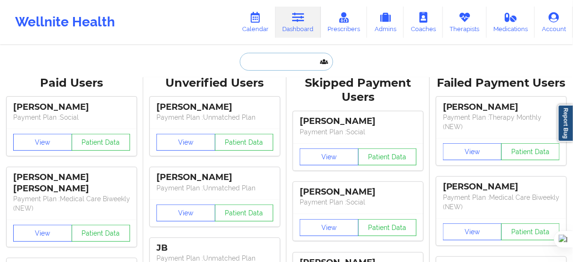
click at [267, 65] on input "text" at bounding box center [286, 62] width 93 height 18
paste input "[PERSON_NAME]"
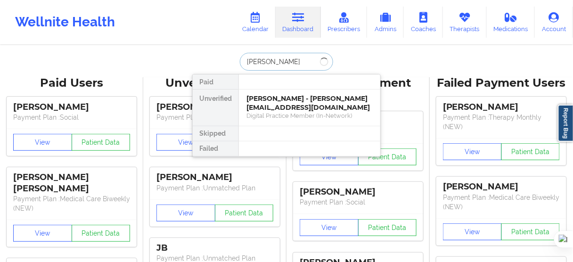
click at [268, 57] on input "[PERSON_NAME]" at bounding box center [286, 62] width 93 height 18
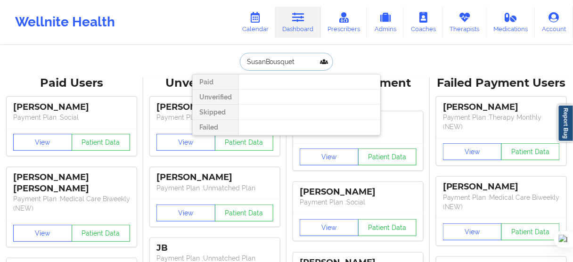
type input "[PERSON_NAME]"
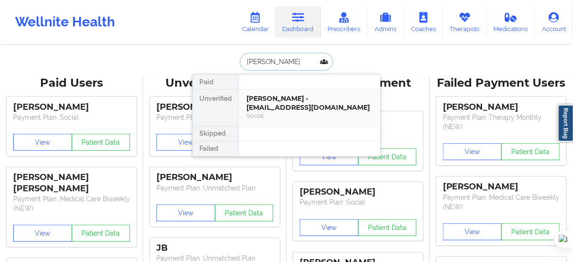
click at [275, 95] on div "[PERSON_NAME] - [EMAIL_ADDRESS][DOMAIN_NAME]" at bounding box center [309, 102] width 126 height 17
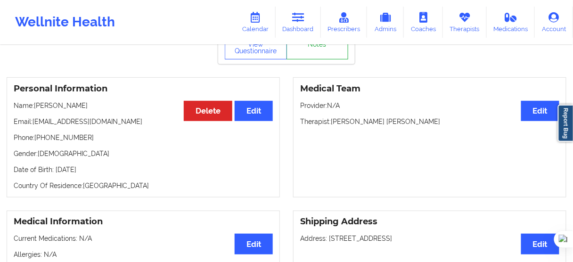
scroll to position [38, 0]
